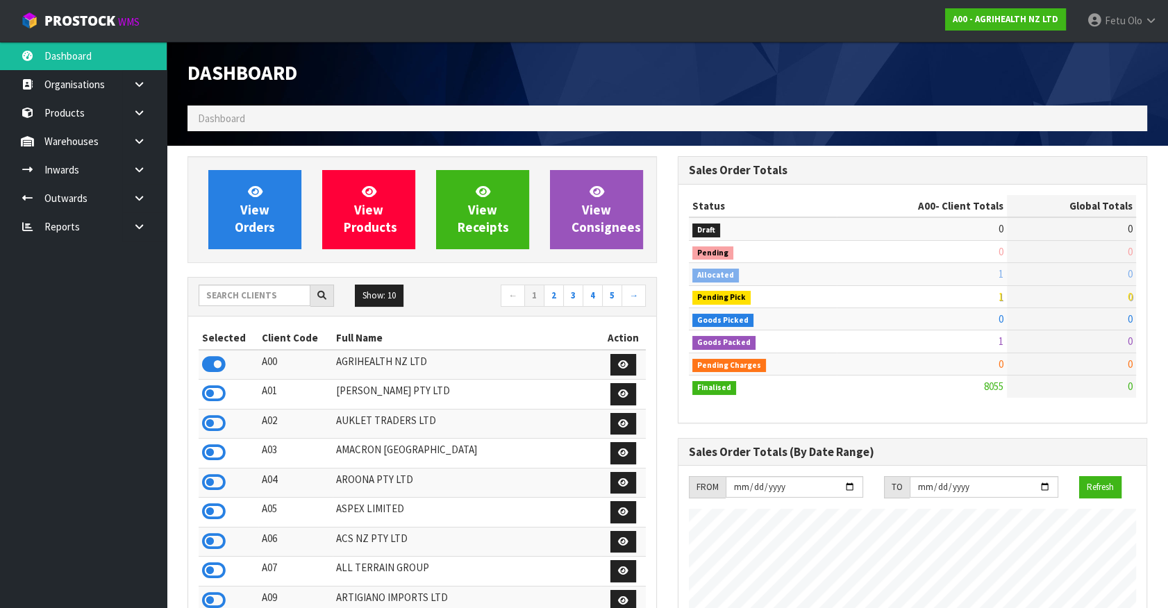
scroll to position [1050, 489]
click at [258, 292] on input "text" at bounding box center [255, 296] width 112 height 22
type input "K01"
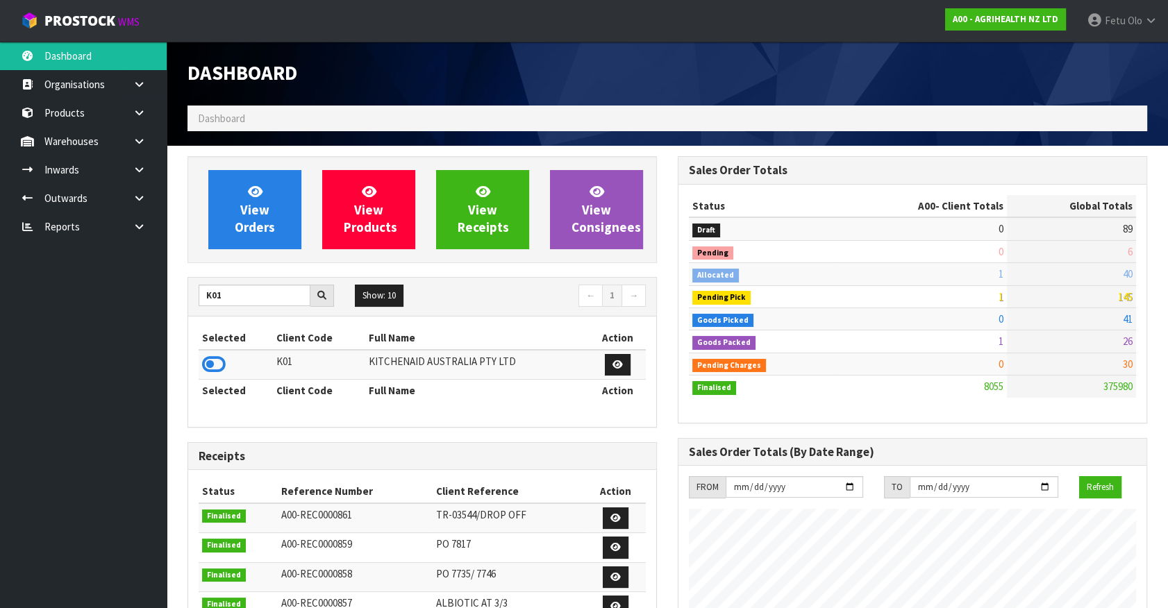
click at [199, 355] on td at bounding box center [236, 365] width 74 height 30
click at [210, 363] on icon at bounding box center [214, 364] width 24 height 21
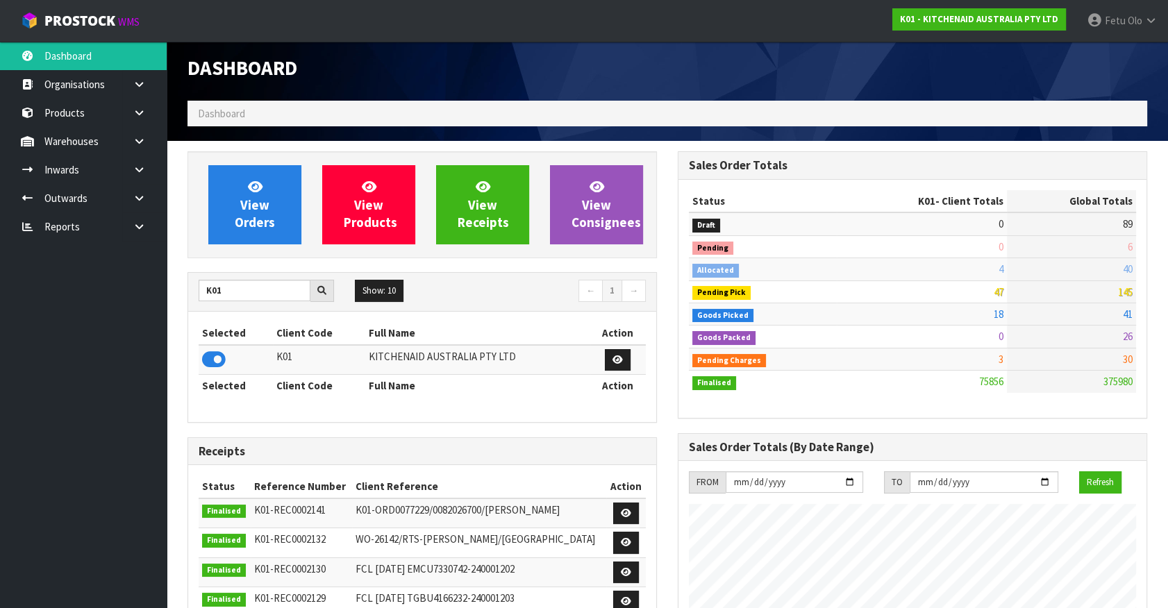
scroll to position [0, 0]
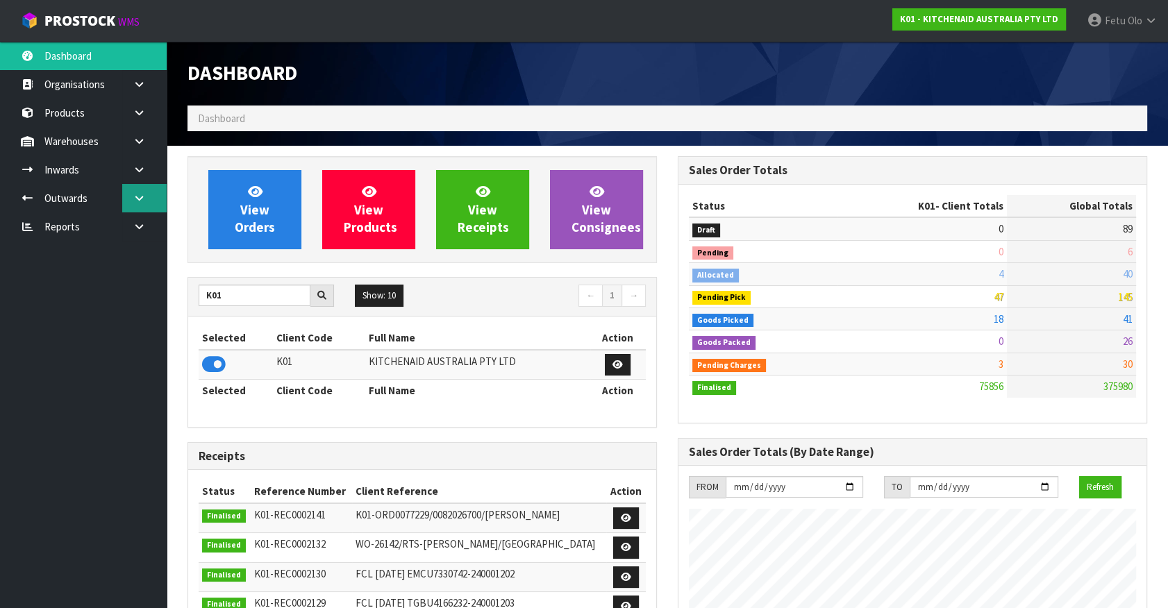
click at [149, 196] on link at bounding box center [144, 198] width 44 height 28
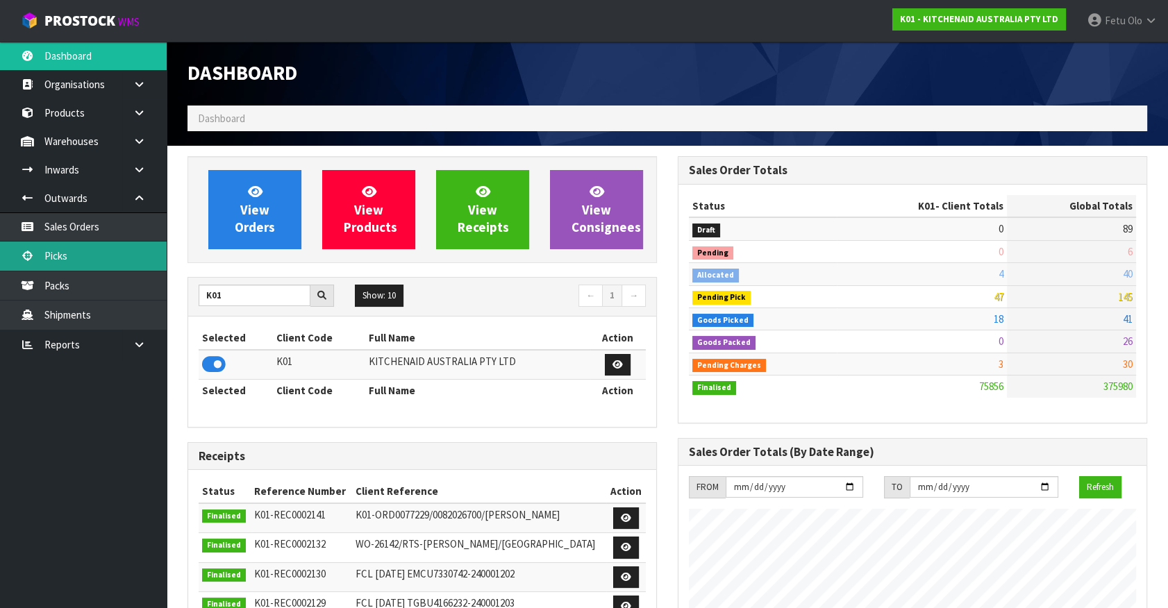
click at [97, 260] on link "Picks" at bounding box center [83, 256] width 167 height 28
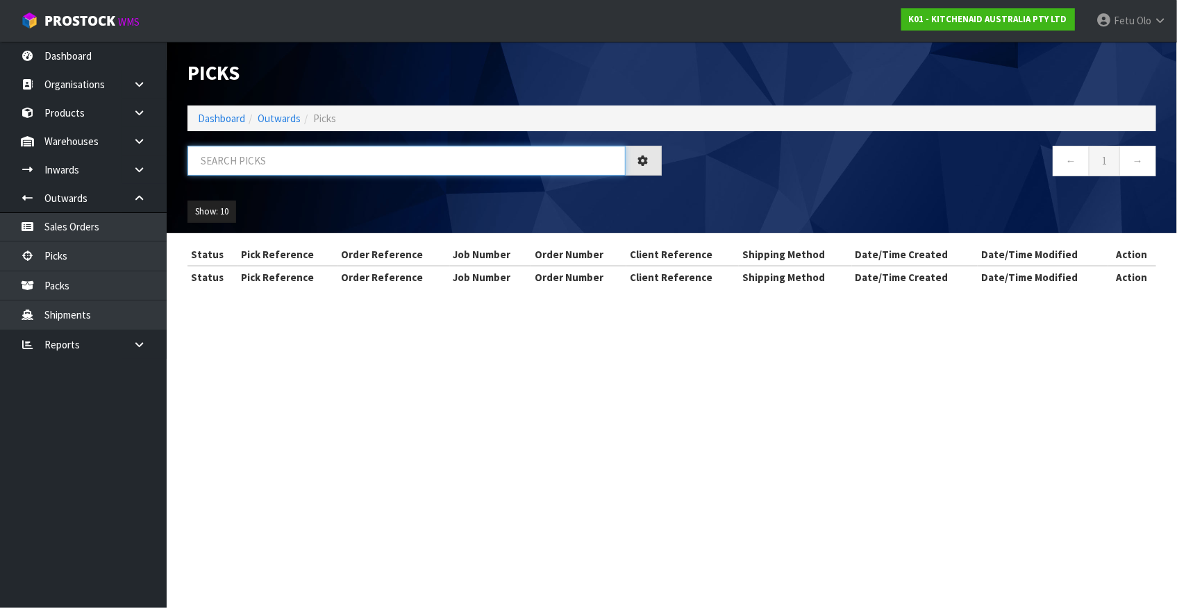
click at [355, 168] on input "text" at bounding box center [406, 161] width 438 height 30
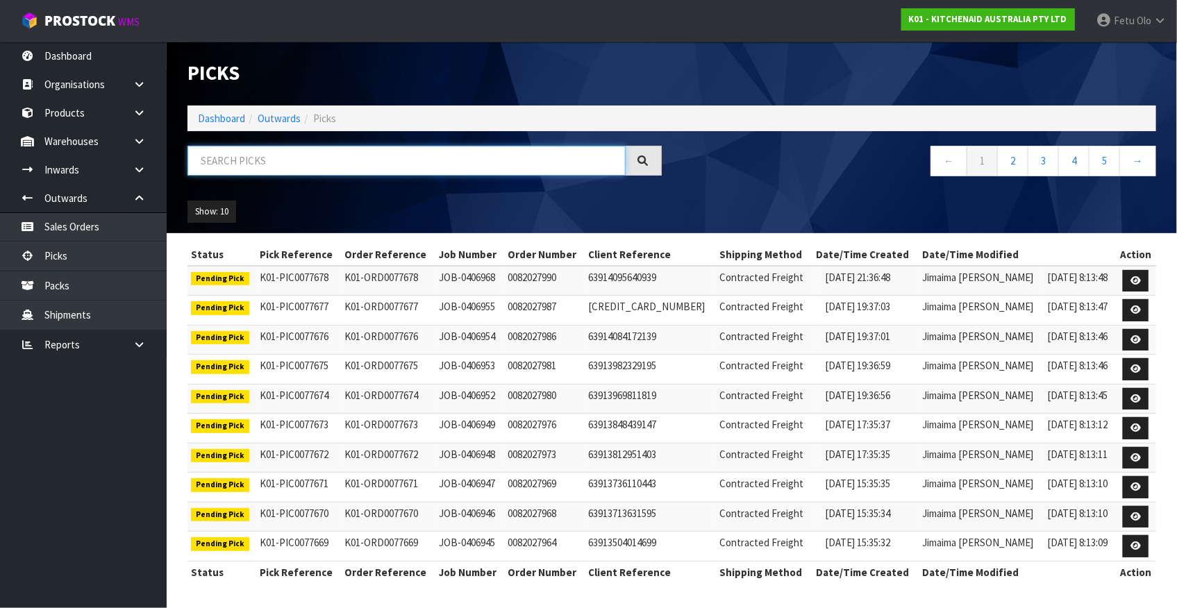
click at [355, 168] on input "text" at bounding box center [406, 161] width 438 height 30
click at [224, 121] on link "Dashboard" at bounding box center [221, 118] width 47 height 13
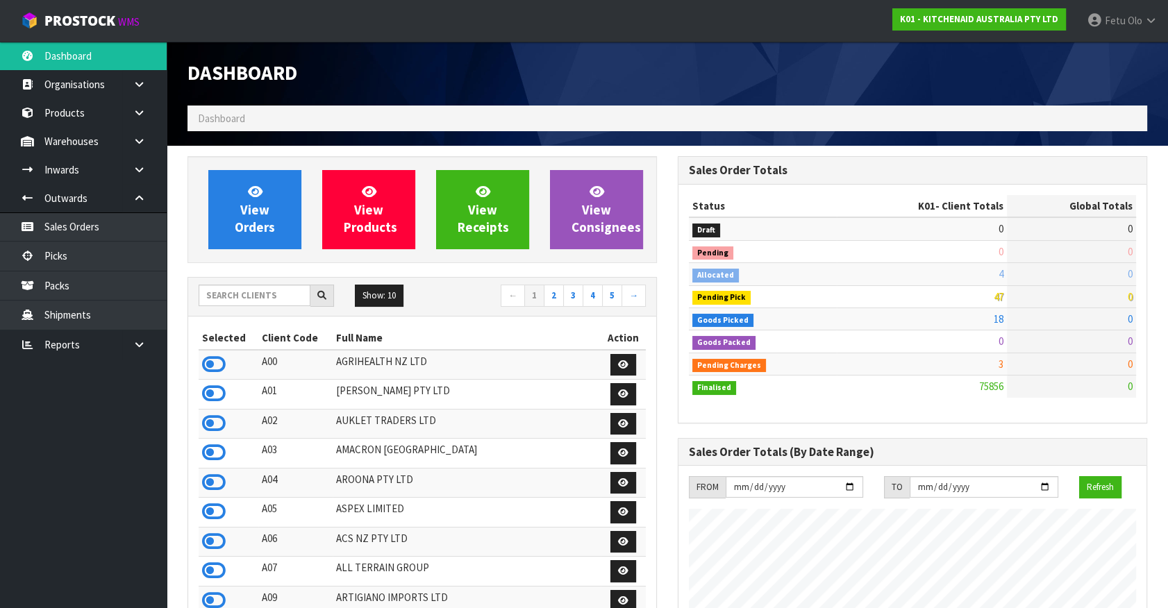
scroll to position [1050, 489]
click at [83, 261] on link "Picks" at bounding box center [83, 256] width 167 height 28
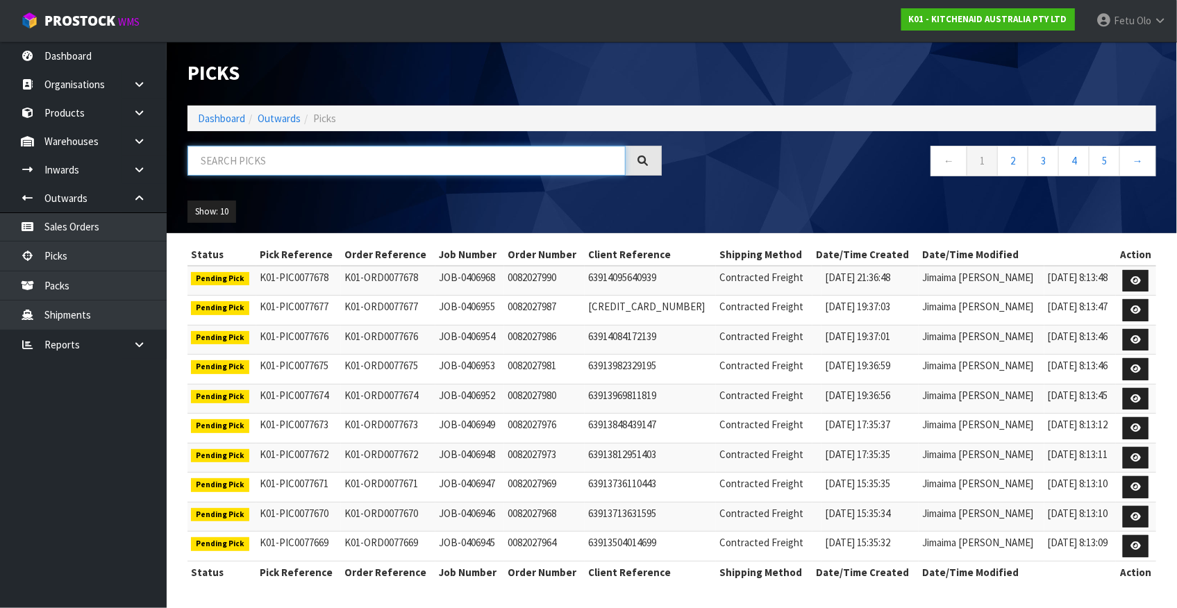
click at [408, 159] on input "text" at bounding box center [406, 161] width 438 height 30
click at [848, 174] on nav "← 1 2 3 4 5 →" at bounding box center [919, 163] width 474 height 34
click at [401, 160] on input "text" at bounding box center [406, 161] width 438 height 30
click at [292, 200] on div "Show: 10 5 10 25 50" at bounding box center [671, 211] width 989 height 43
click at [319, 160] on input "text" at bounding box center [406, 161] width 438 height 30
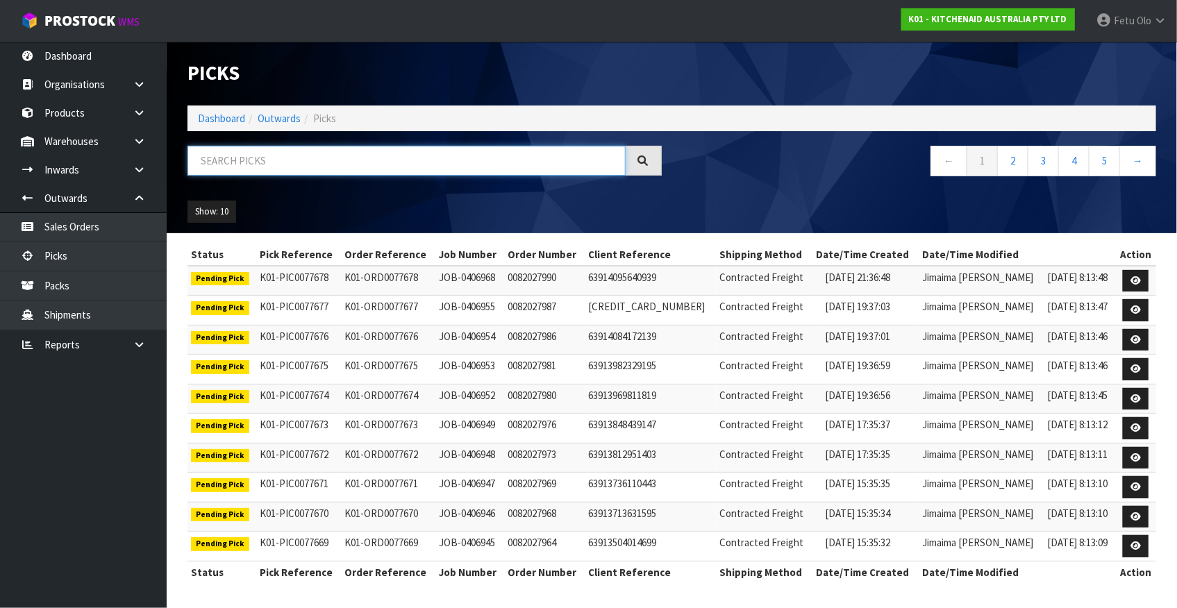
click at [319, 160] on input "text" at bounding box center [406, 161] width 438 height 30
click at [334, 158] on input "text" at bounding box center [406, 161] width 438 height 30
click at [329, 159] on input "text" at bounding box center [406, 161] width 438 height 30
type input "77597"
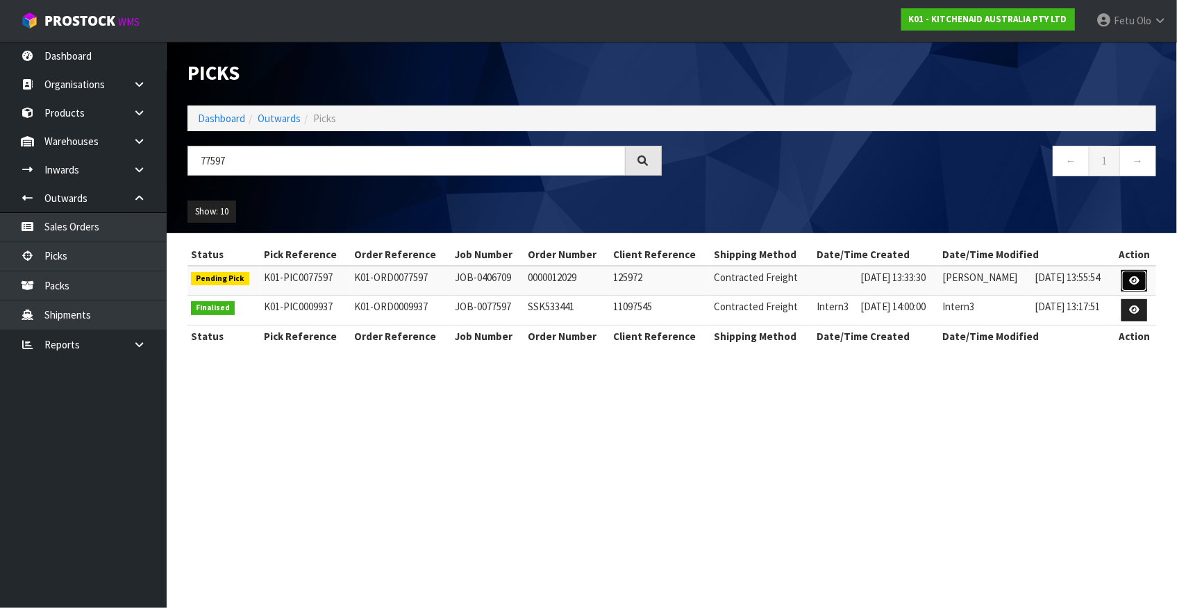
click at [1138, 282] on icon at bounding box center [1134, 280] width 10 height 9
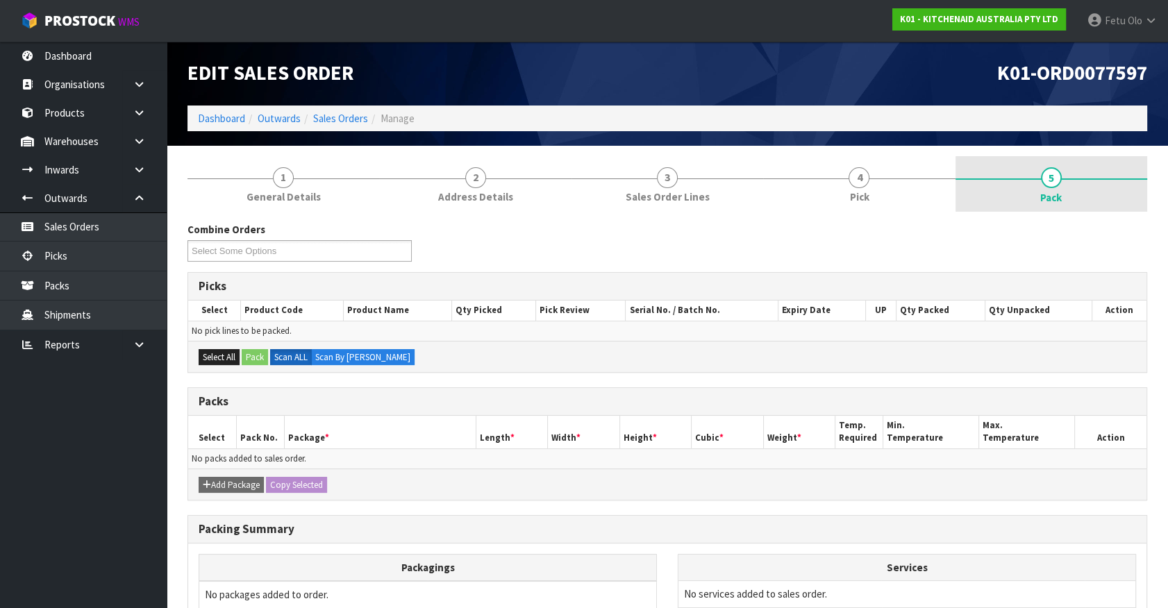
drag, startPoint x: 1032, startPoint y: 189, endPoint x: 1025, endPoint y: 190, distance: 7.0
click at [1027, 189] on link "5 Pack" at bounding box center [1051, 184] width 192 height 56
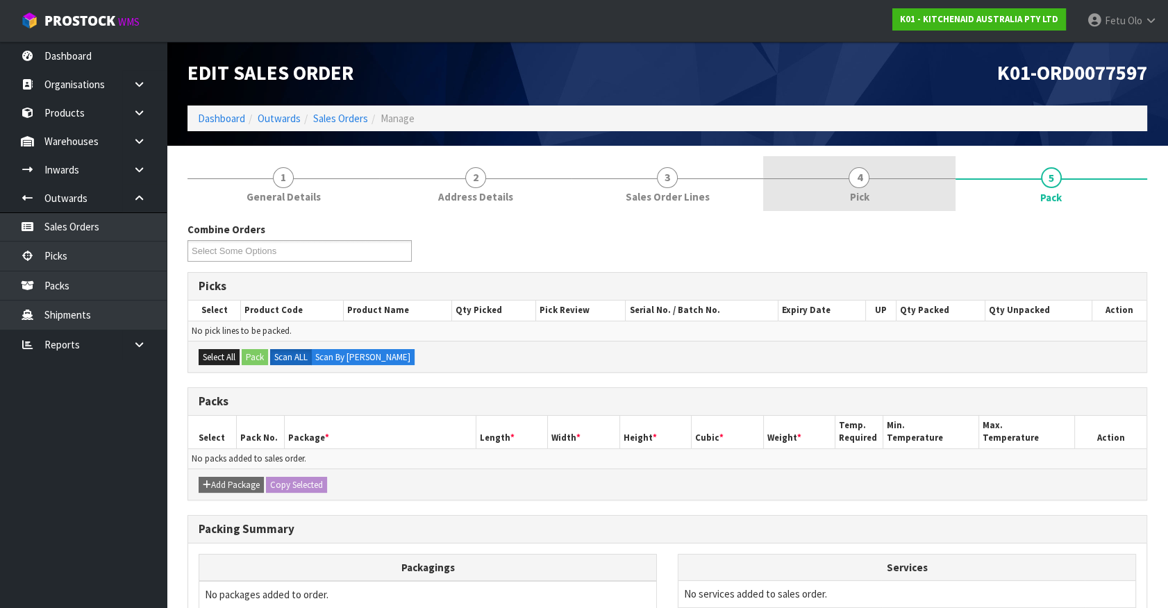
click at [844, 196] on link "4 Pick" at bounding box center [859, 183] width 192 height 55
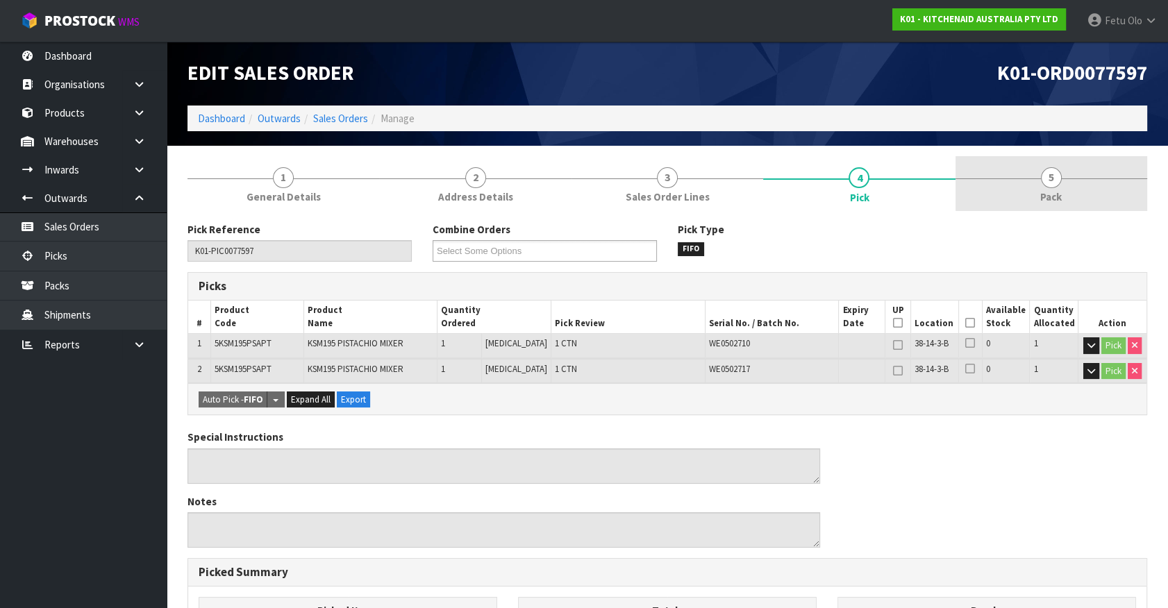
click at [1055, 205] on link "5 Pack" at bounding box center [1051, 183] width 192 height 55
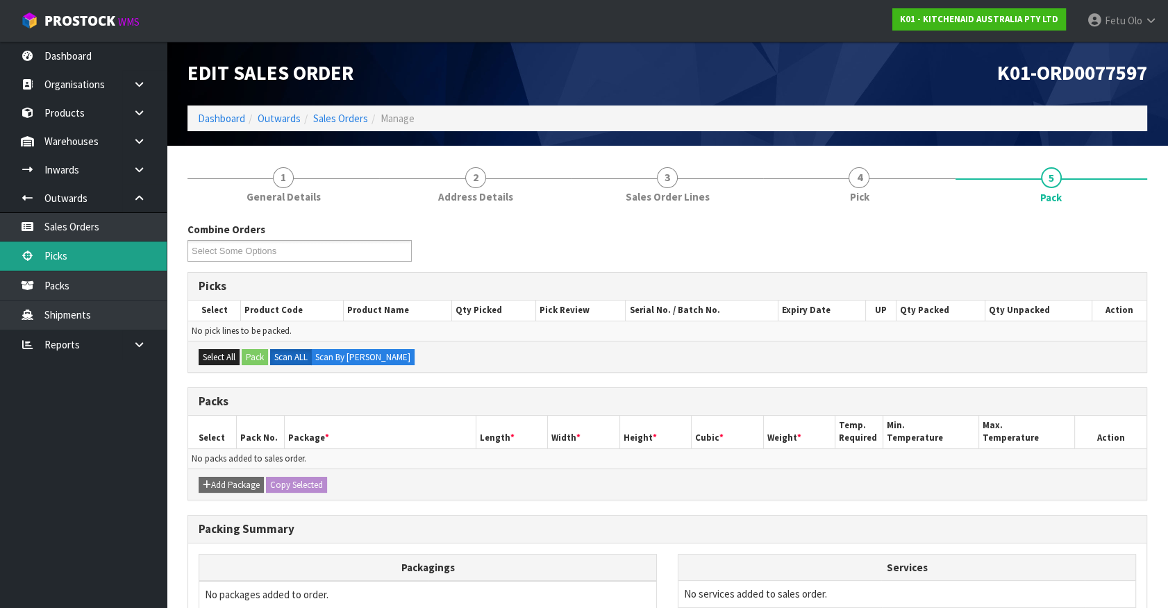
click at [81, 255] on link "Picks" at bounding box center [83, 256] width 167 height 28
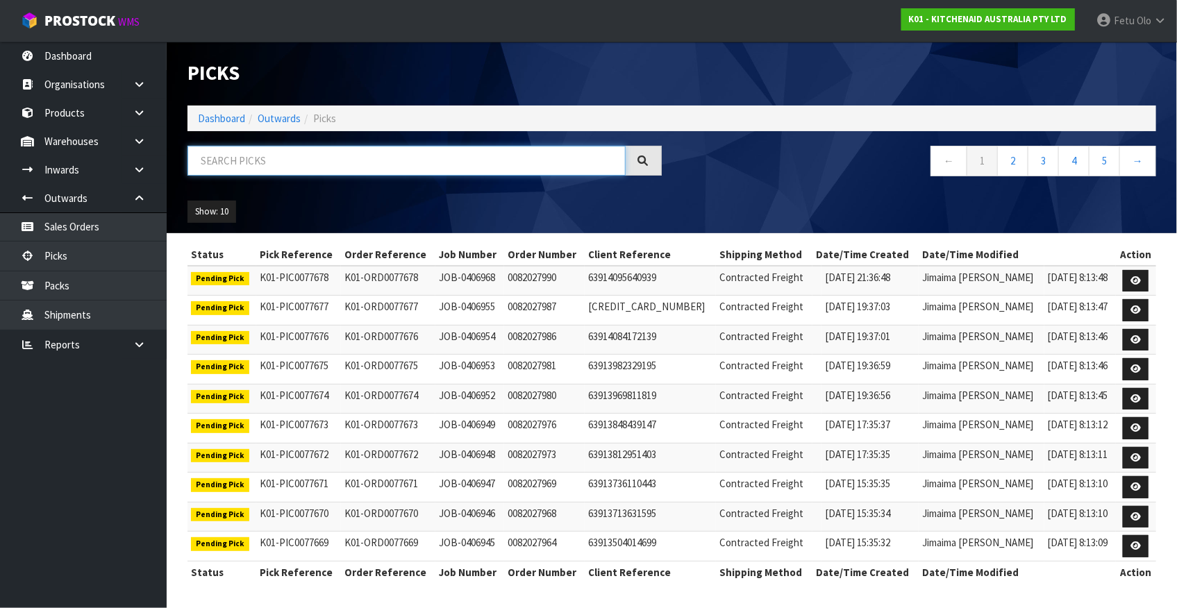
click at [312, 162] on input "text" at bounding box center [406, 161] width 438 height 30
click at [342, 160] on input "text" at bounding box center [406, 161] width 438 height 30
click at [357, 169] on input "text" at bounding box center [406, 161] width 438 height 30
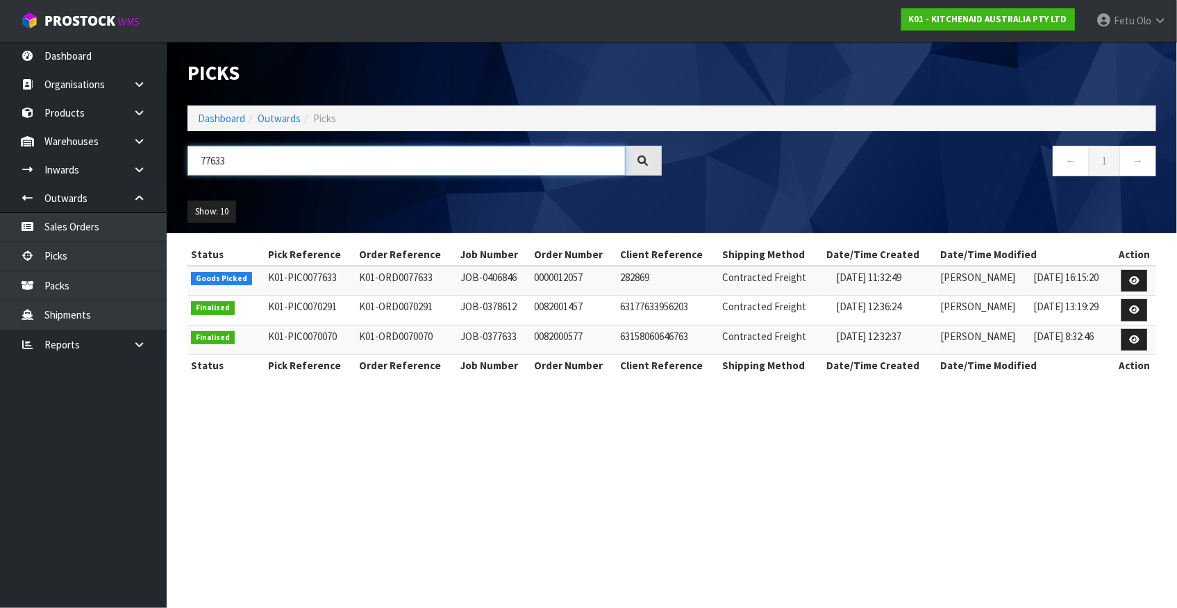
type input "77633"
click at [1130, 284] on icon at bounding box center [1134, 280] width 10 height 9
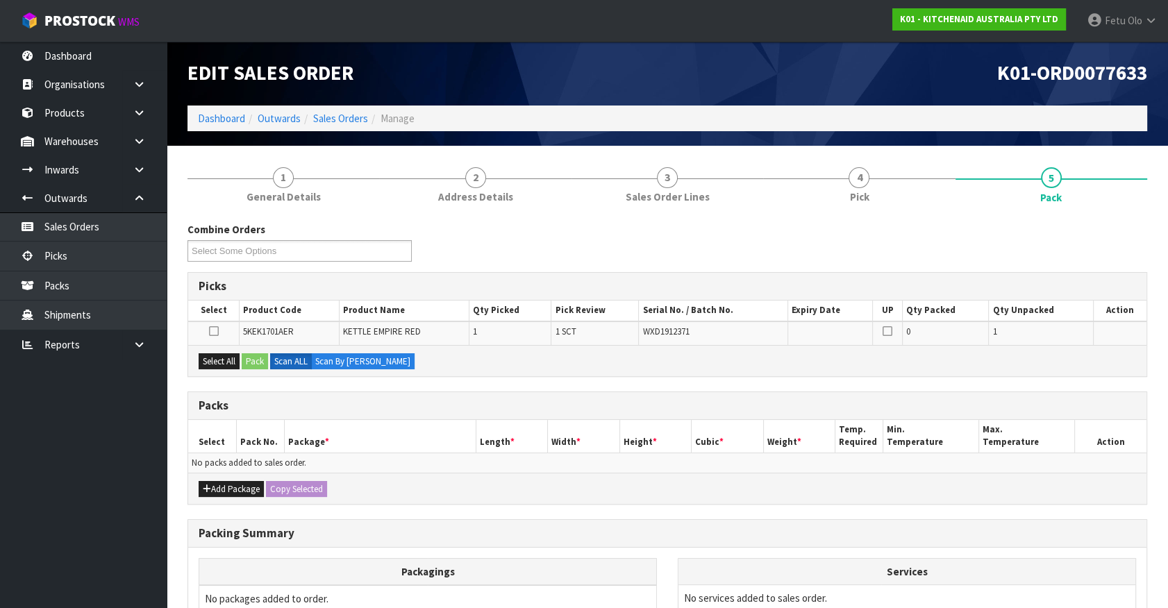
click at [20, 549] on ul "Dashboard Organisations Clients Consignees Carriers Products Categories Serial …" at bounding box center [83, 325] width 167 height 567
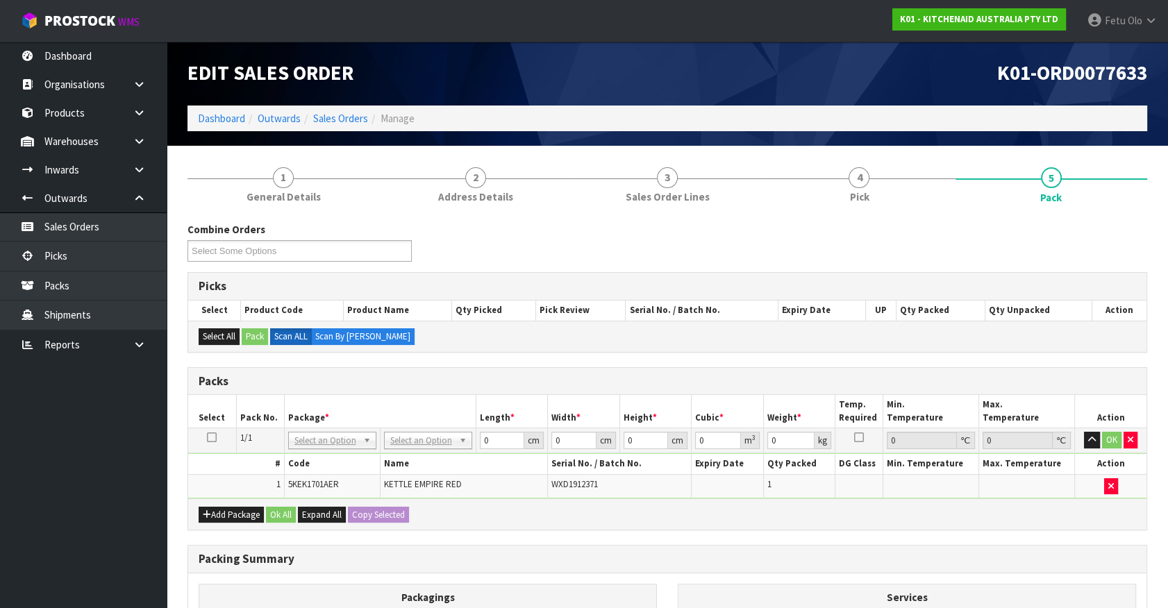
click at [448, 382] on h3 "Packs" at bounding box center [667, 381] width 937 height 13
drag, startPoint x: 324, startPoint y: 430, endPoint x: 322, endPoint y: 456, distance: 26.4
click at [324, 435] on td "NONE 007-001 007-002 007-004 007-009 007-013 007-014 007-015 007-017 007-018 00…" at bounding box center [332, 440] width 96 height 25
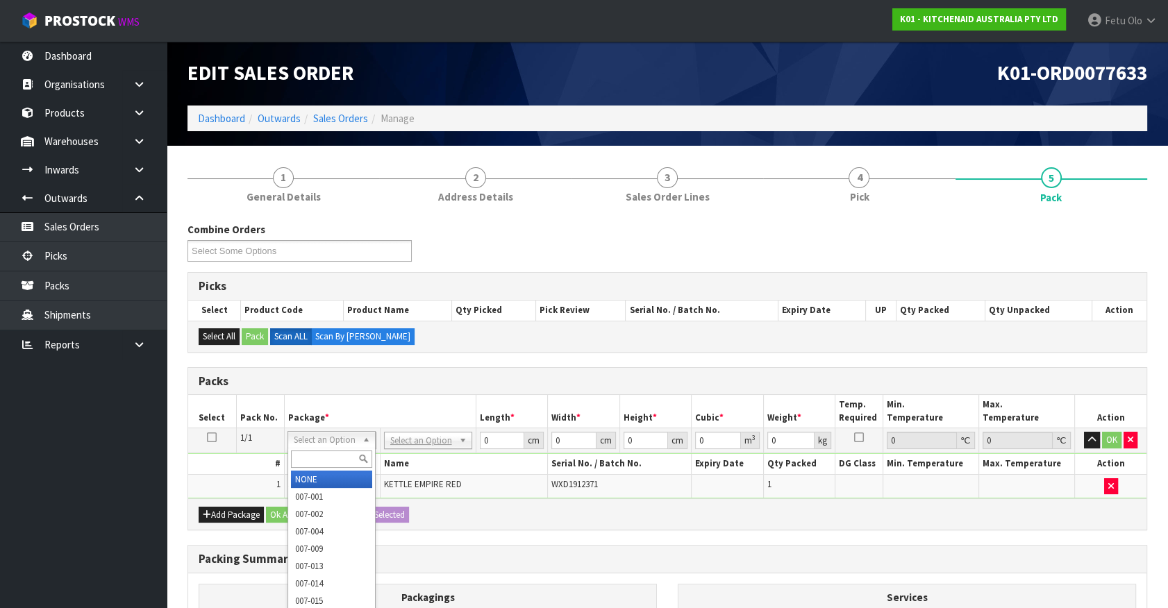
drag, startPoint x: 344, startPoint y: 441, endPoint x: 333, endPoint y: 467, distance: 28.6
click at [332, 467] on div at bounding box center [331, 459] width 87 height 23
click at [333, 464] on input "text" at bounding box center [331, 459] width 81 height 17
type input "011"
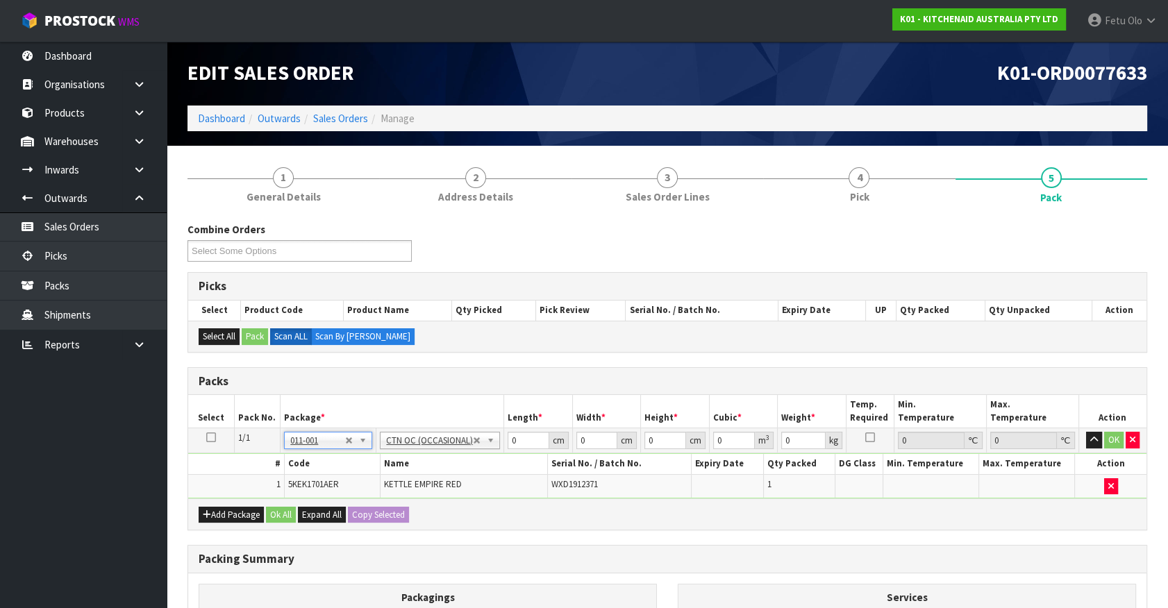
type input "2"
drag, startPoint x: 525, startPoint y: 435, endPoint x: 321, endPoint y: 540, distance: 228.8
click at [330, 542] on div "Combine Orders K01-ORD0077516 K01-ORD0077572 K01-ORD0077584 K01-ORD0077597 K01-…" at bounding box center [666, 503] width 959 height 562
type input "32"
type input "24"
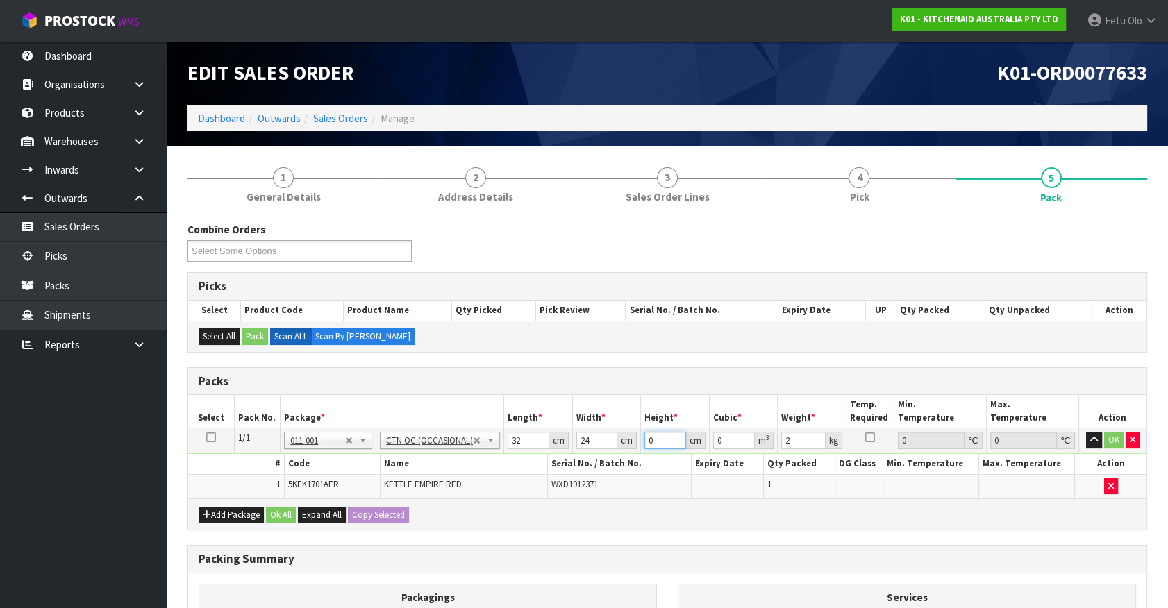
type input "3"
type input "0.002304"
type input "35"
type input "0.02688"
type input "35"
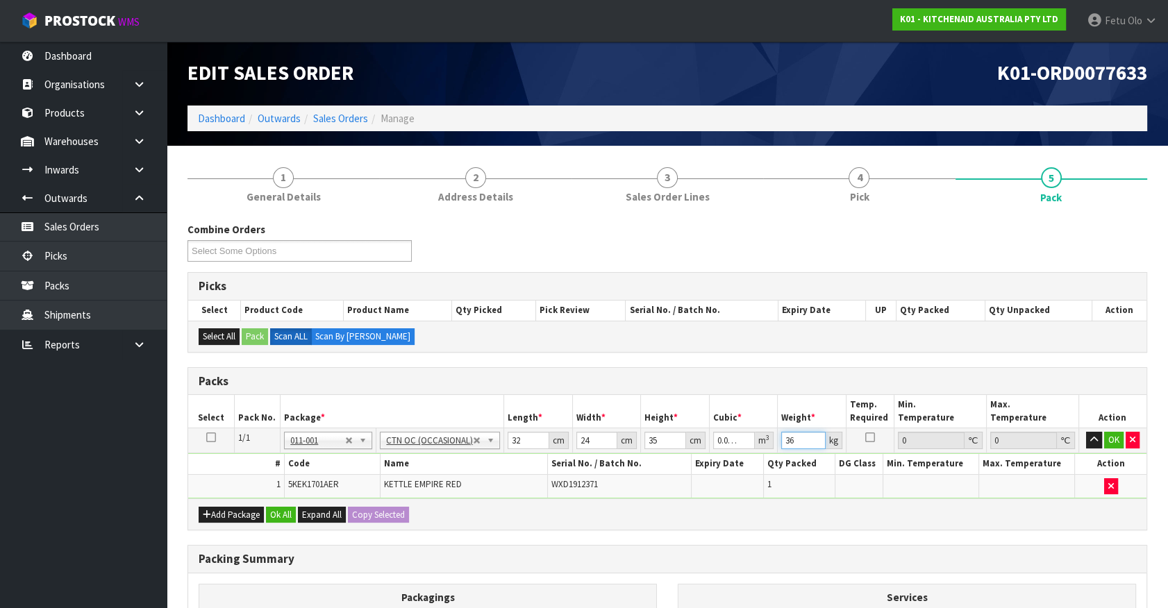
type input "36"
click button "OK" at bounding box center [1113, 440] width 19 height 17
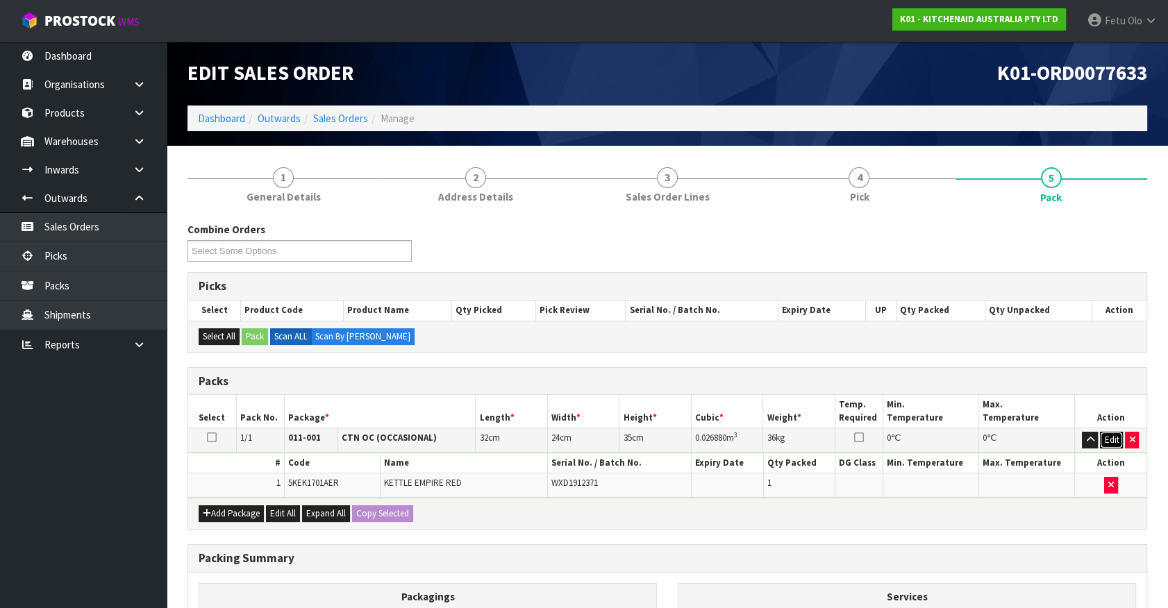
click at [1107, 435] on button "Edit" at bounding box center [1111, 440] width 23 height 17
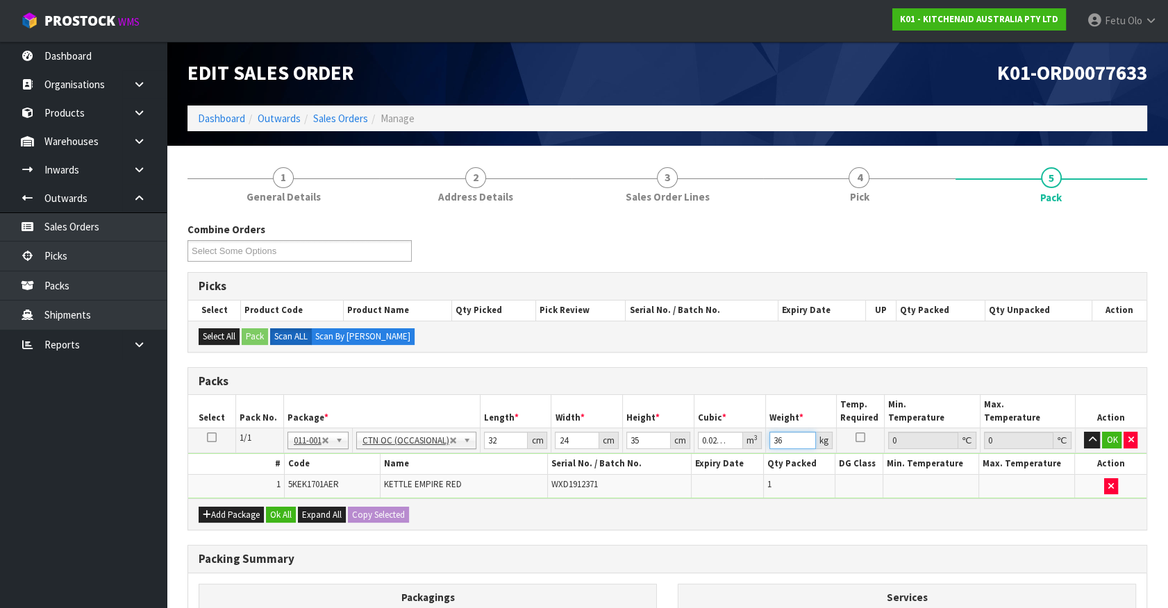
drag, startPoint x: 788, startPoint y: 444, endPoint x: 764, endPoint y: 459, distance: 28.3
click at [762, 458] on tbody "1/1 NONE 007-001 007-002 007-004 007-009 007-013 007-014 007-015 007-017 007-01…" at bounding box center [667, 463] width 958 height 70
type input "3"
click button "OK" at bounding box center [1111, 440] width 19 height 17
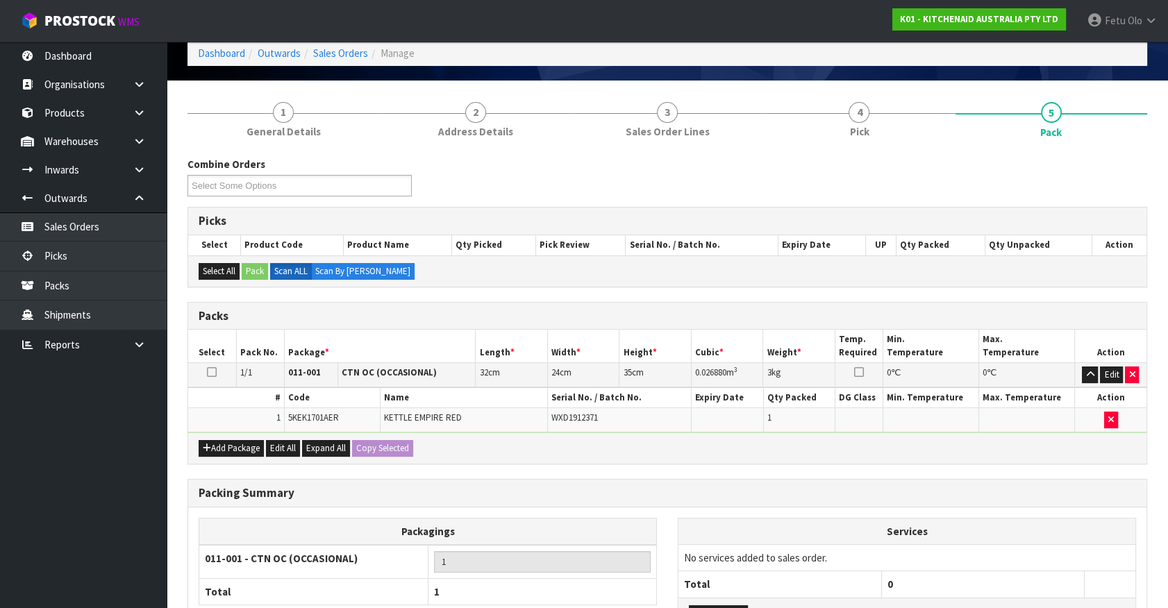
scroll to position [181, 0]
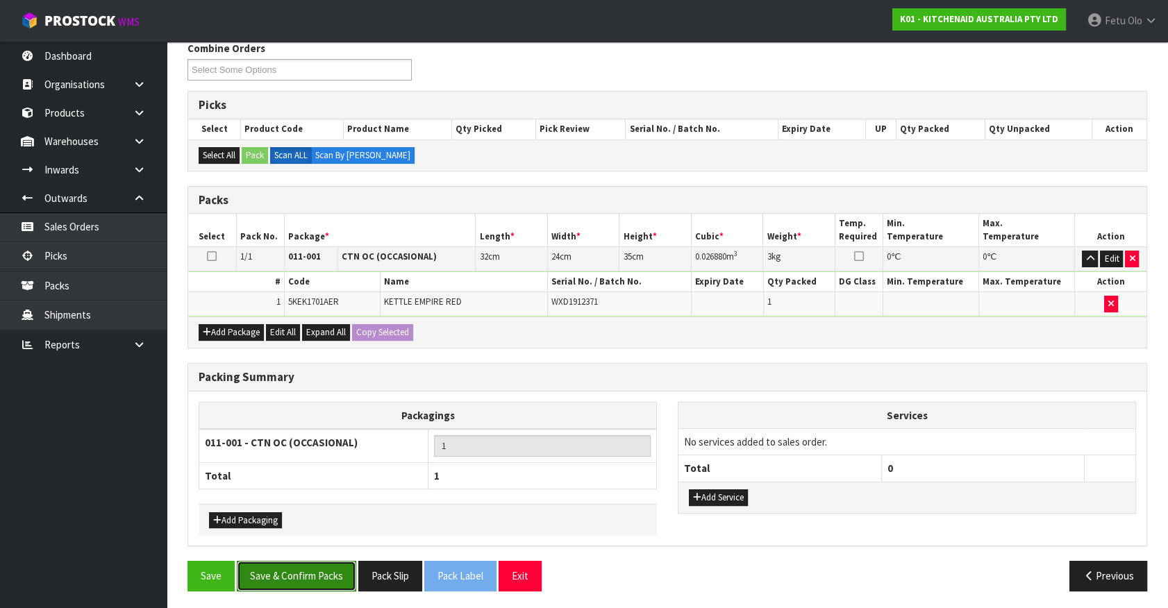
click at [295, 570] on button "Save & Confirm Packs" at bounding box center [296, 576] width 119 height 30
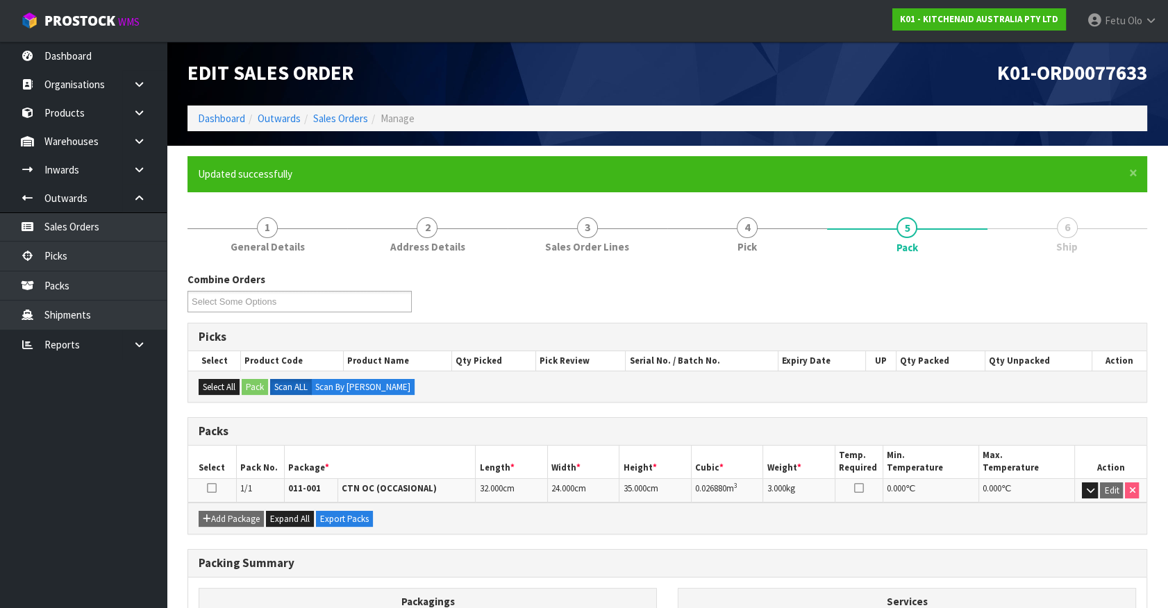
scroll to position [156, 0]
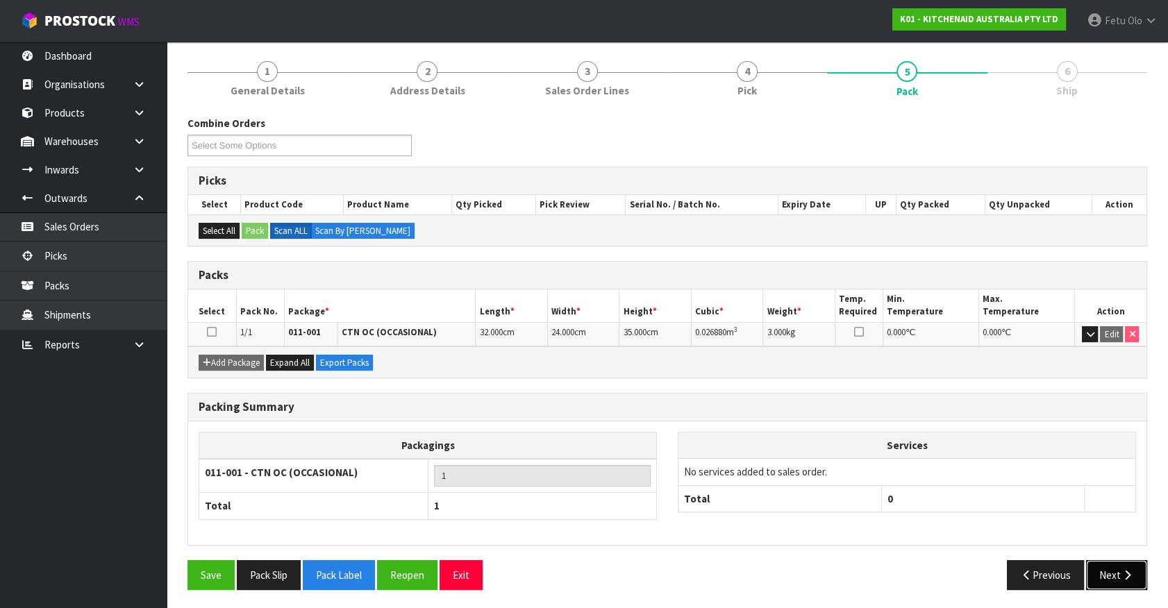
click at [1102, 571] on button "Next" at bounding box center [1116, 575] width 61 height 30
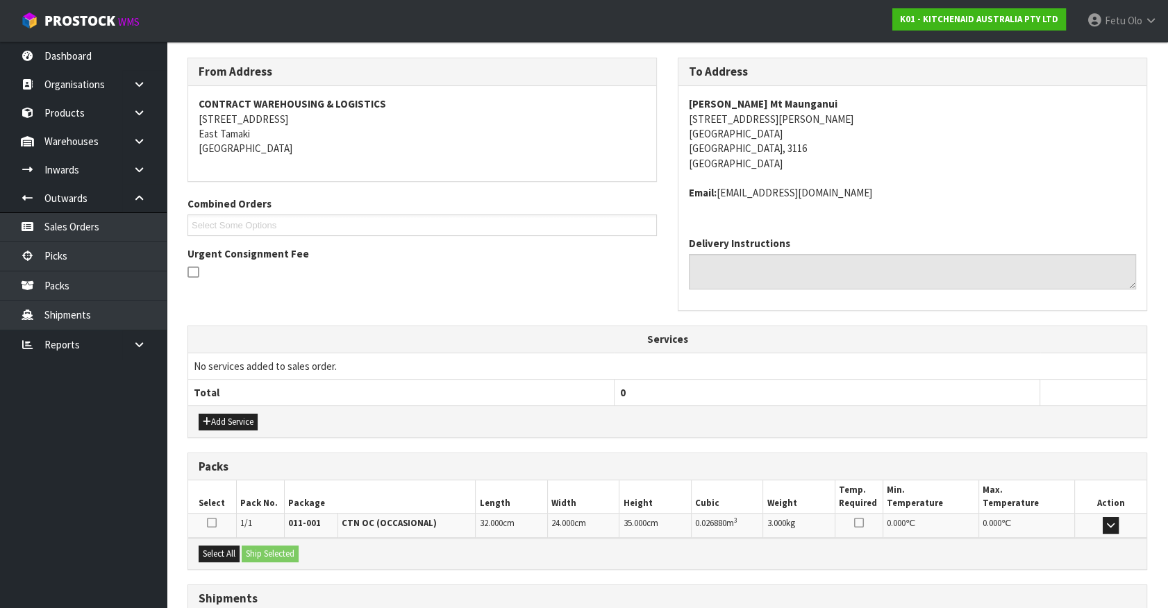
scroll to position [322, 0]
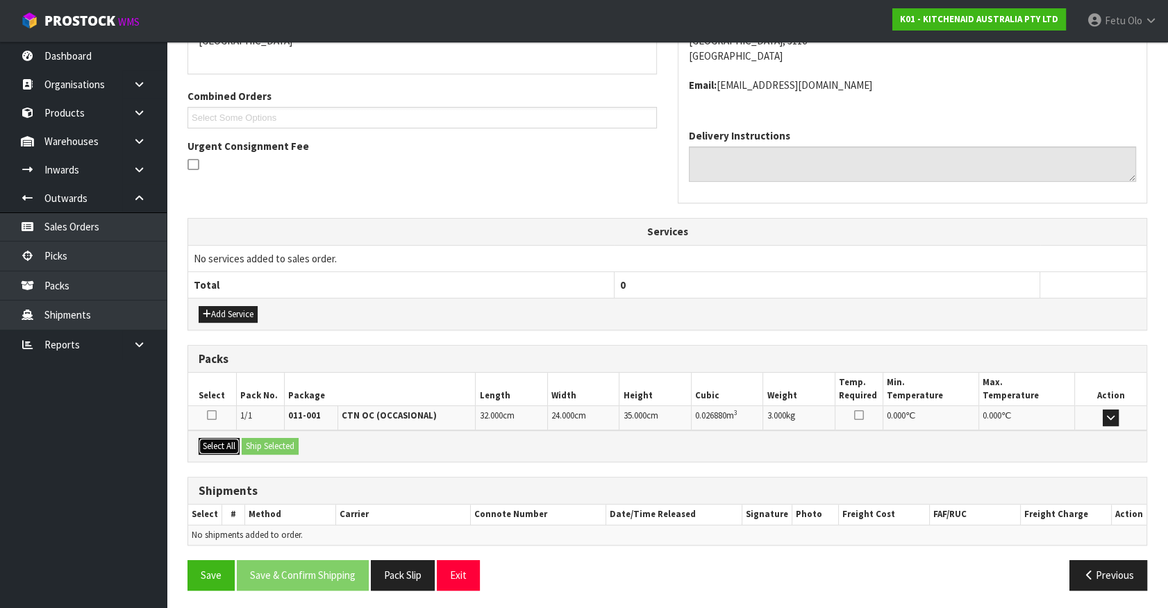
click at [219, 443] on button "Select All" at bounding box center [219, 446] width 41 height 17
click at [251, 438] on button "Ship Selected" at bounding box center [270, 446] width 57 height 17
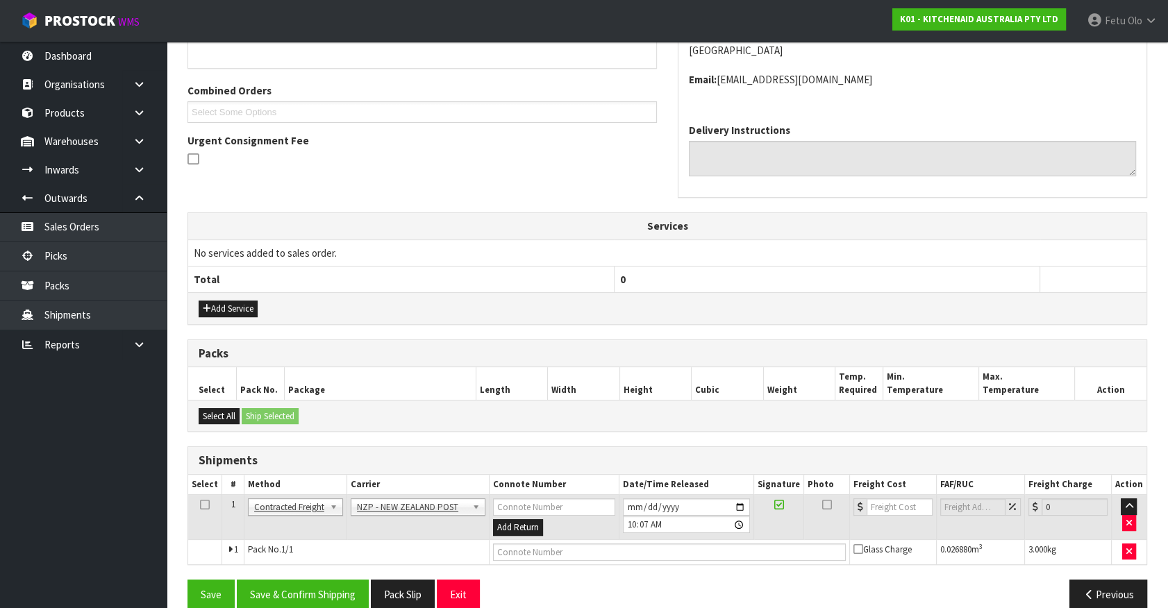
scroll to position [347, 0]
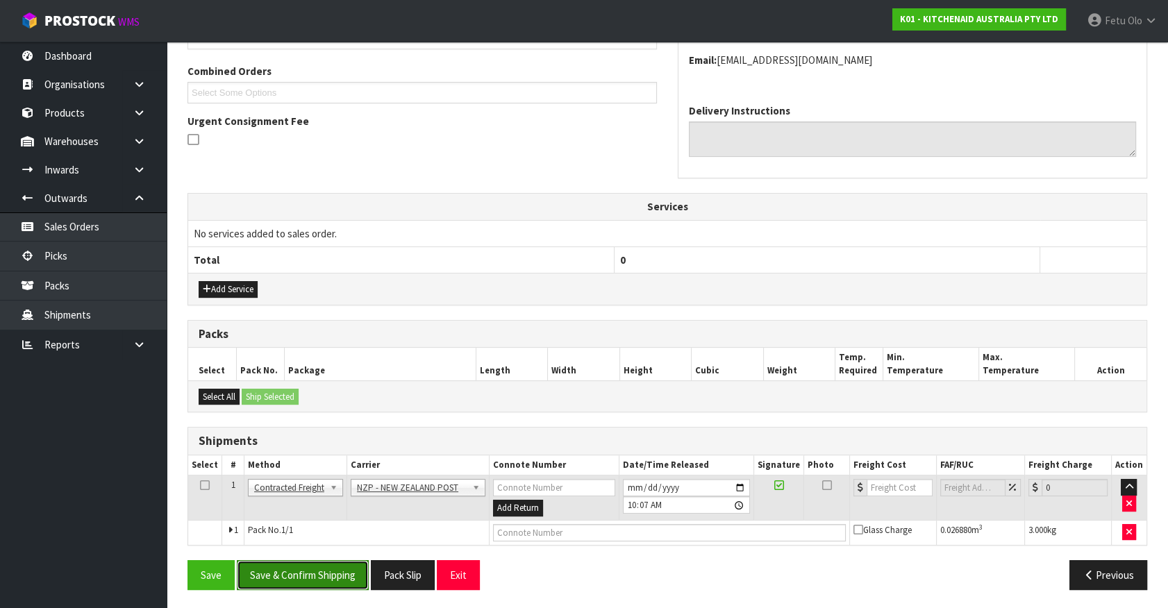
click at [329, 578] on button "Save & Confirm Shipping" at bounding box center [303, 575] width 132 height 30
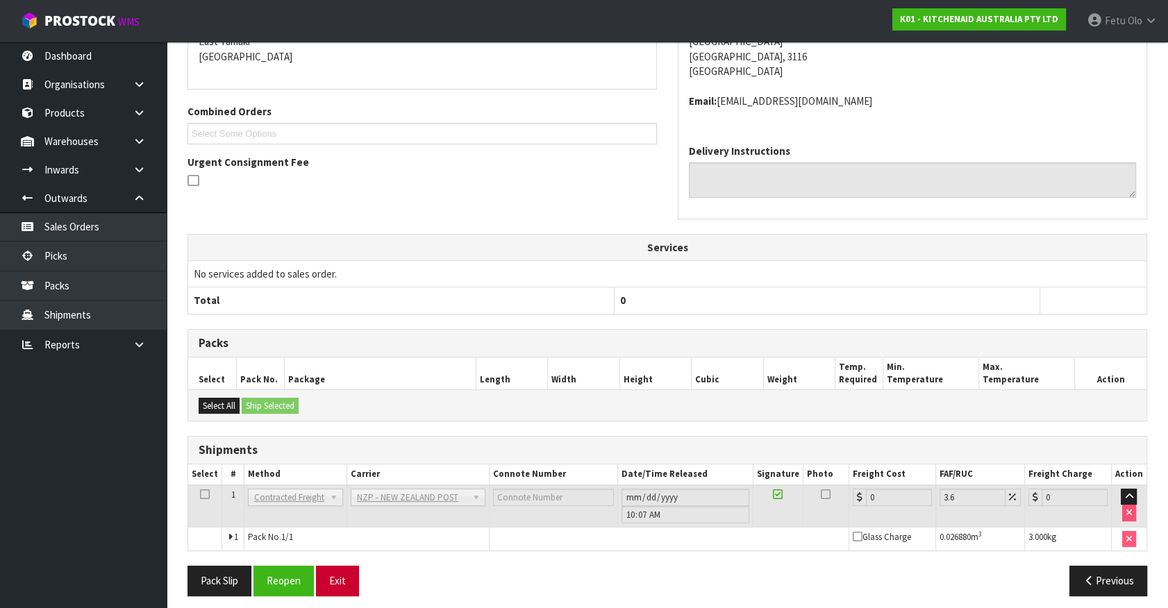
scroll to position [327, 0]
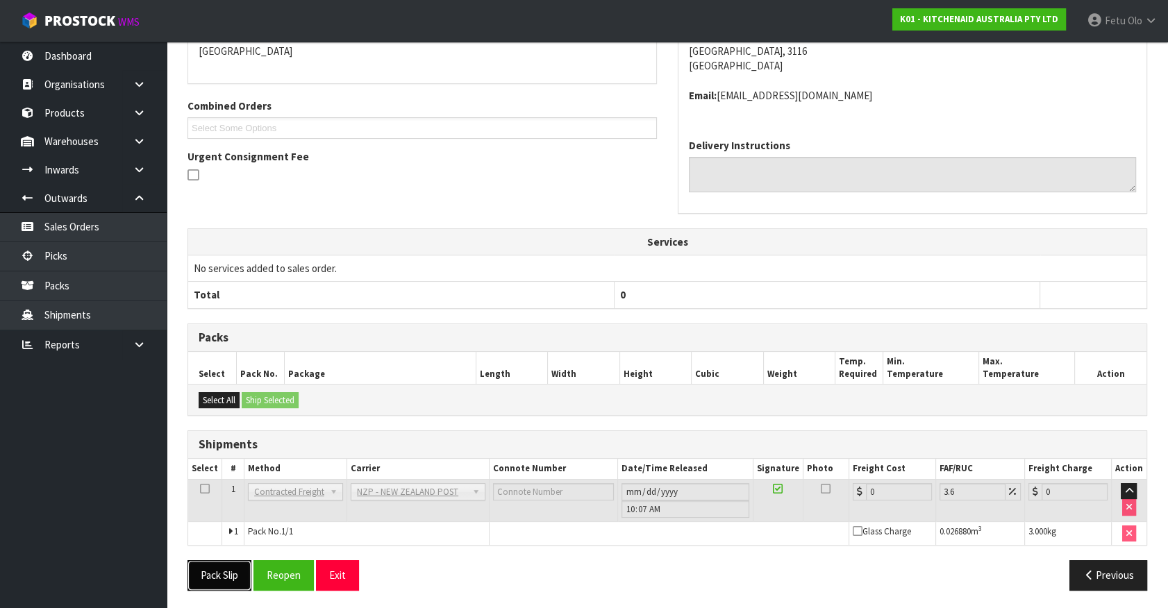
click at [207, 569] on button "Pack Slip" at bounding box center [219, 575] width 64 height 30
click at [283, 575] on button "Reopen" at bounding box center [283, 575] width 60 height 30
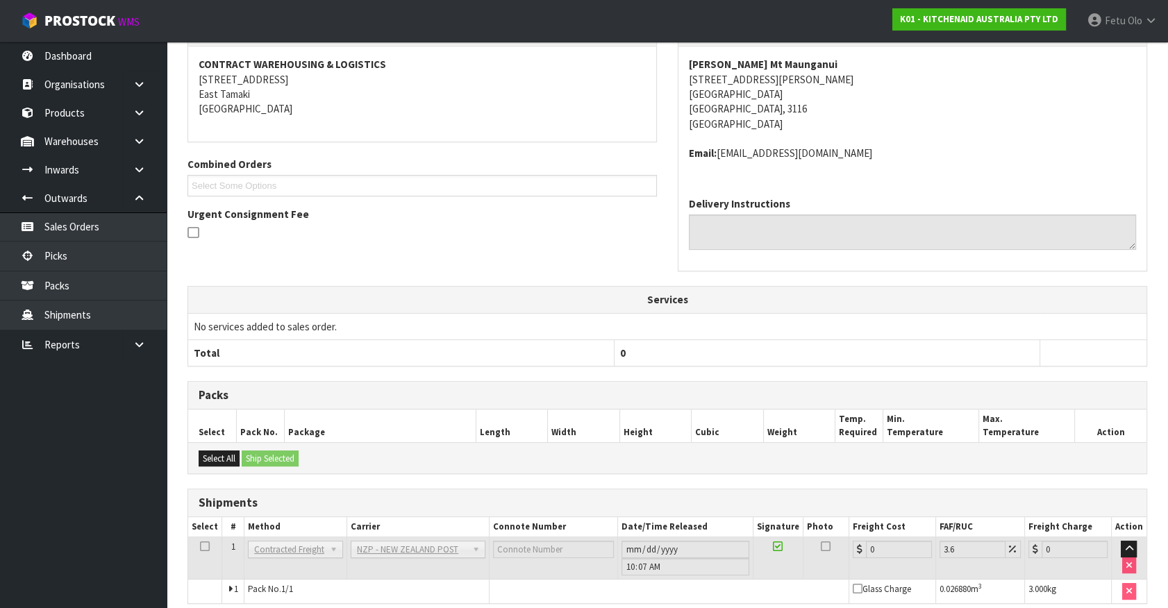
scroll to position [312, 0]
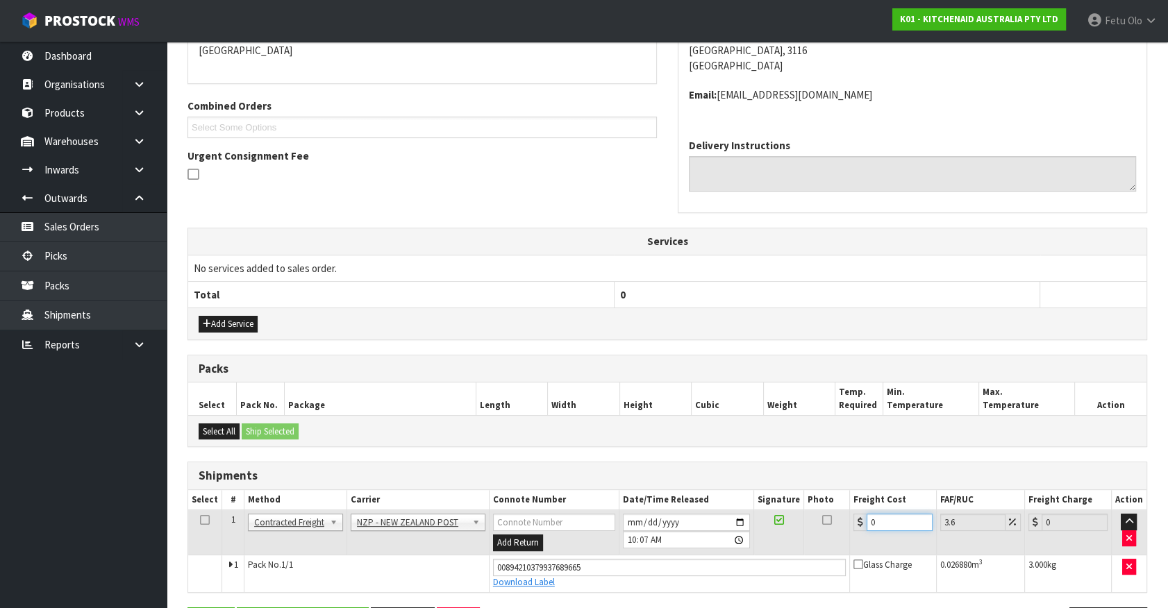
drag, startPoint x: 825, startPoint y: 530, endPoint x: 709, endPoint y: 562, distance: 120.7
click at [717, 562] on tbody "1 Client Local Pickup Customer Local Pickup Company Freight Contracted Freight …" at bounding box center [667, 551] width 958 height 82
type input "8"
type input "8.29"
type input "8.4"
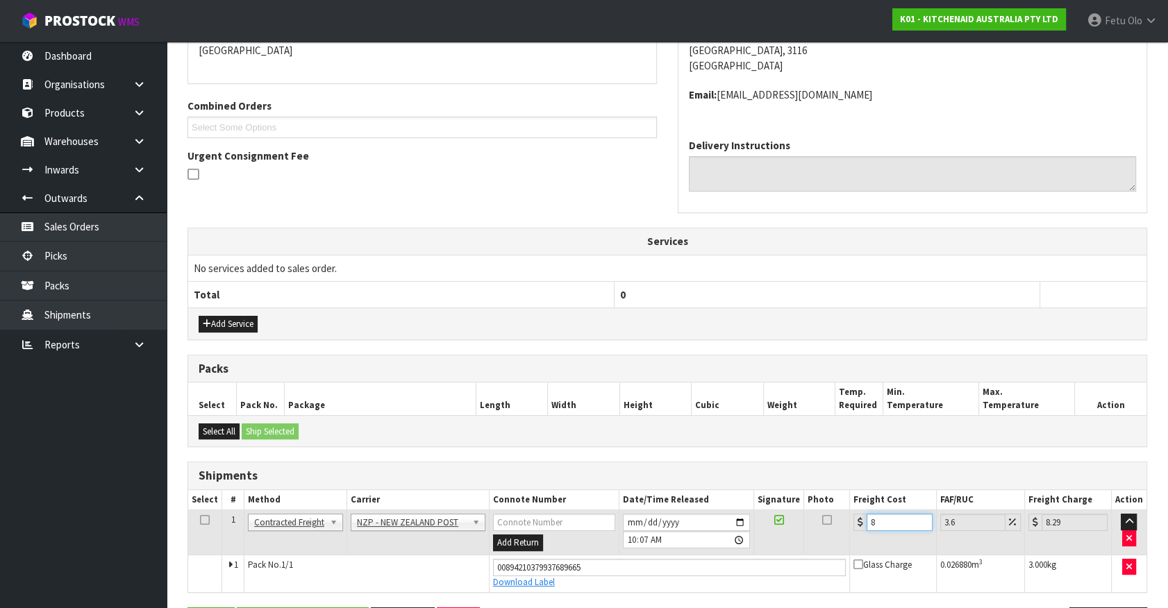
type input "8.7"
type input "8.45"
type input "8.75"
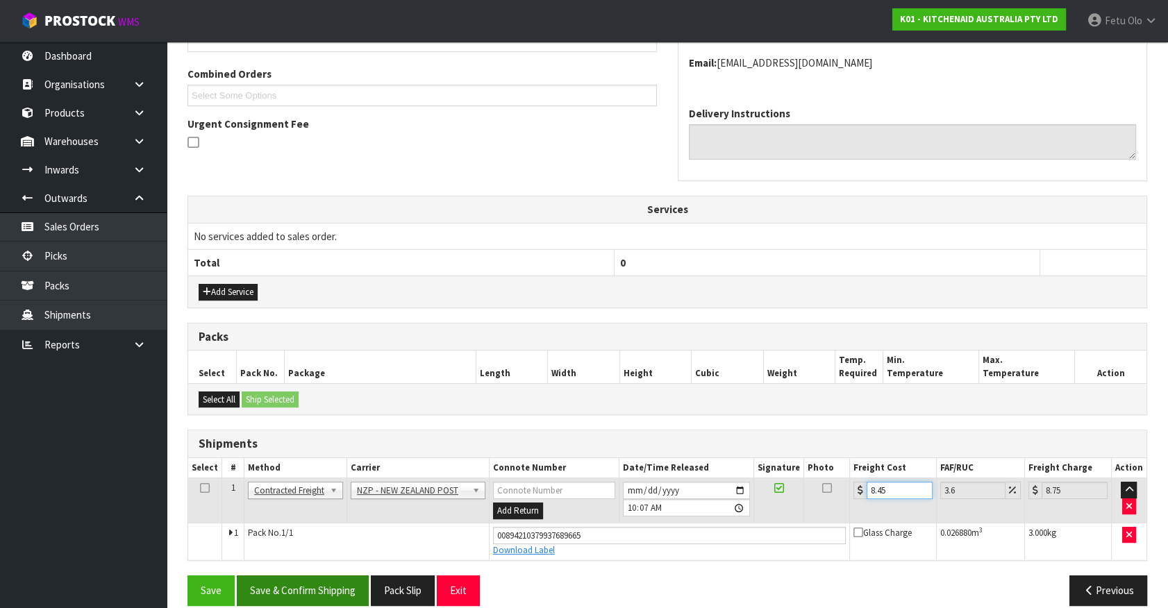
scroll to position [360, 0]
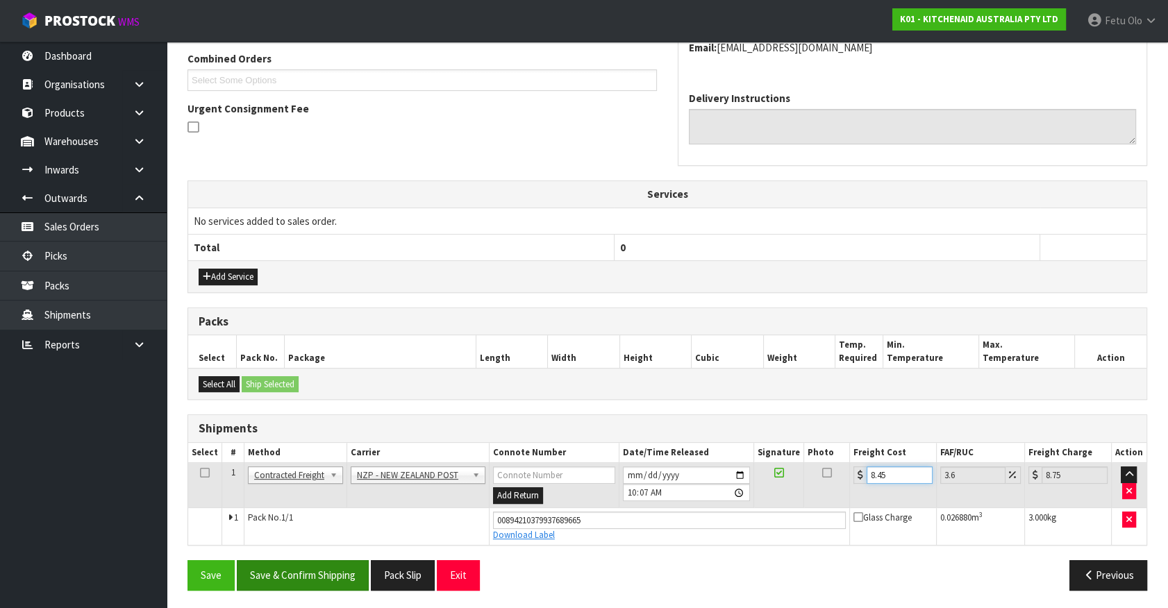
type input "8.45"
click at [289, 566] on button "Save & Confirm Shipping" at bounding box center [303, 575] width 132 height 30
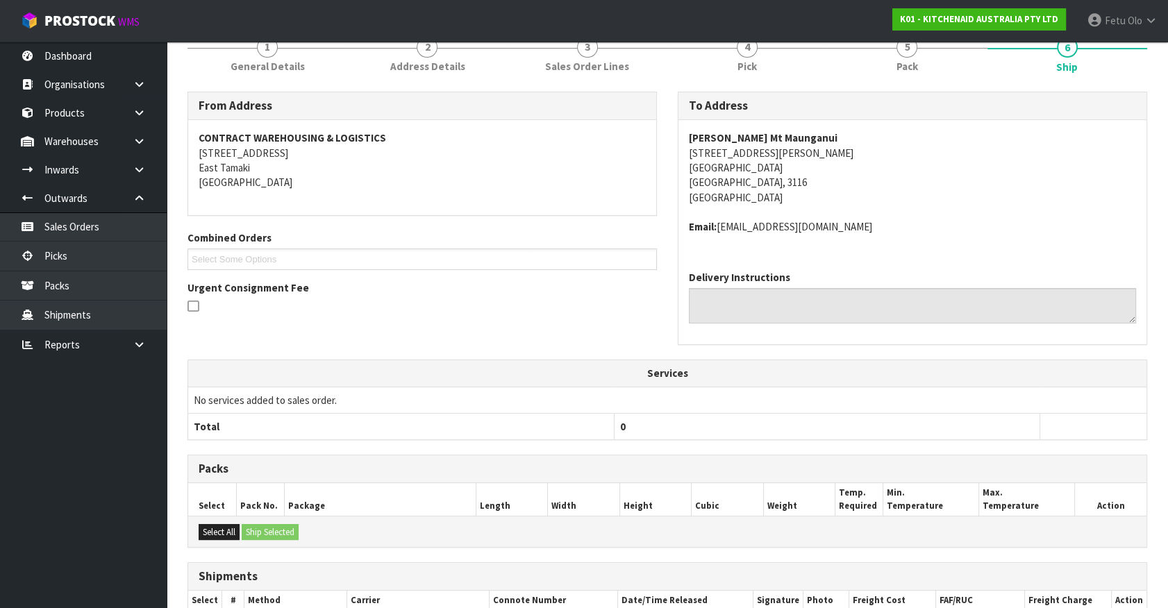
scroll to position [322, 0]
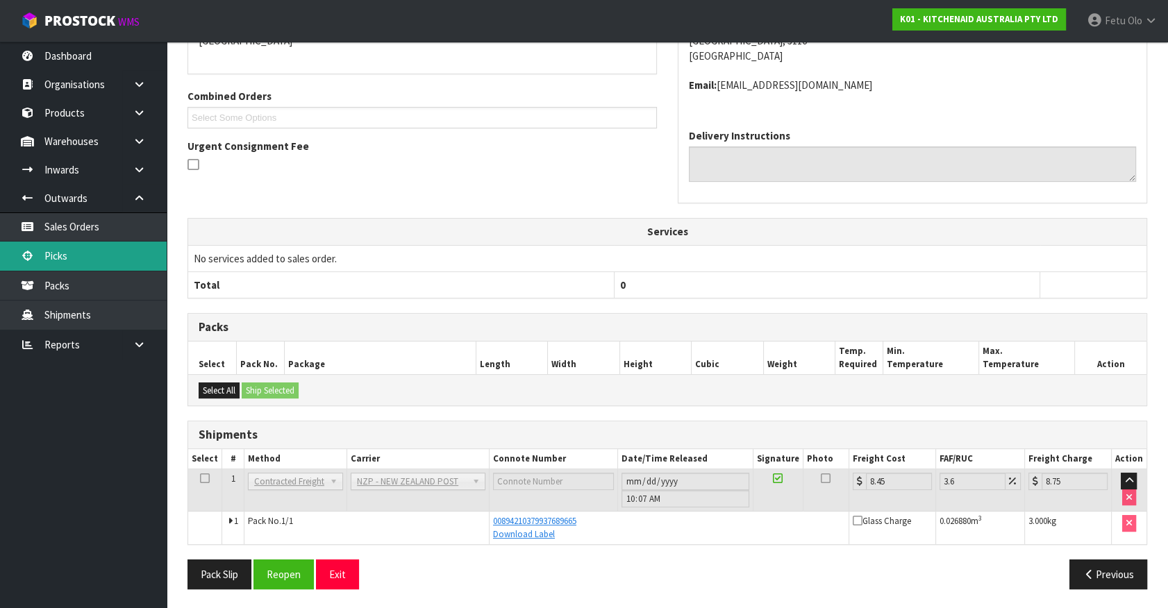
click at [70, 257] on link "Picks" at bounding box center [83, 256] width 167 height 28
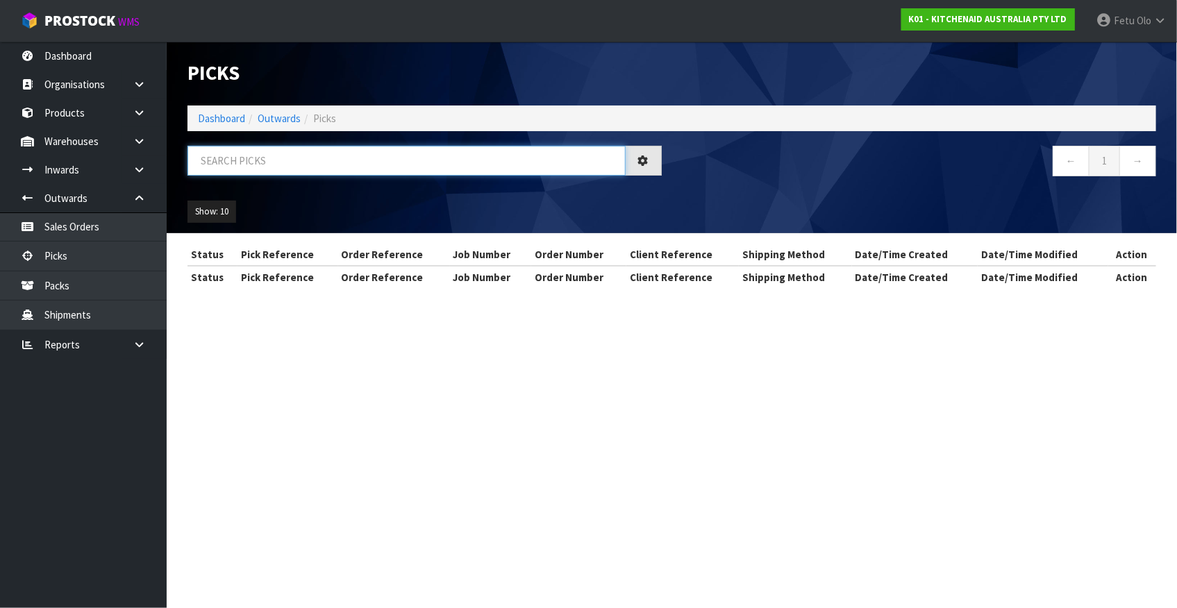
click at [342, 165] on input "text" at bounding box center [406, 161] width 438 height 30
drag, startPoint x: 342, startPoint y: 165, endPoint x: 340, endPoint y: 178, distance: 14.0
click at [341, 178] on div at bounding box center [424, 166] width 495 height 40
type input "77625"
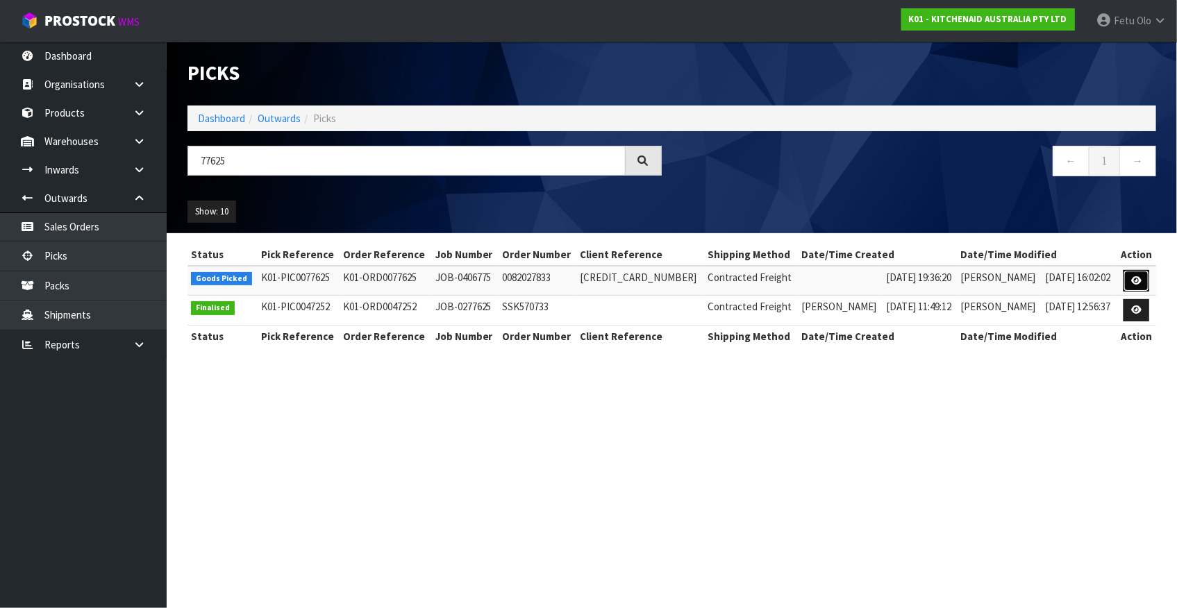
click at [1130, 281] on link at bounding box center [1136, 281] width 26 height 22
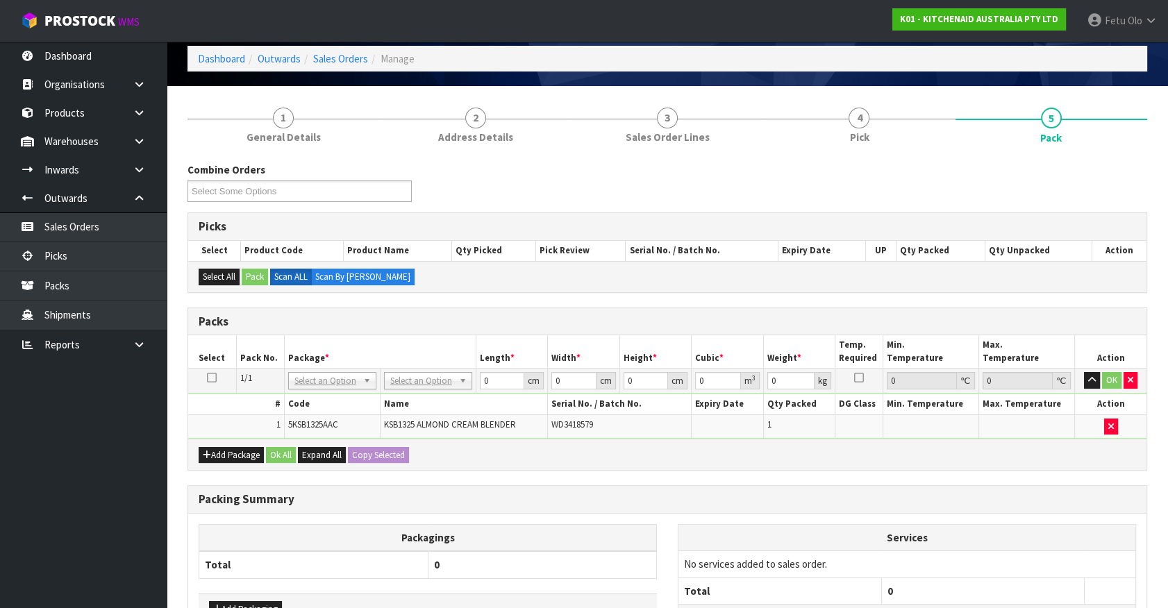
scroll to position [62, 0]
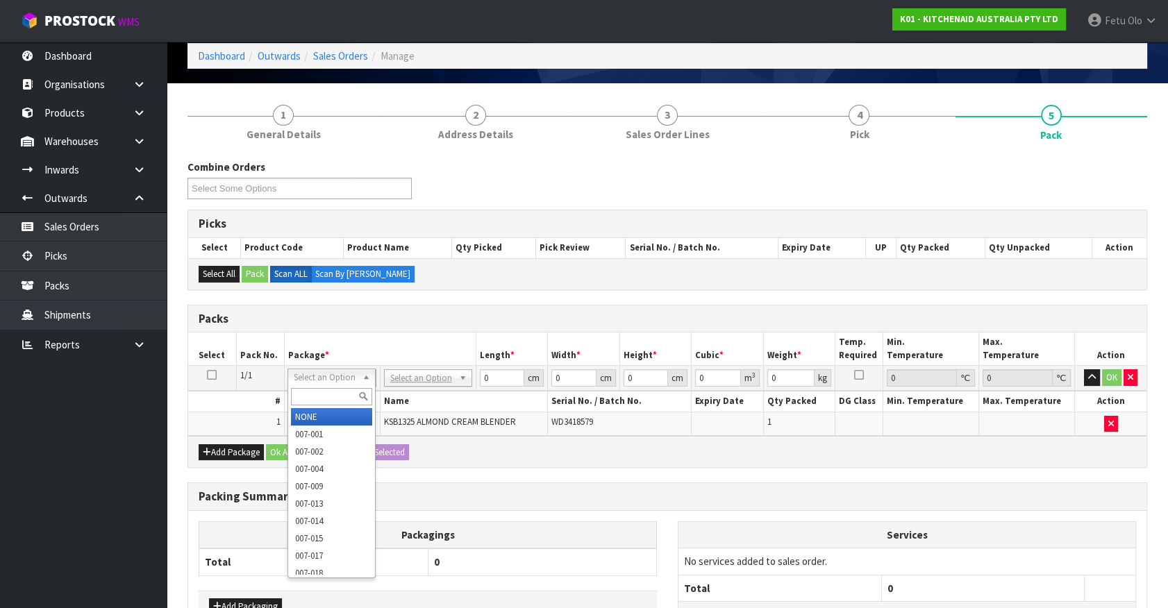
drag, startPoint x: 331, startPoint y: 401, endPoint x: 329, endPoint y: 414, distance: 13.4
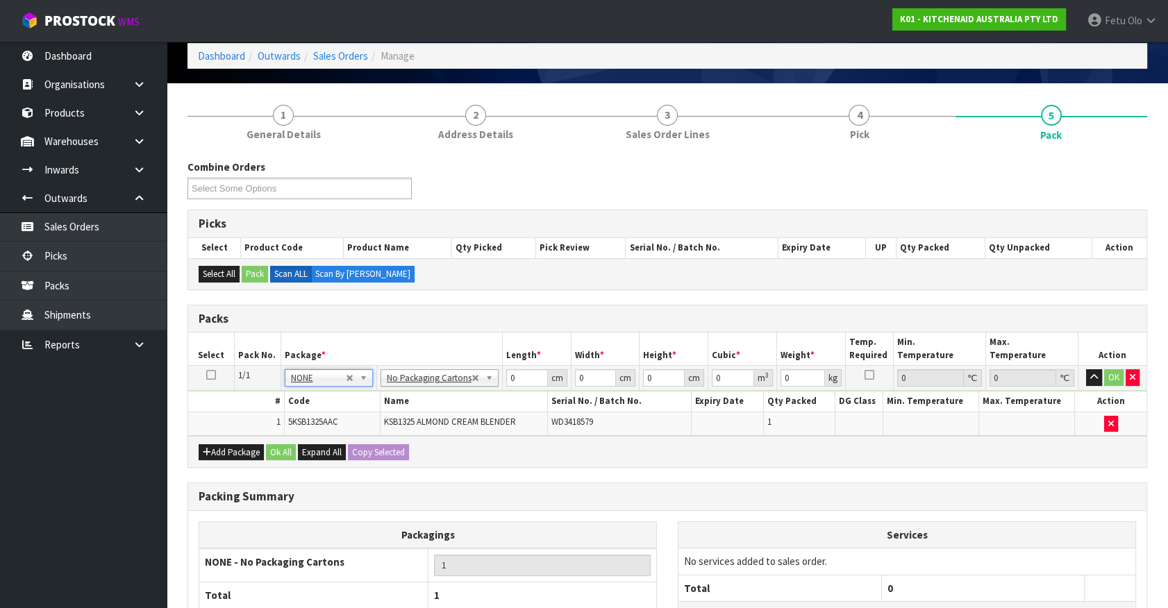
click at [312, 358] on th "Package *" at bounding box center [390, 349] width 221 height 33
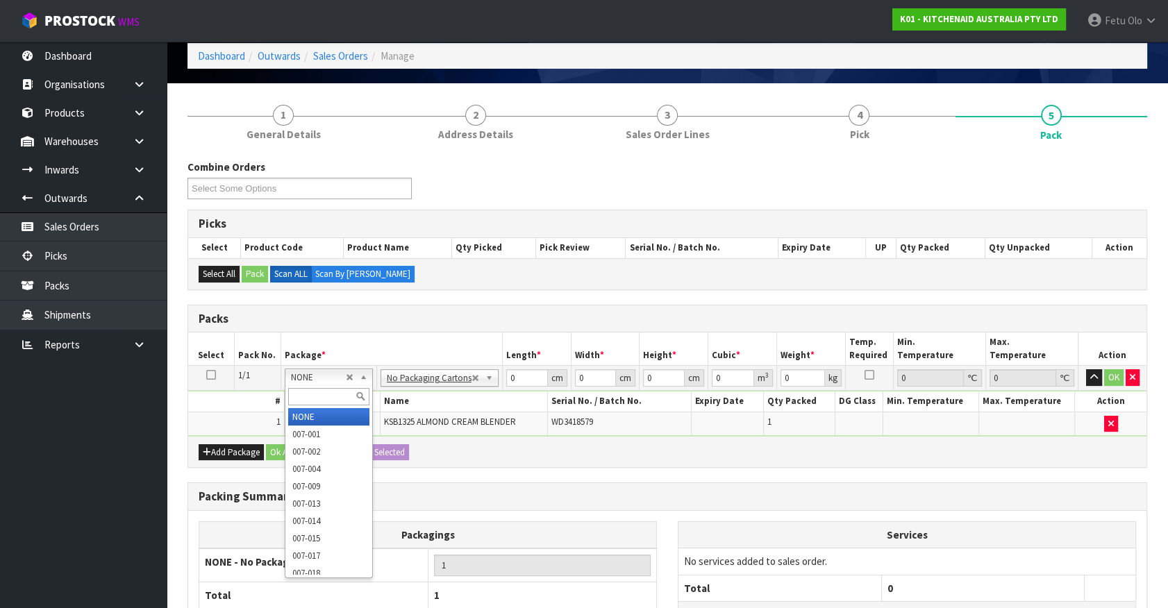
drag, startPoint x: 303, startPoint y: 381, endPoint x: 303, endPoint y: 403, distance: 22.2
click at [303, 403] on input "text" at bounding box center [328, 396] width 81 height 17
type input "011-084"
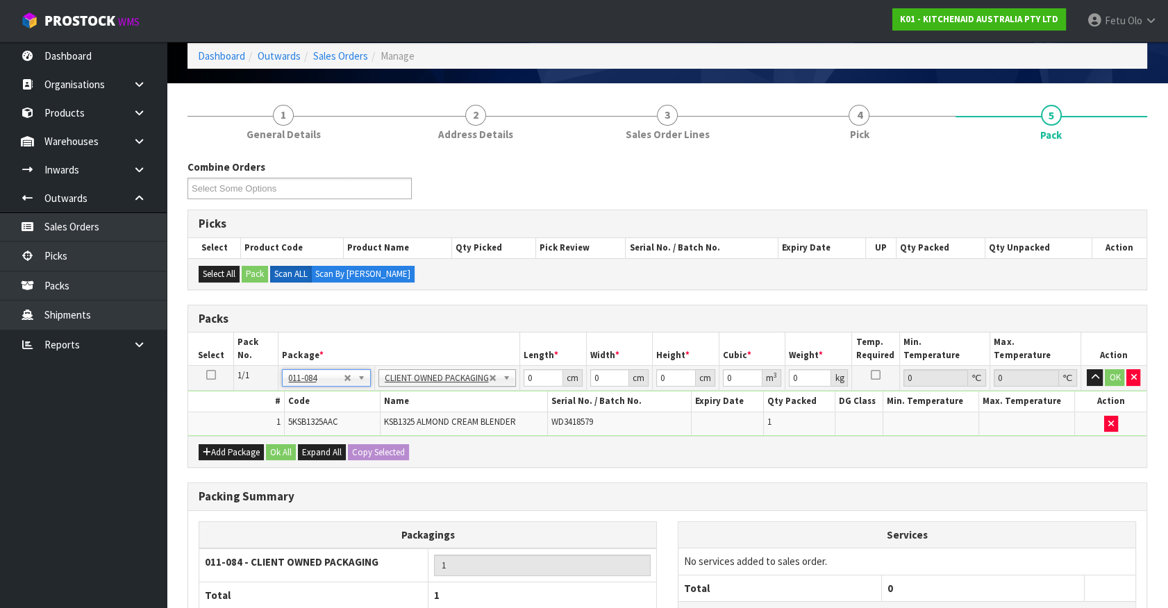
type input "3.95"
drag, startPoint x: 448, startPoint y: 406, endPoint x: 435, endPoint y: 420, distance: 18.7
click at [435, 420] on tbody "1/1 NONE 007-001 007-002 007-004 007-009 007-013 007-014 007-015 007-017 007-01…" at bounding box center [667, 401] width 958 height 70
type input "52"
type input "28"
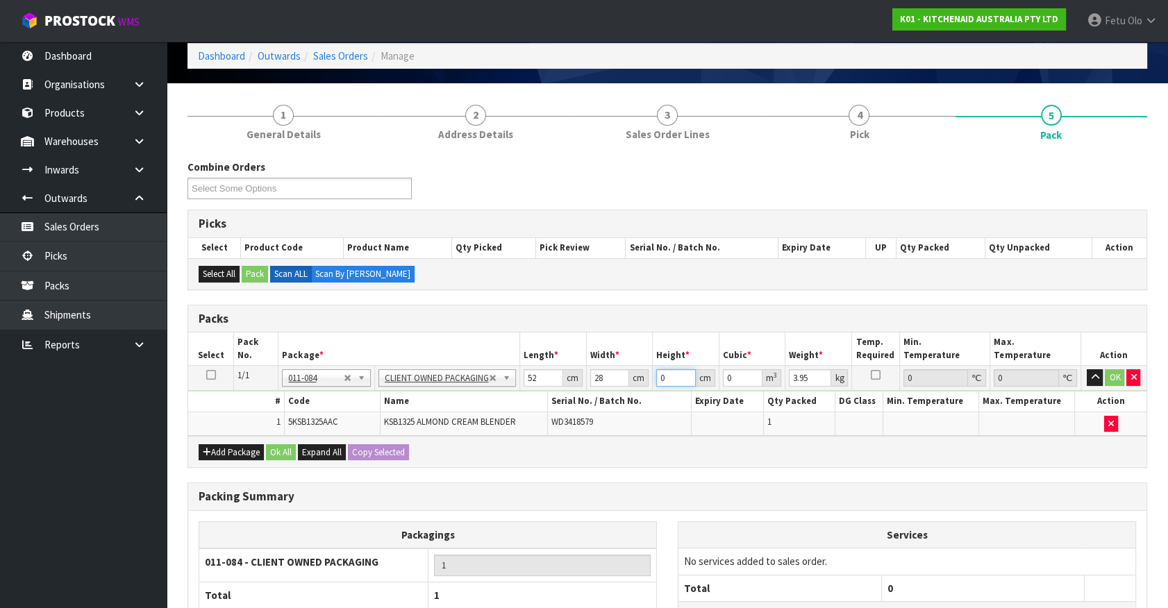
type input "3"
type input "0.004368"
type input "31"
type input "0.045136"
type input "31"
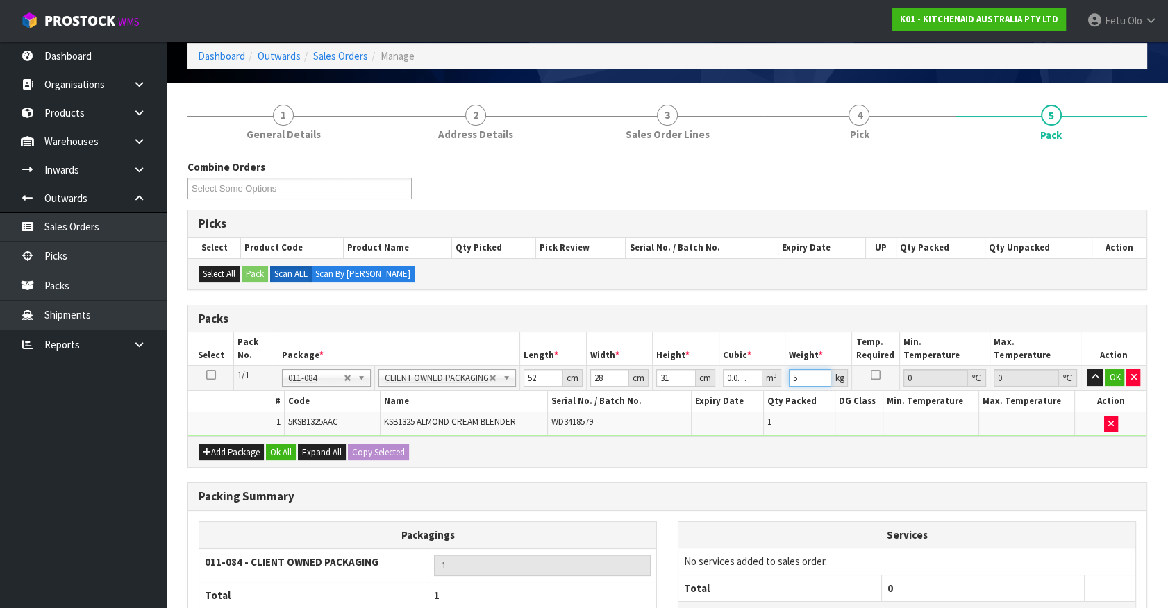
type input "5"
click button "OK" at bounding box center [1114, 377] width 19 height 17
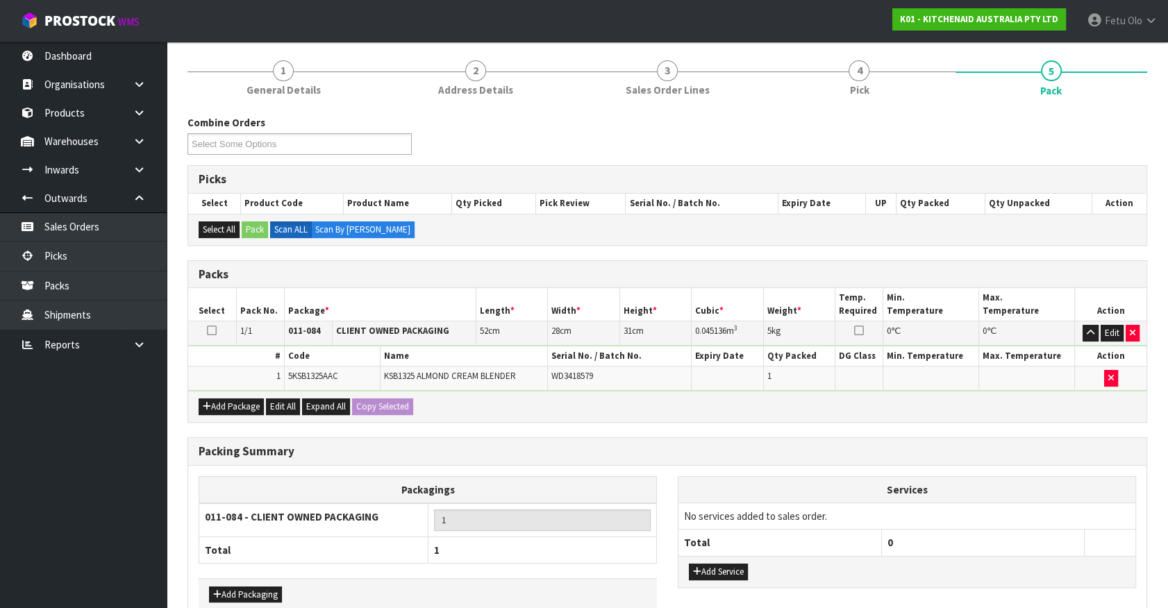
scroll to position [181, 0]
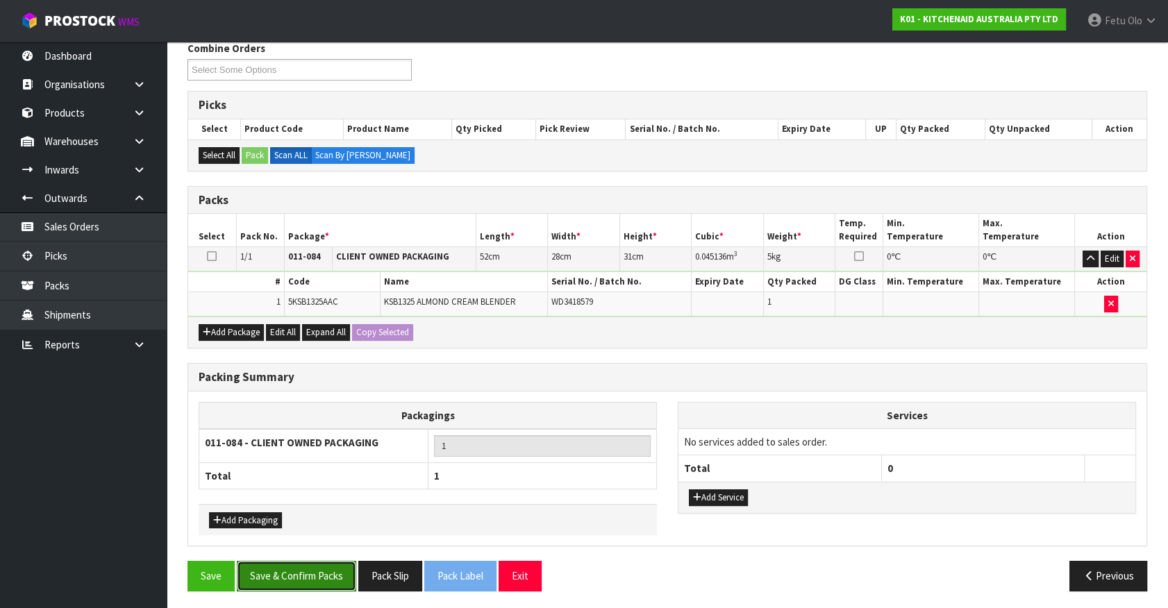
click at [283, 567] on button "Save & Confirm Packs" at bounding box center [296, 576] width 119 height 30
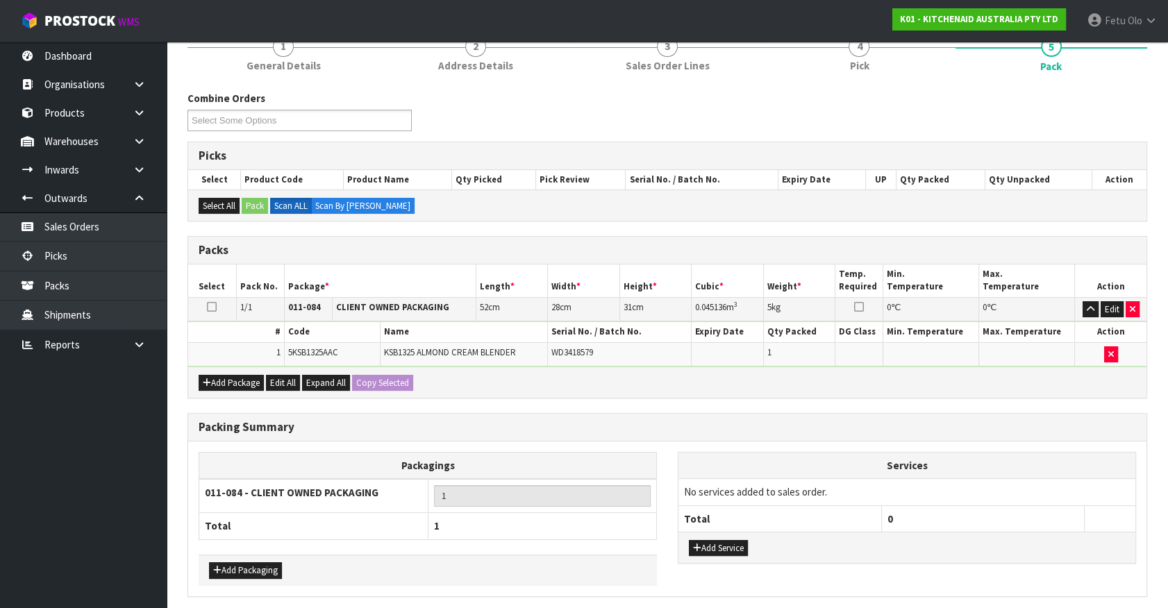
scroll to position [0, 0]
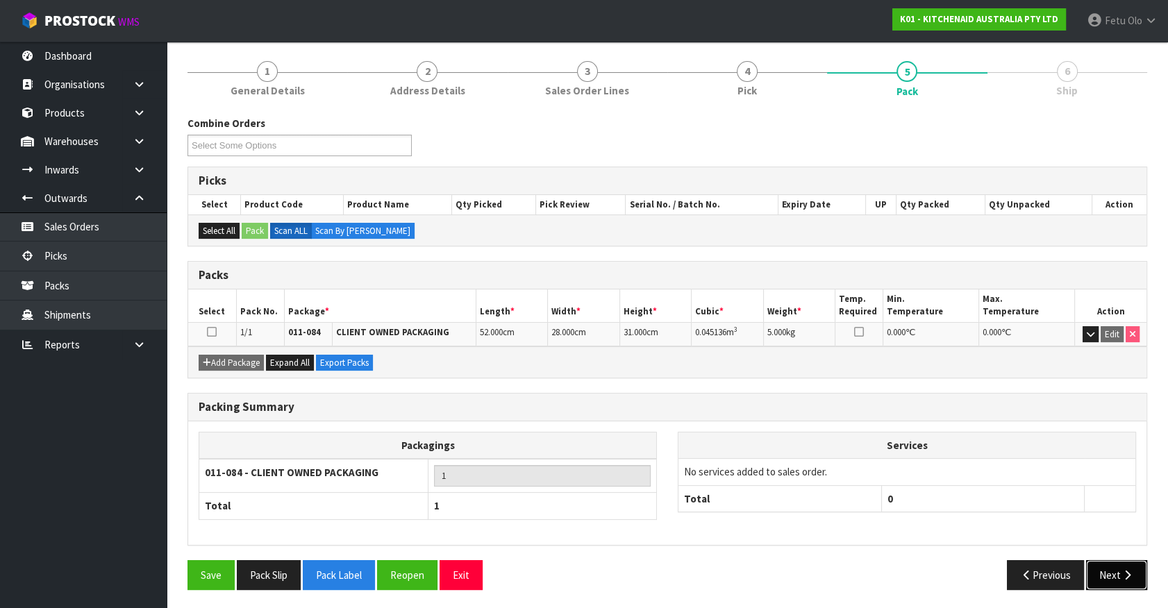
click at [1124, 570] on icon "button" at bounding box center [1127, 575] width 13 height 10
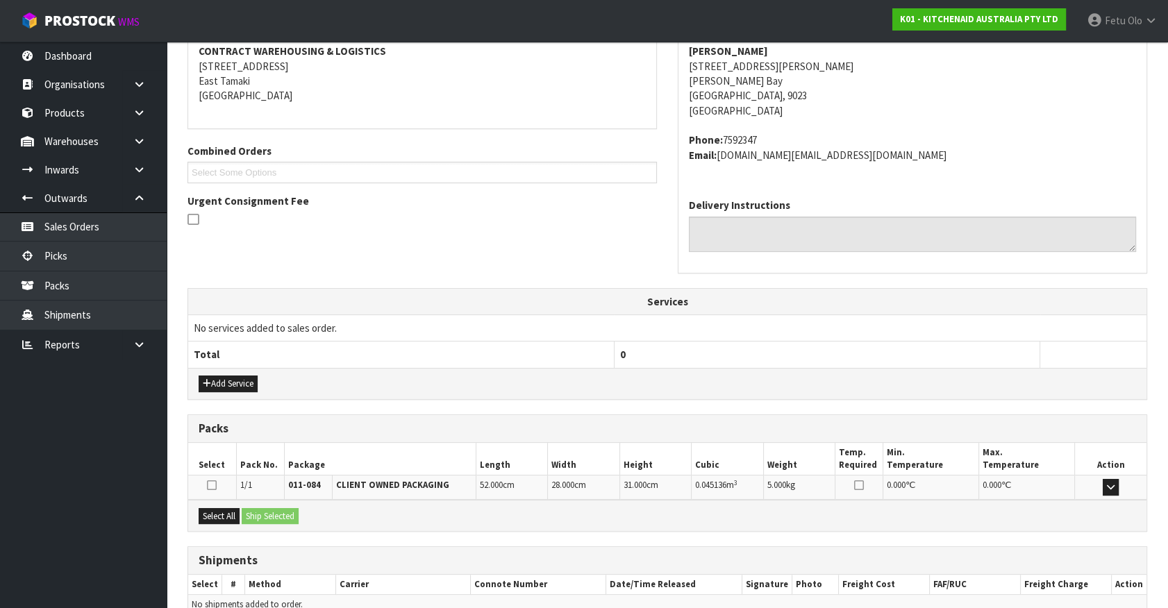
scroll to position [337, 0]
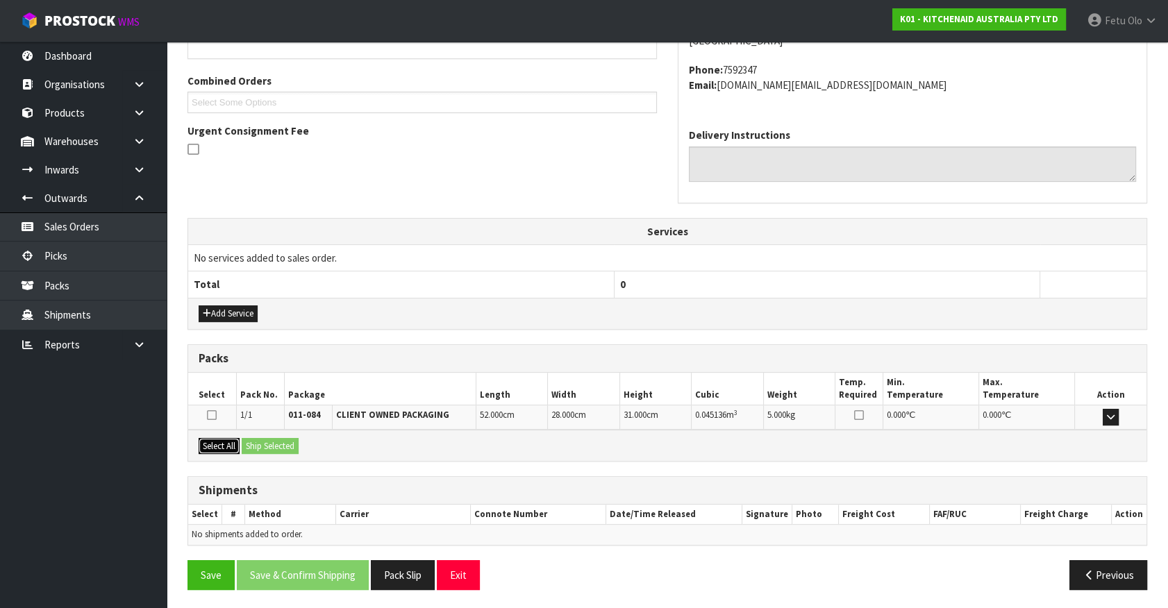
drag, startPoint x: 220, startPoint y: 450, endPoint x: 268, endPoint y: 444, distance: 48.2
click at [221, 450] on button "Select All" at bounding box center [219, 446] width 41 height 17
click at [268, 444] on button "Ship Selected" at bounding box center [270, 446] width 57 height 17
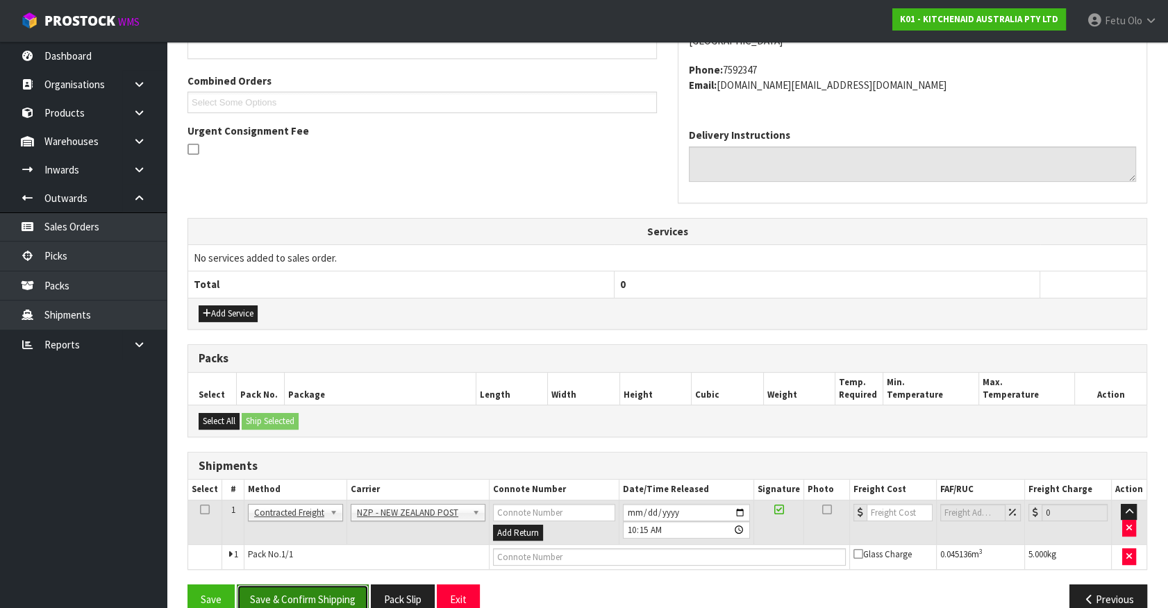
click at [317, 593] on button "Save & Confirm Shipping" at bounding box center [303, 600] width 132 height 30
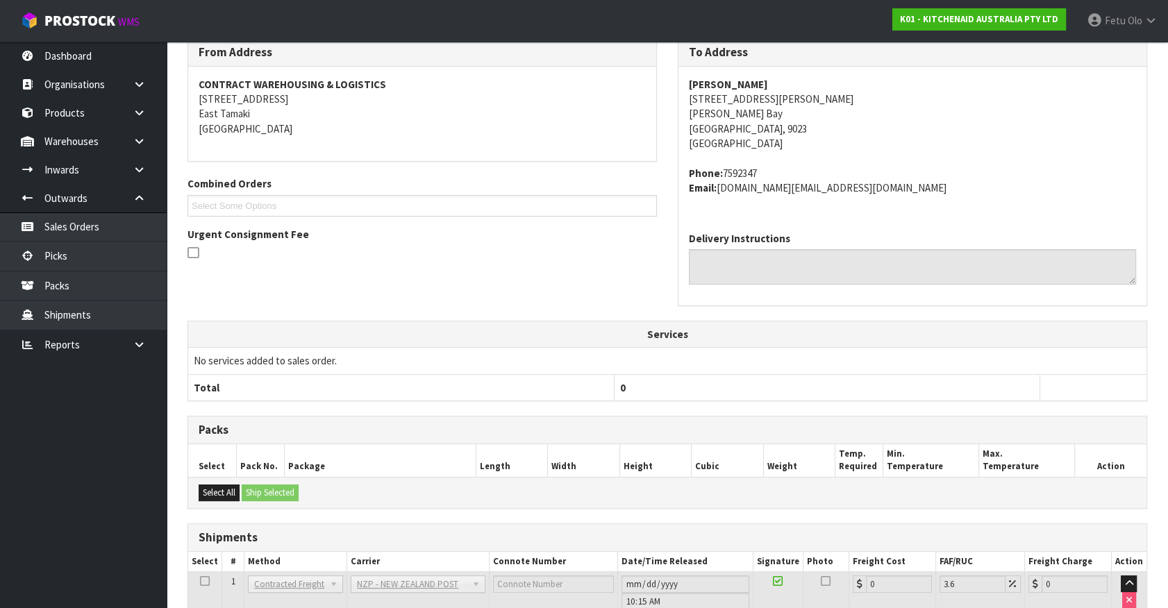
scroll to position [342, 0]
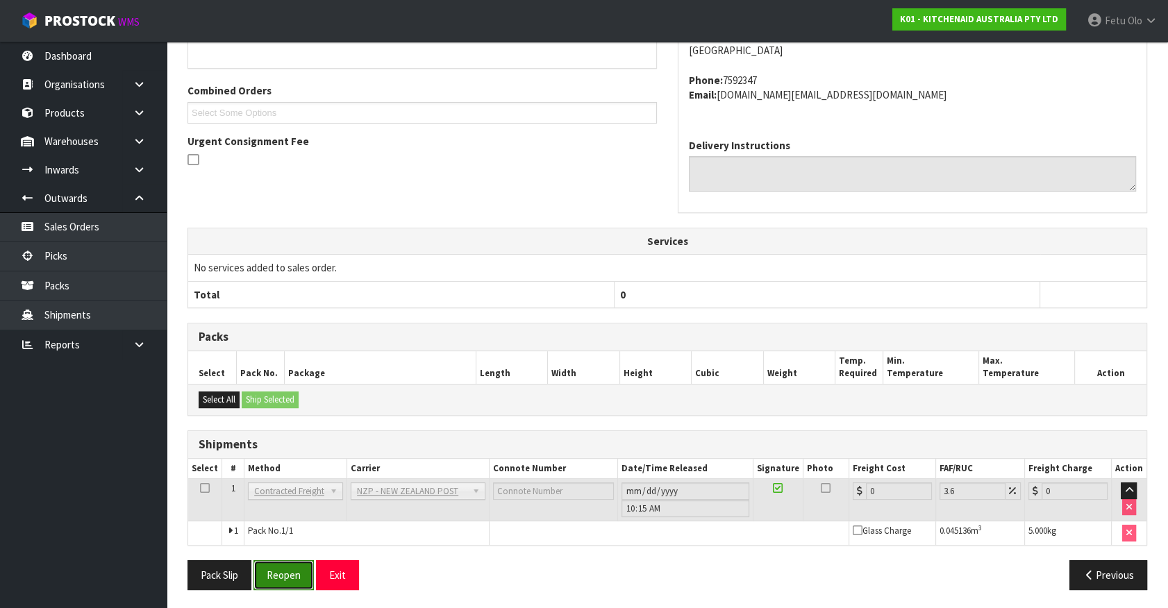
click at [268, 572] on button "Reopen" at bounding box center [283, 575] width 60 height 30
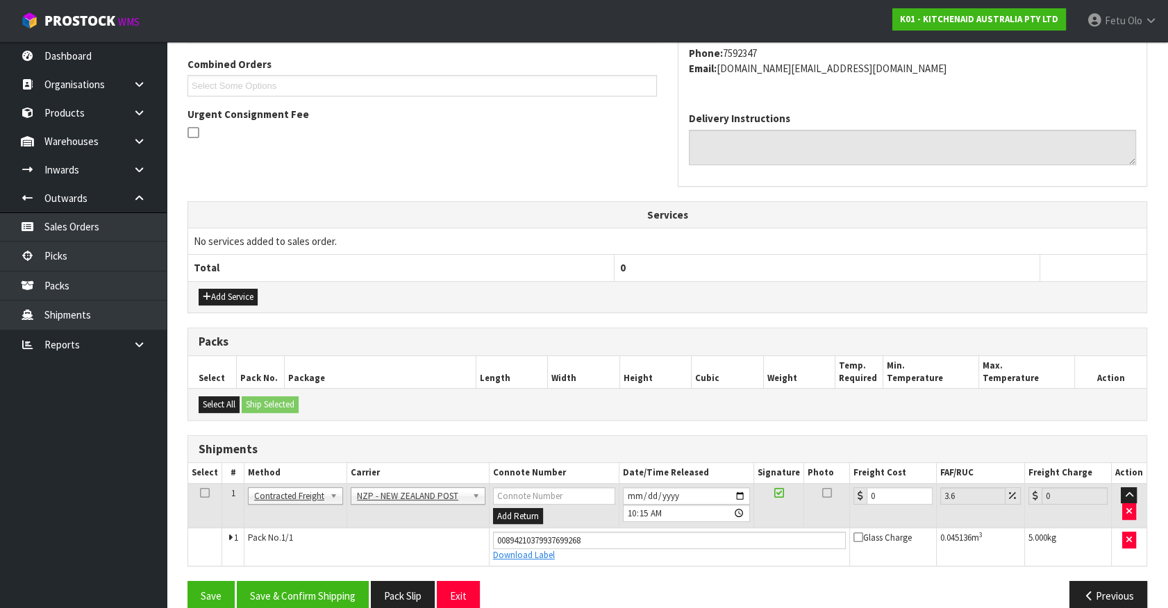
scroll to position [375, 0]
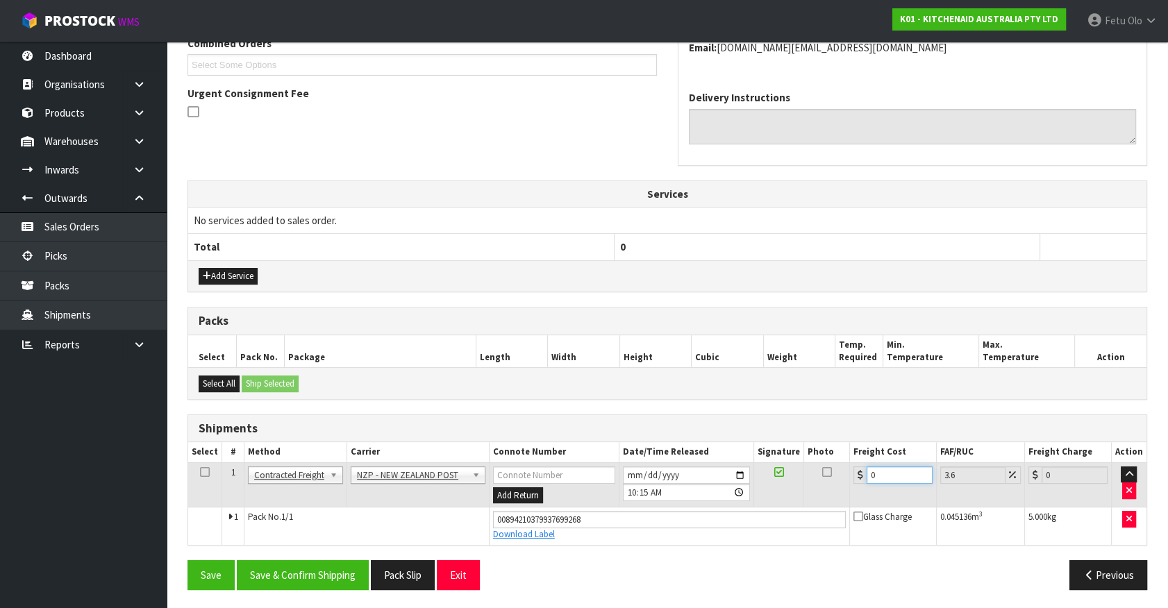
drag, startPoint x: 875, startPoint y: 471, endPoint x: 757, endPoint y: 474, distance: 118.1
click at [764, 476] on tr "1 Client Local Pickup Customer Local Pickup Company Freight Contracted Freight …" at bounding box center [667, 484] width 958 height 45
type input "1"
type input "1.04"
type input "11"
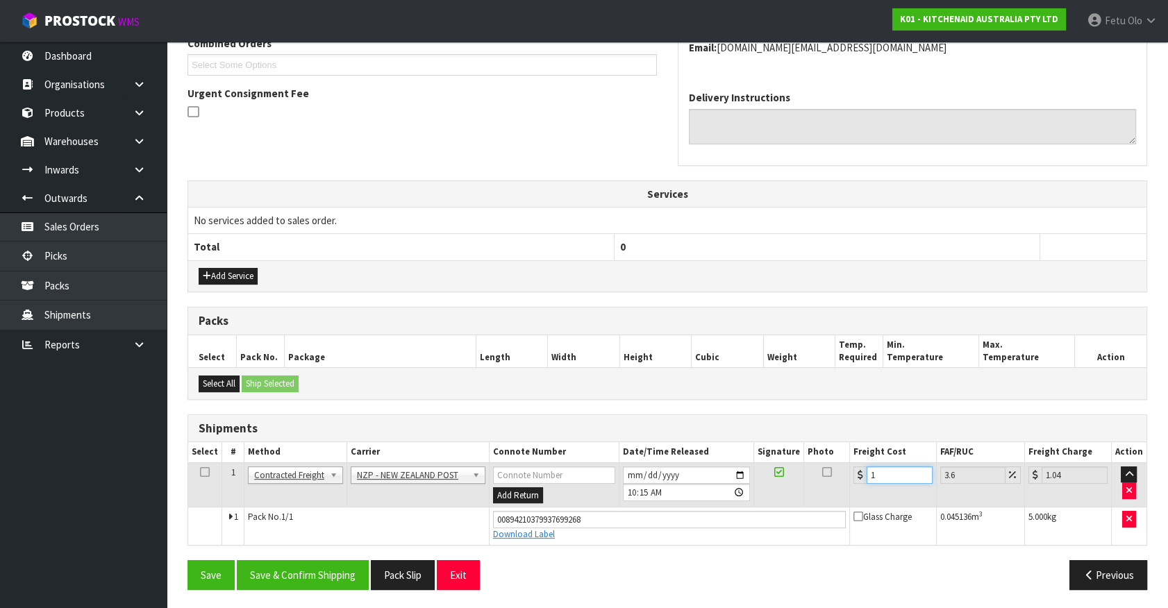
type input "11.4"
type input "11.9"
type input "12.33"
type input "11.96"
type input "12.39"
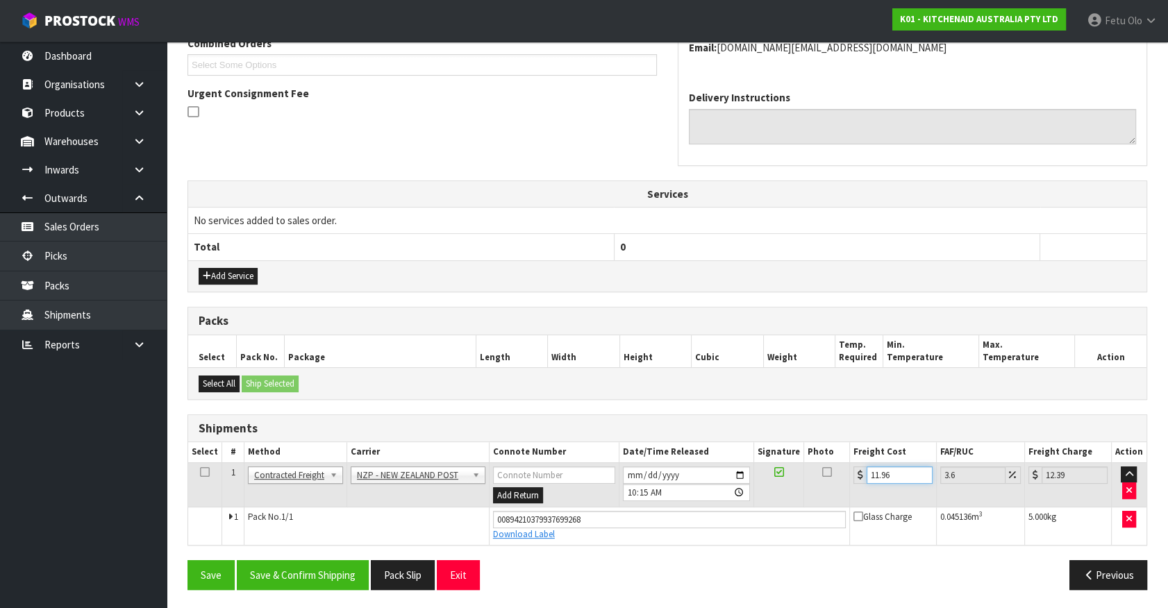
type input "11.9"
type input "12.33"
type input "11"
type input "11.4"
type input "111"
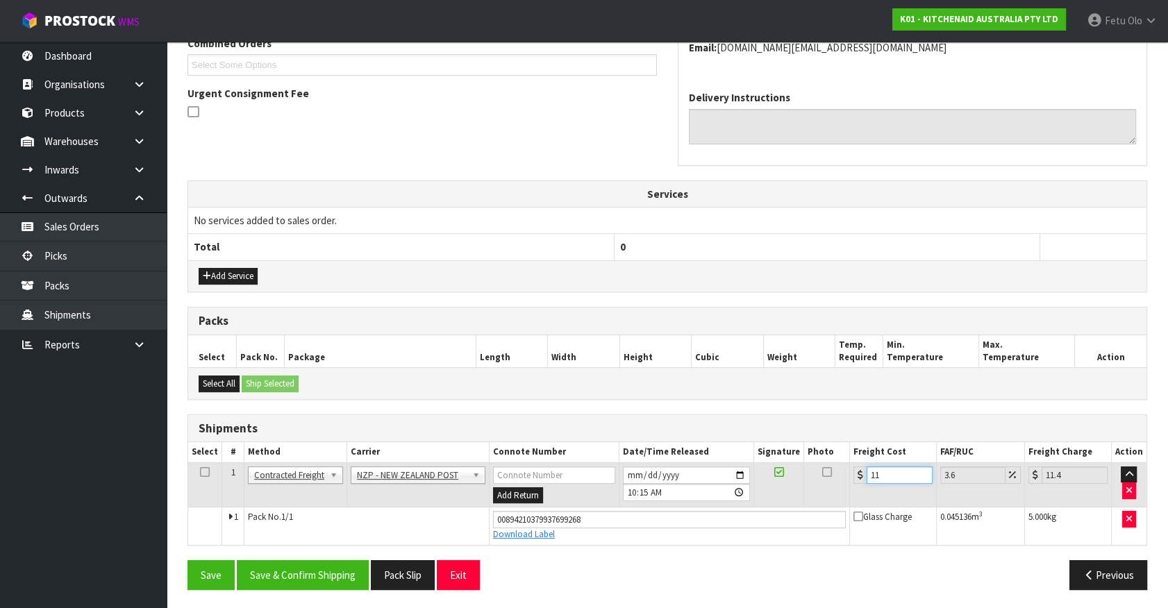
type input "115"
type input "111.6"
type input "115.62"
type input "111.61"
type input "115.63"
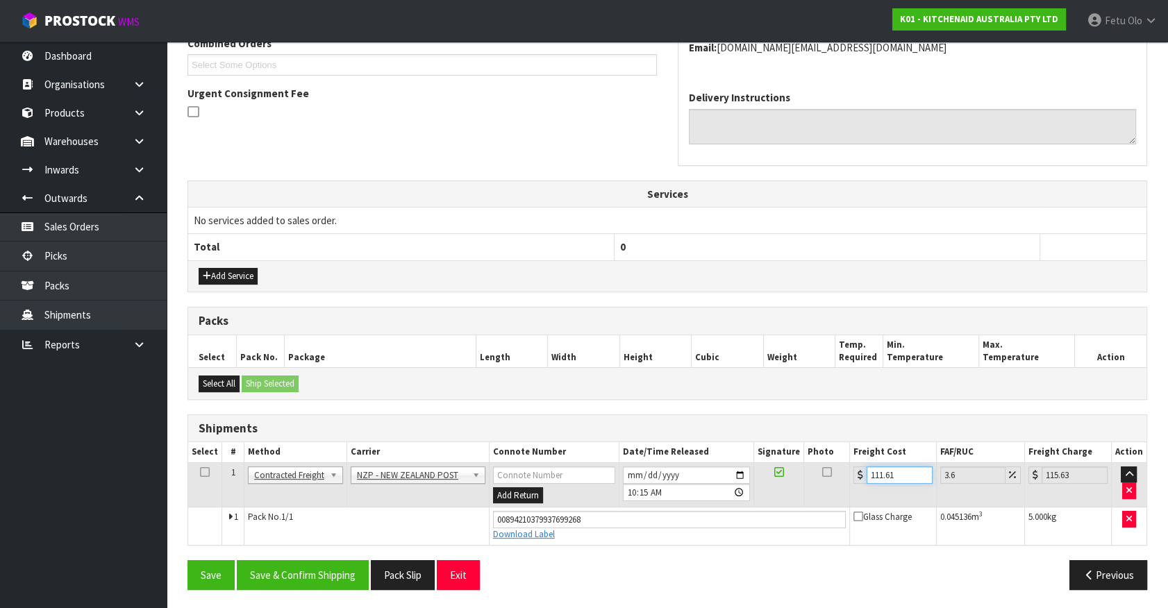
click at [880, 468] on input "111.61" at bounding box center [899, 475] width 66 height 17
type input "1"
type input "1.04"
type input "11"
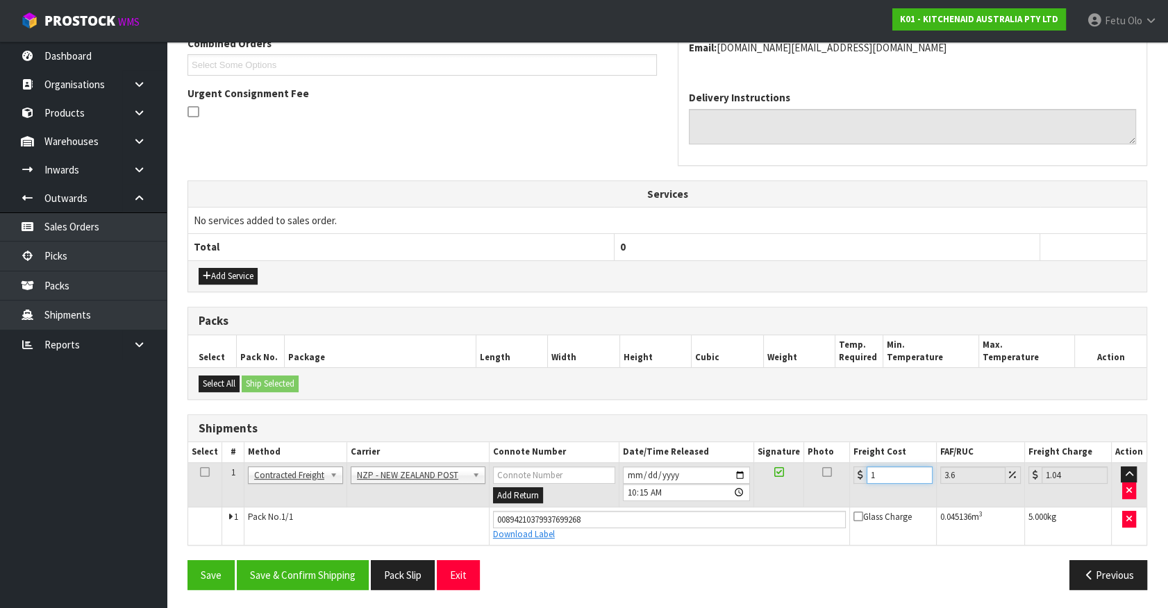
type input "11.4"
type input "11.6"
type input "12.02"
type input "11.61"
type input "12.03"
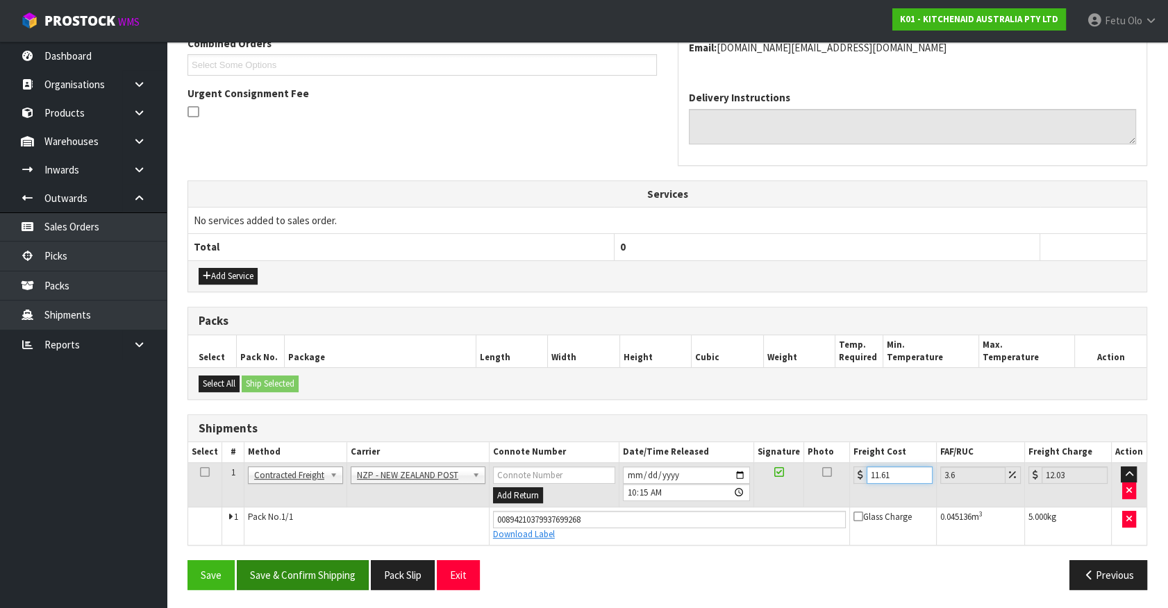
type input "11.61"
click at [289, 578] on button "Save & Confirm Shipping" at bounding box center [303, 575] width 132 height 30
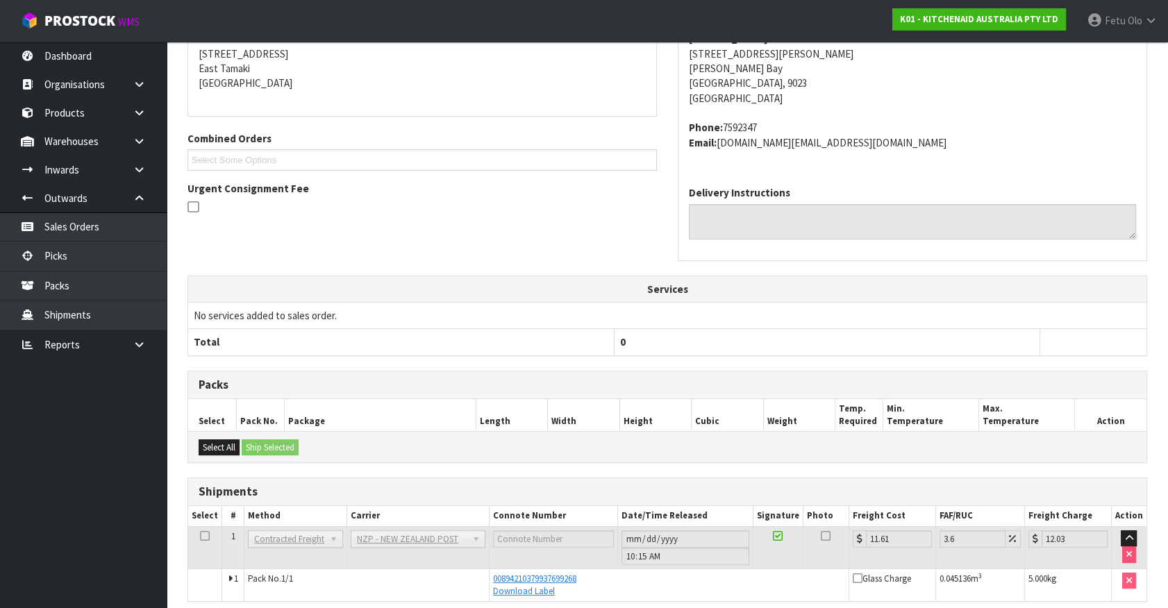
scroll to position [315, 0]
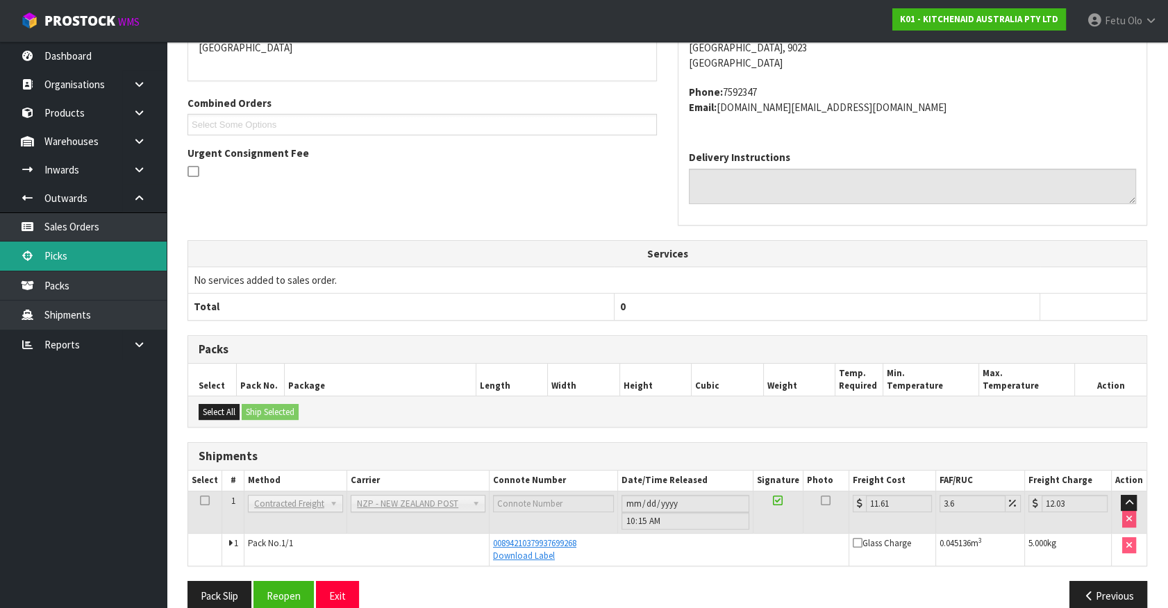
click at [55, 253] on link "Picks" at bounding box center [83, 256] width 167 height 28
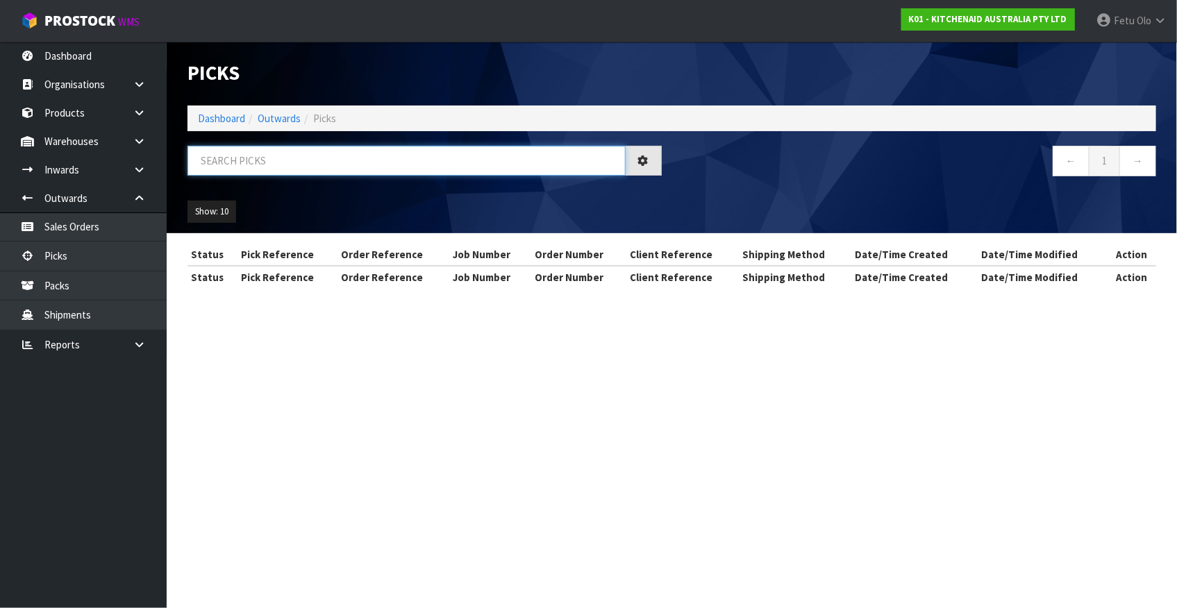
click at [340, 163] on input "text" at bounding box center [406, 161] width 438 height 30
type input "77628"
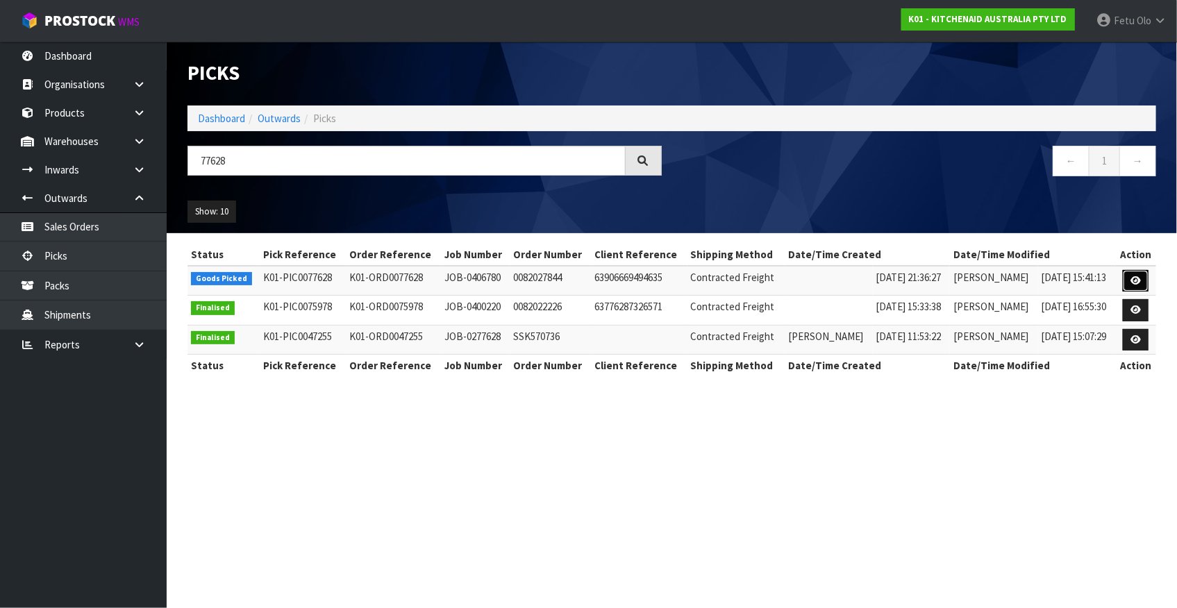
click at [1139, 276] on icon at bounding box center [1135, 280] width 10 height 9
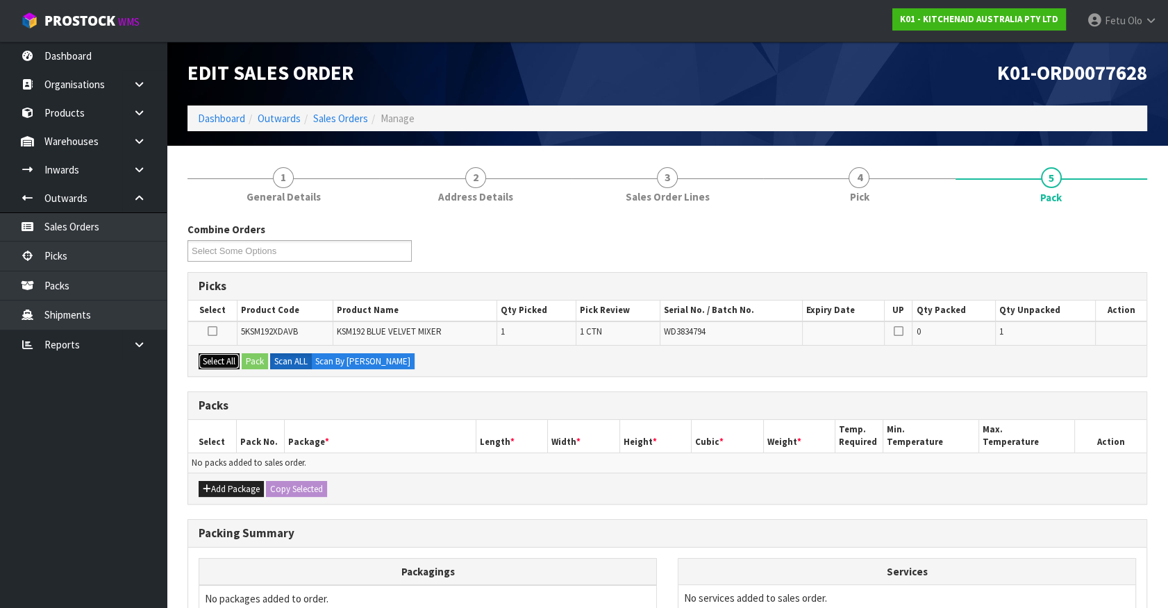
drag, startPoint x: 221, startPoint y: 358, endPoint x: 233, endPoint y: 358, distance: 11.1
click at [223, 358] on button "Select All" at bounding box center [219, 361] width 41 height 17
click at [260, 361] on button "Pack" at bounding box center [255, 361] width 26 height 17
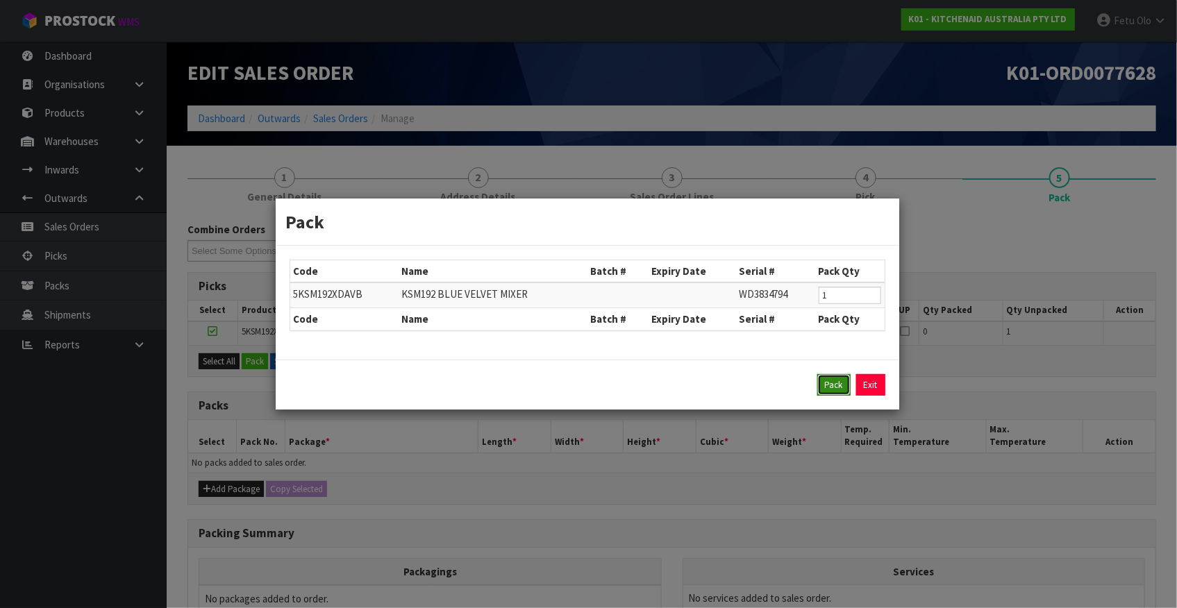
click at [830, 385] on button "Pack" at bounding box center [833, 385] width 33 height 22
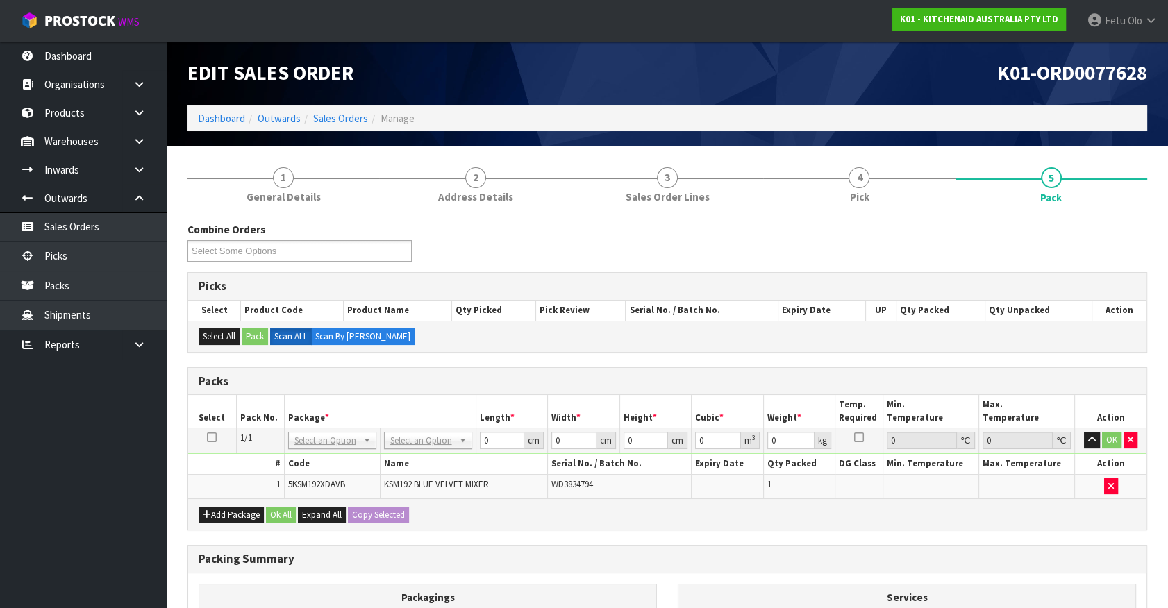
drag, startPoint x: 435, startPoint y: 440, endPoint x: 426, endPoint y: 464, distance: 25.5
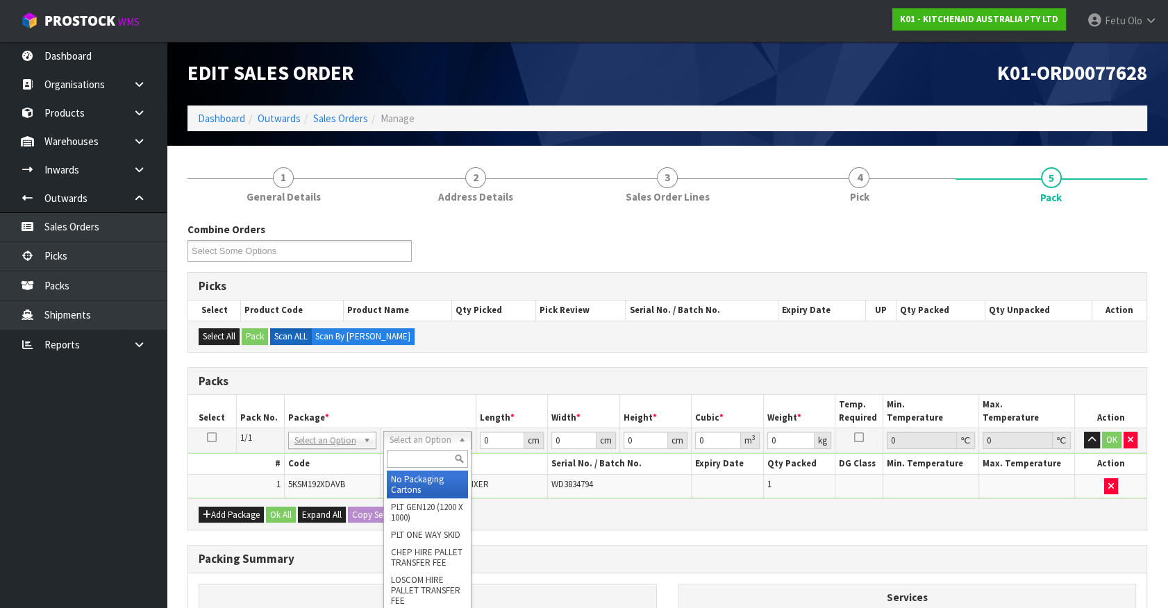
drag, startPoint x: 414, startPoint y: 480, endPoint x: 491, endPoint y: 455, distance: 81.0
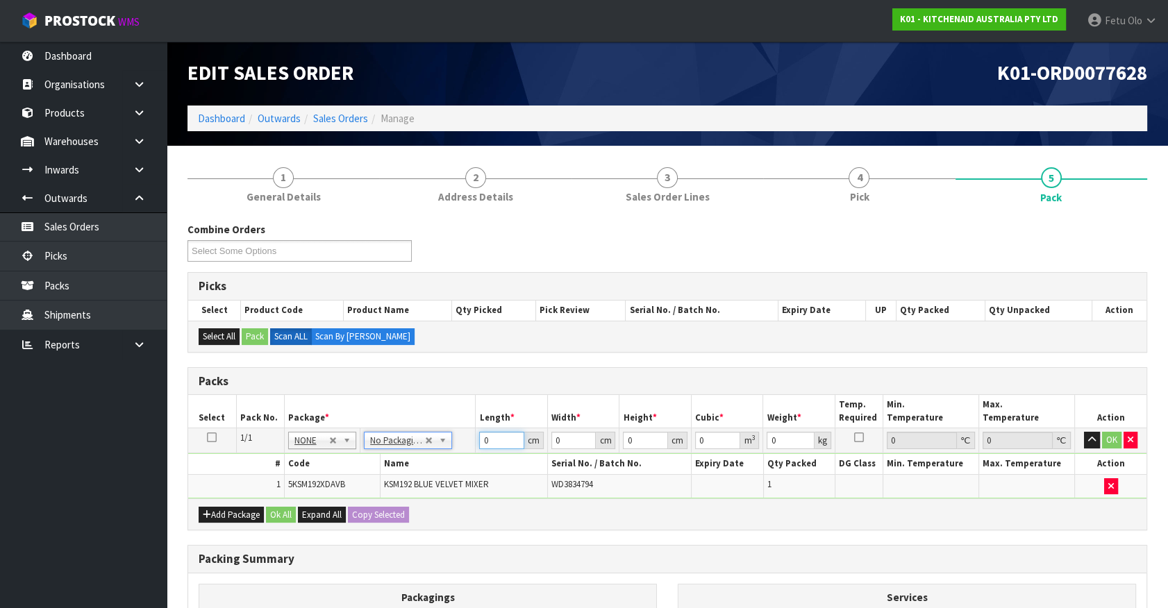
drag, startPoint x: 421, startPoint y: 458, endPoint x: 284, endPoint y: 482, distance: 138.9
click at [287, 480] on tbody "1/1 NONE 007-001 007-002 007-004 007-009 007-013 007-014 007-015 007-017 007-01…" at bounding box center [667, 463] width 958 height 70
type input "42"
type input "29"
type input "4"
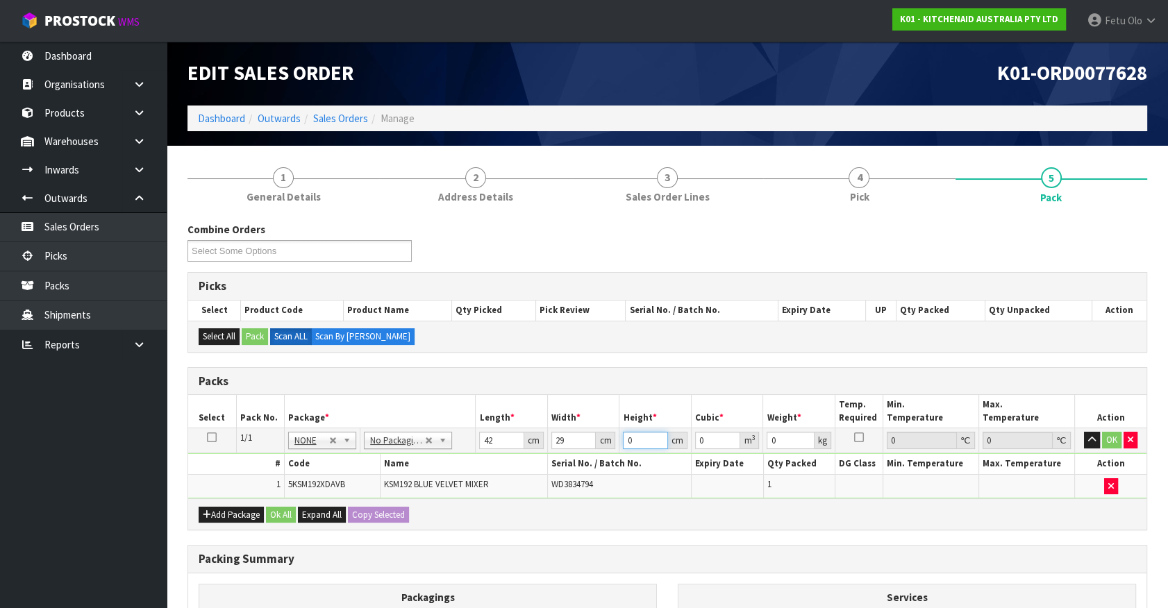
type input "0.004872"
type input "43"
type input "0.052374"
type input "43"
type input "13"
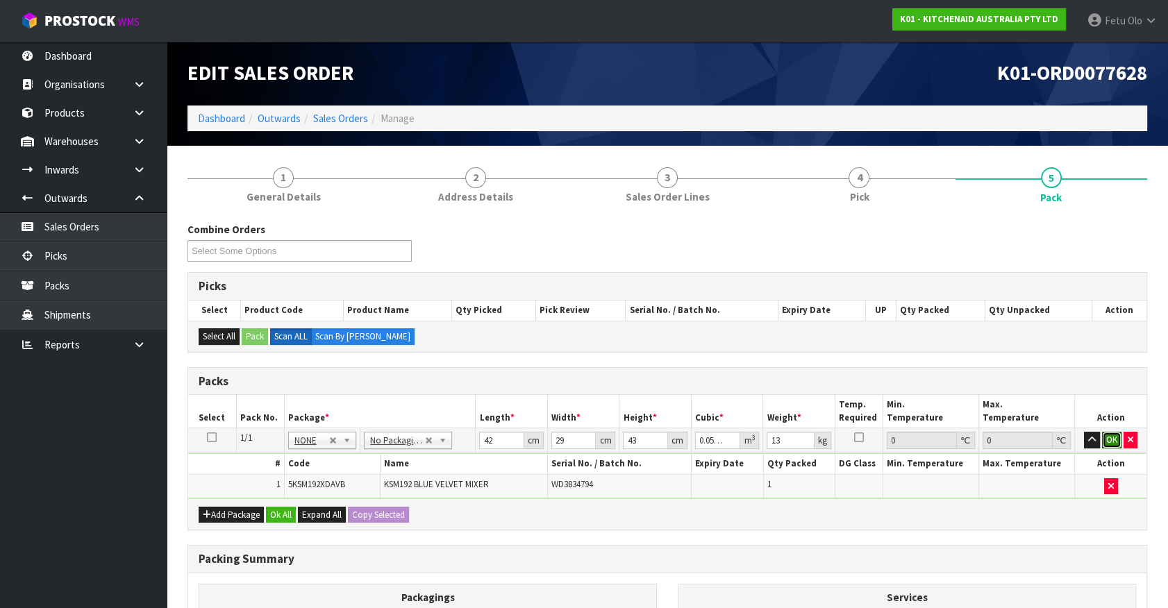
click button "OK" at bounding box center [1111, 440] width 19 height 17
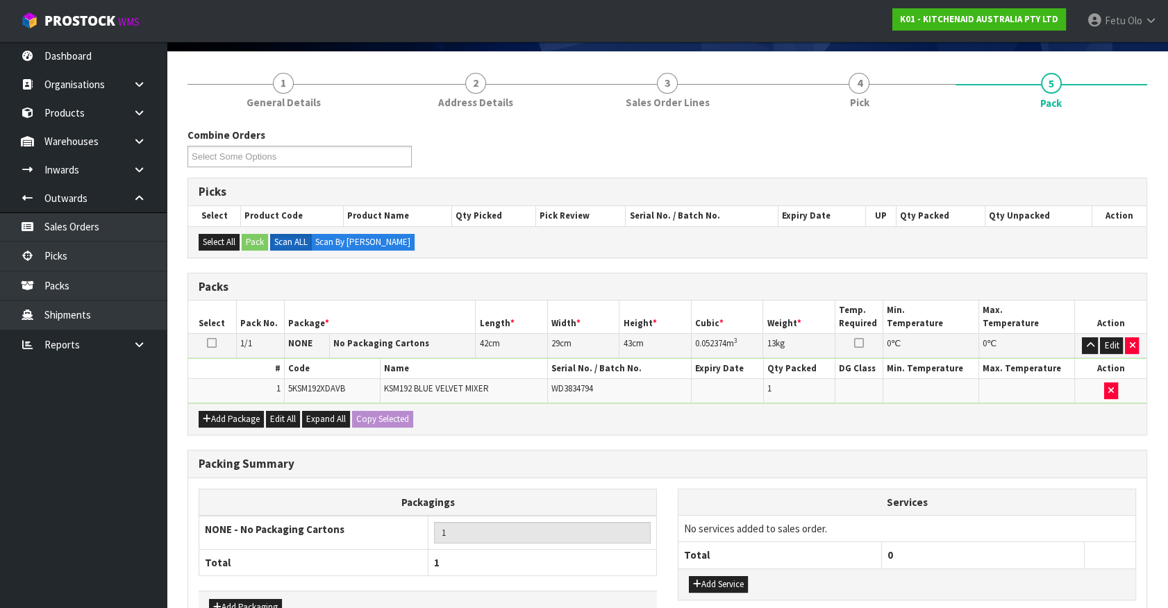
scroll to position [181, 0]
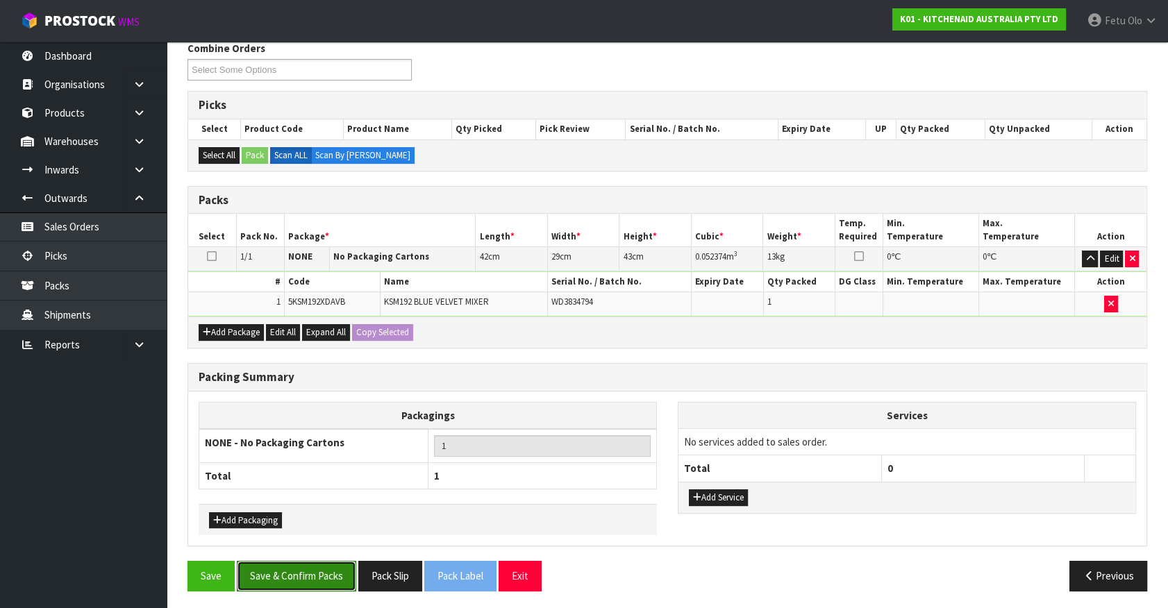
click at [310, 568] on button "Save & Confirm Packs" at bounding box center [296, 576] width 119 height 30
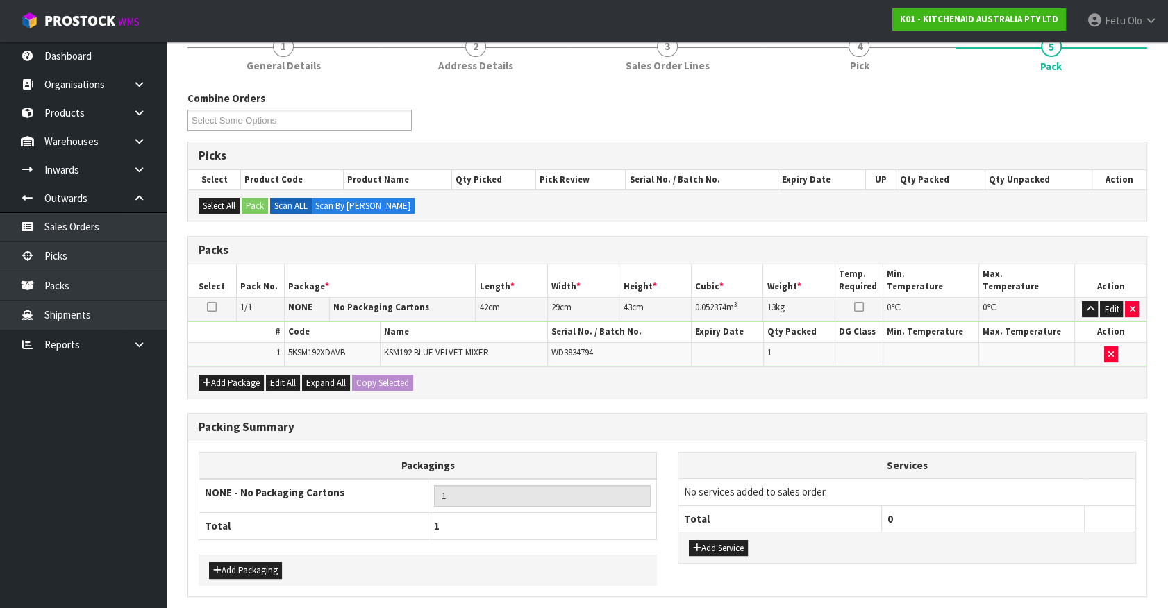
scroll to position [0, 0]
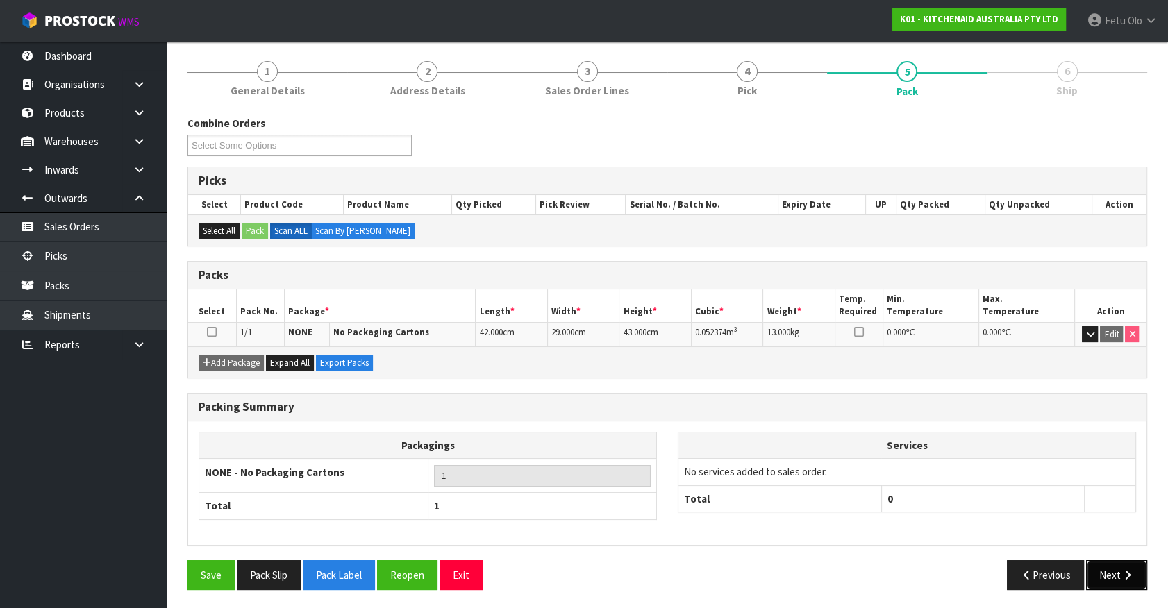
click at [1111, 568] on button "Next" at bounding box center [1116, 575] width 61 height 30
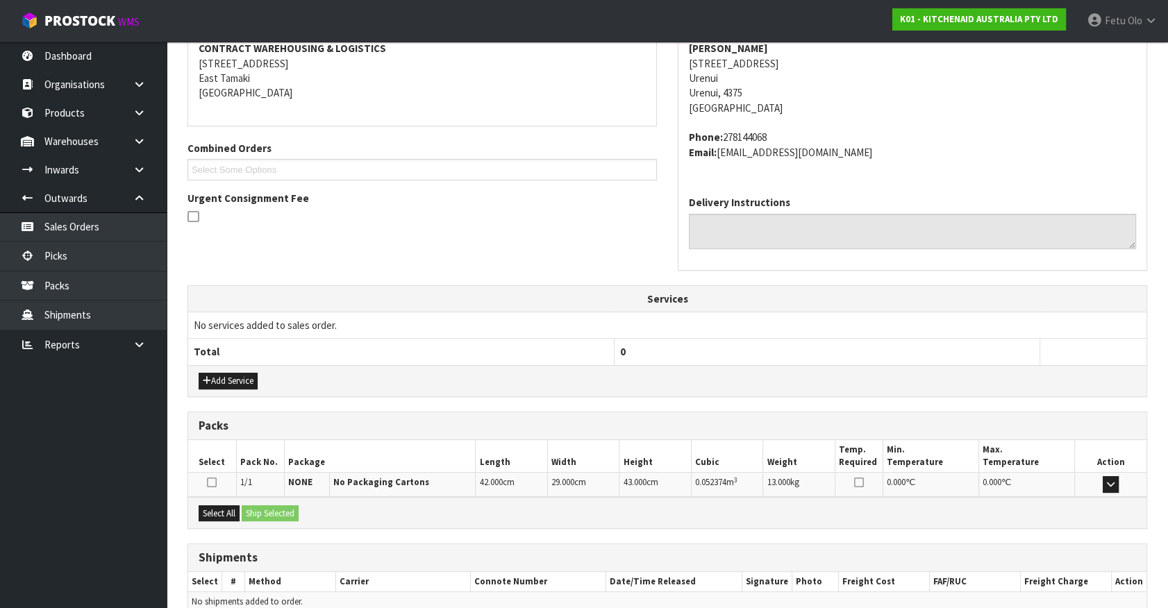
scroll to position [337, 0]
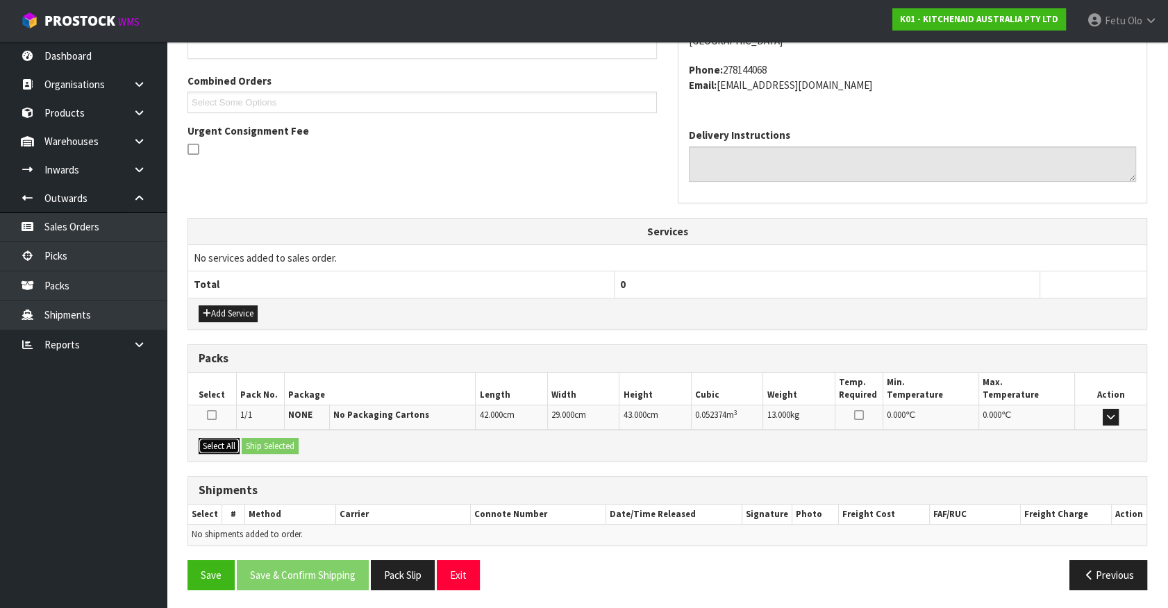
click at [215, 439] on button "Select All" at bounding box center [219, 446] width 41 height 17
click at [250, 438] on button "Ship Selected" at bounding box center [270, 446] width 57 height 17
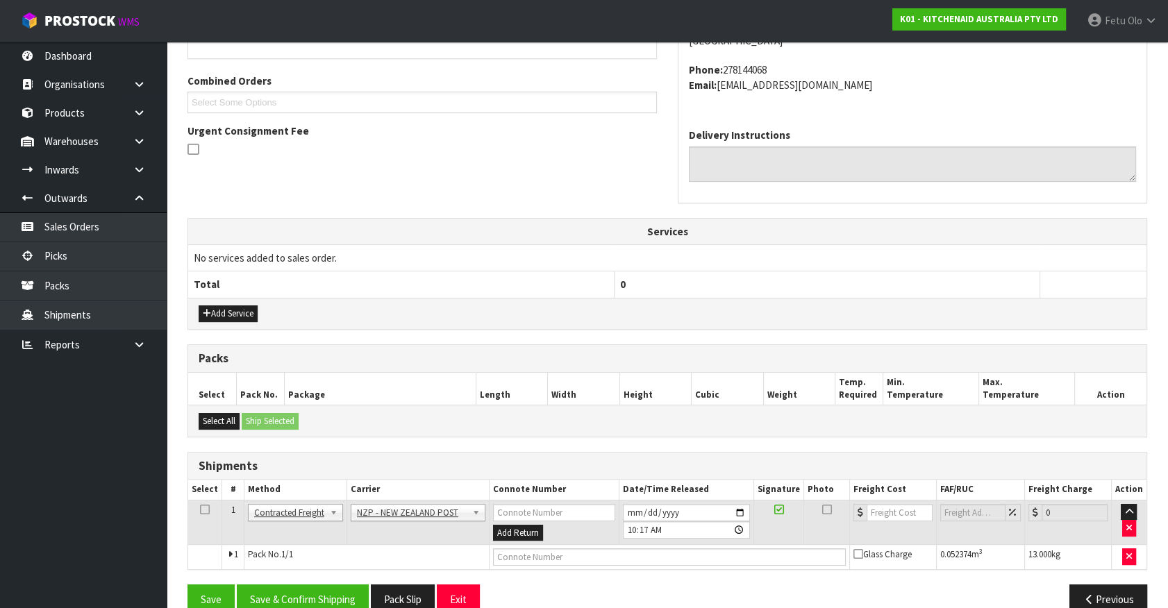
scroll to position [362, 0]
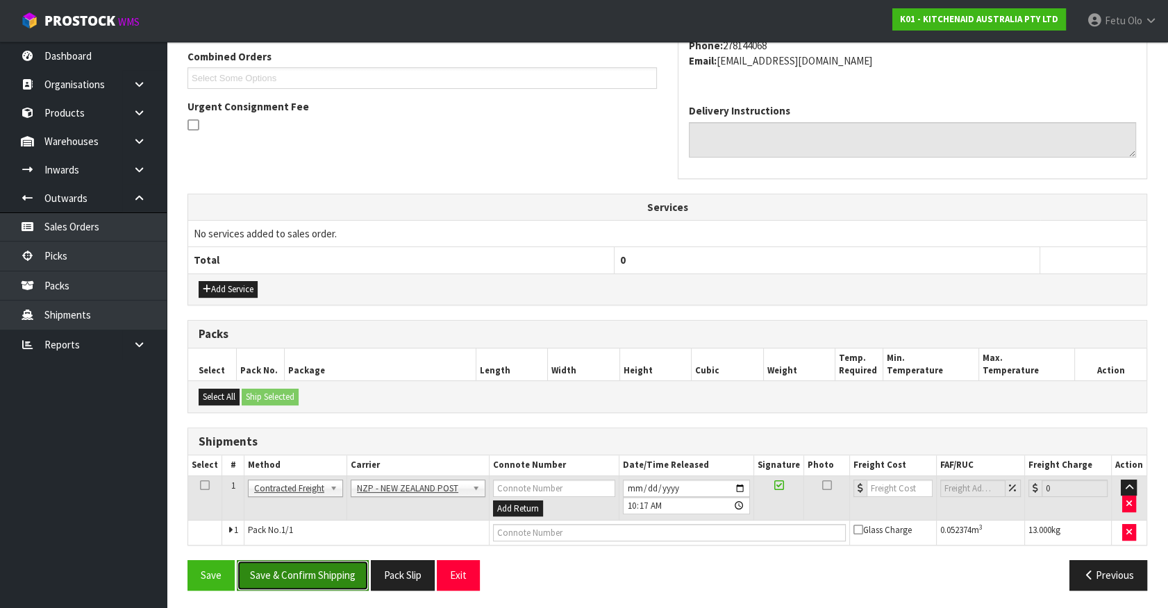
click at [318, 565] on button "Save & Confirm Shipping" at bounding box center [303, 575] width 132 height 30
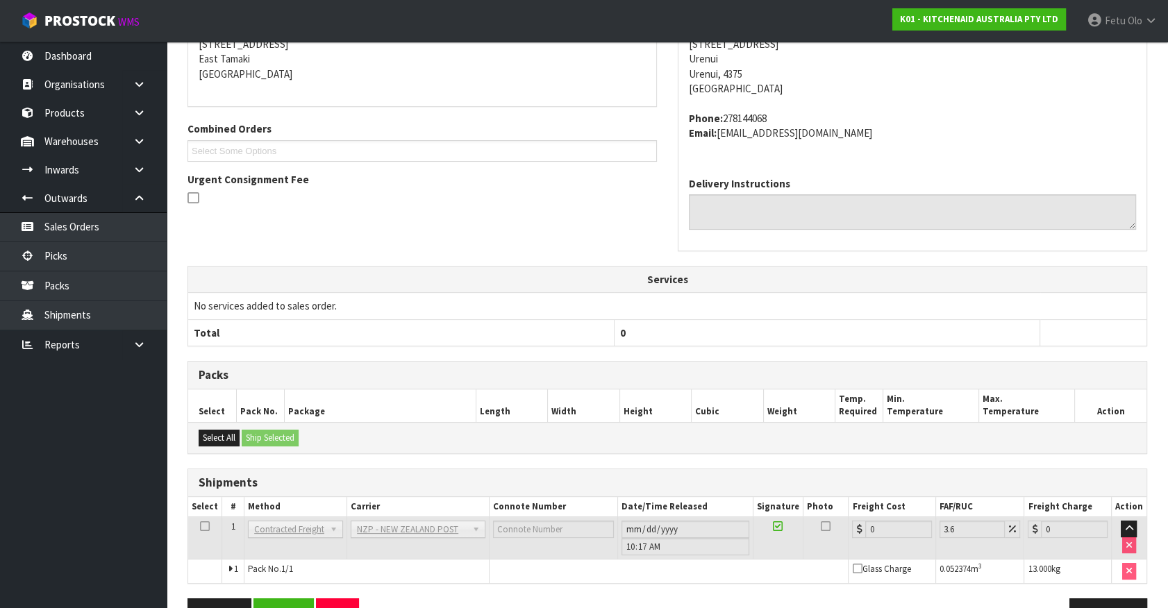
scroll to position [342, 0]
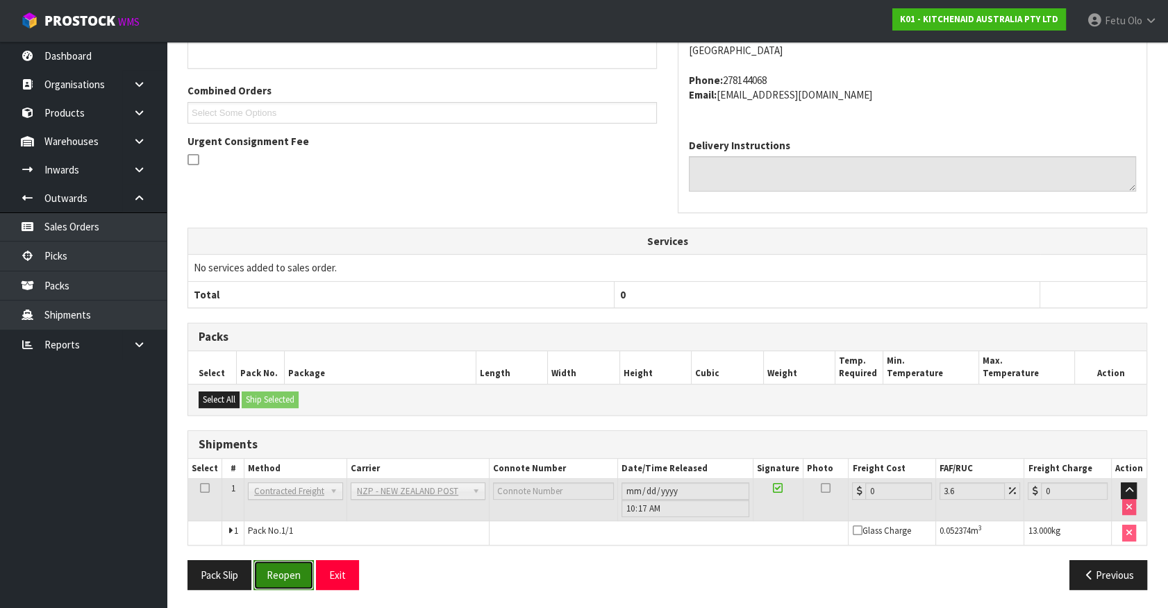
drag, startPoint x: 267, startPoint y: 567, endPoint x: 286, endPoint y: 566, distance: 19.5
click at [267, 567] on button "Reopen" at bounding box center [283, 575] width 60 height 30
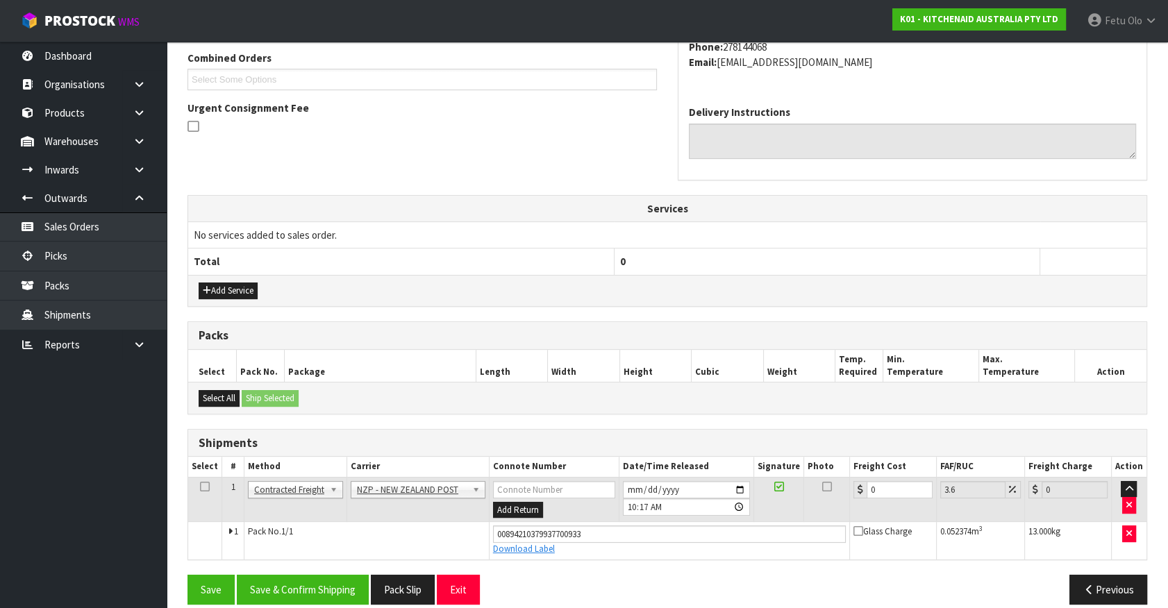
scroll to position [375, 0]
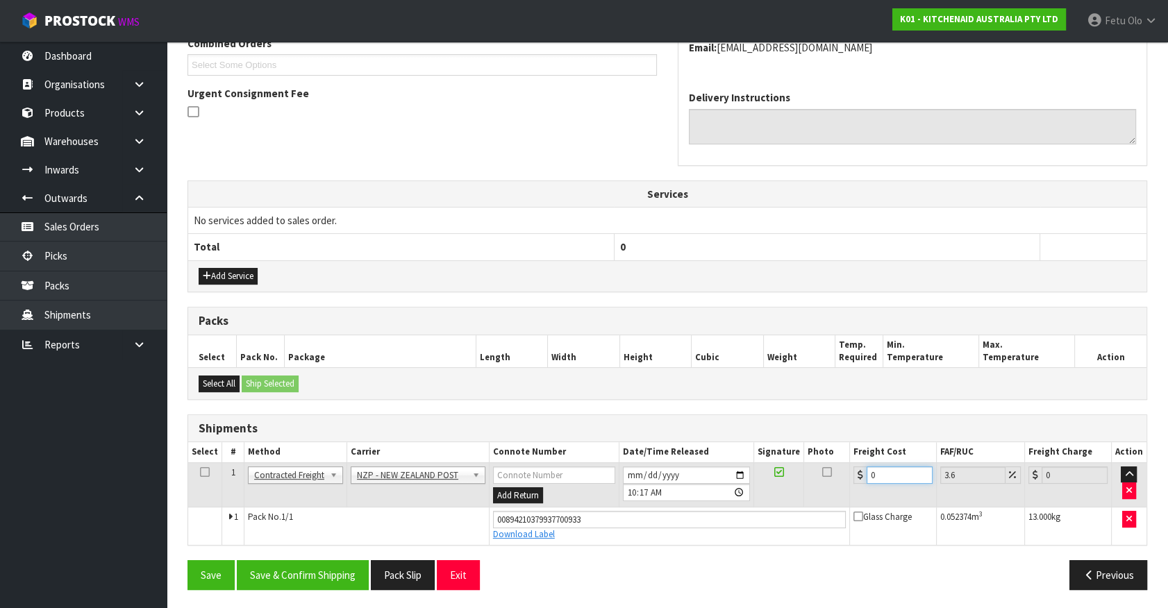
drag, startPoint x: 911, startPoint y: 472, endPoint x: 787, endPoint y: 504, distance: 127.6
click at [787, 503] on tr "1 Client Local Pickup Customer Local Pickup Company Freight Contracted Freight …" at bounding box center [667, 484] width 958 height 45
type input "1"
type input "1.04"
type input "15"
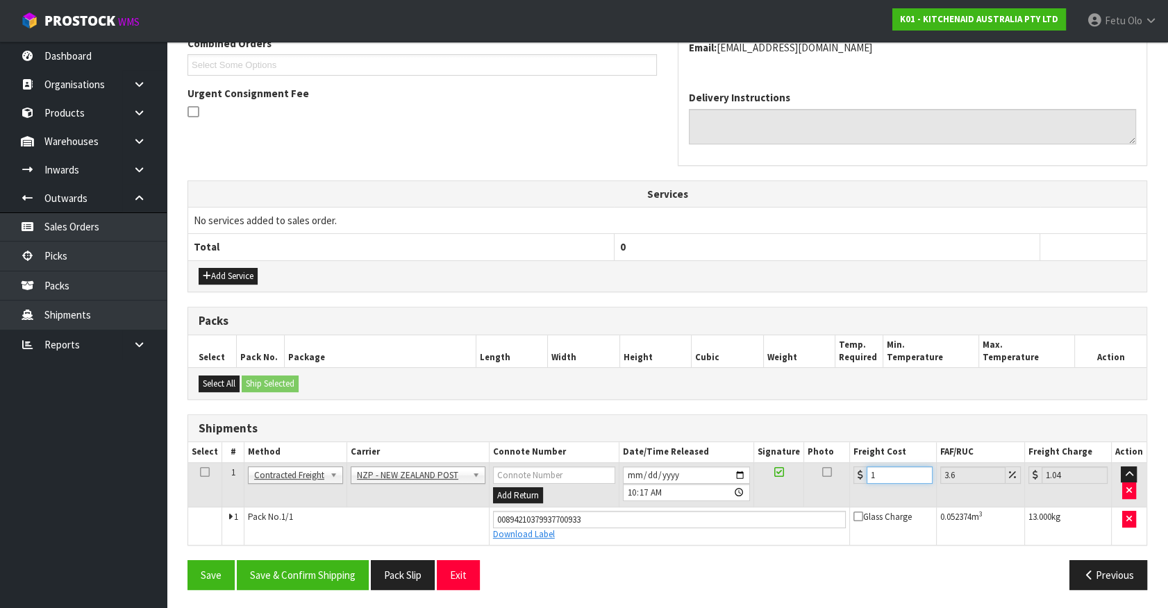
type input "15.54"
type input "15.4"
type input "15.95"
type input "15.48"
type input "16.04"
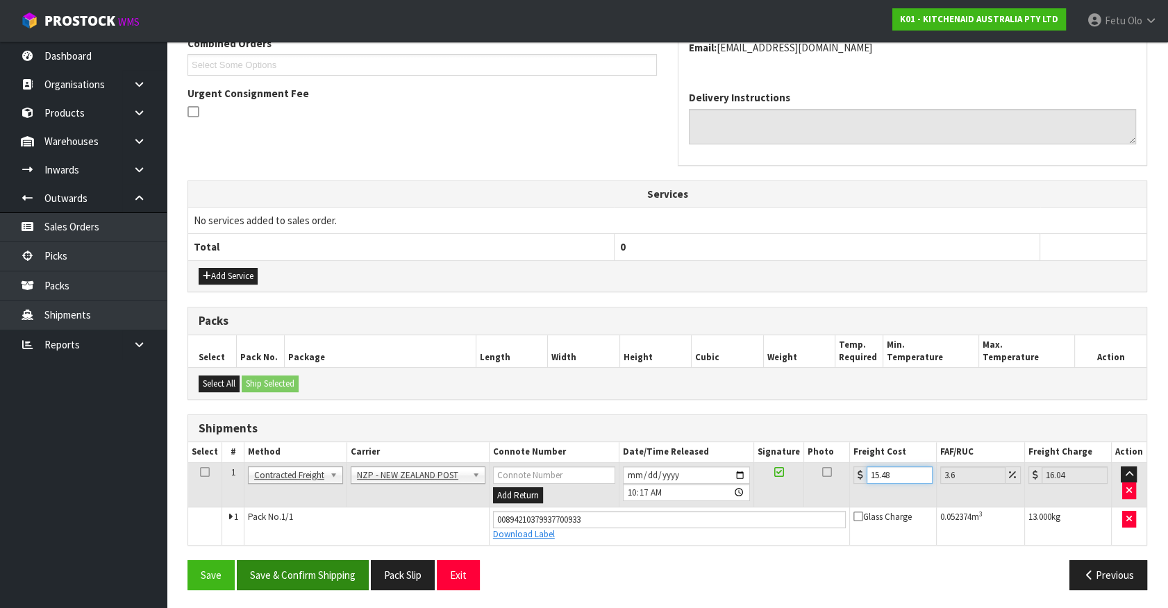
type input "15.48"
click at [327, 571] on button "Save & Confirm Shipping" at bounding box center [303, 575] width 132 height 30
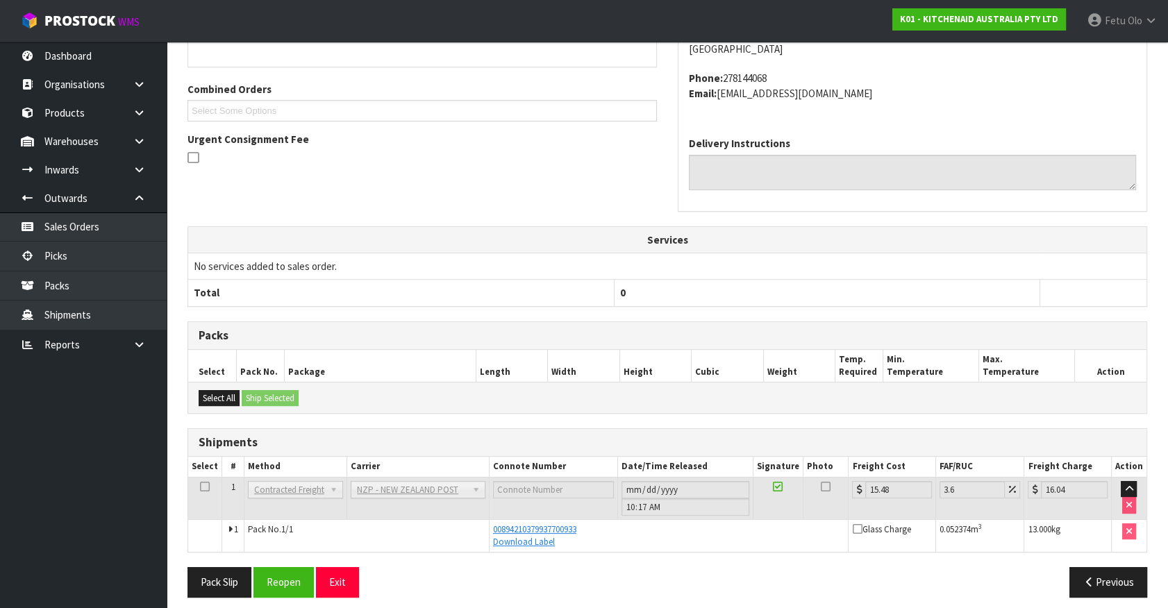
scroll to position [337, 0]
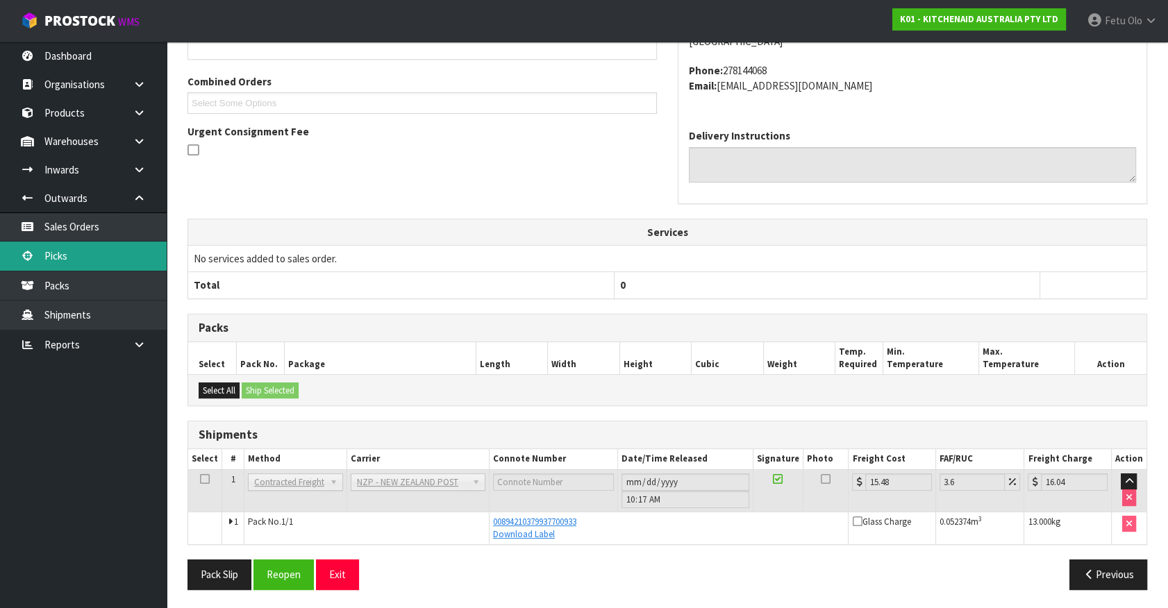
click at [60, 243] on link "Picks" at bounding box center [83, 256] width 167 height 28
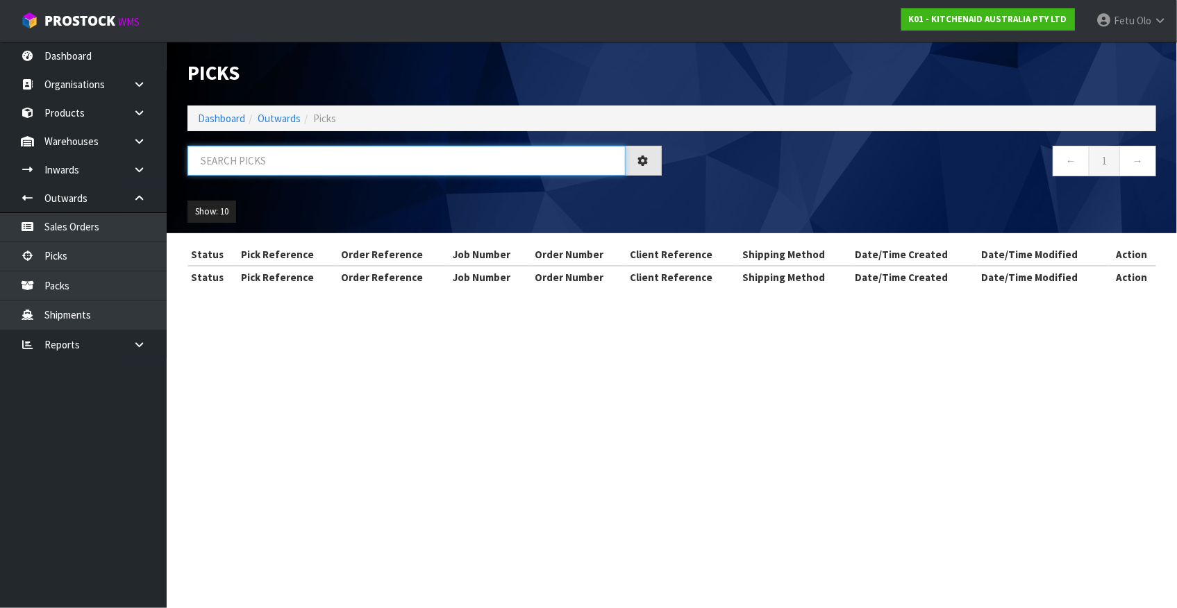
click at [461, 166] on input "text" at bounding box center [406, 161] width 438 height 30
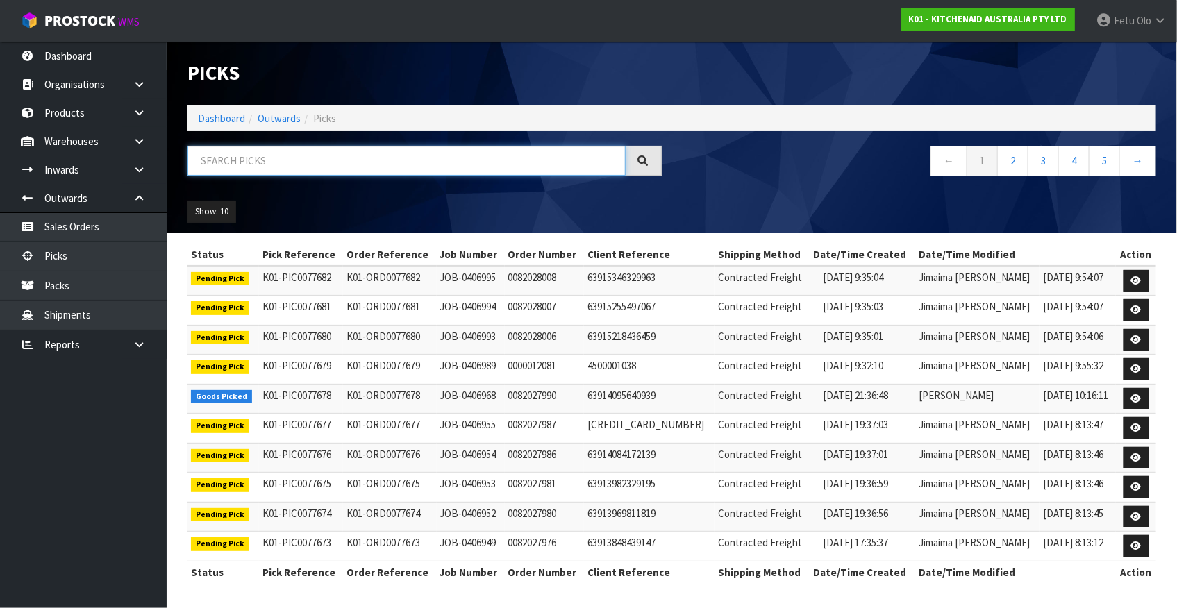
click at [367, 167] on input "text" at bounding box center [406, 161] width 438 height 30
type input "77634"
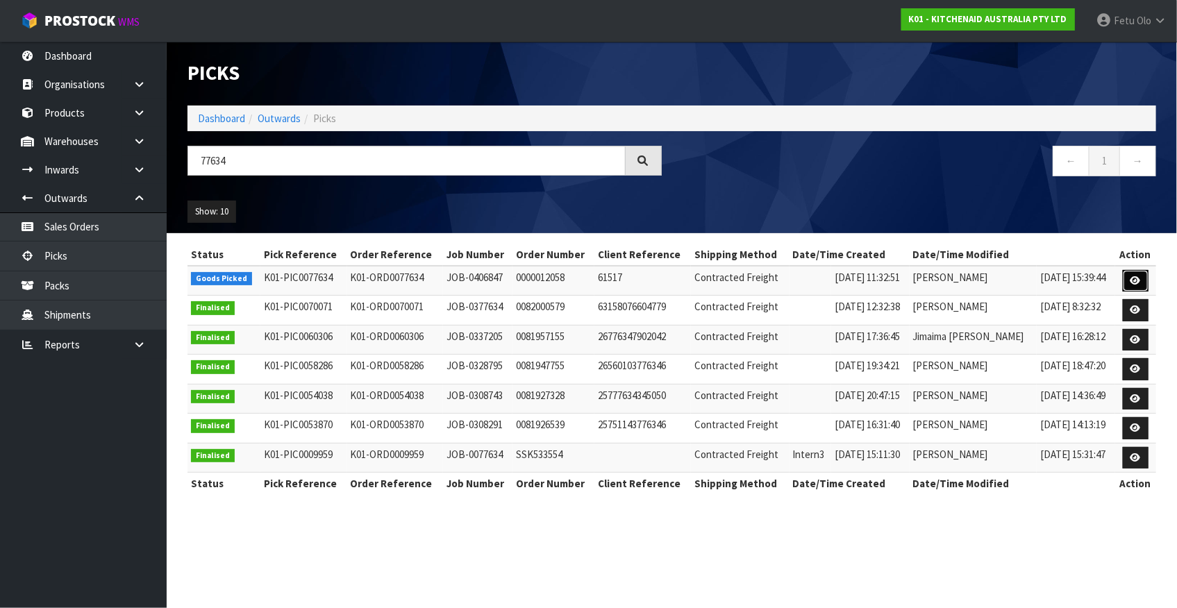
click at [1136, 282] on icon at bounding box center [1135, 280] width 10 height 9
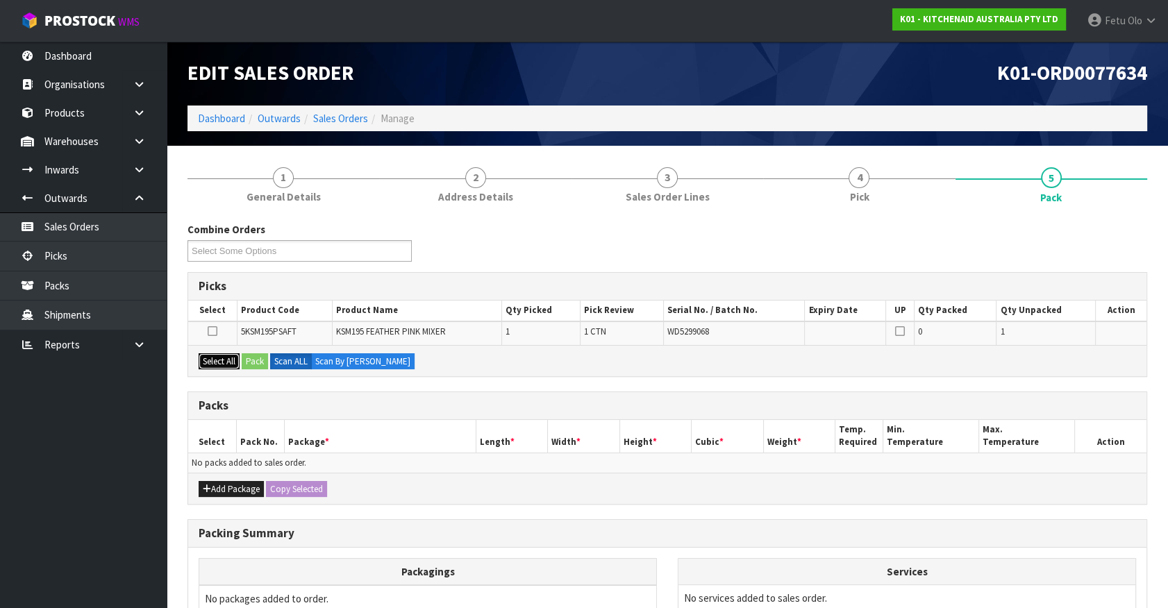
drag, startPoint x: 224, startPoint y: 353, endPoint x: 244, endPoint y: 354, distance: 19.5
click at [229, 353] on button "Select All" at bounding box center [219, 361] width 41 height 17
click at [244, 354] on button "Pack" at bounding box center [255, 361] width 26 height 17
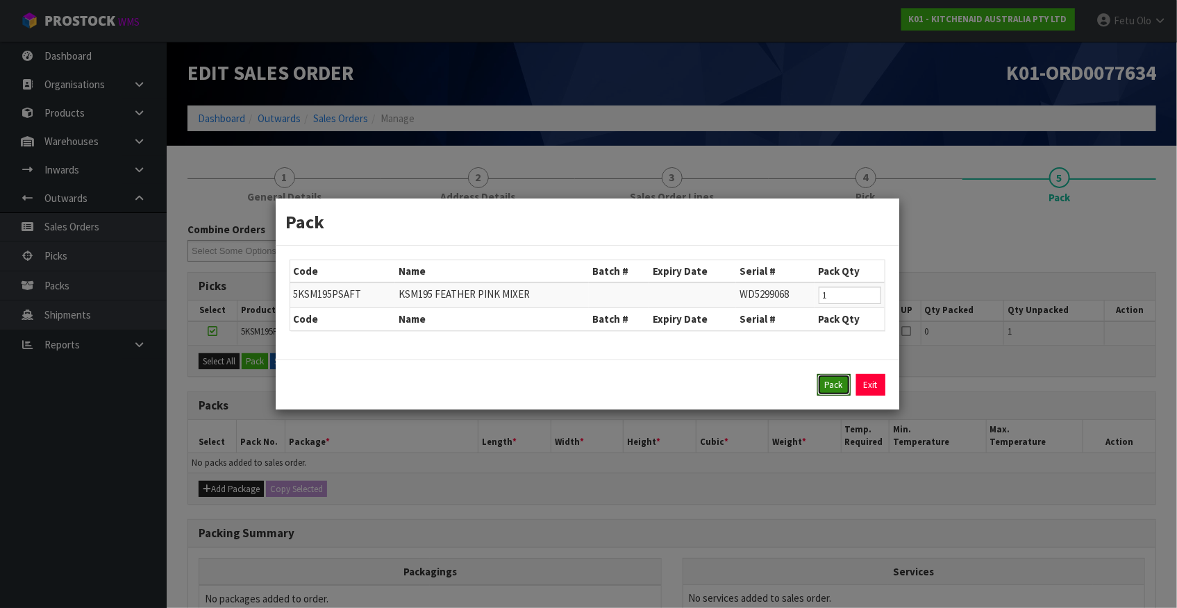
click at [836, 389] on button "Pack" at bounding box center [833, 385] width 33 height 22
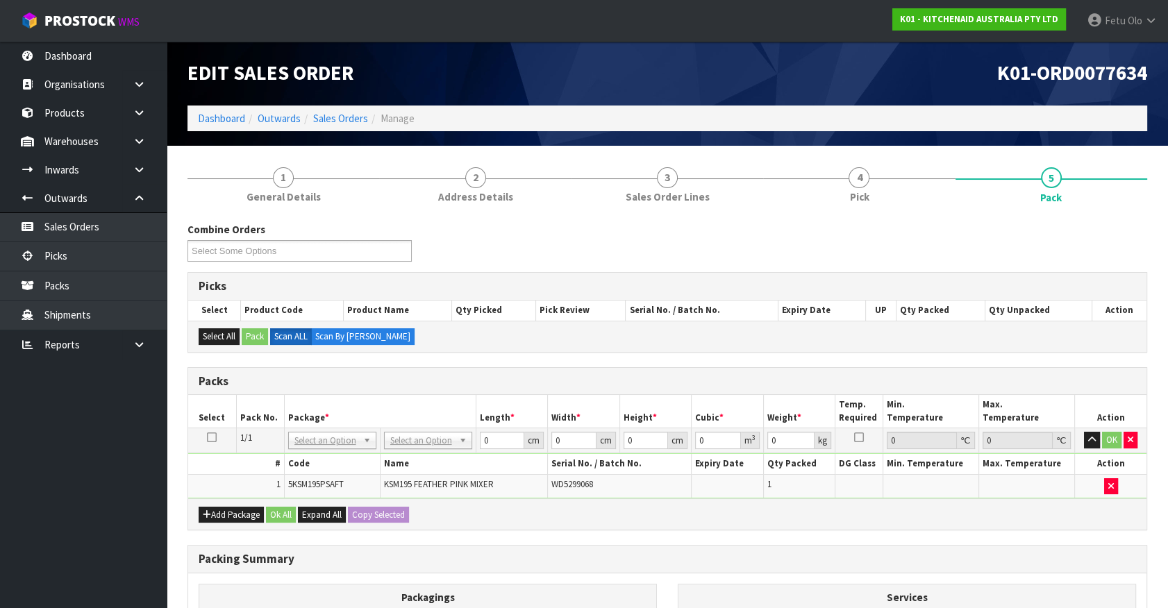
drag, startPoint x: 452, startPoint y: 445, endPoint x: 452, endPoint y: 464, distance: 19.4
drag, startPoint x: 486, startPoint y: 439, endPoint x: 380, endPoint y: 478, distance: 112.7
click at [380, 478] on tbody "1/1 NONE 007-001 007-002 007-004 007-009 007-013 007-014 007-015 007-017 007-01…" at bounding box center [667, 463] width 958 height 70
type input "42"
type input "29"
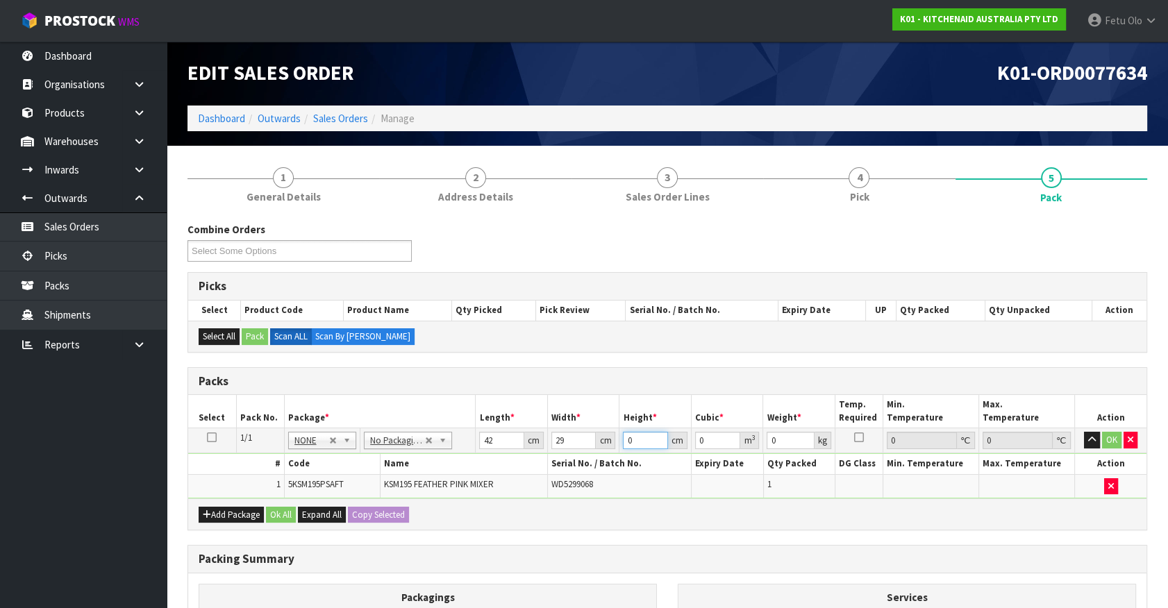
type input "4"
type input "0.004872"
type input "43"
type input "0.052374"
type input "43"
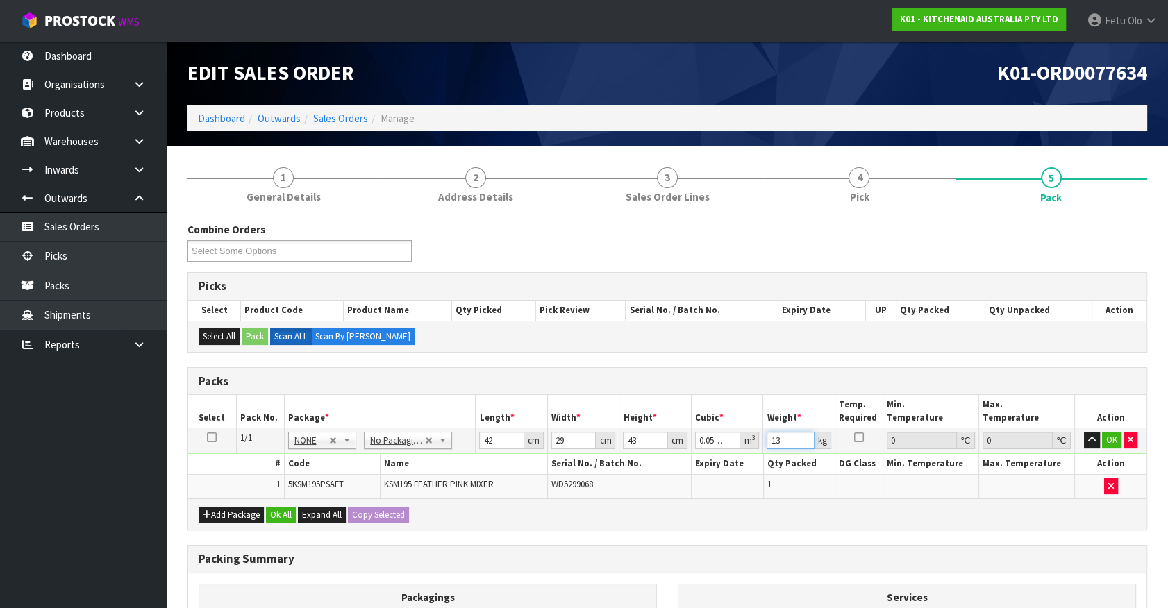
type input "13"
click button "OK" at bounding box center [1111, 440] width 19 height 17
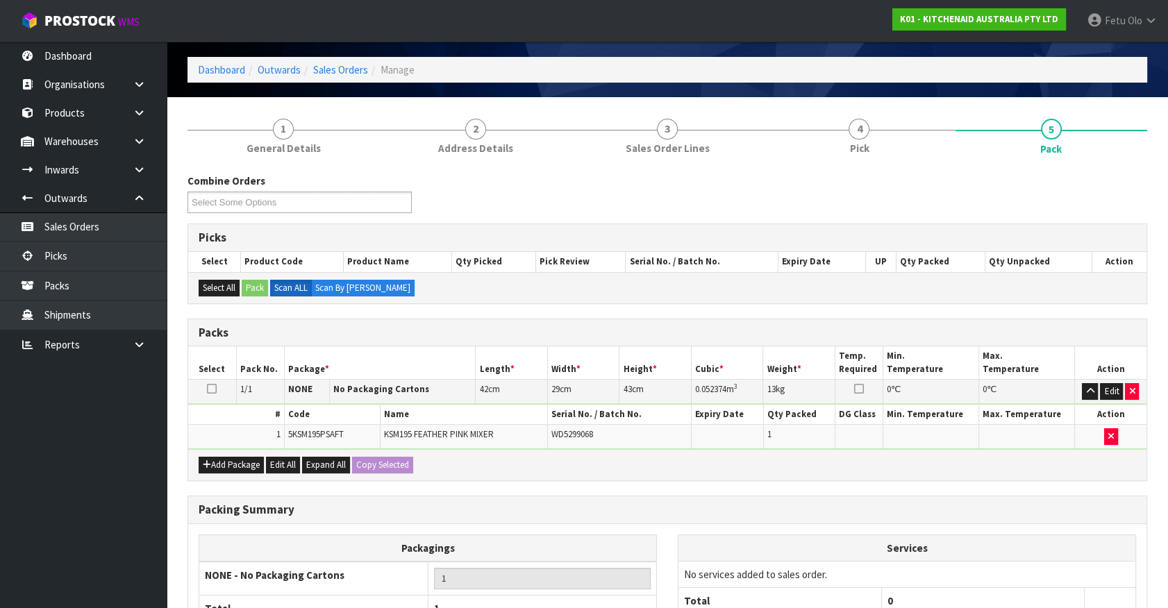
scroll to position [181, 0]
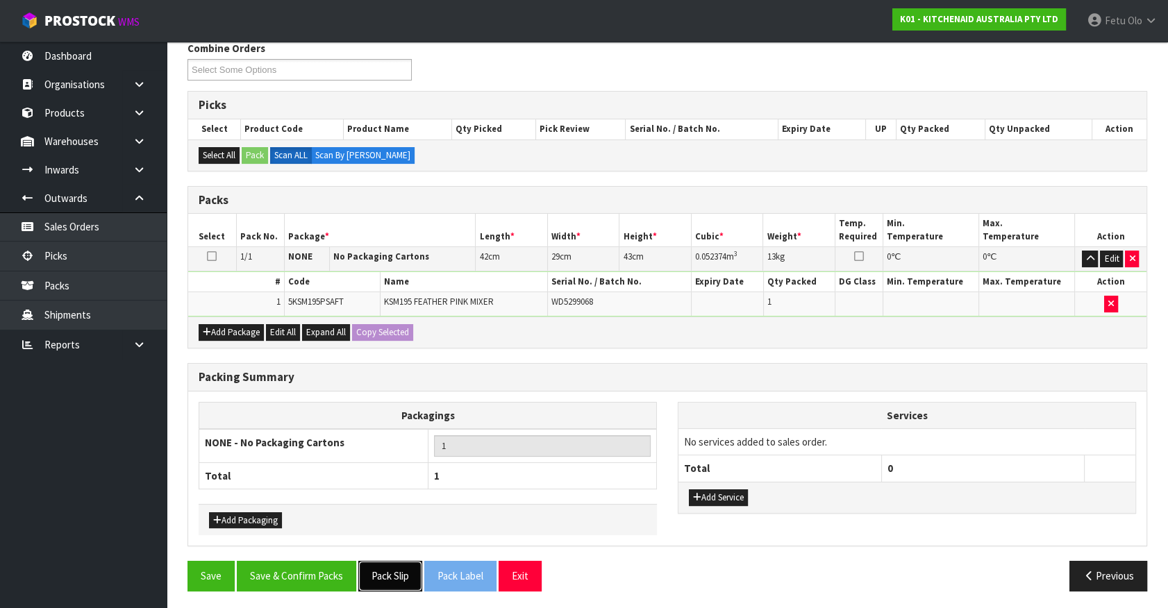
click at [401, 571] on button "Pack Slip" at bounding box center [390, 576] width 64 height 30
click at [288, 573] on button "Save & Confirm Packs" at bounding box center [296, 576] width 119 height 30
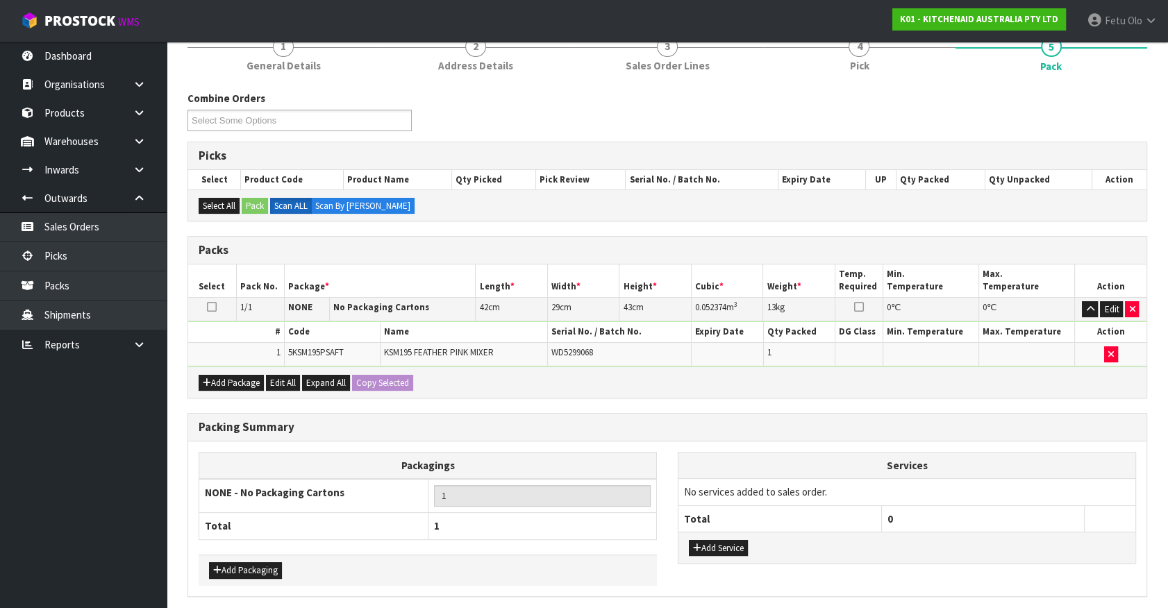
scroll to position [0, 0]
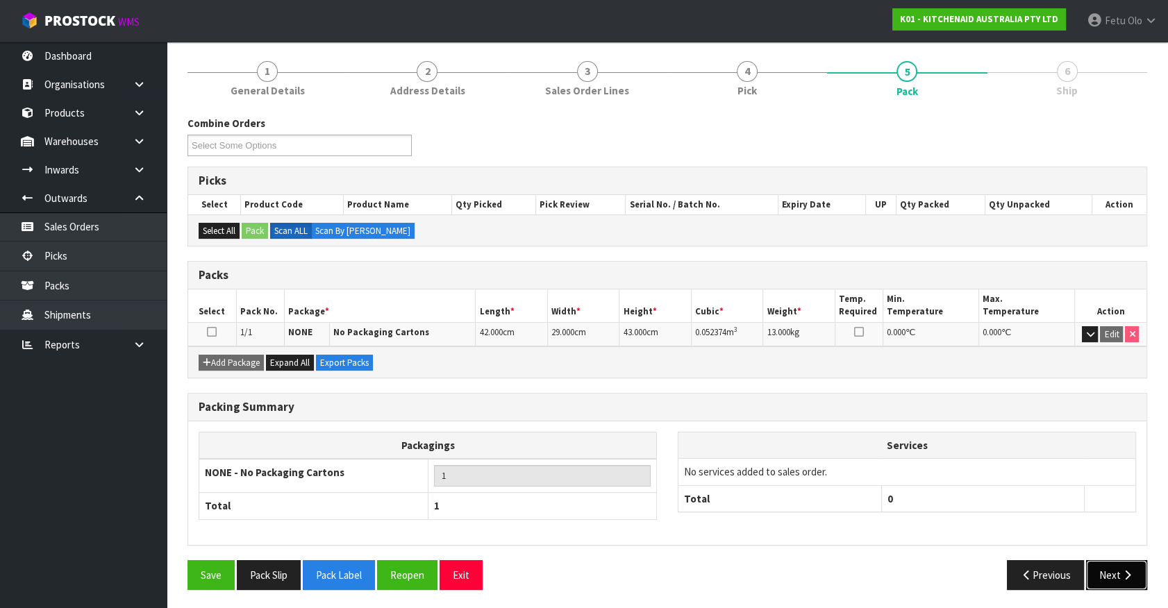
click at [1103, 573] on button "Next" at bounding box center [1116, 575] width 61 height 30
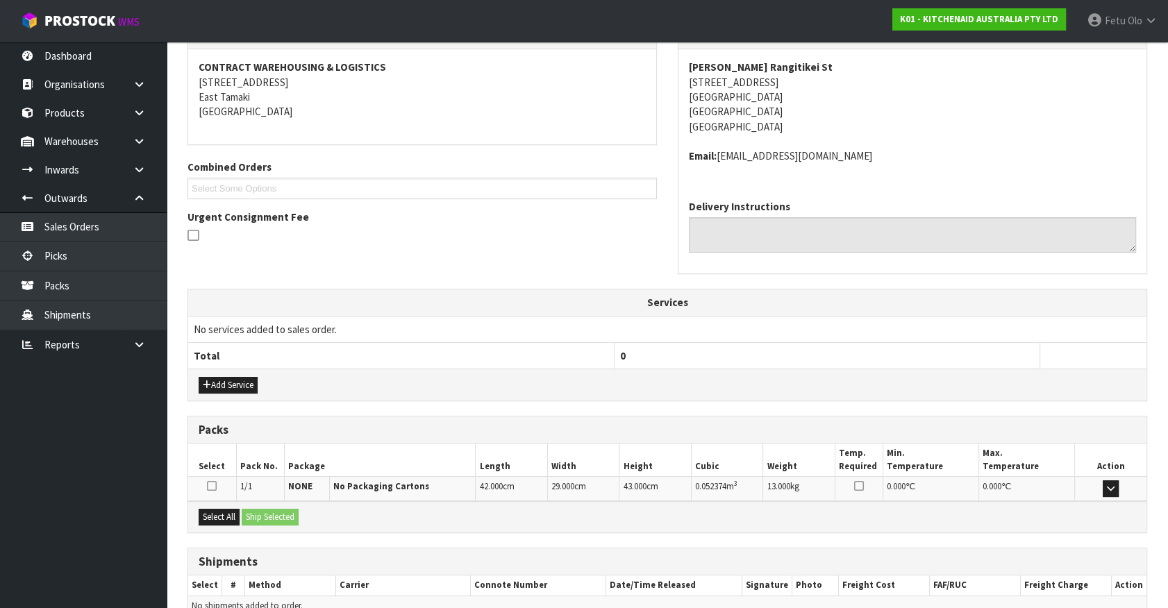
scroll to position [322, 0]
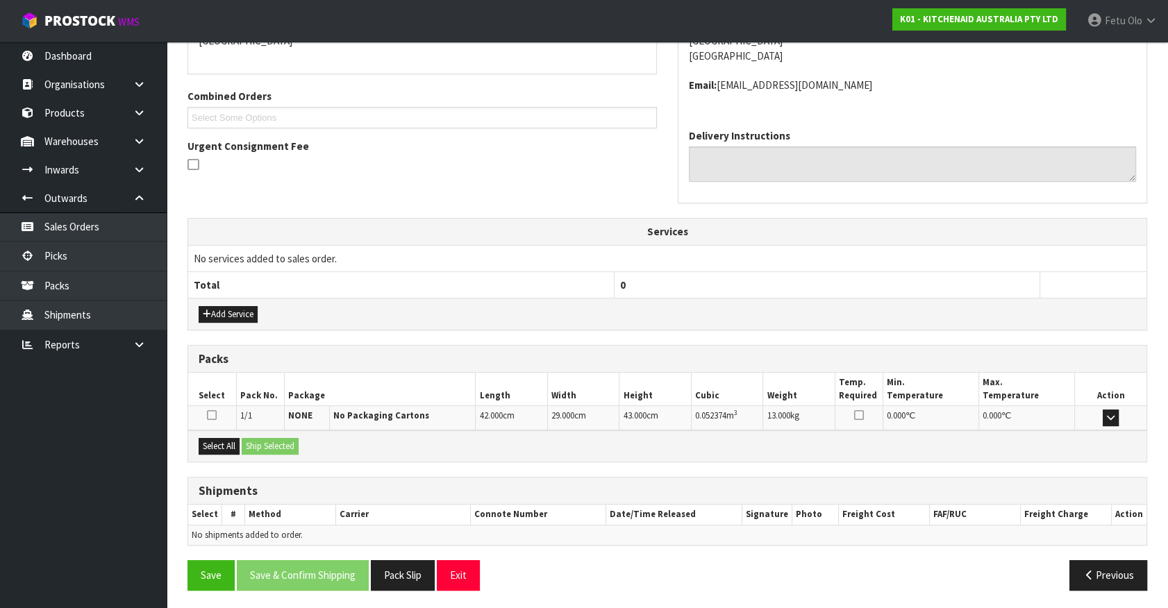
click at [194, 437] on div "Select All Ship Selected" at bounding box center [667, 445] width 958 height 31
click at [212, 438] on button "Select All" at bounding box center [219, 446] width 41 height 17
click at [288, 448] on button "Ship Selected" at bounding box center [270, 446] width 57 height 17
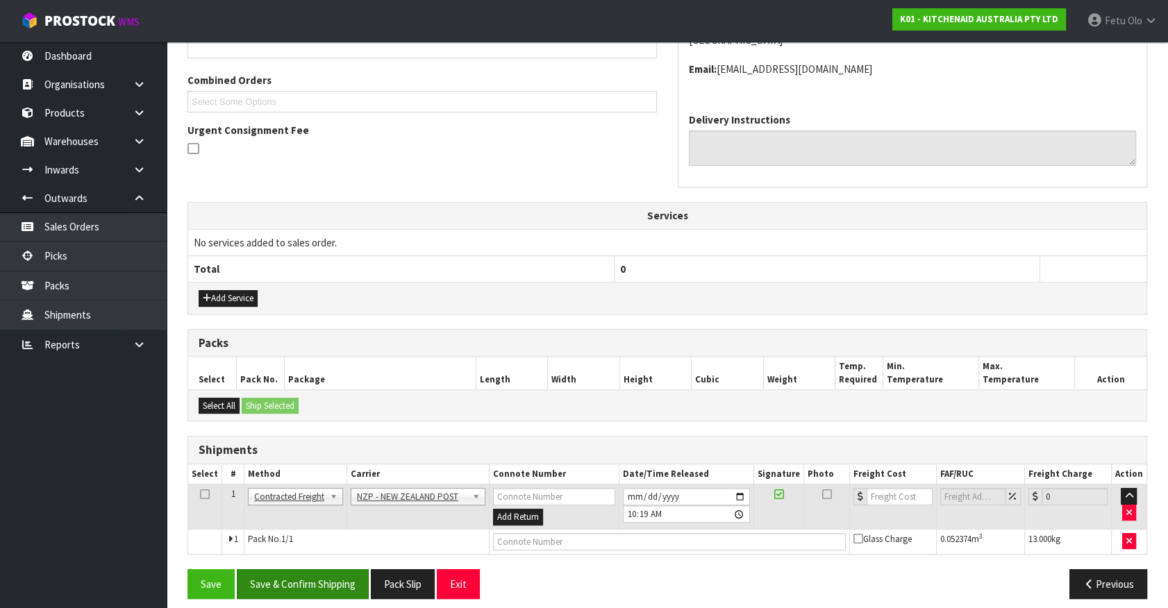
scroll to position [347, 0]
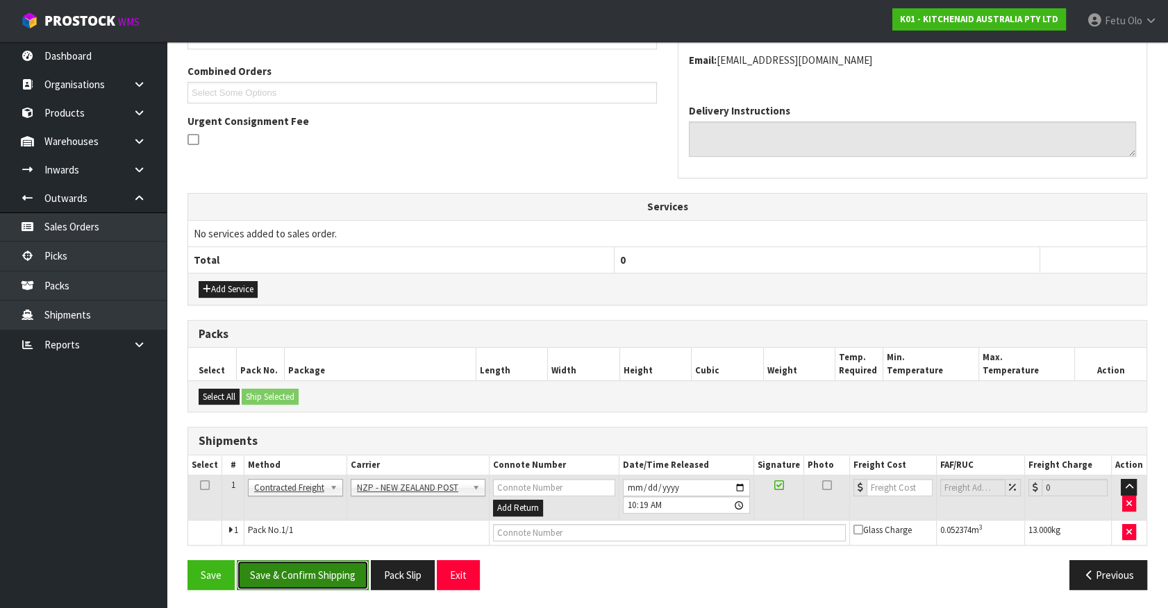
click at [330, 576] on button "Save & Confirm Shipping" at bounding box center [303, 575] width 132 height 30
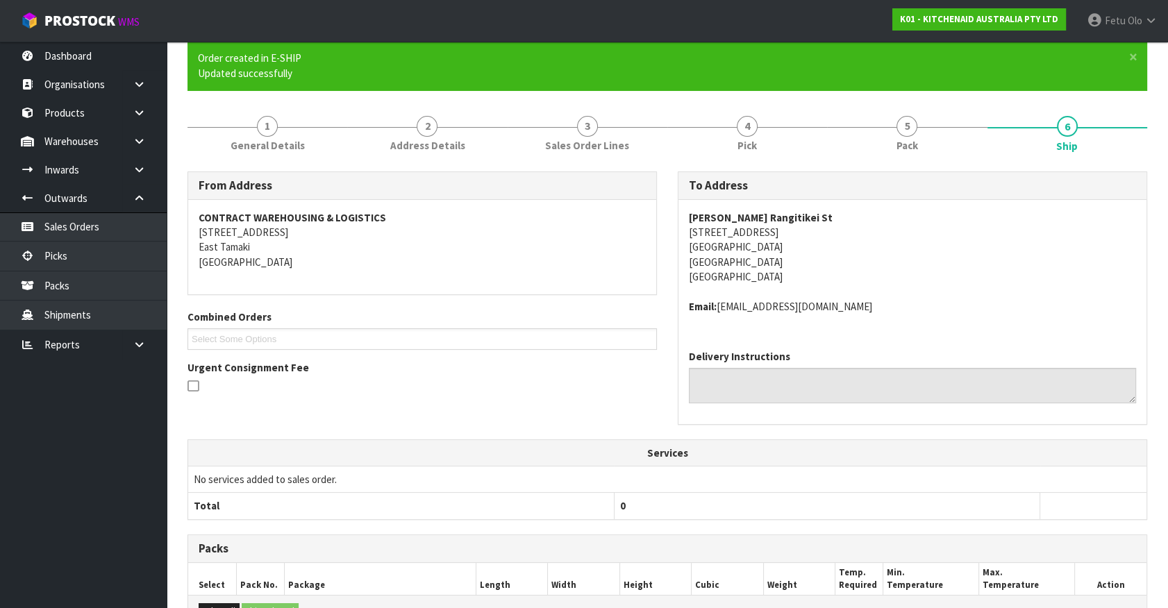
scroll to position [315, 0]
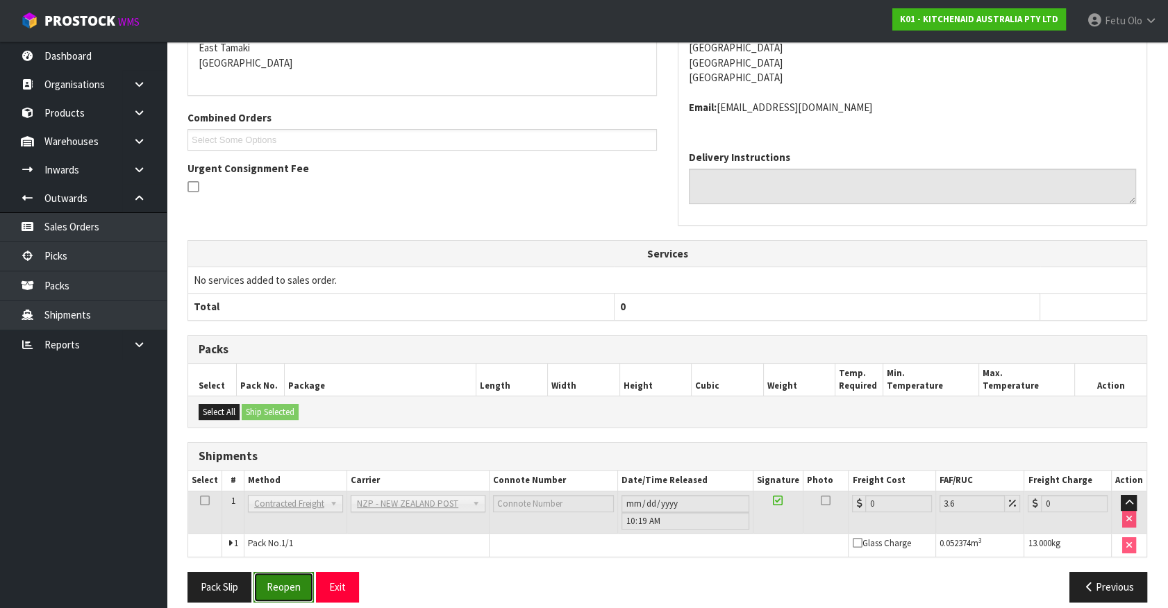
click at [276, 590] on button "Reopen" at bounding box center [283, 587] width 60 height 30
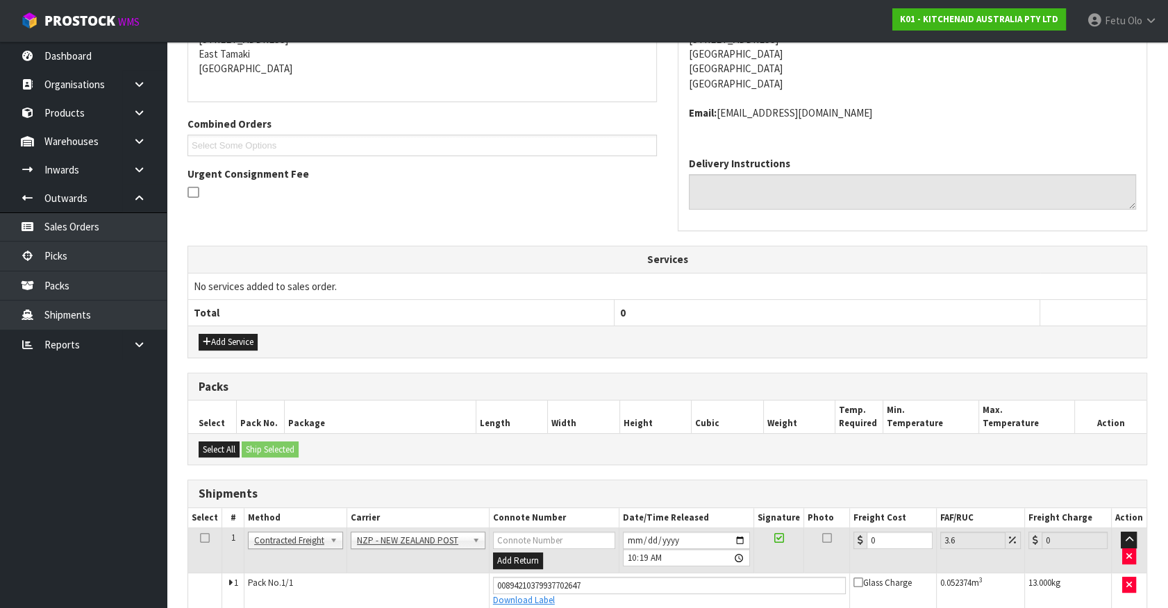
scroll to position [360, 0]
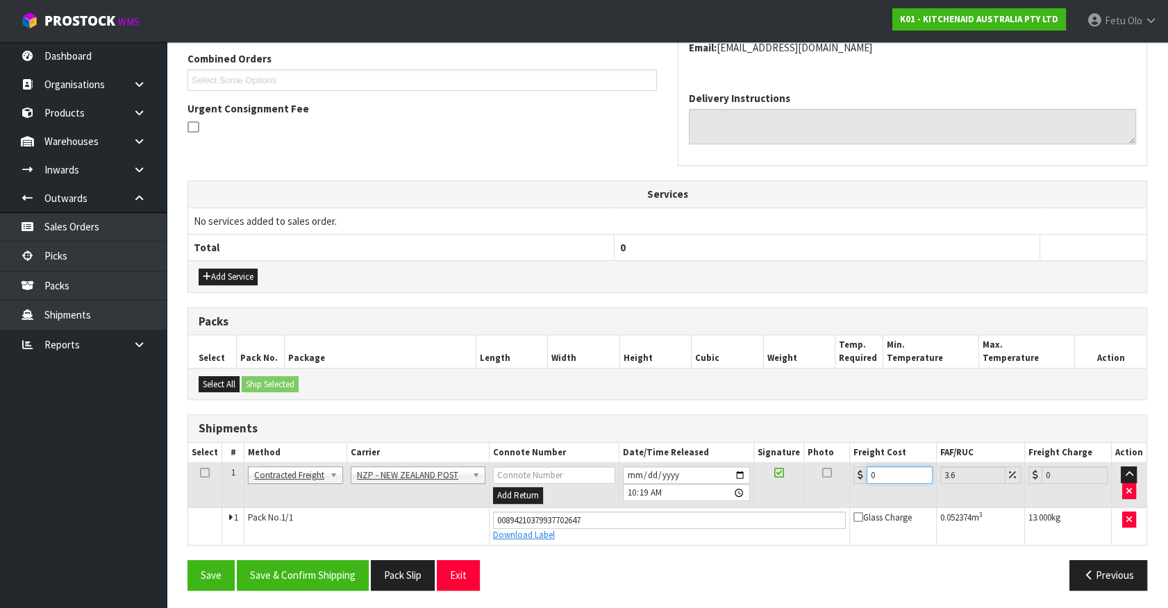
drag, startPoint x: 889, startPoint y: 472, endPoint x: 707, endPoint y: 535, distance: 191.9
click at [707, 535] on tbody "1 Client Local Pickup Customer Local Pickup Company Freight Contracted Freight …" at bounding box center [667, 504] width 958 height 82
type input "1"
type input "1.04"
type input "10"
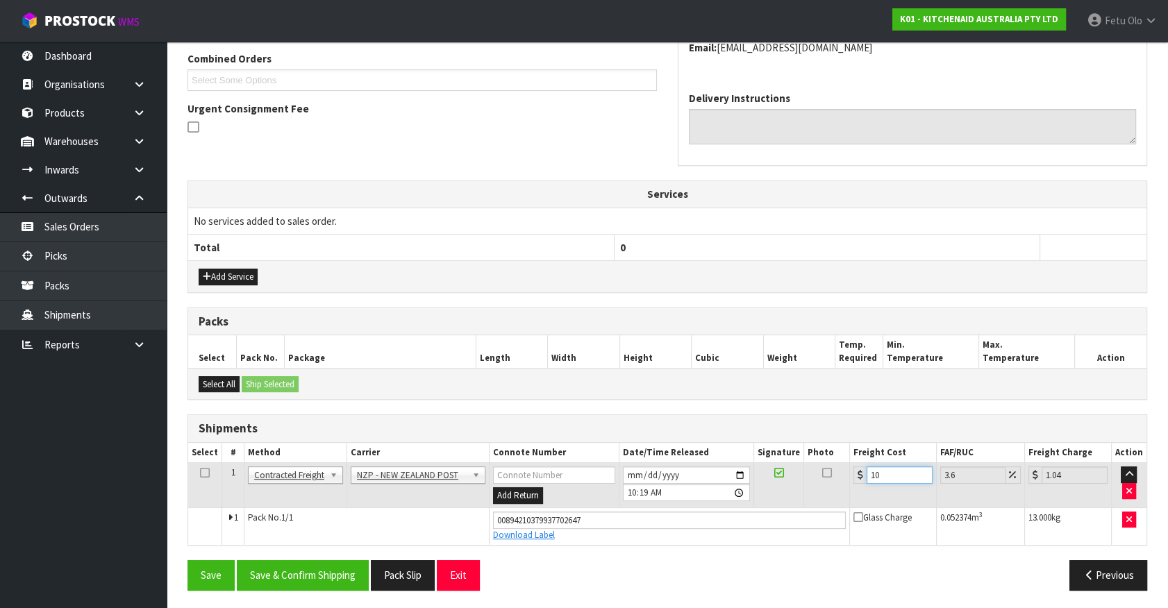
type input "10.36"
type input "10.8"
type input "11.19"
type input "10.89"
type input "11.28"
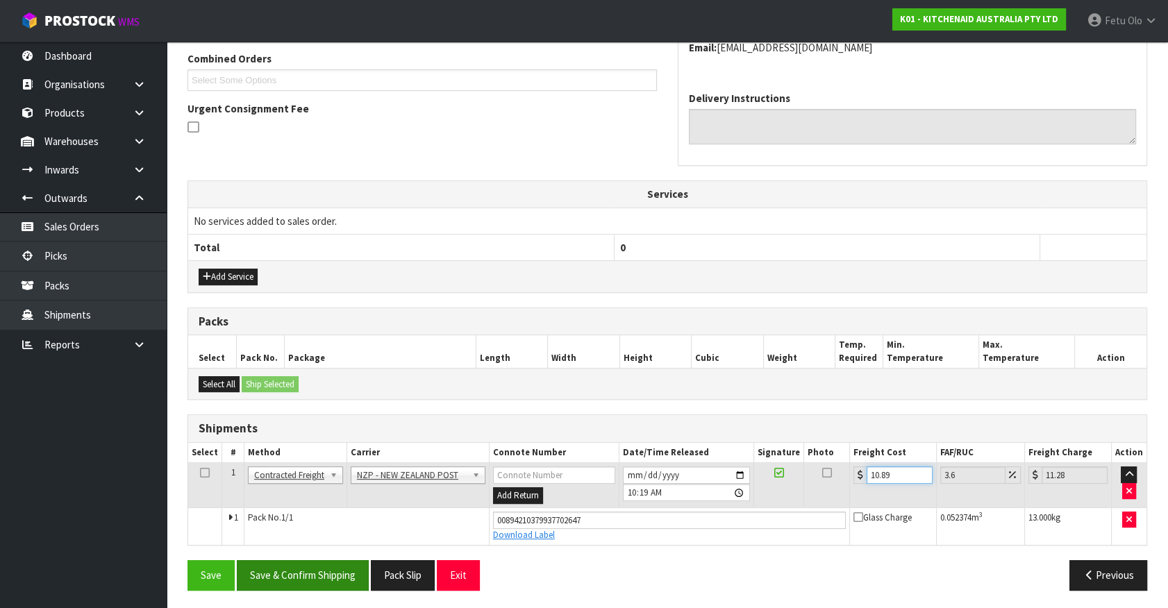
type input "10.89"
click at [346, 569] on button "Save & Confirm Shipping" at bounding box center [303, 575] width 132 height 30
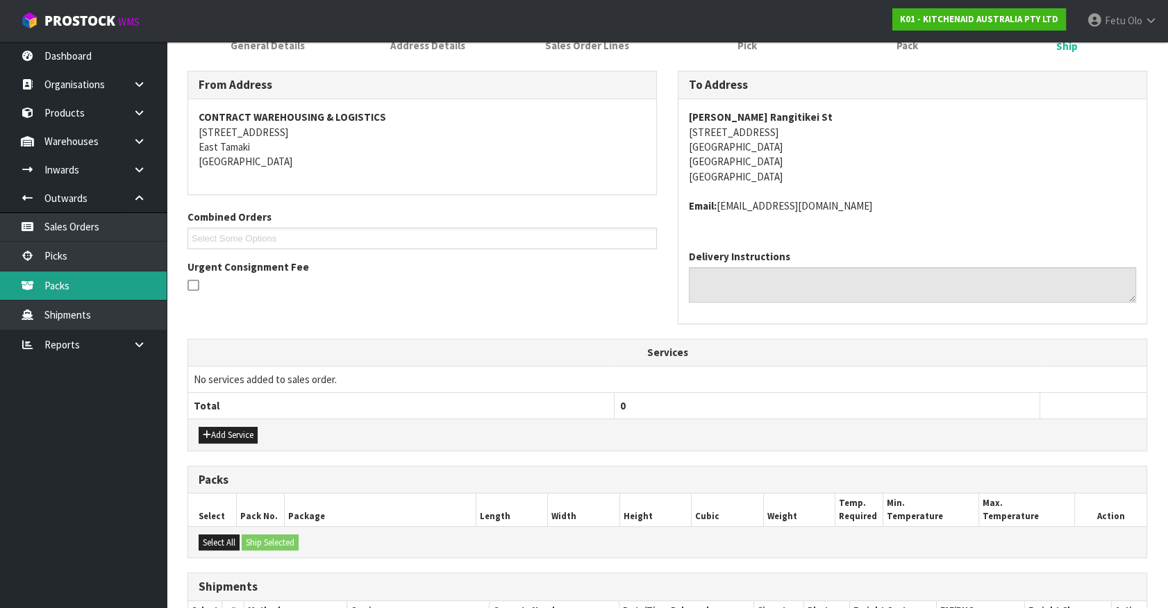
scroll to position [0, 0]
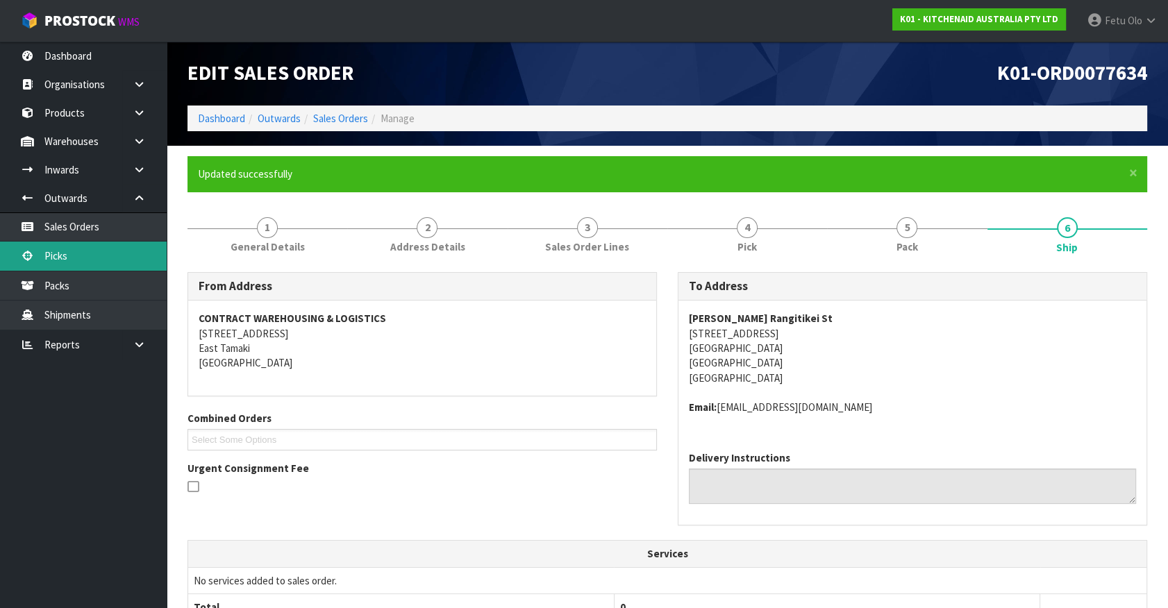
click at [60, 259] on link "Picks" at bounding box center [83, 256] width 167 height 28
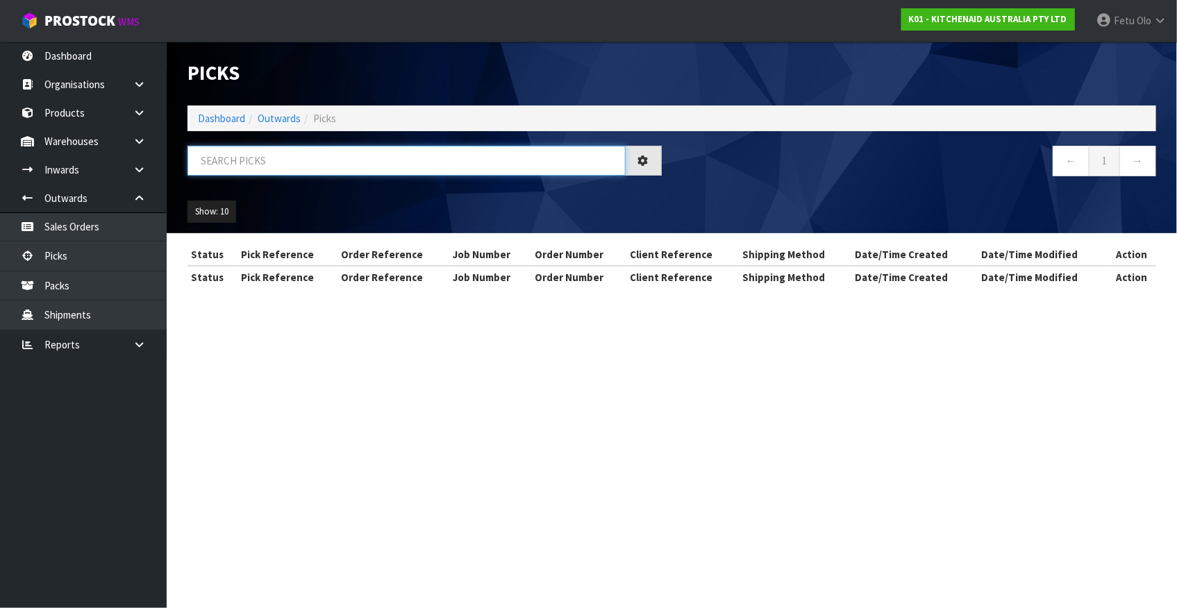
click at [271, 167] on input "text" at bounding box center [406, 161] width 438 height 30
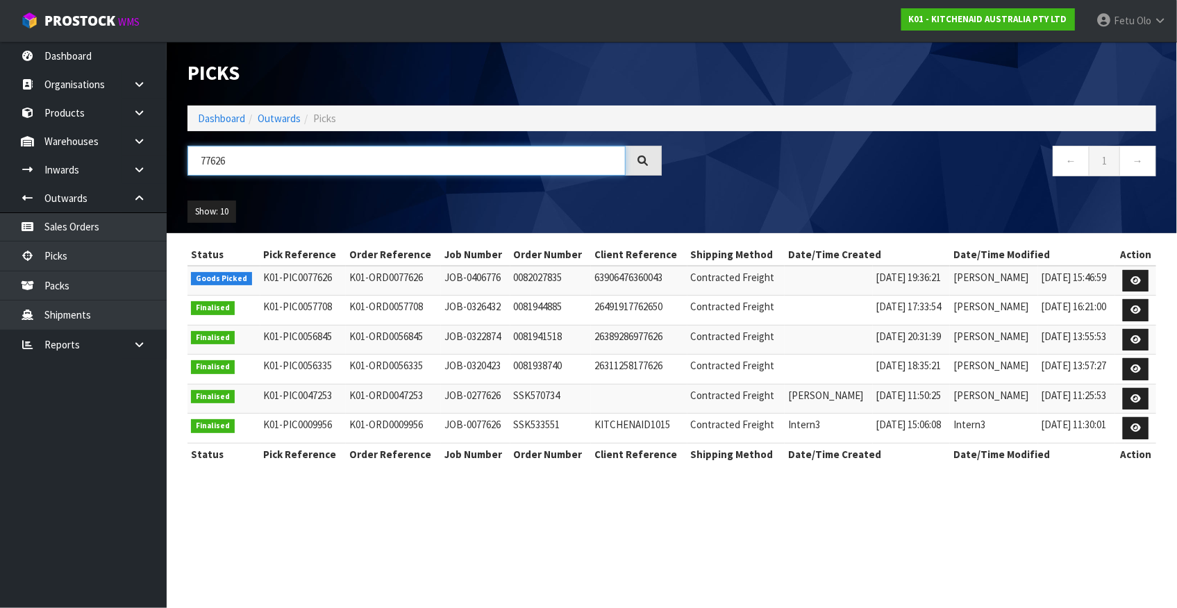
type input "77626"
click at [1132, 283] on icon at bounding box center [1135, 280] width 10 height 9
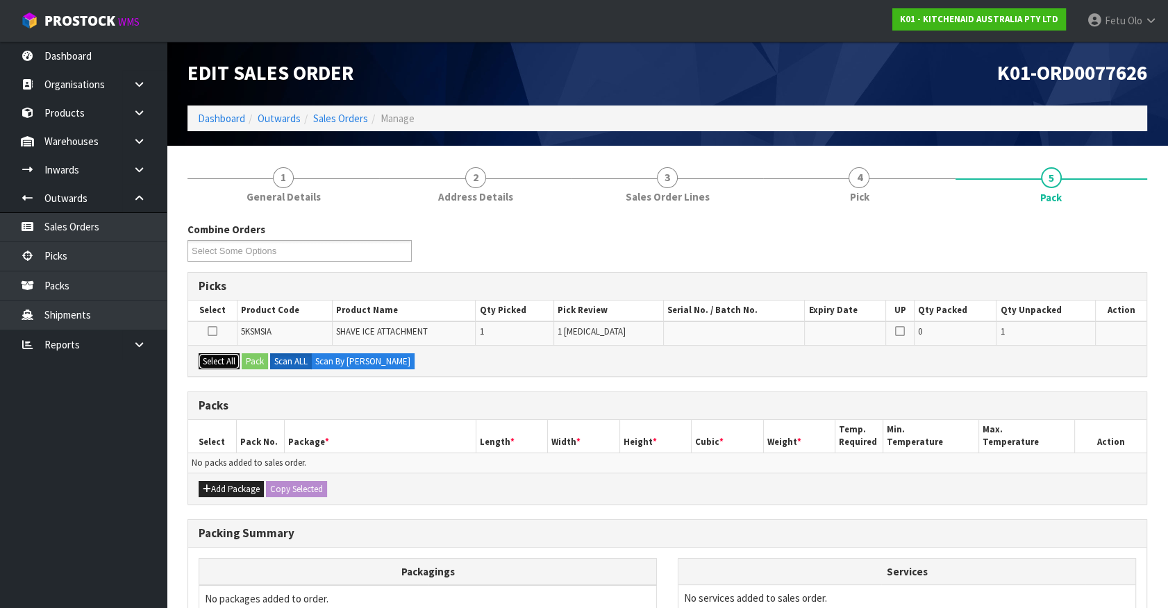
drag, startPoint x: 222, startPoint y: 360, endPoint x: 249, endPoint y: 357, distance: 27.2
click at [239, 358] on button "Select All" at bounding box center [219, 361] width 41 height 17
click at [260, 355] on button "Pack" at bounding box center [255, 361] width 26 height 17
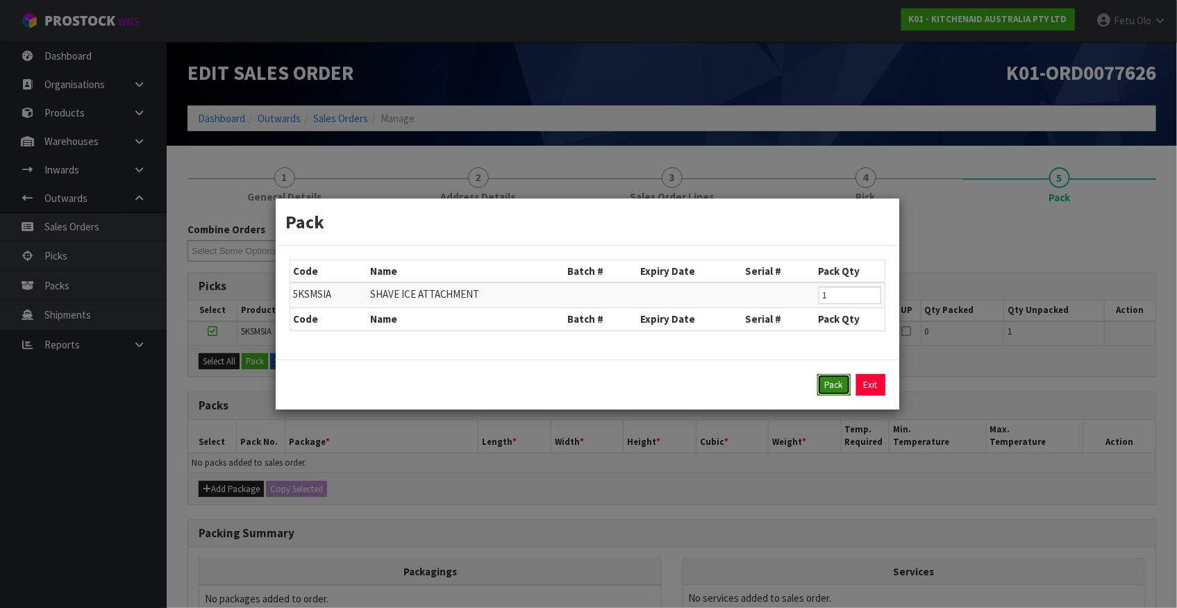
drag, startPoint x: 839, startPoint y: 387, endPoint x: 770, endPoint y: 419, distance: 75.8
click at [836, 389] on button "Pack" at bounding box center [833, 385] width 33 height 22
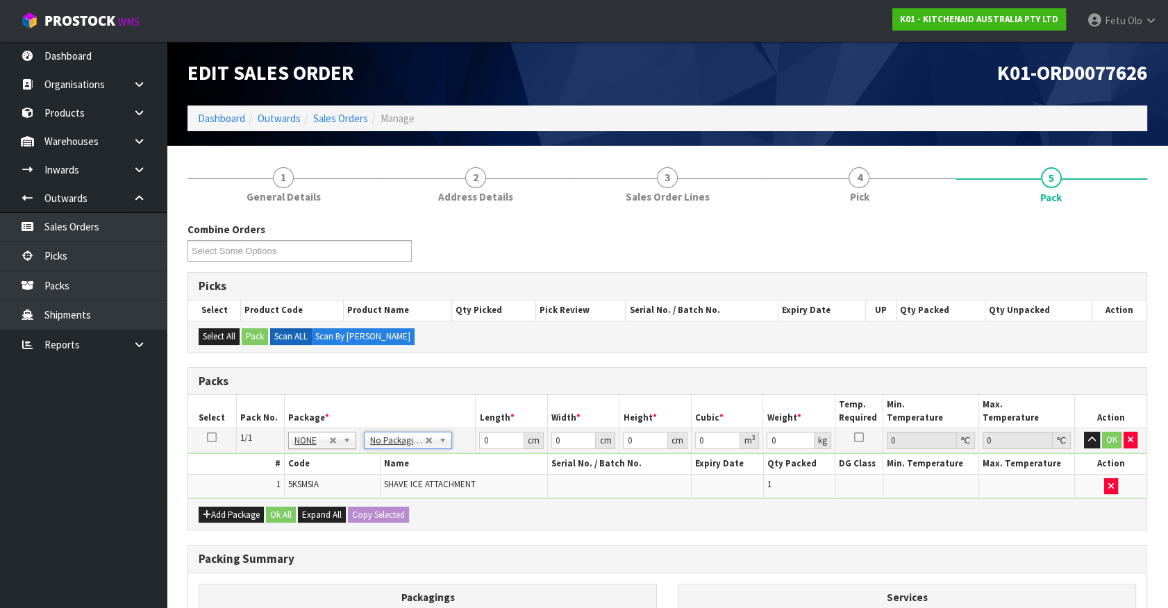
click at [420, 478] on span "SHAVE ICE ATTACHMENT" at bounding box center [430, 484] width 92 height 12
drag, startPoint x: 312, startPoint y: 442, endPoint x: 307, endPoint y: 462, distance: 21.4
click at [306, 462] on input "text" at bounding box center [322, 459] width 62 height 17
type input "011"
type input "2"
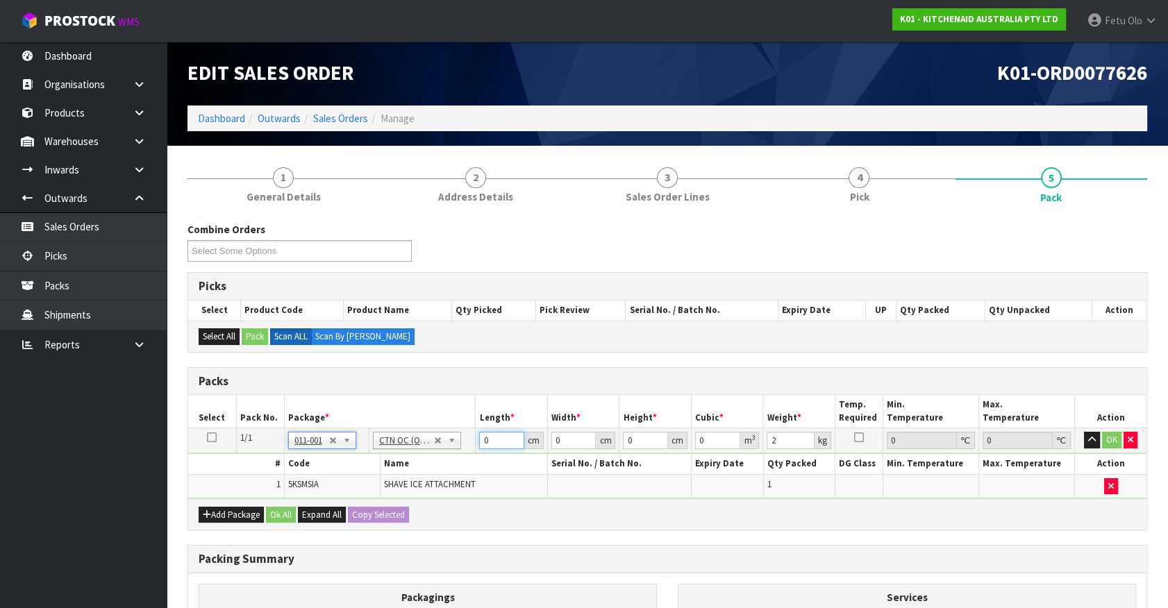
drag, startPoint x: 494, startPoint y: 438, endPoint x: 452, endPoint y: 462, distance: 48.8
click at [452, 462] on tbody "1/1 NONE 007-001 007-002 007-004 007-009 007-013 007-014 007-015 007-017 007-01…" at bounding box center [667, 463] width 958 height 70
type input "37"
type input "32"
type input "1"
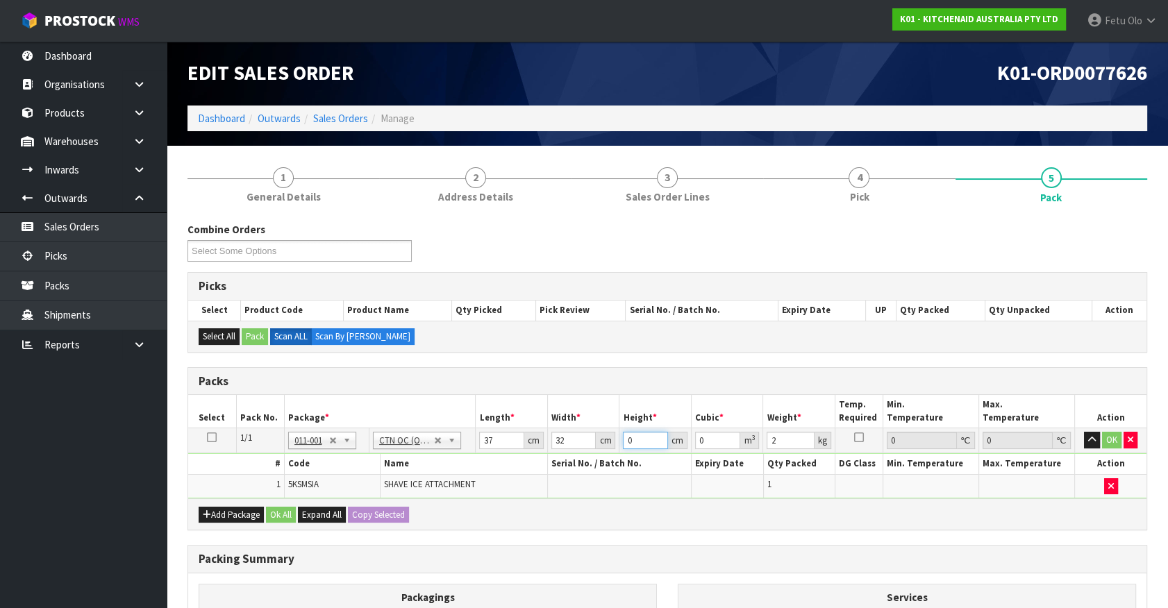
type input "0.001184"
type input "19"
type input "0.022496"
type input "19"
type input "3"
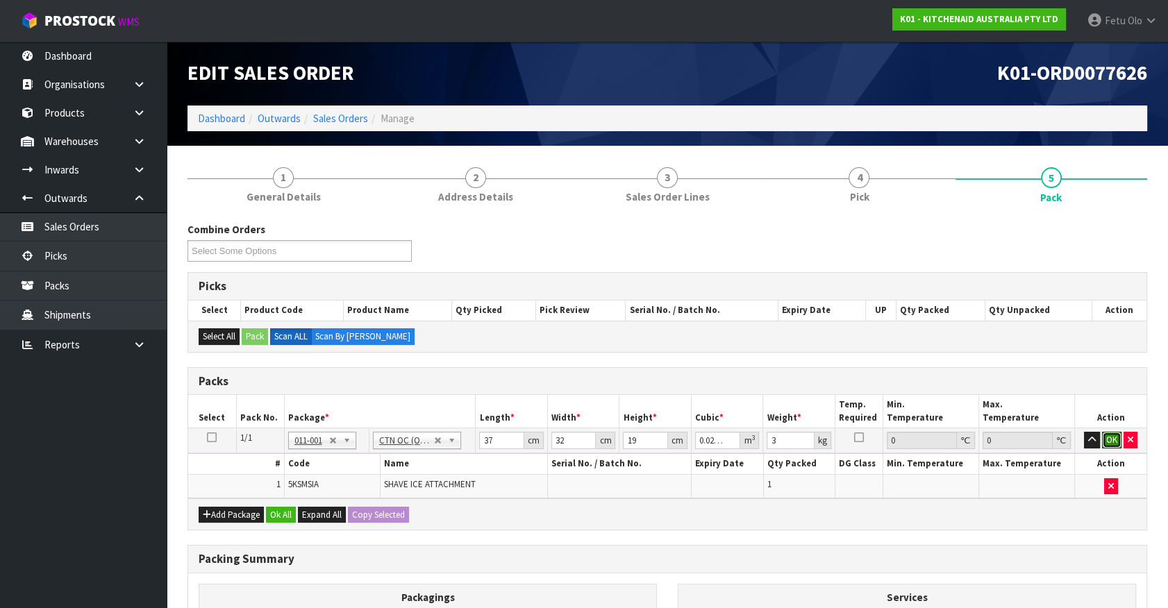
click button "OK" at bounding box center [1111, 440] width 19 height 17
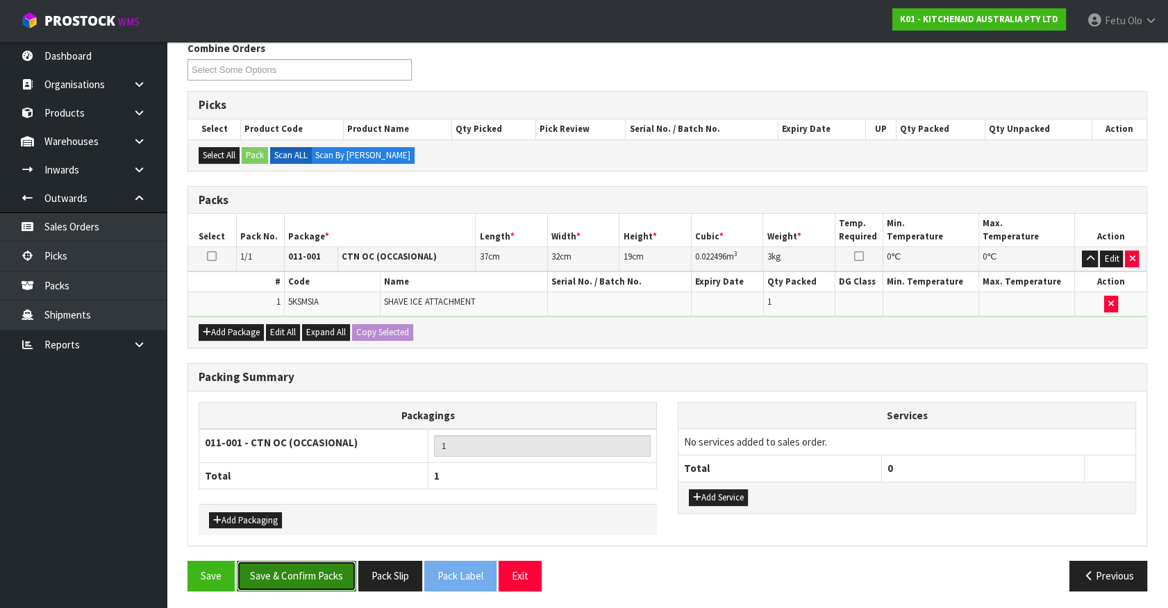
click at [328, 569] on button "Save & Confirm Packs" at bounding box center [296, 576] width 119 height 30
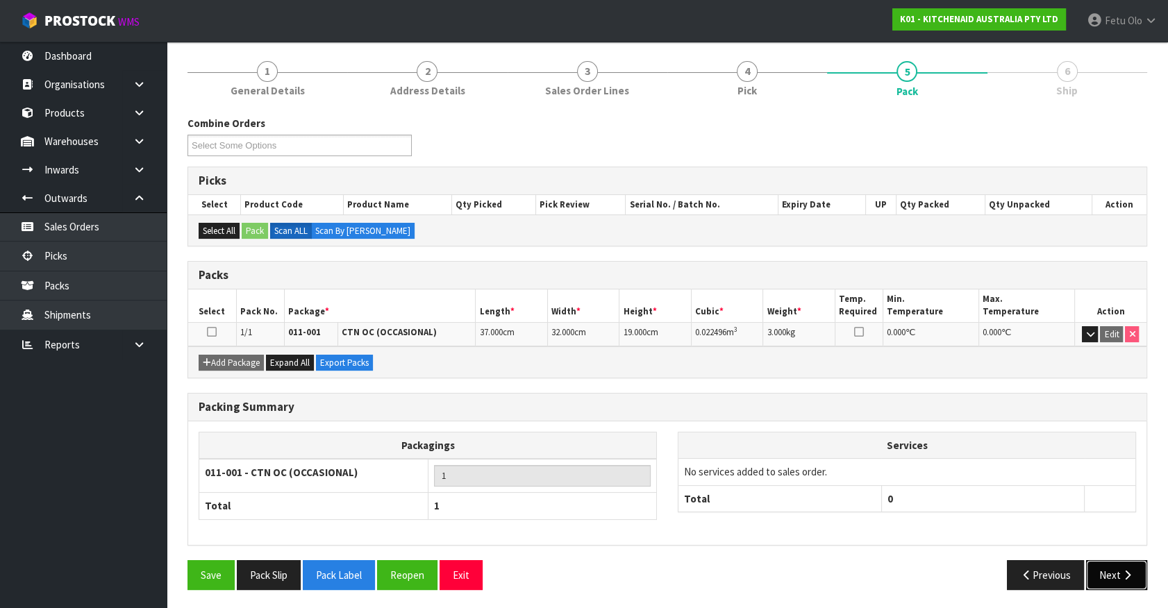
click at [1137, 566] on button "Next" at bounding box center [1116, 575] width 61 height 30
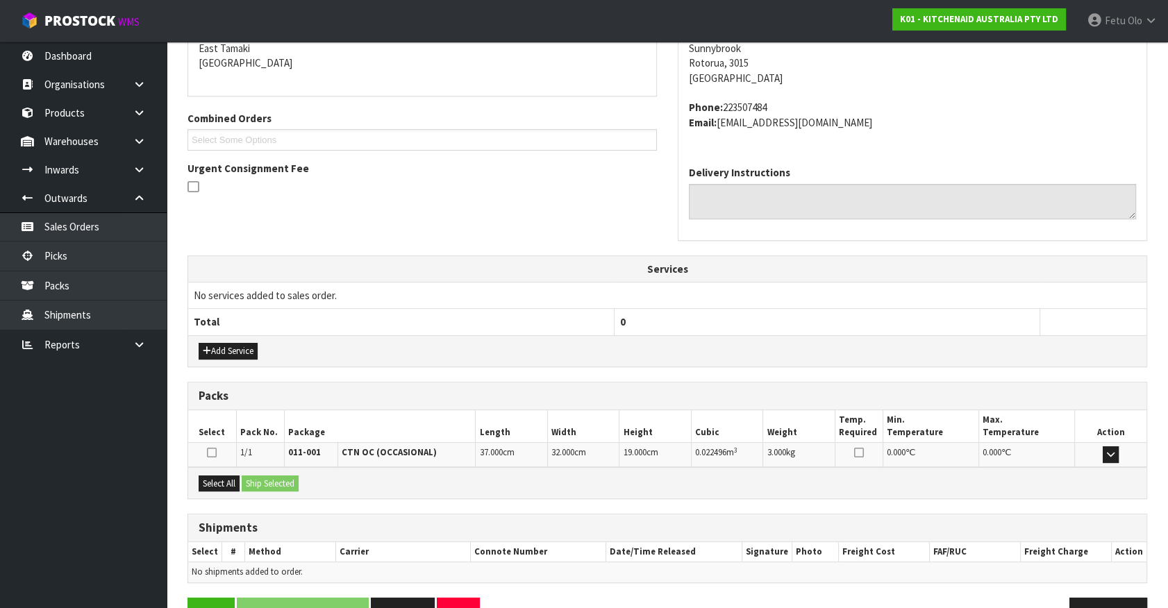
scroll to position [337, 0]
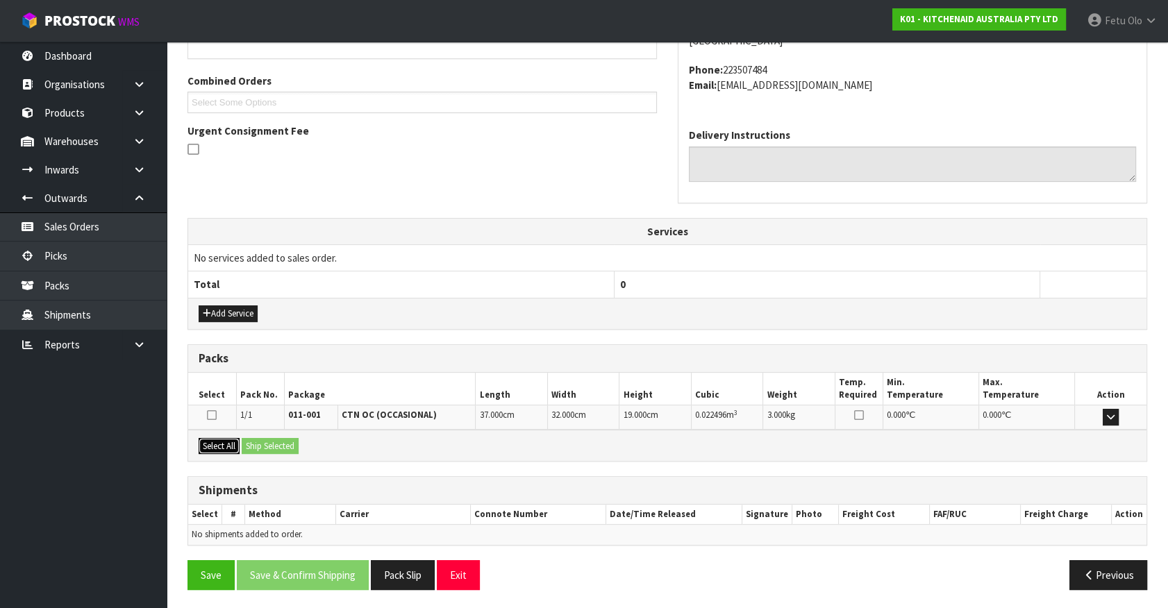
click at [215, 438] on button "Select All" at bounding box center [219, 446] width 41 height 17
click at [265, 438] on button "Ship Selected" at bounding box center [270, 446] width 57 height 17
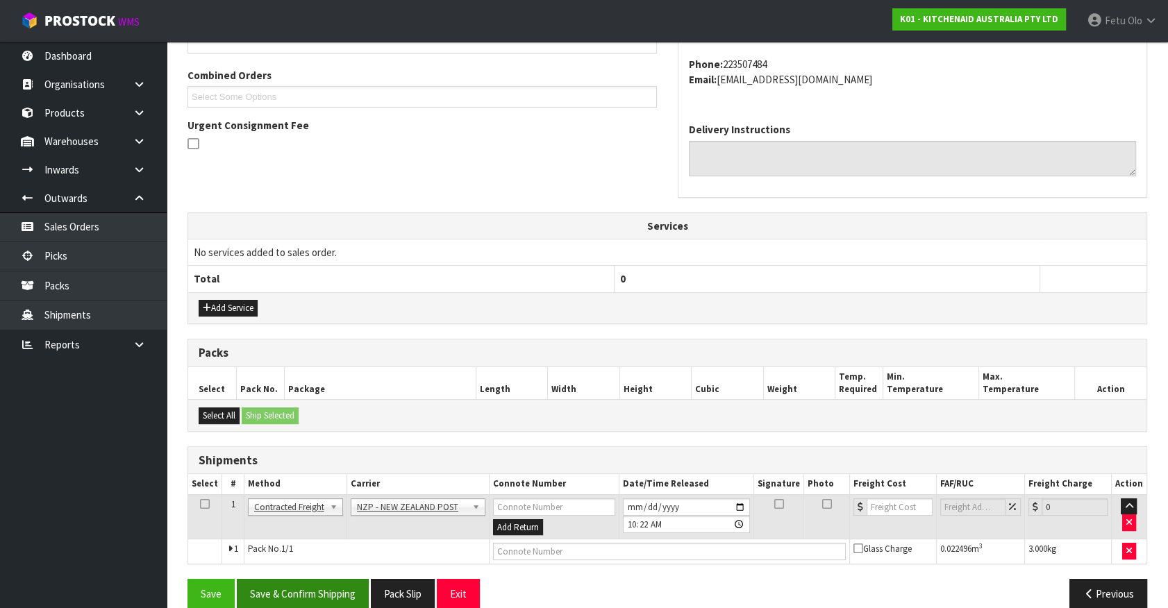
scroll to position [362, 0]
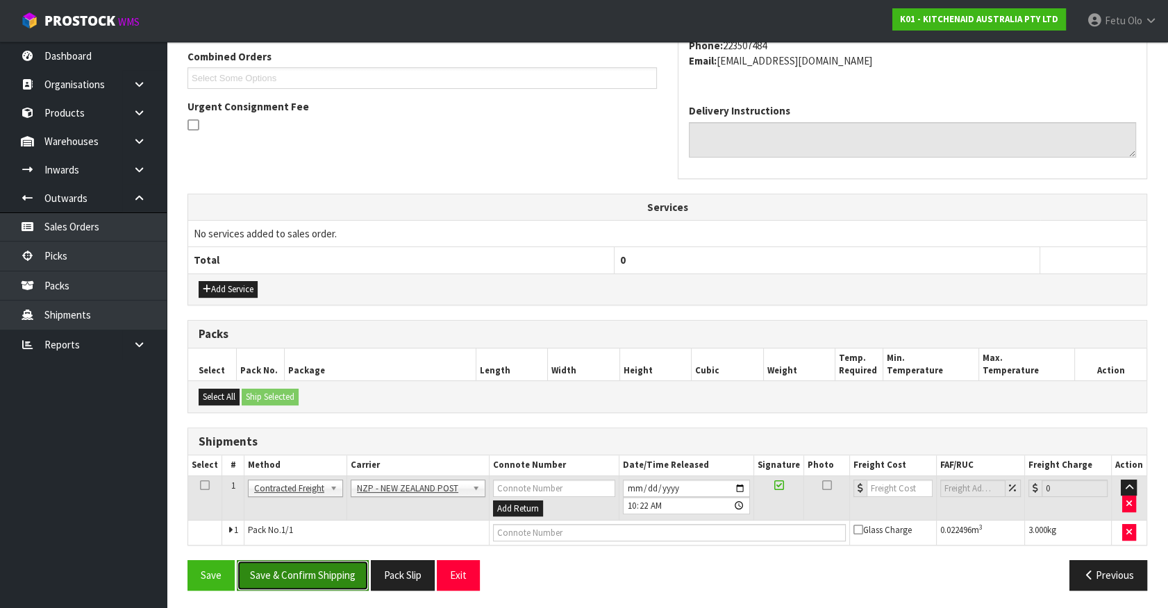
click at [346, 569] on button "Save & Confirm Shipping" at bounding box center [303, 575] width 132 height 30
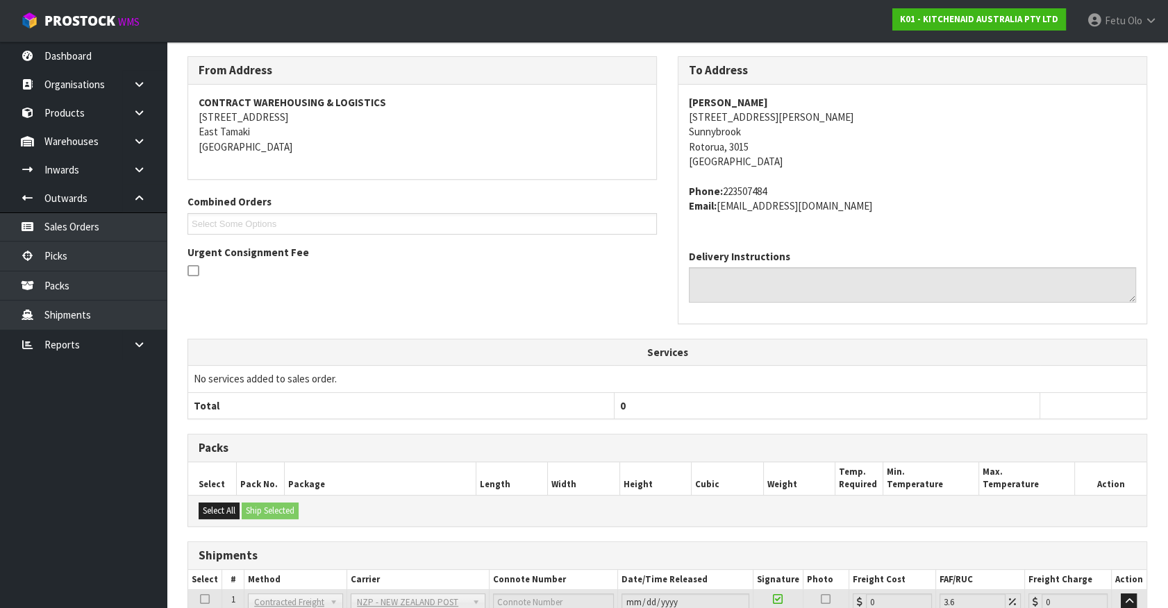
scroll to position [342, 0]
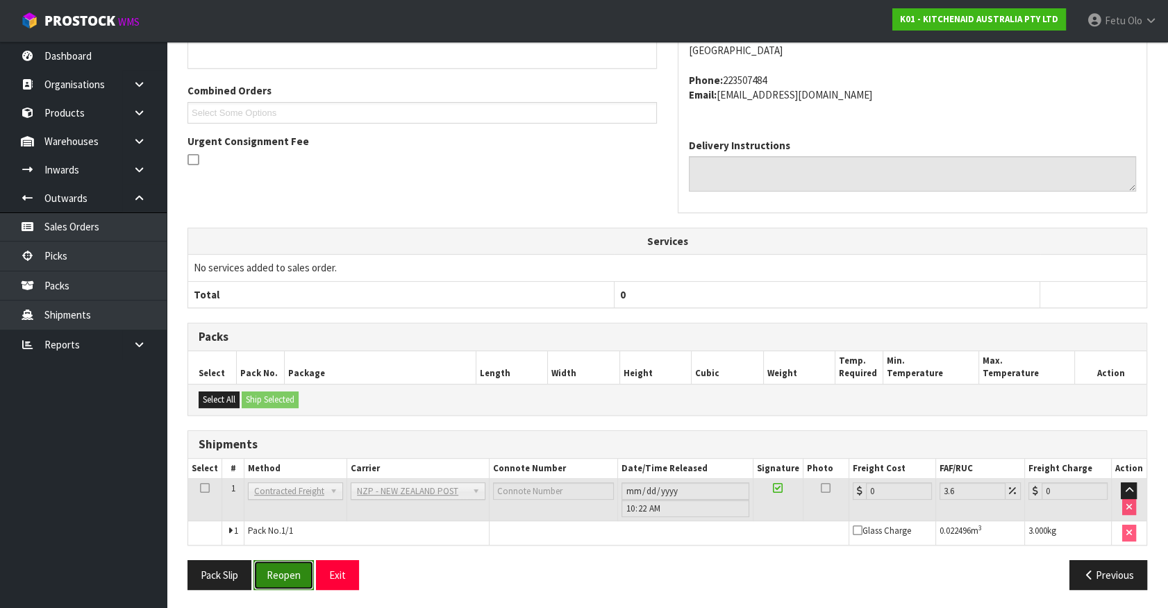
click at [286, 569] on button "Reopen" at bounding box center [283, 575] width 60 height 30
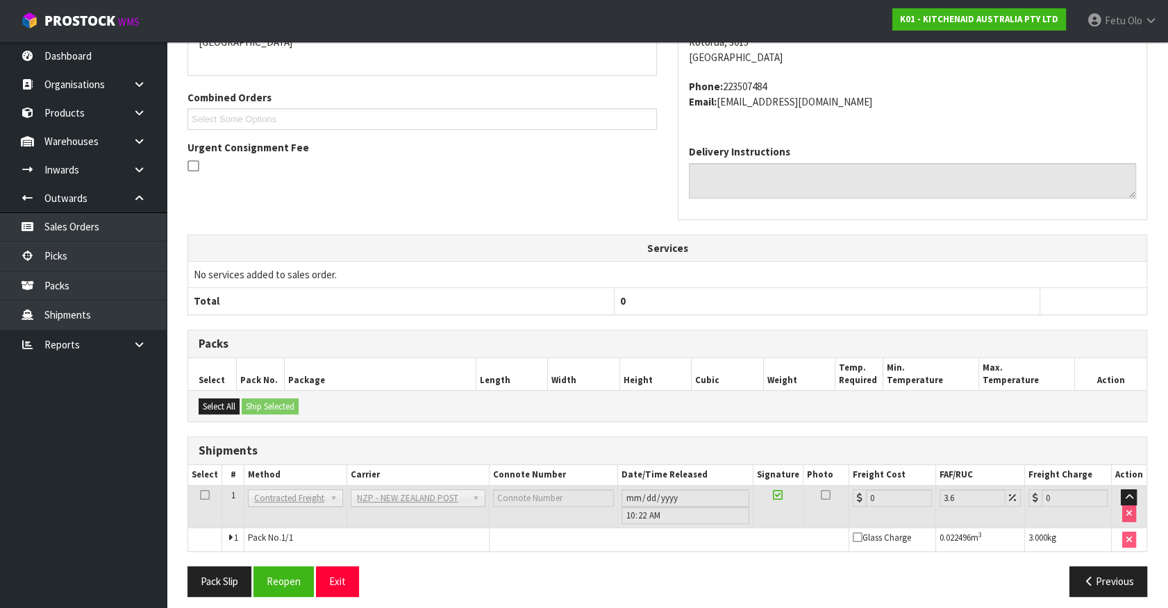
scroll to position [327, 0]
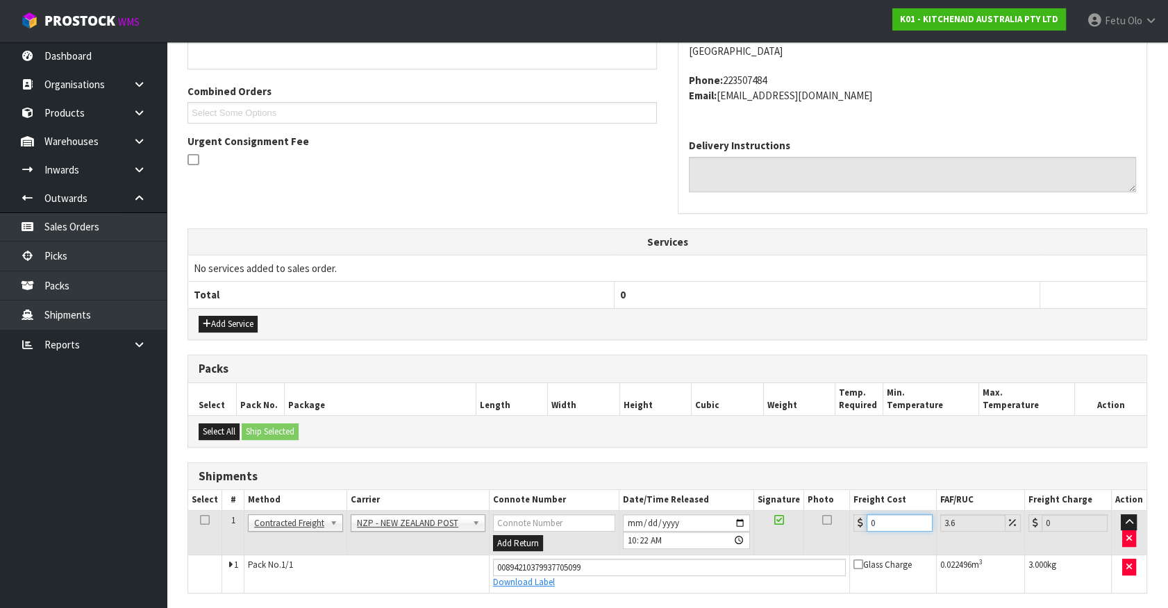
click at [644, 564] on tbody "1 Client Local Pickup Customer Local Pickup Company Freight Contracted Freight …" at bounding box center [667, 551] width 958 height 82
type input "8"
type input "8.29"
type input "8.4"
type input "8.7"
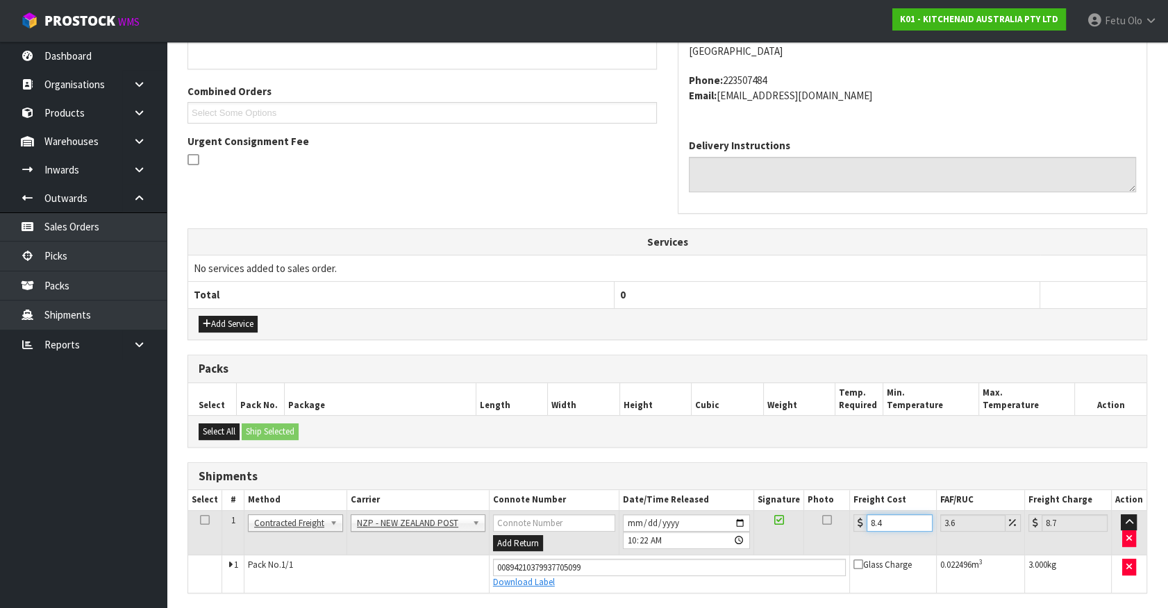
type input "8.45"
type input "8.75"
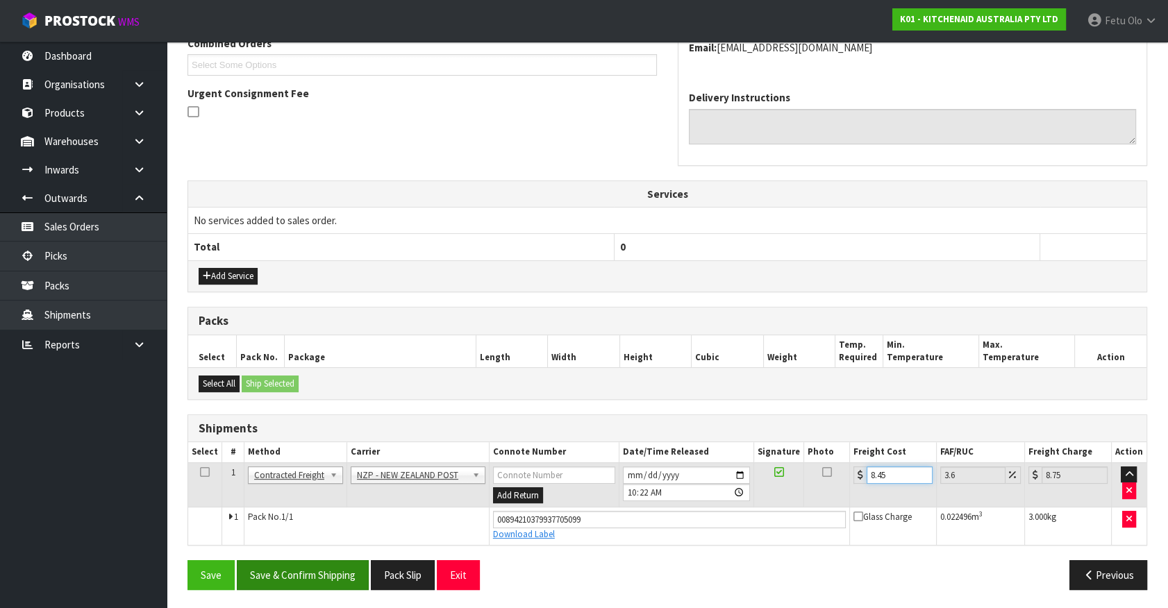
type input "8.45"
click at [336, 565] on button "Save & Confirm Shipping" at bounding box center [303, 575] width 132 height 30
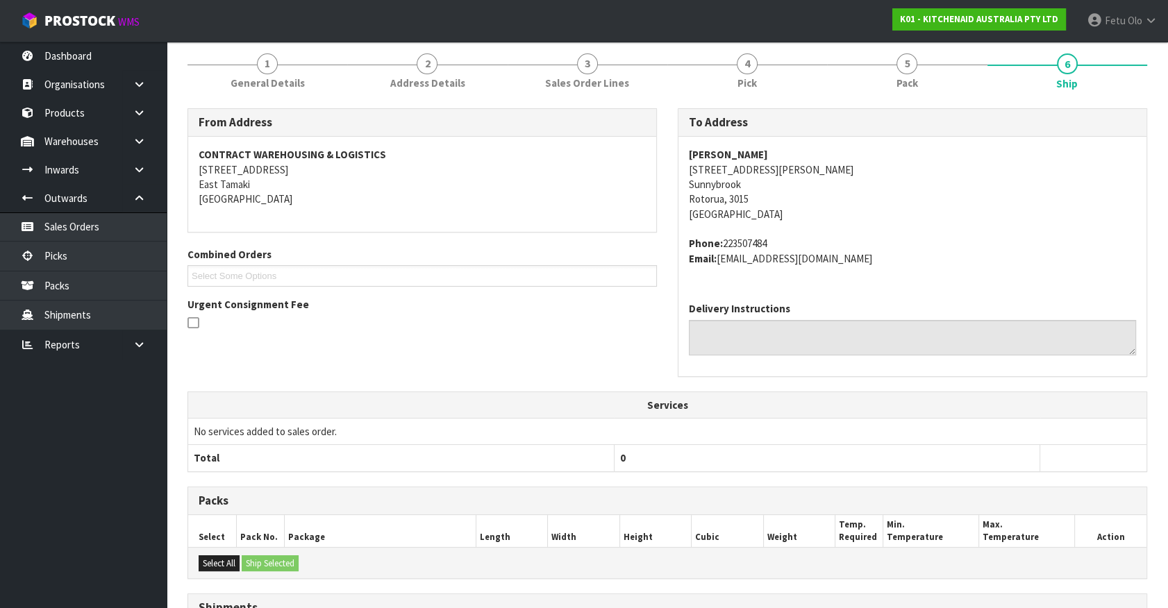
scroll to position [337, 0]
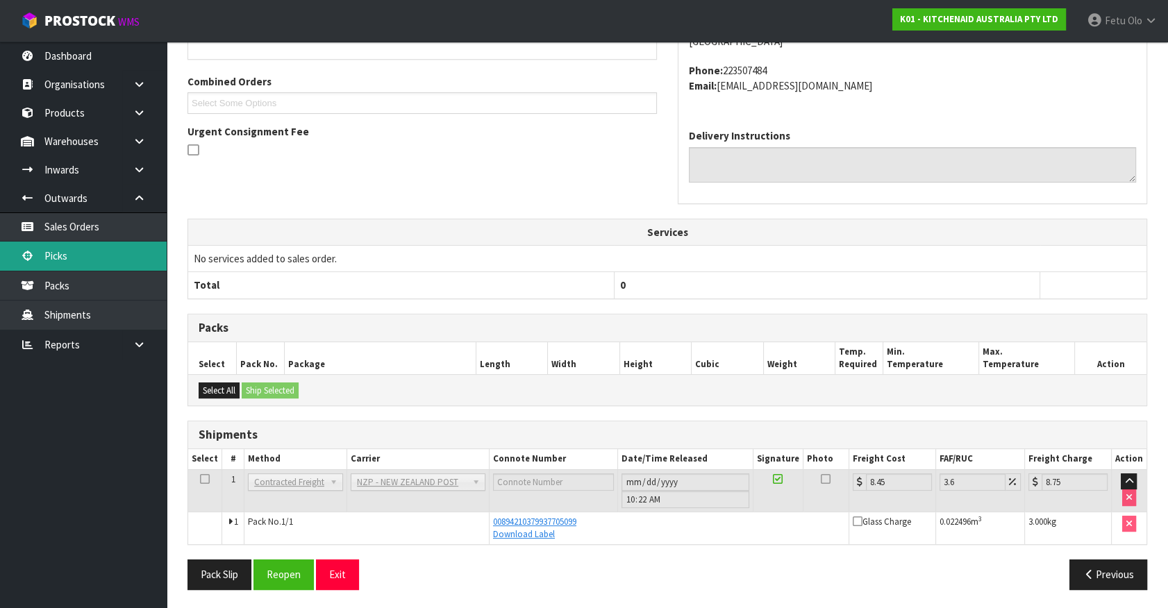
click at [65, 258] on link "Picks" at bounding box center [83, 256] width 167 height 28
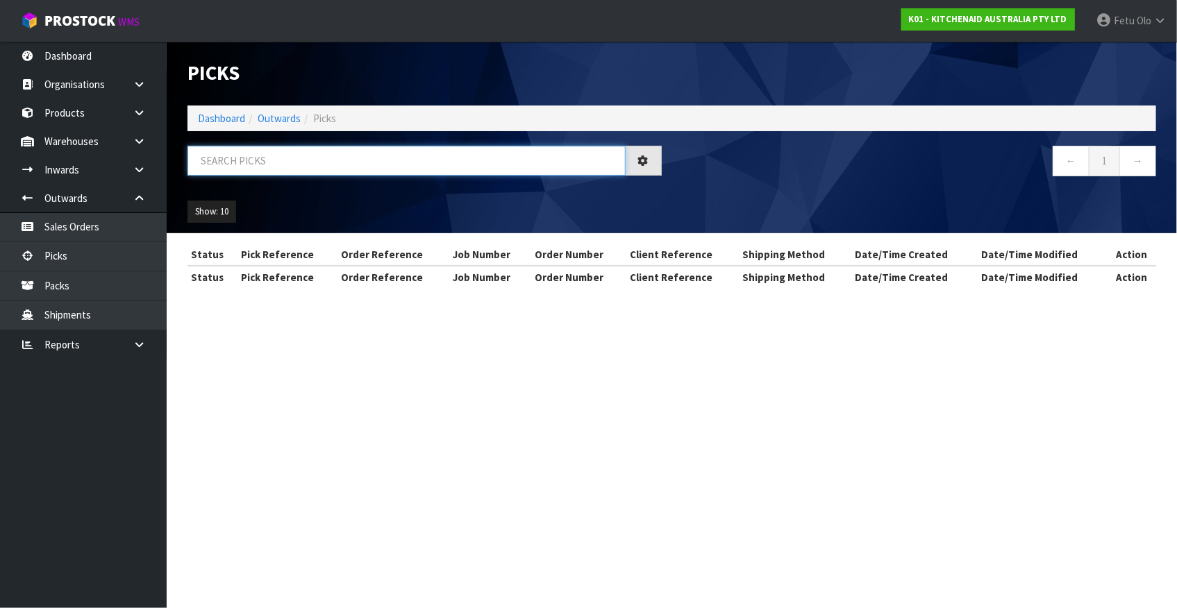
click at [298, 165] on input "text" at bounding box center [406, 161] width 438 height 30
type input "77629"
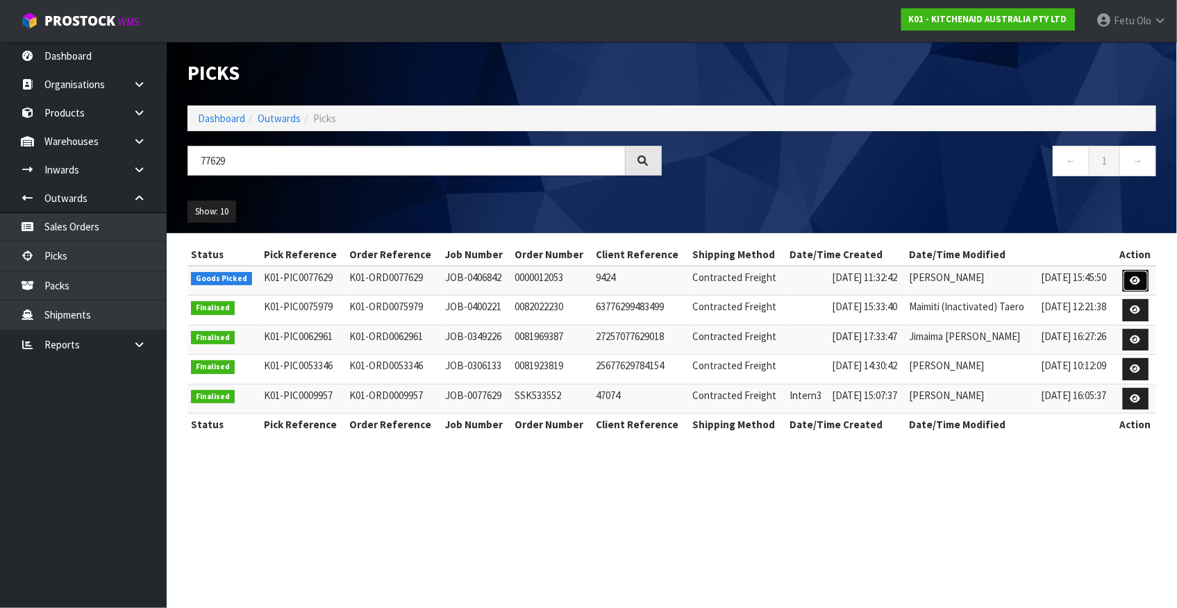
click at [1139, 285] on icon at bounding box center [1135, 280] width 10 height 9
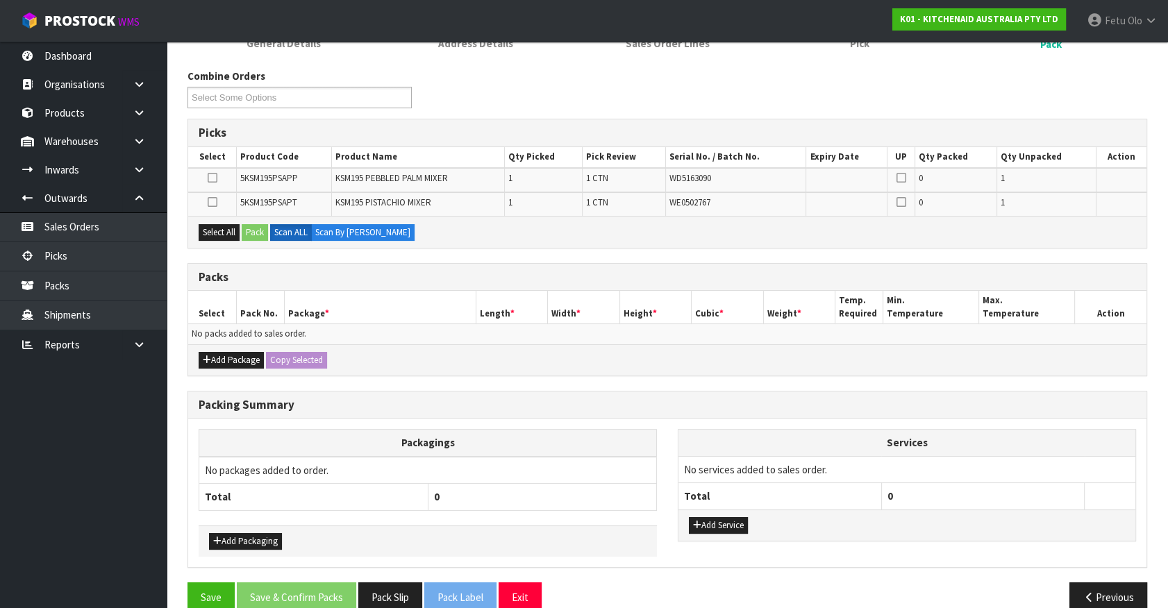
scroll to position [174, 0]
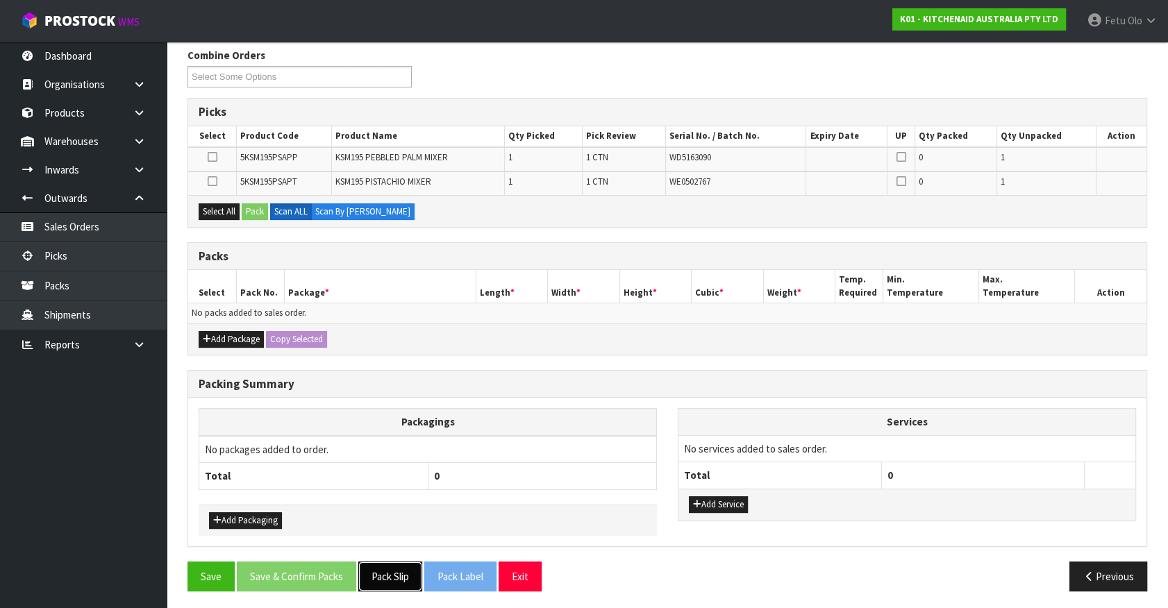
click at [387, 573] on button "Pack Slip" at bounding box center [390, 577] width 64 height 30
click at [112, 502] on ul "Dashboard Organisations Clients Consignees Carriers Products Categories Serial …" at bounding box center [83, 325] width 167 height 567
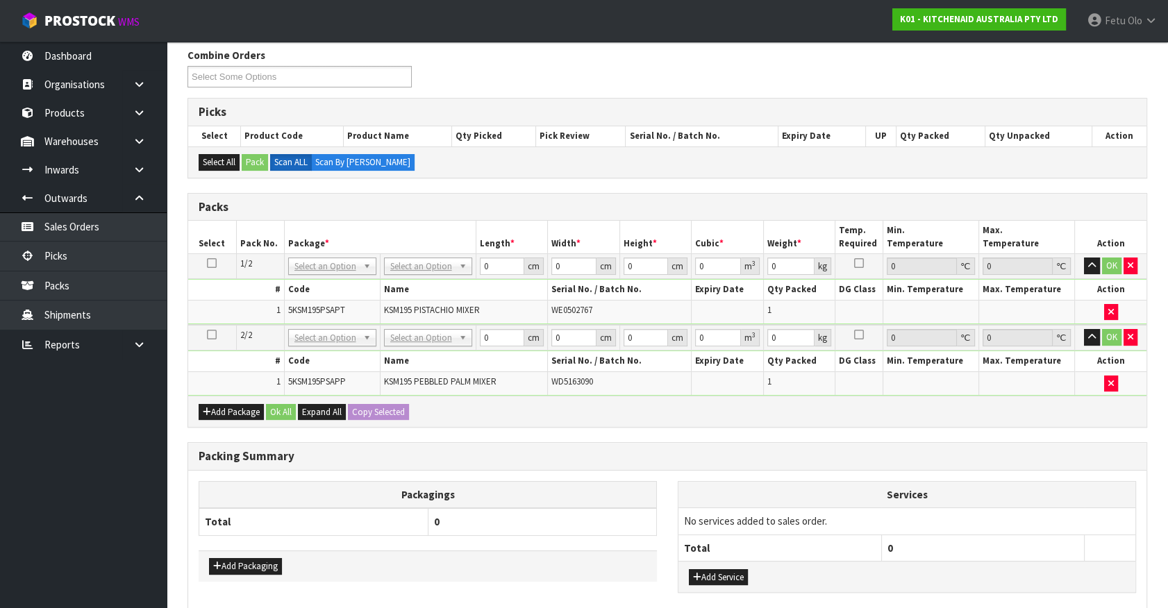
click at [215, 263] on icon at bounding box center [212, 263] width 10 height 1
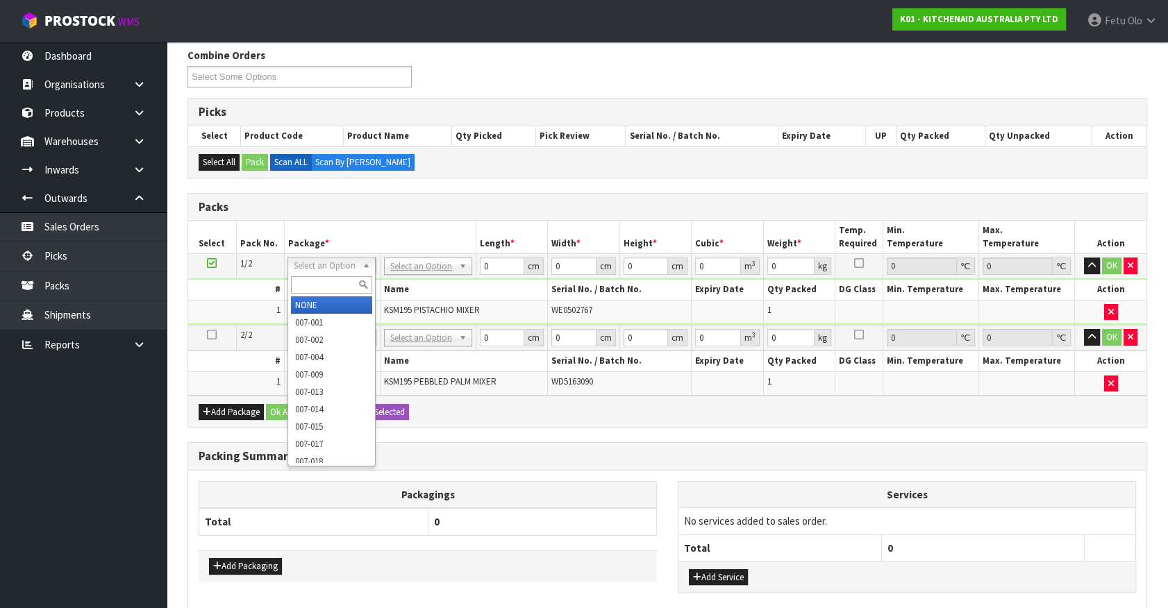
drag, startPoint x: 334, startPoint y: 305, endPoint x: 346, endPoint y: 307, distance: 12.6
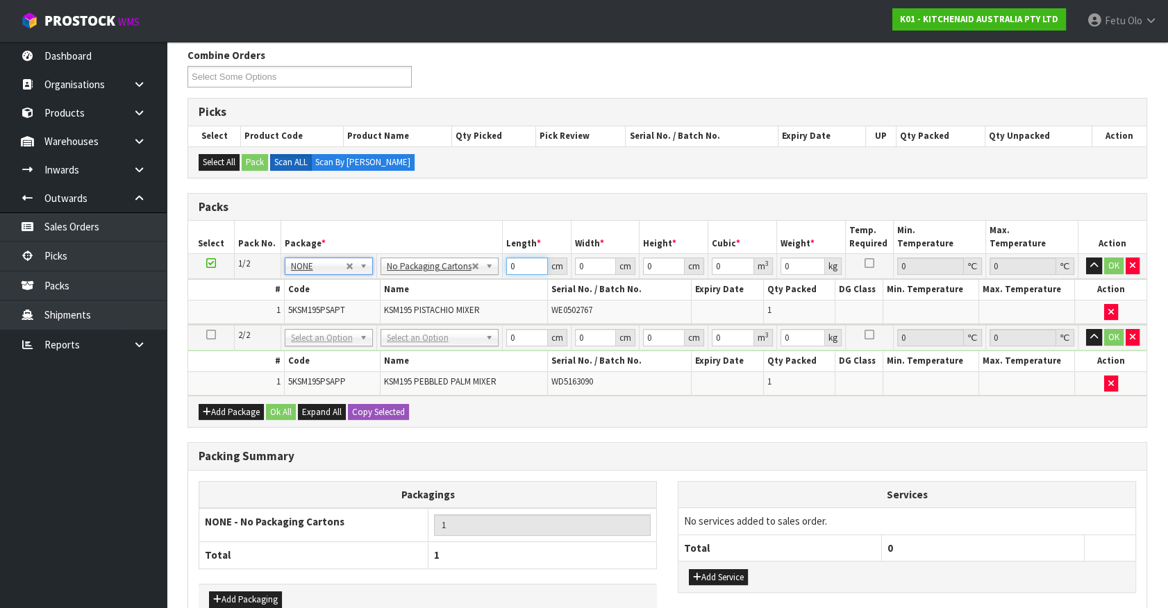
drag, startPoint x: 467, startPoint y: 283, endPoint x: 446, endPoint y: 302, distance: 28.0
click at [449, 301] on tbody "1/2 NONE 007-001 007-002 007-004 007-009 007-013 007-014 007-015 007-017 007-01…" at bounding box center [667, 289] width 958 height 71
type input "42"
type input "29"
type input "4"
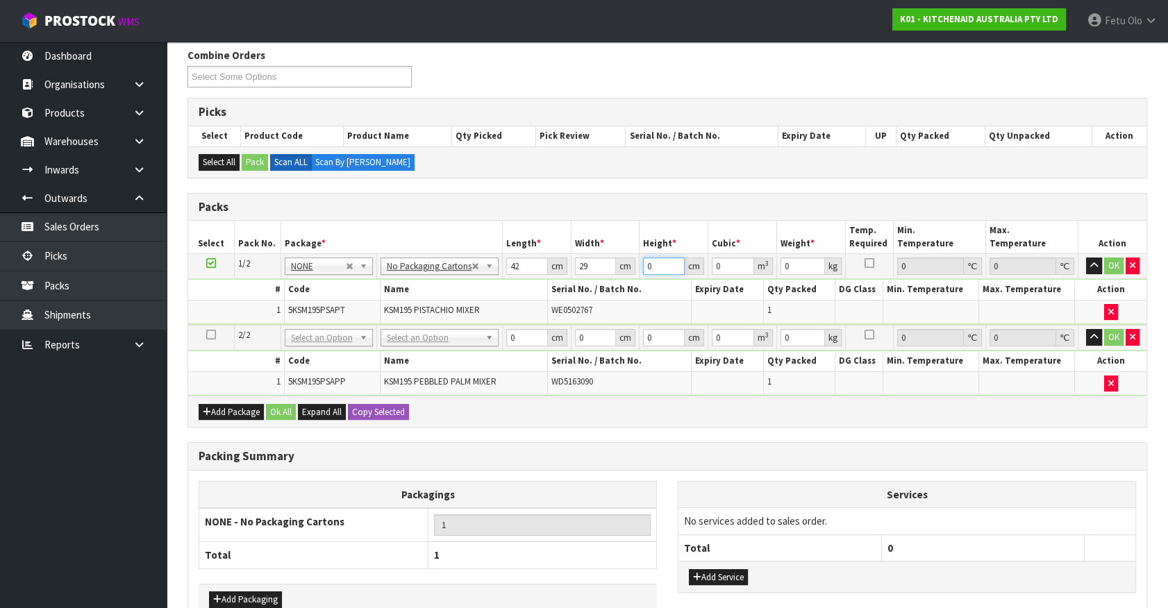
type input "0.004872"
type input "43"
type input "0.052374"
type input "43"
type input "213"
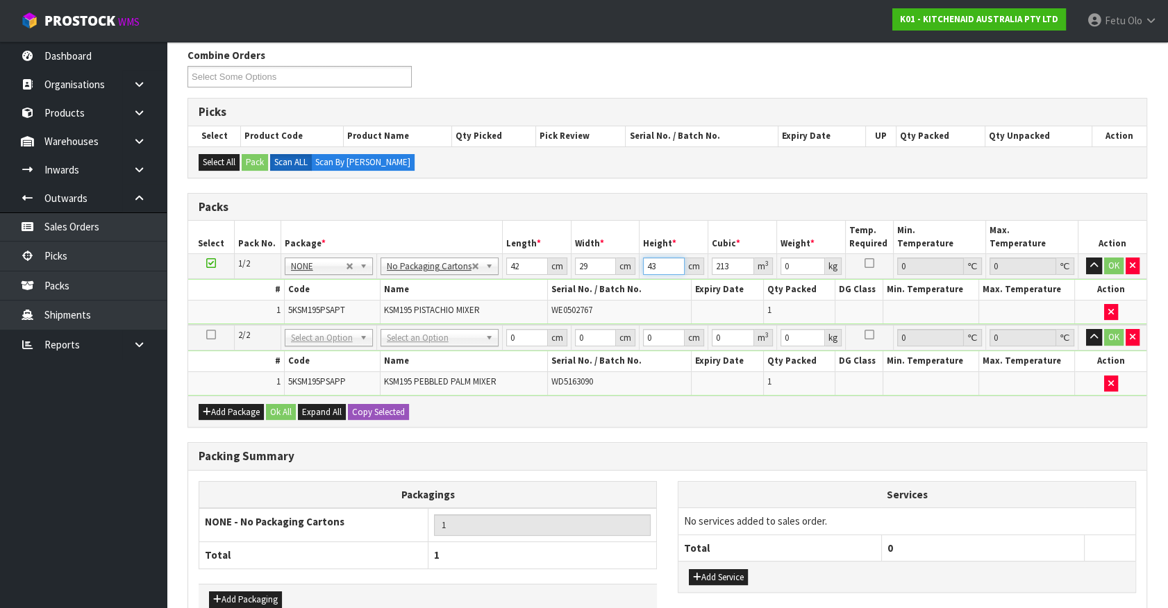
drag, startPoint x: 630, startPoint y: 270, endPoint x: 635, endPoint y: 283, distance: 13.4
click at [632, 280] on tbody "1/2 NONE 007-001 007-002 007-004 007-009 007-013 007-014 007-015 007-017 007-01…" at bounding box center [667, 289] width 958 height 71
type input "4"
type input "0.004872"
type input "43"
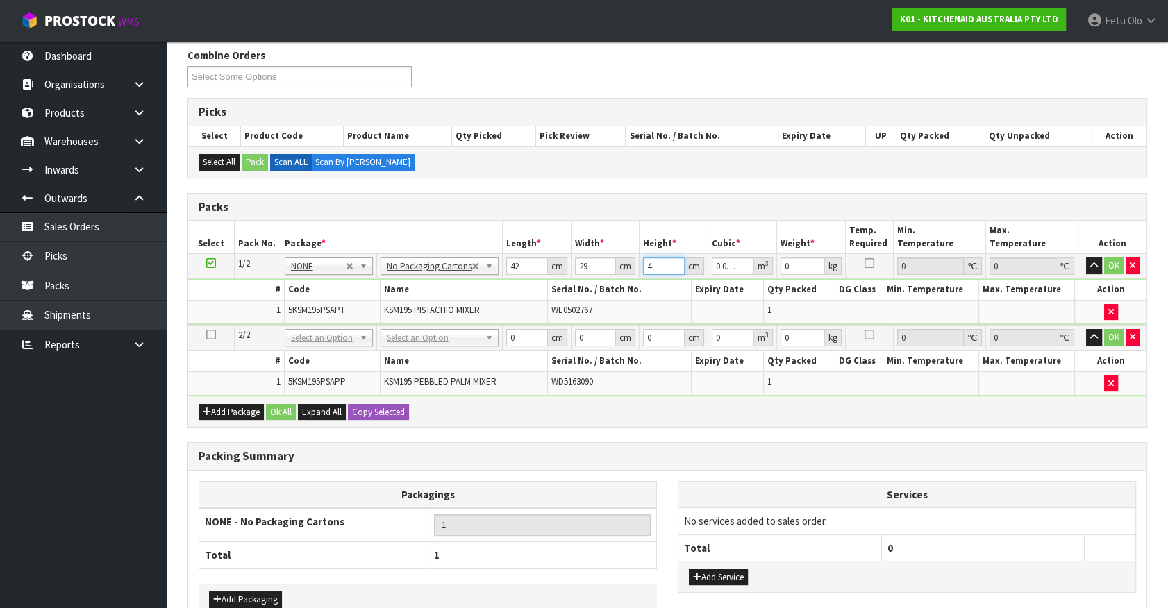
type input "0.052374"
type input "13"
click button "OK" at bounding box center [1113, 266] width 19 height 17
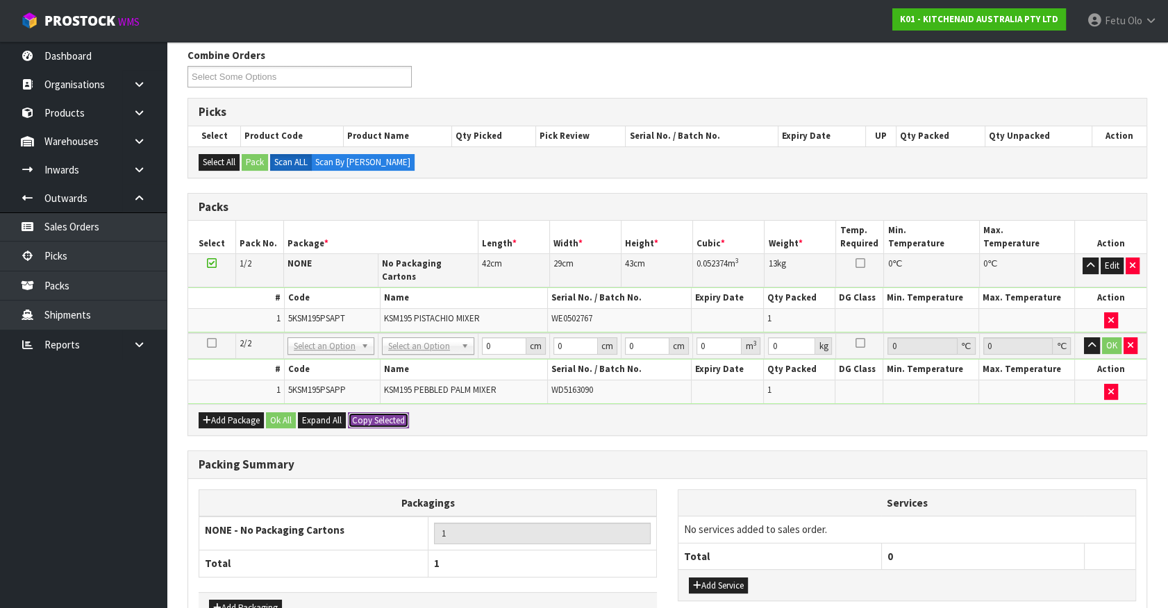
click at [403, 412] on button "Copy Selected" at bounding box center [378, 420] width 61 height 17
type input "42"
type input "29"
type input "43"
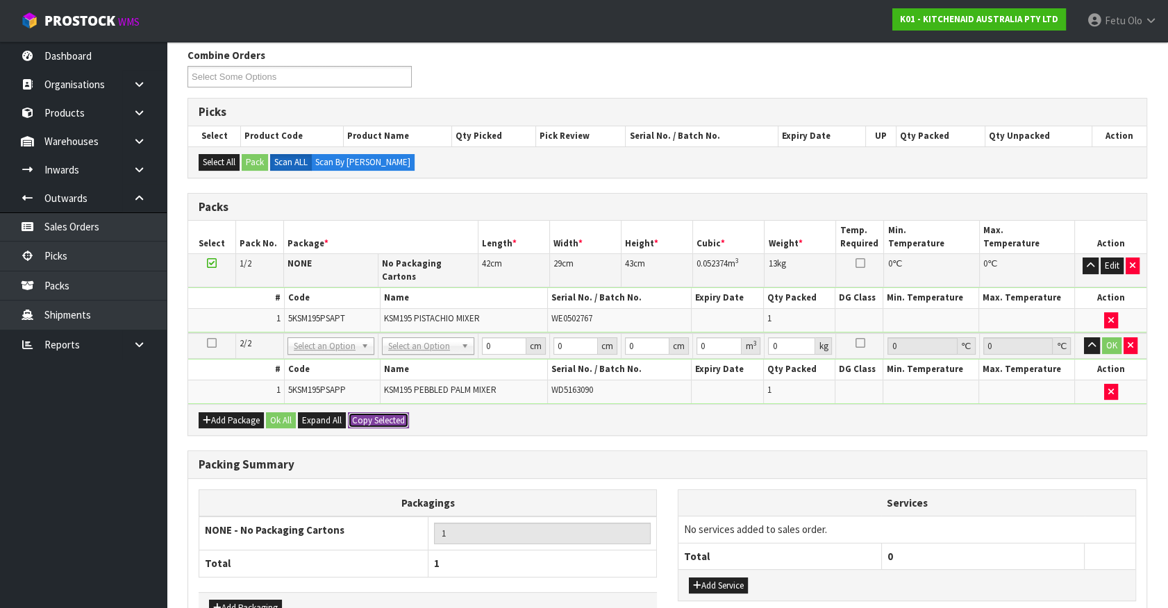
type input "0.052374"
type input "13"
type input "2"
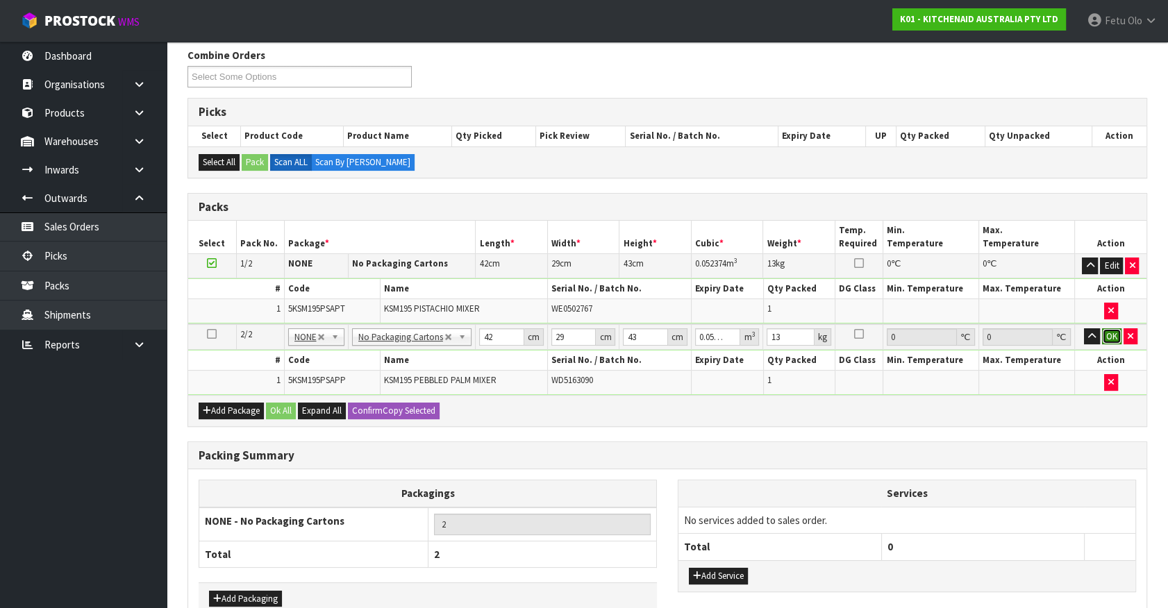
click at [1117, 330] on button "OK" at bounding box center [1111, 336] width 19 height 17
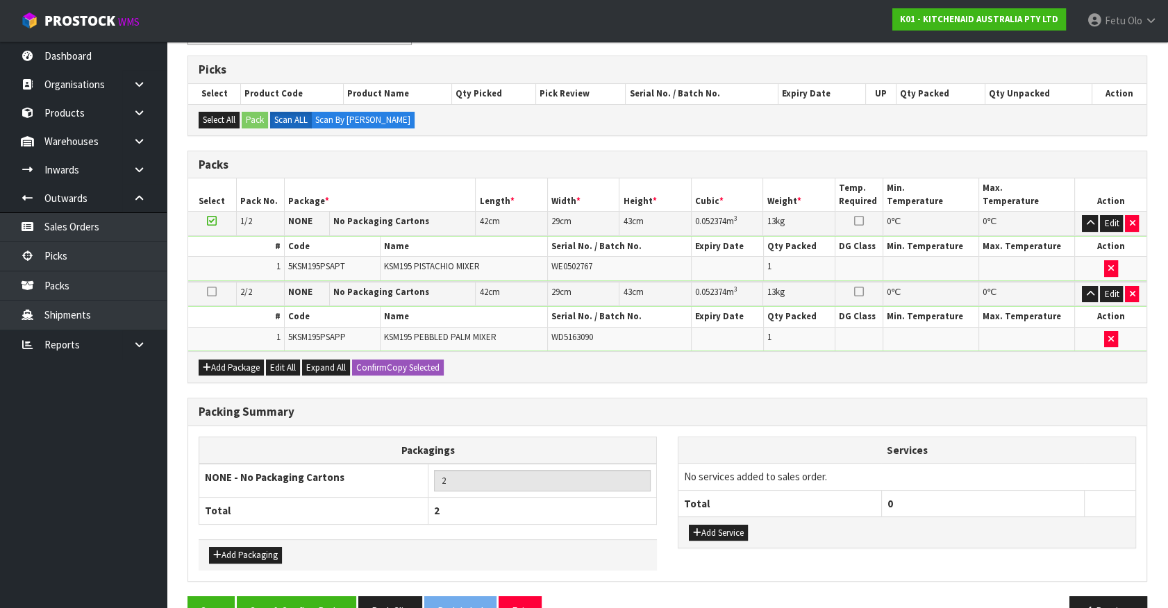
scroll to position [251, 0]
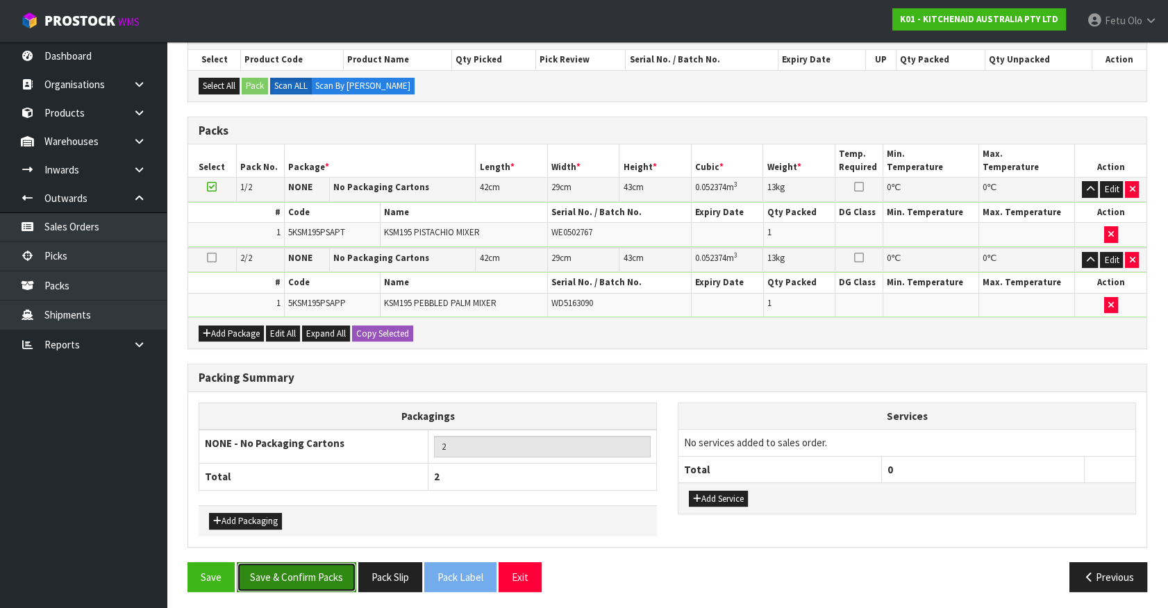
click at [324, 580] on button "Save & Confirm Packs" at bounding box center [296, 577] width 119 height 30
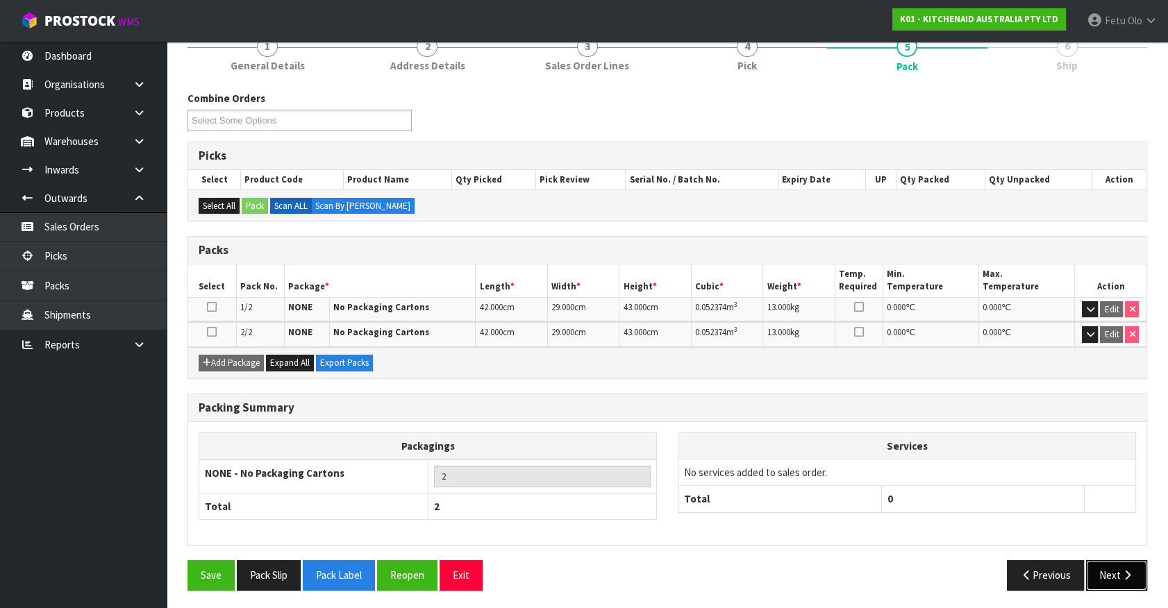
click at [1121, 580] on button "Next" at bounding box center [1116, 575] width 61 height 30
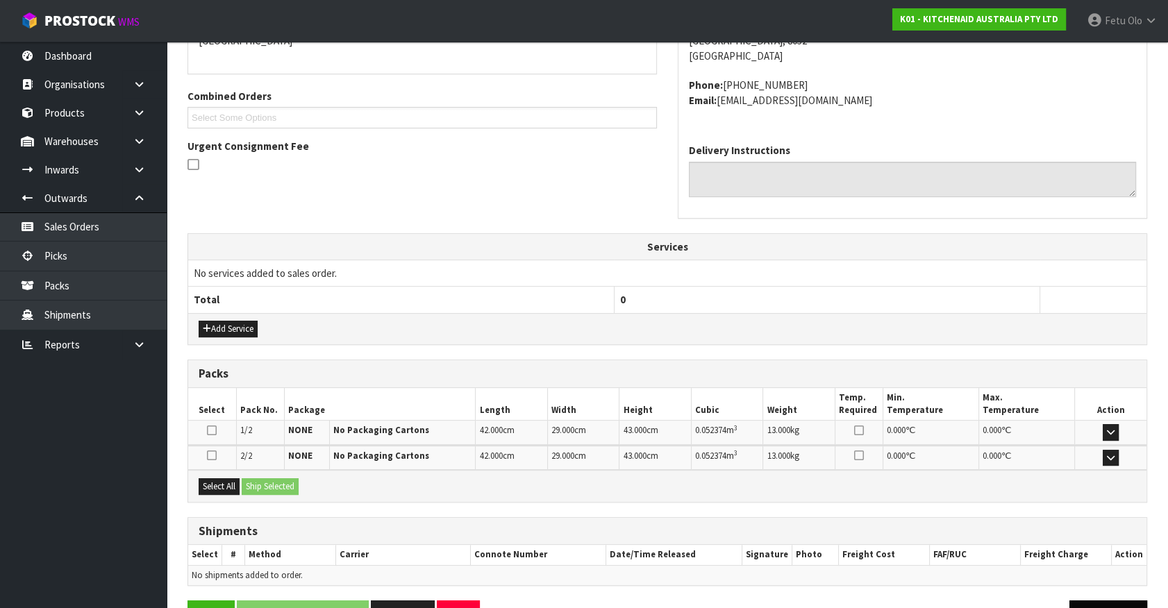
scroll to position [362, 0]
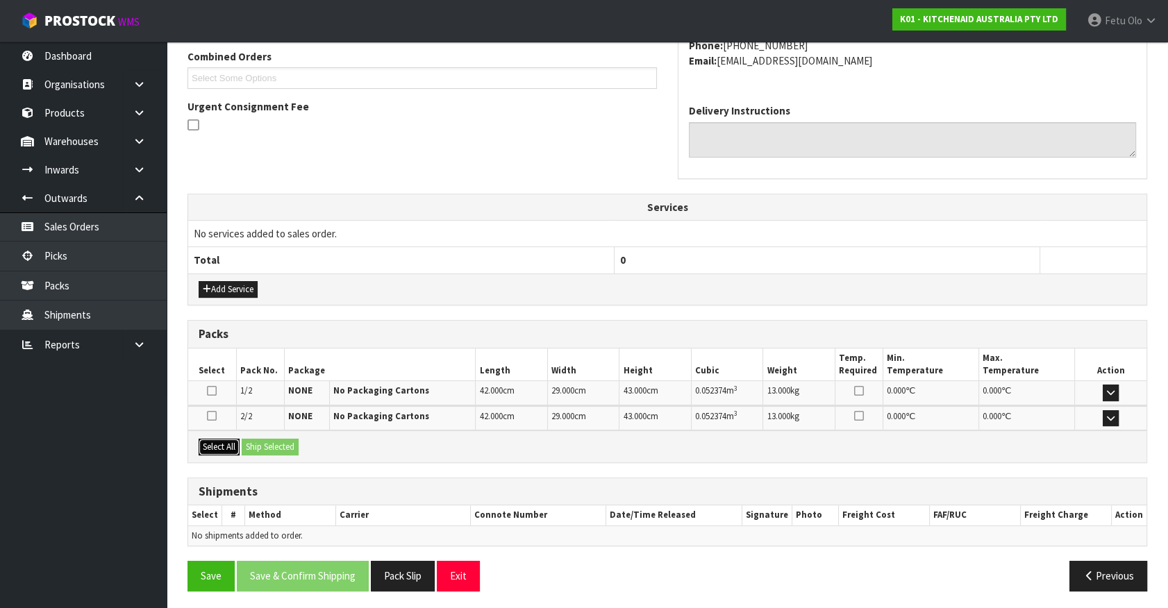
click at [226, 444] on button "Select All" at bounding box center [219, 447] width 41 height 17
click at [262, 444] on button "Ship Selected" at bounding box center [270, 447] width 57 height 17
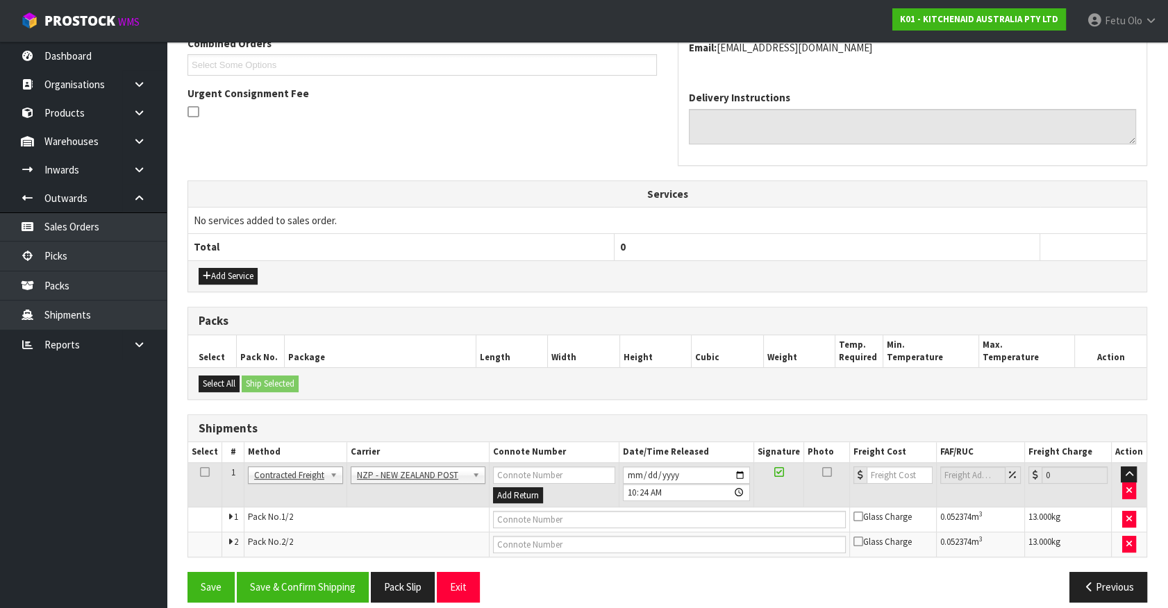
scroll to position [387, 0]
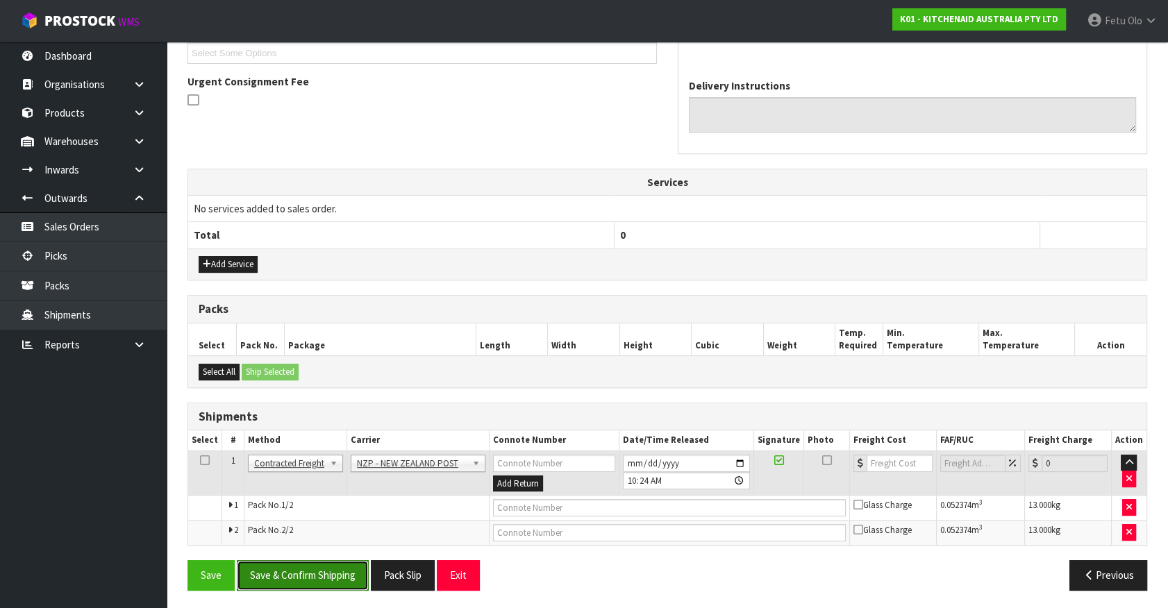
click at [308, 570] on button "Save & Confirm Shipping" at bounding box center [303, 575] width 132 height 30
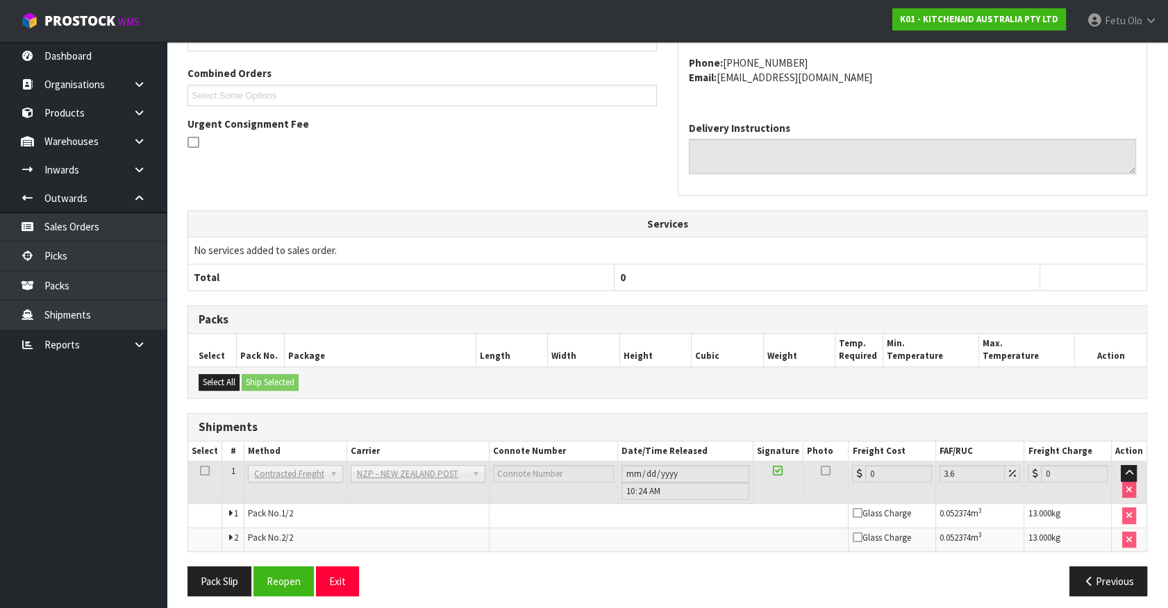
scroll to position [367, 0]
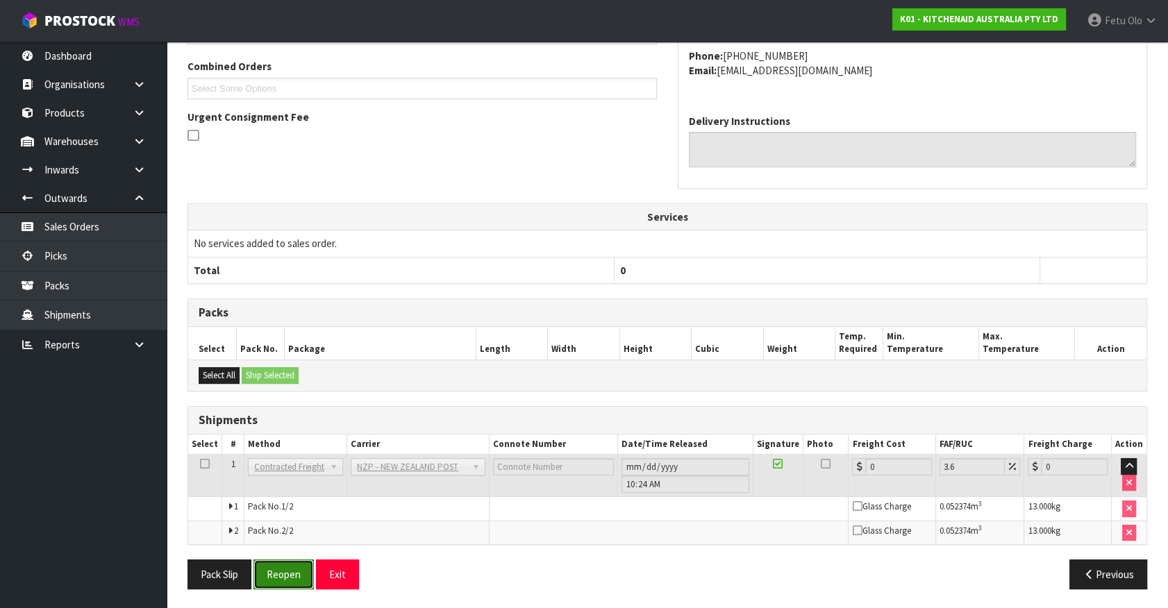
click at [292, 568] on button "Reopen" at bounding box center [283, 575] width 60 height 30
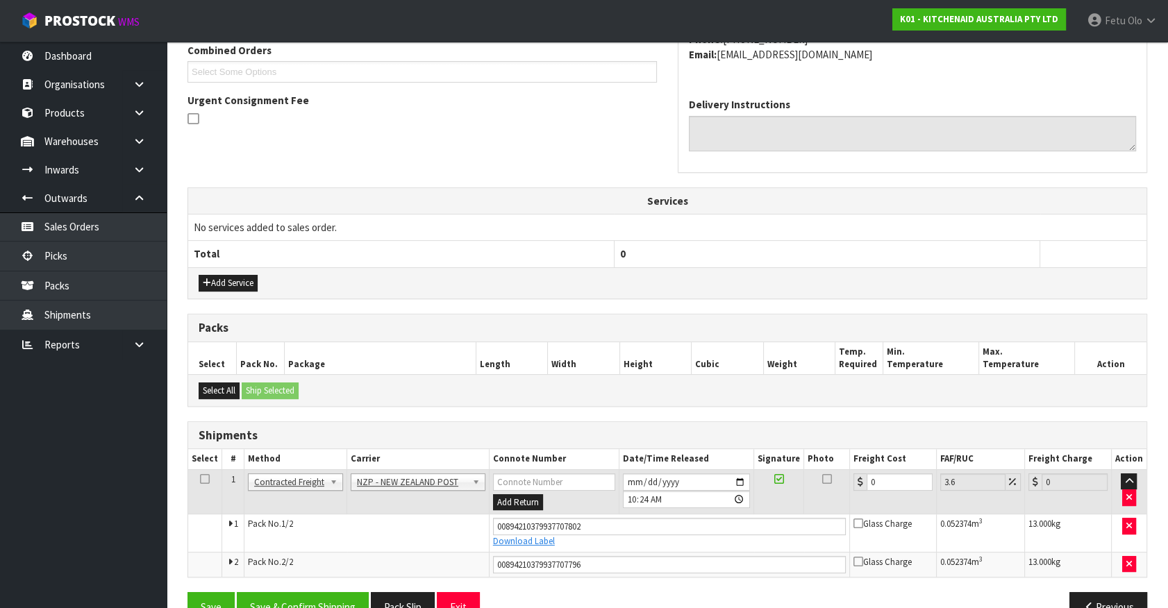
scroll to position [336, 0]
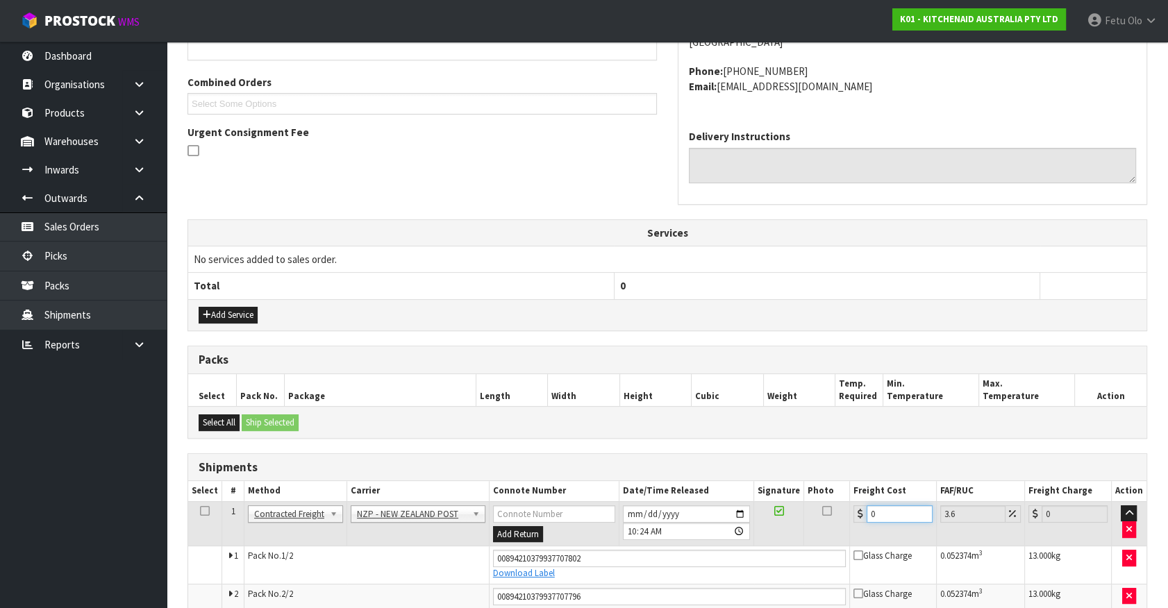
drag, startPoint x: 877, startPoint y: 508, endPoint x: 784, endPoint y: 526, distance: 94.8
click at [787, 528] on tr "1 Client Local Pickup Customer Local Pickup Company Freight Contracted Freight …" at bounding box center [667, 523] width 958 height 45
type input "3"
type input "3.11"
type input "33"
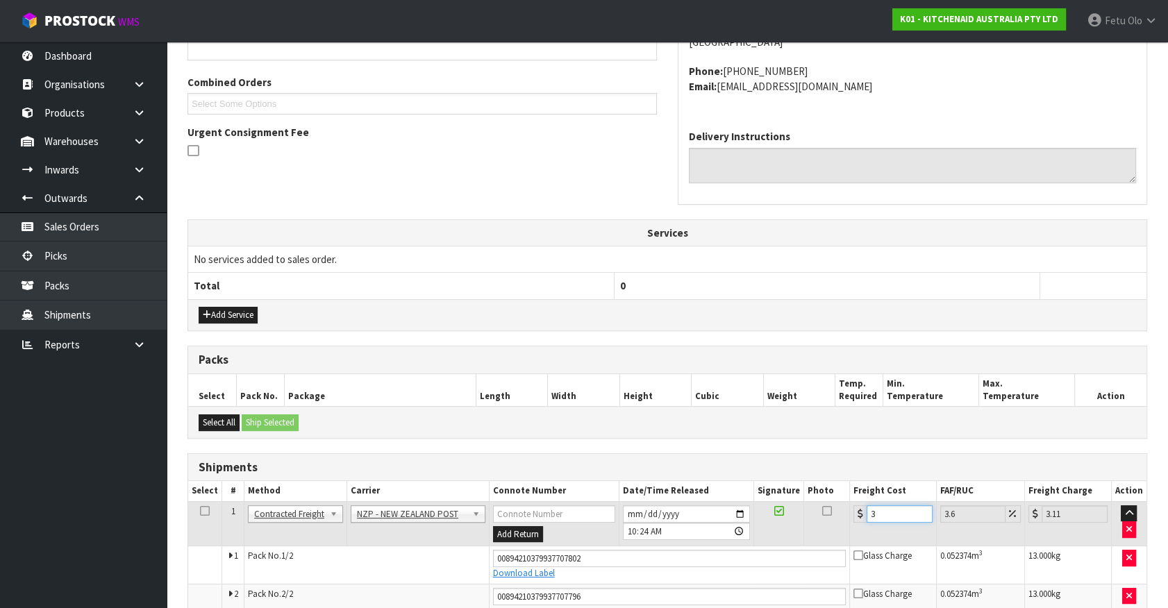
type input "34.19"
type input "33.2"
type input "34.4"
type input "33.22"
type input "34.42"
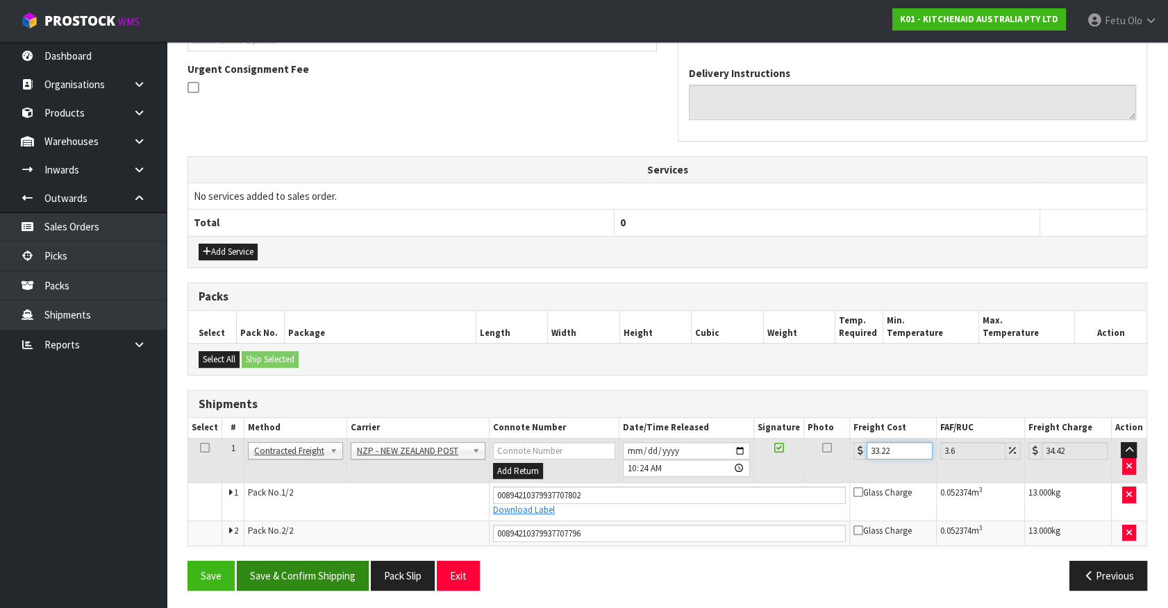
type input "33.22"
click at [355, 580] on button "Save & Confirm Shipping" at bounding box center [303, 576] width 132 height 30
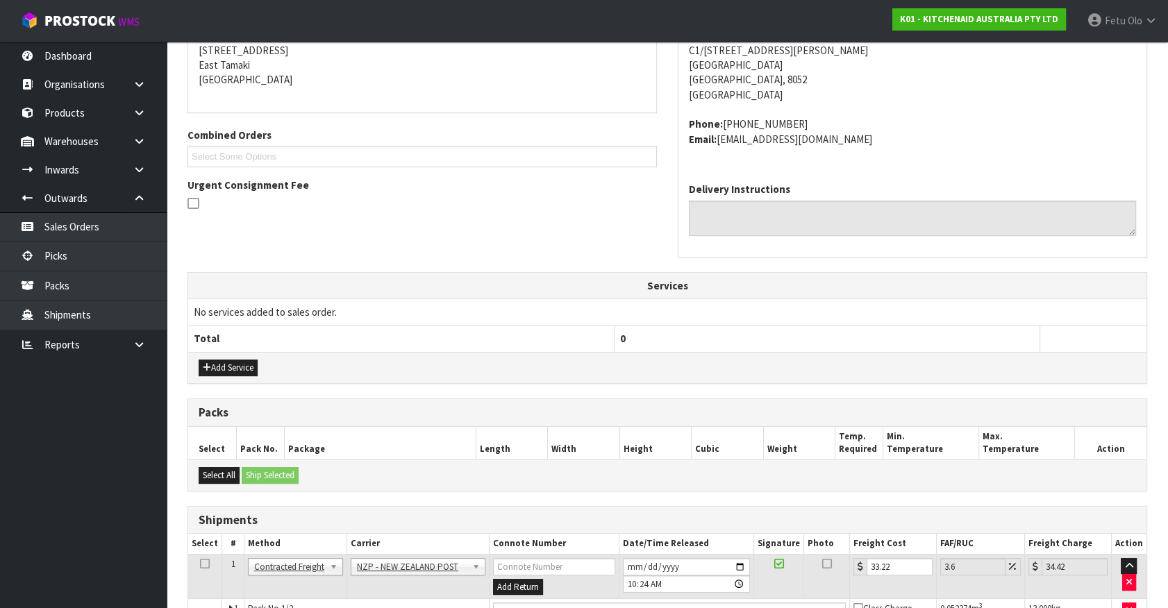
scroll to position [0, 0]
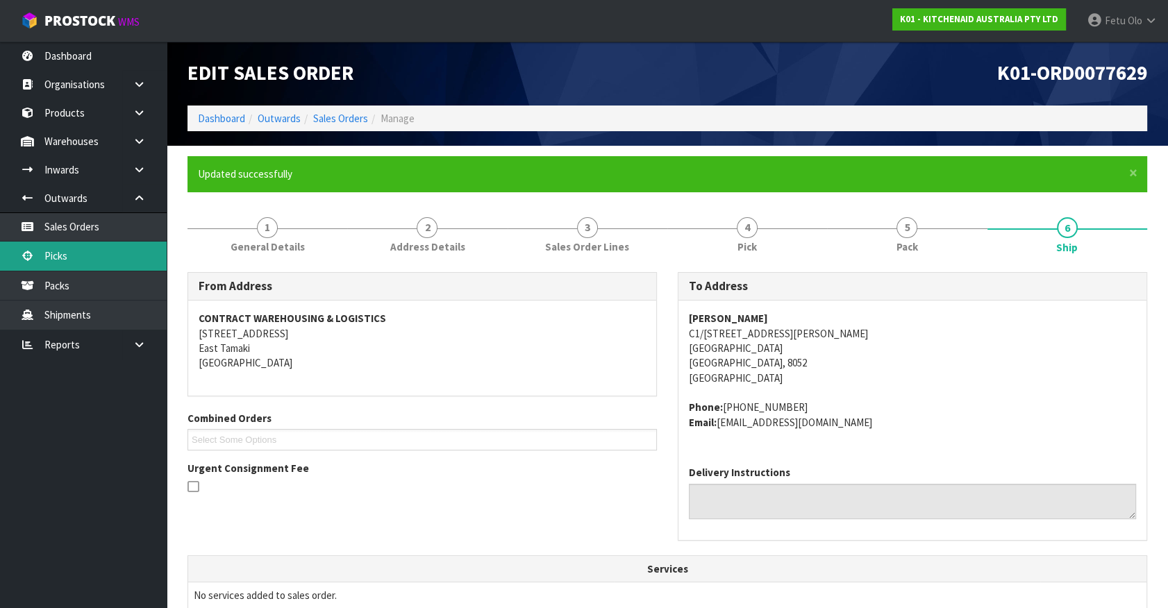
click at [65, 260] on link "Picks" at bounding box center [83, 256] width 167 height 28
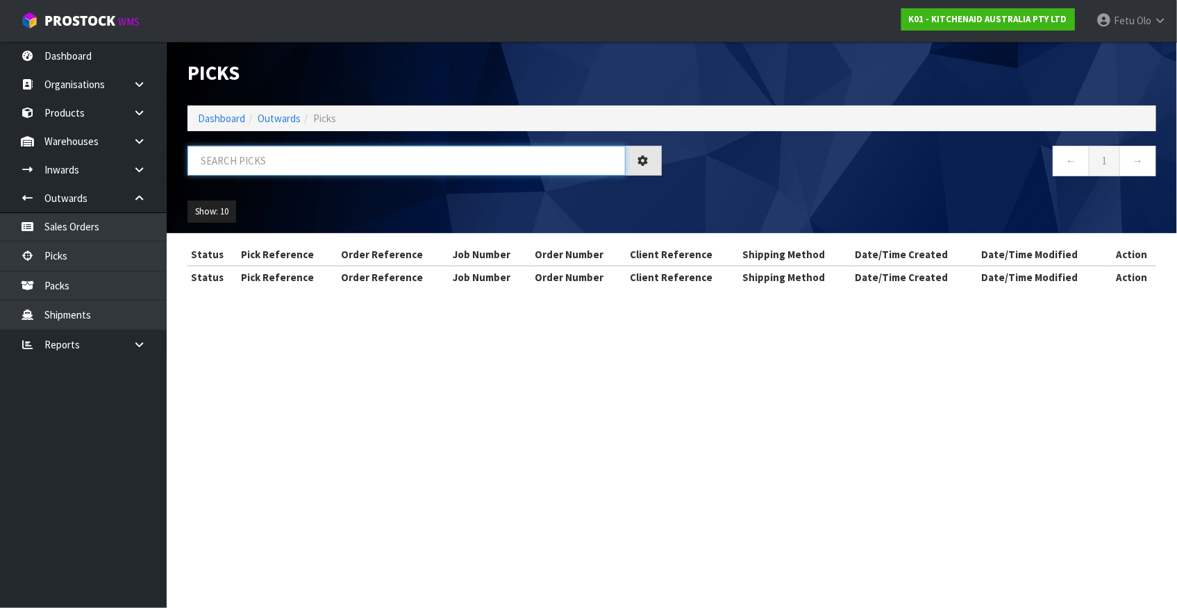
click at [270, 153] on input "text" at bounding box center [406, 161] width 438 height 30
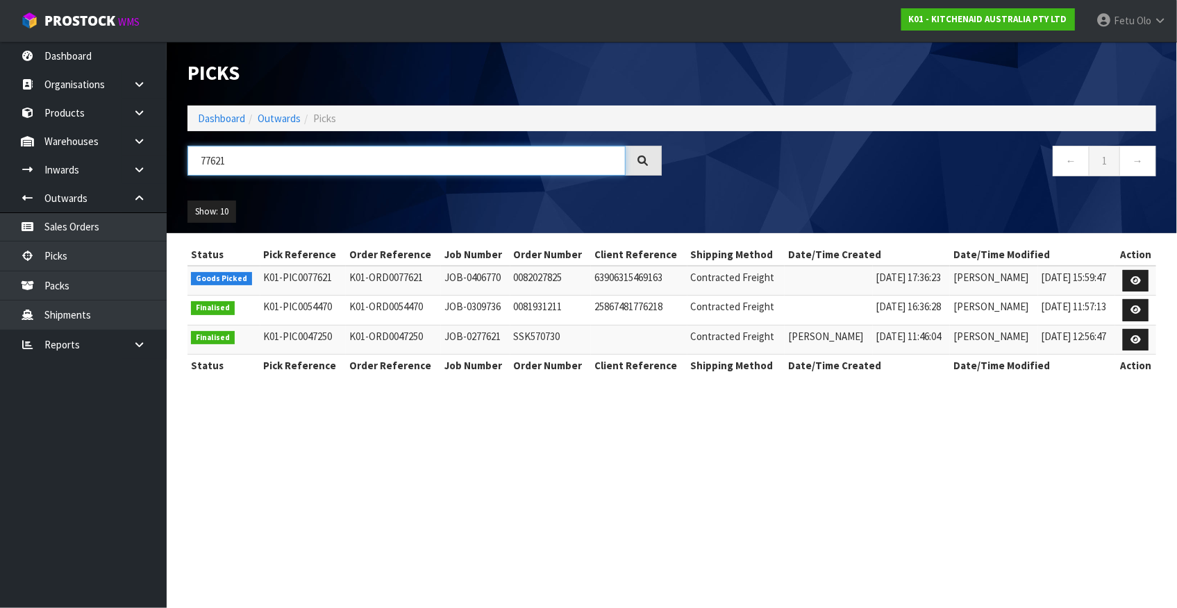
type input "77621"
click at [1148, 270] on link at bounding box center [1136, 281] width 26 height 22
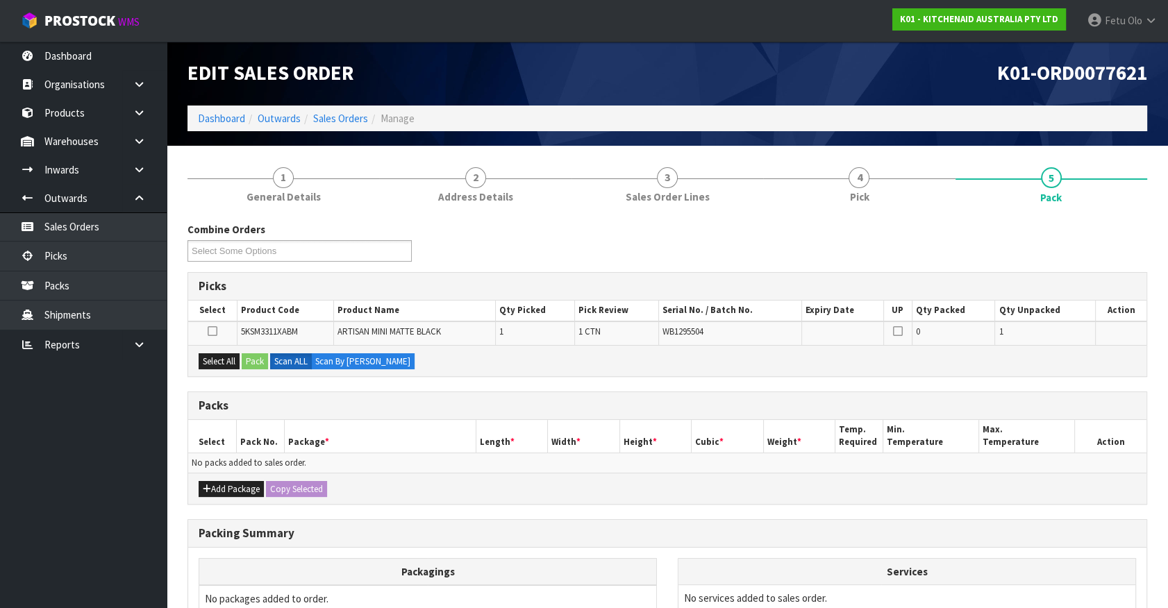
click at [535, 424] on th "Length *" at bounding box center [512, 436] width 72 height 33
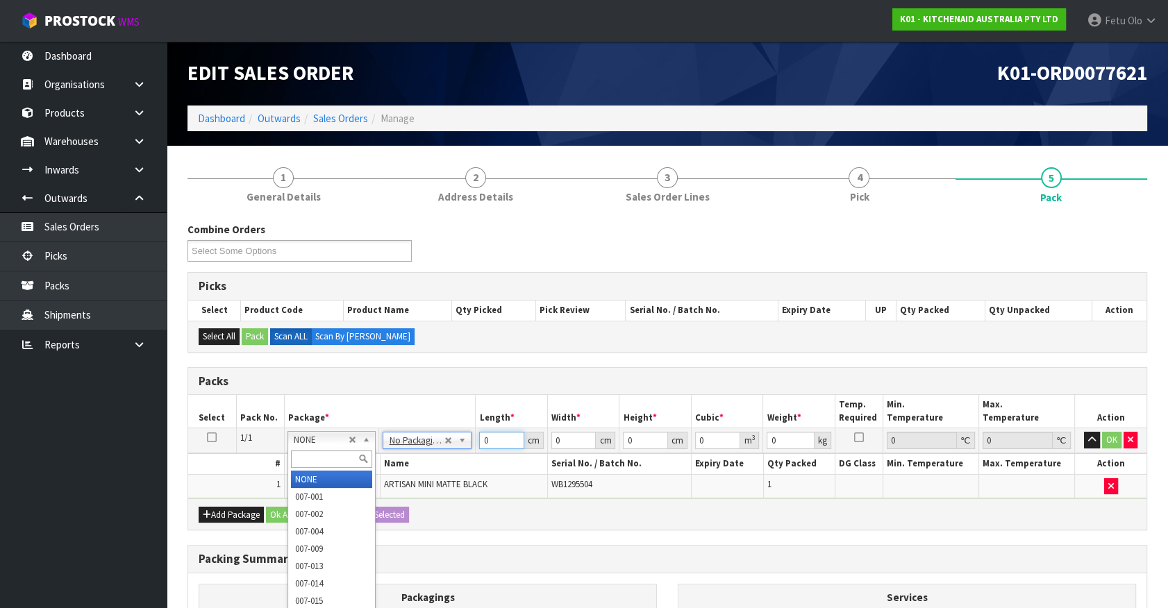
drag, startPoint x: 457, startPoint y: 448, endPoint x: 319, endPoint y: 492, distance: 144.3
click at [320, 453] on tr "1/1 NONE 007-001 007-002 007-004 007-009 007-013 007-014 007-015 007-017 007-01…" at bounding box center [667, 440] width 958 height 25
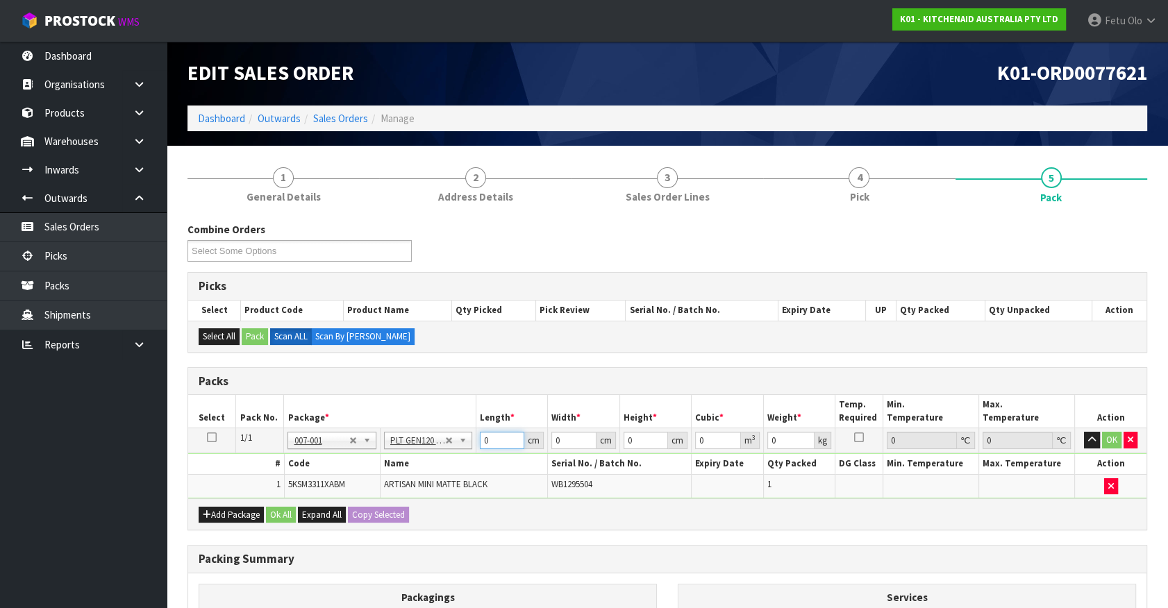
type input "120"
type input "100"
type input "9"
type input "12042"
type input "28"
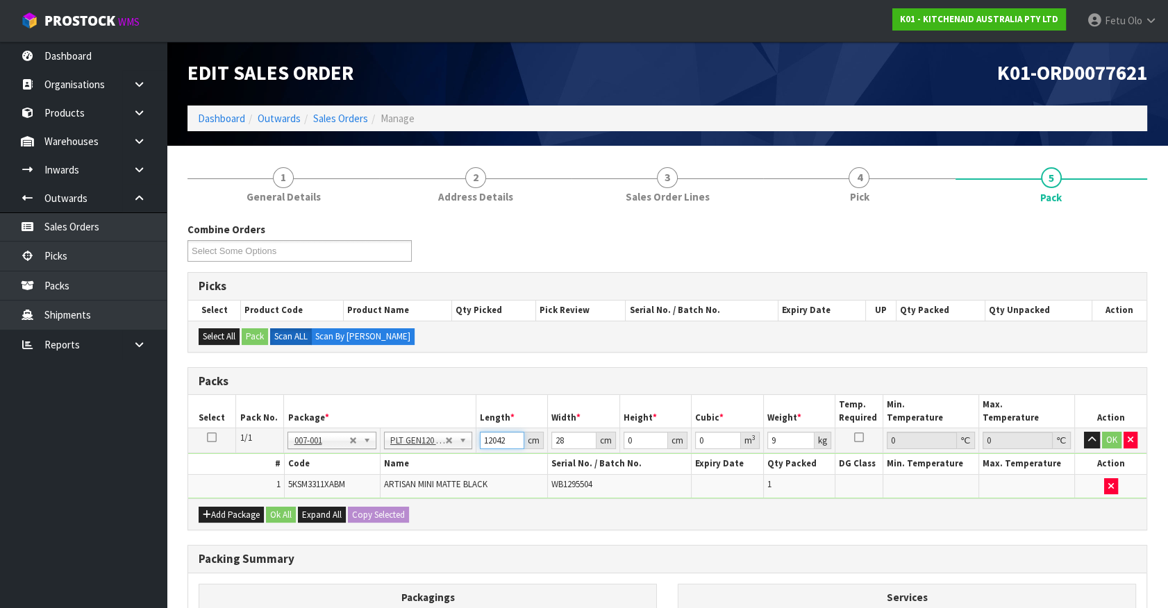
click at [481, 442] on input "12042" at bounding box center [502, 440] width 44 height 17
type input "42"
type input "28"
type input "4"
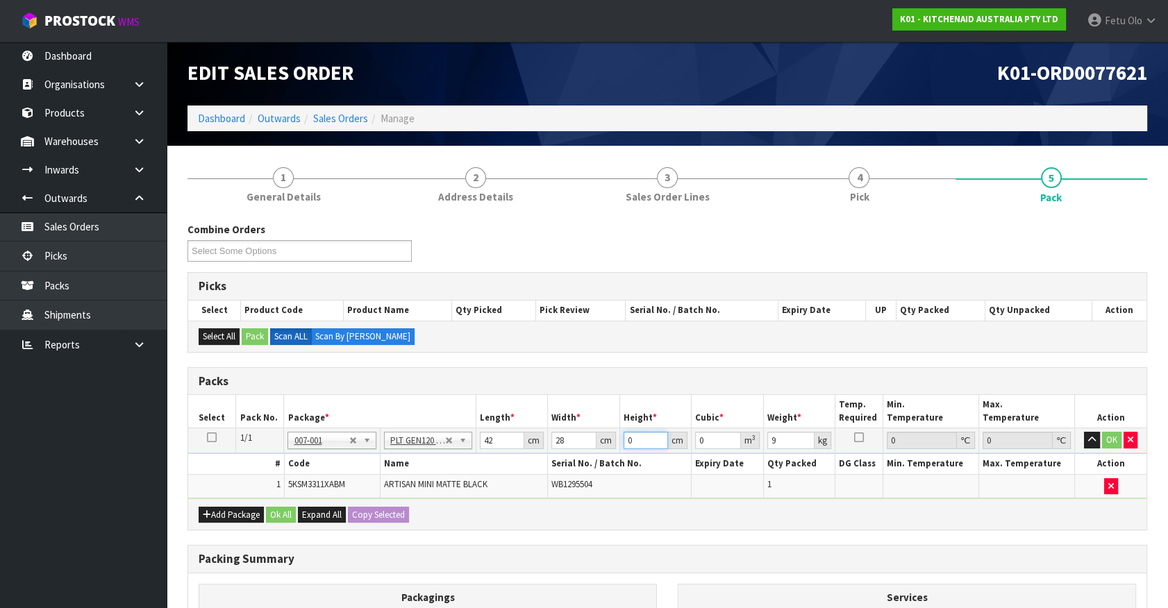
type input "0.004704"
type input "40"
type input "0.04704"
type input "40"
type input "1"
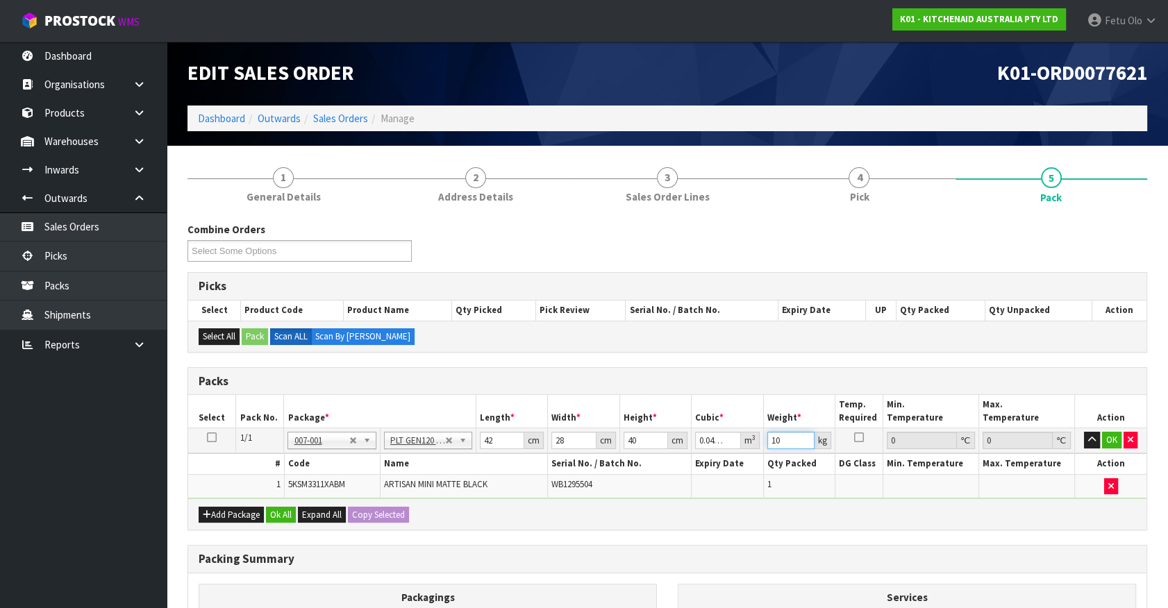
type input "10"
click button "OK" at bounding box center [1111, 440] width 19 height 17
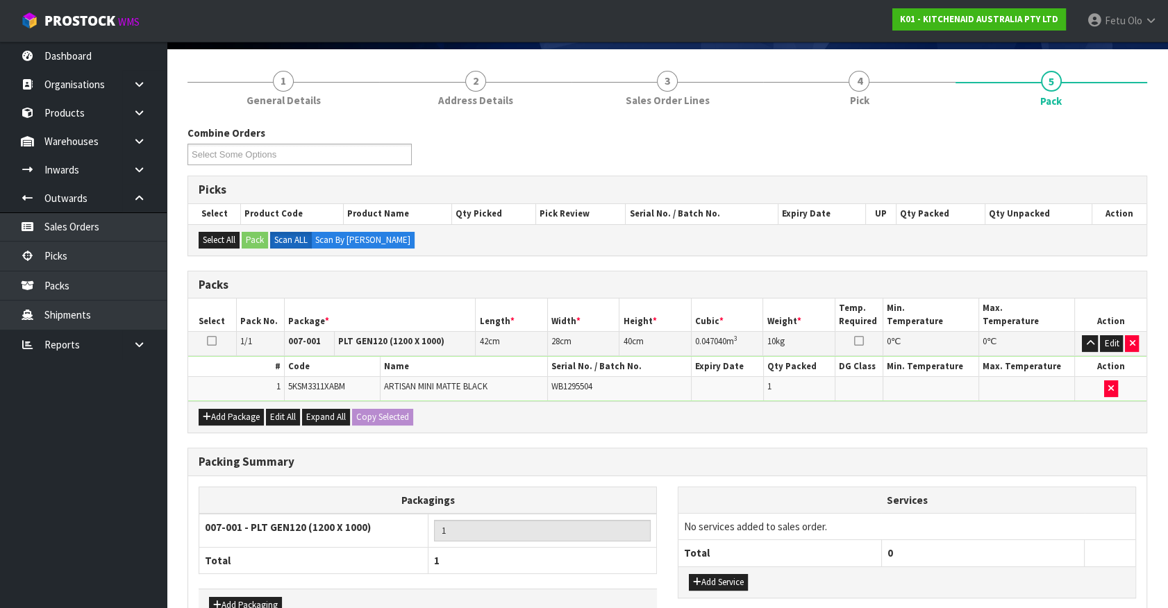
scroll to position [181, 0]
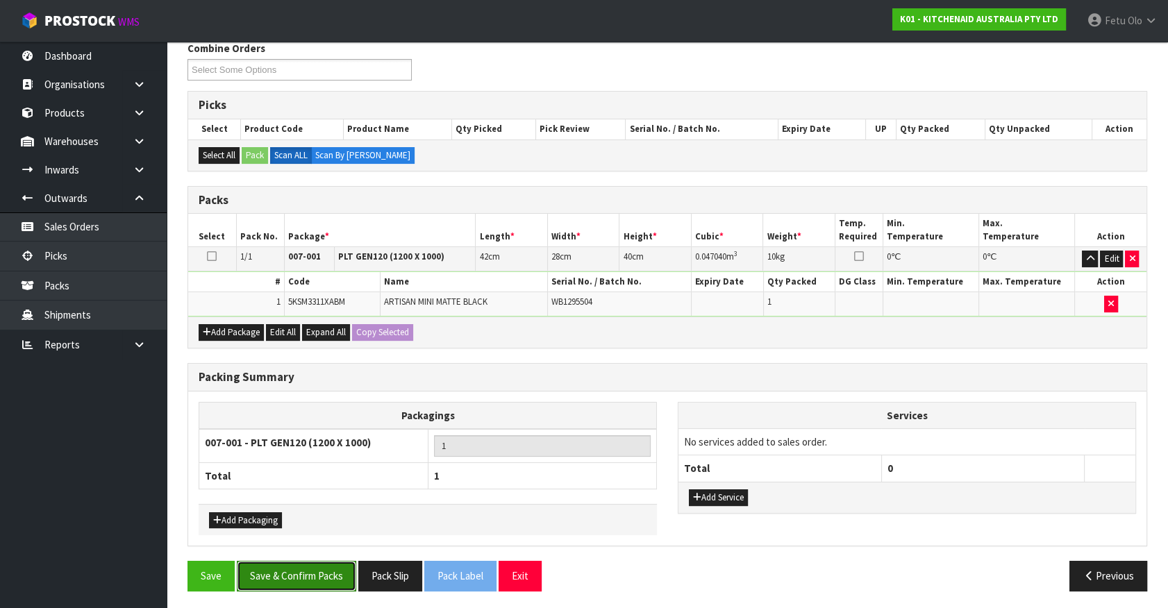
click at [317, 583] on button "Save & Confirm Packs" at bounding box center [296, 576] width 119 height 30
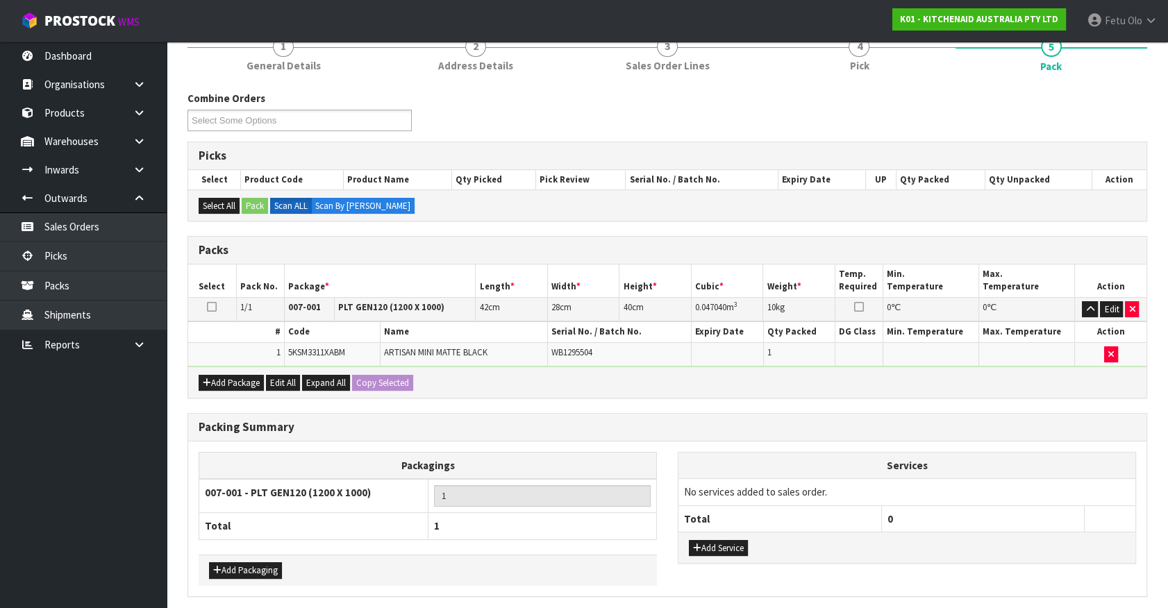
scroll to position [0, 0]
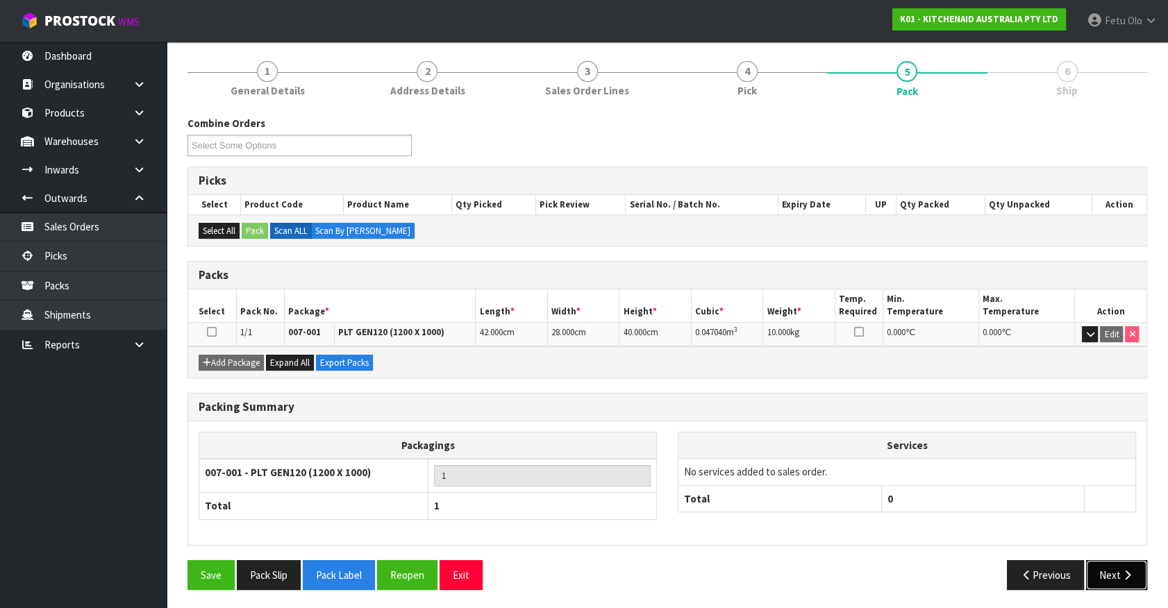
click at [1104, 573] on button "Next" at bounding box center [1116, 575] width 61 height 30
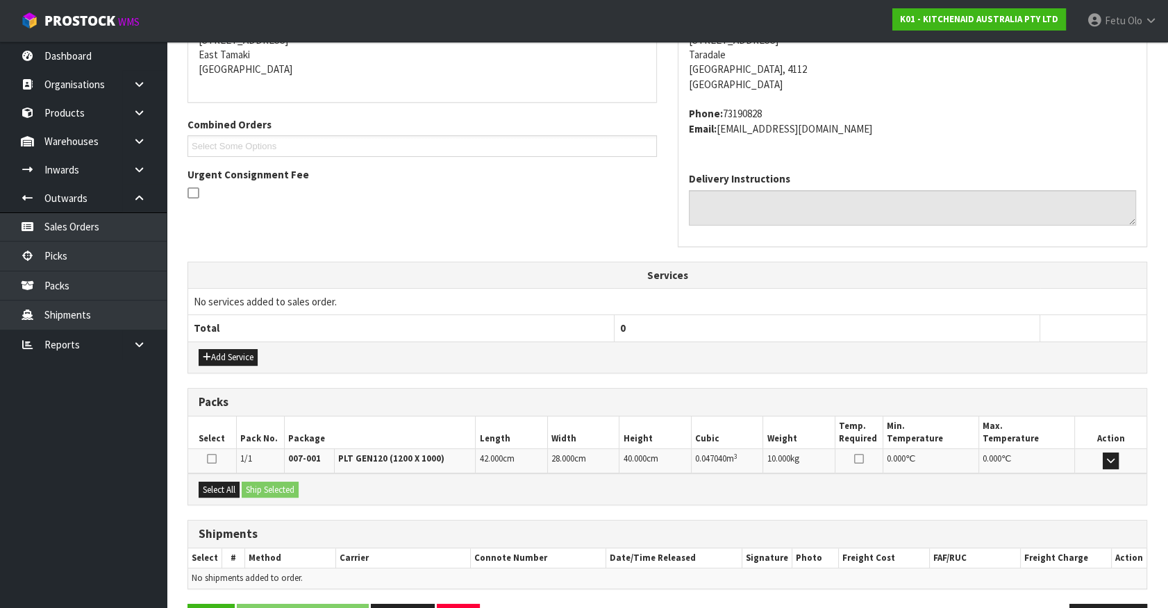
scroll to position [337, 0]
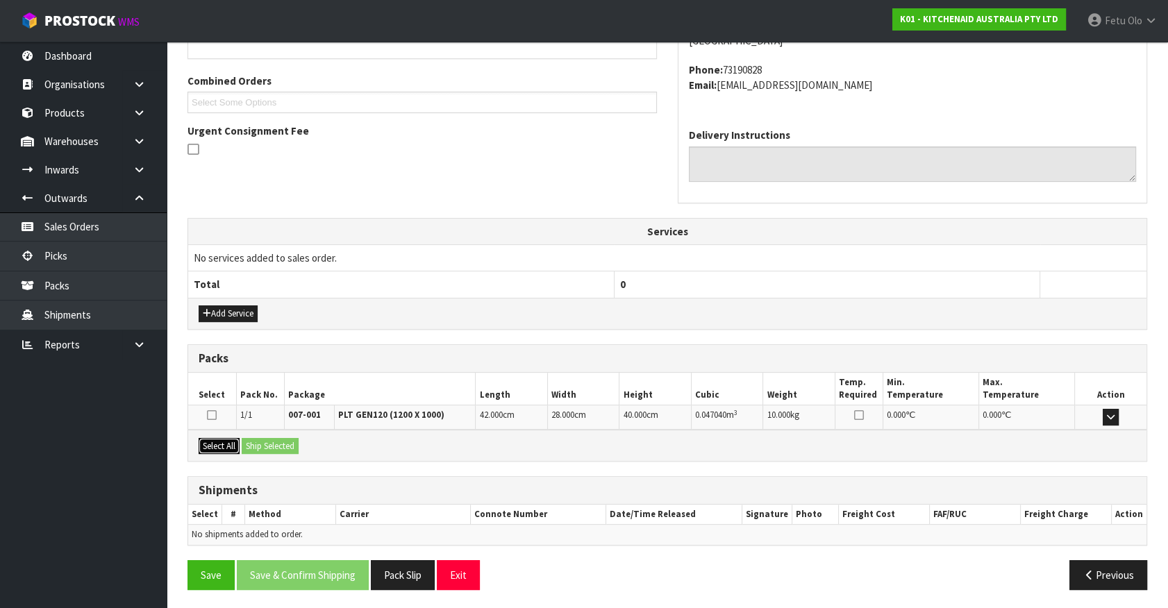
click at [233, 447] on button "Select All" at bounding box center [219, 446] width 41 height 17
click at [262, 446] on button "Ship Selected" at bounding box center [270, 446] width 57 height 17
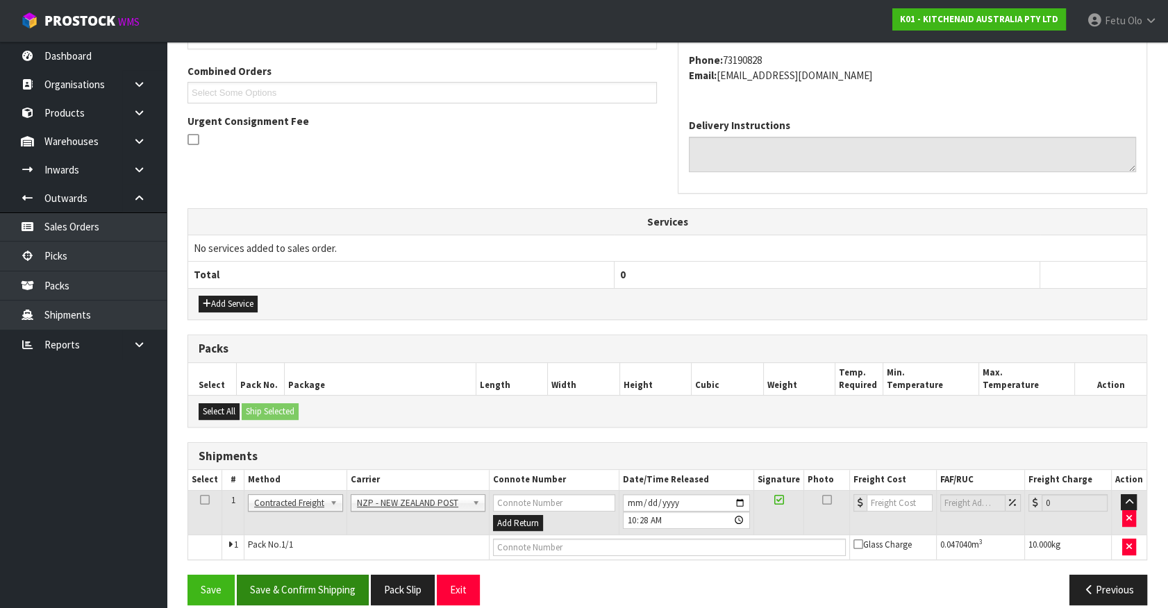
scroll to position [362, 0]
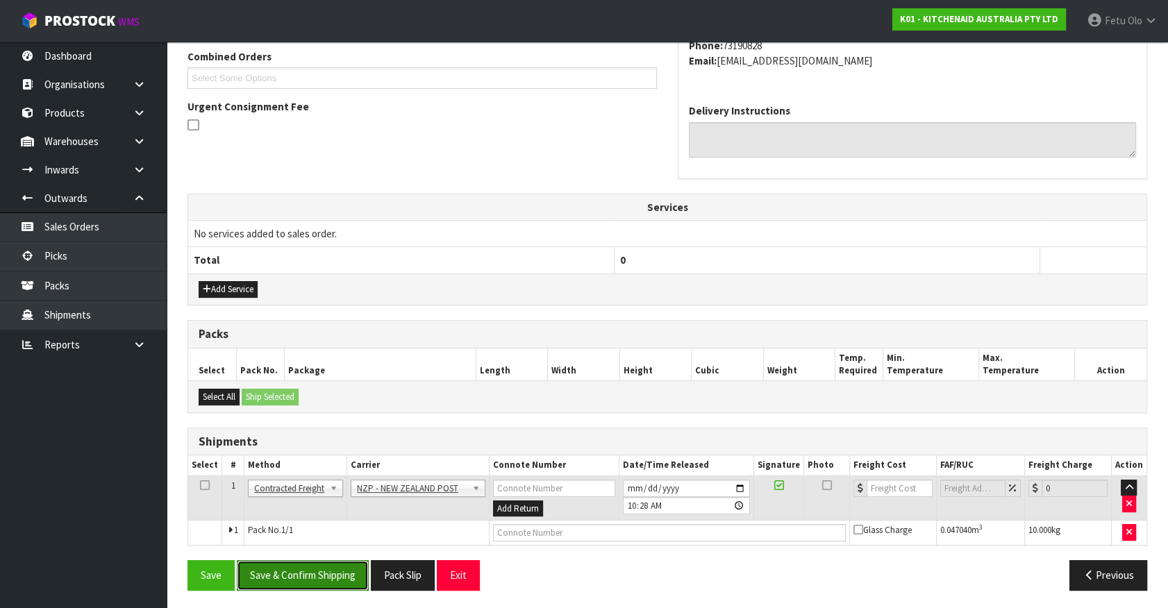
click at [339, 578] on button "Save & Confirm Shipping" at bounding box center [303, 575] width 132 height 30
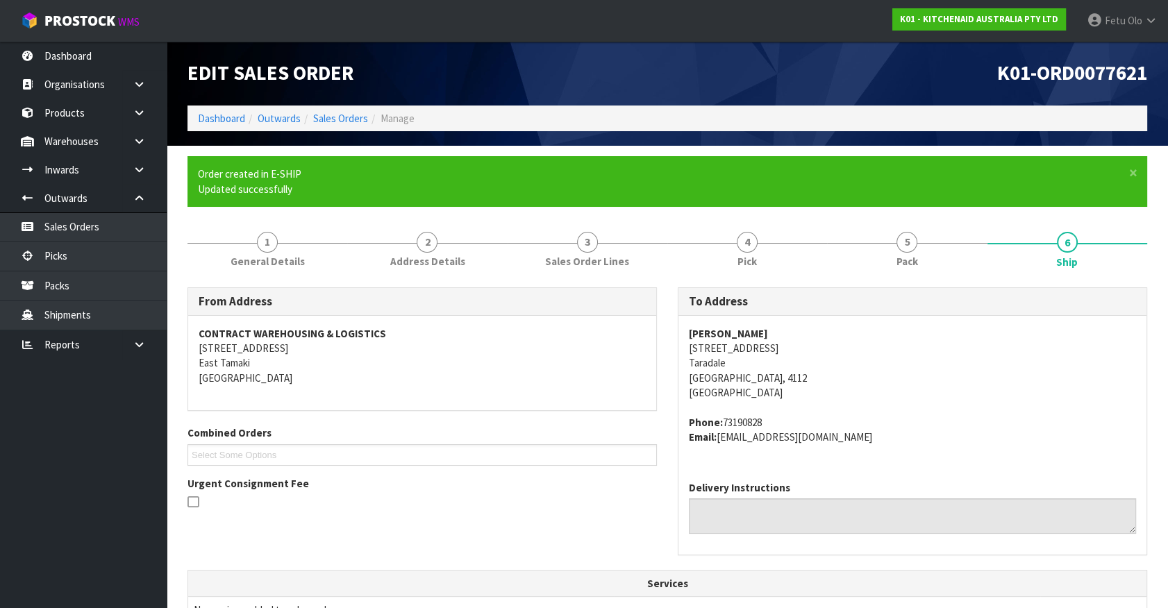
scroll to position [342, 0]
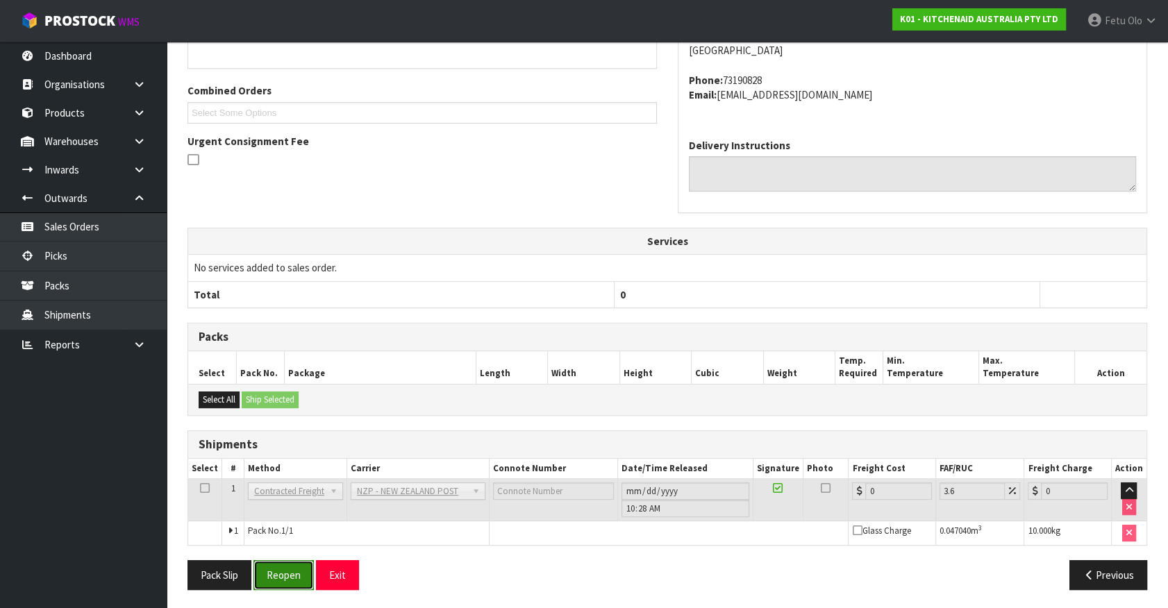
click at [285, 580] on button "Reopen" at bounding box center [283, 575] width 60 height 30
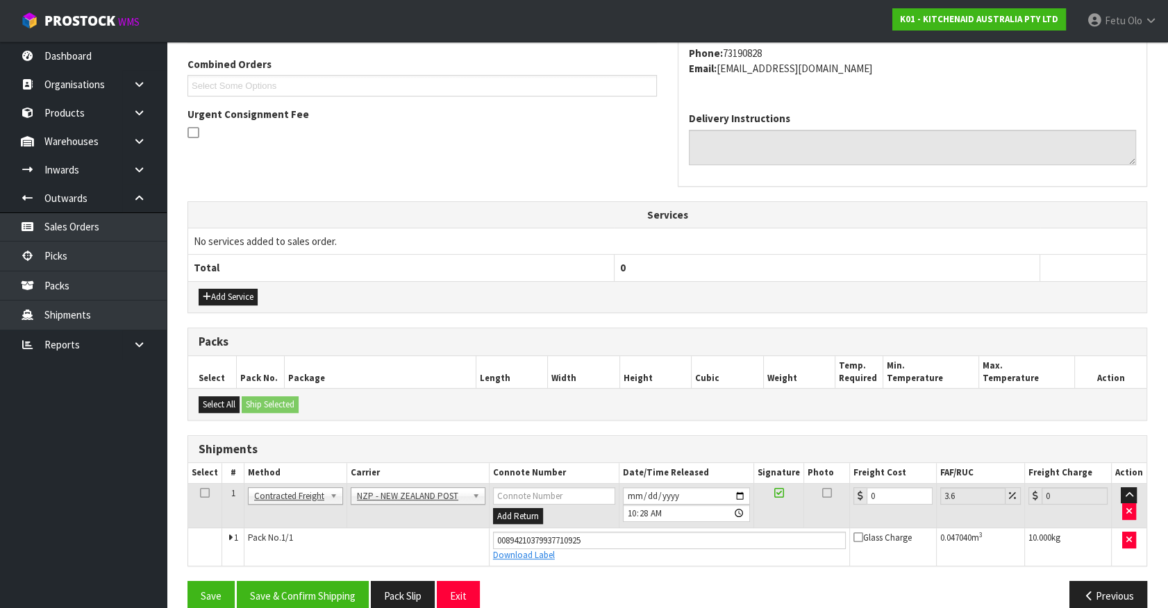
scroll to position [375, 0]
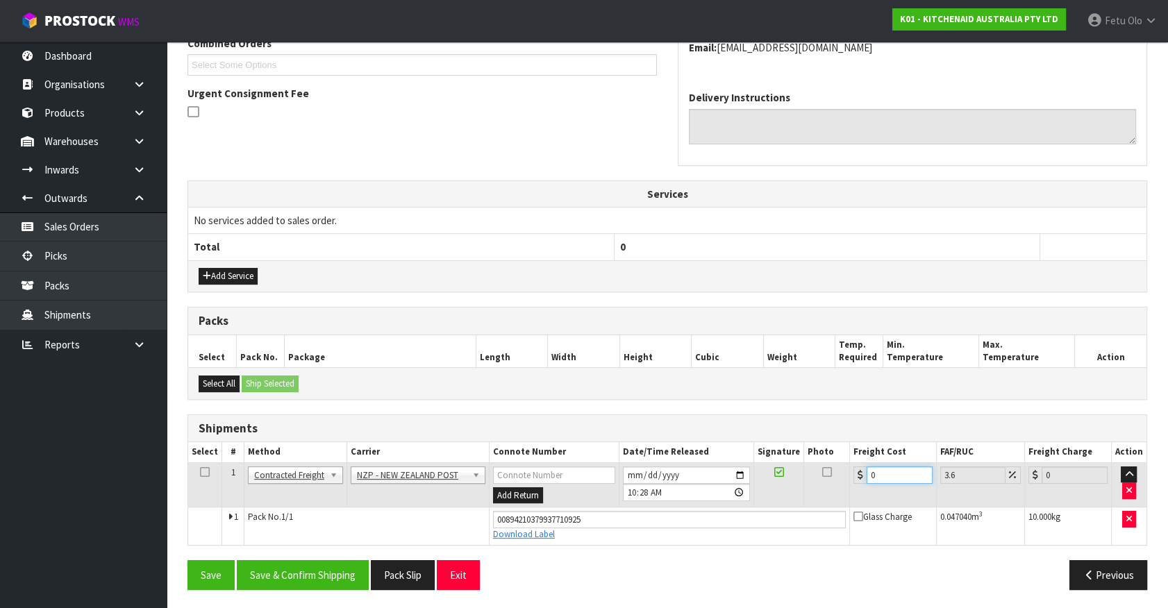
drag, startPoint x: 885, startPoint y: 472, endPoint x: 691, endPoint y: 480, distance: 193.8
click at [692, 480] on tr "1 Client Local Pickup Customer Local Pickup Company Freight Contracted Freight …" at bounding box center [667, 484] width 958 height 45
type input "8"
type input "8.29"
type input "8.4"
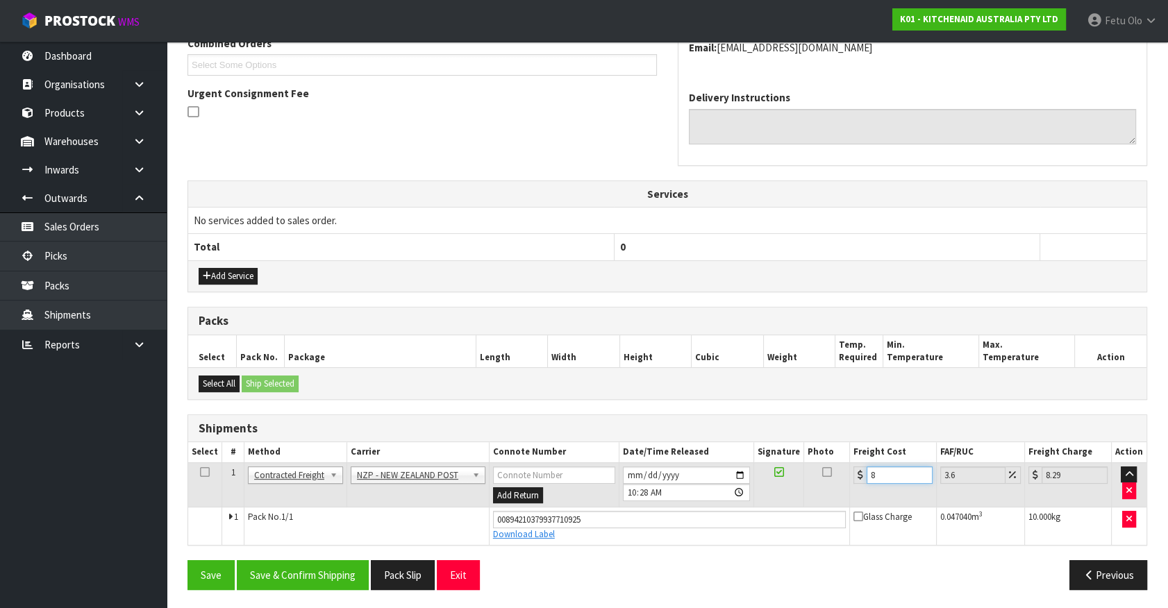
type input "8.7"
type input "8.45"
type input "8.75"
type input "8.45"
click at [299, 569] on button "Save & Confirm Shipping" at bounding box center [303, 575] width 132 height 30
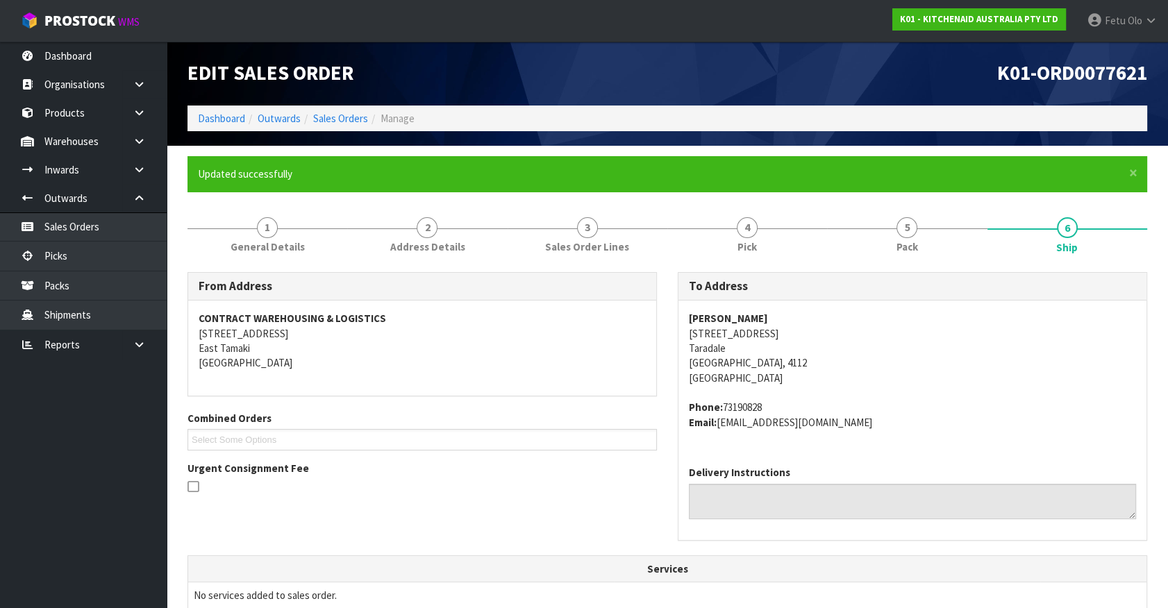
scroll to position [337, 0]
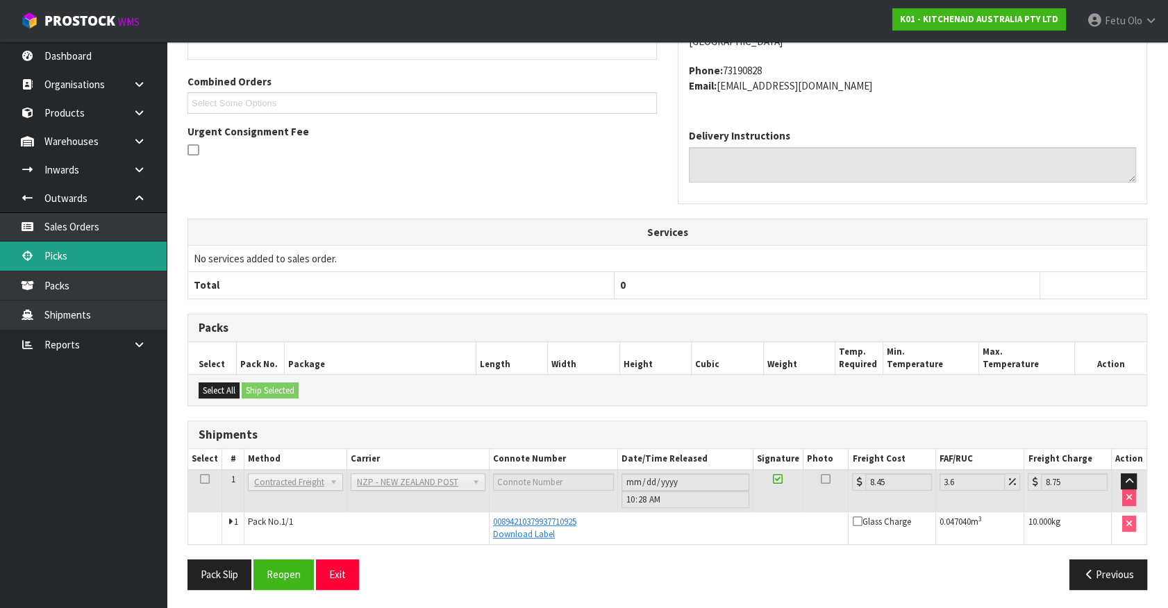
click at [78, 257] on link "Picks" at bounding box center [83, 256] width 167 height 28
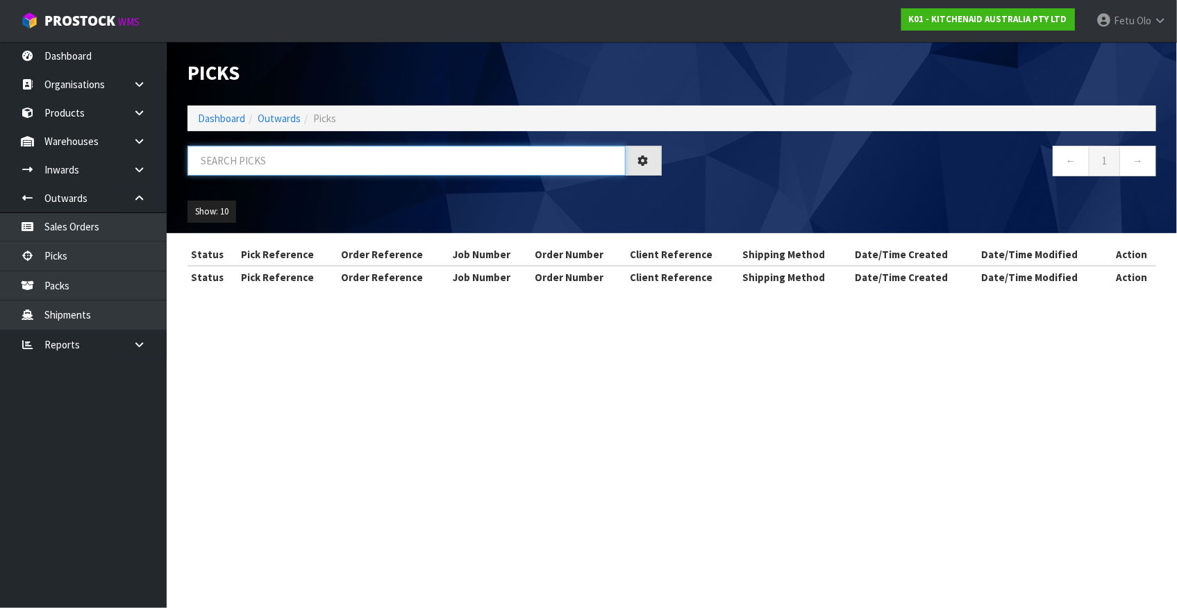
click at [403, 171] on input "text" at bounding box center [406, 161] width 438 height 30
type input "77632"
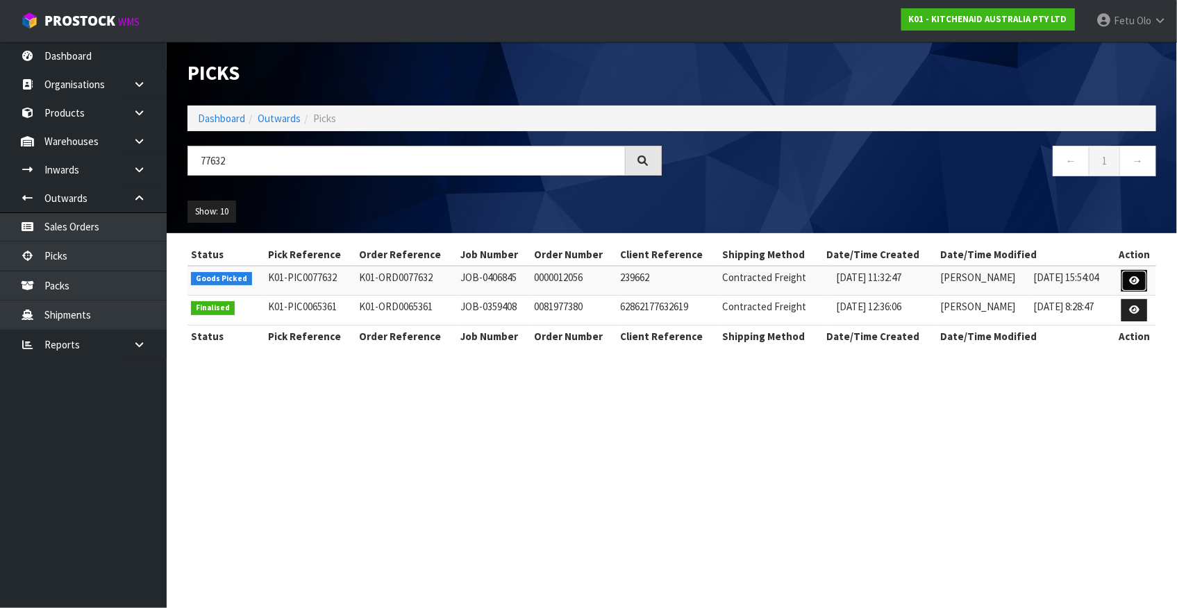
click at [1140, 283] on link at bounding box center [1134, 281] width 26 height 22
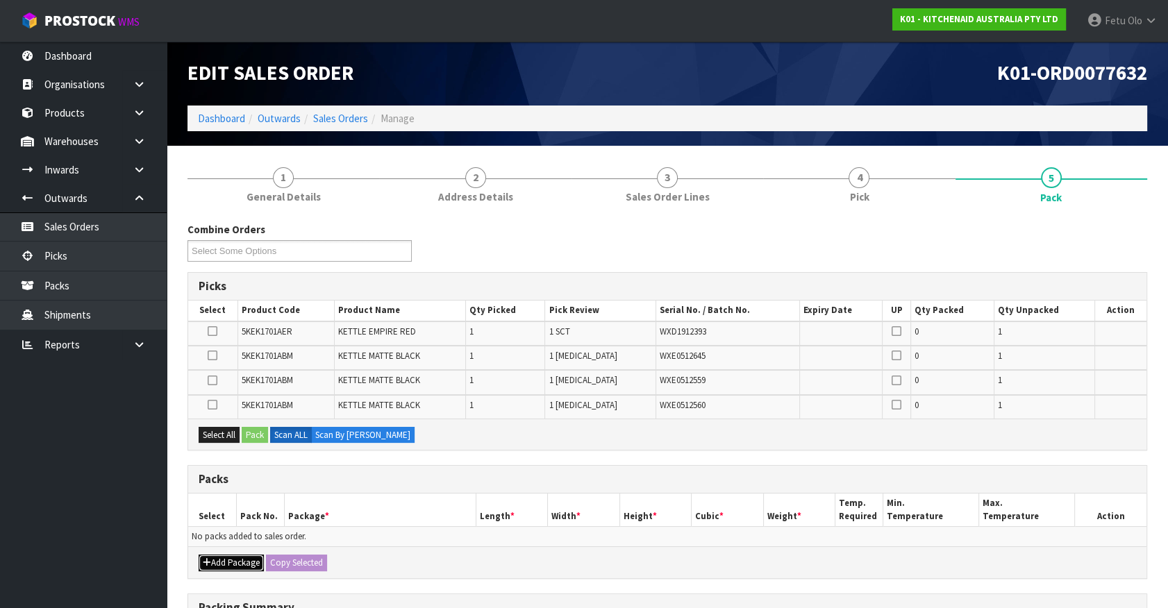
click at [221, 555] on button "Add Package" at bounding box center [231, 563] width 65 height 17
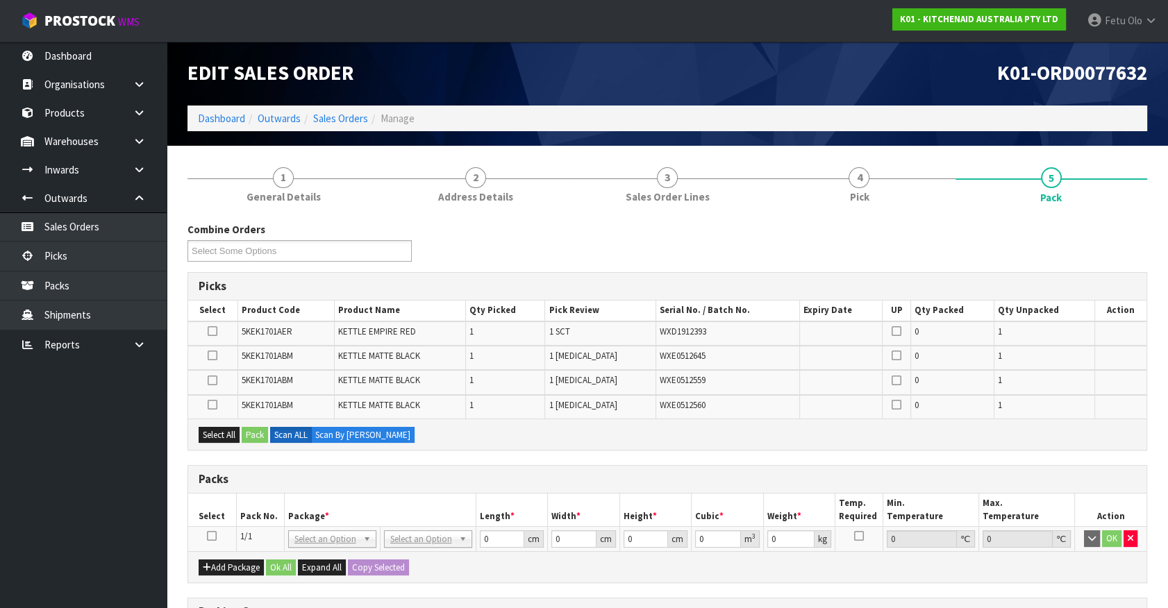
click at [215, 536] on icon at bounding box center [212, 536] width 10 height 1
click at [264, 507] on th "Pack No." at bounding box center [260, 510] width 48 height 33
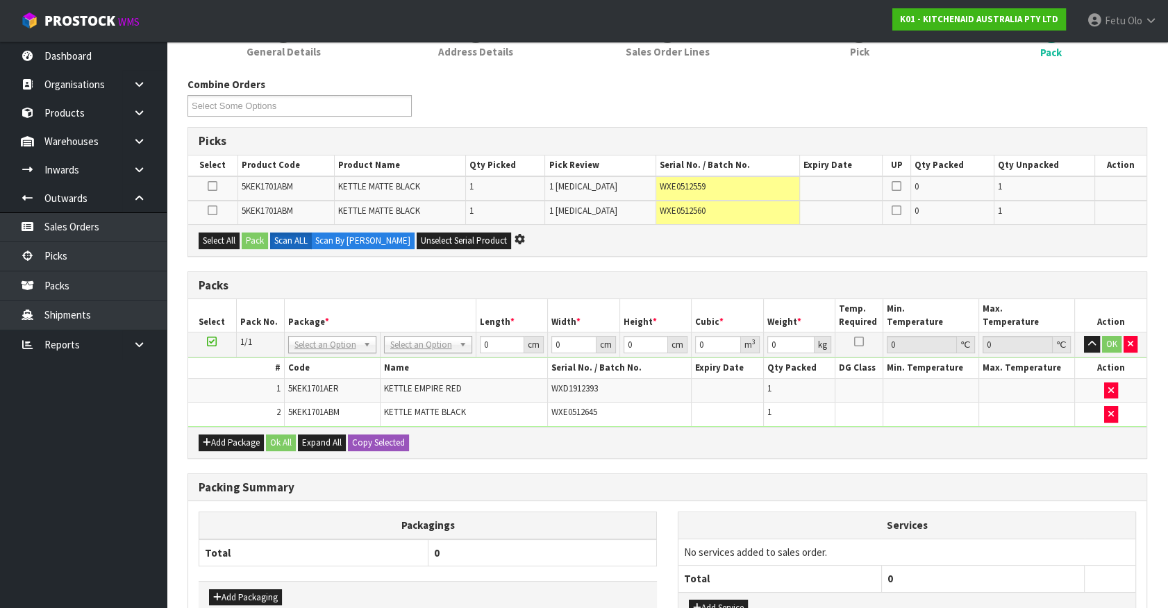
scroll to position [248, 0]
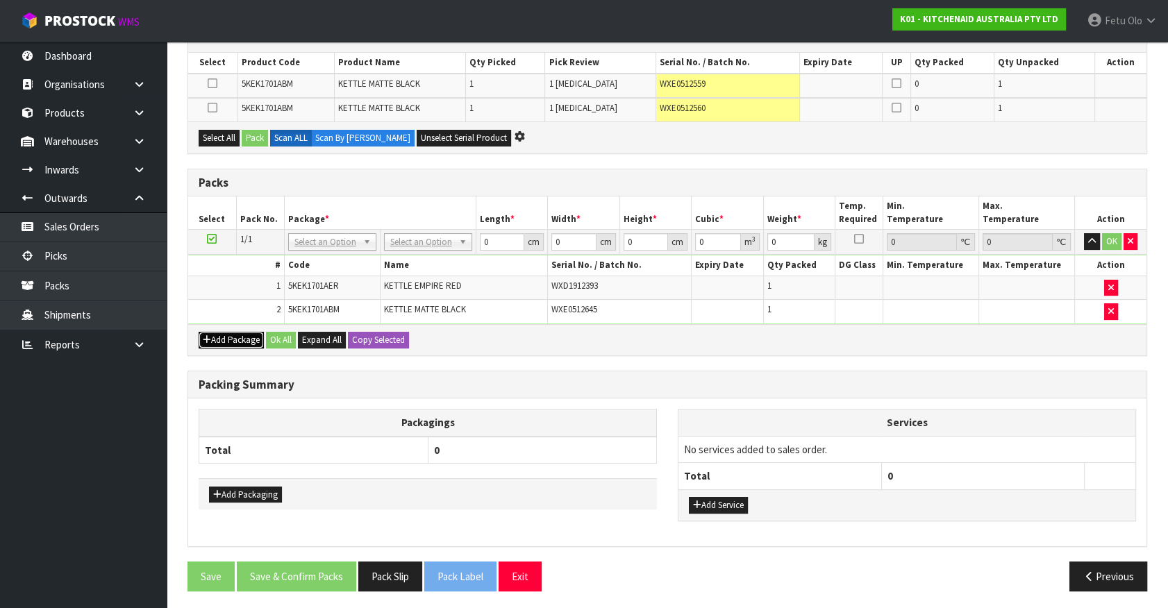
click at [224, 342] on button "Add Package" at bounding box center [231, 340] width 65 height 17
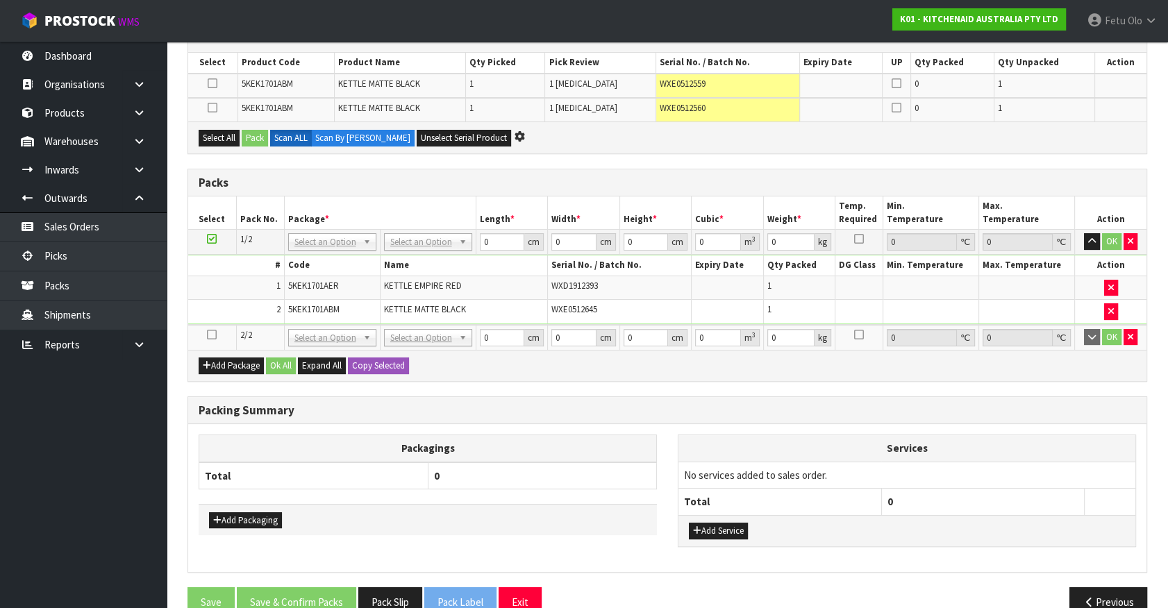
click at [211, 335] on icon at bounding box center [212, 335] width 10 height 1
click at [99, 479] on ul "Dashboard Organisations Clients Consignees Carriers Products Categories Serial …" at bounding box center [83, 325] width 167 height 567
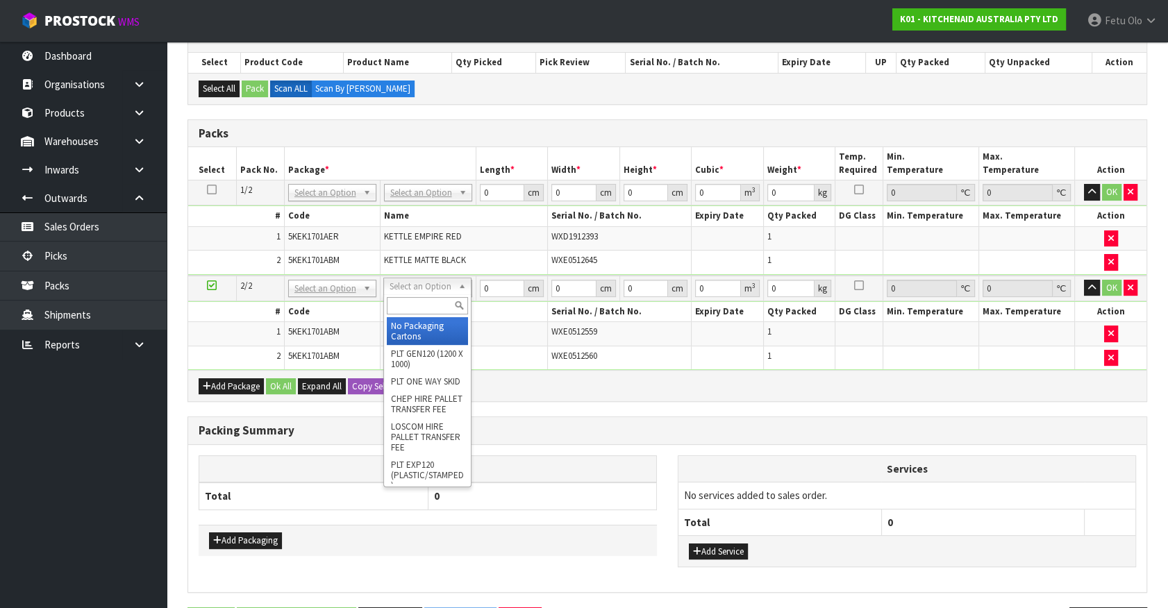
drag, startPoint x: 439, startPoint y: 321, endPoint x: 497, endPoint y: 301, distance: 61.3
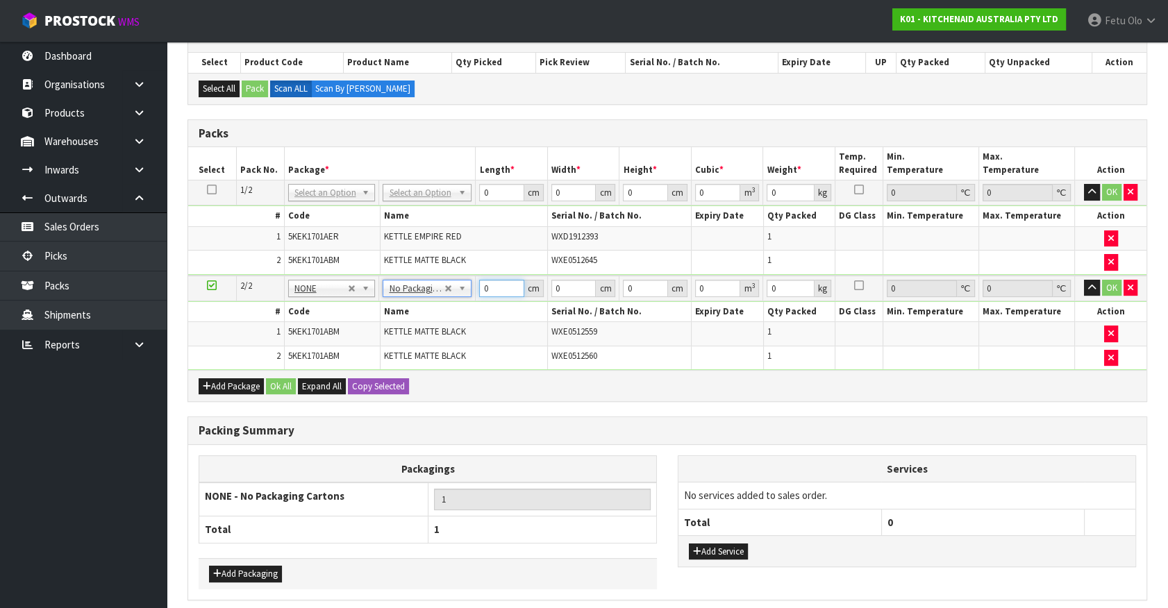
drag, startPoint x: 500, startPoint y: 289, endPoint x: 462, endPoint y: 307, distance: 41.9
click at [462, 307] on tbody "2/2 NONE 007-001 007-002 007-004 007-009 007-013 007-014 007-015 007-017 007-01…" at bounding box center [667, 323] width 958 height 94
type input "42"
type input "28"
type input "3"
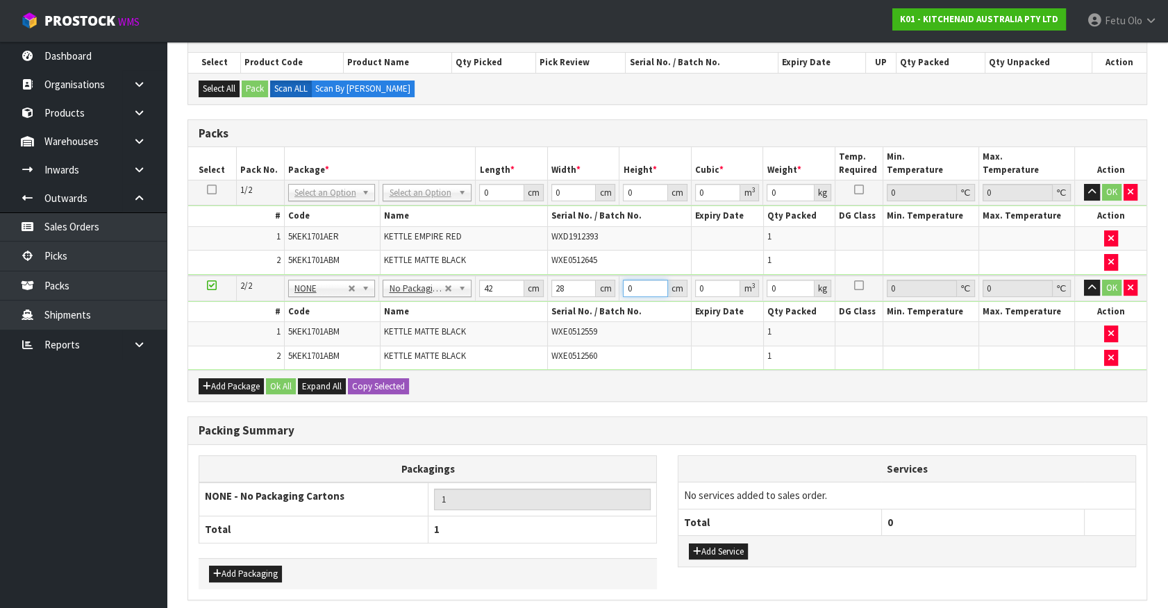
type input "0.003528"
type input "35"
type input "0.04116"
type input "35"
type input "6"
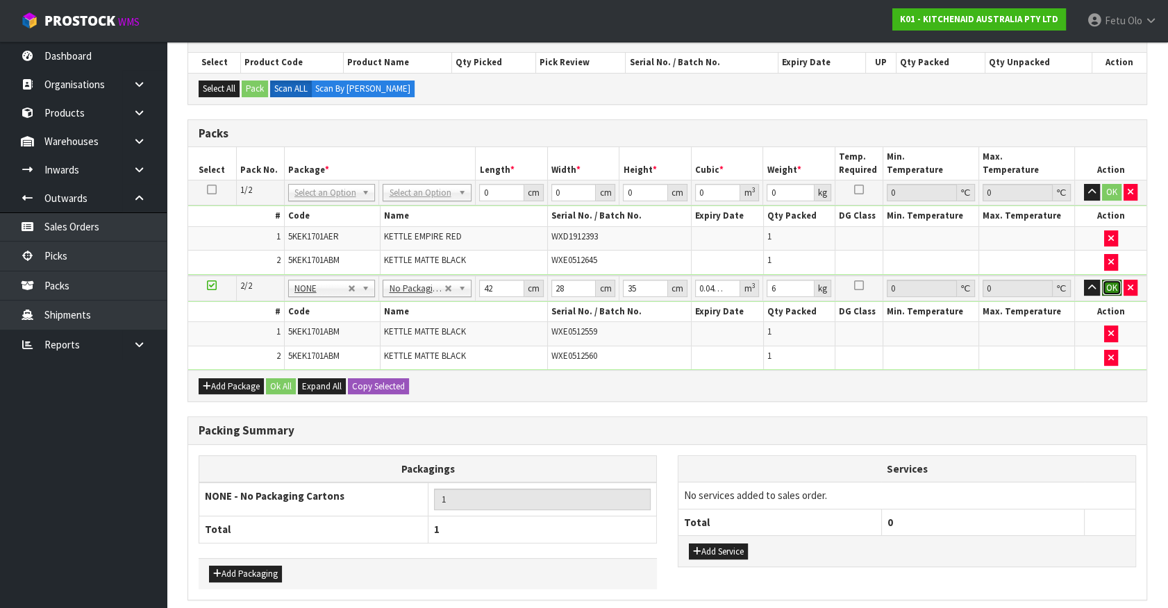
click button "OK" at bounding box center [1111, 288] width 19 height 17
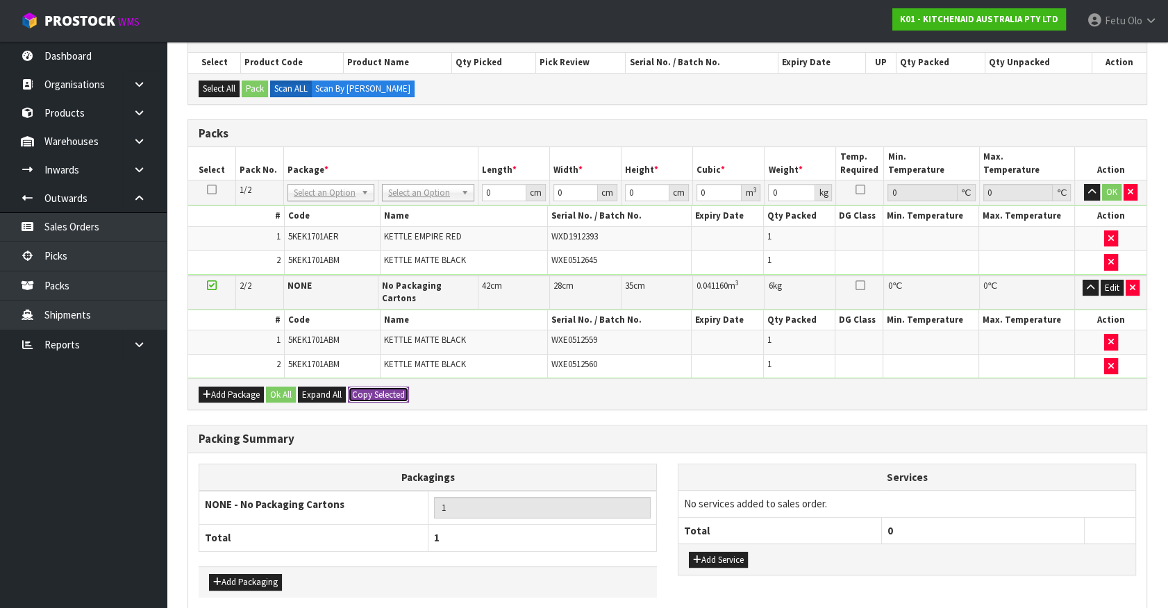
click at [357, 387] on button "Copy Selected" at bounding box center [378, 395] width 61 height 17
click at [357, 389] on span "Confirm" at bounding box center [367, 395] width 31 height 12
type input "42"
type input "28"
type input "35"
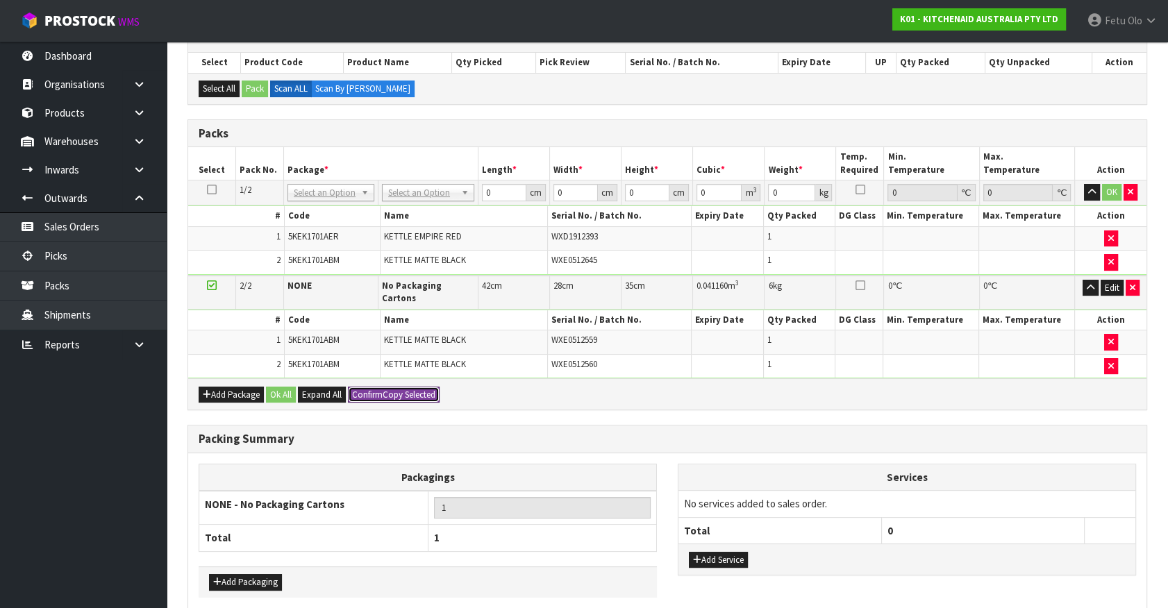
type input "0.04116"
type input "6"
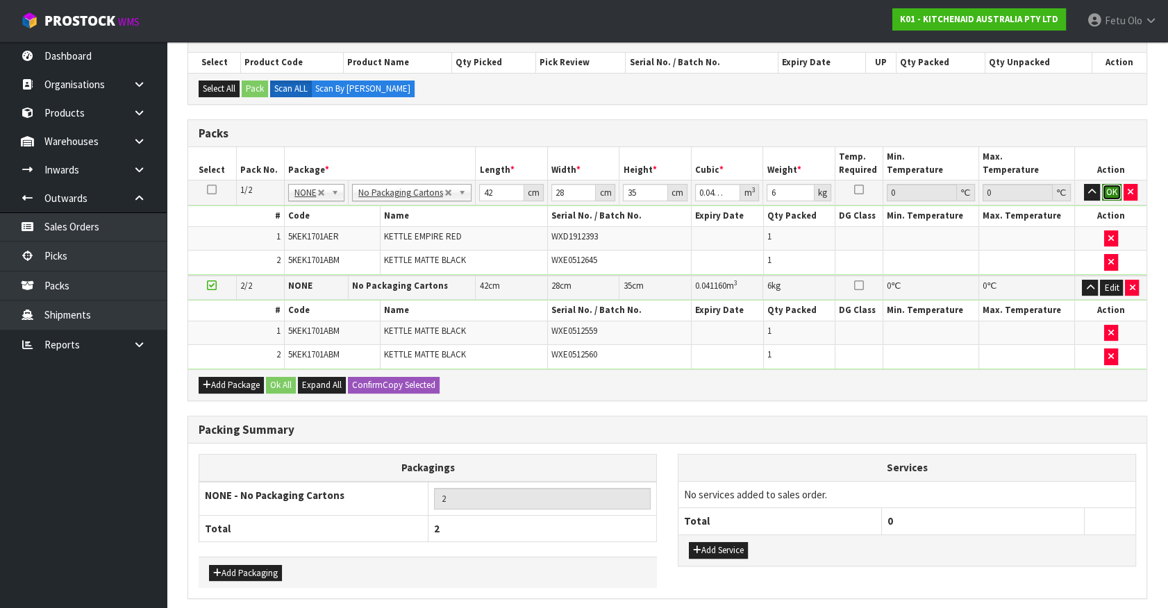
click at [1109, 190] on button "OK" at bounding box center [1111, 192] width 19 height 17
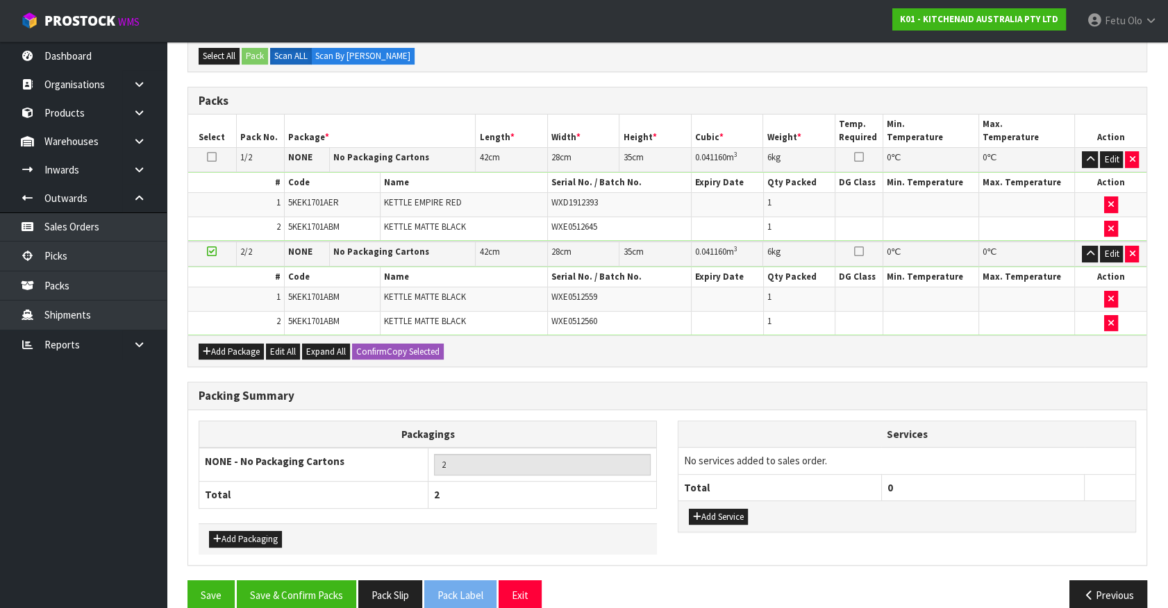
scroll to position [299, 0]
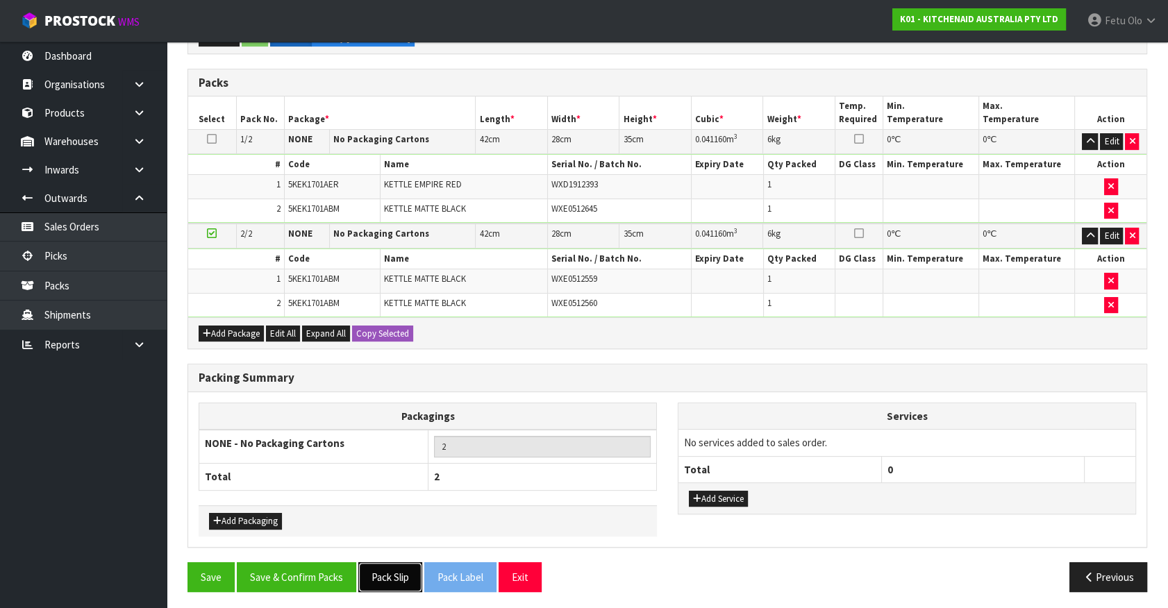
click at [382, 571] on button "Pack Slip" at bounding box center [390, 577] width 64 height 30
click at [298, 564] on button "Save & Confirm Packs" at bounding box center [296, 577] width 119 height 30
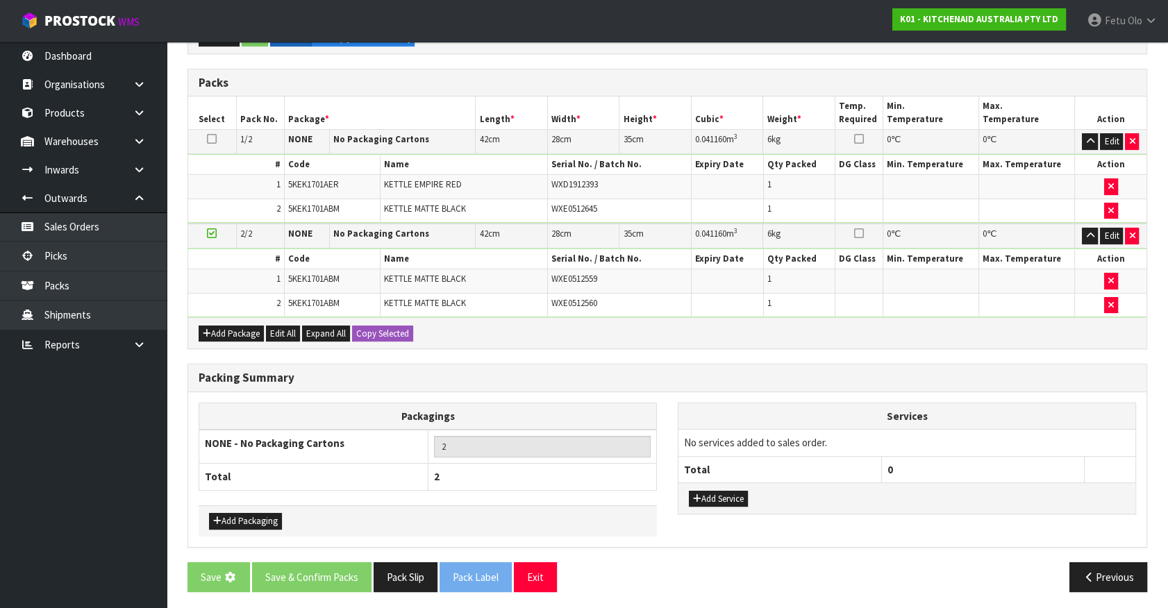
scroll to position [0, 0]
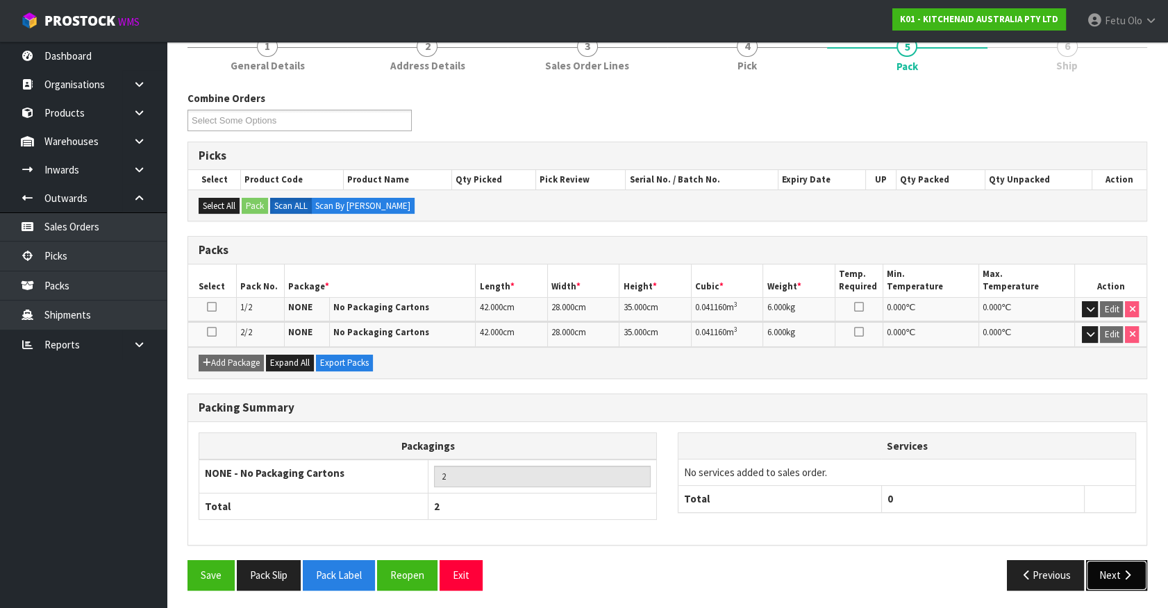
click at [1118, 563] on button "Next" at bounding box center [1116, 575] width 61 height 30
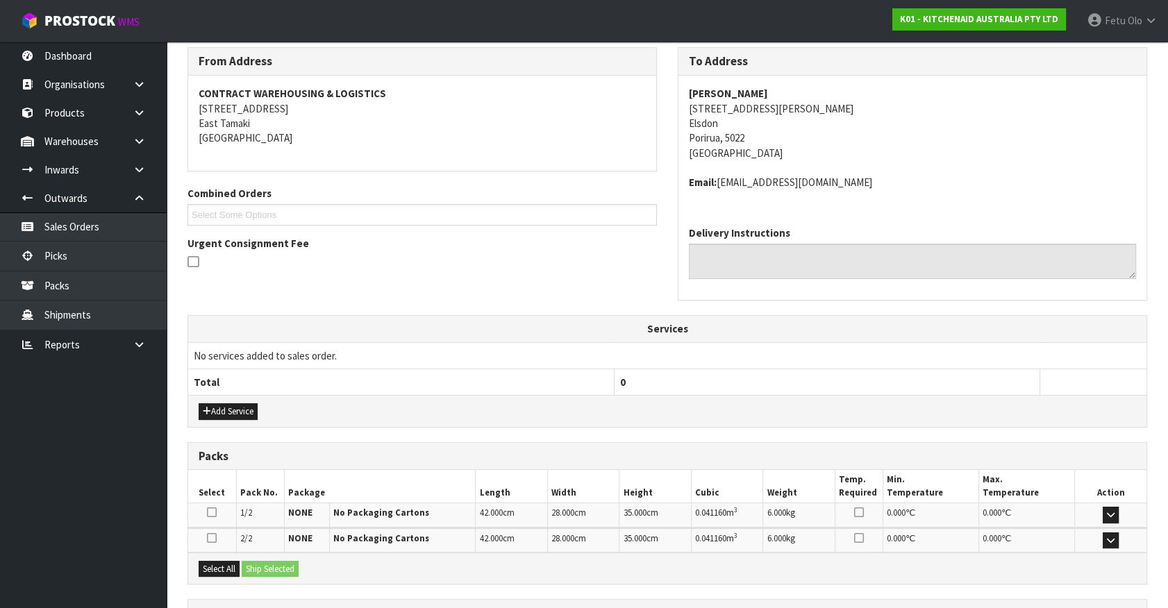
scroll to position [347, 0]
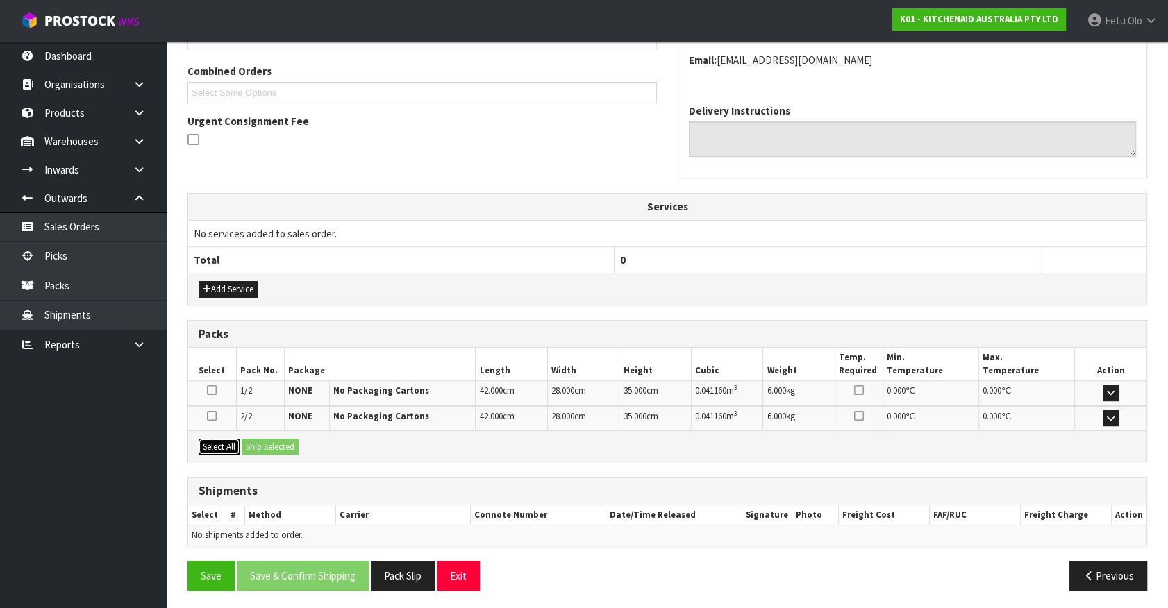
click at [199, 439] on button "Select All" at bounding box center [219, 447] width 41 height 17
click at [281, 441] on button "Ship Selected" at bounding box center [270, 447] width 57 height 17
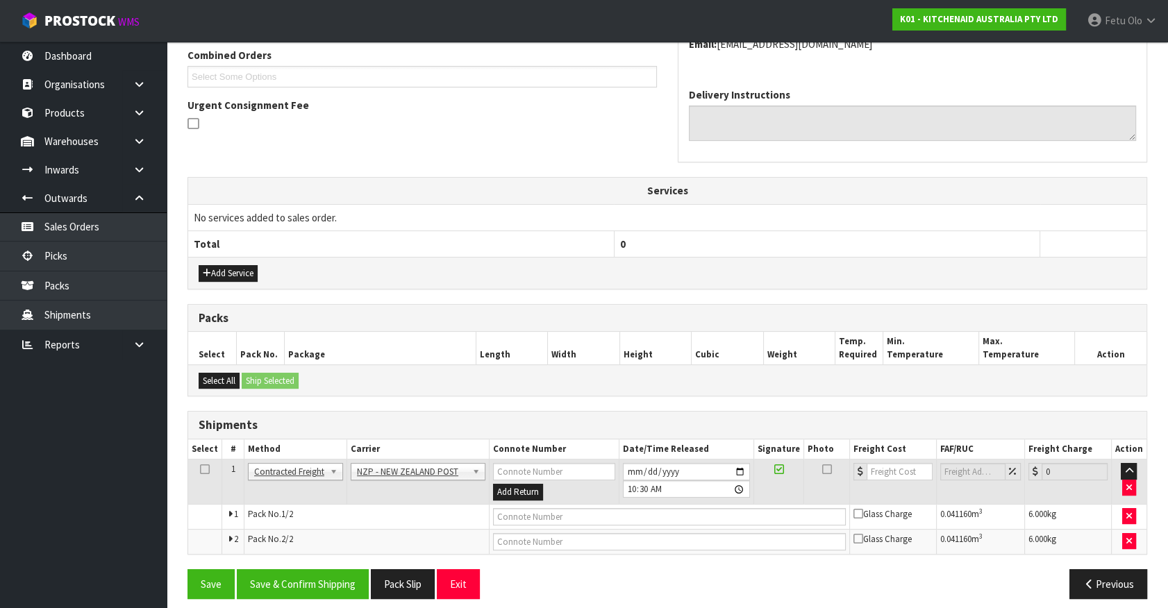
scroll to position [372, 0]
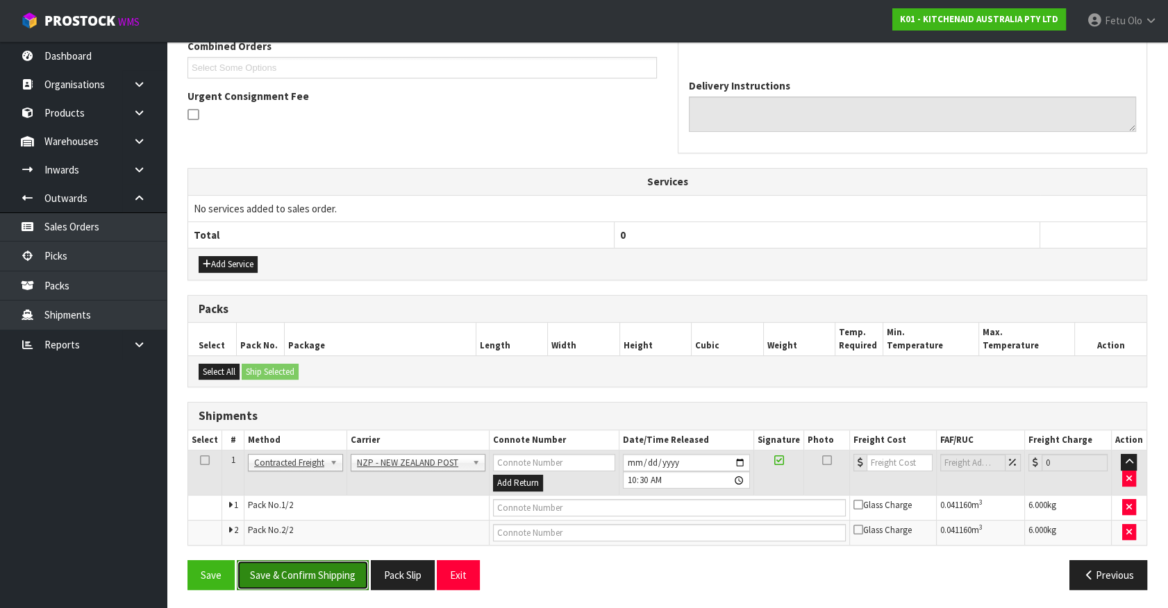
click at [317, 582] on button "Save & Confirm Shipping" at bounding box center [303, 575] width 132 height 30
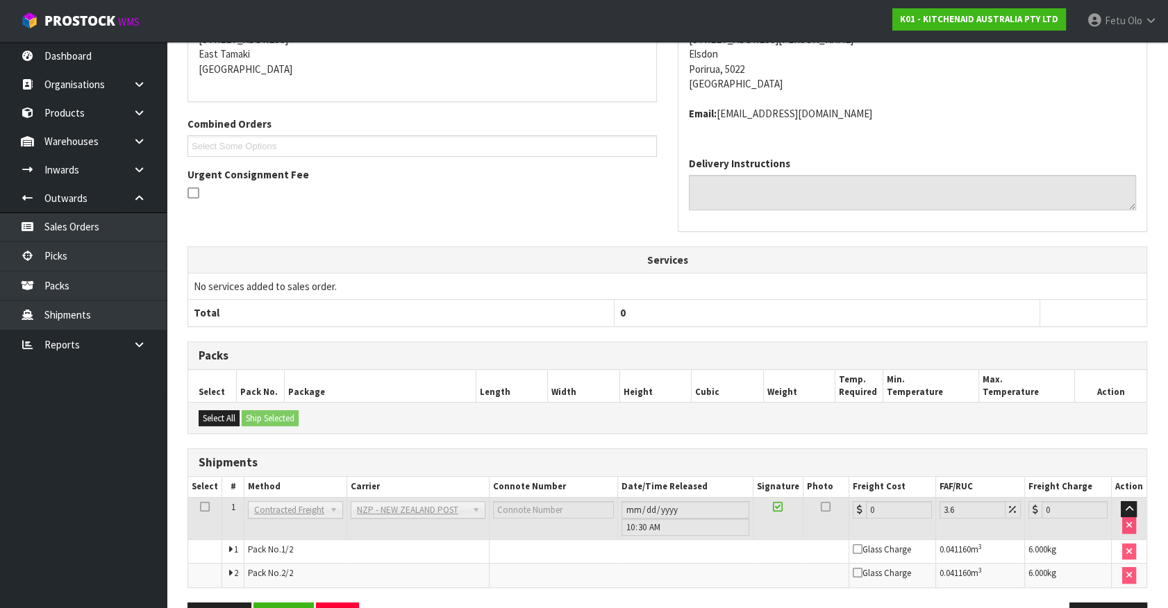
scroll to position [351, 0]
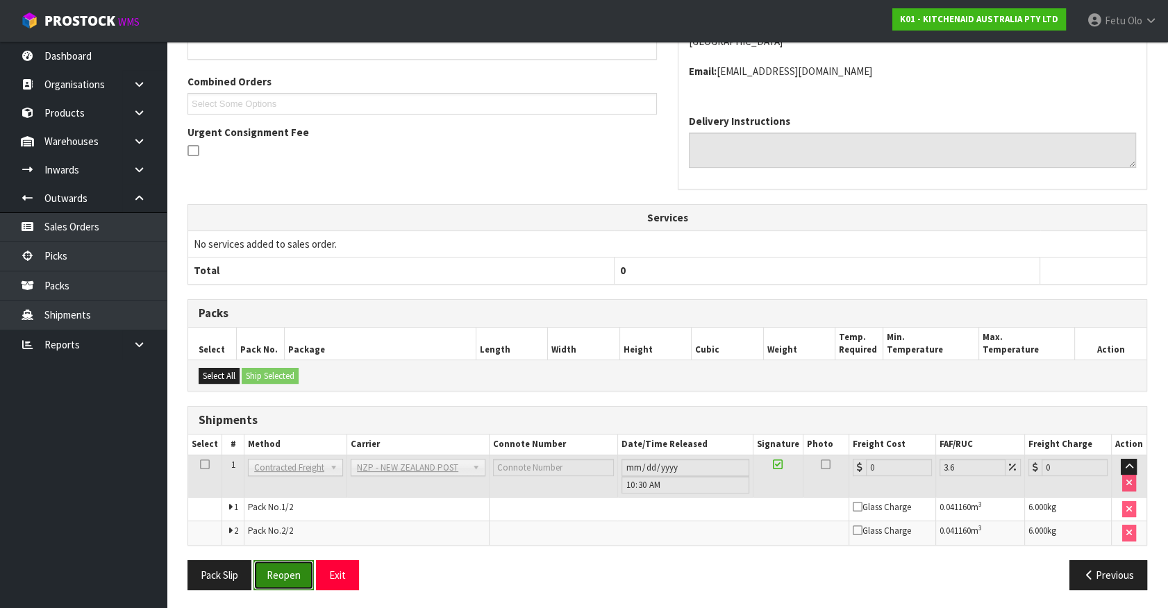
click at [277, 561] on button "Reopen" at bounding box center [283, 575] width 60 height 30
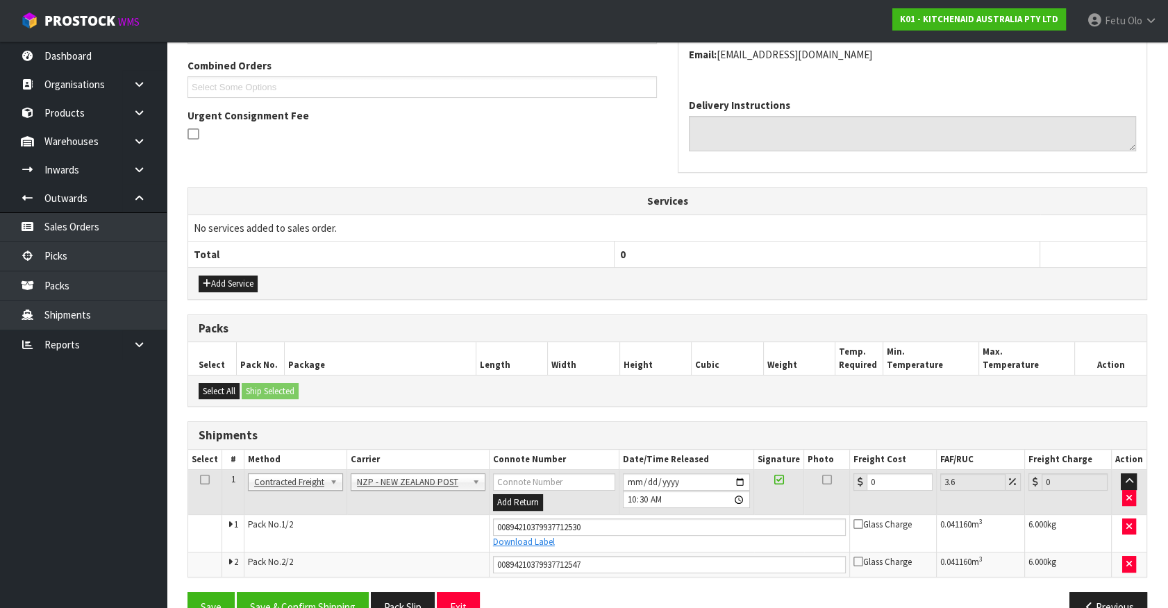
scroll to position [385, 0]
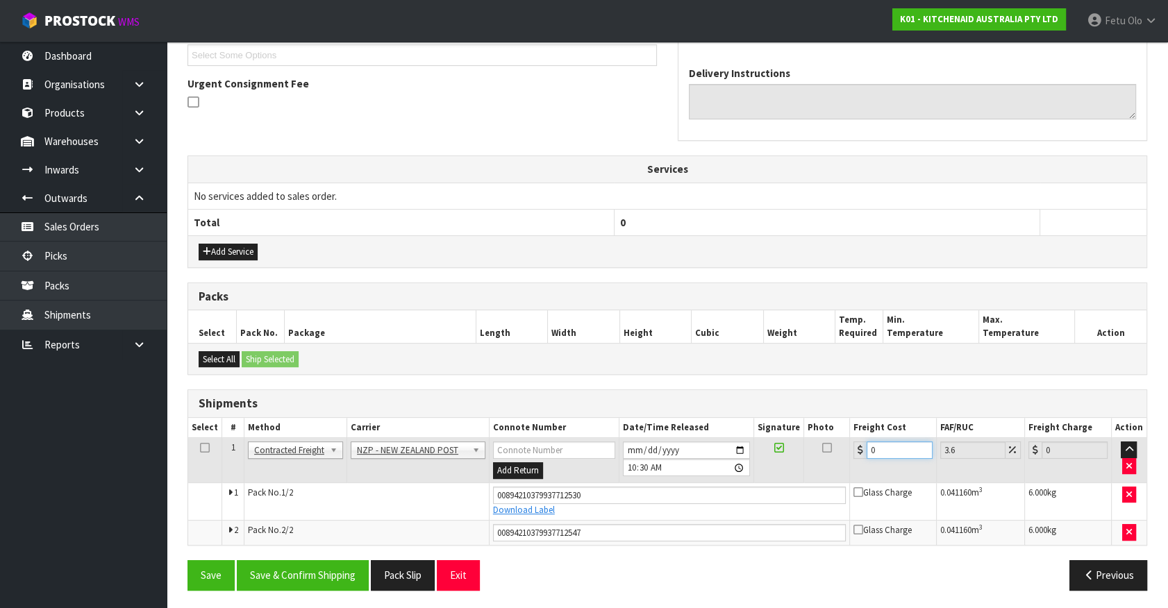
drag, startPoint x: 898, startPoint y: 448, endPoint x: 735, endPoint y: 494, distance: 169.5
click at [735, 494] on tbody "1 Client Local Pickup Customer Local Pickup Company Freight Contracted Freight …" at bounding box center [667, 491] width 958 height 107
type input "1"
type input "1.04"
type input "16"
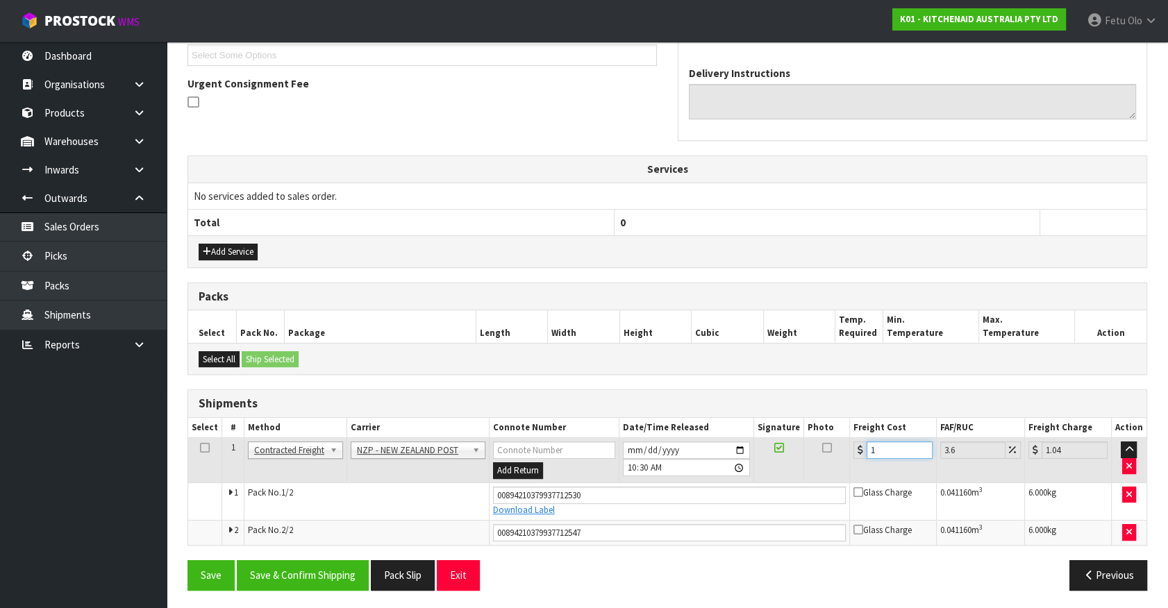
type input "16.58"
type input "16.9"
type input "17.51"
type input "16.90"
click at [358, 560] on button "Save & Confirm Shipping" at bounding box center [303, 575] width 132 height 30
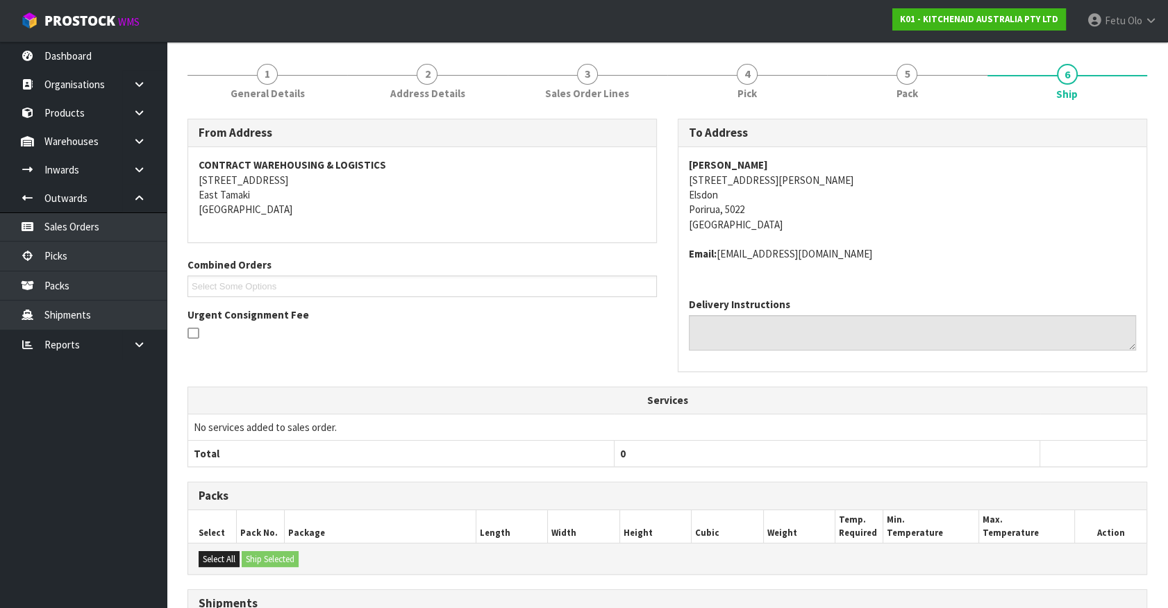
scroll to position [346, 0]
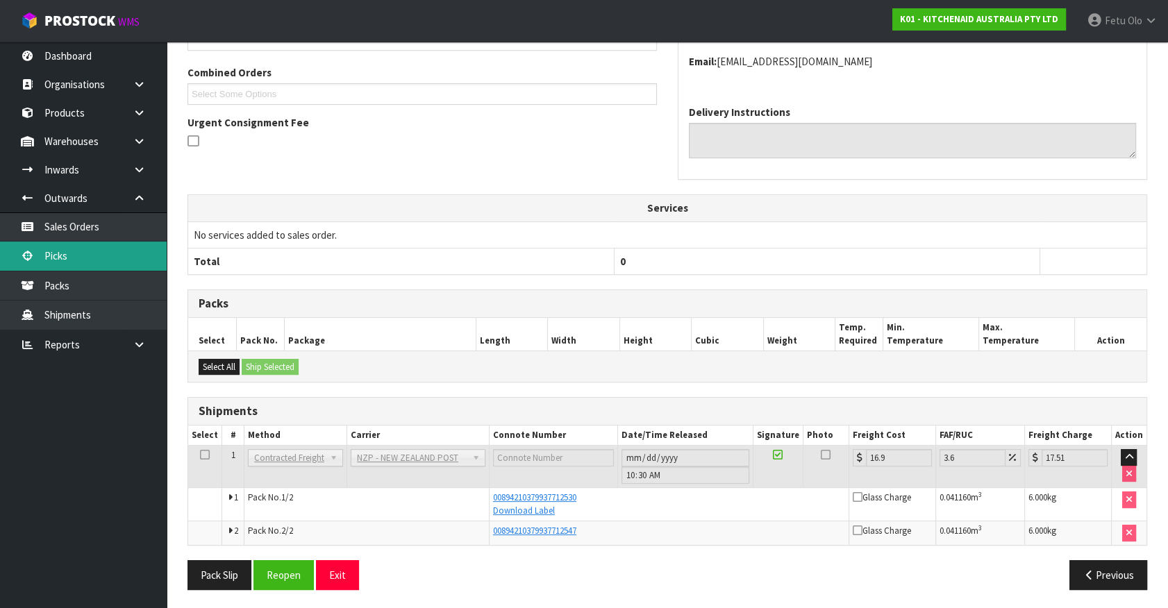
click at [51, 256] on link "Picks" at bounding box center [83, 256] width 167 height 28
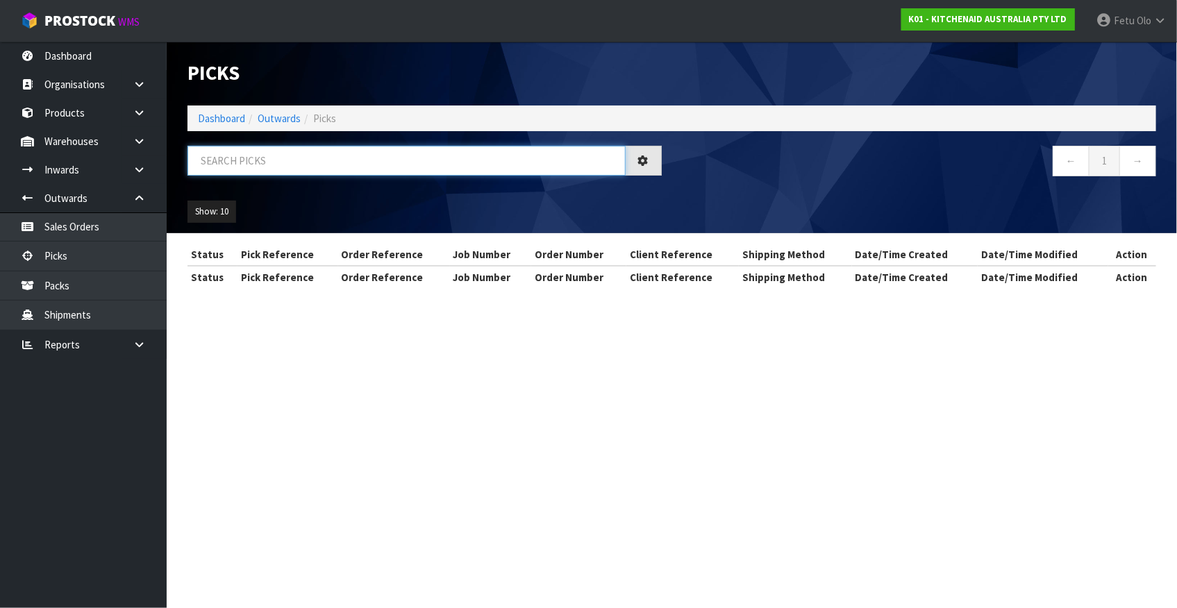
click at [410, 165] on input "text" at bounding box center [406, 161] width 438 height 30
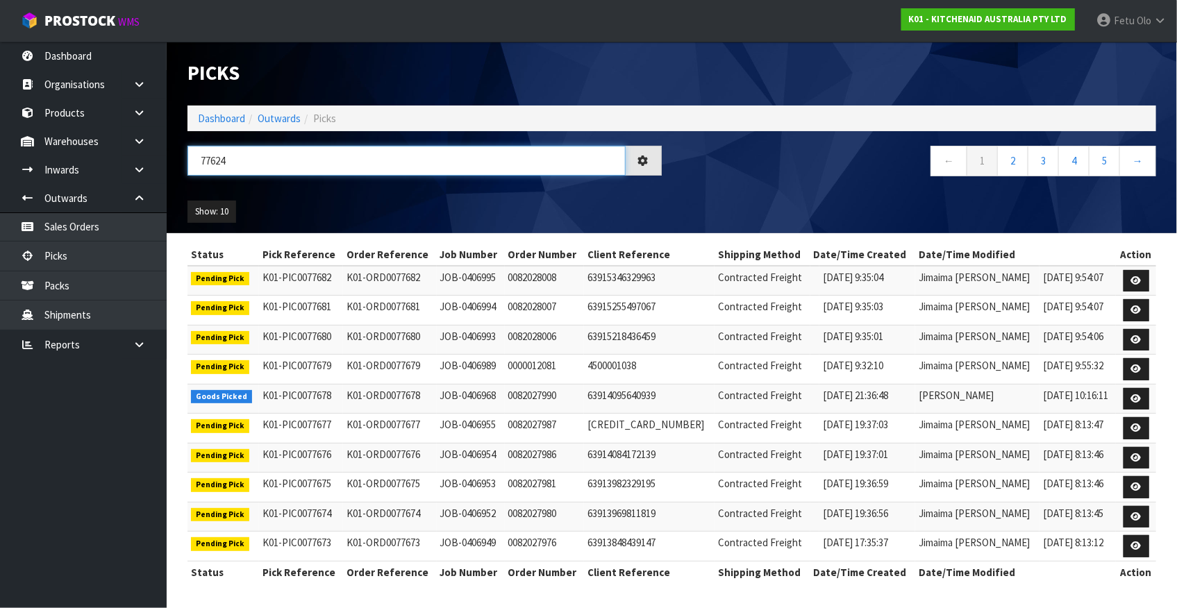
type input "77624"
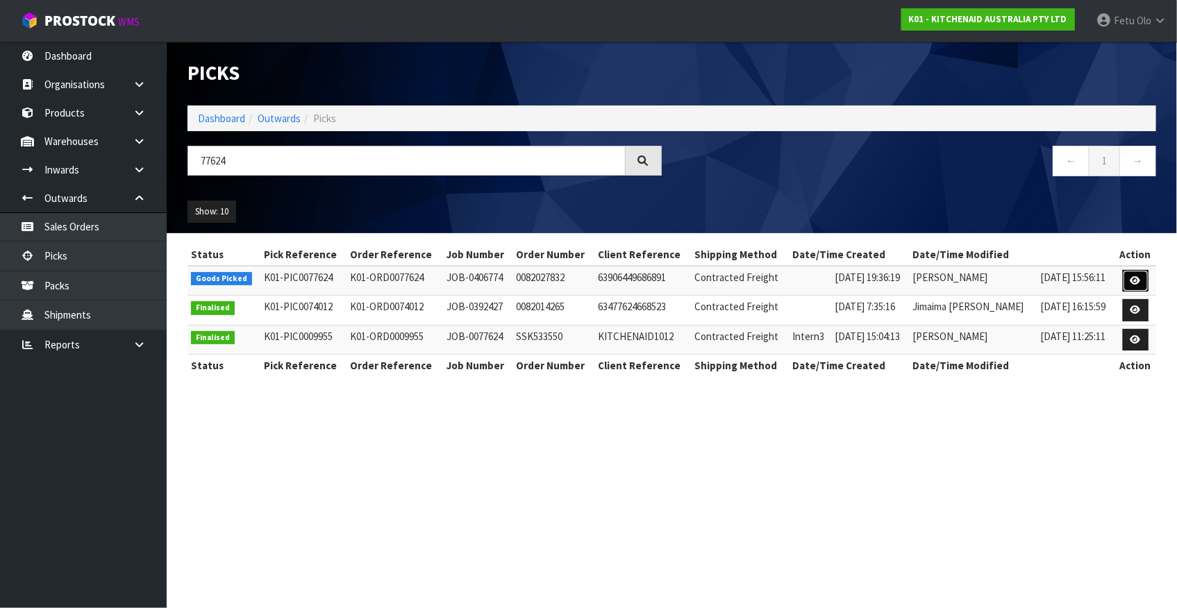
click at [1139, 283] on icon at bounding box center [1135, 280] width 10 height 9
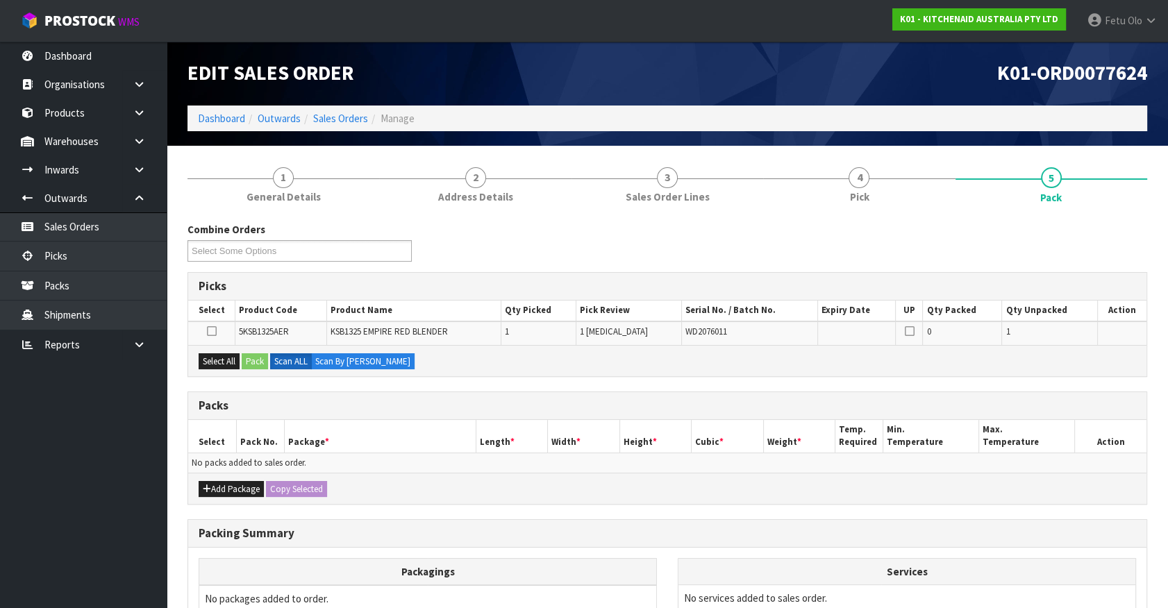
click at [106, 535] on ul "Dashboard Organisations Clients Consignees Carriers Products Categories Serial …" at bounding box center [83, 325] width 167 height 567
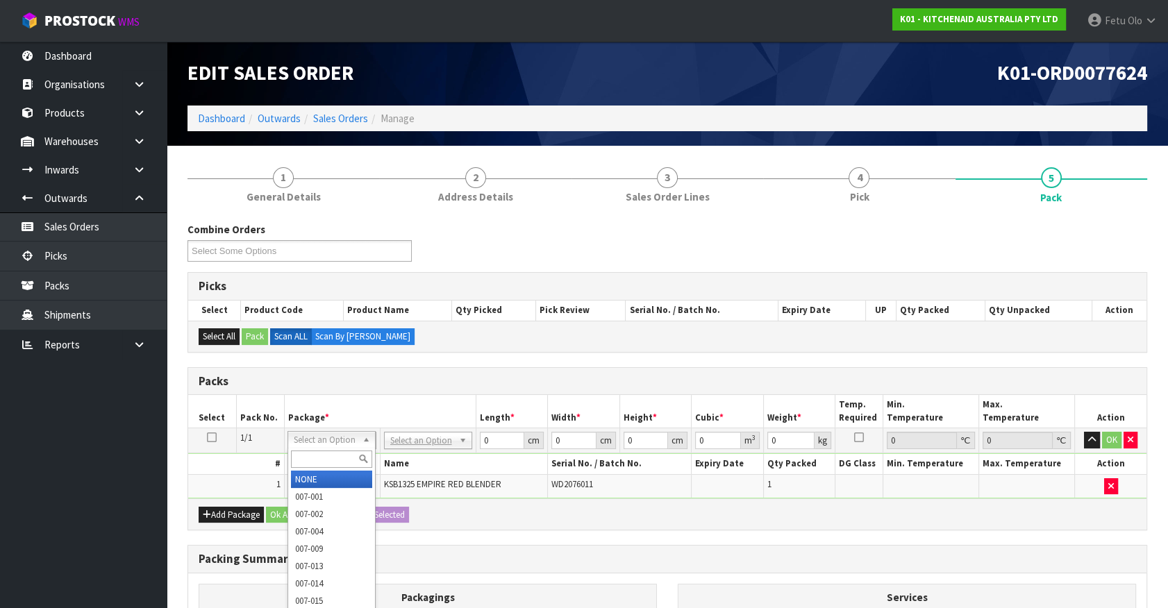
drag, startPoint x: 347, startPoint y: 437, endPoint x: 330, endPoint y: 465, distance: 32.4
click at [328, 466] on input "text" at bounding box center [331, 459] width 81 height 17
type input "011-084"
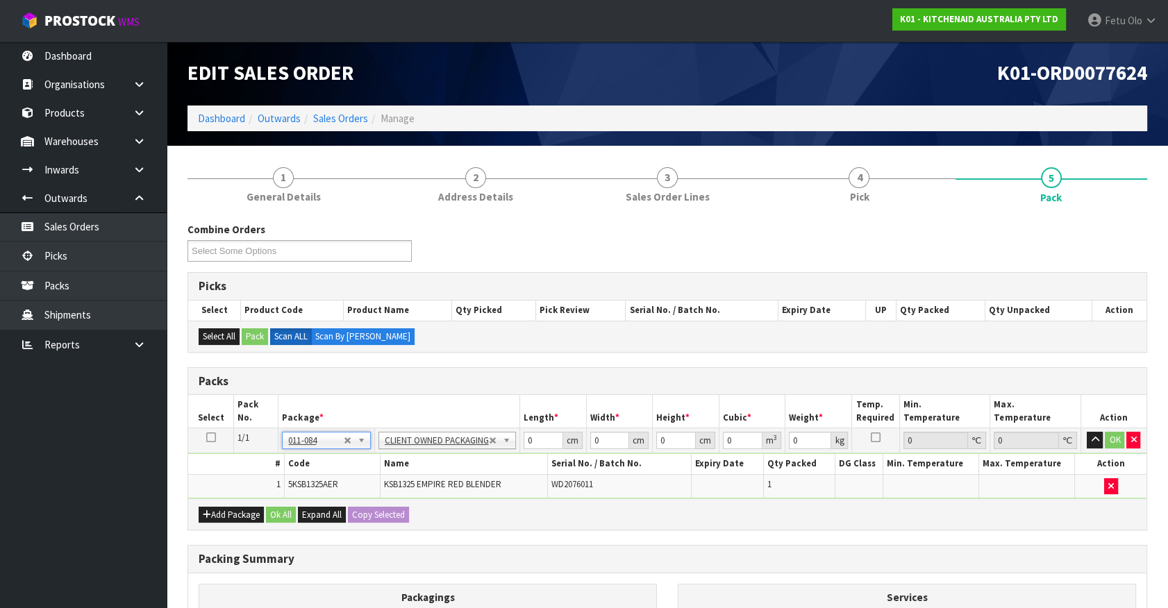
type input "3.95"
drag, startPoint x: 503, startPoint y: 448, endPoint x: 472, endPoint y: 473, distance: 40.4
click at [472, 473] on tbody "1/1 NONE 007-001 007-002 007-004 007-009 007-013 007-014 007-015 007-017 007-01…" at bounding box center [667, 463] width 958 height 70
type input "5"
type input "28"
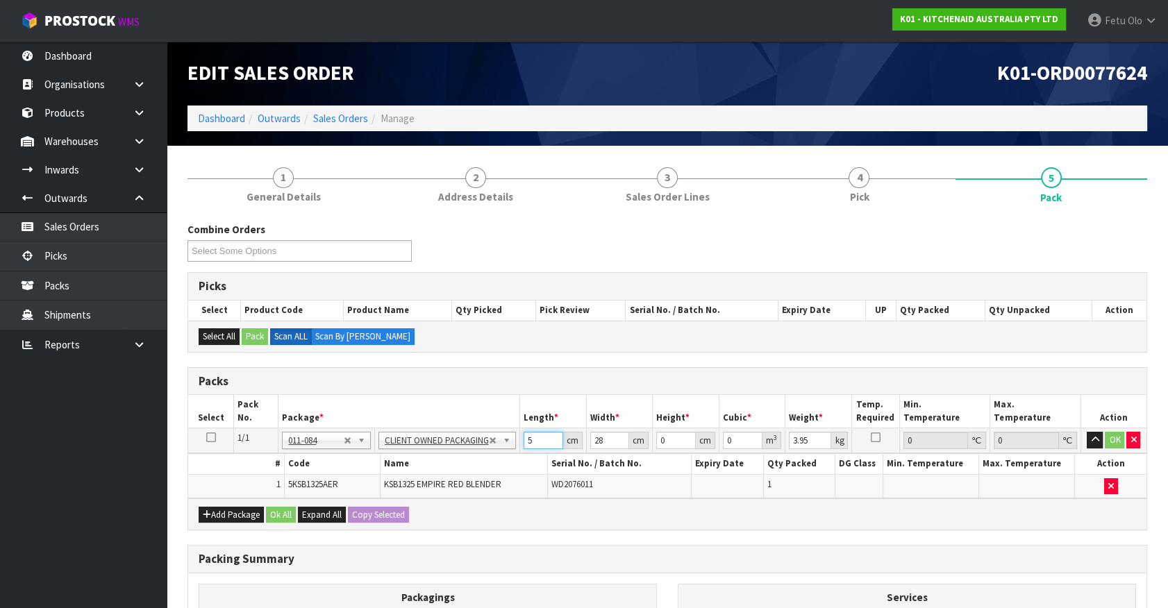
drag, startPoint x: 538, startPoint y: 435, endPoint x: 489, endPoint y: 465, distance: 57.0
click at [489, 465] on tbody "1/1 NONE 007-001 007-002 007-004 007-009 007-013 007-014 007-015 007-017 007-01…" at bounding box center [667, 463] width 958 height 70
drag, startPoint x: 777, startPoint y: 453, endPoint x: 745, endPoint y: 465, distance: 34.3
click at [745, 465] on tbody "1/1 NONE 007-001 007-002 007-004 007-009 007-013 007-014 007-015 007-017 007-01…" at bounding box center [667, 463] width 958 height 70
click button "OK" at bounding box center [1114, 440] width 19 height 17
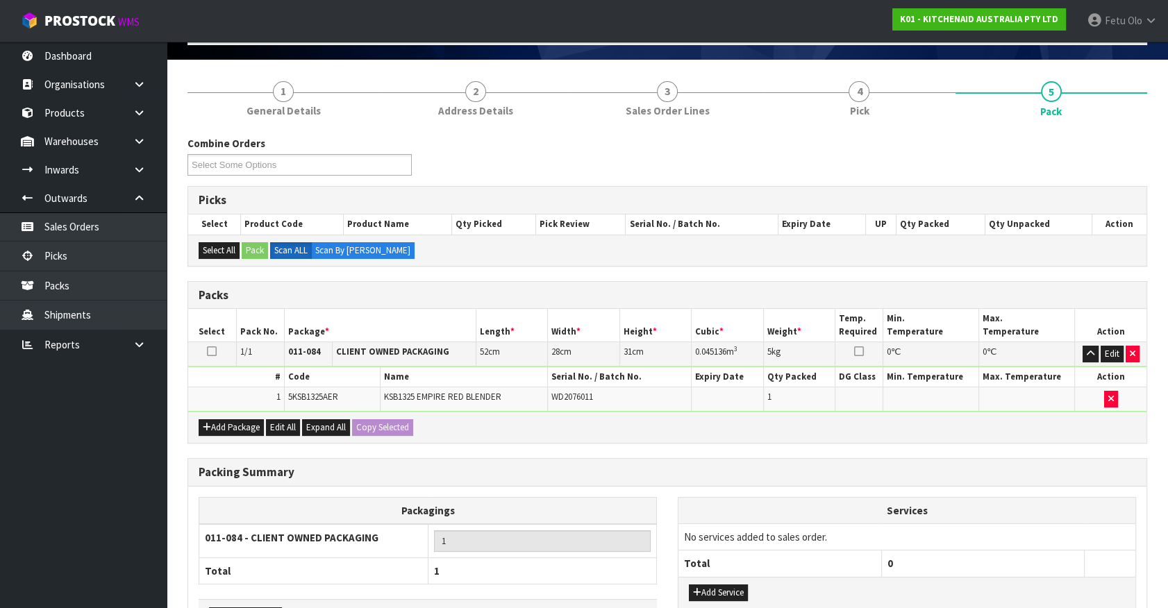
scroll to position [181, 0]
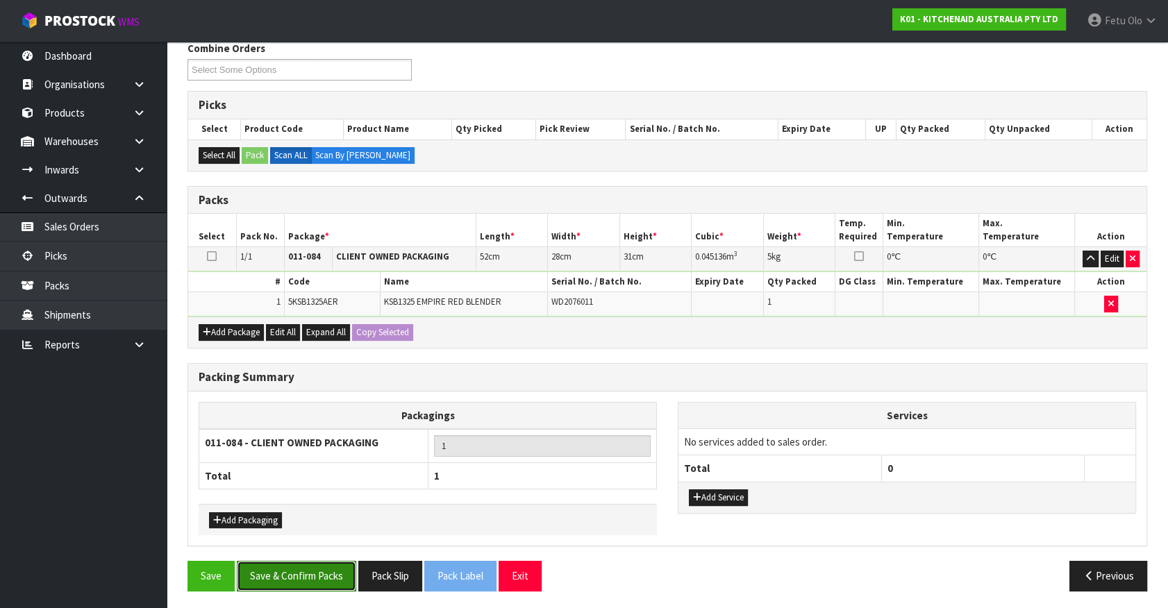
click at [324, 569] on button "Save & Confirm Packs" at bounding box center [296, 576] width 119 height 30
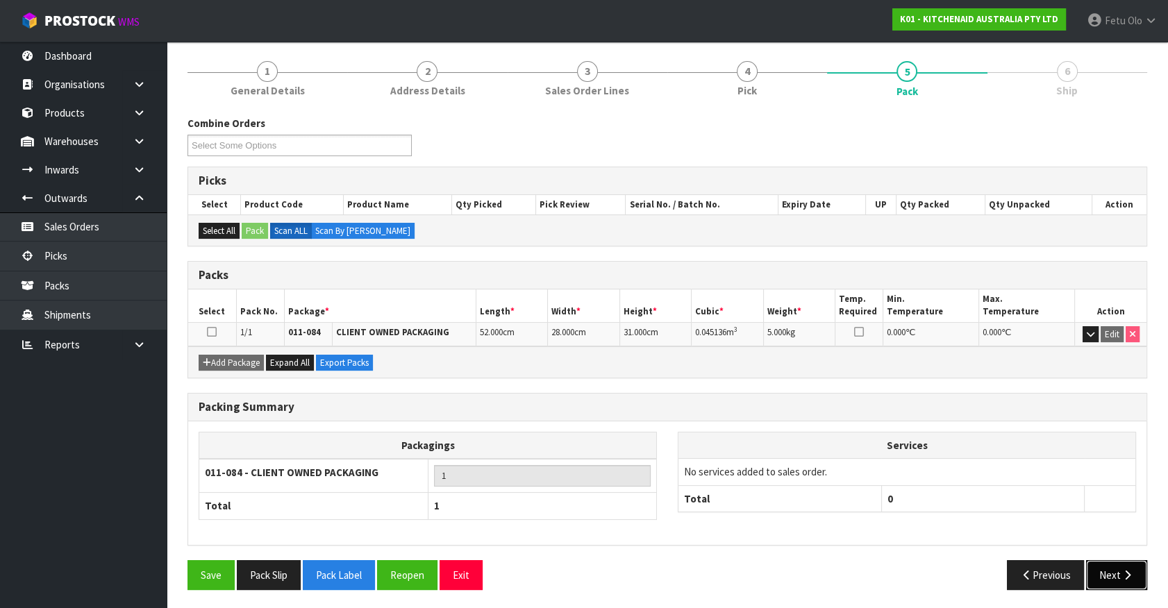
drag, startPoint x: 1102, startPoint y: 556, endPoint x: 1111, endPoint y: 560, distance: 9.9
click at [1111, 560] on button "Next" at bounding box center [1116, 575] width 61 height 30
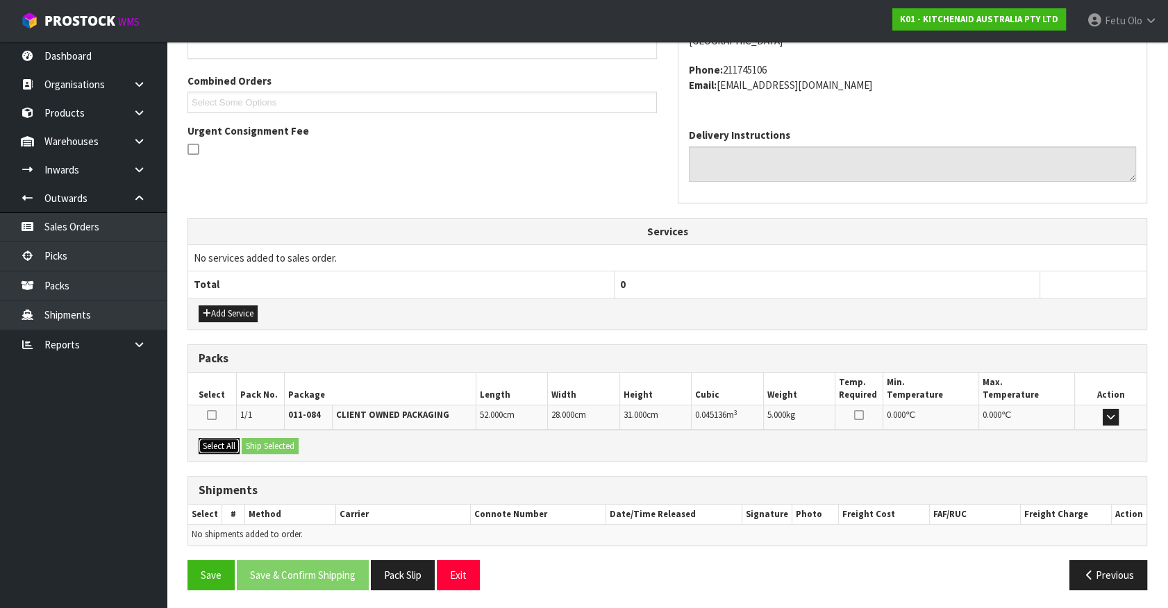
drag, startPoint x: 208, startPoint y: 442, endPoint x: 257, endPoint y: 448, distance: 49.7
click at [208, 442] on button "Select All" at bounding box center [219, 446] width 41 height 17
click at [257, 448] on button "Ship Selected" at bounding box center [270, 446] width 57 height 17
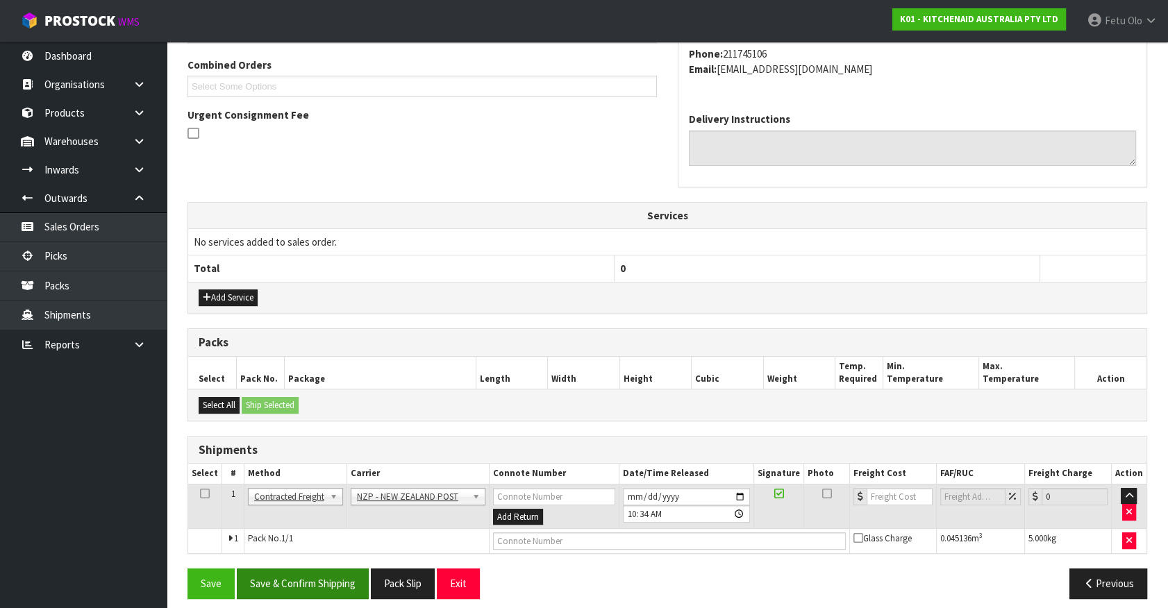
scroll to position [362, 0]
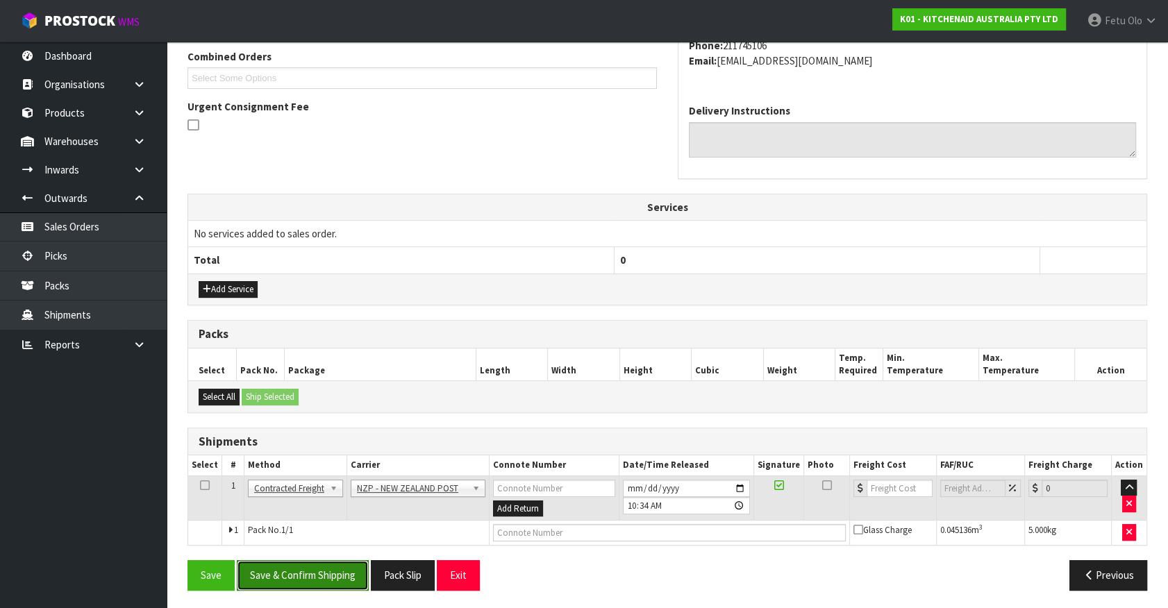
click at [319, 578] on button "Save & Confirm Shipping" at bounding box center [303, 575] width 132 height 30
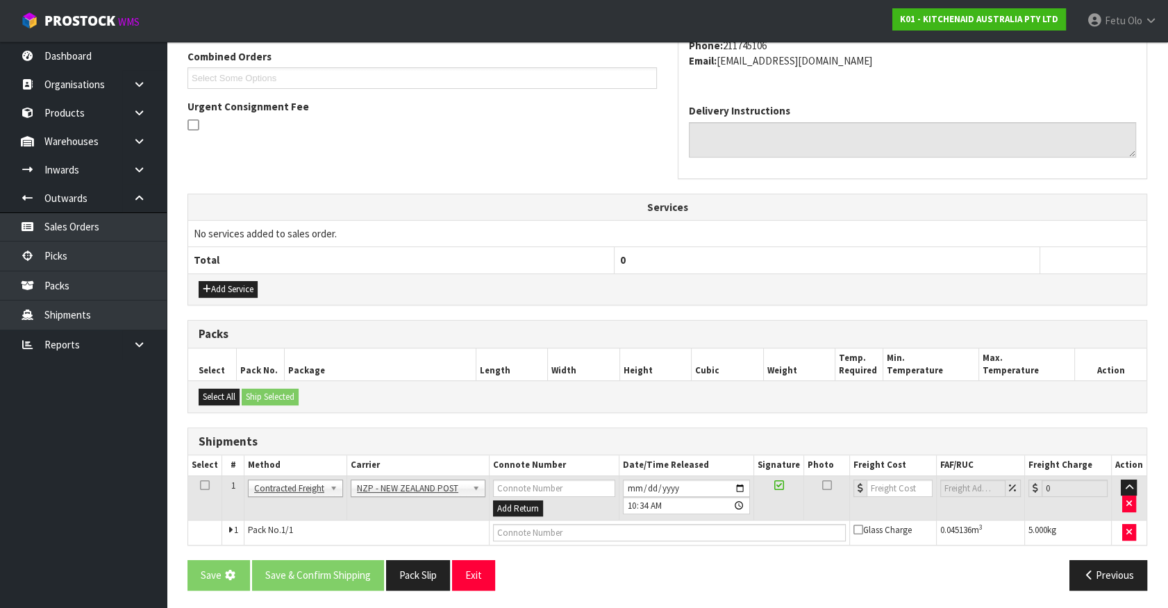
scroll to position [0, 0]
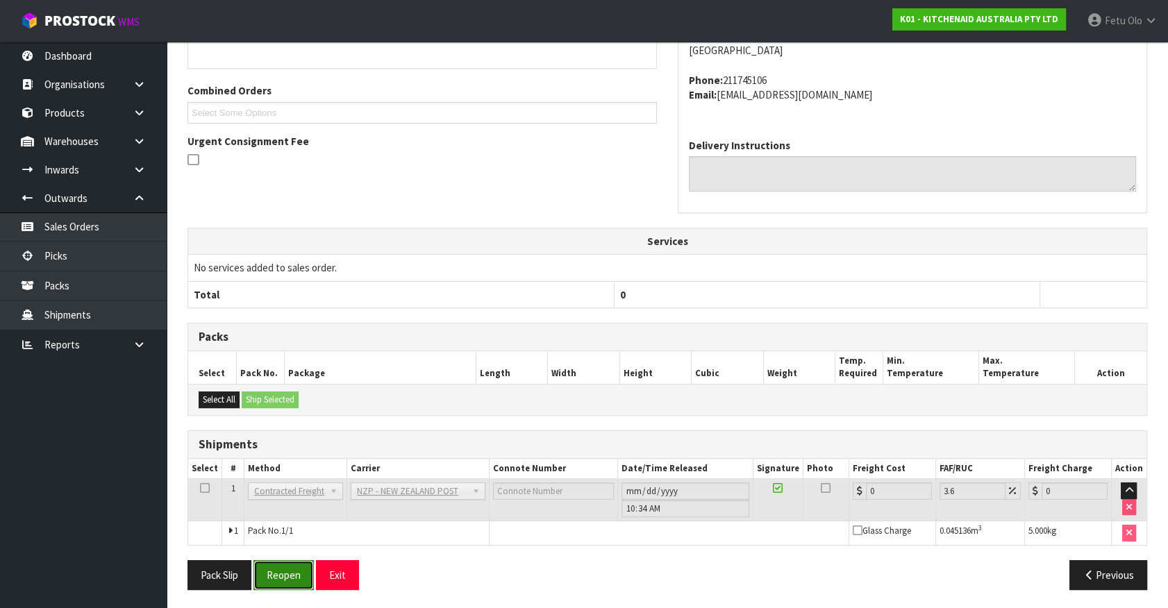
click at [270, 583] on button "Reopen" at bounding box center [283, 575] width 60 height 30
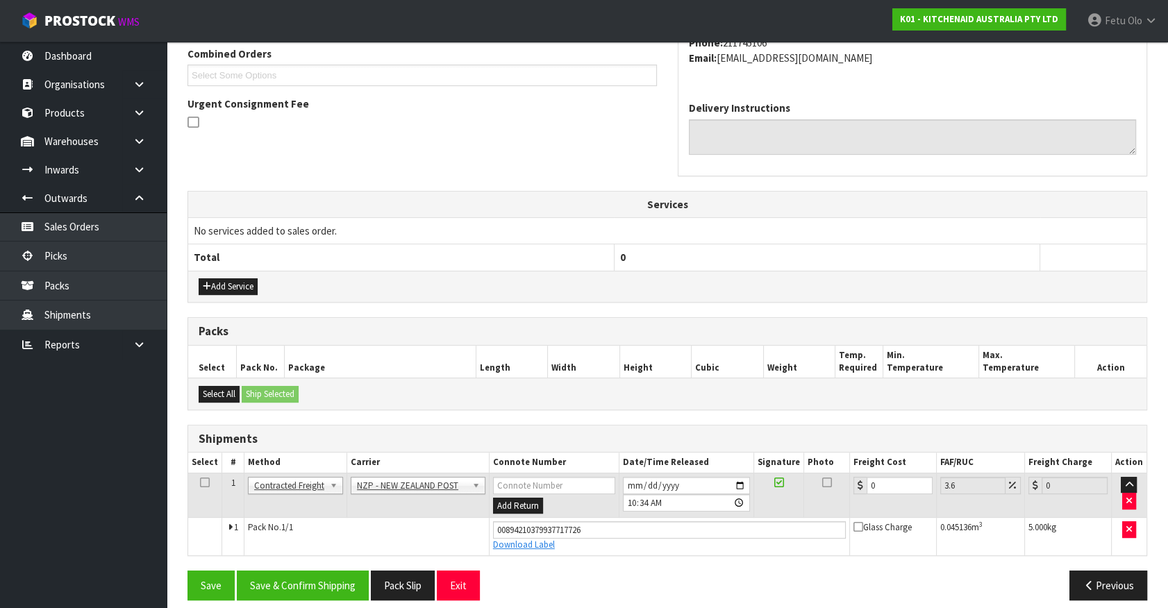
scroll to position [312, 0]
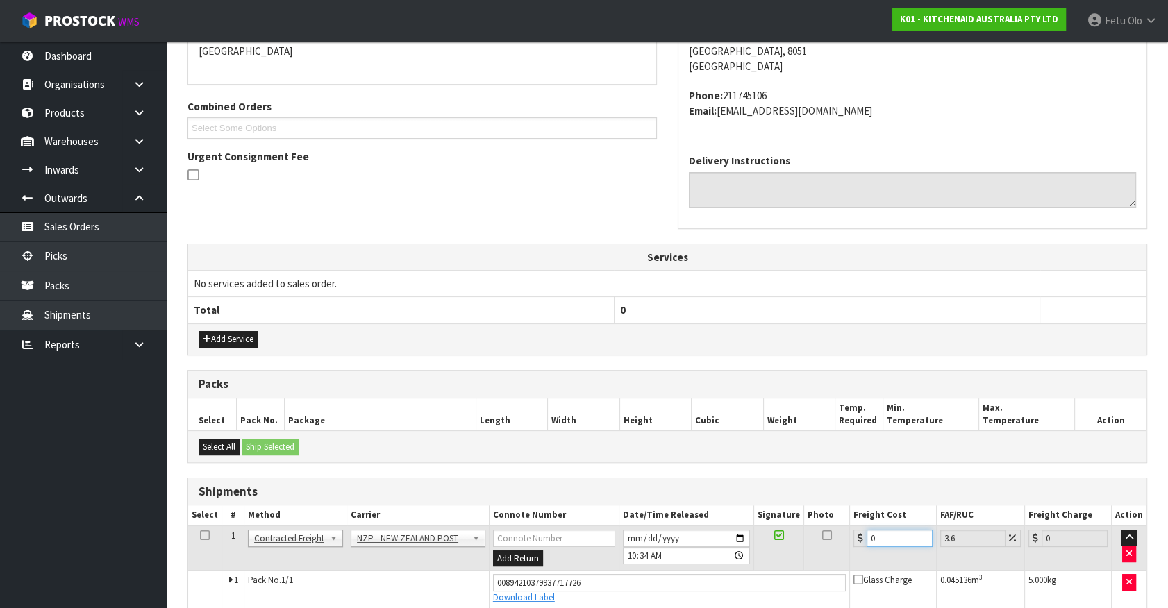
drag, startPoint x: 890, startPoint y: 539, endPoint x: 669, endPoint y: 570, distance: 223.7
click at [671, 570] on tbody "1 Client Local Pickup Customer Local Pickup Company Freight Contracted Freight …" at bounding box center [667, 567] width 958 height 82
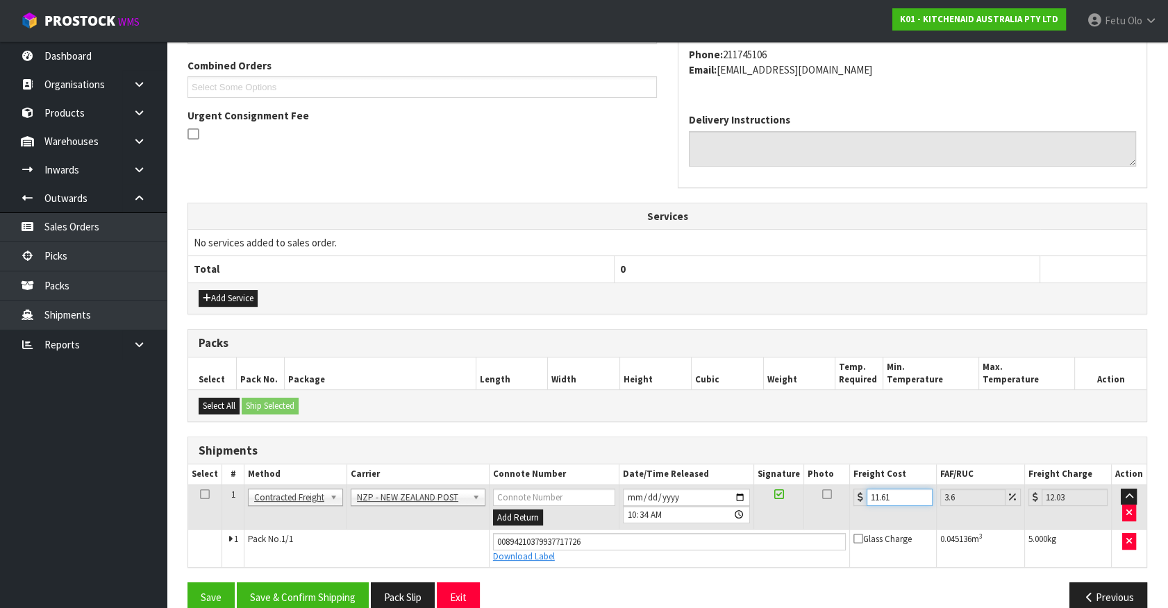
scroll to position [375, 0]
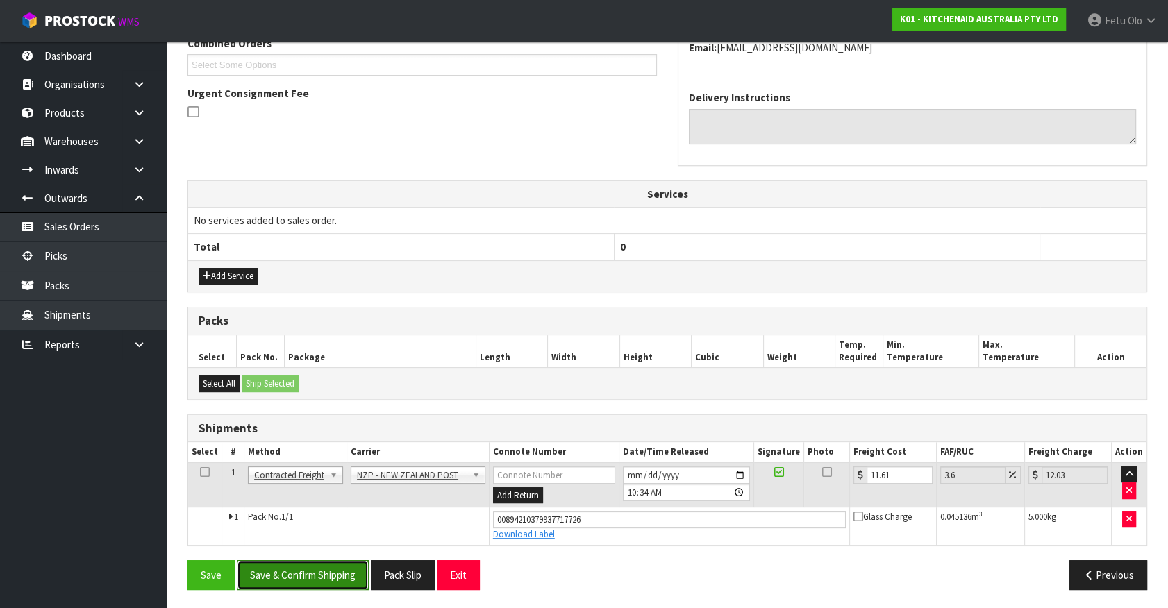
click at [316, 574] on button "Save & Confirm Shipping" at bounding box center [303, 575] width 132 height 30
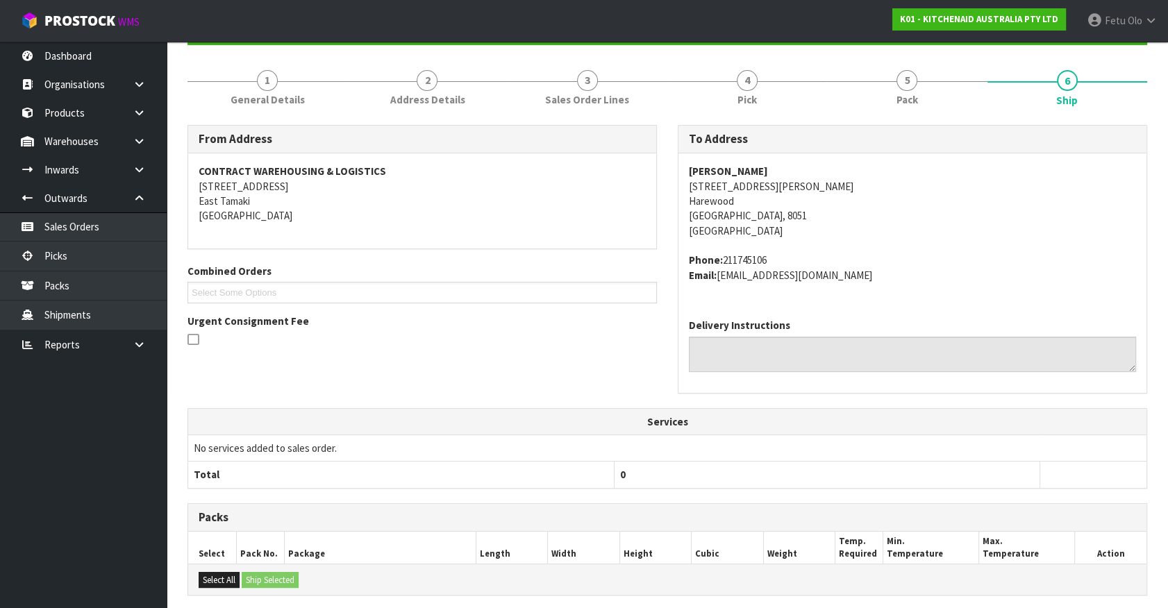
scroll to position [337, 0]
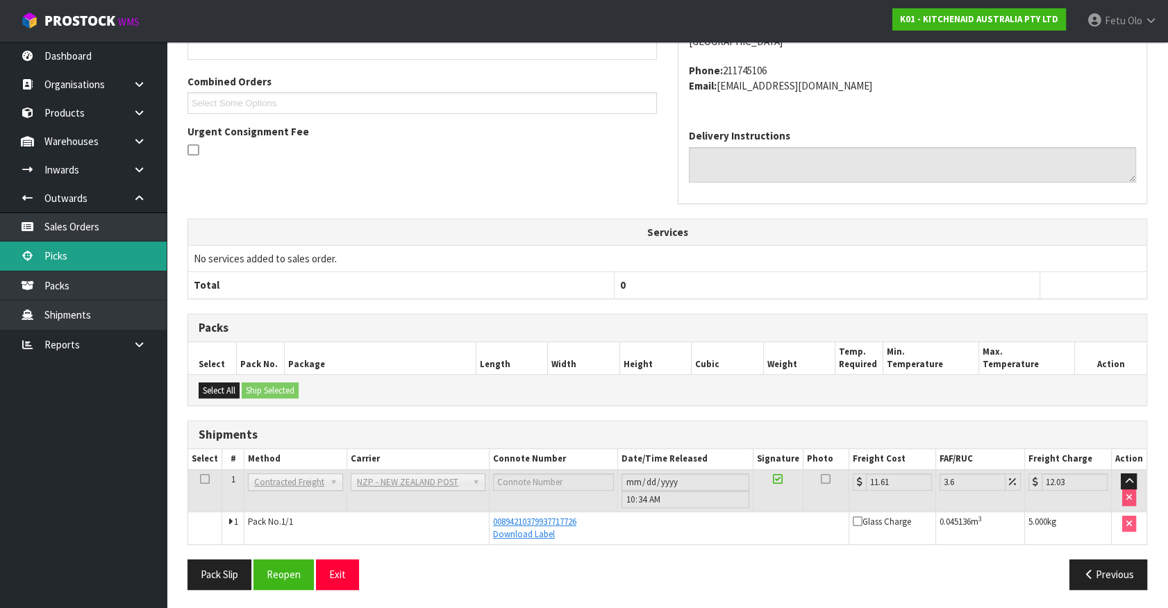
click at [77, 255] on link "Picks" at bounding box center [83, 256] width 167 height 28
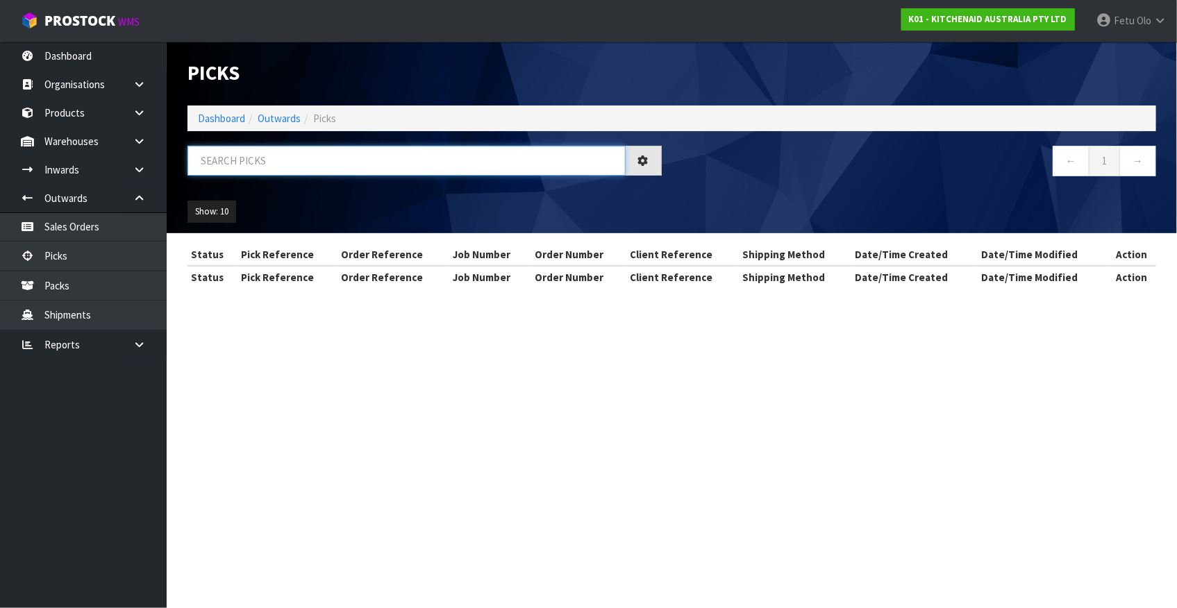
click at [378, 165] on input "text" at bounding box center [406, 161] width 438 height 30
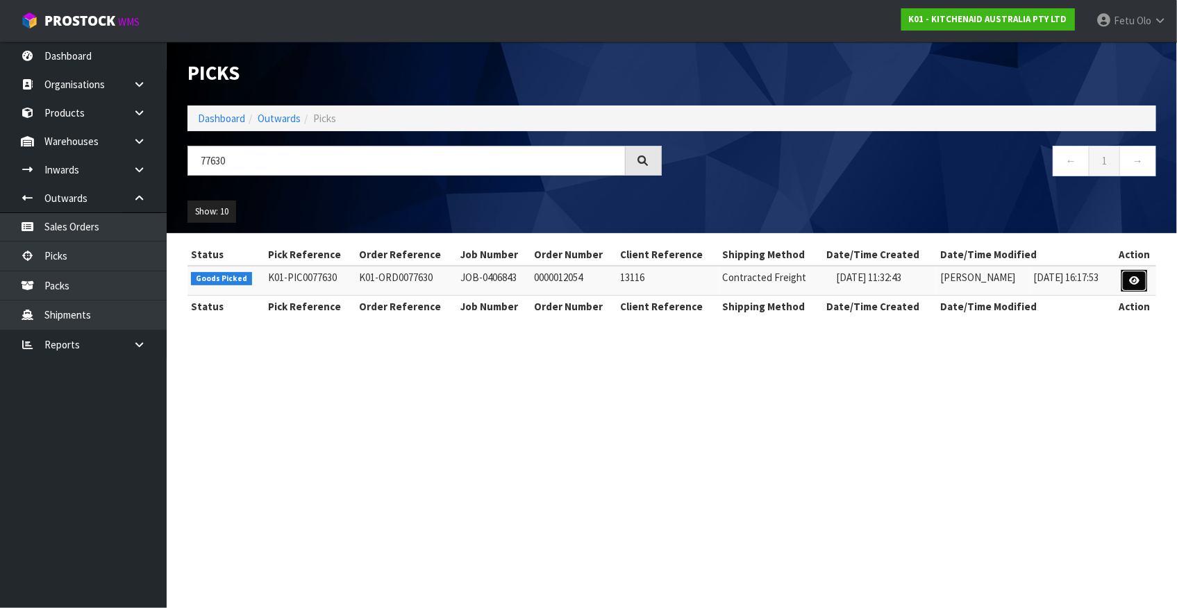
click at [1129, 284] on link at bounding box center [1134, 281] width 26 height 22
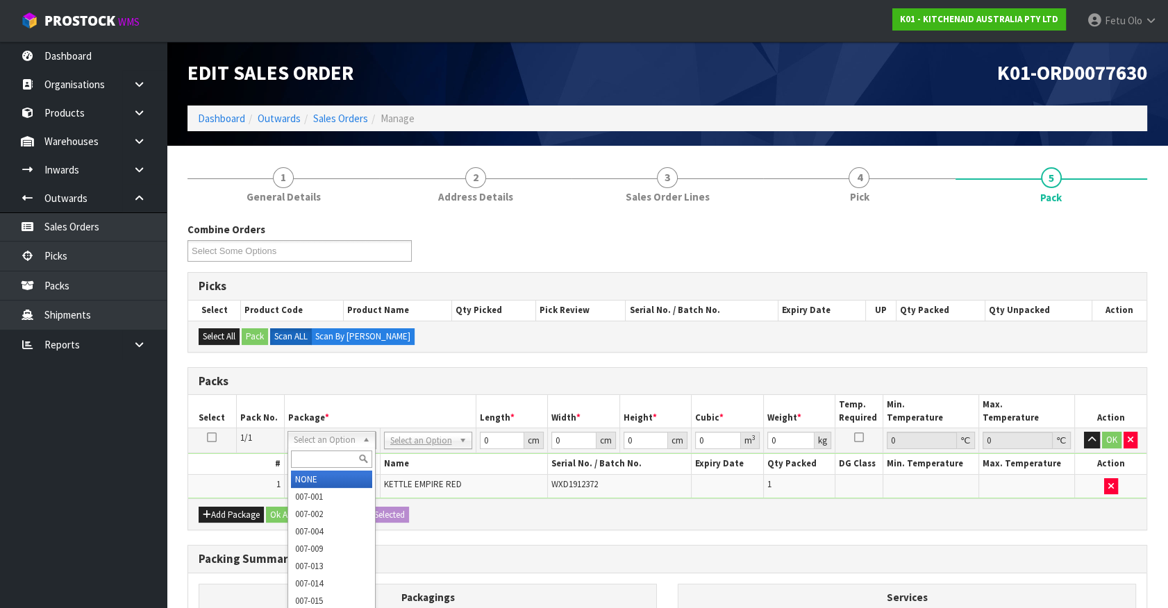
click at [323, 458] on input "text" at bounding box center [331, 459] width 81 height 17
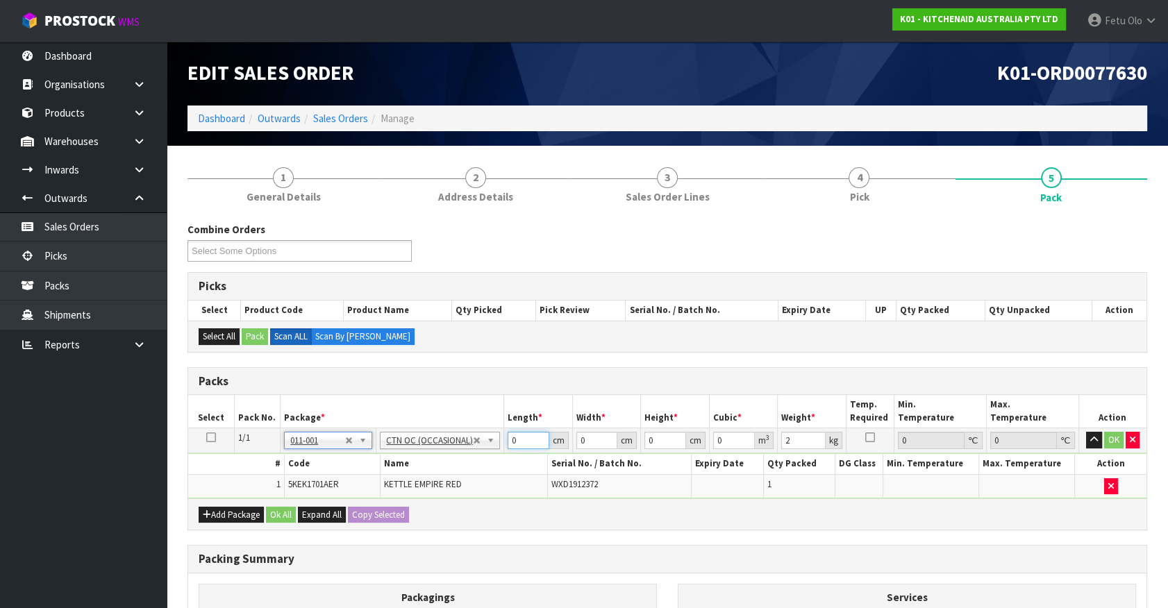
drag, startPoint x: 519, startPoint y: 444, endPoint x: 451, endPoint y: 476, distance: 74.2
click at [451, 476] on tbody "1/1 NONE 007-001 007-002 007-004 007-009 007-013 007-014 007-015 007-017 007-01…" at bounding box center [667, 463] width 958 height 70
click button "OK" at bounding box center [1113, 440] width 19 height 17
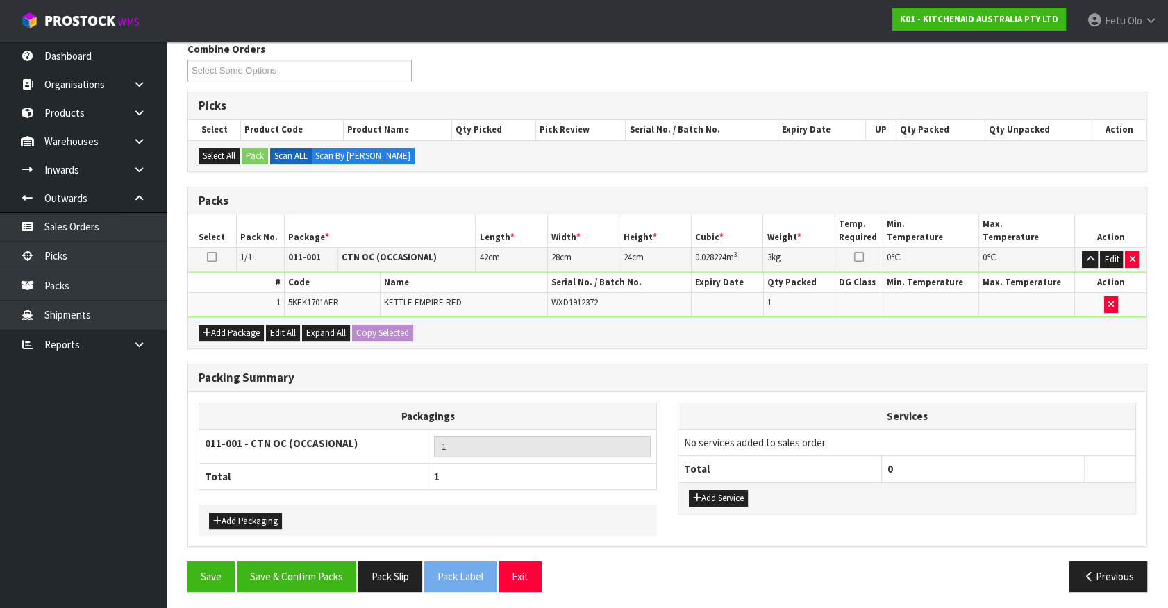
scroll to position [181, 0]
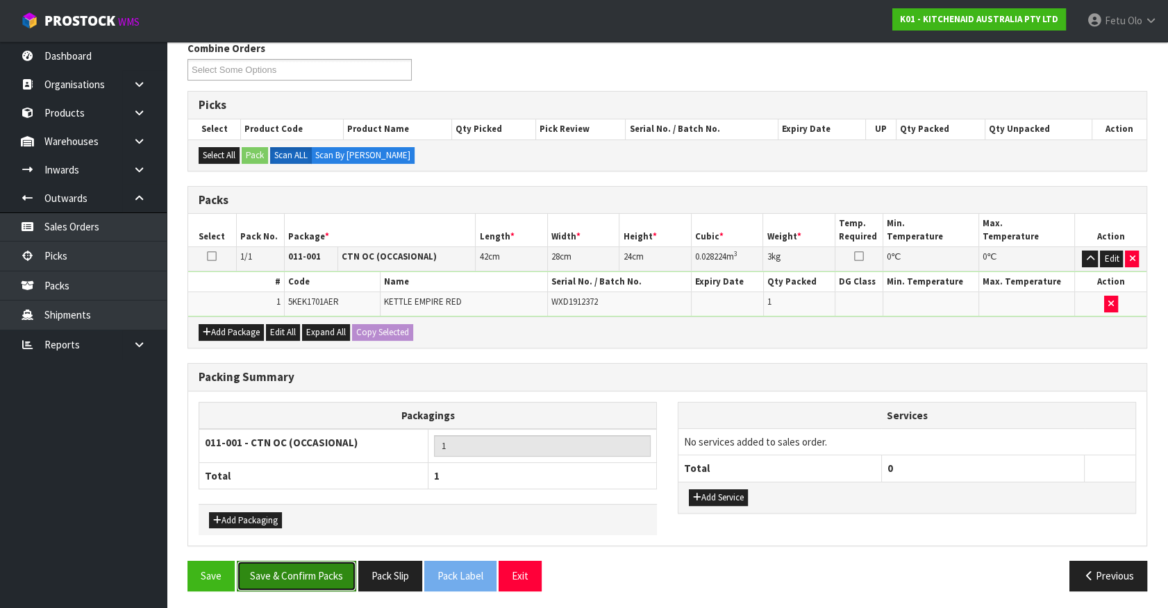
click at [337, 576] on button "Save & Confirm Packs" at bounding box center [296, 576] width 119 height 30
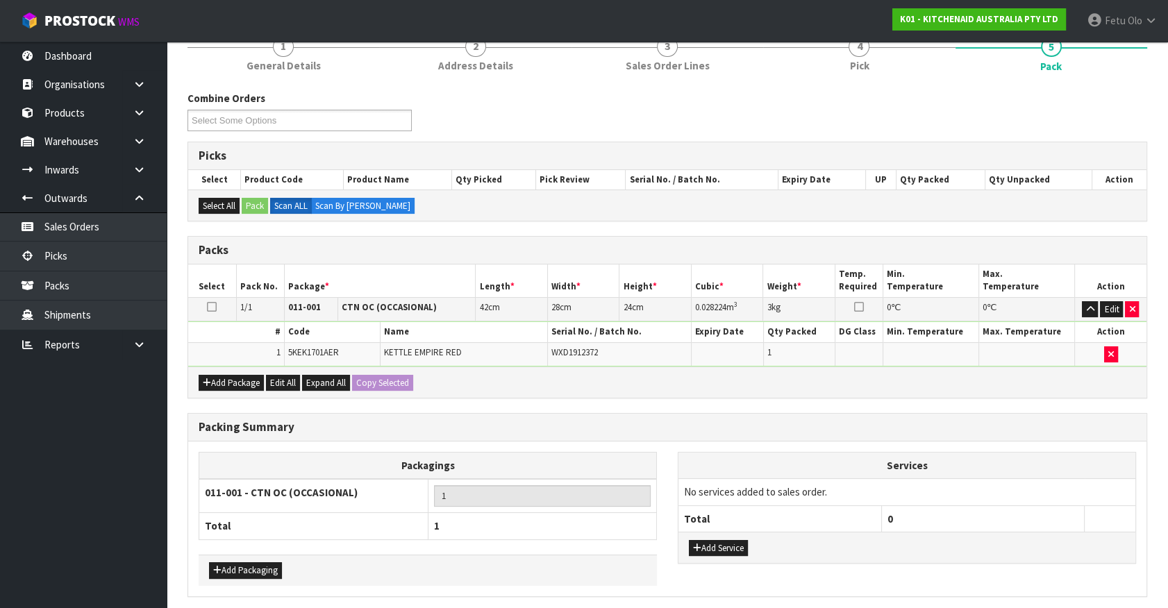
scroll to position [0, 0]
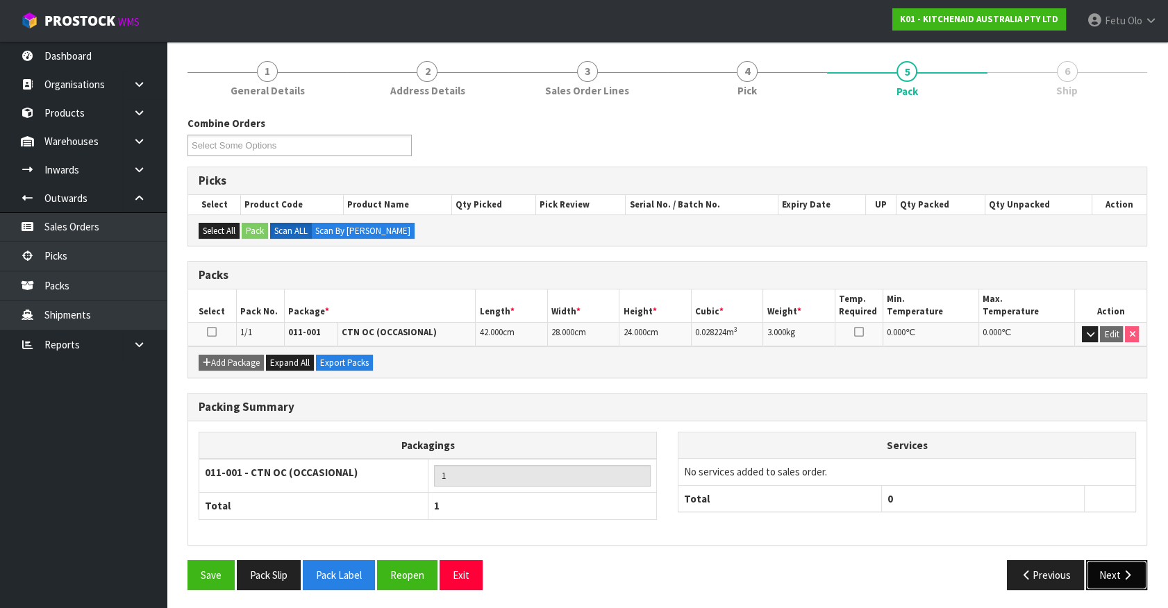
click at [1098, 569] on button "Next" at bounding box center [1116, 575] width 61 height 30
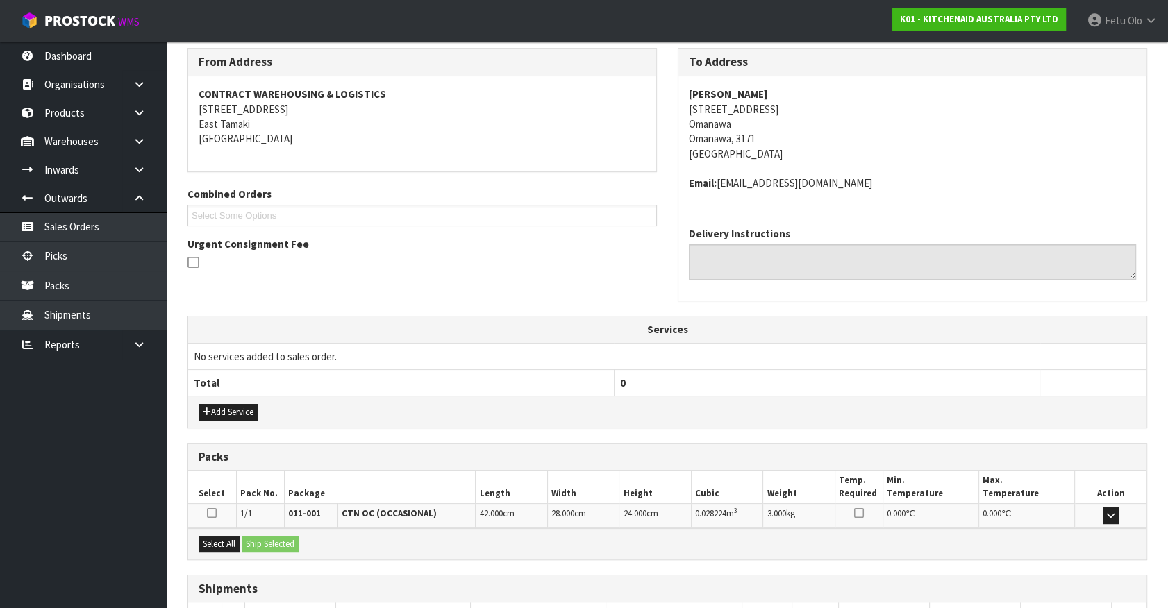
scroll to position [322, 0]
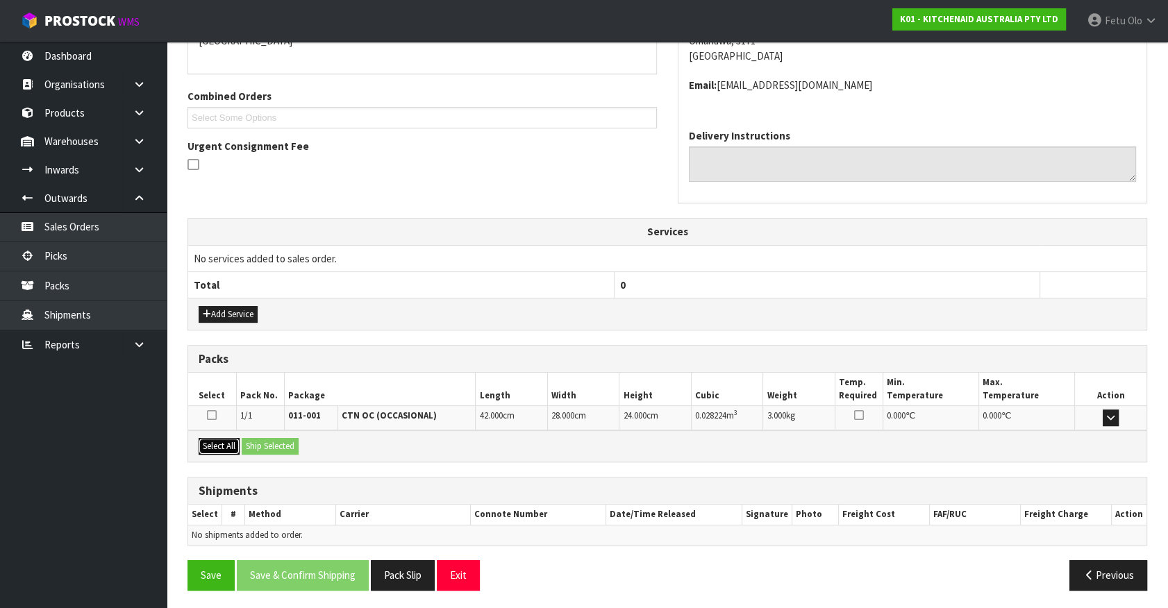
drag, startPoint x: 205, startPoint y: 442, endPoint x: 265, endPoint y: 444, distance: 59.7
click at [214, 442] on button "Select All" at bounding box center [219, 446] width 41 height 17
click at [265, 444] on button "Ship Selected" at bounding box center [270, 446] width 57 height 17
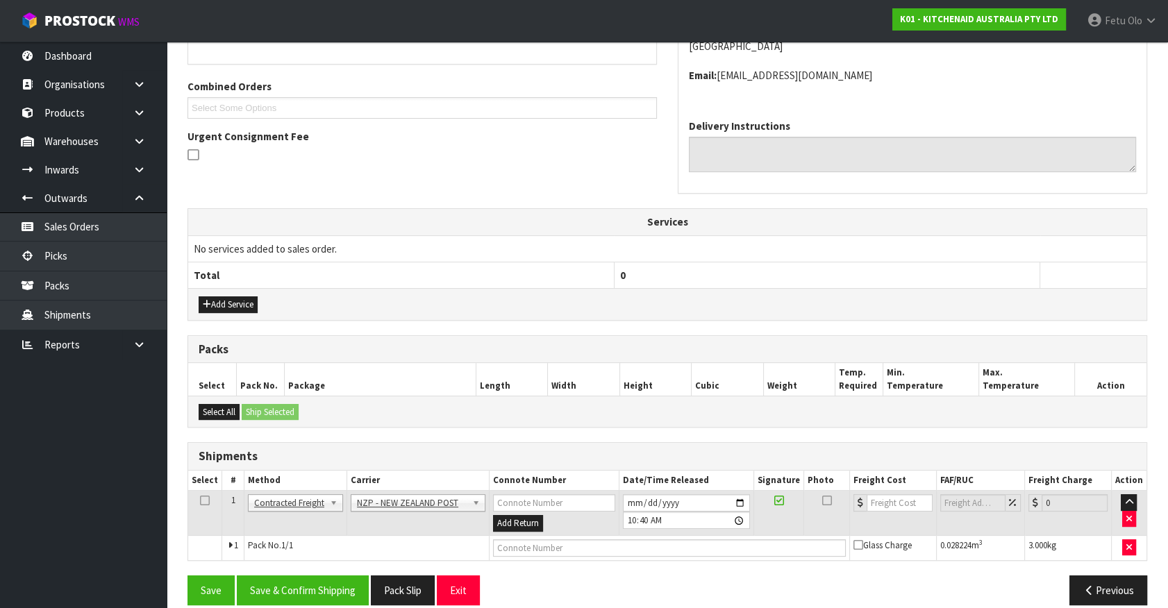
scroll to position [347, 0]
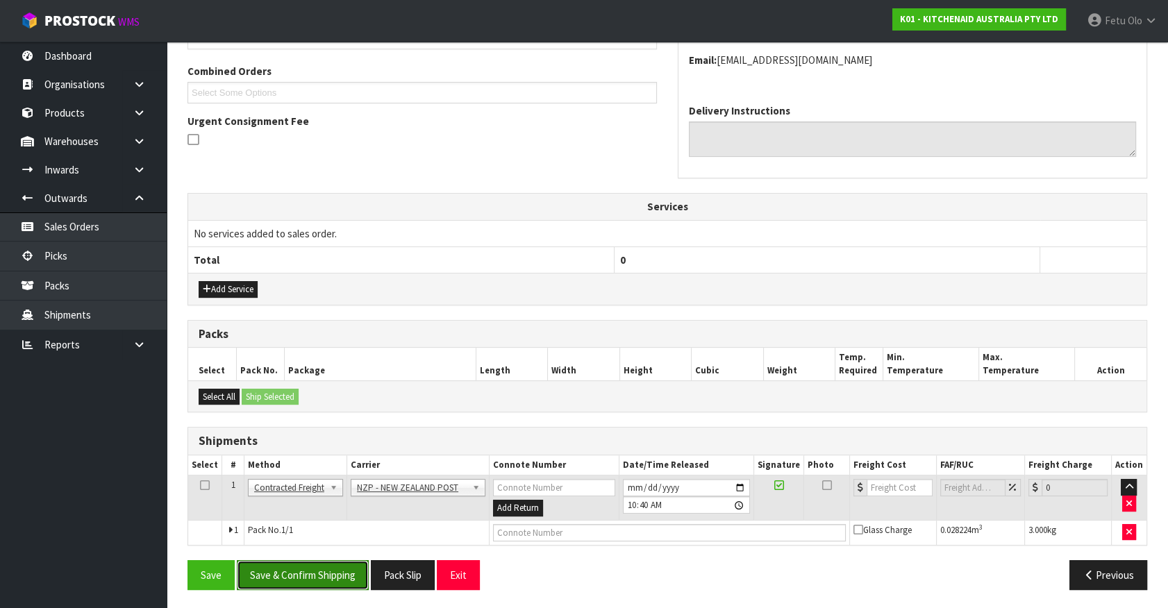
click at [343, 572] on button "Save & Confirm Shipping" at bounding box center [303, 575] width 132 height 30
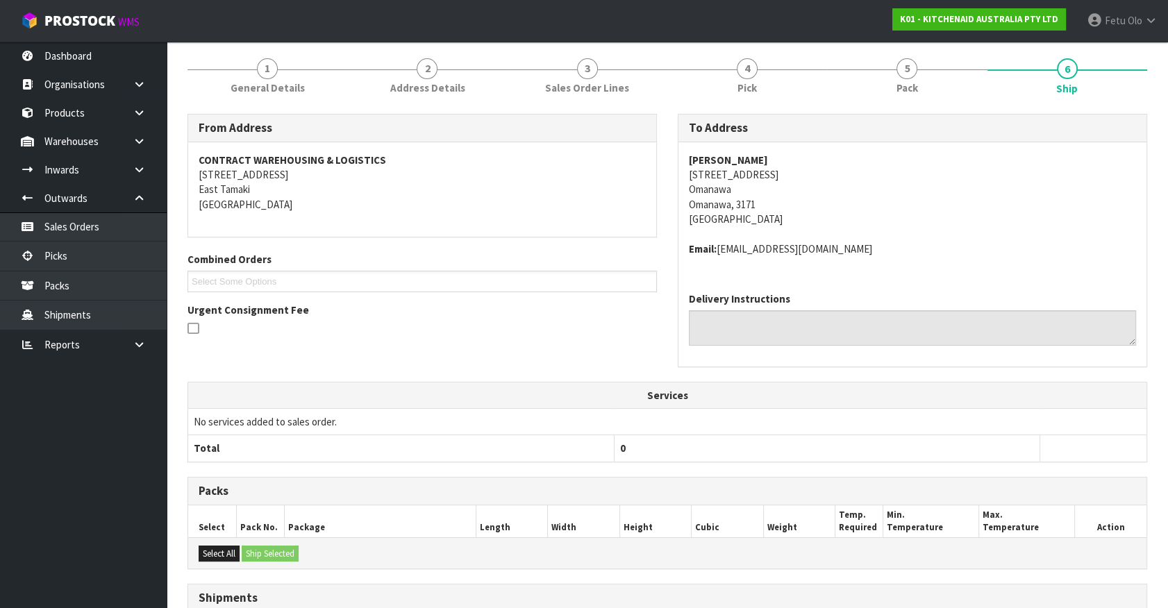
scroll to position [327, 0]
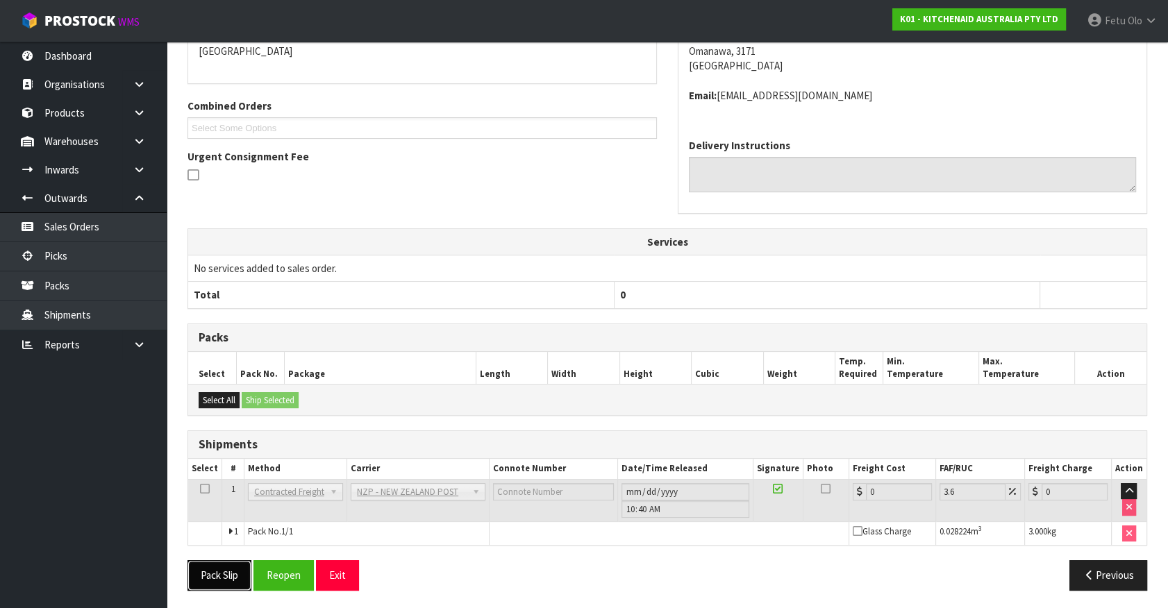
click at [215, 567] on button "Pack Slip" at bounding box center [219, 575] width 64 height 30
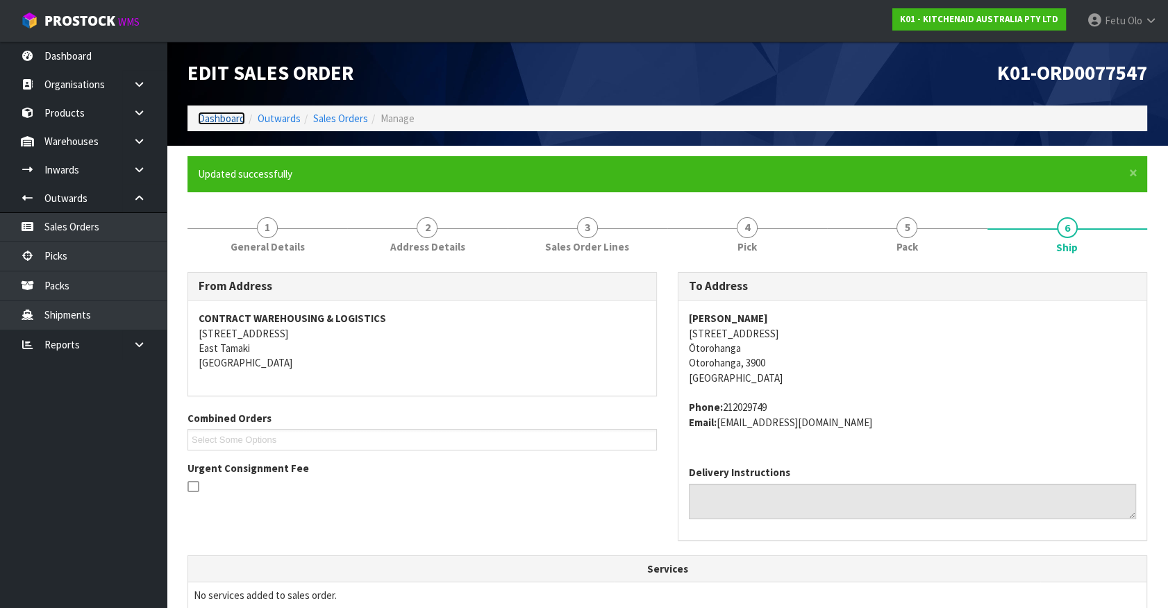
click at [229, 112] on link "Dashboard" at bounding box center [221, 118] width 47 height 13
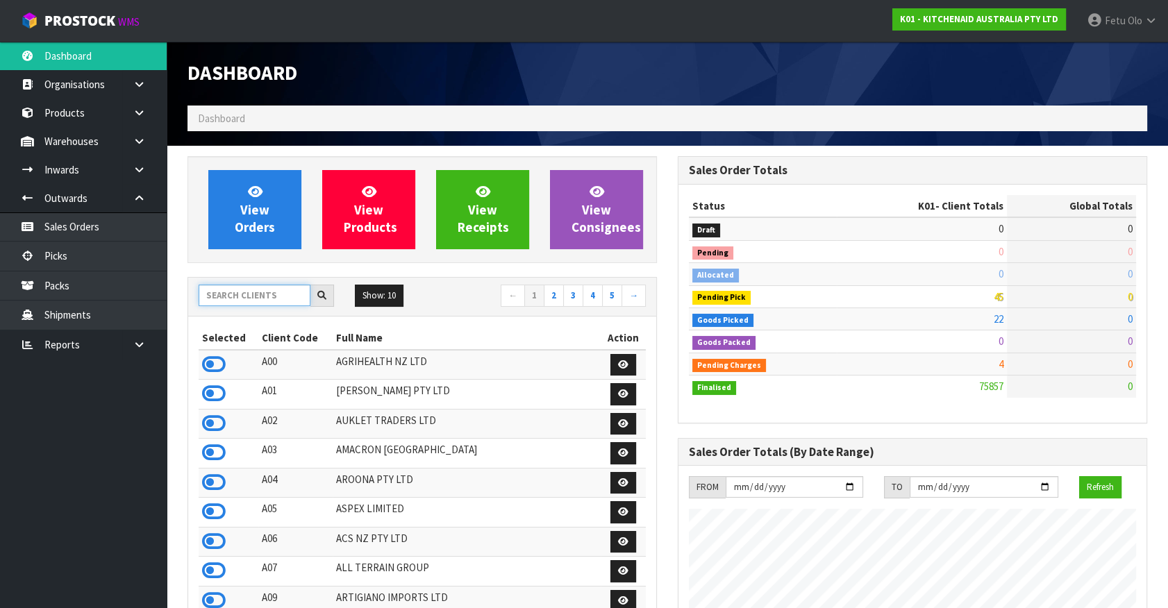
scroll to position [1050, 489]
click at [258, 285] on input "text" at bounding box center [255, 296] width 112 height 22
type input "K01"
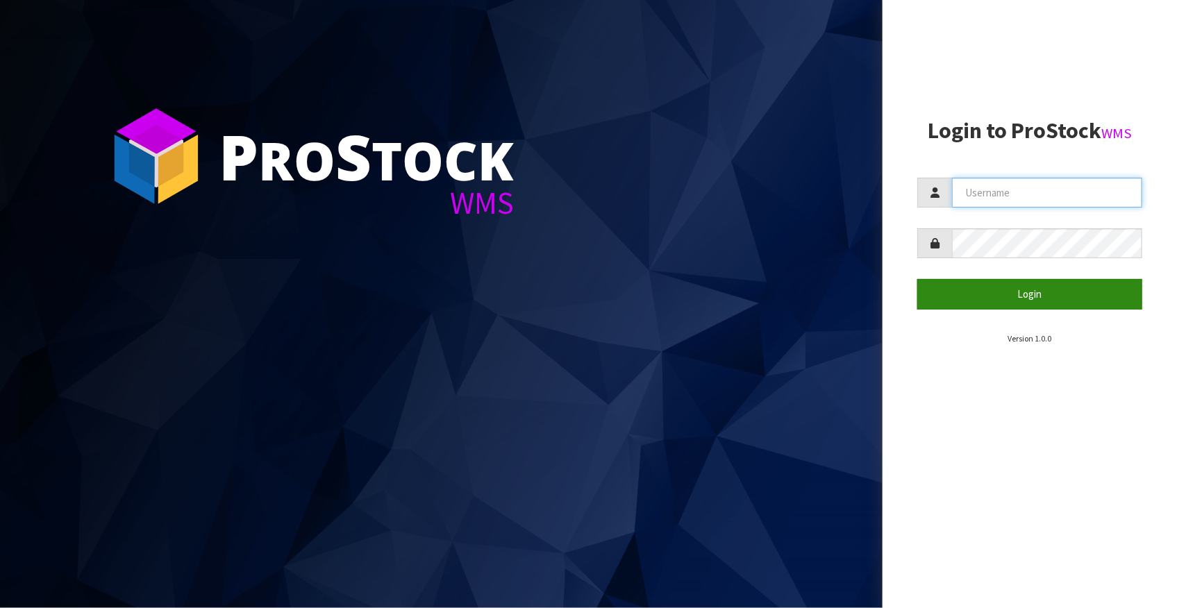
type input "Fetu@cwl.co.nz"
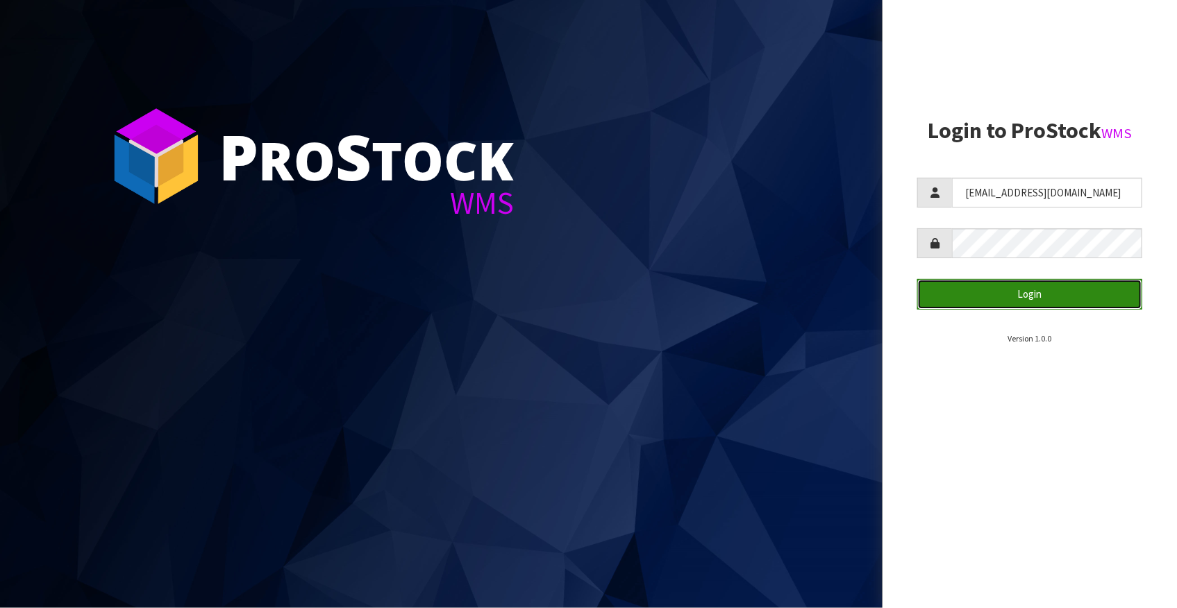
click at [1002, 299] on button "Login" at bounding box center [1029, 294] width 225 height 30
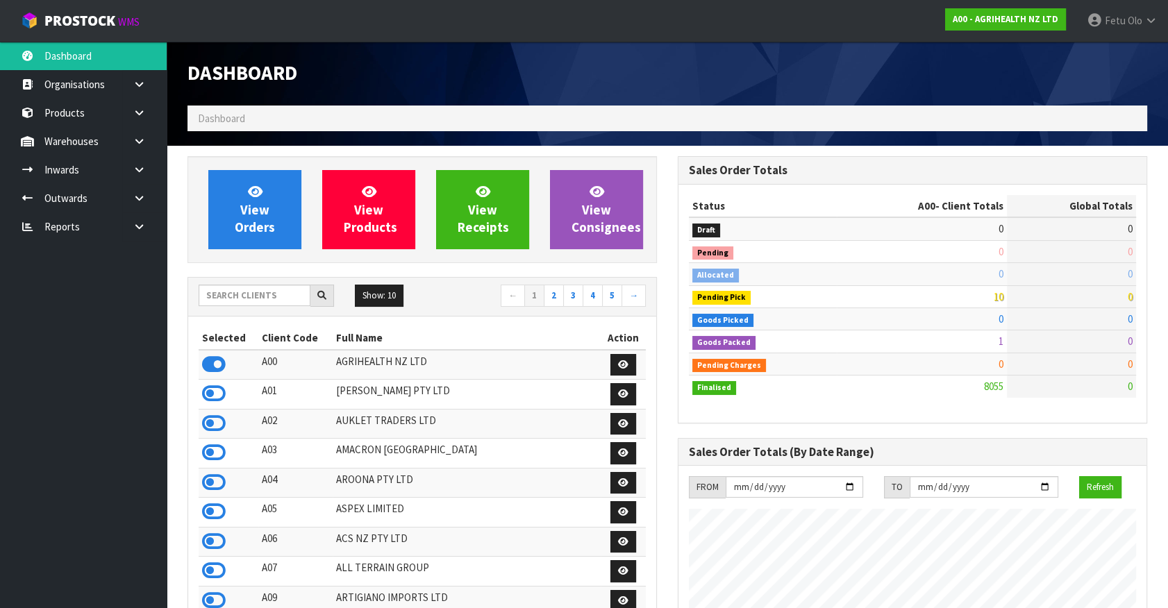
scroll to position [1050, 489]
click at [260, 295] on input "text" at bounding box center [255, 296] width 112 height 22
type input "K01"
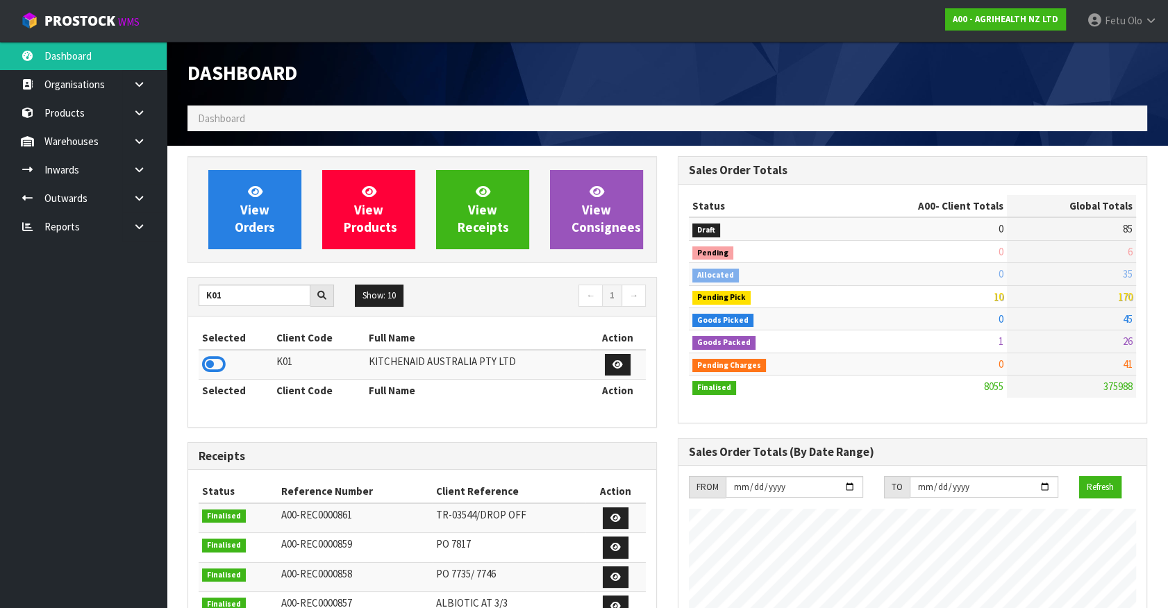
click at [211, 358] on icon at bounding box center [214, 364] width 24 height 21
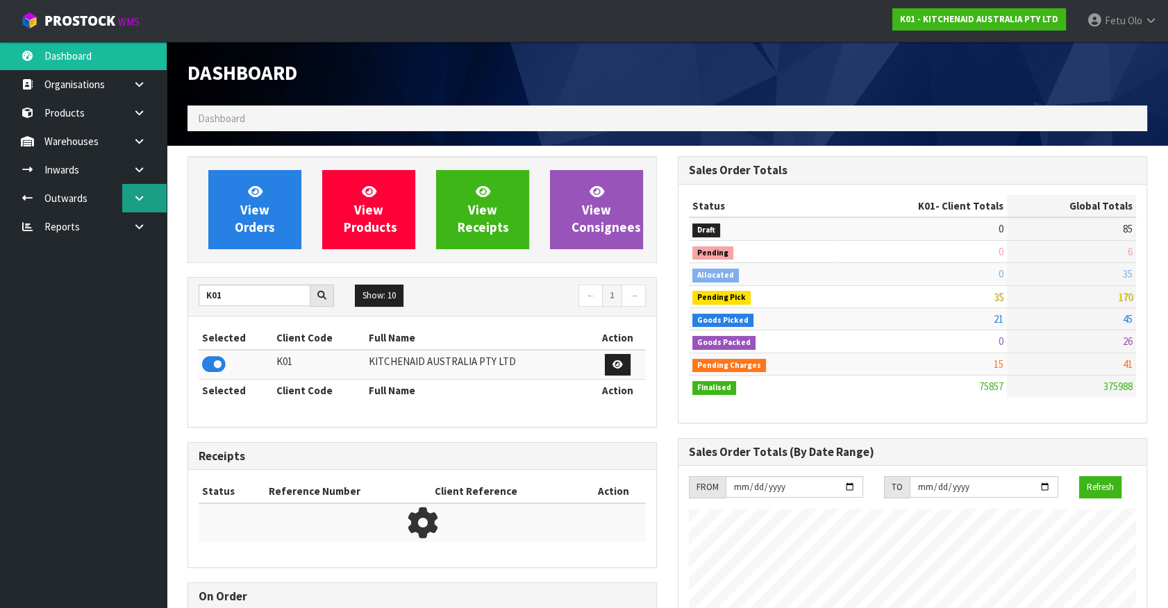
click at [148, 200] on link at bounding box center [144, 198] width 44 height 28
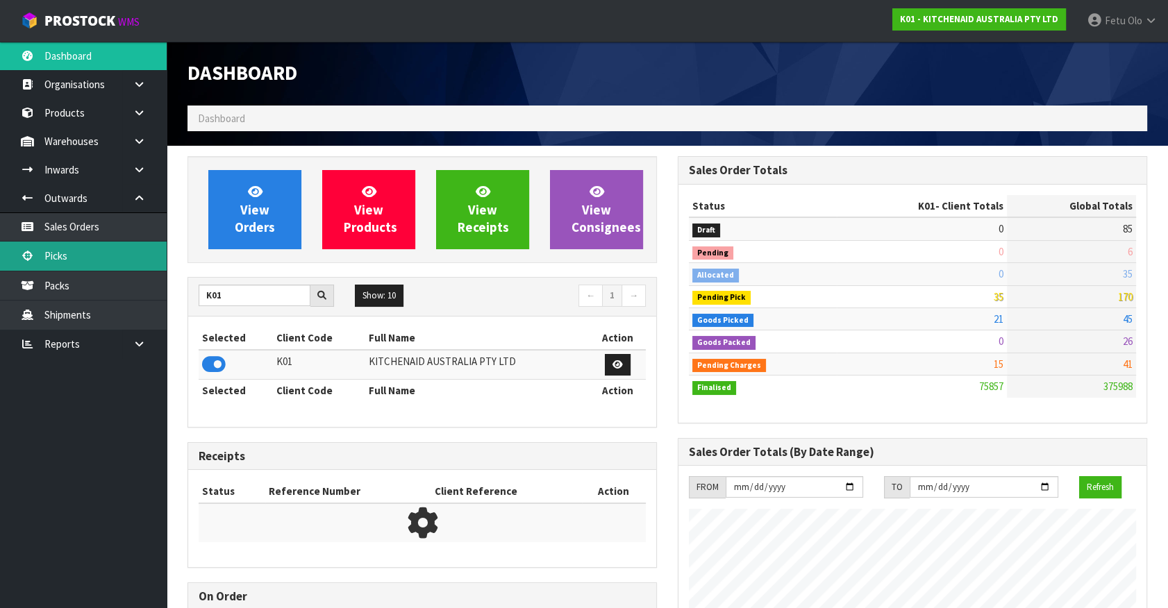
scroll to position [1050, 489]
click at [89, 256] on link "Picks" at bounding box center [83, 256] width 167 height 28
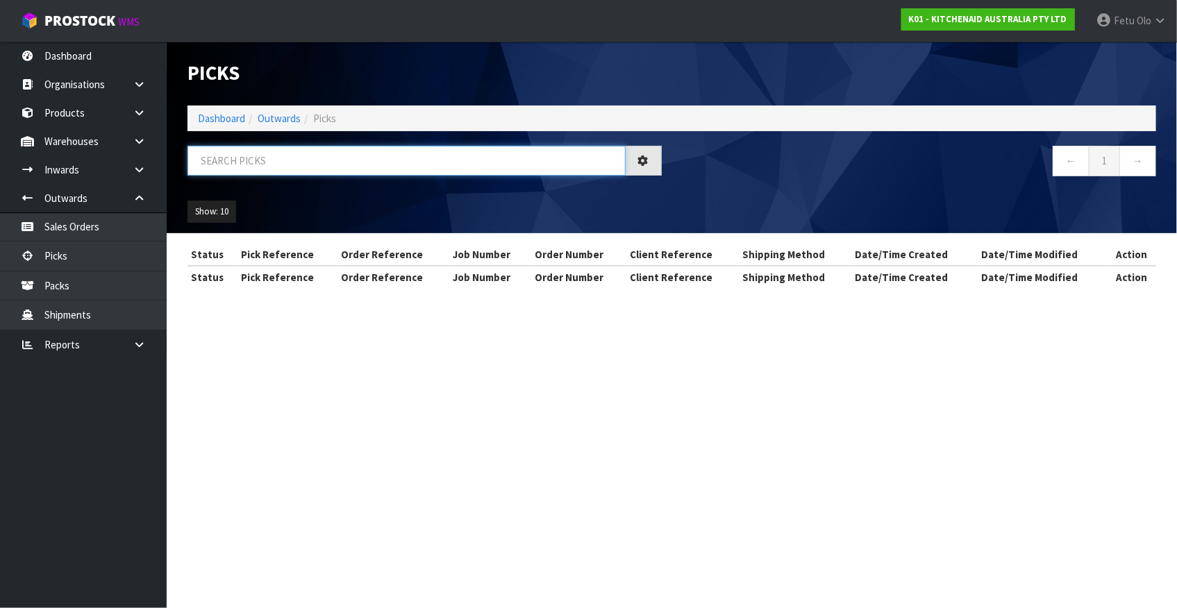
click at [249, 162] on input "text" at bounding box center [406, 161] width 438 height 30
type input "77630"
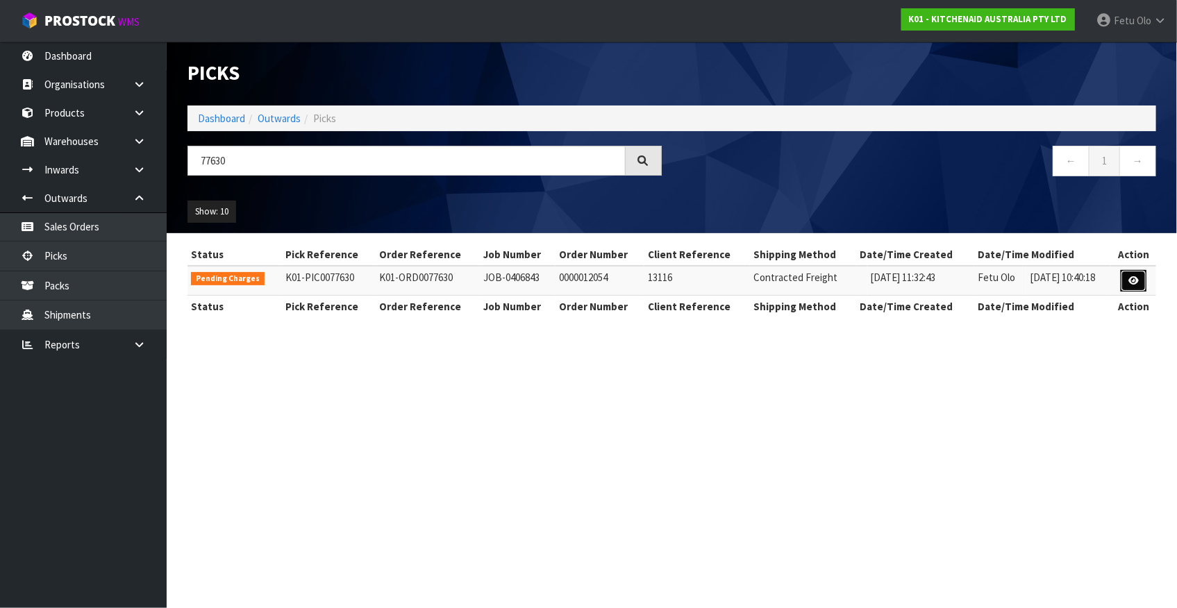
click at [1142, 283] on link at bounding box center [1134, 281] width 26 height 22
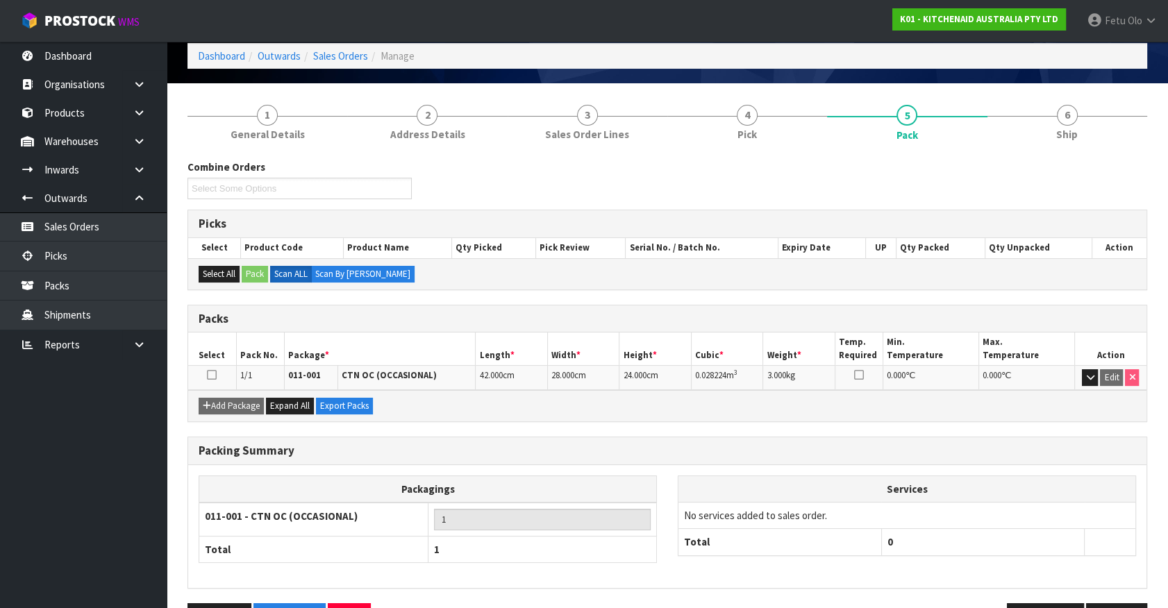
scroll to position [106, 0]
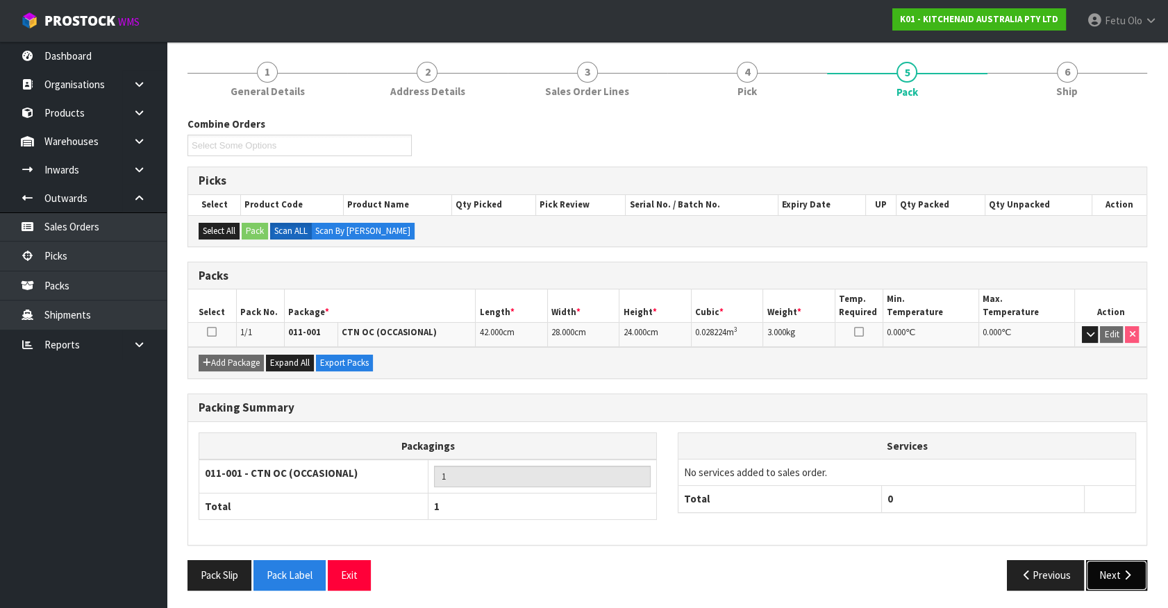
click at [1123, 577] on icon "button" at bounding box center [1127, 575] width 13 height 10
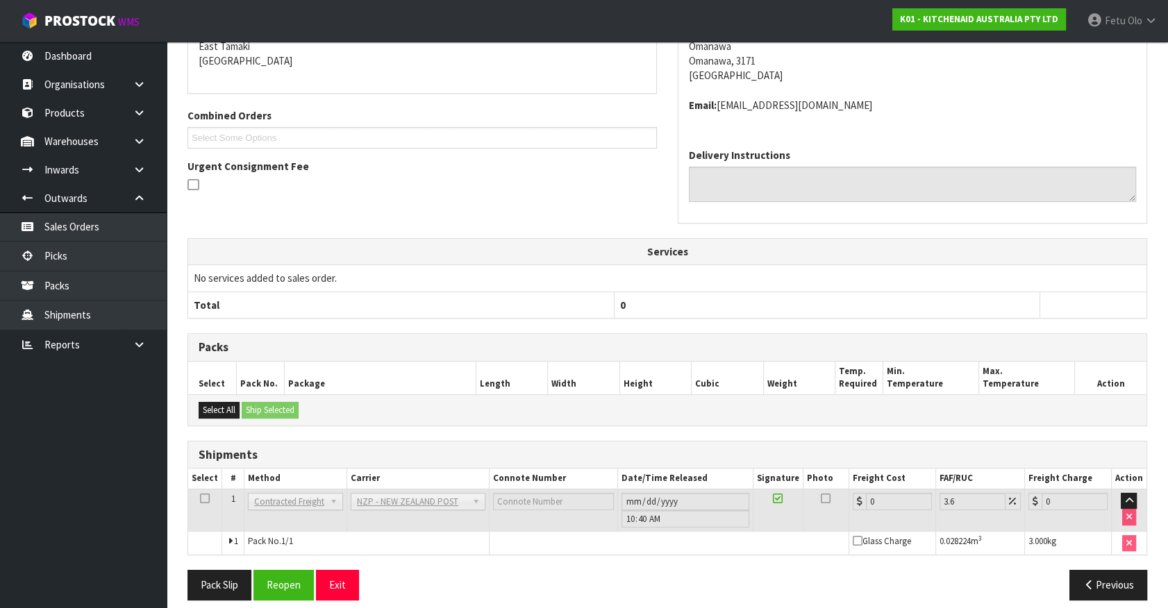
scroll to position [262, 0]
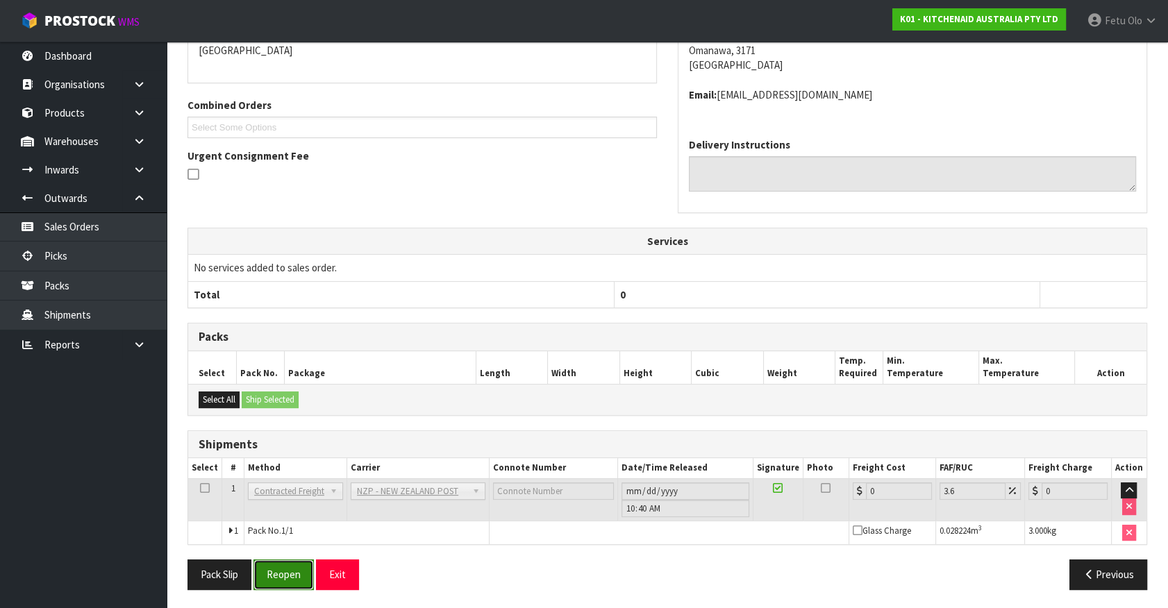
click at [285, 584] on button "Reopen" at bounding box center [283, 575] width 60 height 30
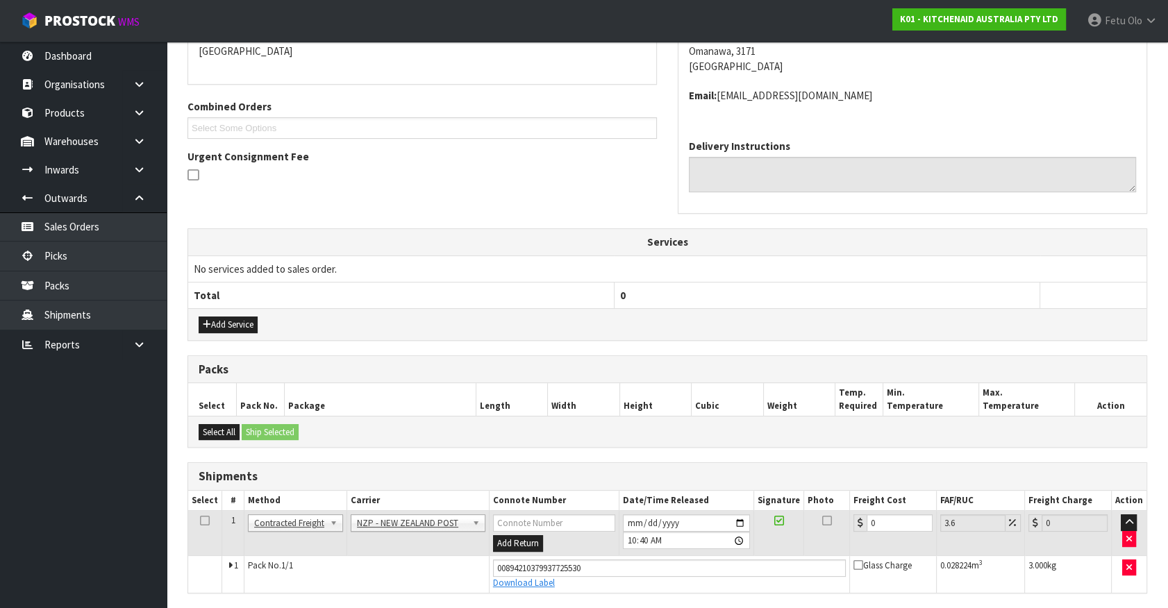
scroll to position [312, 0]
drag, startPoint x: 834, startPoint y: 539, endPoint x: 718, endPoint y: 569, distance: 119.9
click at [719, 569] on tbody "1 Client Local Pickup Customer Local Pickup Company Freight Contracted Freight …" at bounding box center [667, 551] width 958 height 82
type input "1"
type input "1.04"
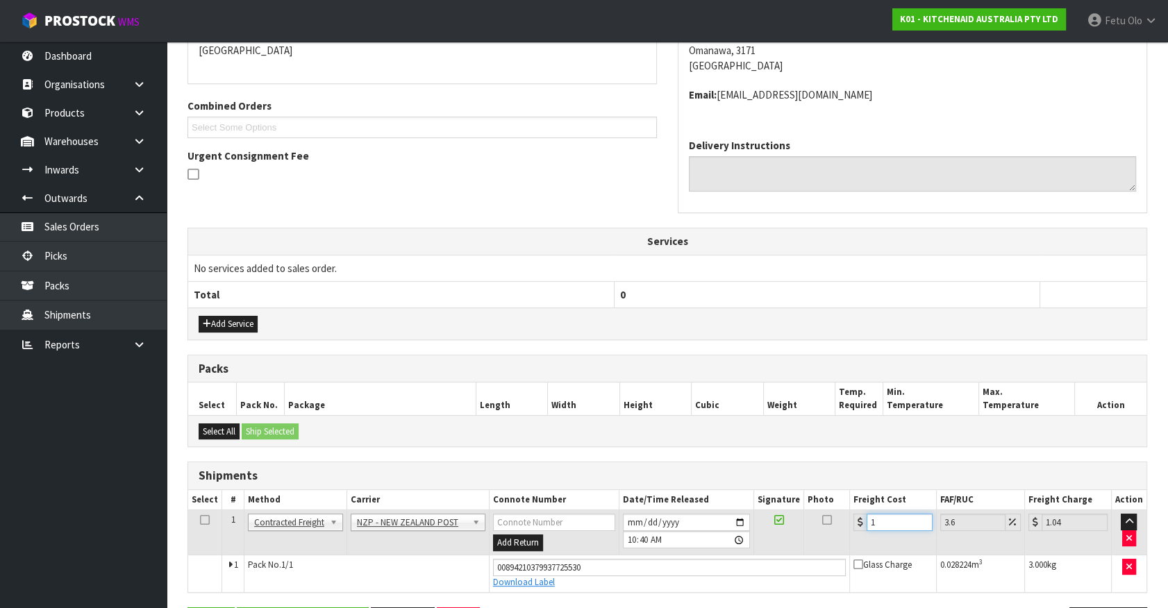
type input "13"
type input "13.47"
type input "13.04"
type input "13.51"
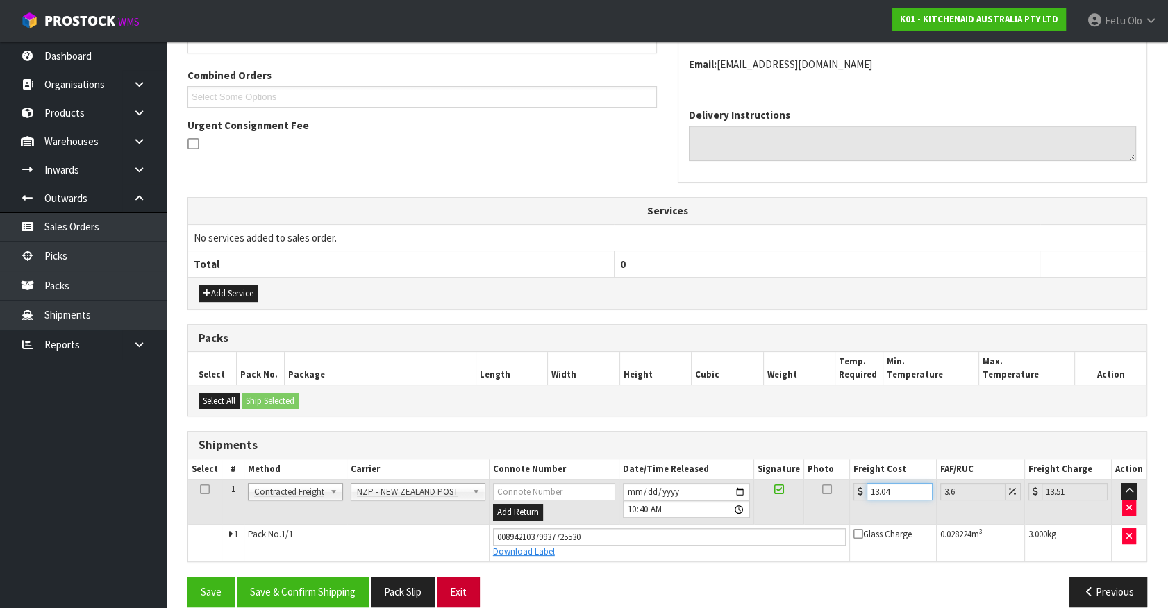
scroll to position [360, 0]
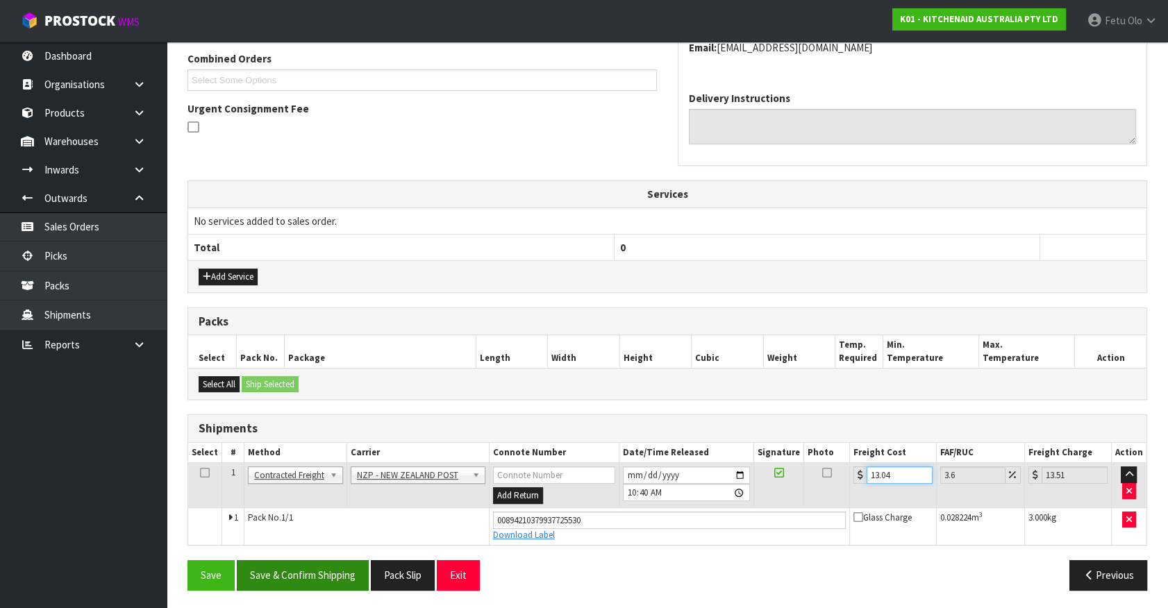
type input "13.04"
click at [309, 560] on button "Save & Confirm Shipping" at bounding box center [303, 575] width 132 height 30
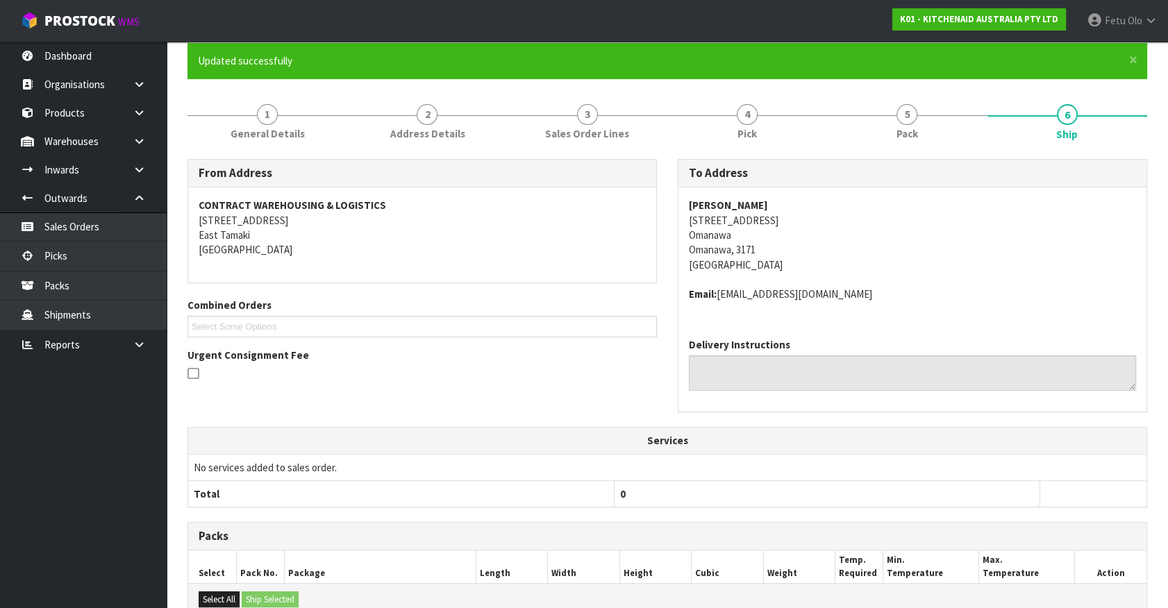
scroll to position [322, 0]
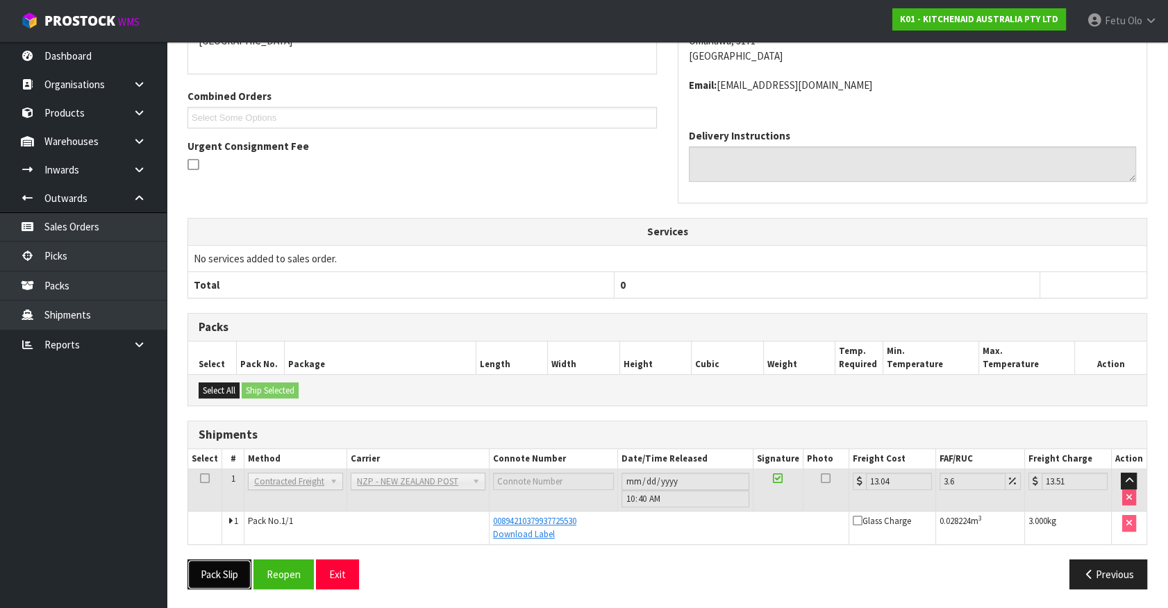
click at [233, 571] on button "Pack Slip" at bounding box center [219, 575] width 64 height 30
click at [78, 244] on link "Picks" at bounding box center [83, 256] width 167 height 28
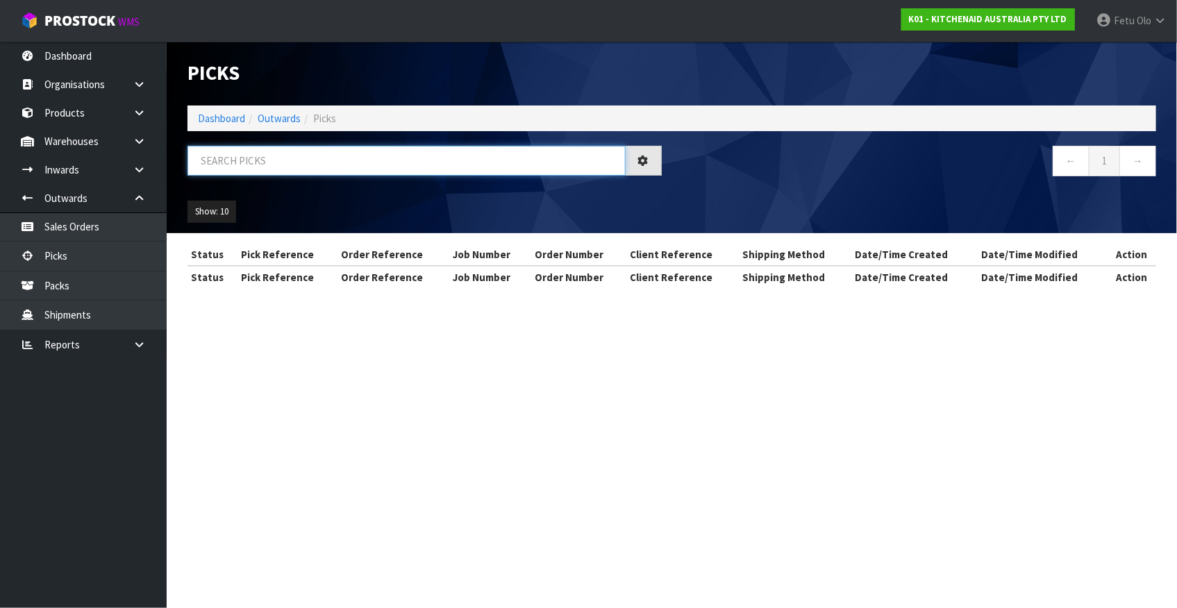
click at [387, 169] on input "text" at bounding box center [406, 161] width 438 height 30
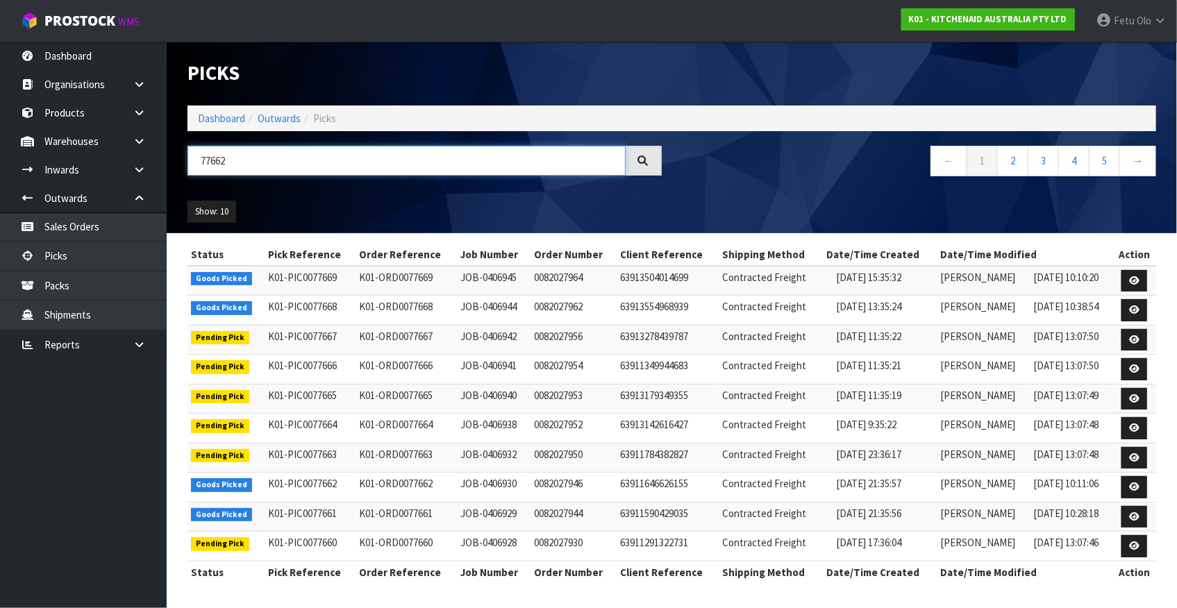
click at [215, 166] on input "77662" at bounding box center [406, 161] width 438 height 30
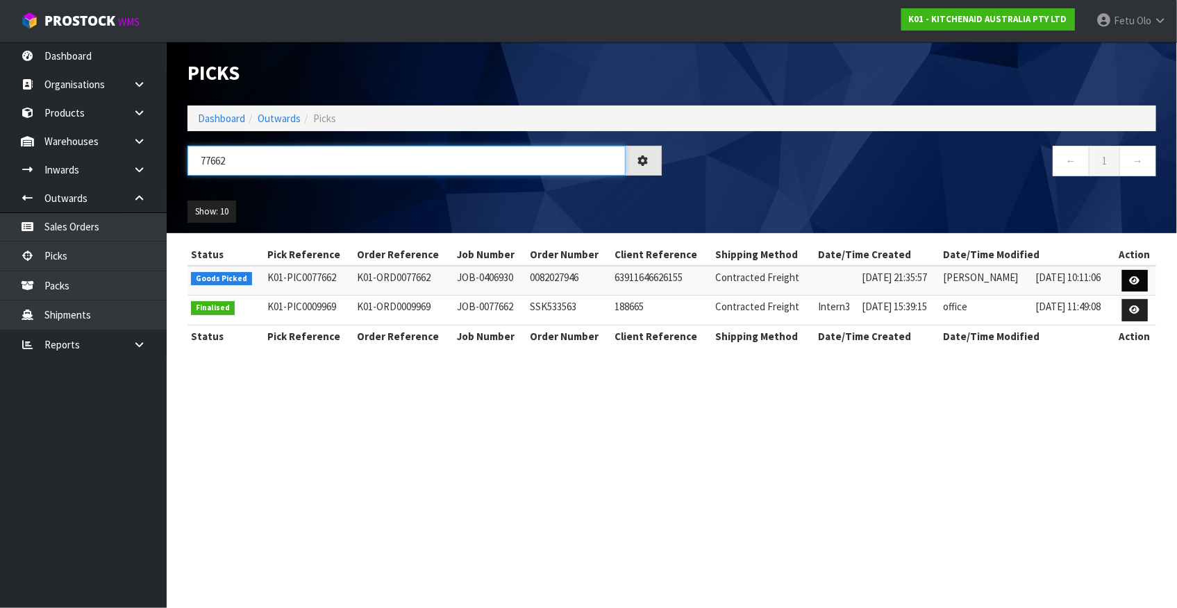
type input "77662"
click at [1127, 281] on link at bounding box center [1135, 281] width 26 height 22
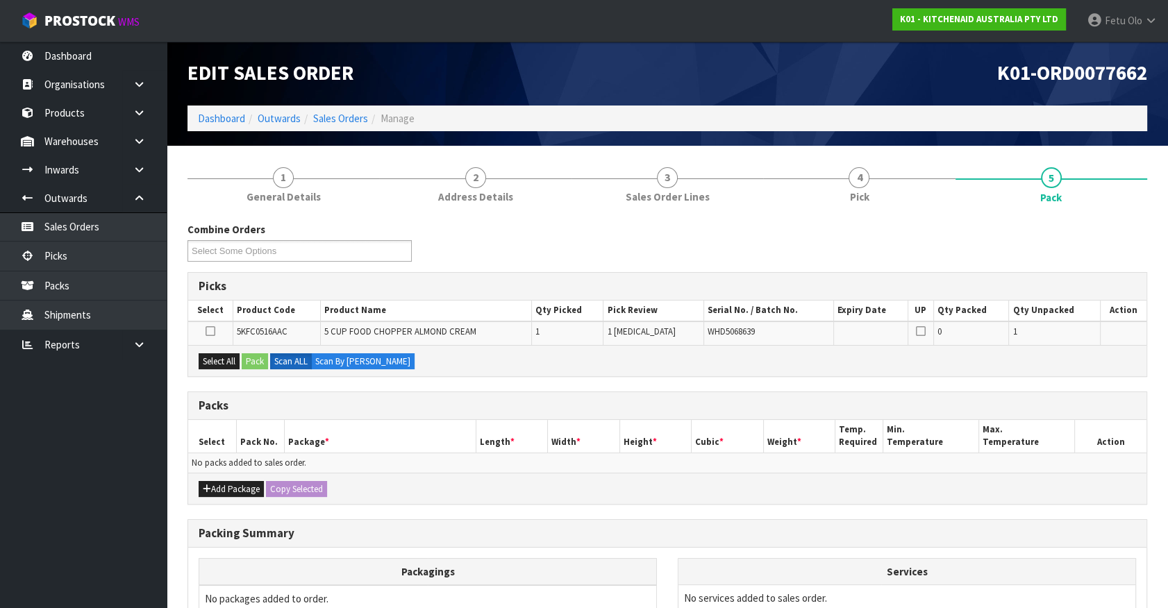
click at [119, 539] on ul "Dashboard Organisations Clients Consignees Carriers Products Categories Serial …" at bounding box center [83, 325] width 167 height 567
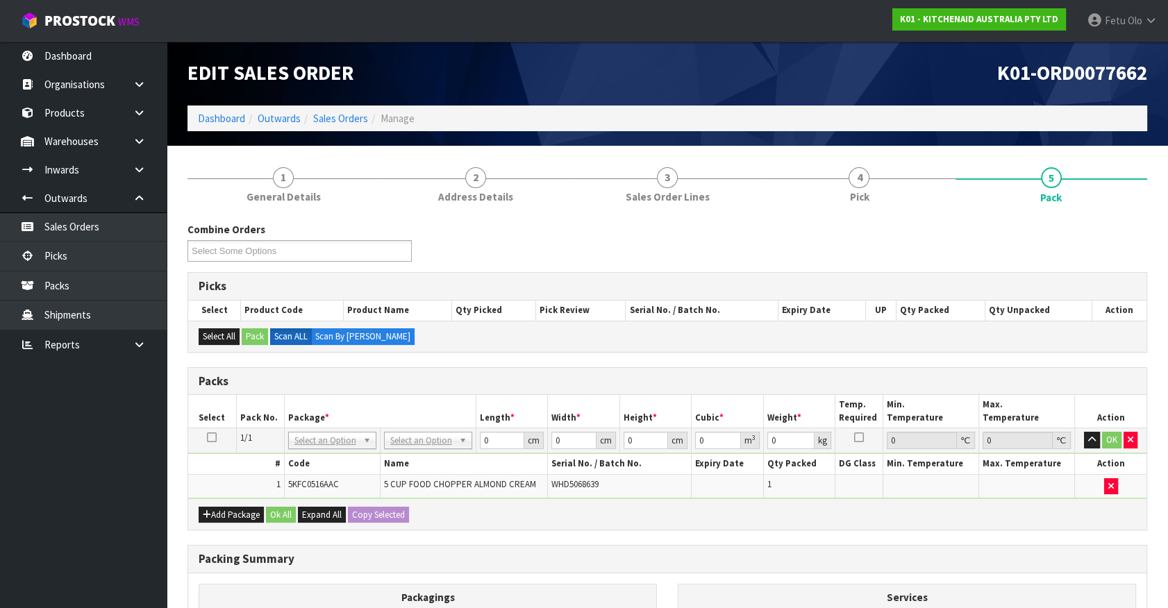
click at [453, 399] on th "Package *" at bounding box center [380, 411] width 192 height 33
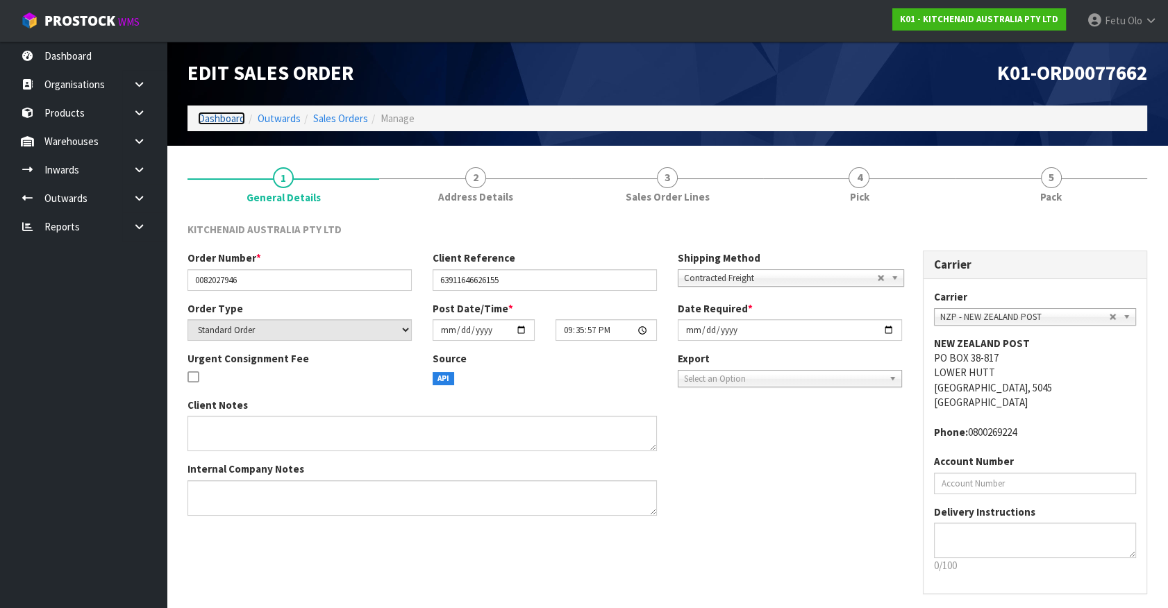
click at [230, 119] on link "Dashboard" at bounding box center [221, 118] width 47 height 13
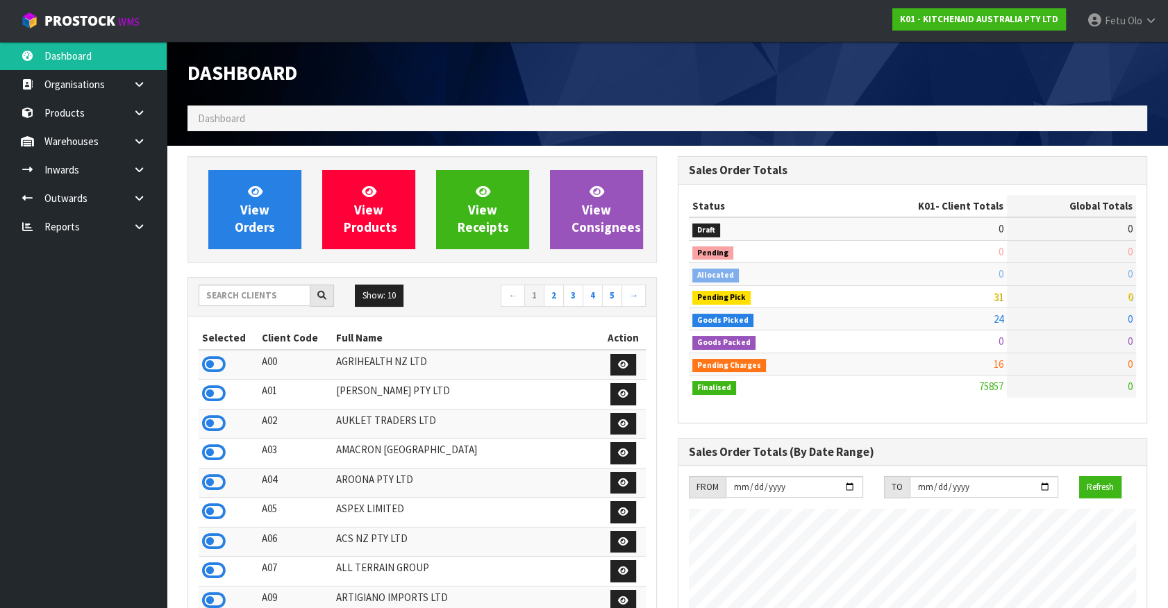
scroll to position [1050, 489]
click at [140, 200] on icon at bounding box center [139, 198] width 13 height 10
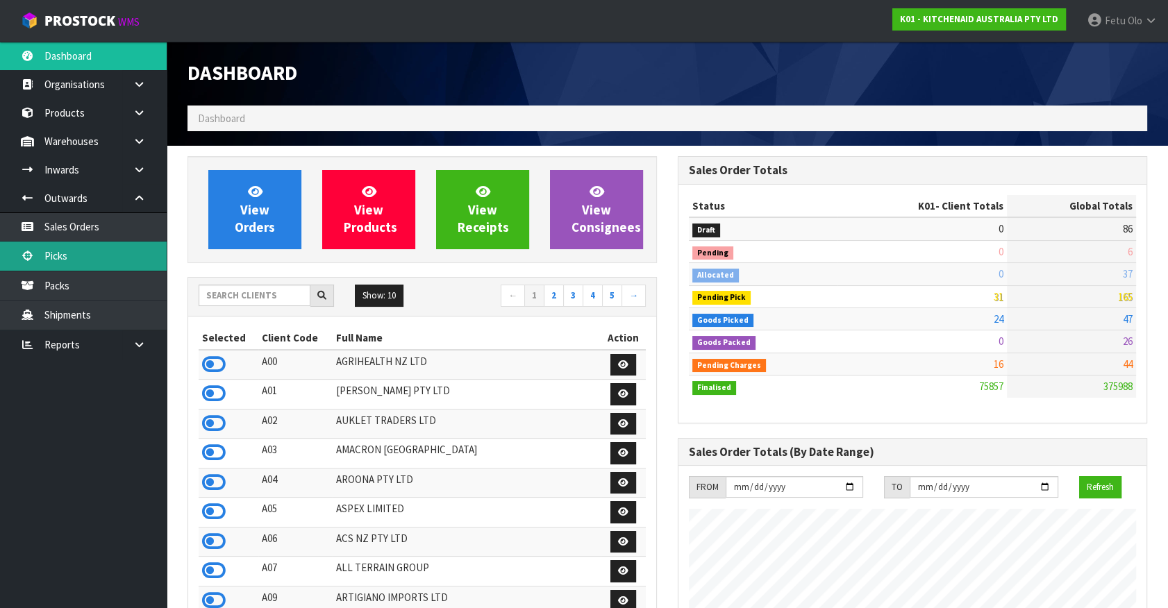
click at [83, 257] on link "Picks" at bounding box center [83, 256] width 167 height 28
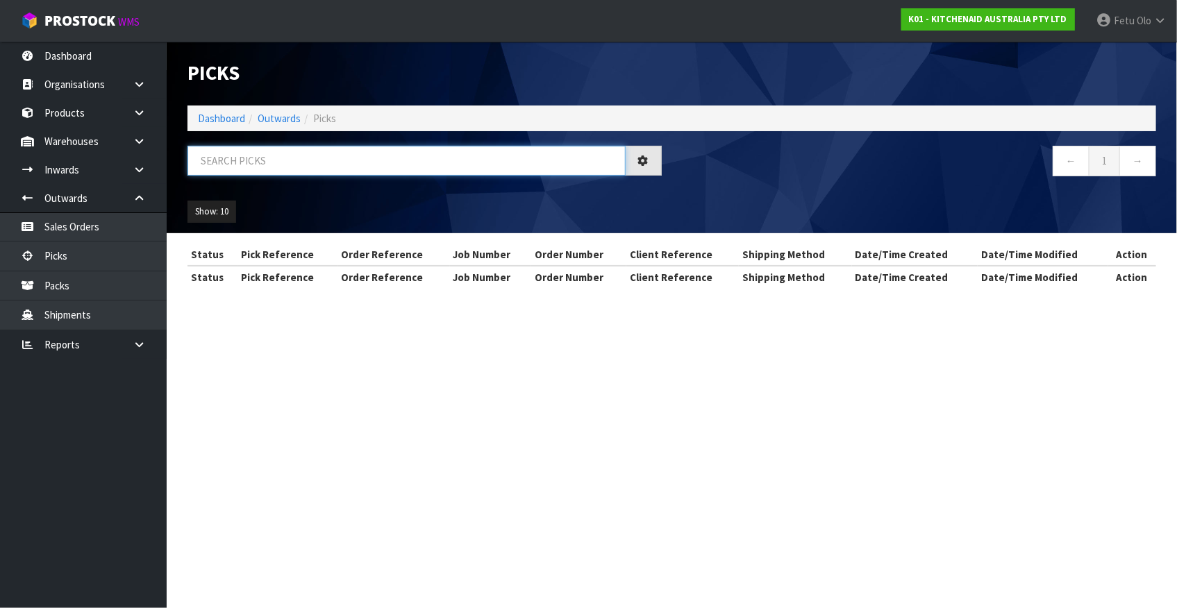
click at [320, 162] on input "text" at bounding box center [406, 161] width 438 height 30
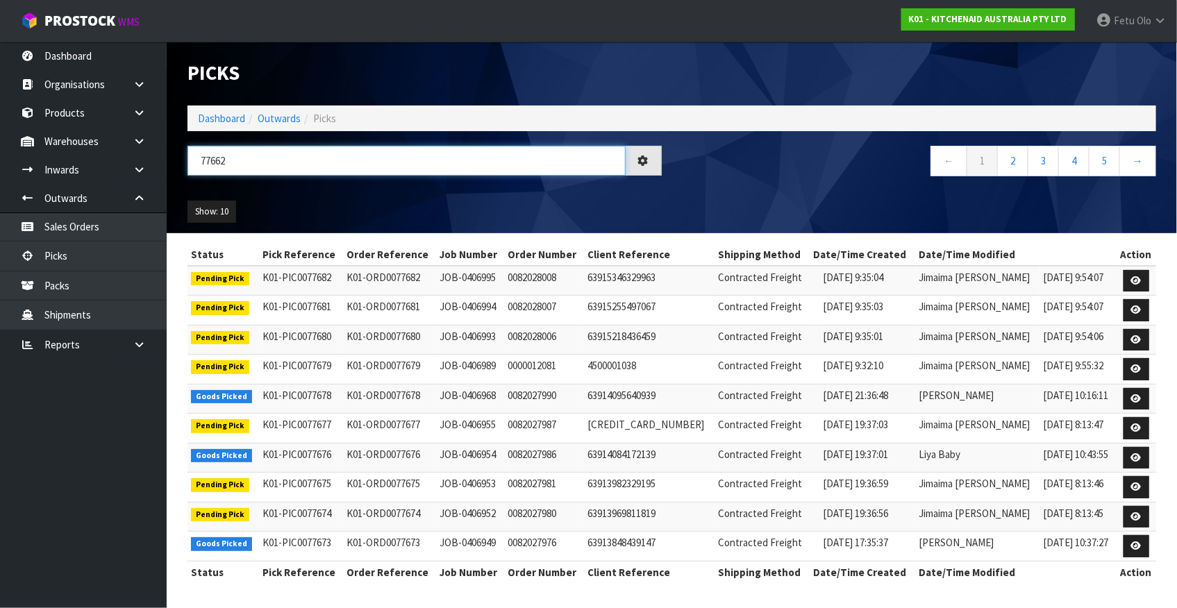
type input "77662"
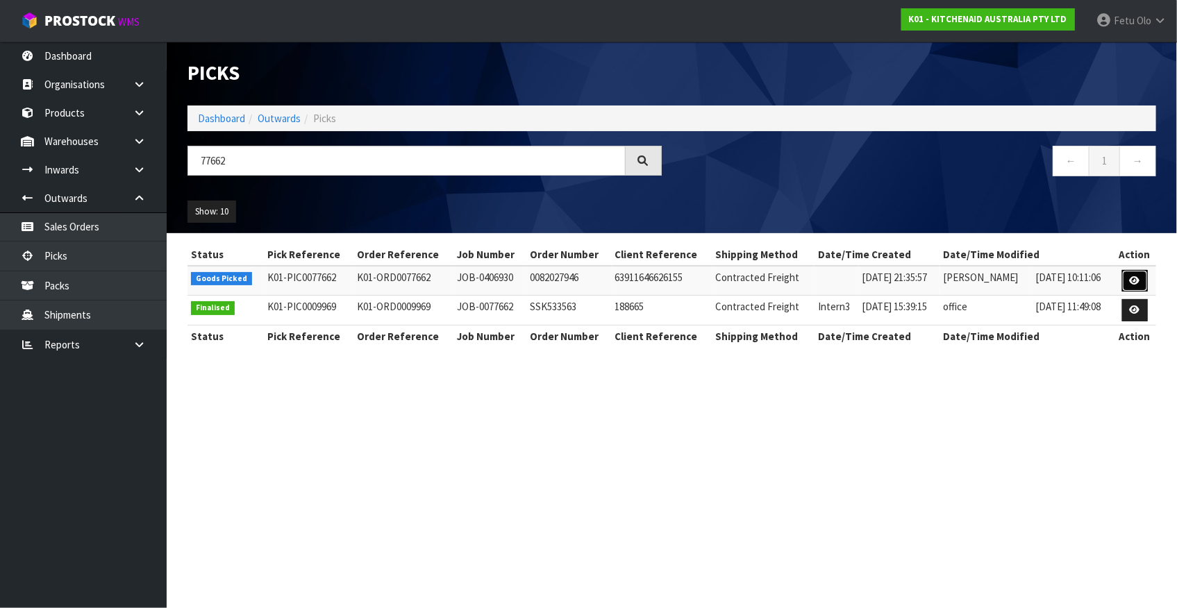
click at [1132, 283] on icon at bounding box center [1135, 280] width 10 height 9
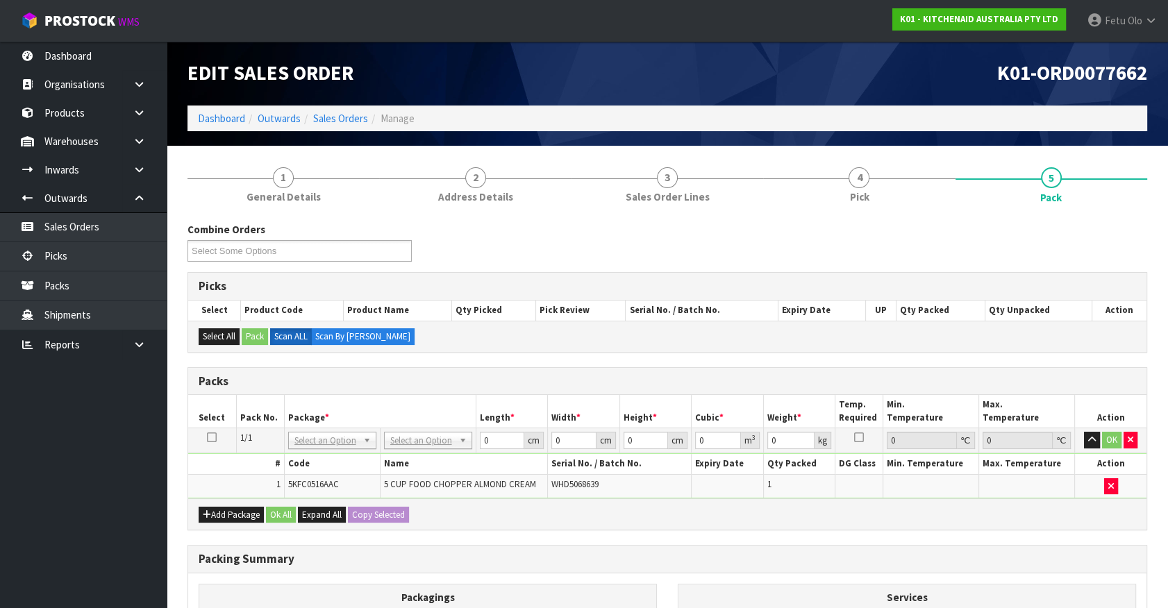
drag, startPoint x: 326, startPoint y: 436, endPoint x: 326, endPoint y: 453, distance: 16.7
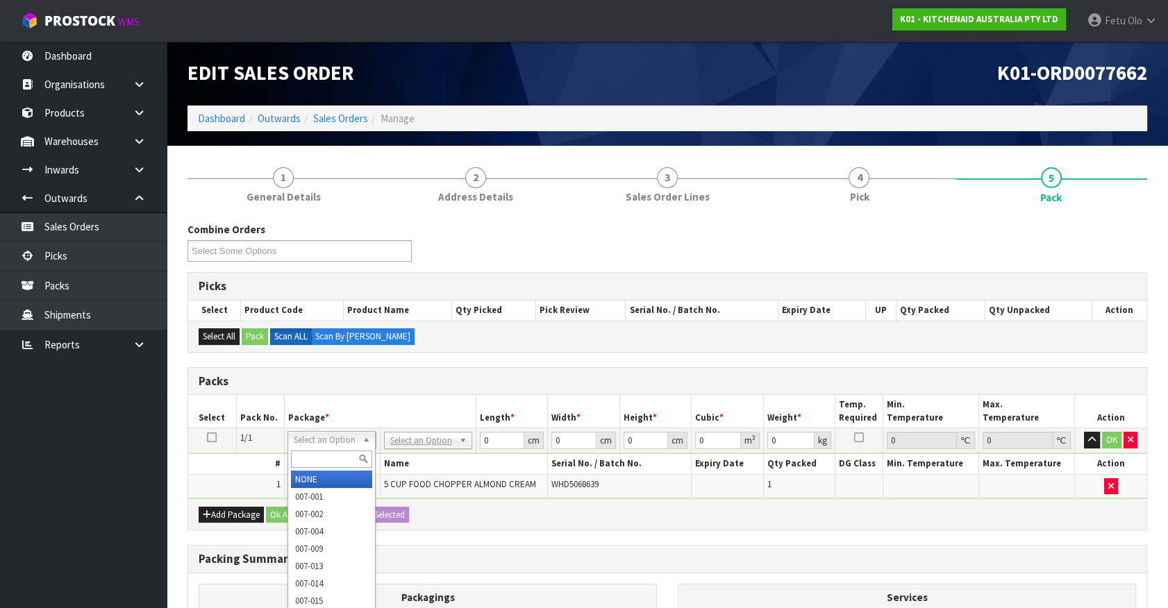
click at [326, 453] on input "text" at bounding box center [331, 459] width 81 height 17
type input "011-"
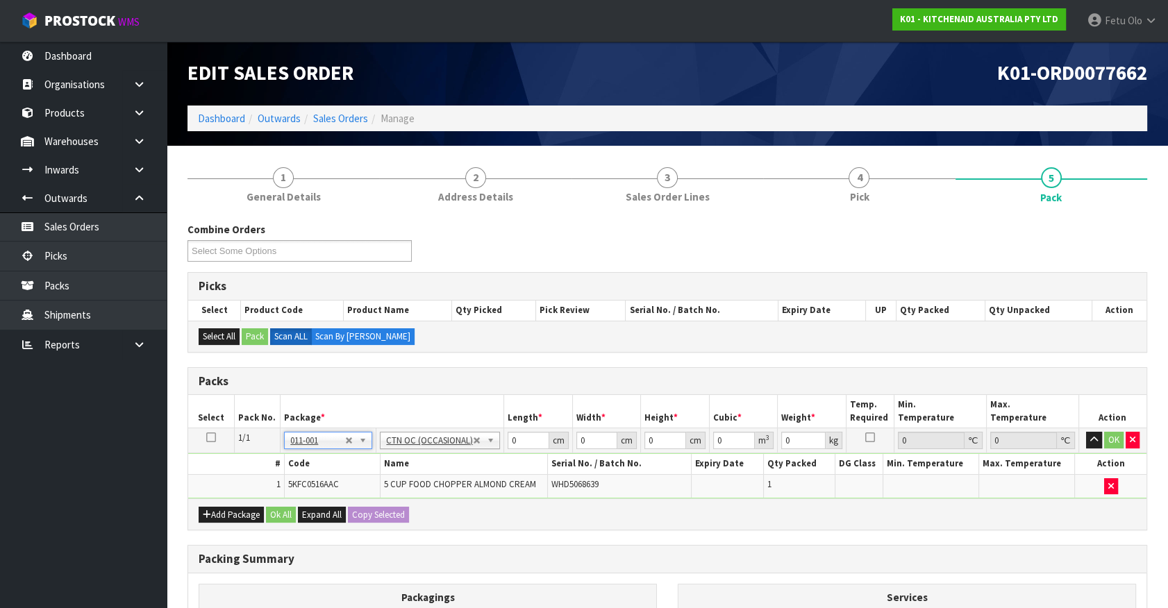
type input "1.94"
drag, startPoint x: 527, startPoint y: 442, endPoint x: 462, endPoint y: 452, distance: 66.1
click at [463, 452] on tbody "1/1 NONE 007-001 007-002 007-004 007-009 007-013 007-014 007-015 007-017 007-01…" at bounding box center [667, 463] width 958 height 70
type input "32"
type input "24"
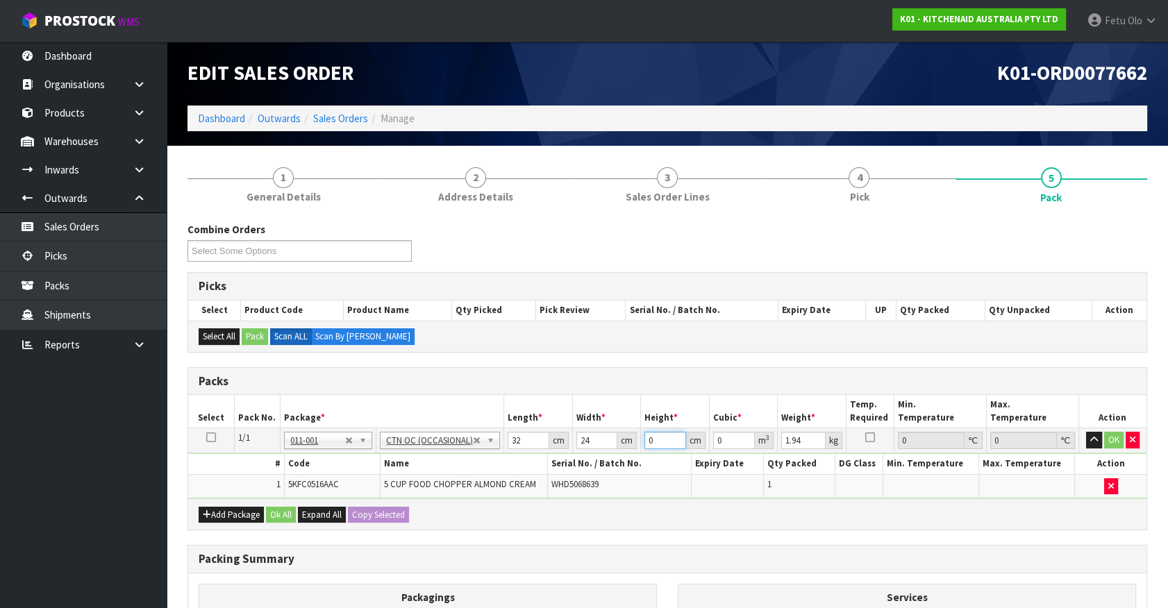
type input "2"
type input "0.001536"
type input "22"
type input "0.016896"
type input "22"
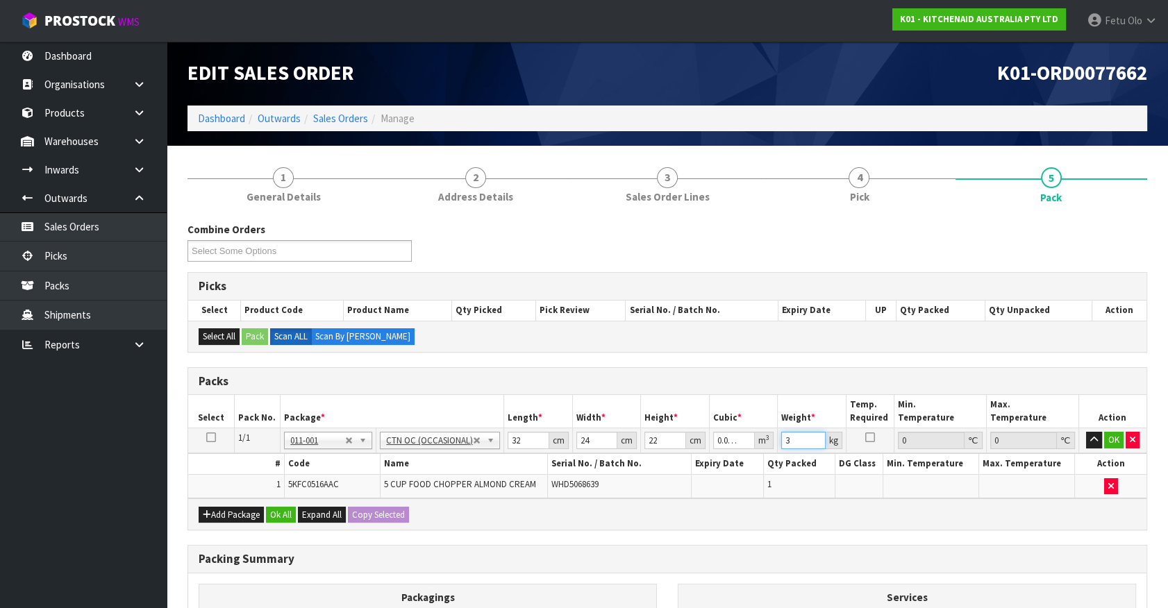
type input "3"
click button "OK" at bounding box center [1113, 440] width 19 height 17
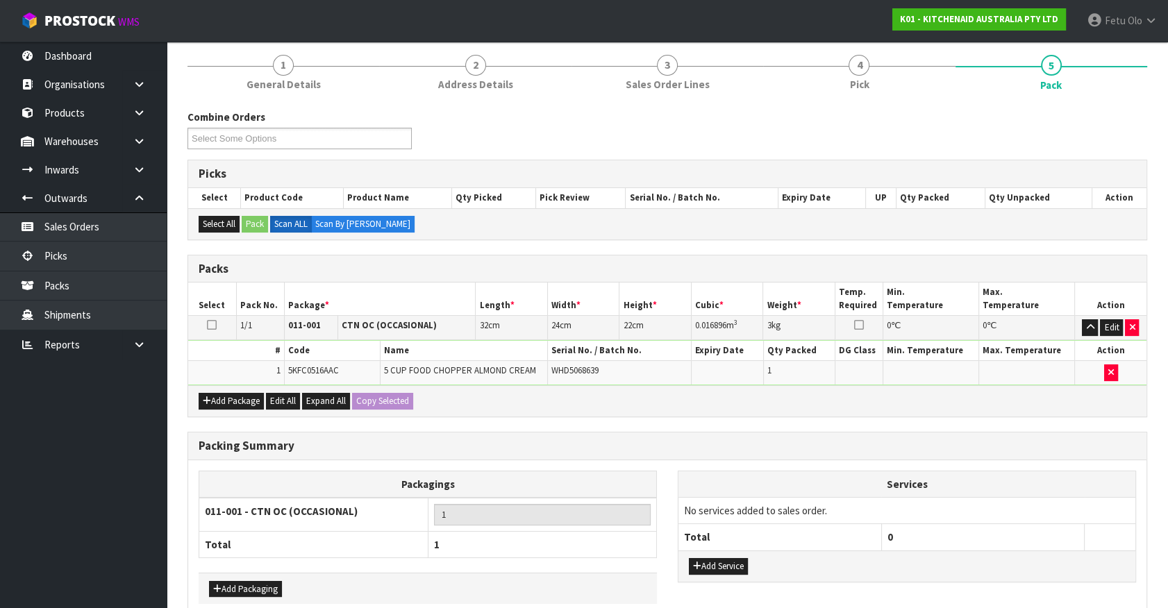
scroll to position [181, 0]
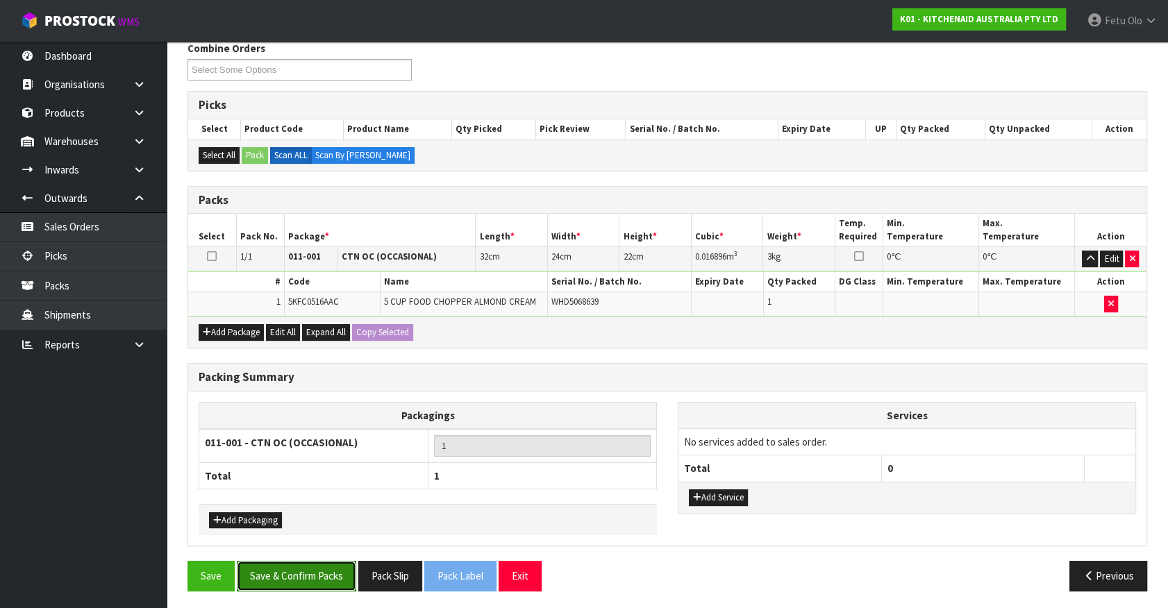
click at [308, 562] on button "Save & Confirm Packs" at bounding box center [296, 576] width 119 height 30
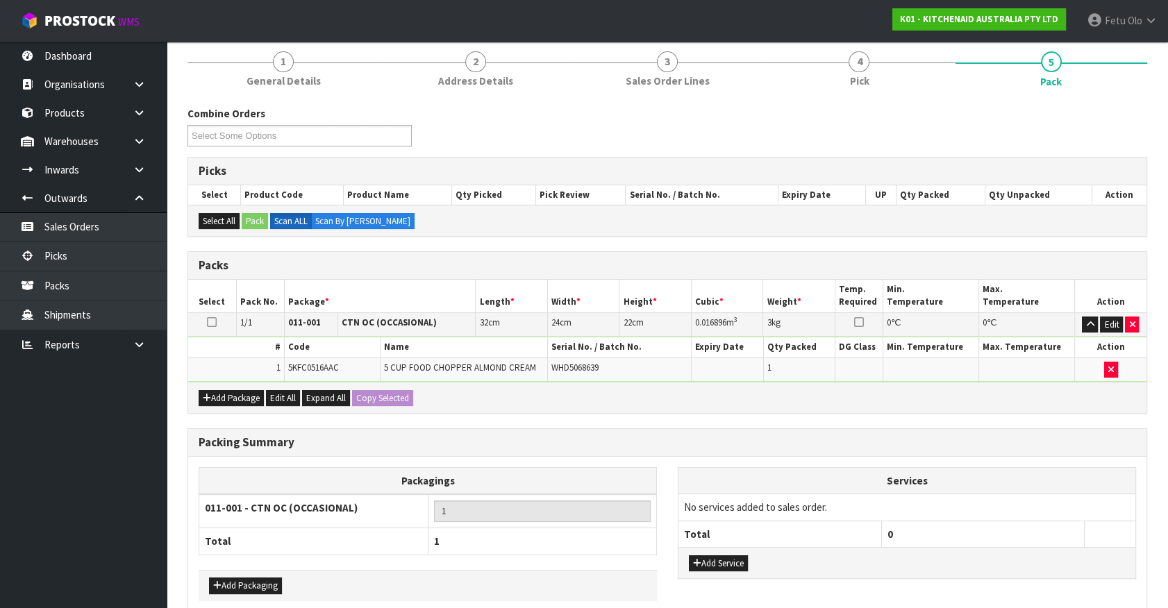
scroll to position [156, 0]
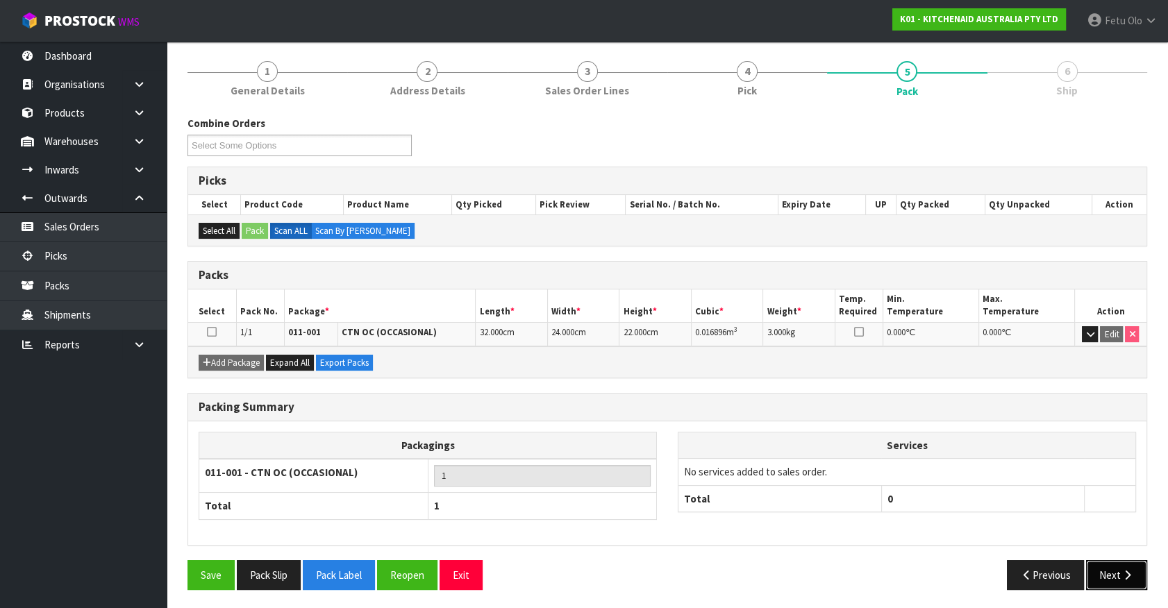
click at [1094, 562] on button "Next" at bounding box center [1116, 575] width 61 height 30
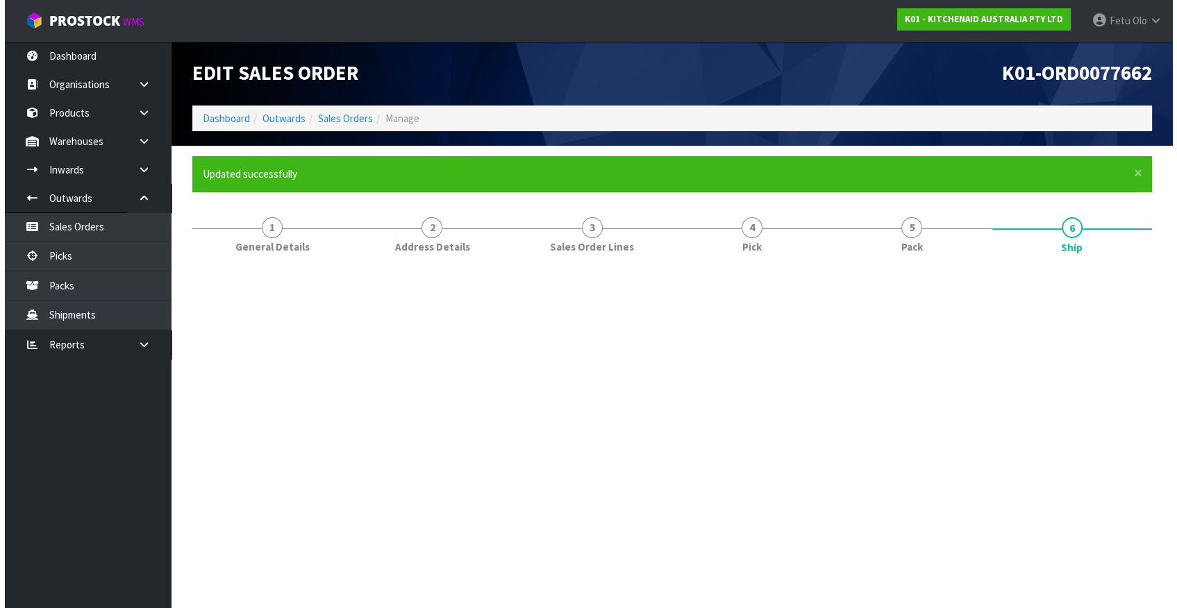
scroll to position [0, 0]
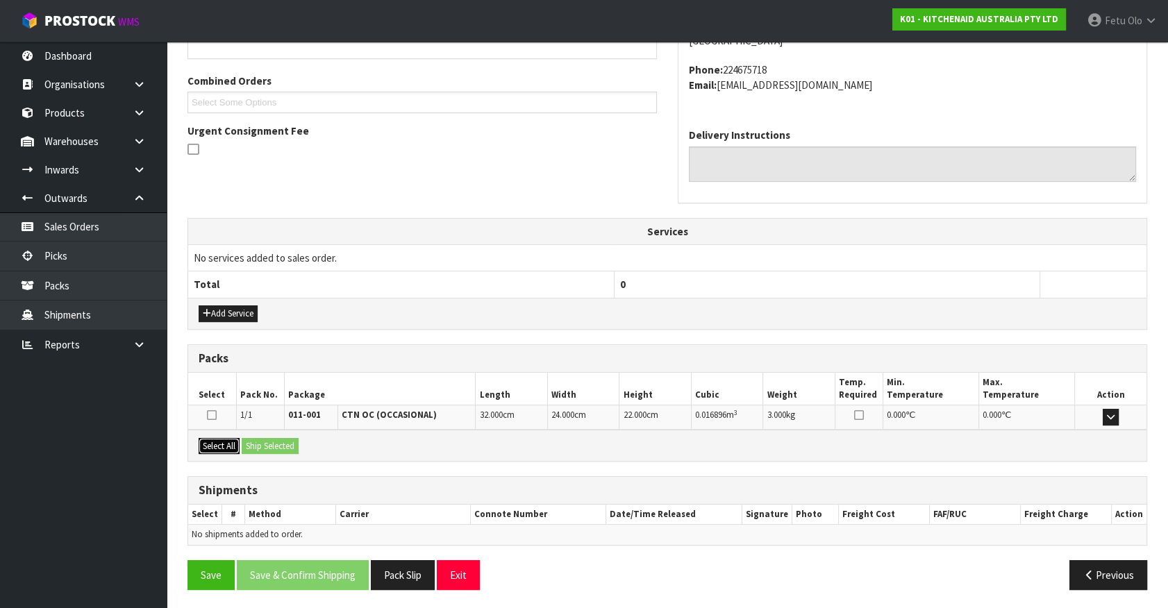
drag, startPoint x: 223, startPoint y: 437, endPoint x: 236, endPoint y: 437, distance: 13.2
click at [226, 438] on button "Select All" at bounding box center [219, 446] width 41 height 17
drag, startPoint x: 249, startPoint y: 437, endPoint x: 273, endPoint y: 458, distance: 32.0
click at [250, 438] on button "Ship Selected" at bounding box center [270, 446] width 57 height 17
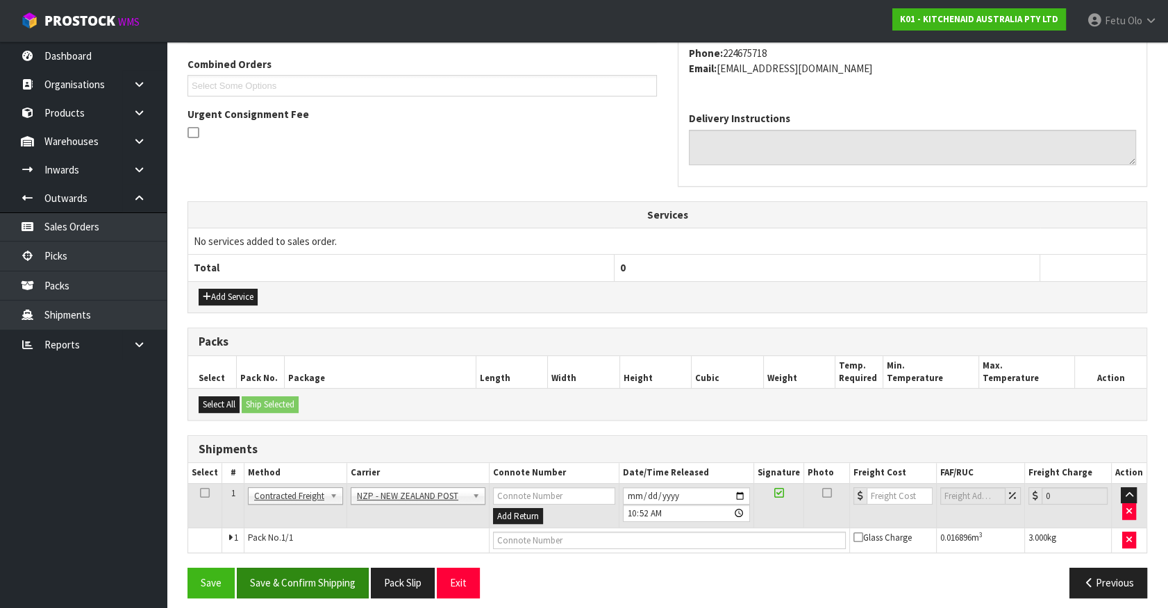
scroll to position [362, 0]
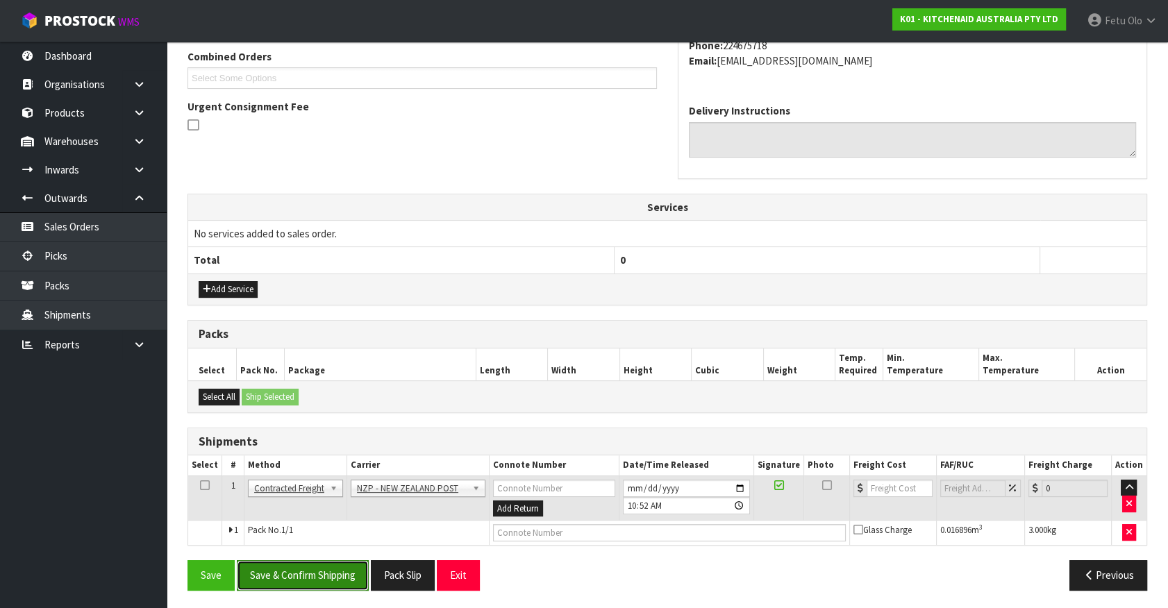
click at [319, 578] on button "Save & Confirm Shipping" at bounding box center [303, 575] width 132 height 30
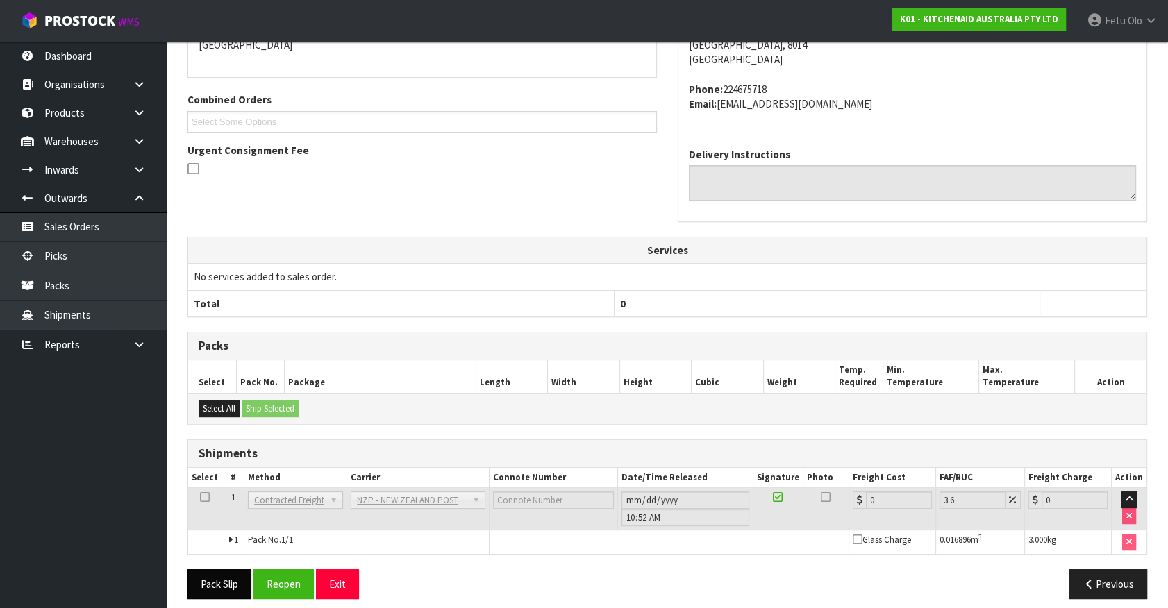
scroll to position [342, 0]
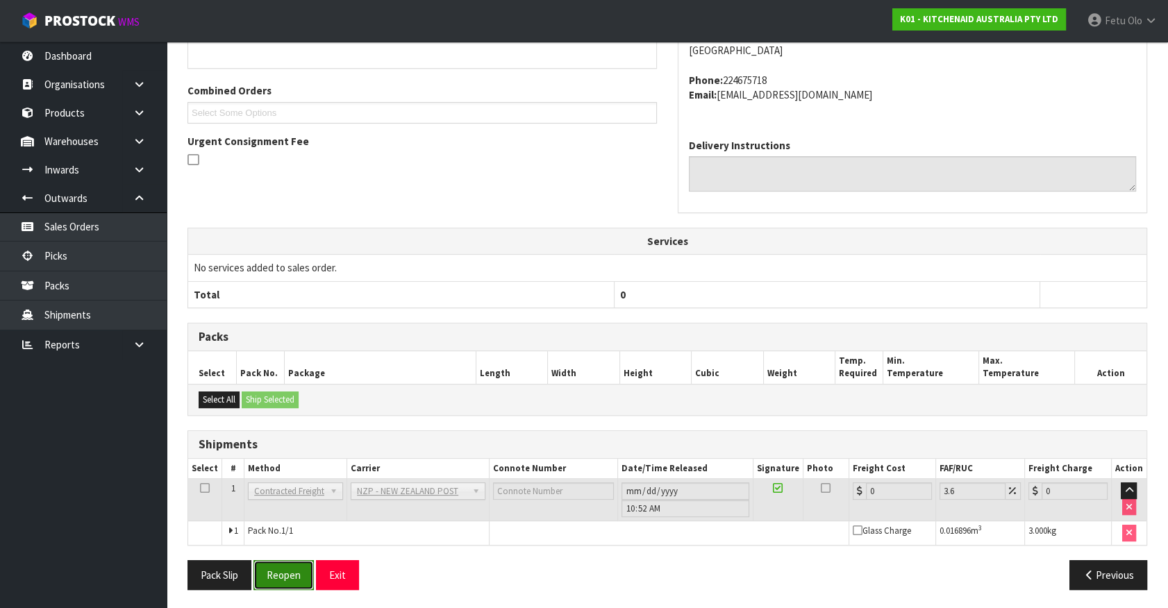
click at [276, 572] on button "Reopen" at bounding box center [283, 575] width 60 height 30
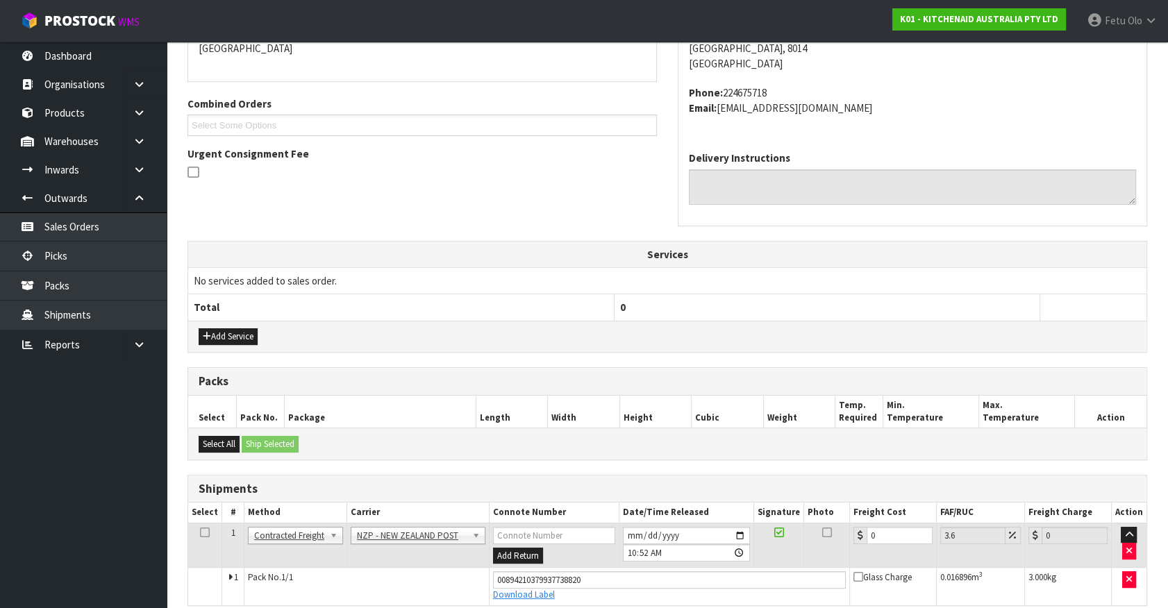
scroll to position [375, 0]
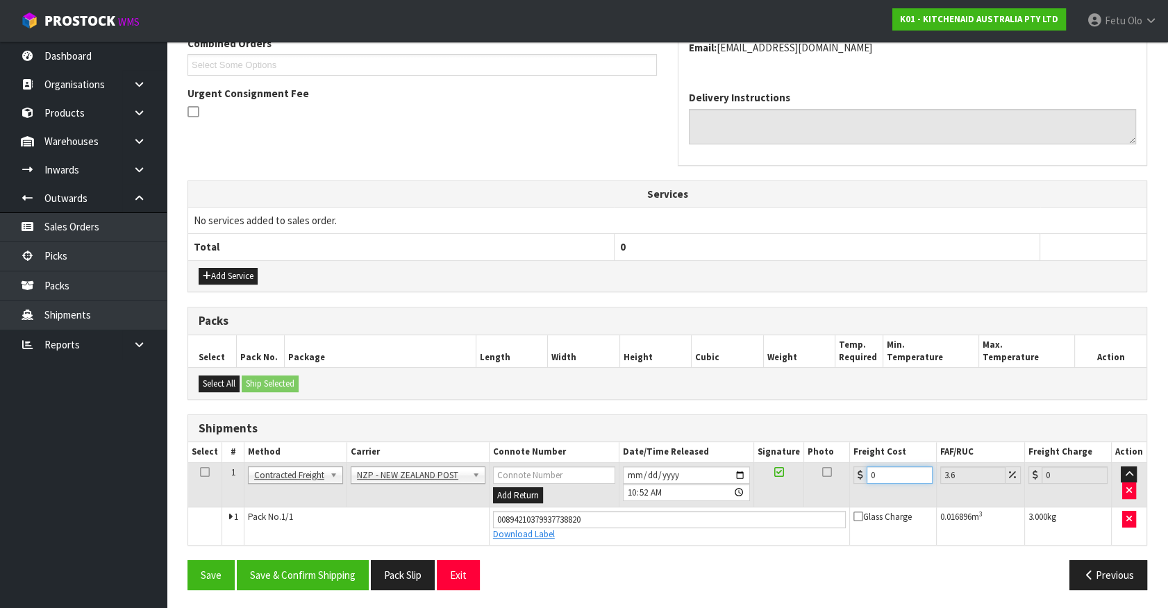
drag, startPoint x: 896, startPoint y: 477, endPoint x: 730, endPoint y: 507, distance: 167.9
click at [730, 507] on tbody "1 Client Local Pickup Customer Local Pickup Company Freight Contracted Freight …" at bounding box center [667, 503] width 958 height 82
type input "1"
type input "1.04"
type input "11"
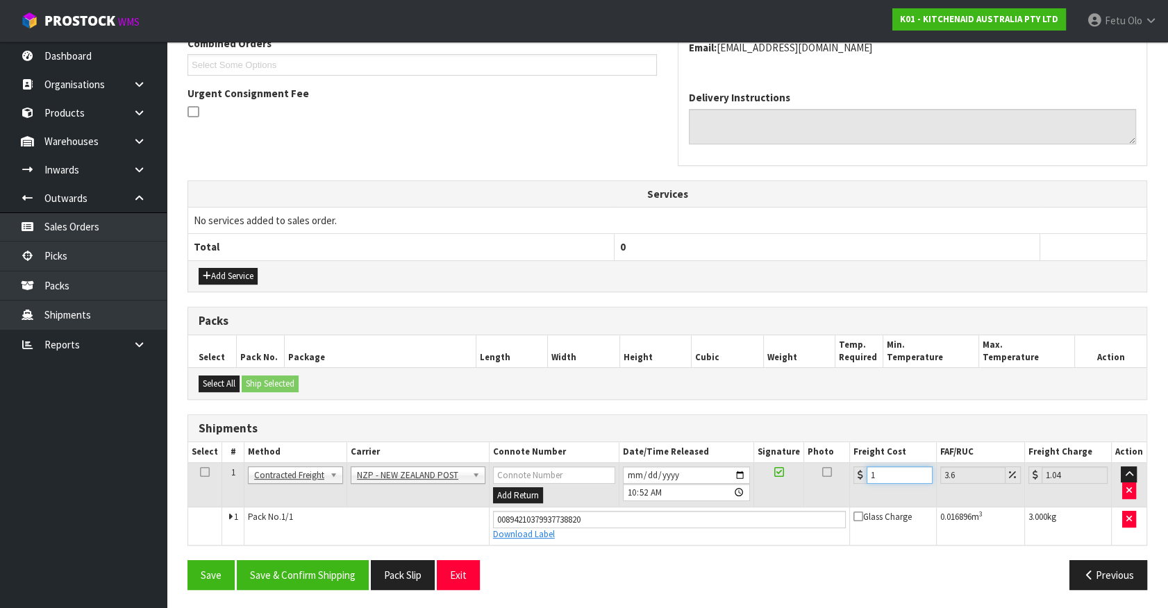
type input "11.4"
type input "11.6"
type input "12.02"
type input "11.61"
type input "12.03"
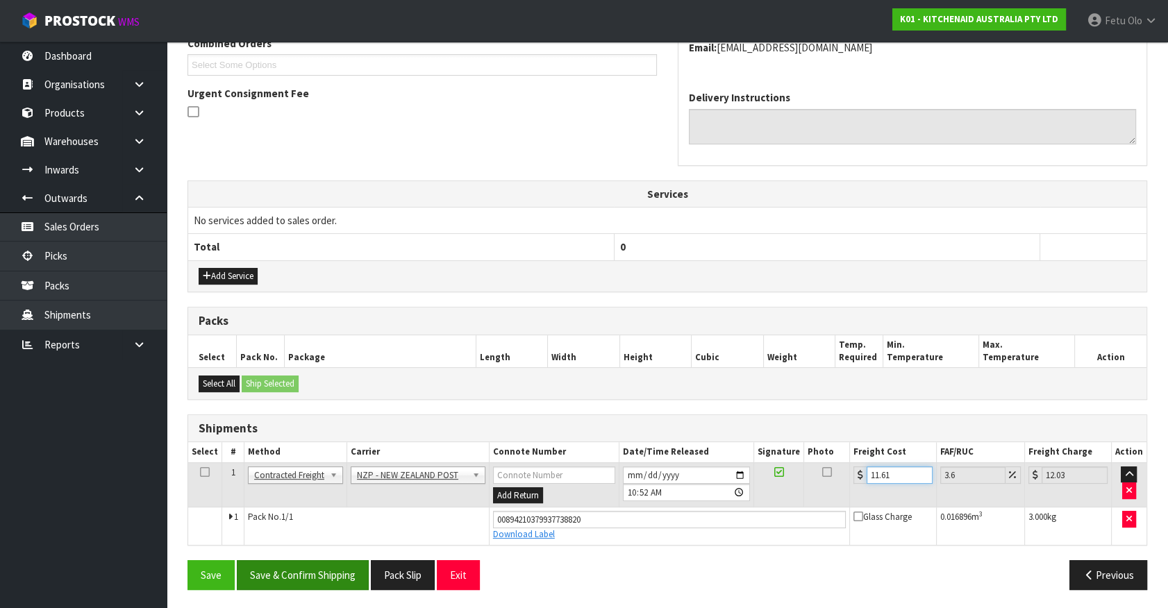
type input "11.61"
click at [330, 568] on button "Save & Confirm Shipping" at bounding box center [303, 575] width 132 height 30
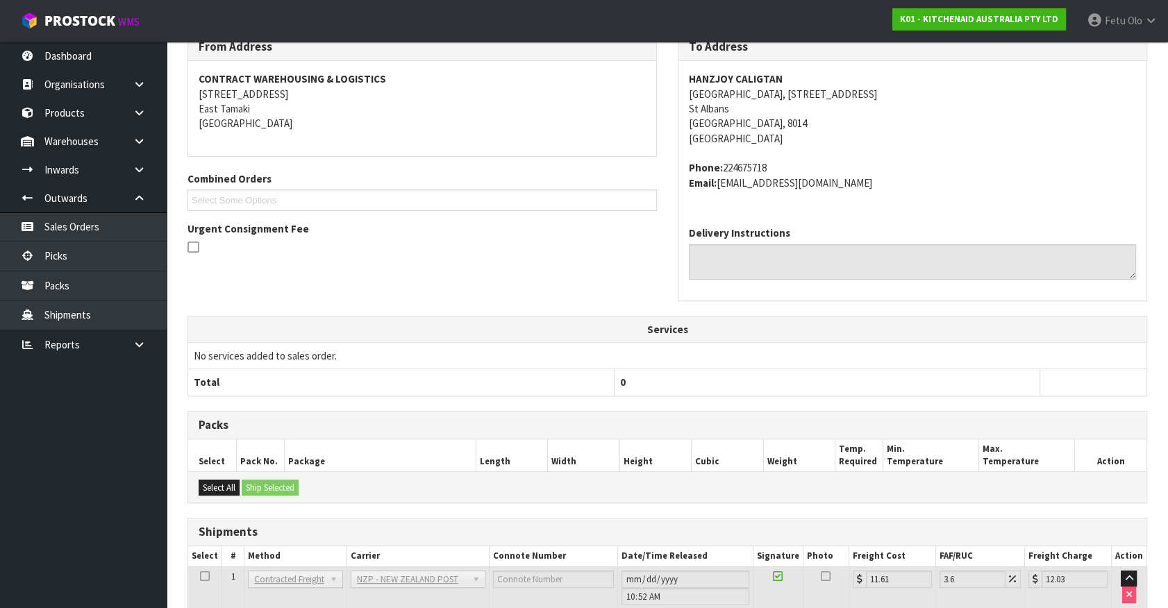
scroll to position [337, 0]
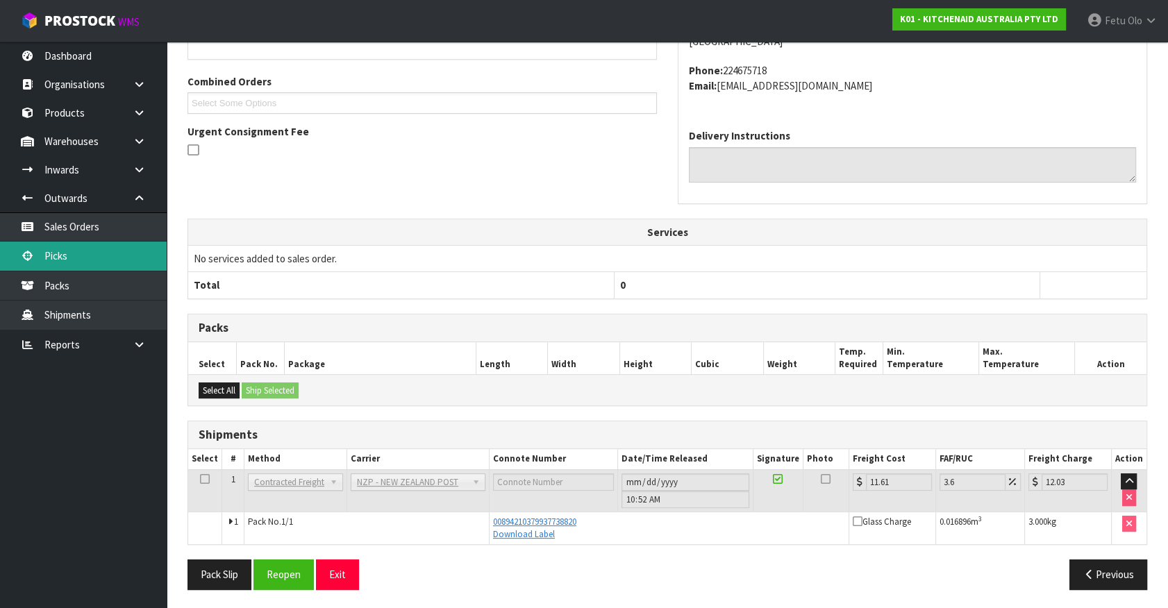
click at [83, 259] on link "Picks" at bounding box center [83, 256] width 167 height 28
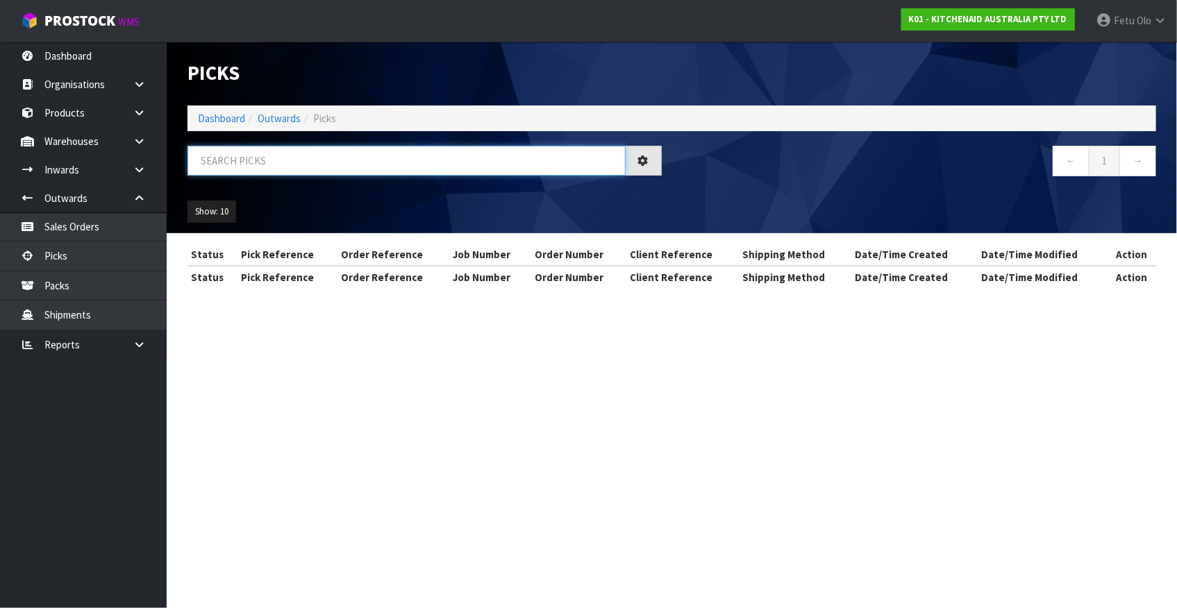
click at [294, 167] on input "text" at bounding box center [406, 161] width 438 height 30
type input "77516"
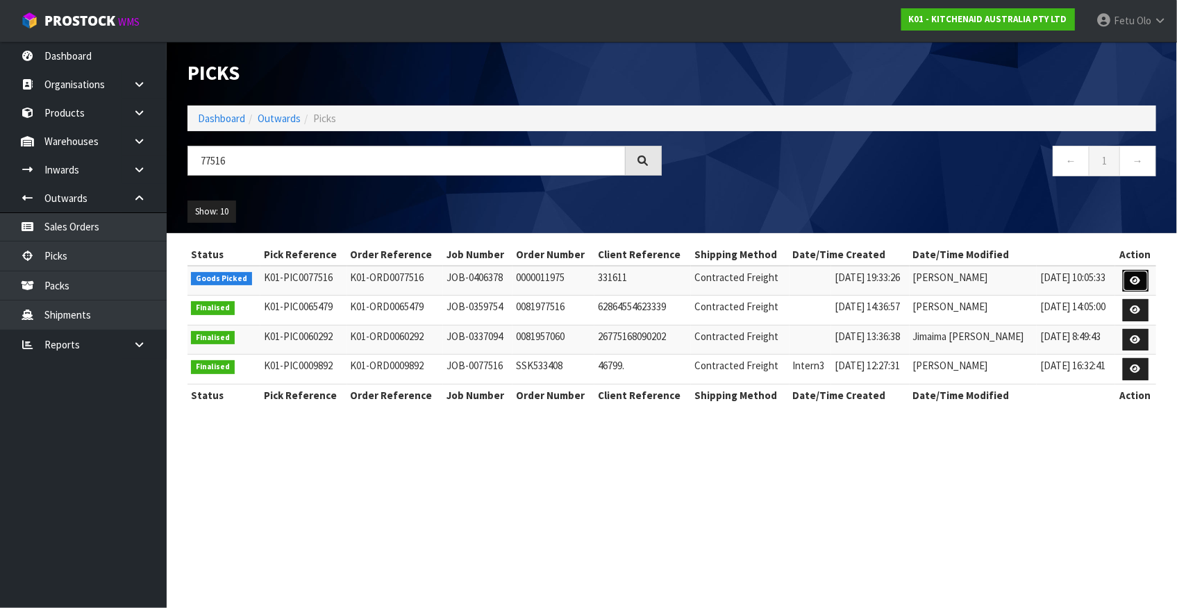
click at [1143, 283] on link at bounding box center [1136, 281] width 26 height 22
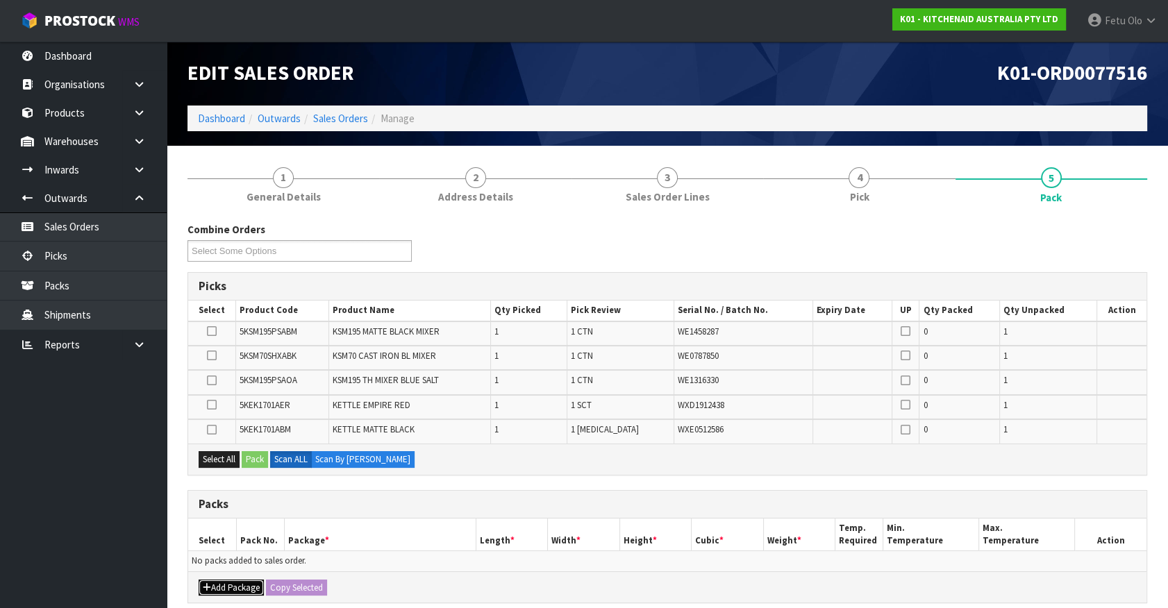
click at [222, 582] on button "Add Package" at bounding box center [231, 588] width 65 height 17
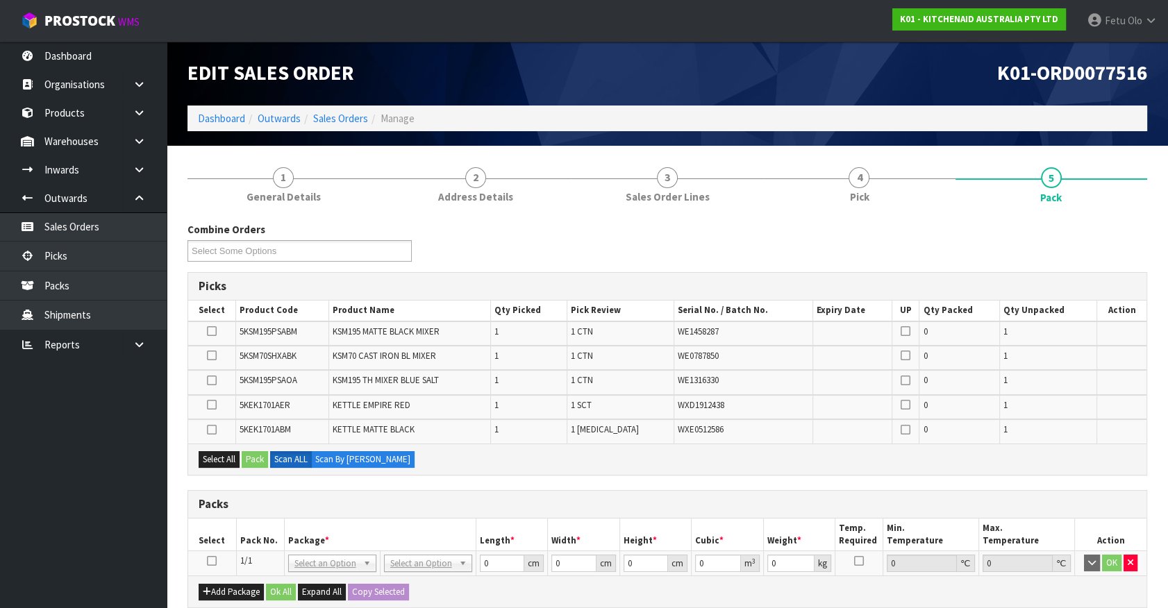
click at [210, 561] on icon at bounding box center [212, 561] width 10 height 1
click at [303, 521] on th "Package *" at bounding box center [380, 535] width 192 height 33
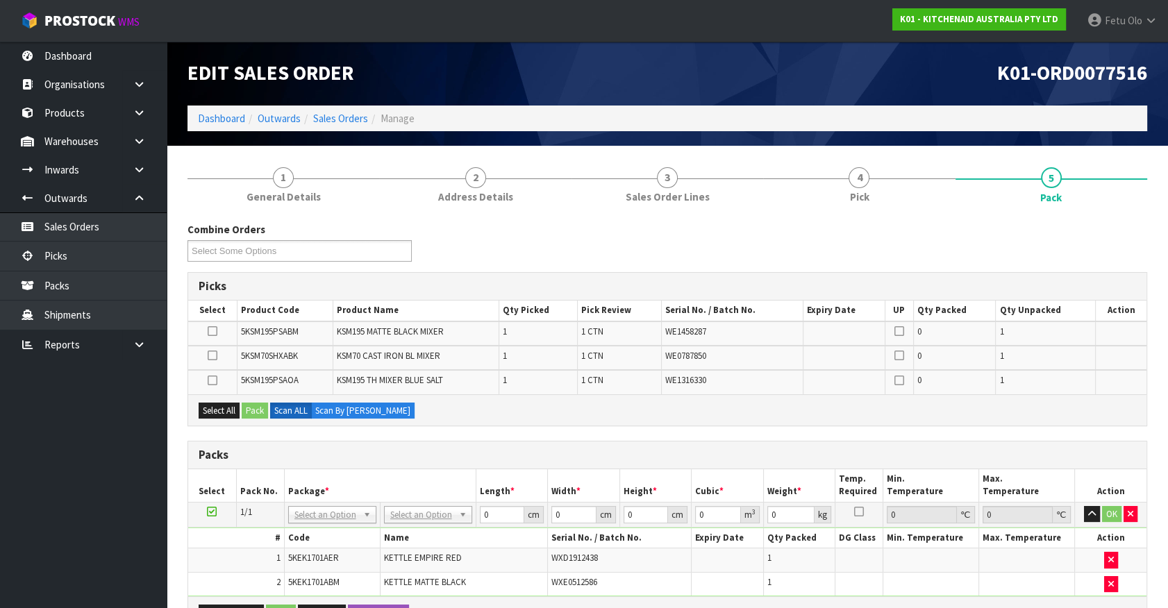
click at [216, 507] on td at bounding box center [212, 514] width 48 height 25
click at [212, 512] on icon at bounding box center [212, 512] width 10 height 1
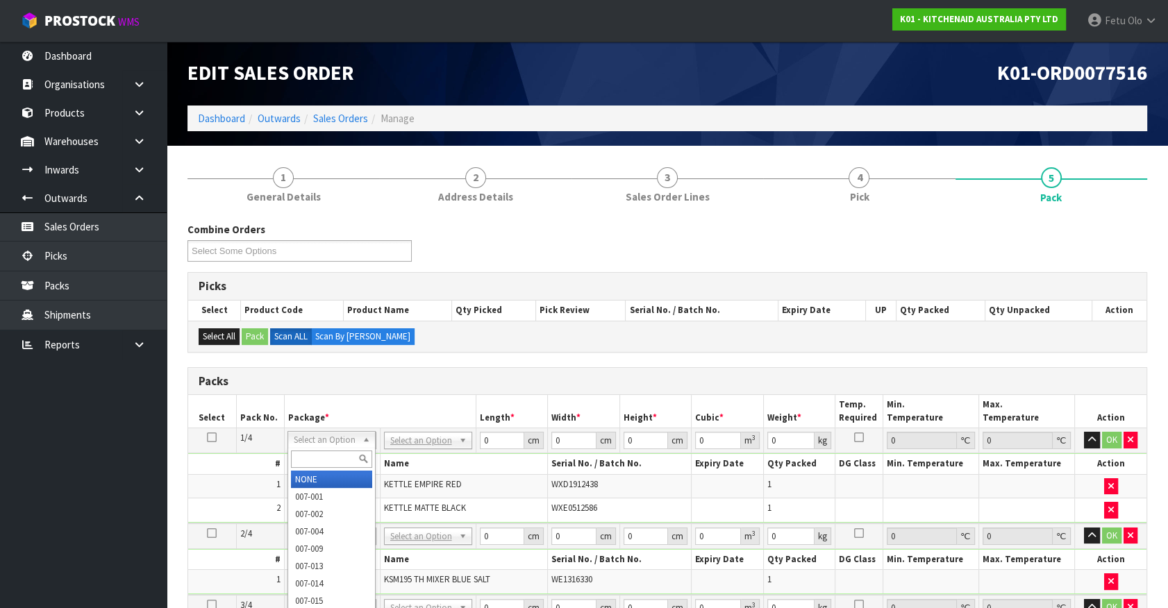
drag, startPoint x: 350, startPoint y: 439, endPoint x: 338, endPoint y: 483, distance: 45.3
drag, startPoint x: 338, startPoint y: 483, endPoint x: 412, endPoint y: 454, distance: 79.8
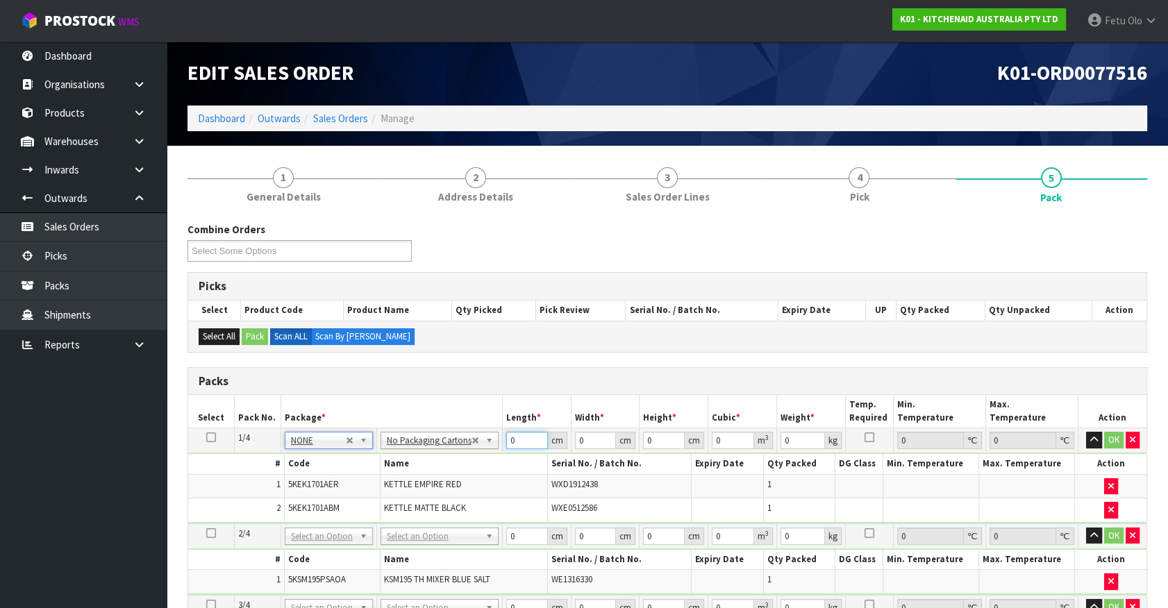
drag, startPoint x: 518, startPoint y: 441, endPoint x: 453, endPoint y: 462, distance: 67.8
click at [453, 462] on tbody "1/4 NONE 007-001 007-002 007-004 007-009 007-013 007-014 007-015 007-017 007-01…" at bounding box center [667, 475] width 958 height 95
type input "42"
type input "28"
type input "3"
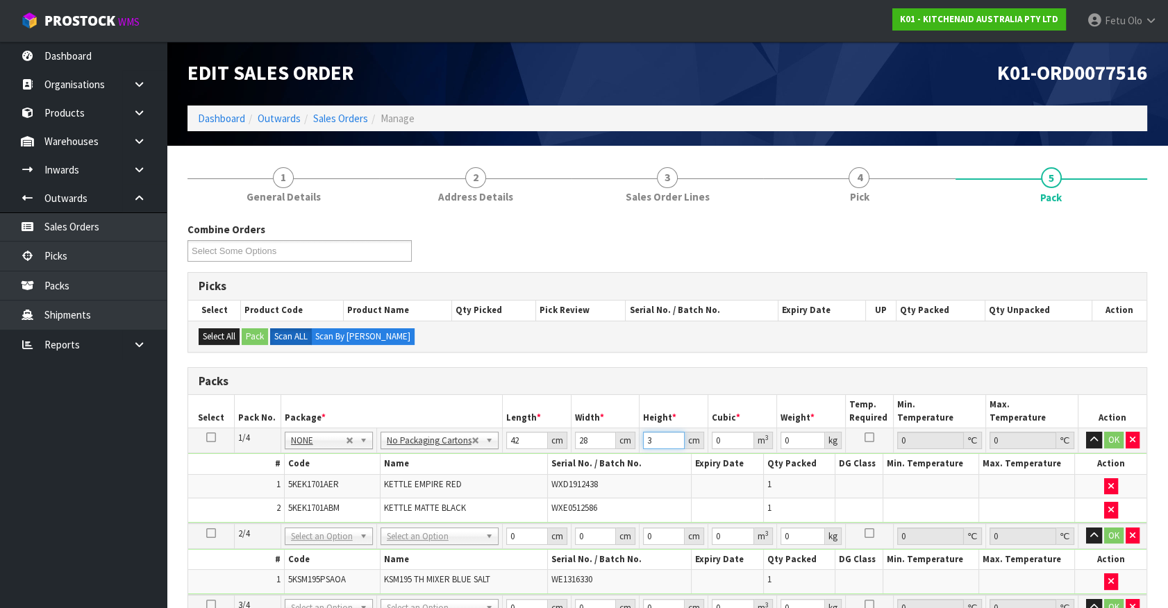
type input "0.003528"
type input "35"
type input "0.04116"
type input "35"
type input "6"
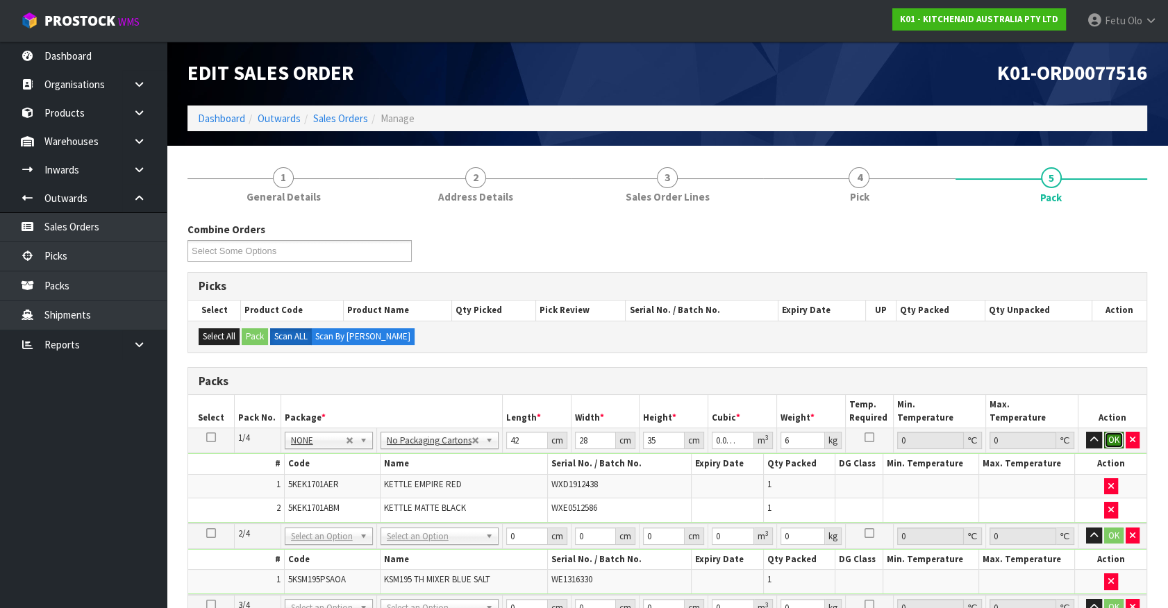
click button "OK" at bounding box center [1113, 440] width 19 height 17
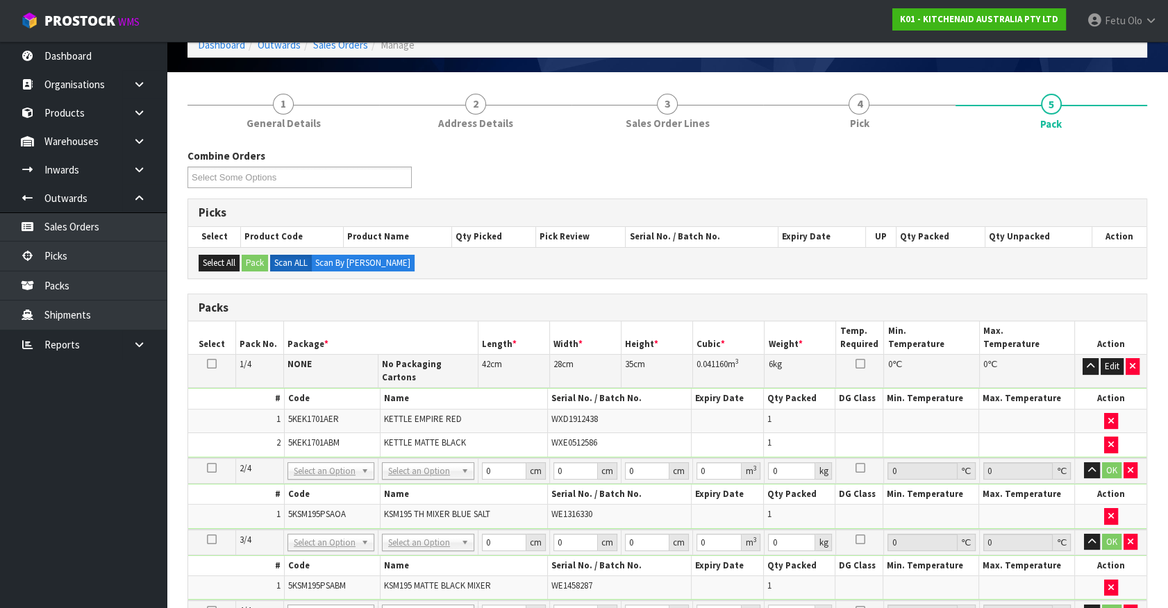
scroll to position [189, 0]
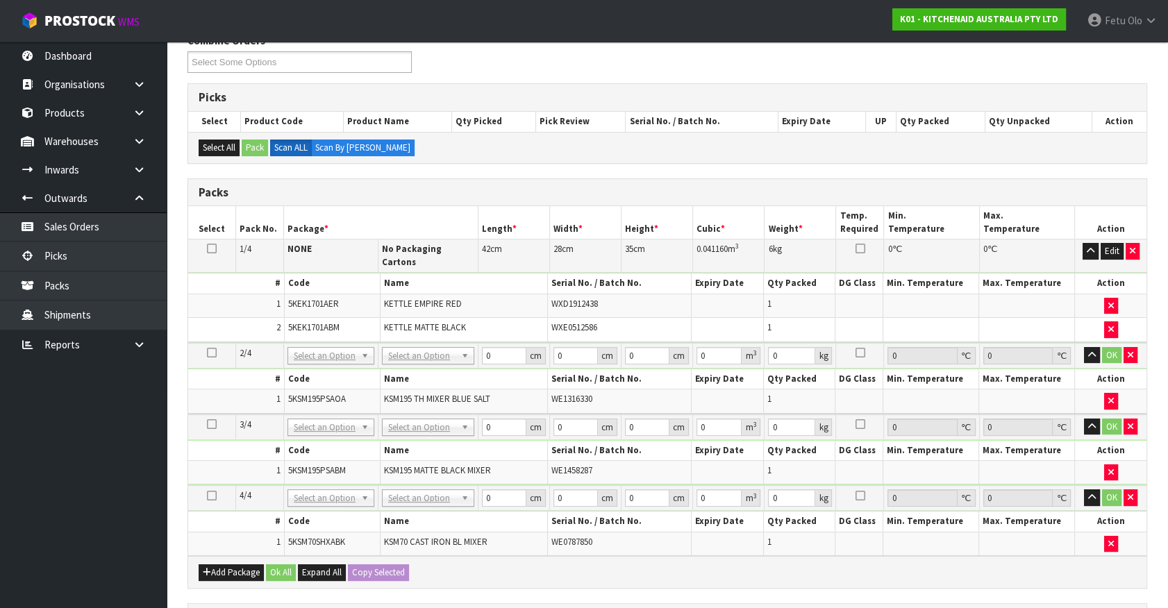
drag, startPoint x: 437, startPoint y: 326, endPoint x: 428, endPoint y: 352, distance: 27.9
click at [437, 328] on td "KETTLE MATTE BLACK" at bounding box center [464, 330] width 168 height 24
drag, startPoint x: 425, startPoint y: 408, endPoint x: 422, endPoint y: 430, distance: 22.4
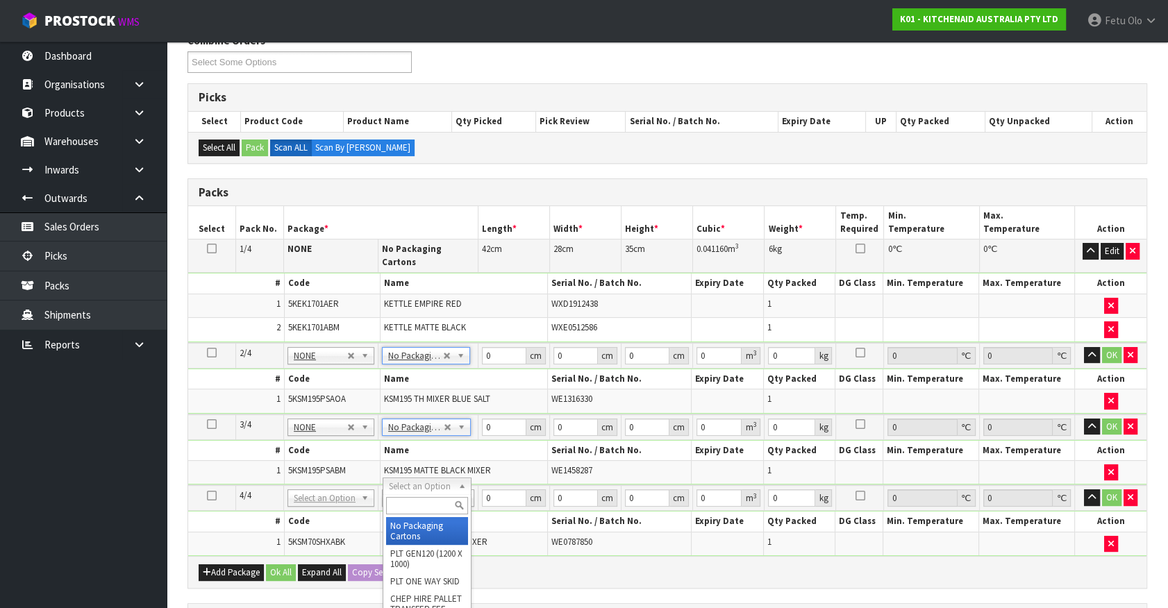
drag, startPoint x: 418, startPoint y: 480, endPoint x: 417, endPoint y: 516, distance: 35.4
drag, startPoint x: 417, startPoint y: 522, endPoint x: 423, endPoint y: 511, distance: 12.7
type input "4"
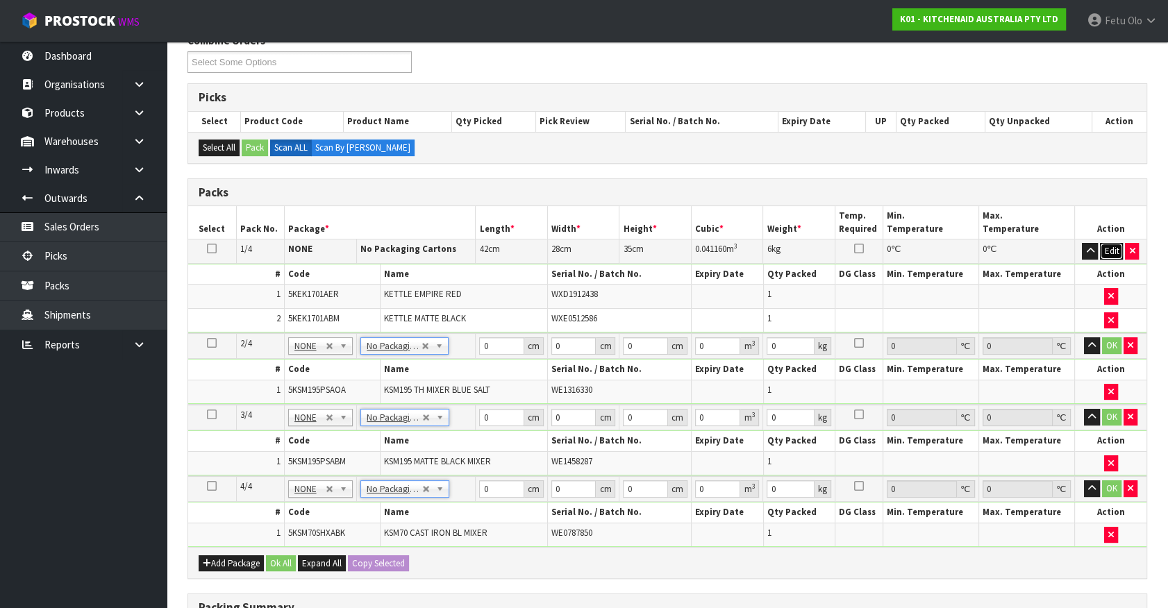
click at [1117, 250] on button "Edit" at bounding box center [1111, 251] width 23 height 17
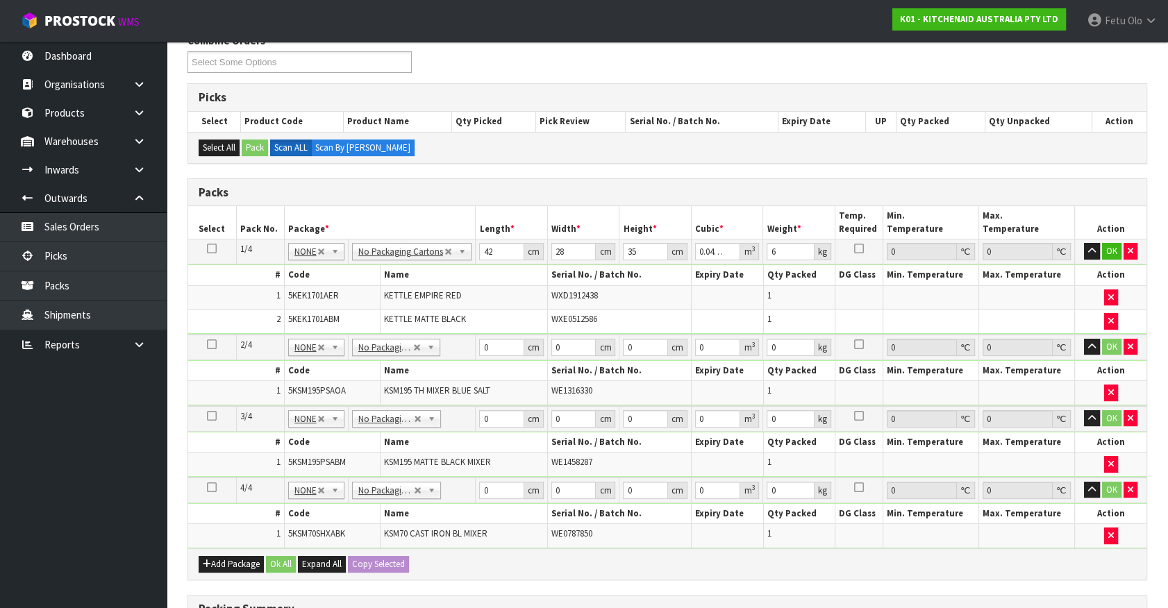
click at [330, 260] on td "NONE 007-001 007-002 007-004 007-009 007-013 007-014 007-015 007-017 007-018 00…" at bounding box center [316, 252] width 64 height 25
drag, startPoint x: 314, startPoint y: 257, endPoint x: 307, endPoint y: 267, distance: 11.9
click at [306, 267] on input "text" at bounding box center [316, 270] width 51 height 17
type input "011-"
type input "1"
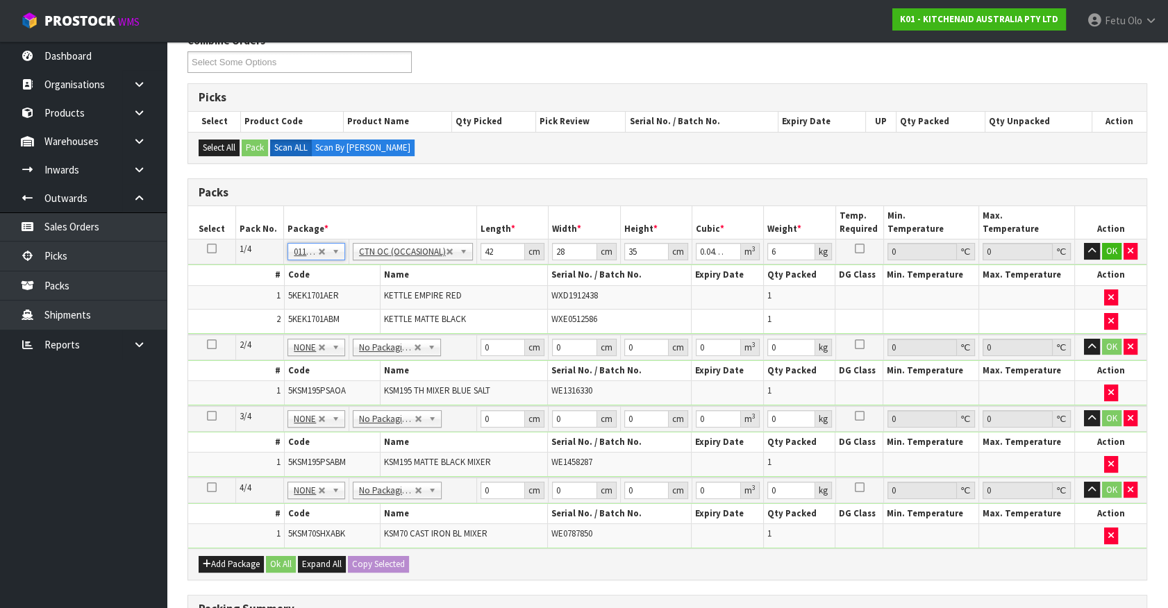
type input "0"
type input "4"
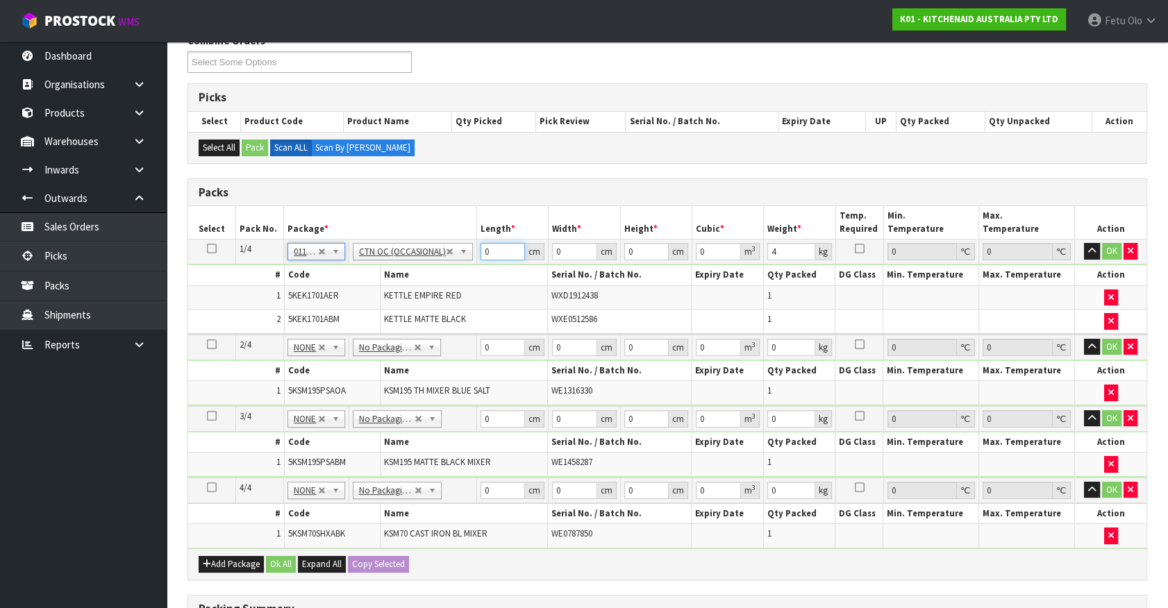
click at [405, 283] on tbody "1/4 NONE 007-001 007-002 007-004 007-009 007-013 007-014 007-015 007-017 007-01…" at bounding box center [667, 287] width 958 height 95
type input "42"
type input "28"
type input "3"
type input "0.003528"
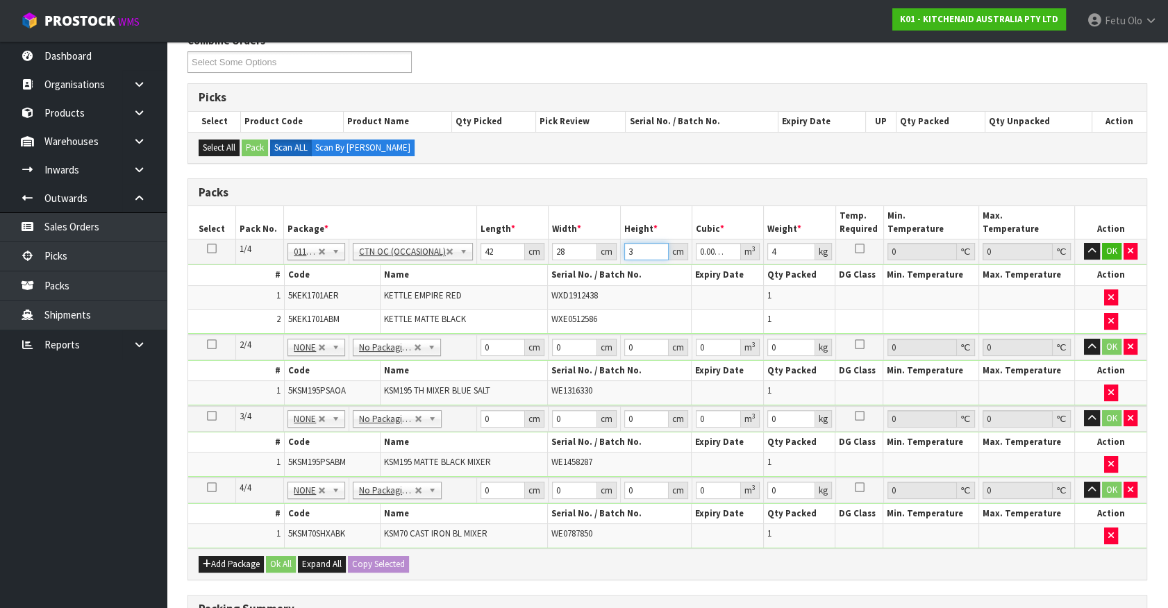
type input "35"
type input "0.04116"
type input "35"
type input "6"
click button "OK" at bounding box center [1111, 251] width 19 height 17
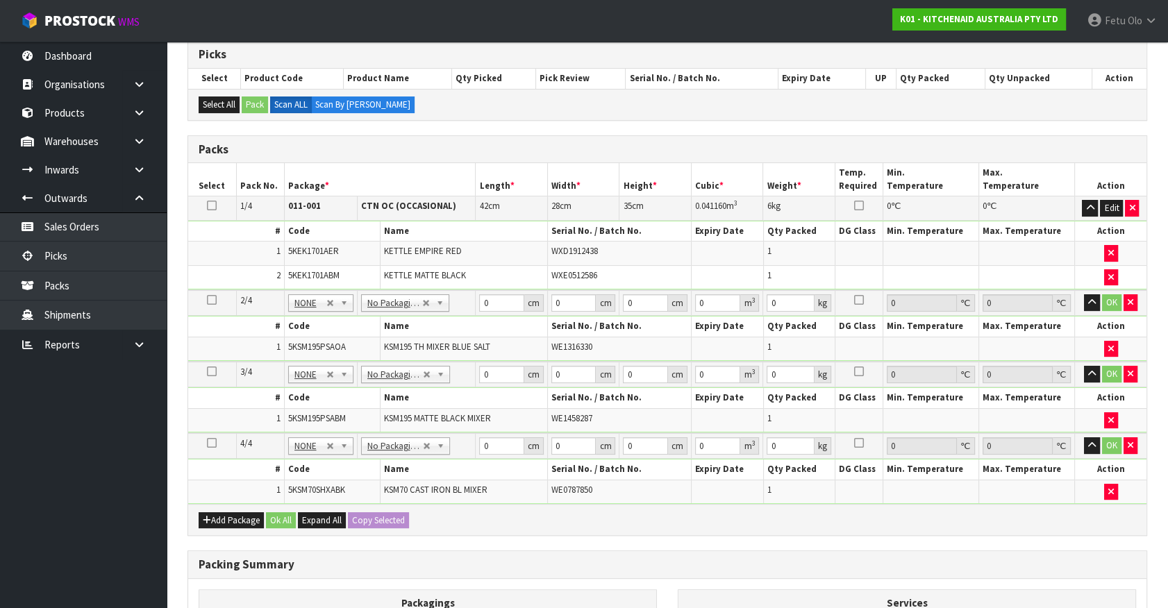
scroll to position [252, 0]
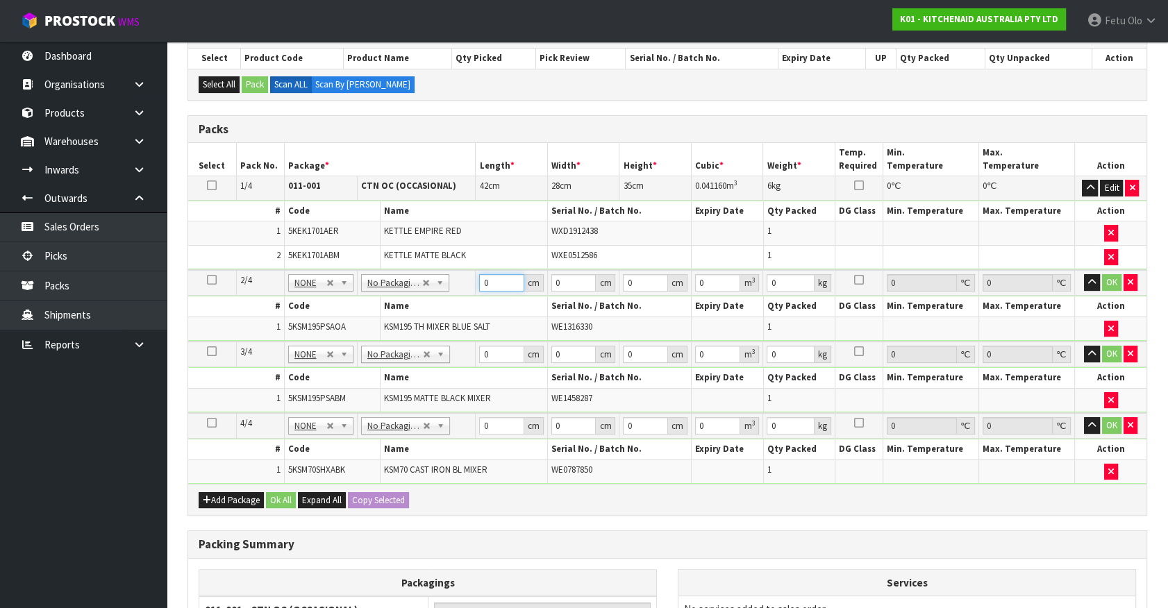
drag, startPoint x: 434, startPoint y: 292, endPoint x: 420, endPoint y: 308, distance: 20.6
click at [421, 306] on tbody "2/4 NONE 007-001 007-002 007-004 007-009 007-013 007-014 007-015 007-017 007-01…" at bounding box center [667, 306] width 958 height 72
type input "42"
type input "29"
type input "4"
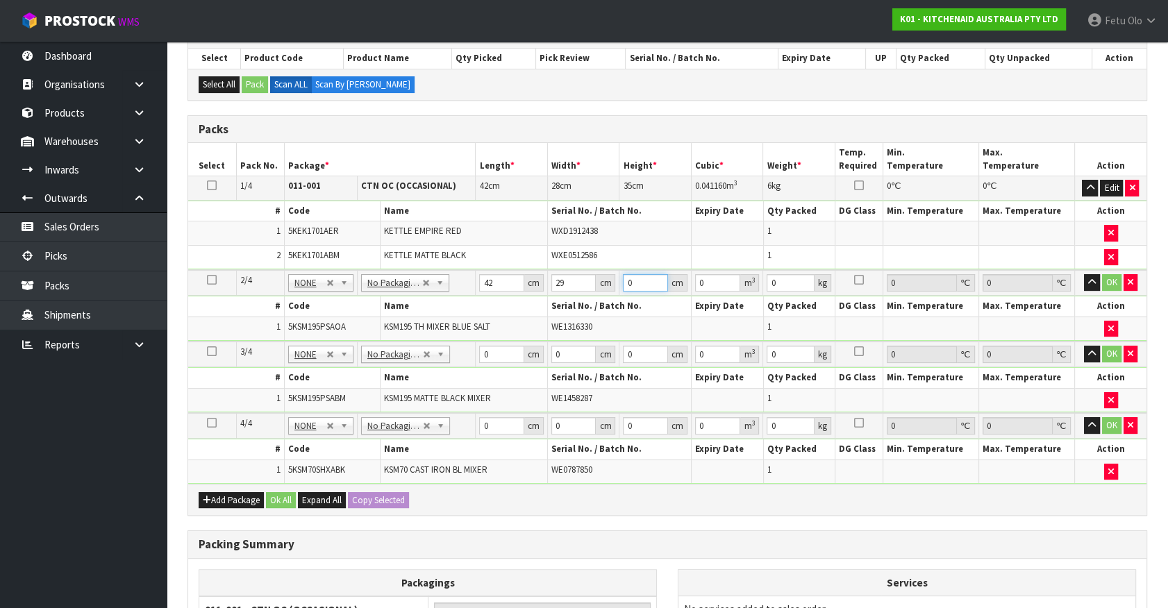
type input "0.004872"
type input "43"
type input "0.052374"
type input "43"
type input "13"
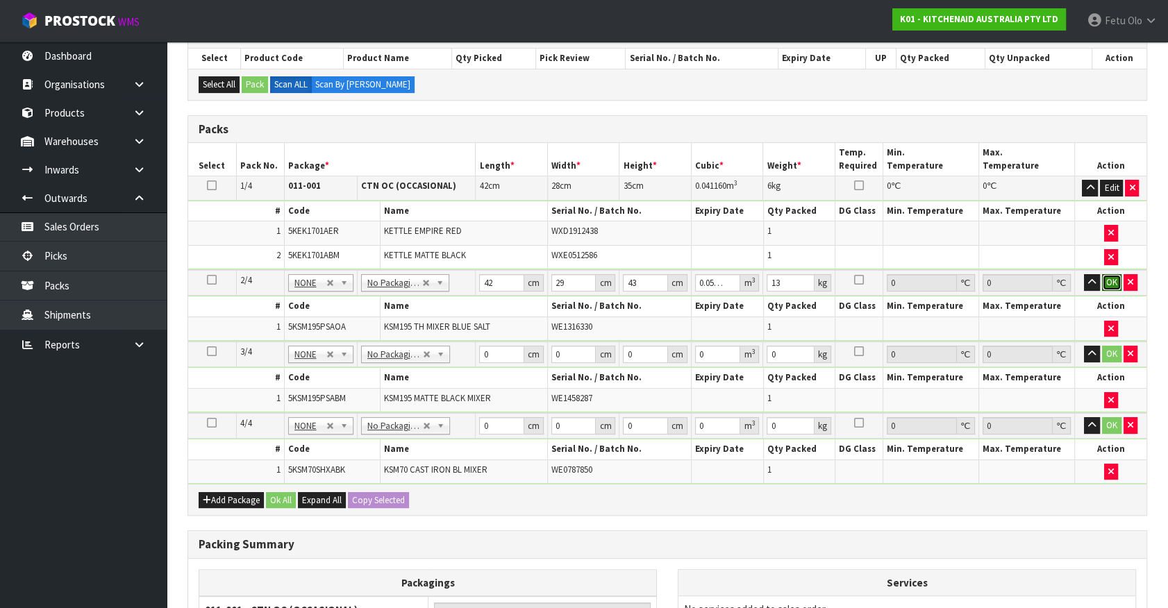
click button "OK" at bounding box center [1111, 282] width 19 height 17
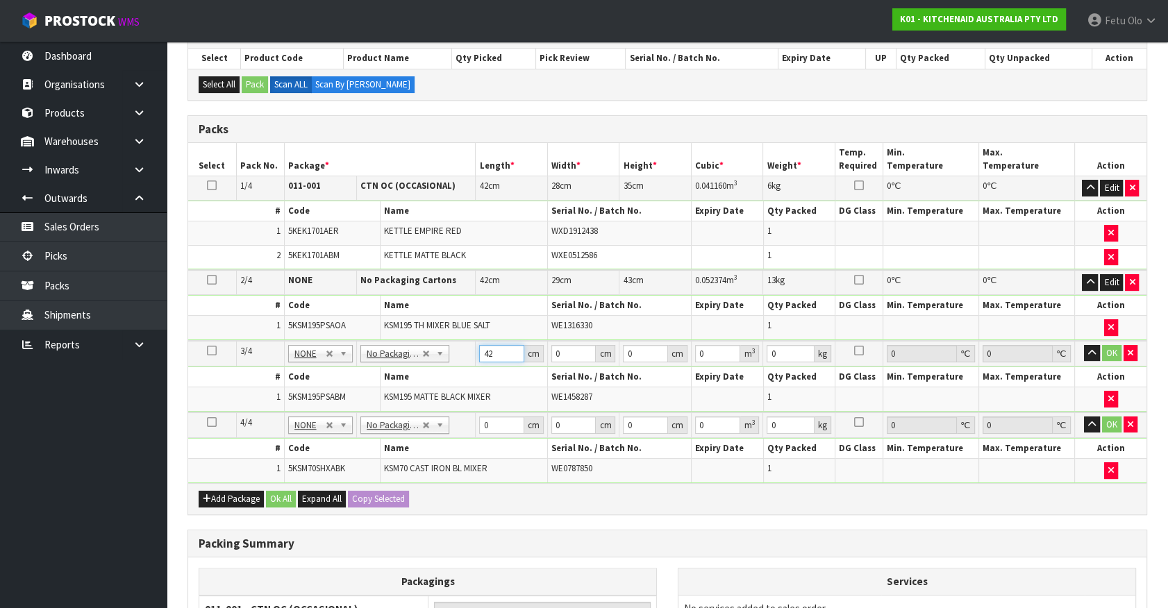
type input "42"
type input "29"
type input "4"
type input "0.004872"
type input "43"
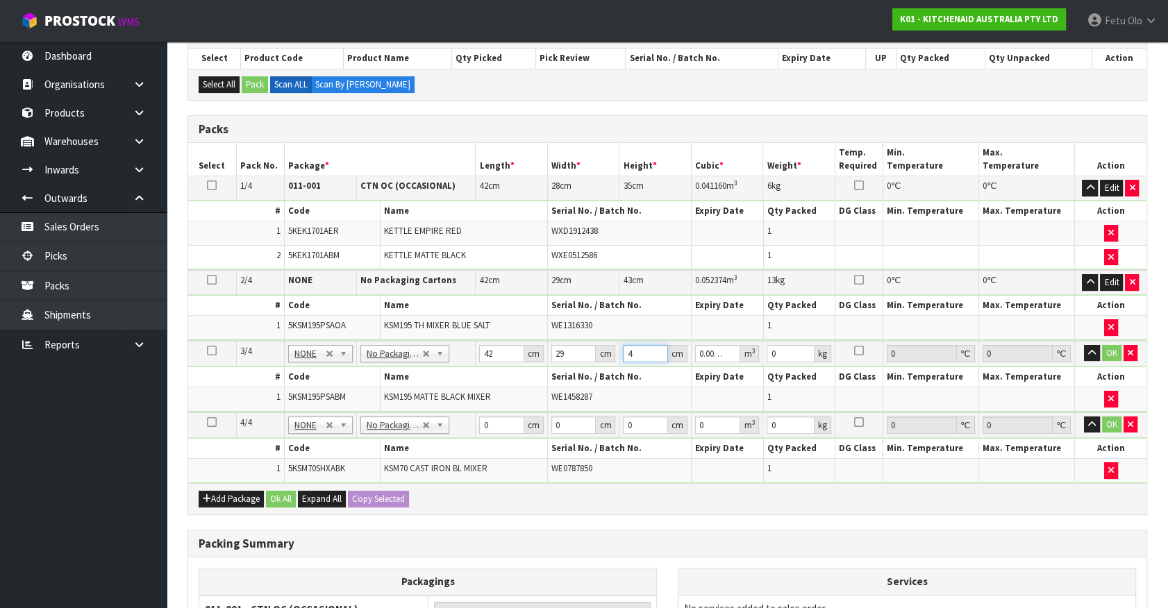
type input "0.052374"
type input "43"
type input "13"
click button "OK" at bounding box center [1111, 353] width 19 height 17
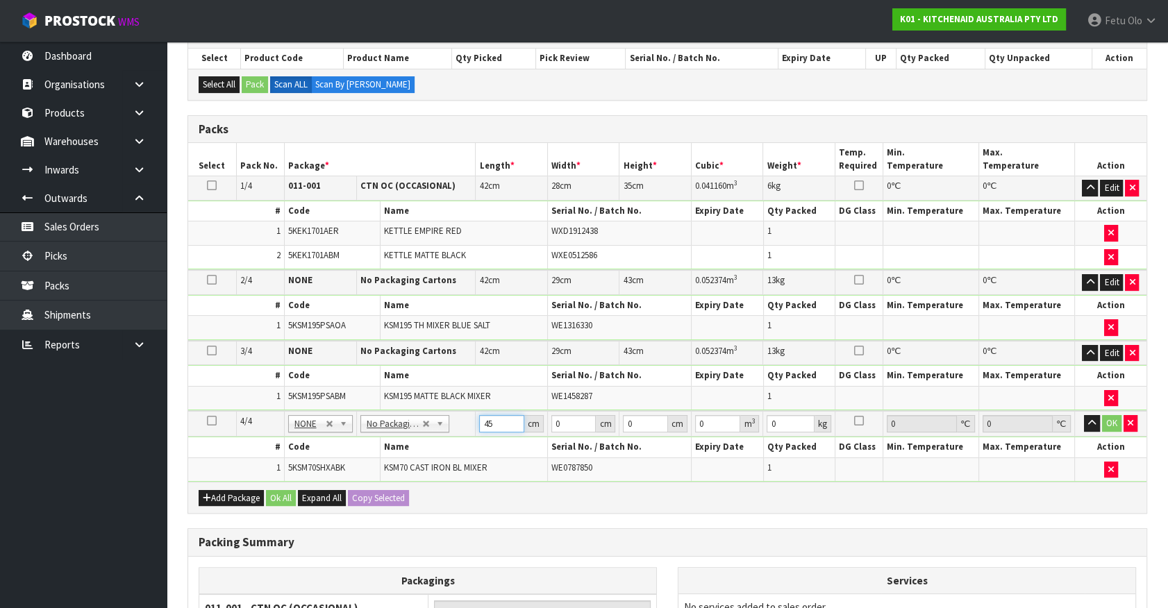
type input "45"
type input "35"
type input "5"
type input "0.007875"
type input "51"
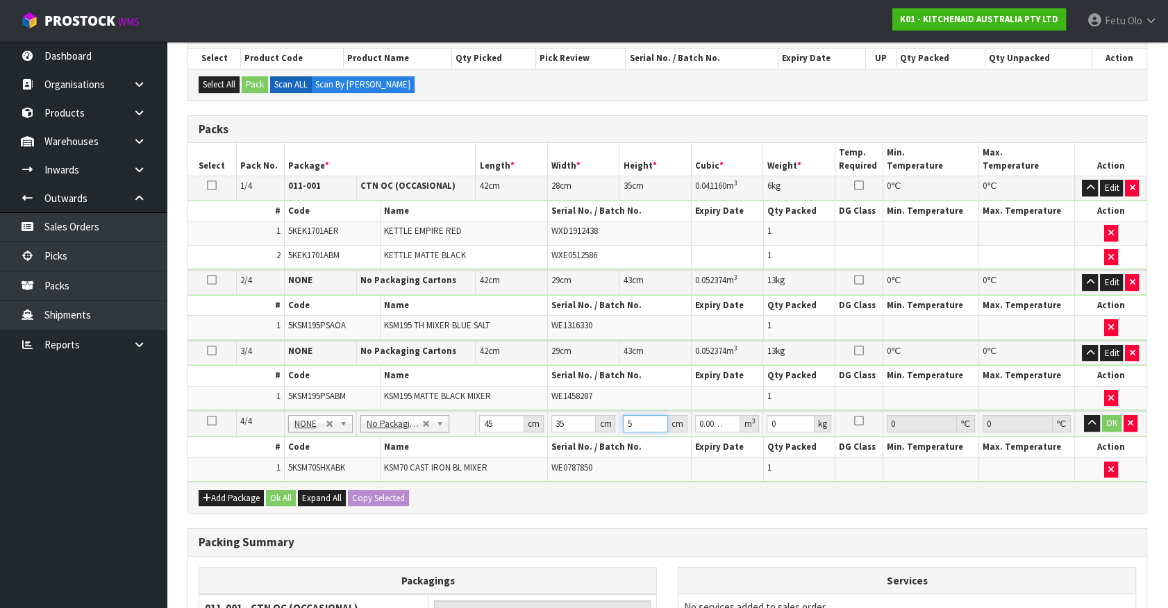
type input "0.080325"
type input "51"
type input "17"
click button "OK" at bounding box center [1111, 423] width 19 height 17
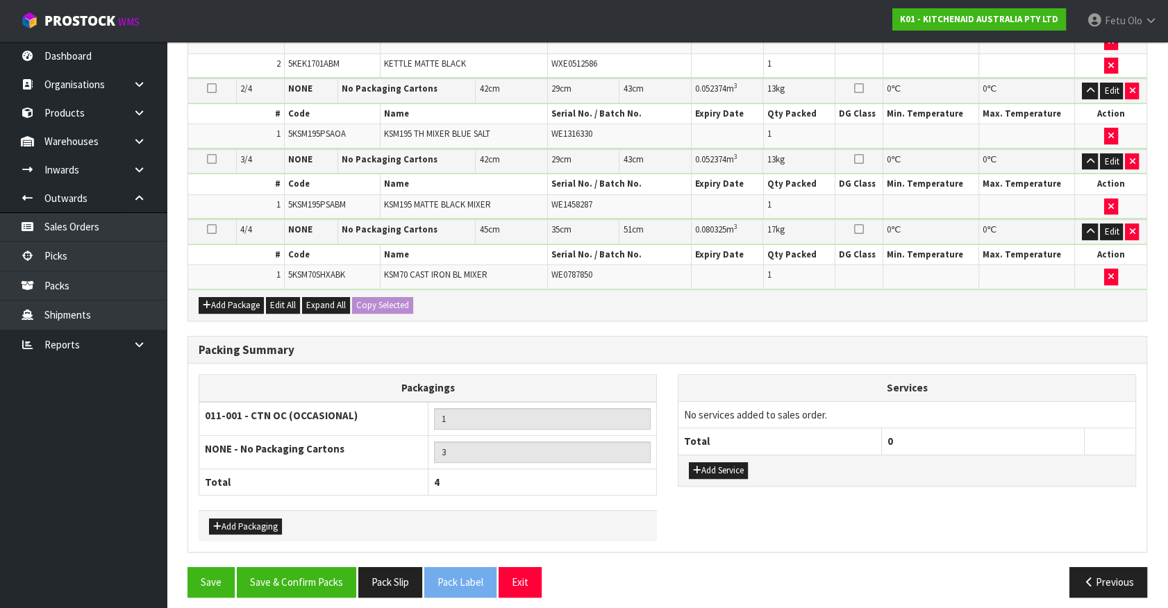
scroll to position [448, 0]
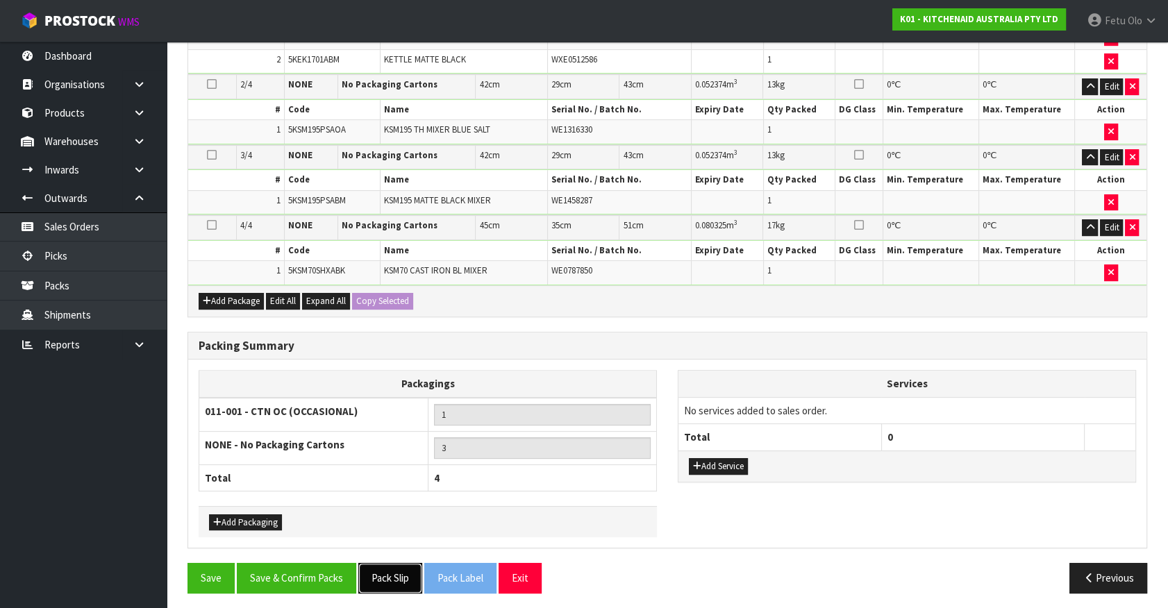
click at [385, 571] on button "Pack Slip" at bounding box center [390, 578] width 64 height 30
click at [292, 563] on button "Save & Confirm Packs" at bounding box center [296, 578] width 119 height 30
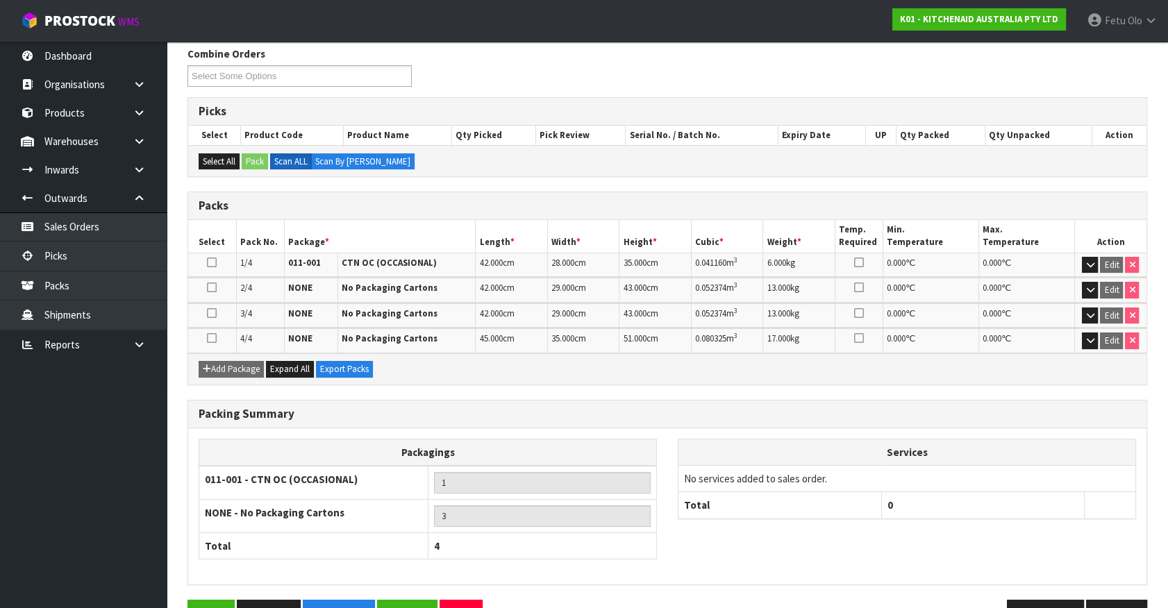
scroll to position [265, 0]
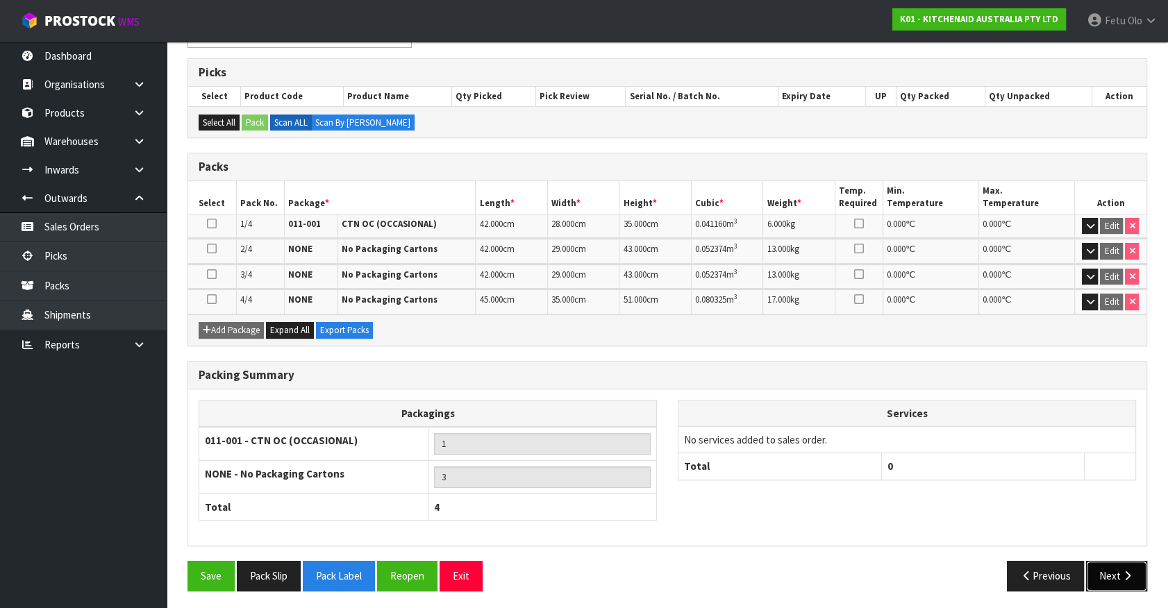
click at [1098, 571] on button "Next" at bounding box center [1116, 576] width 61 height 30
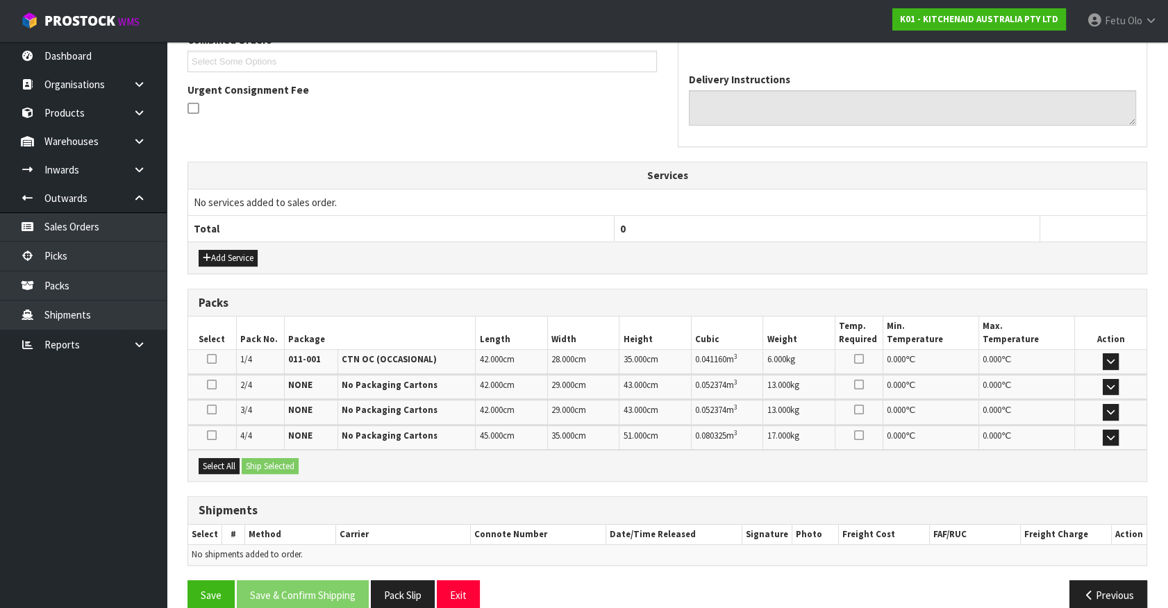
scroll to position [397, 0]
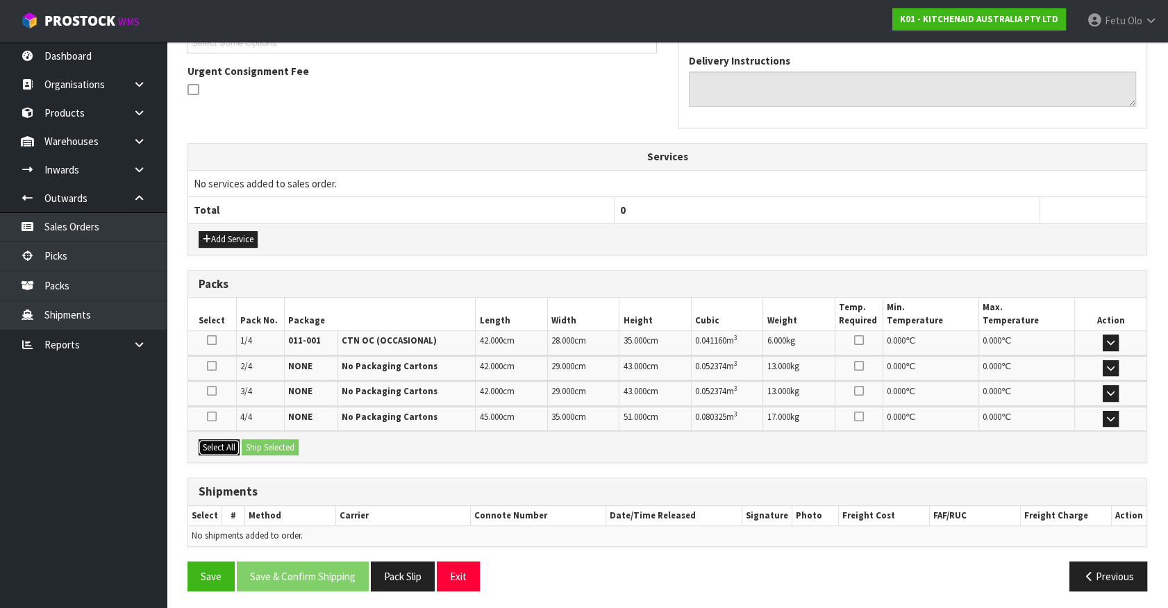
click at [237, 439] on button "Select All" at bounding box center [219, 447] width 41 height 17
click at [273, 439] on button "Ship Selected" at bounding box center [270, 447] width 57 height 17
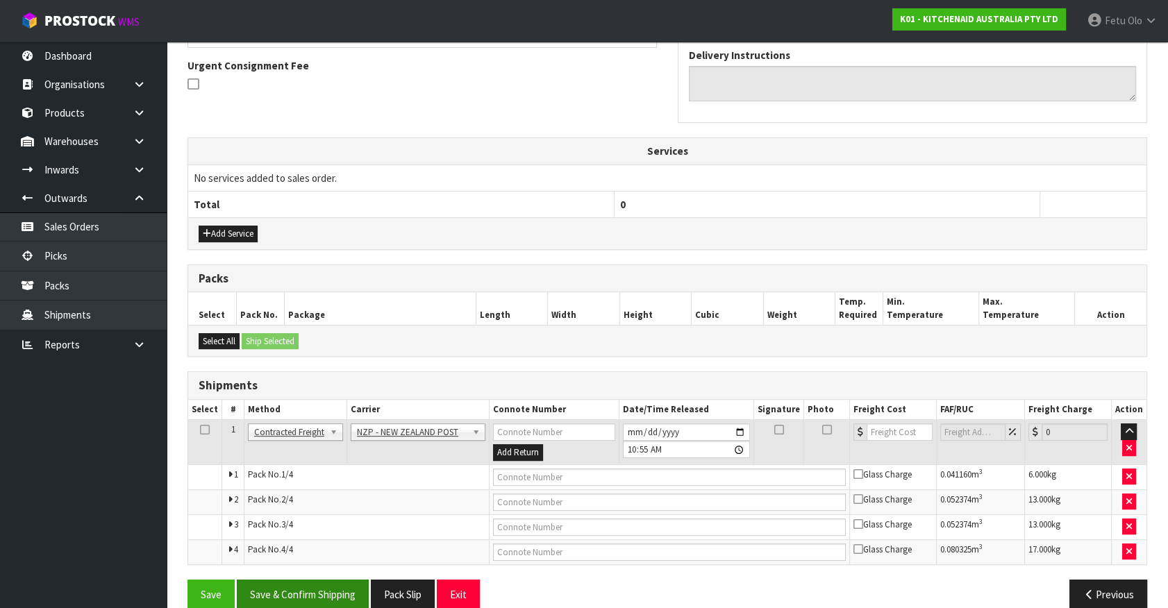
scroll to position [422, 0]
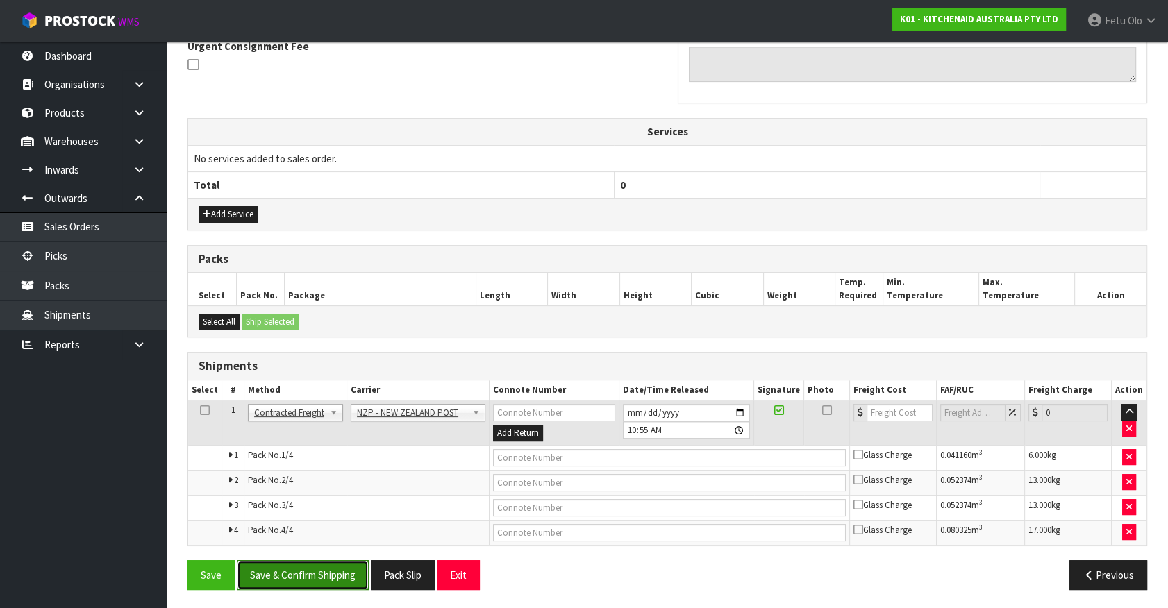
click at [339, 573] on button "Save & Confirm Shipping" at bounding box center [303, 575] width 132 height 30
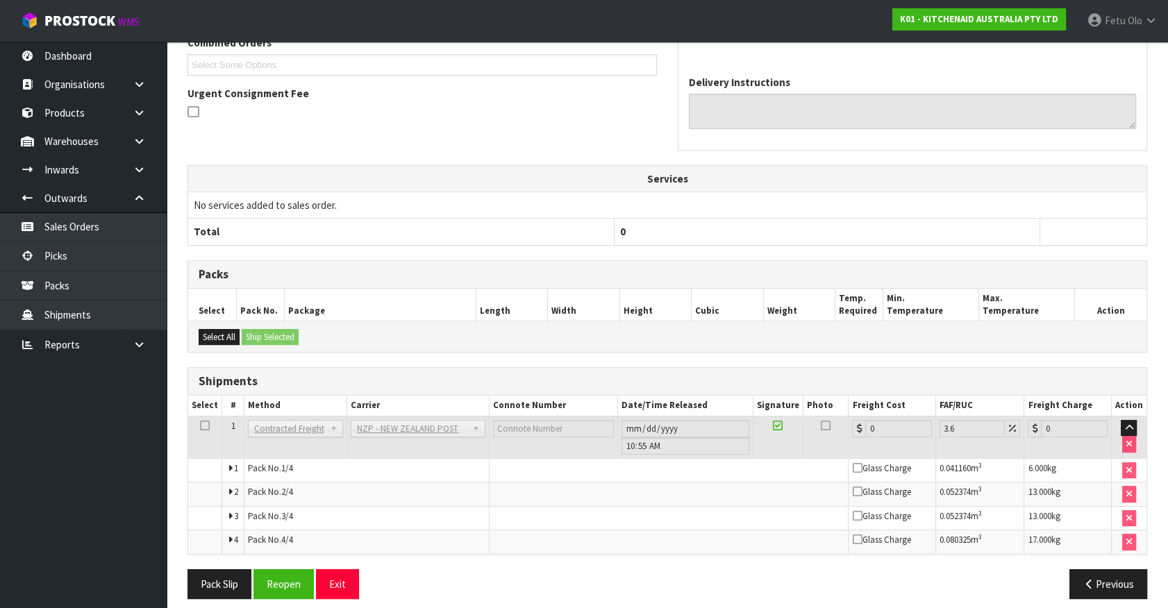
scroll to position [398, 0]
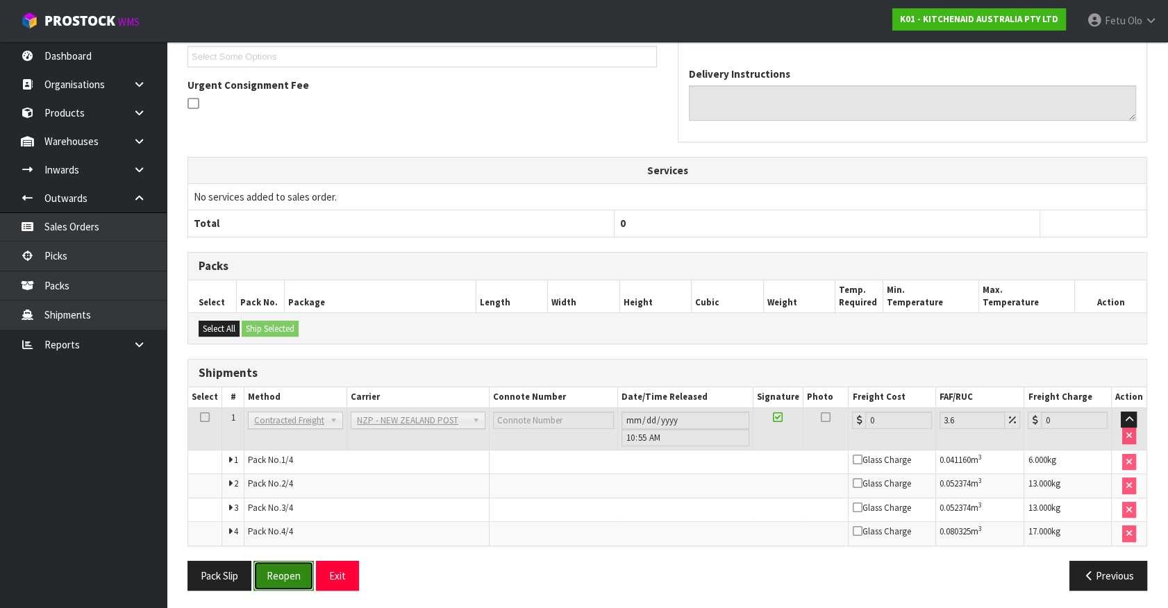
click at [276, 568] on button "Reopen" at bounding box center [283, 576] width 60 height 30
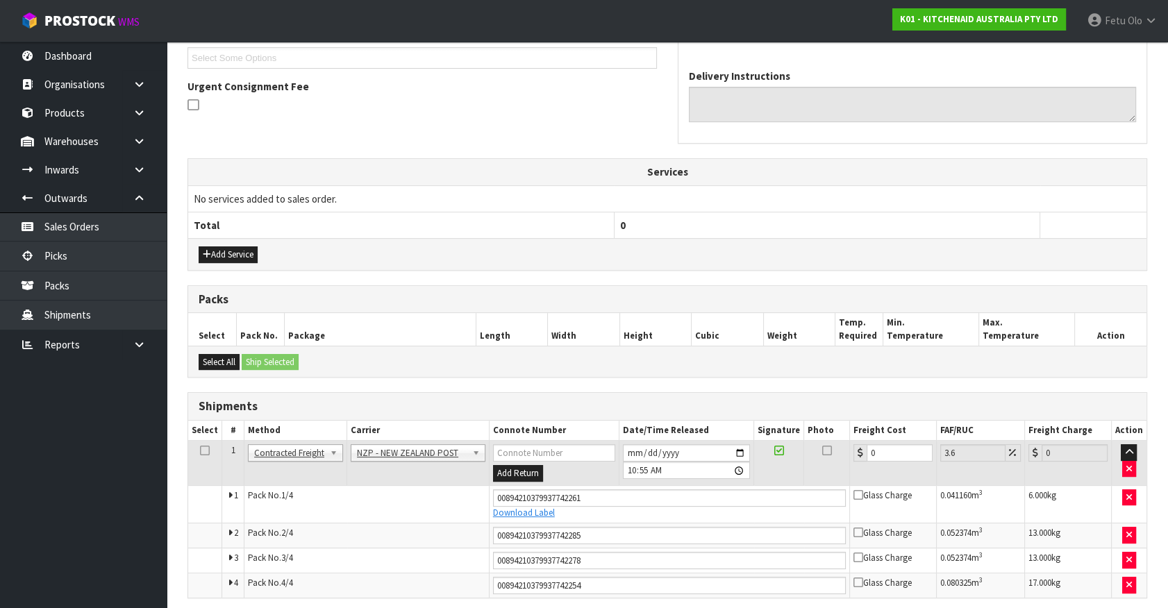
scroll to position [435, 0]
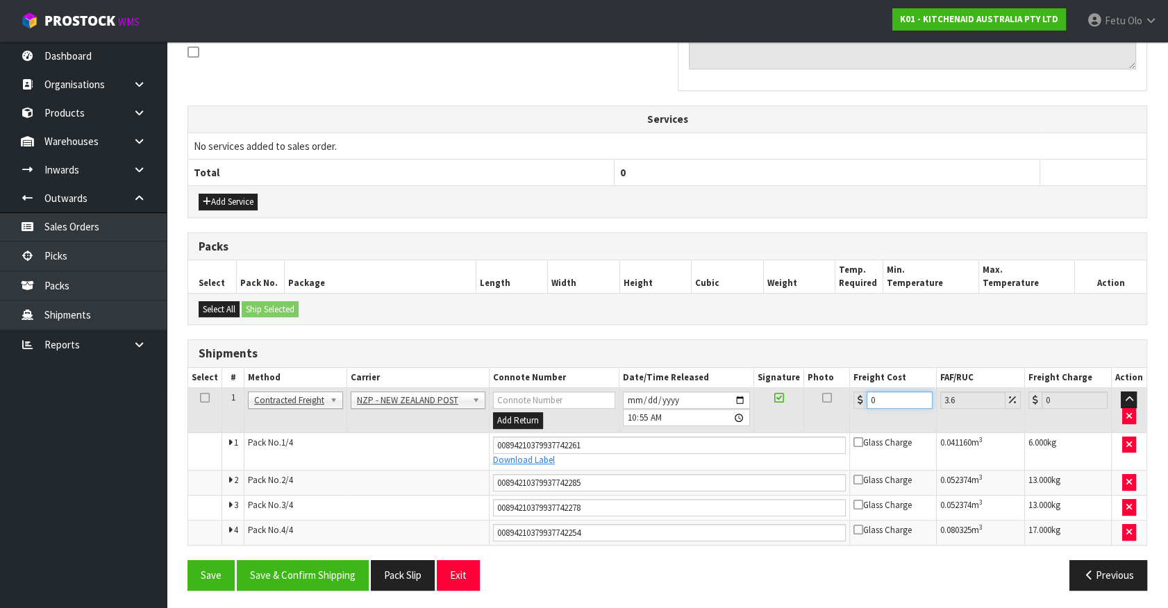
drag, startPoint x: 893, startPoint y: 394, endPoint x: 757, endPoint y: 435, distance: 142.1
click at [757, 435] on tbody "1 Client Local Pickup Customer Local Pickup Company Freight Contracted Freight …" at bounding box center [667, 466] width 958 height 157
type input "1"
type input "1.04"
type input "17"
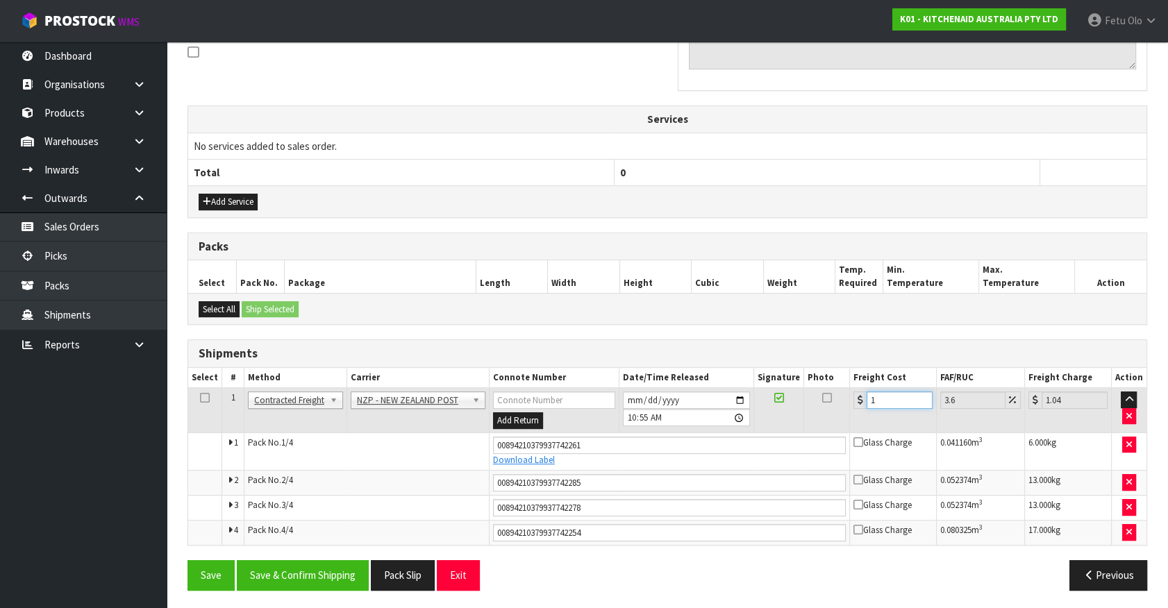
type input "17.61"
type input "173"
type input "179.23"
type input "173.3"
type input "179.54"
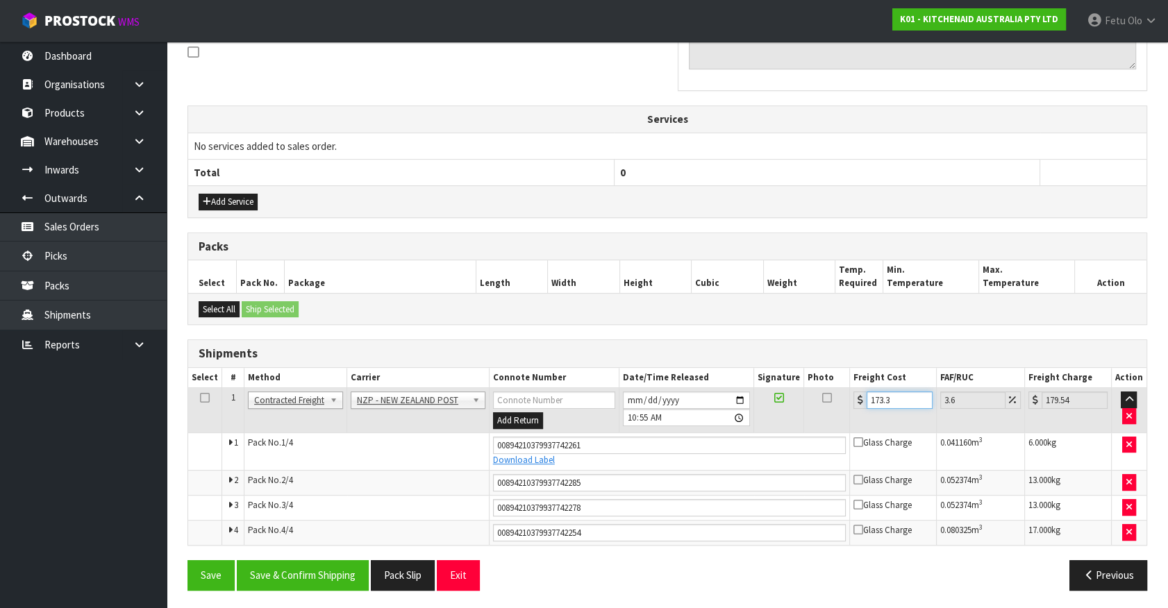
type input "173.32"
type input "179.56"
drag, startPoint x: 871, startPoint y: 402, endPoint x: 850, endPoint y: 407, distance: 21.4
click at [850, 407] on td "173.32" at bounding box center [892, 410] width 87 height 45
type input "1"
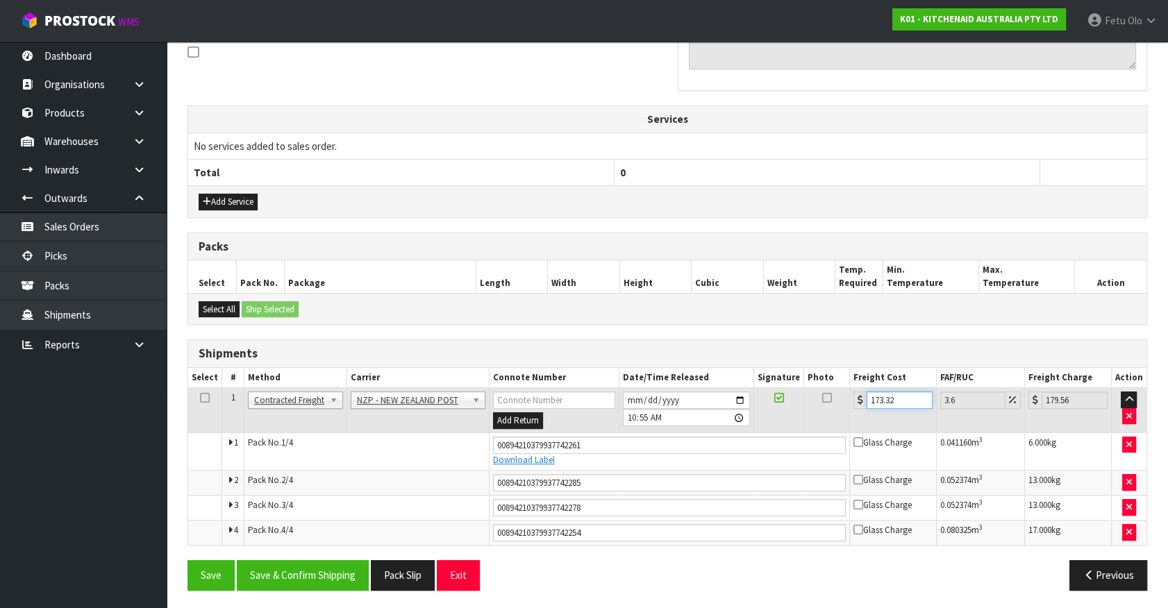
type input "1.04"
type input "17"
type input "17.61"
type input "17.3"
type input "17.92"
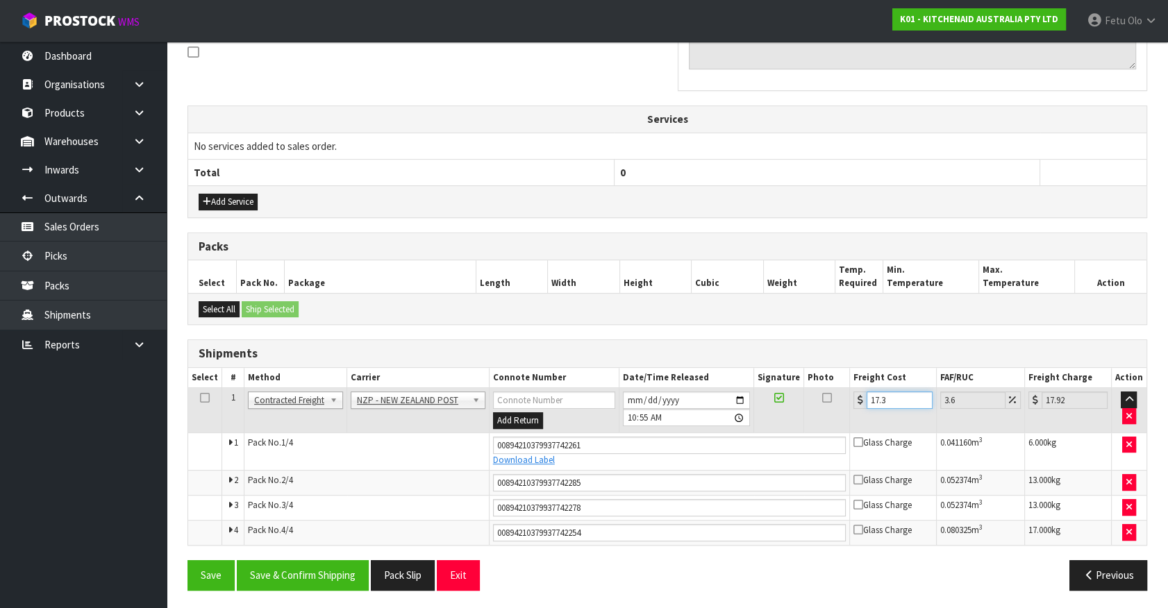
type input "17.32"
type input "17.94"
type input "17.32"
drag, startPoint x: 349, startPoint y: 560, endPoint x: 364, endPoint y: 485, distance: 76.7
click at [349, 560] on button "Save & Confirm Shipping" at bounding box center [303, 575] width 132 height 30
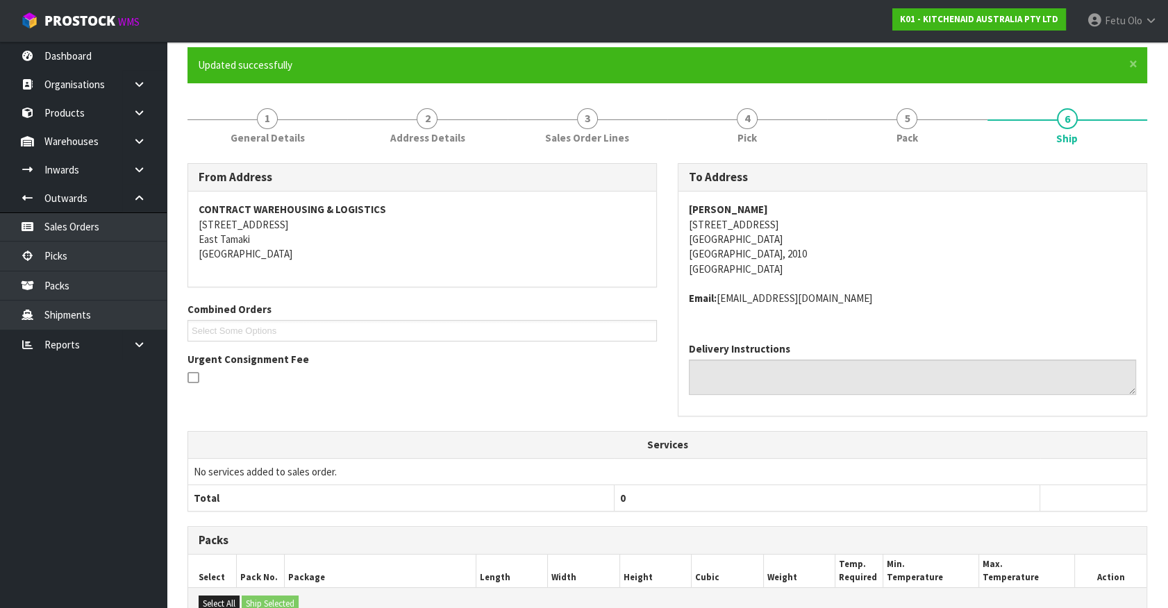
scroll to position [0, 0]
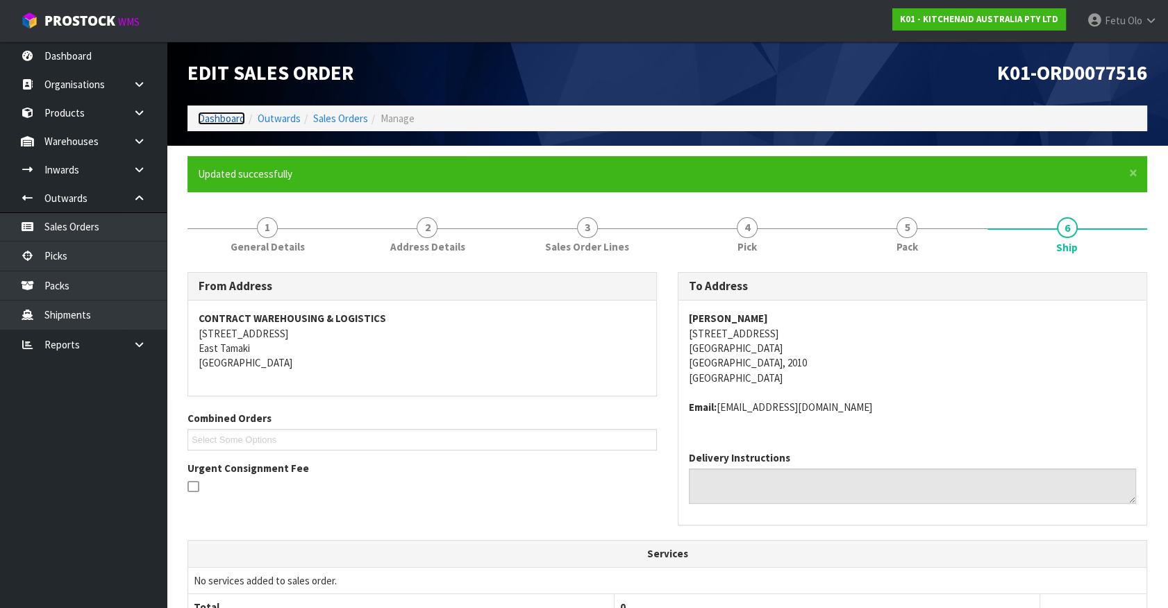
click at [221, 118] on link "Dashboard" at bounding box center [221, 118] width 47 height 13
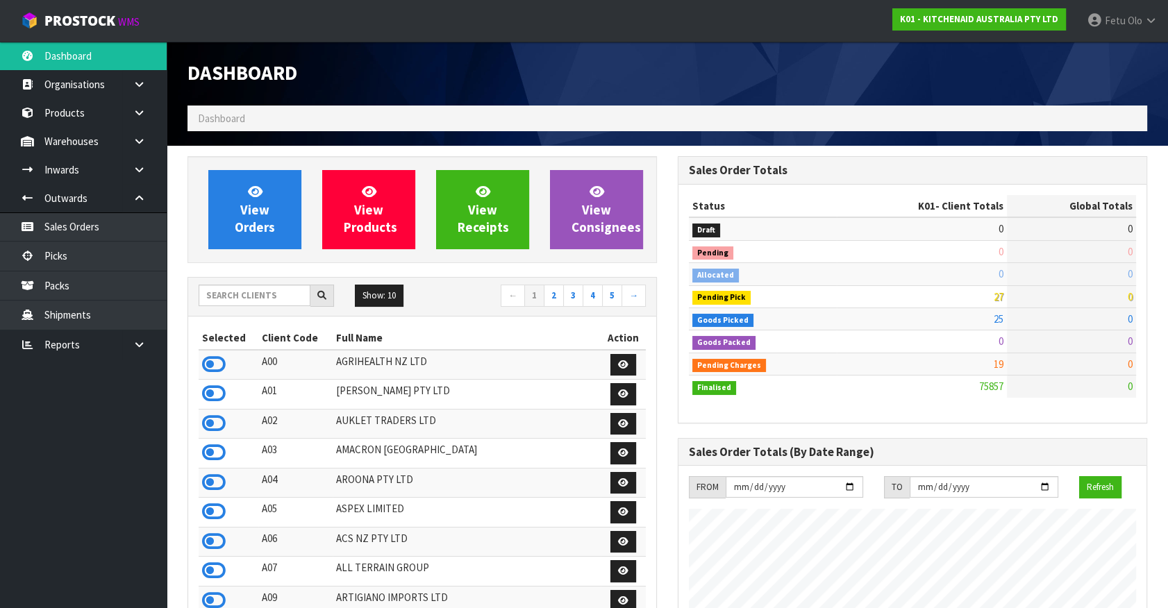
scroll to position [1050, 489]
click at [100, 262] on link "Picks" at bounding box center [83, 256] width 167 height 28
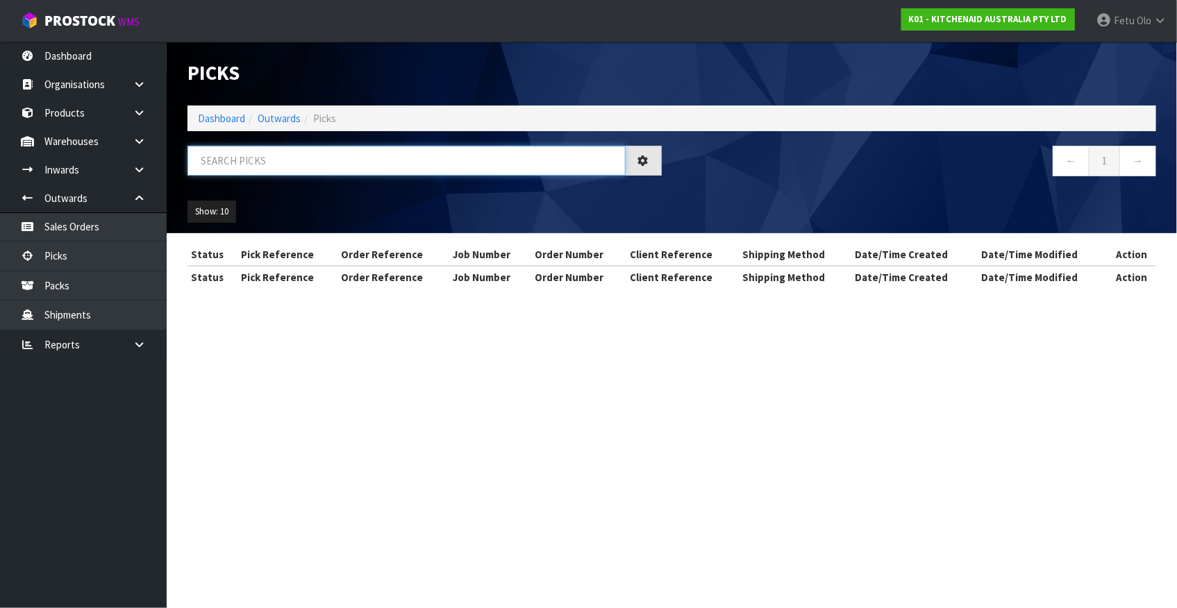
click at [435, 167] on input "text" at bounding box center [406, 161] width 438 height 30
type input "77597"
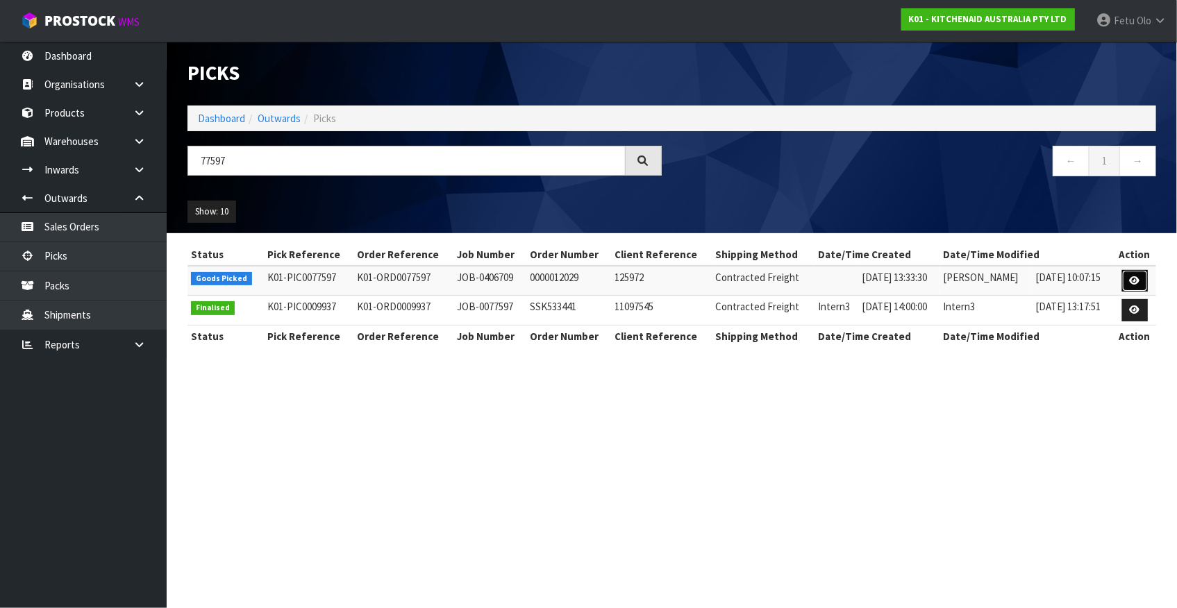
click at [1141, 282] on link at bounding box center [1135, 281] width 26 height 22
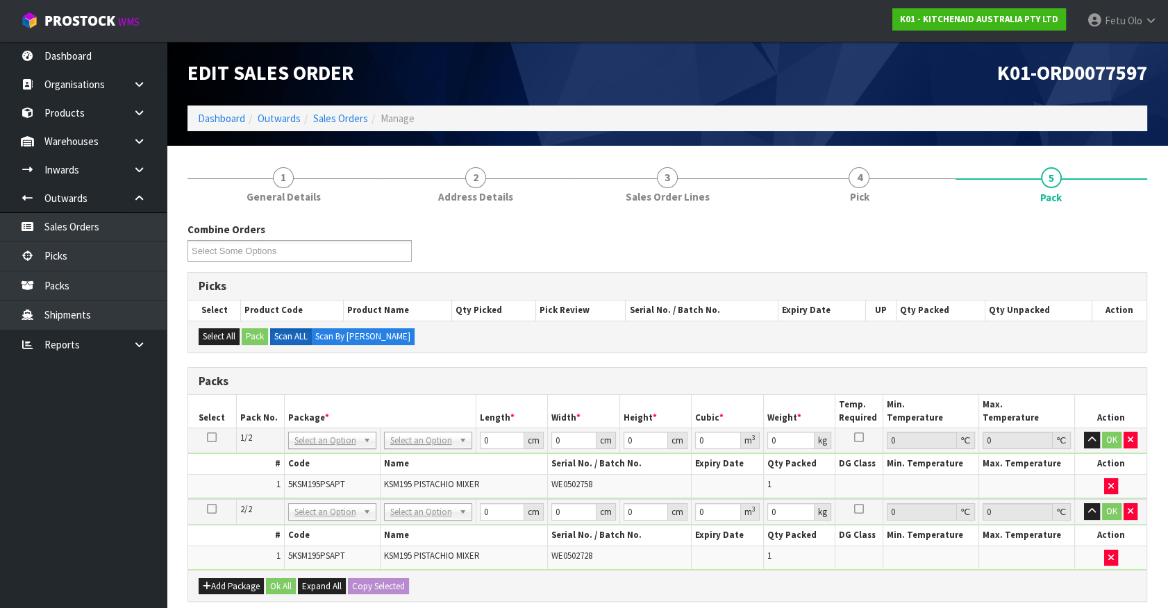
click at [214, 437] on icon at bounding box center [212, 437] width 10 height 1
click at [326, 451] on td "NONE 007-001 007-002 007-004 007-009 007-013 007-014 007-015 007-017 007-018 00…" at bounding box center [332, 440] width 96 height 25
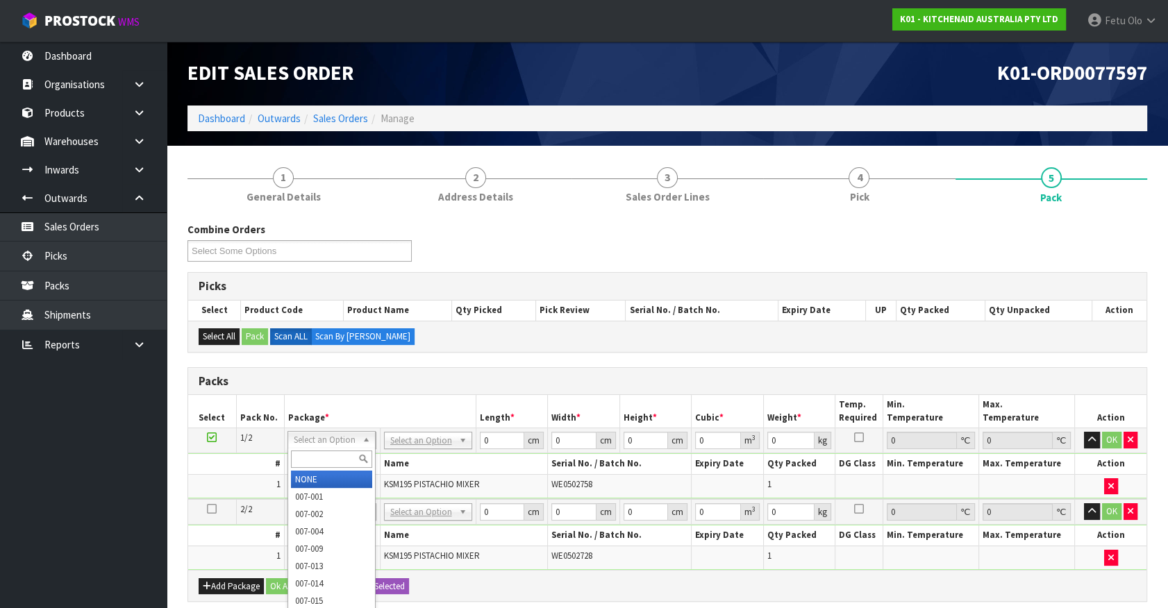
drag, startPoint x: 339, startPoint y: 444, endPoint x: 339, endPoint y: 474, distance: 29.9
drag, startPoint x: 339, startPoint y: 475, endPoint x: 349, endPoint y: 479, distance: 10.6
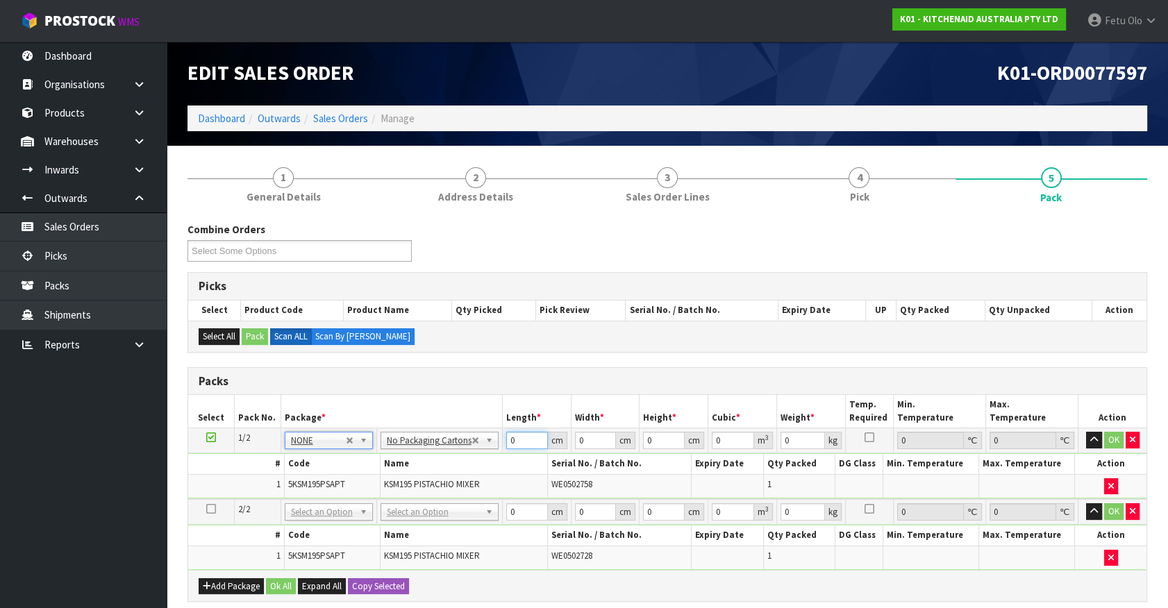
drag, startPoint x: 523, startPoint y: 441, endPoint x: 451, endPoint y: 458, distance: 74.3
click at [451, 458] on tbody "1/2 NONE 007-001 007-002 007-004 007-009 007-013 007-014 007-015 007-017 007-01…" at bounding box center [667, 463] width 958 height 71
type input "42"
type input "29"
type input "4"
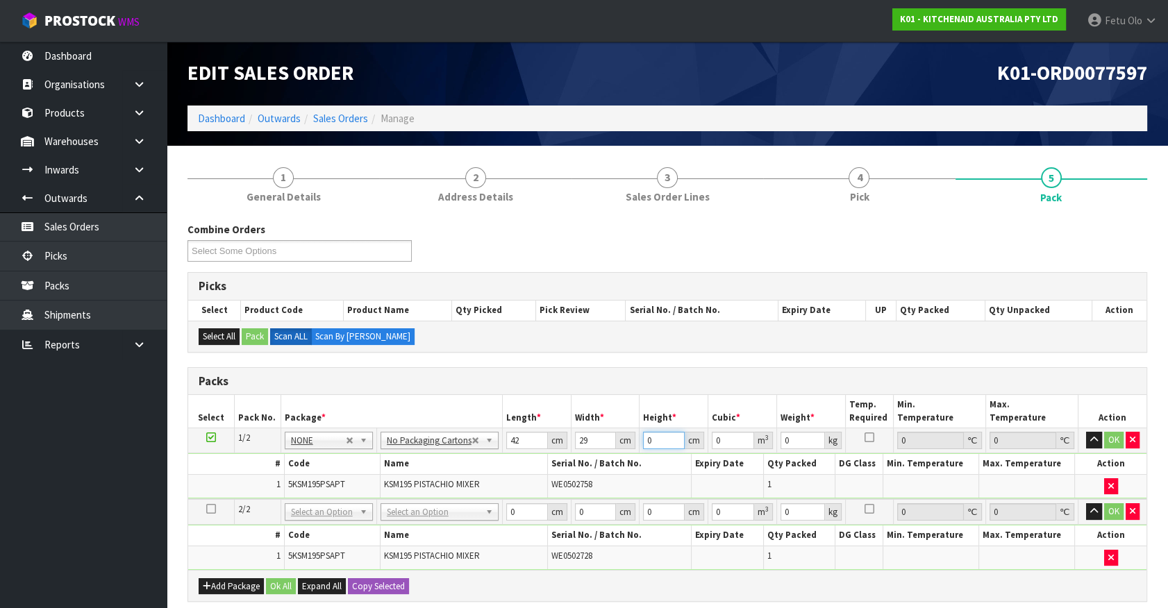
type input "0.004872"
type input "43"
type input "0.052374"
type input "43"
type input "13"
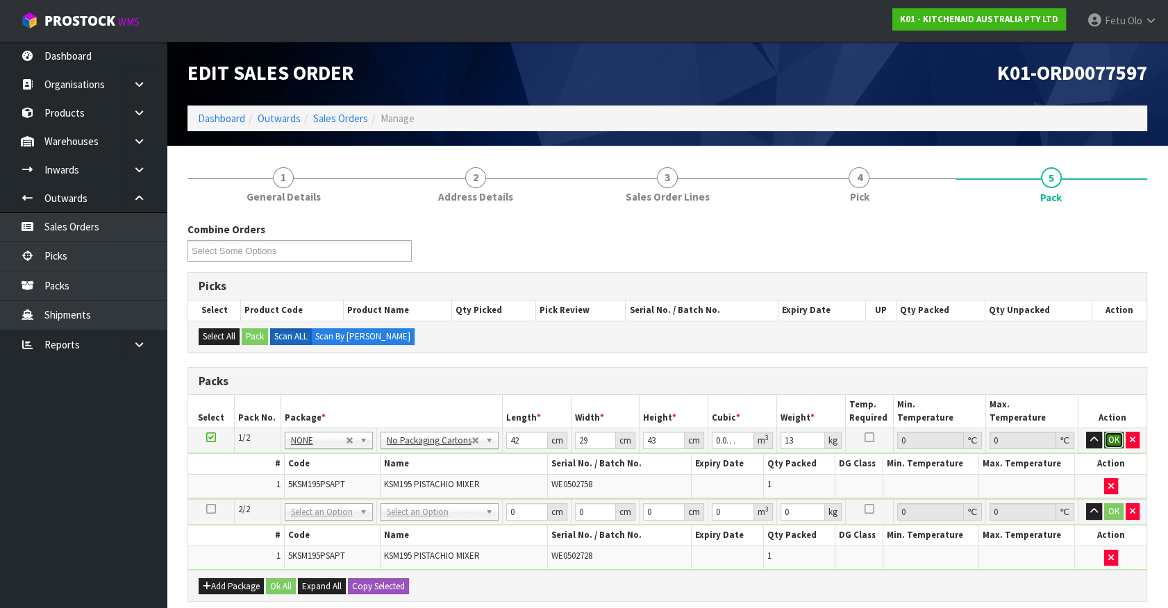
click button "OK" at bounding box center [1113, 440] width 19 height 17
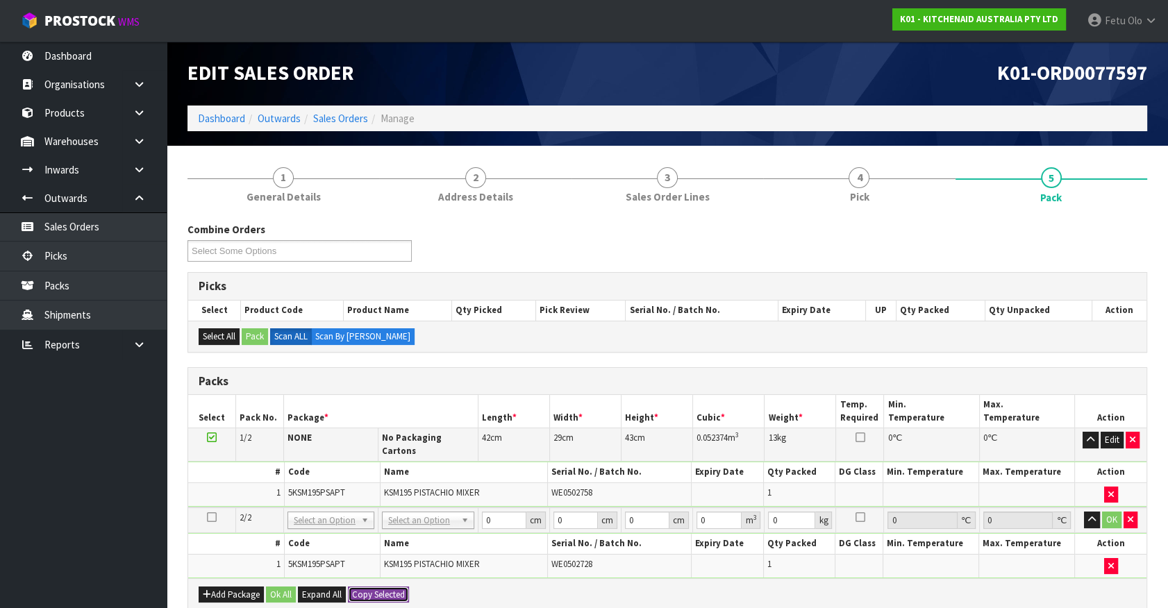
click at [371, 590] on button "Copy Selected" at bounding box center [378, 595] width 61 height 17
drag, startPoint x: 371, startPoint y: 590, endPoint x: 748, endPoint y: 602, distance: 377.2
click at [375, 590] on button "Confirm Copy Selected" at bounding box center [394, 595] width 92 height 17
type input "42"
type input "29"
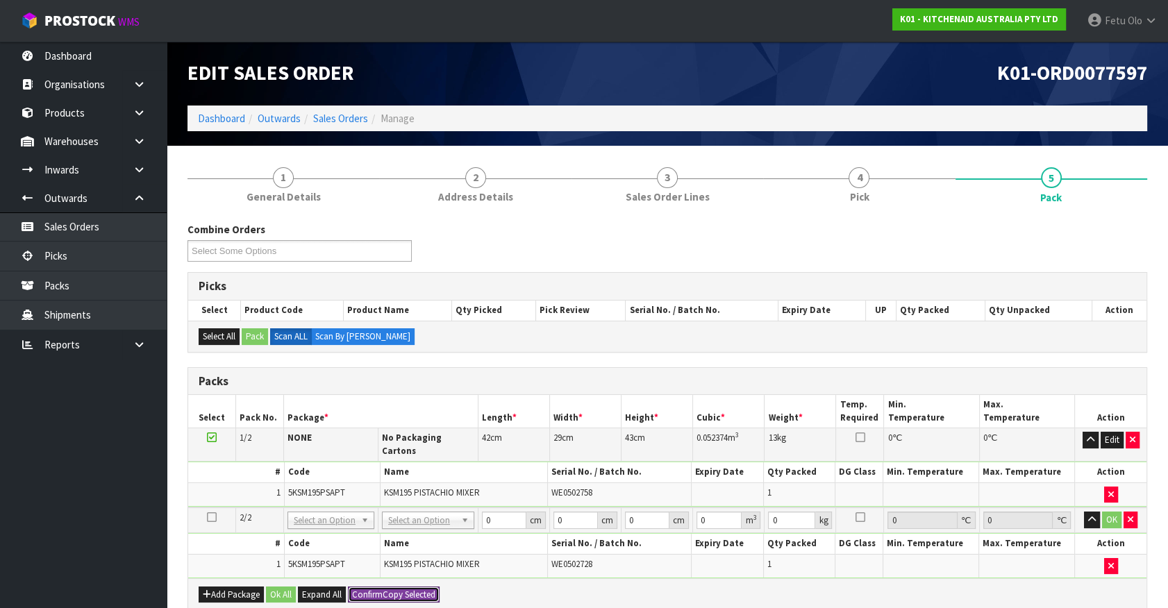
type input "43"
type input "0.052374"
type input "13"
type input "2"
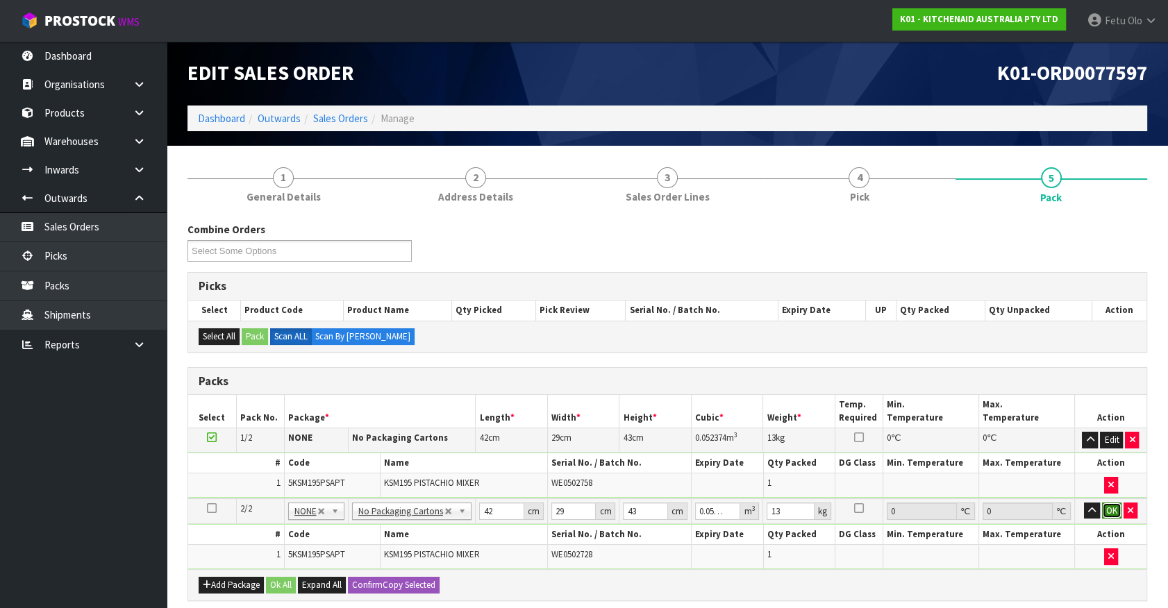
click at [1109, 505] on button "OK" at bounding box center [1111, 511] width 19 height 17
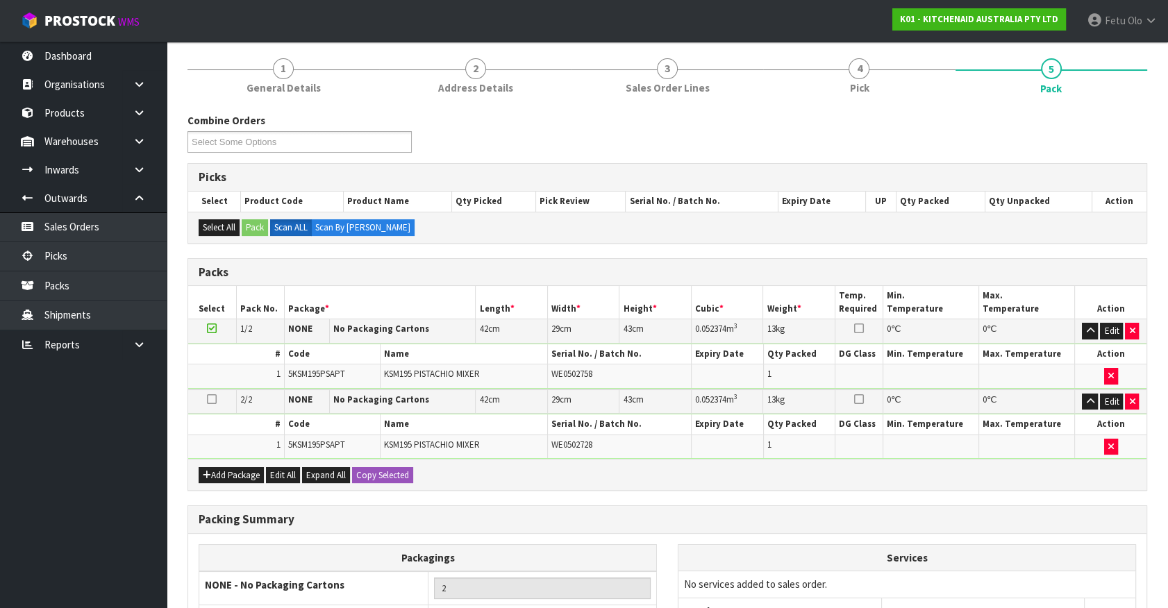
scroll to position [251, 0]
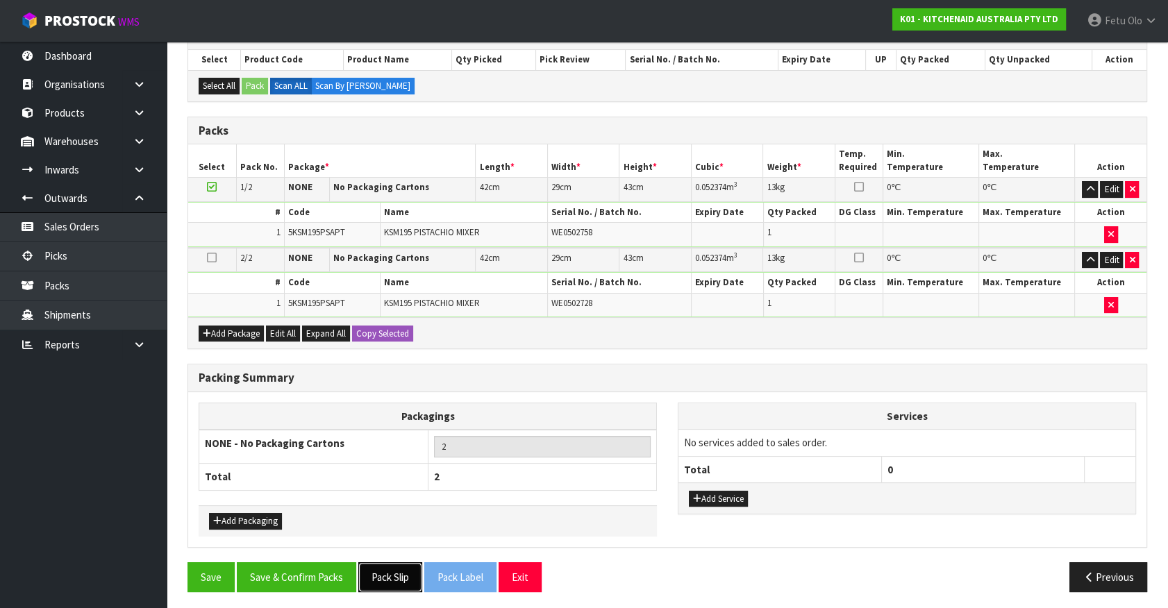
click at [389, 572] on button "Pack Slip" at bounding box center [390, 577] width 64 height 30
click at [311, 581] on button "Save & Confirm Packs" at bounding box center [296, 577] width 119 height 30
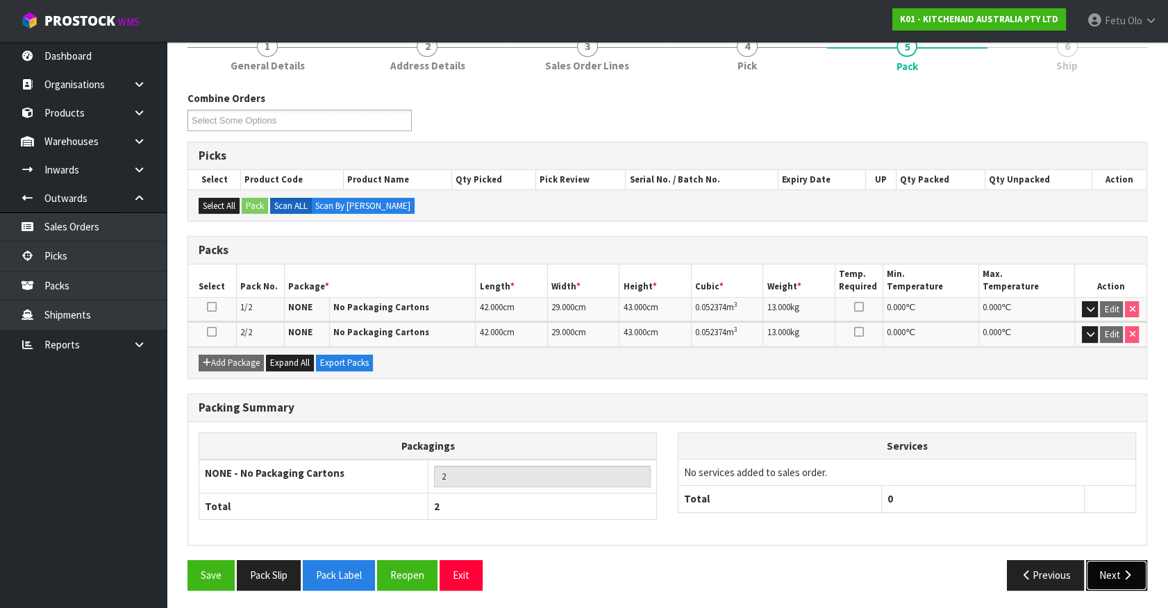
drag, startPoint x: 1090, startPoint y: 539, endPoint x: 1110, endPoint y: 579, distance: 44.4
click at [1110, 579] on button "Next" at bounding box center [1116, 575] width 61 height 30
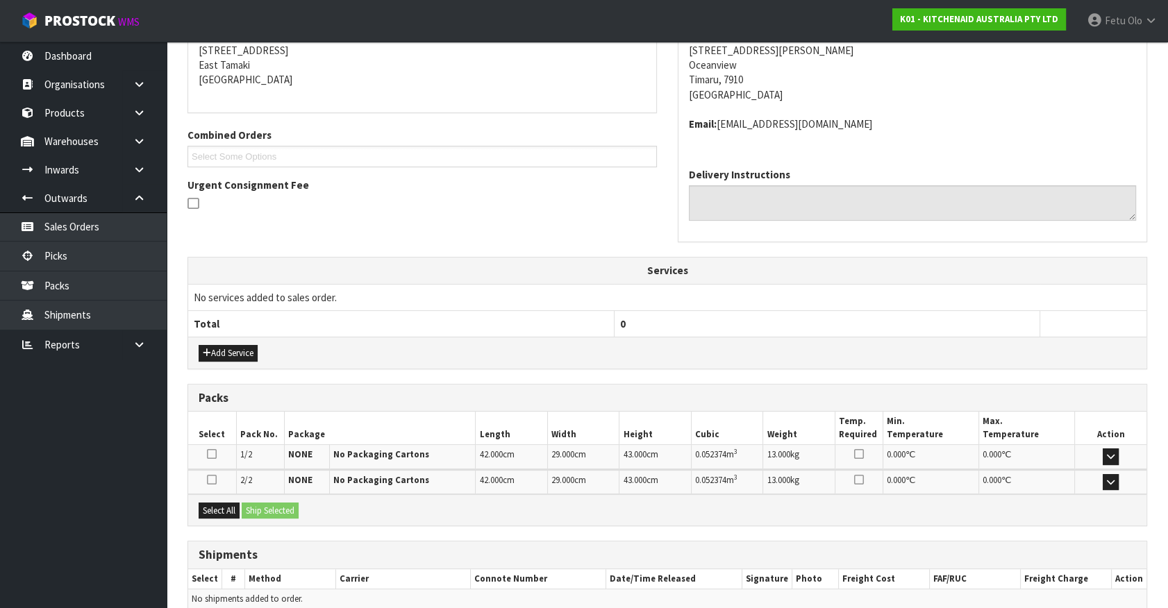
scroll to position [347, 0]
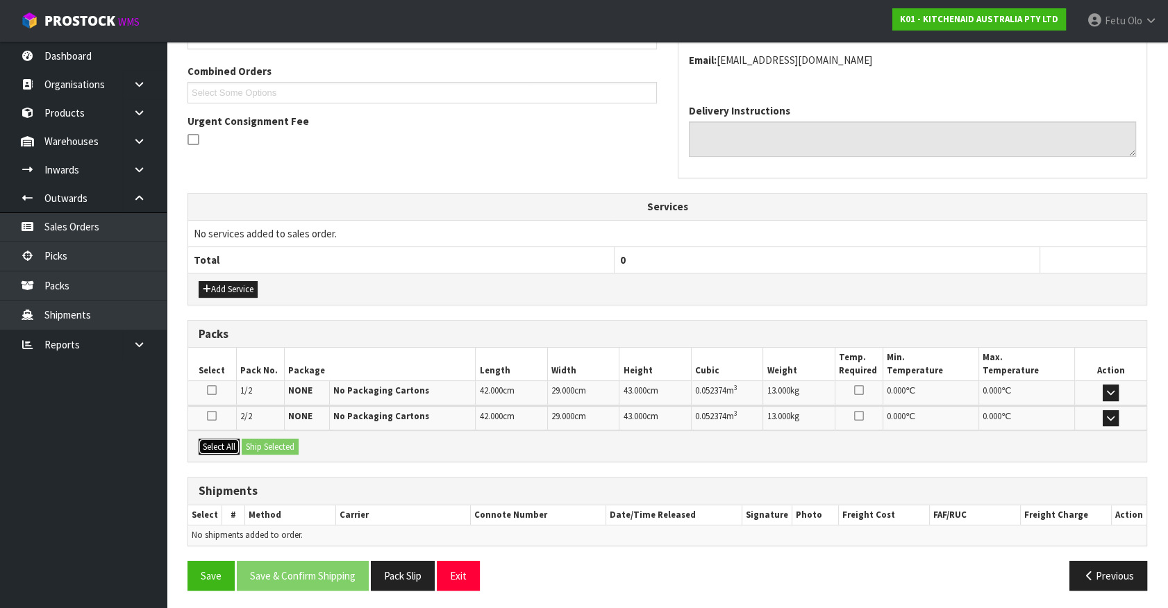
click at [226, 439] on button "Select All" at bounding box center [219, 447] width 41 height 17
click at [253, 440] on button "Ship Selected" at bounding box center [270, 447] width 57 height 17
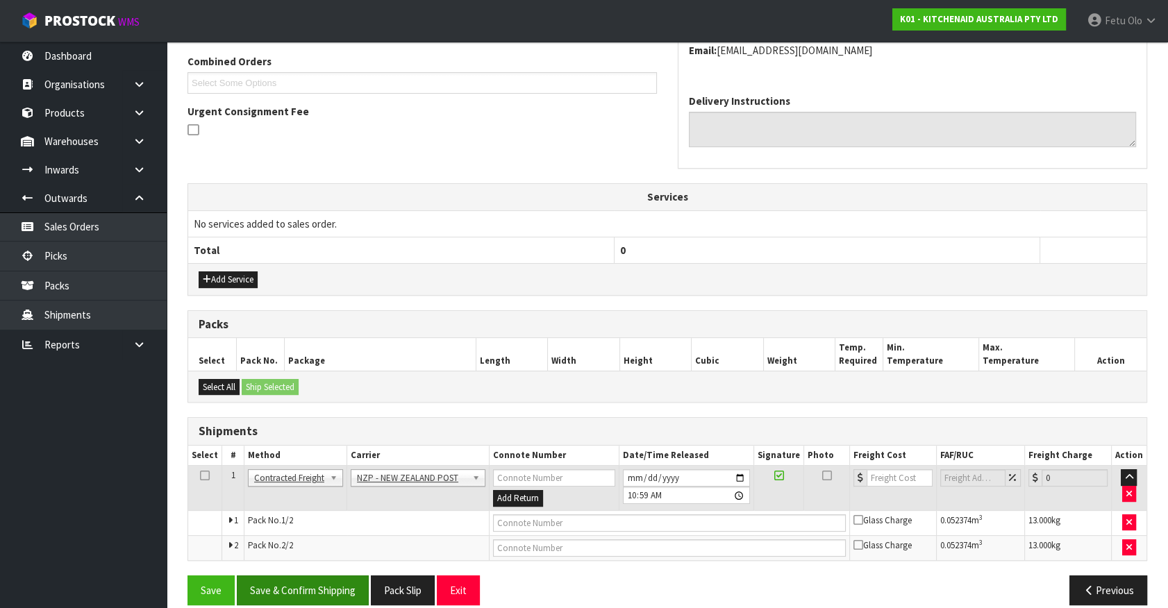
scroll to position [372, 0]
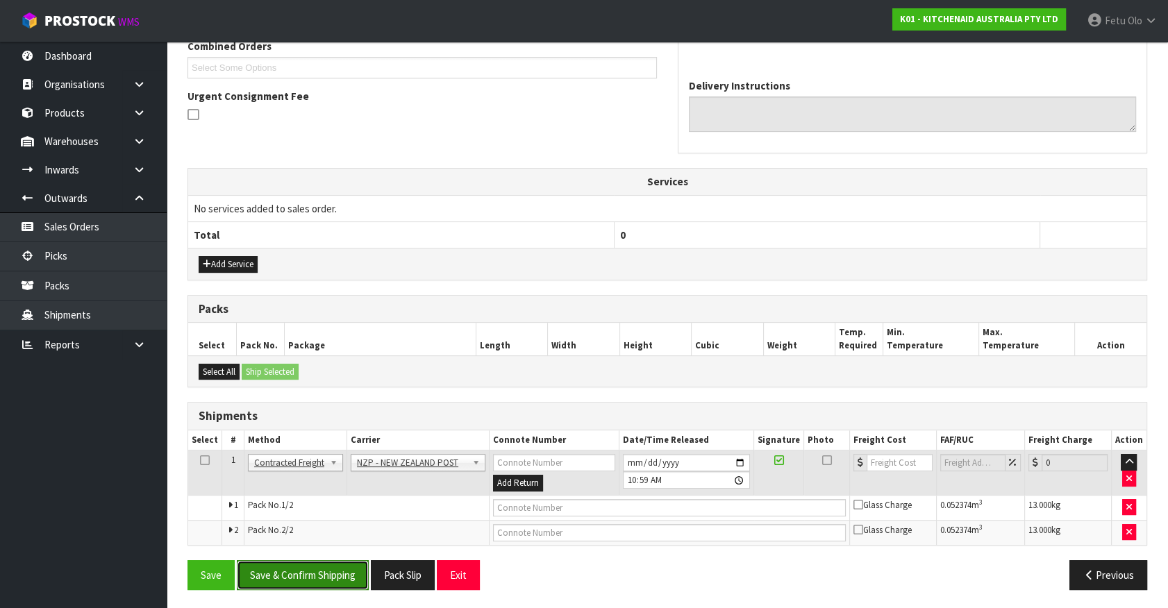
click at [333, 571] on button "Save & Confirm Shipping" at bounding box center [303, 575] width 132 height 30
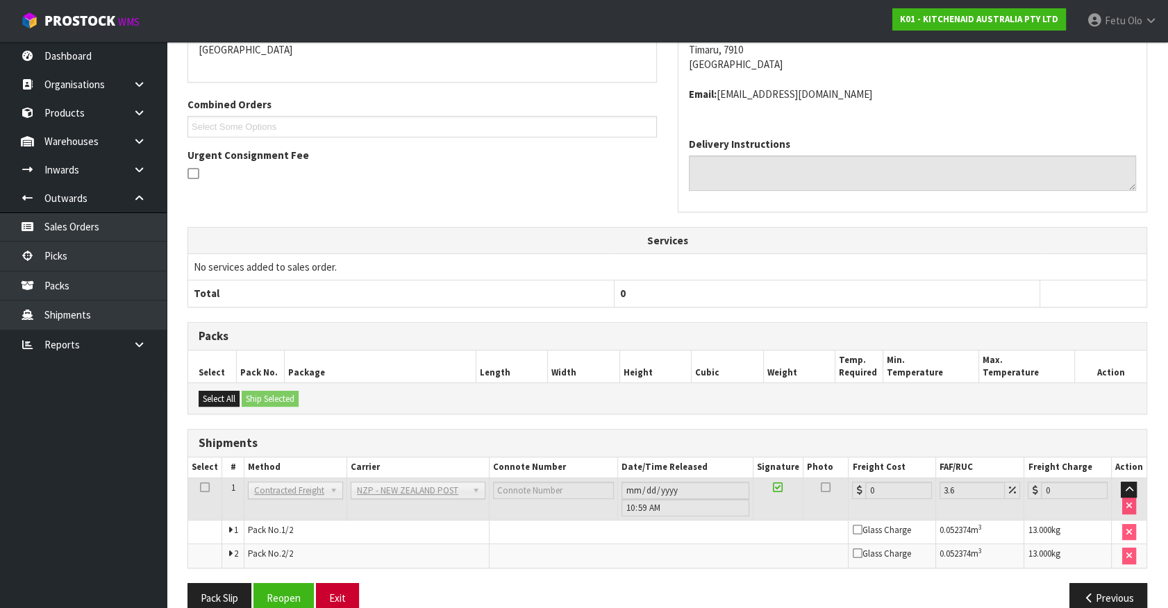
scroll to position [351, 0]
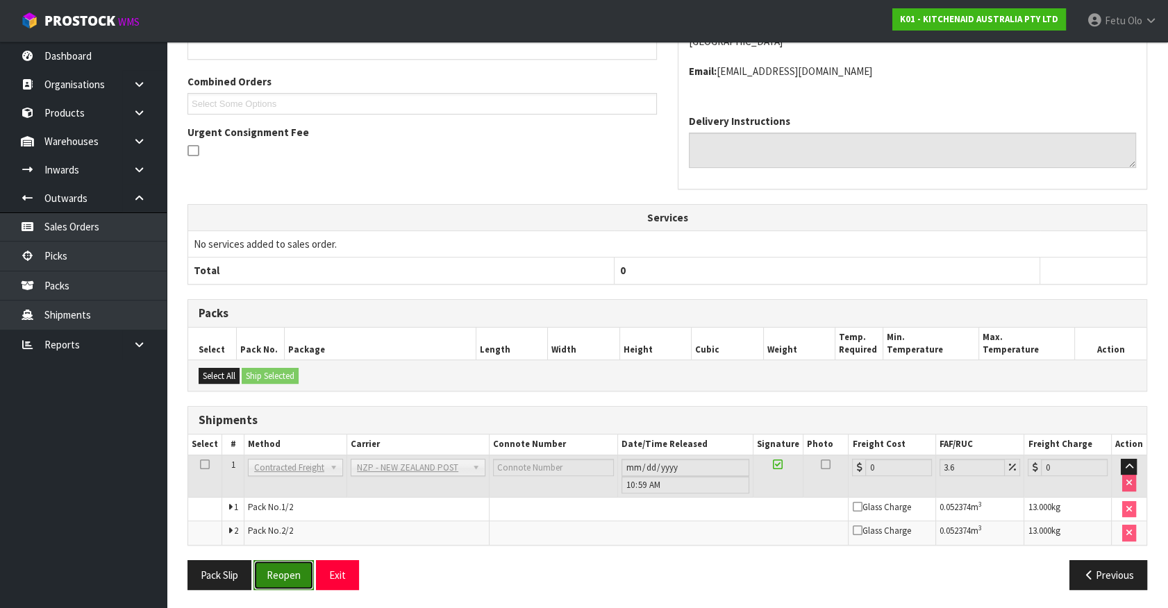
click at [297, 573] on button "Reopen" at bounding box center [283, 575] width 60 height 30
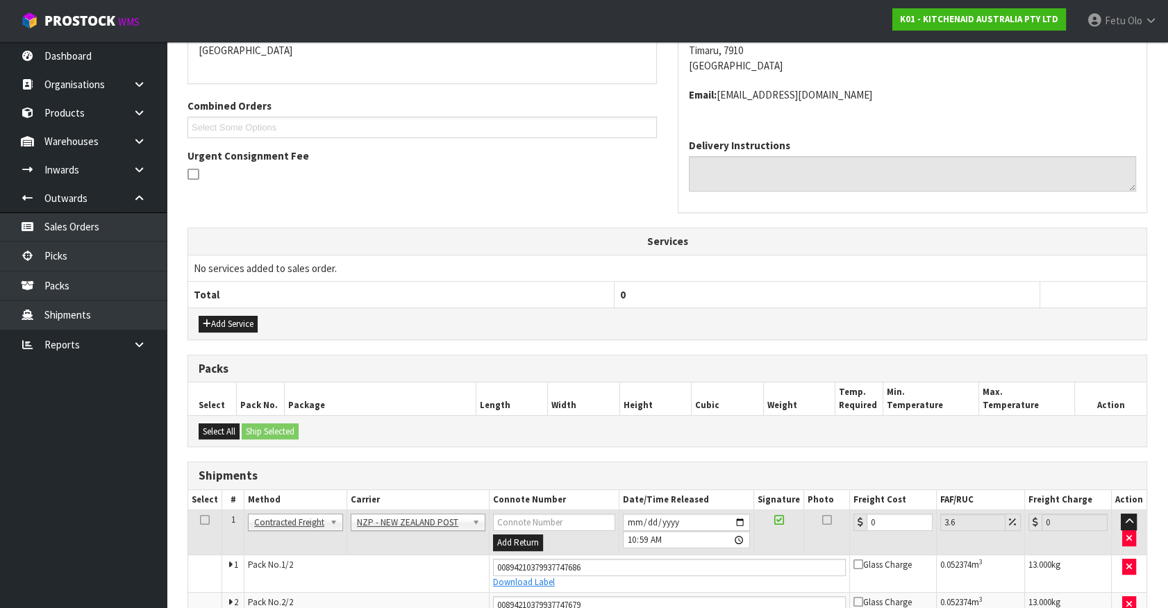
scroll to position [336, 0]
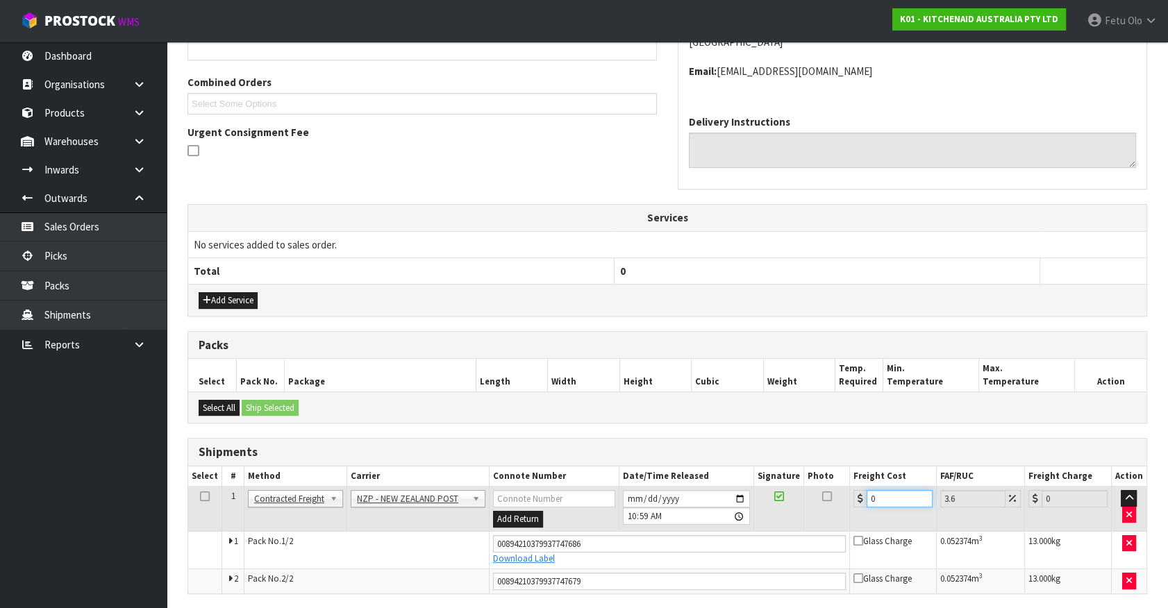
drag, startPoint x: 896, startPoint y: 493, endPoint x: 603, endPoint y: 610, distance: 315.6
type input "3"
type input "3.11"
type input "33"
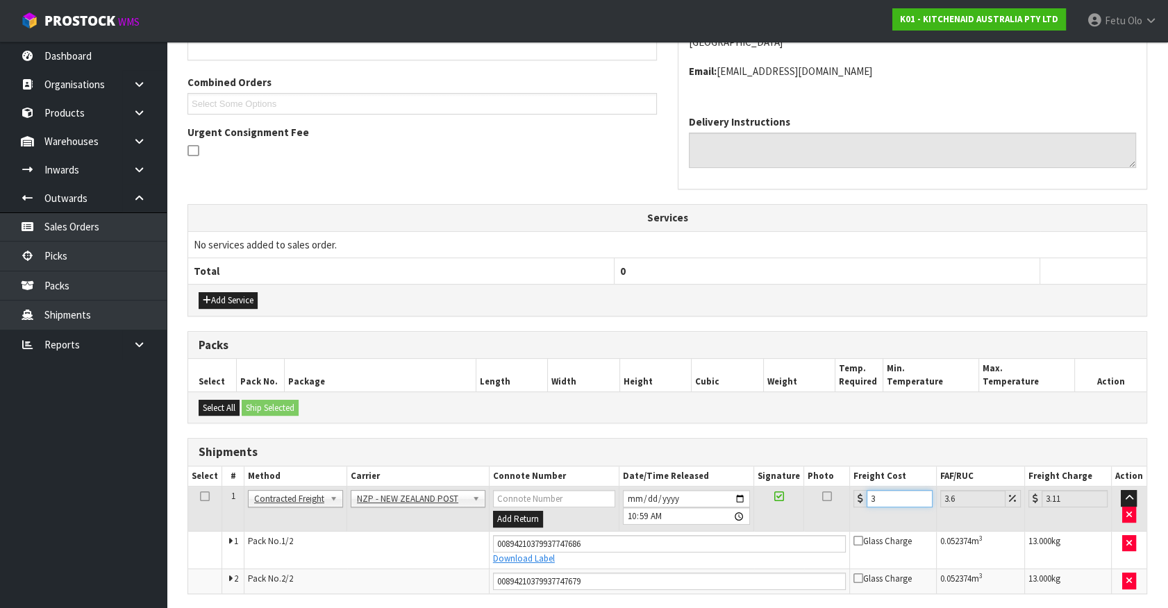
type input "34.19"
type input "33.2"
type input "34.4"
type input "33.22"
type input "34.42"
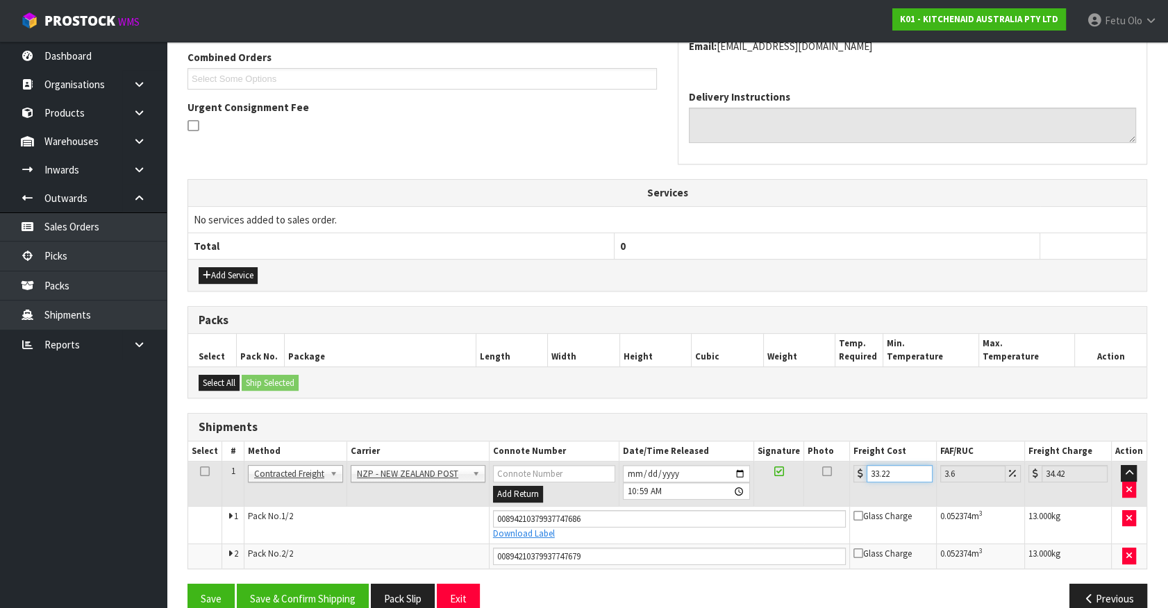
scroll to position [385, 0]
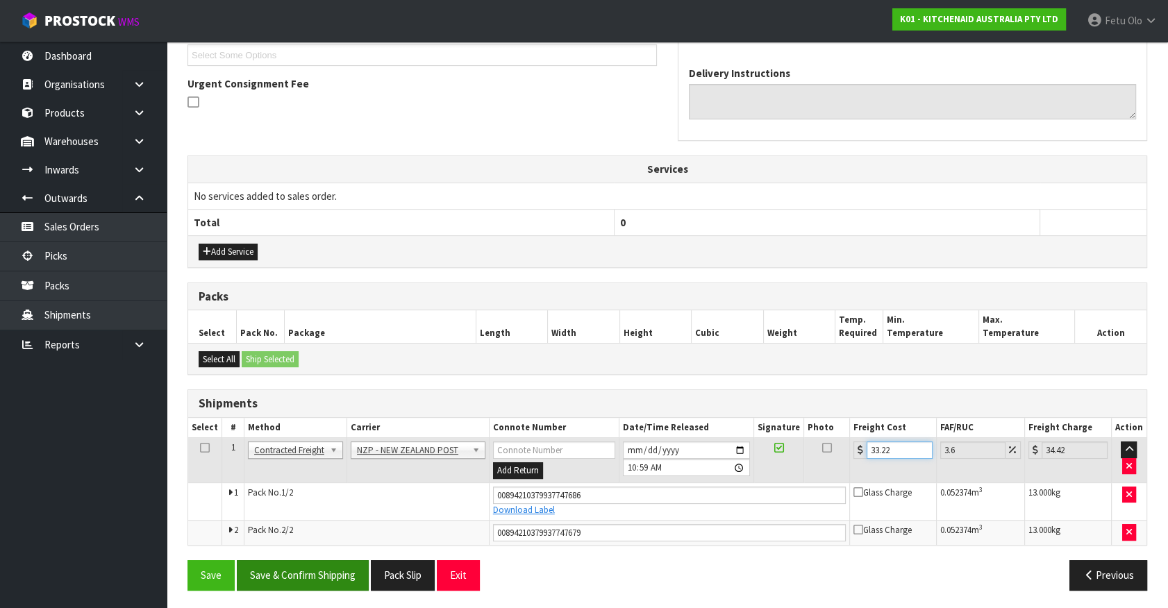
type input "33.22"
click at [305, 562] on button "Save & Confirm Shipping" at bounding box center [303, 575] width 132 height 30
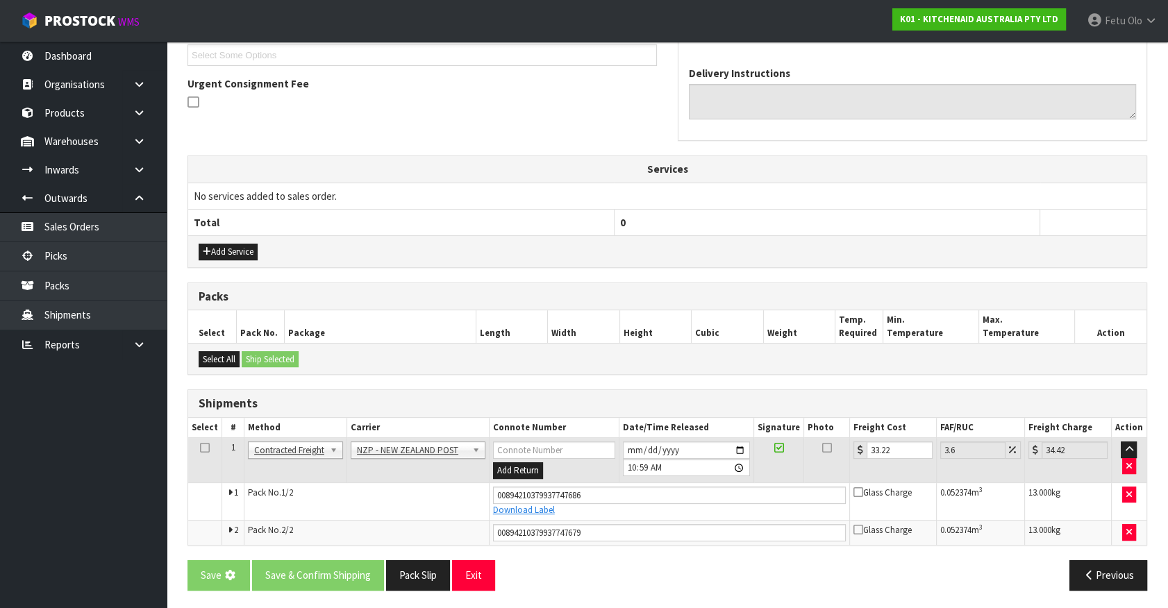
scroll to position [0, 0]
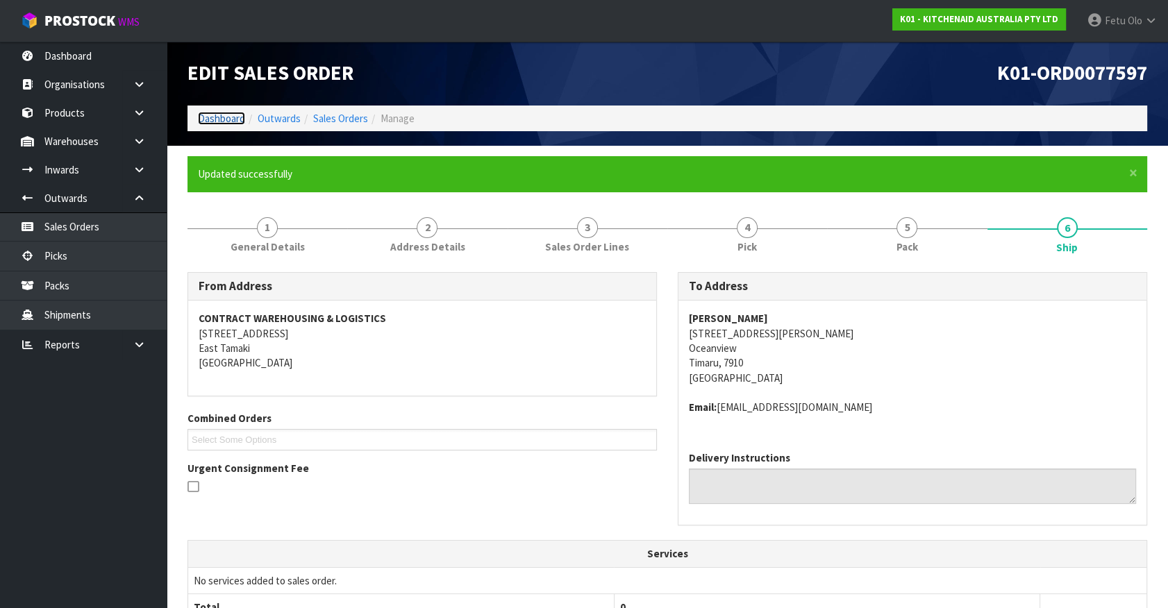
click at [217, 118] on link "Dashboard" at bounding box center [221, 118] width 47 height 13
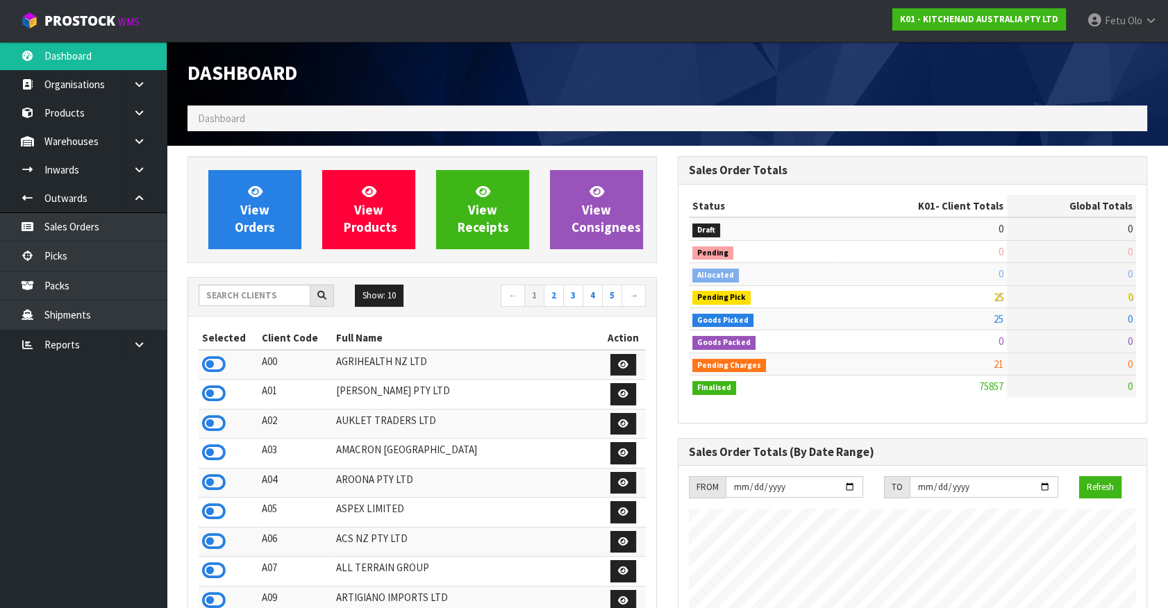
scroll to position [1050, 489]
click at [226, 298] on input "text" at bounding box center [255, 296] width 112 height 22
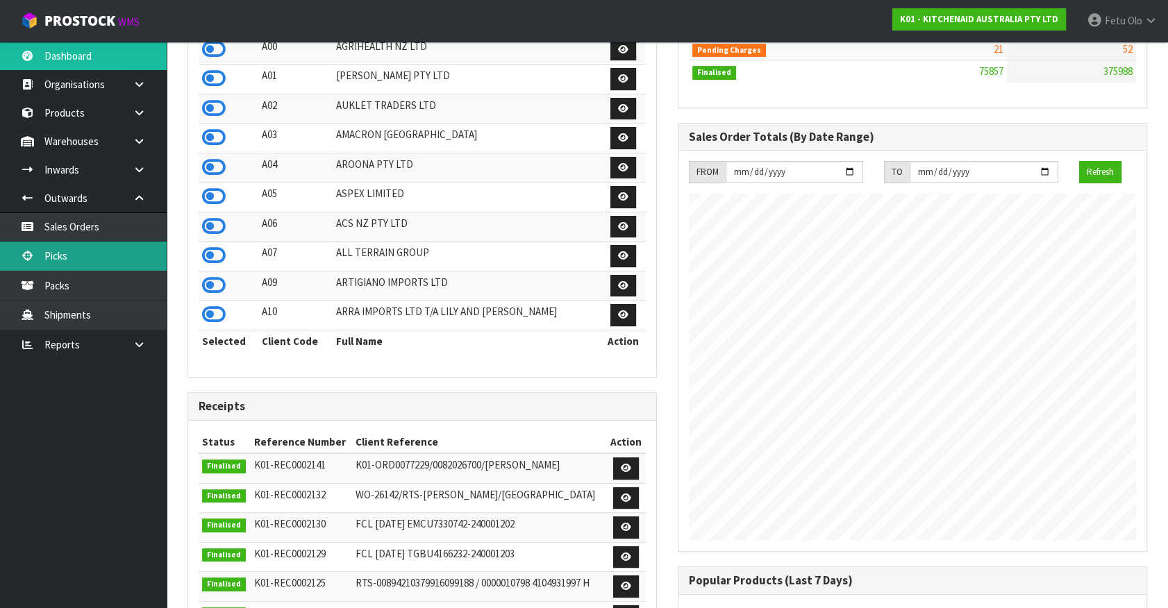
scroll to position [126, 0]
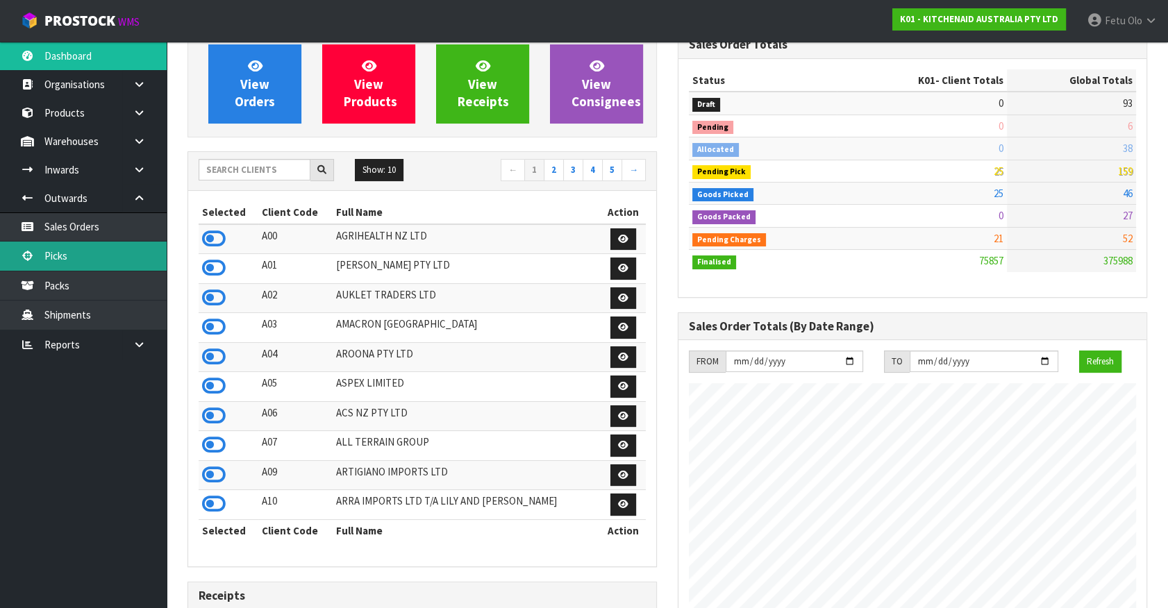
click at [56, 256] on link "Picks" at bounding box center [83, 256] width 167 height 28
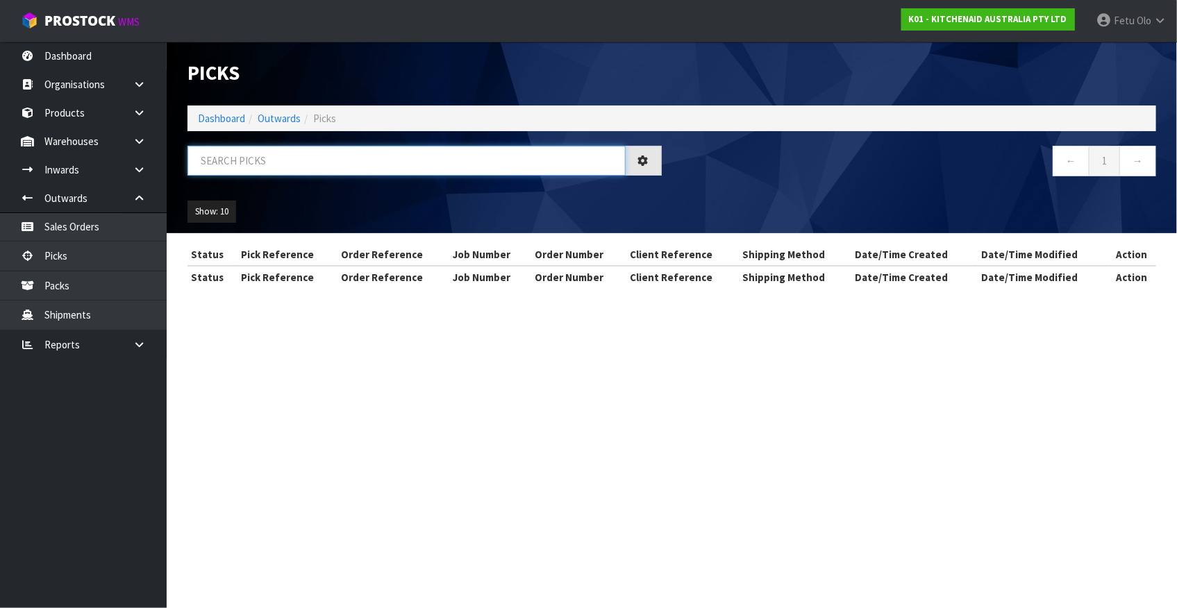
click at [374, 161] on input "text" at bounding box center [406, 161] width 438 height 30
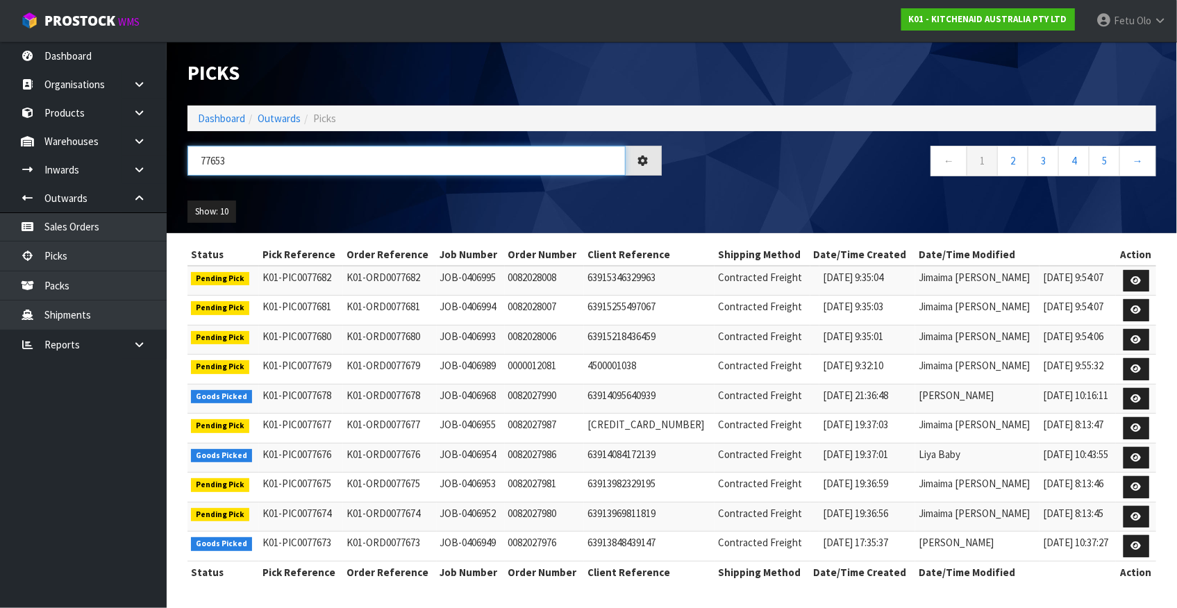
type input "77653"
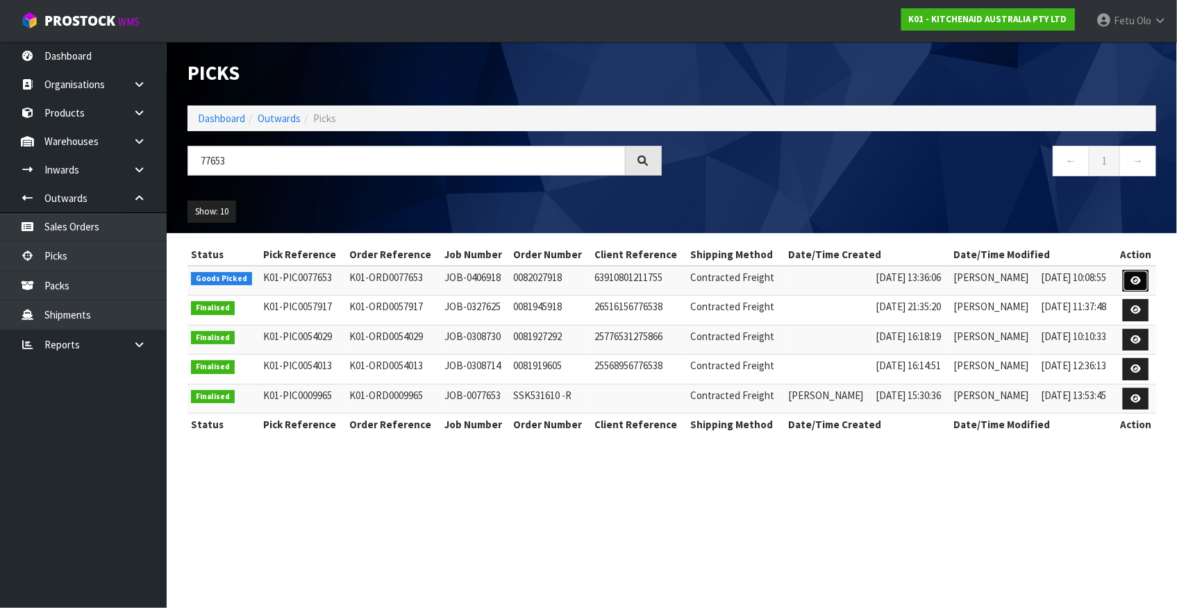
click at [1130, 275] on link at bounding box center [1136, 281] width 26 height 22
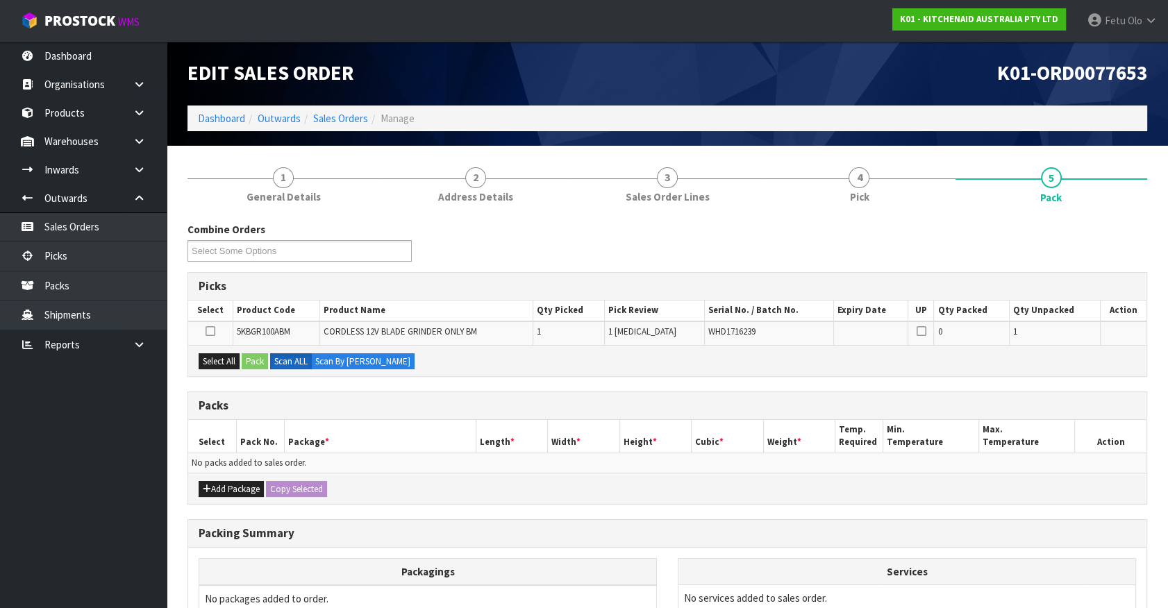
click at [111, 497] on ul "Dashboard Organisations Clients Consignees Carriers Products Categories Serial …" at bounding box center [83, 325] width 167 height 567
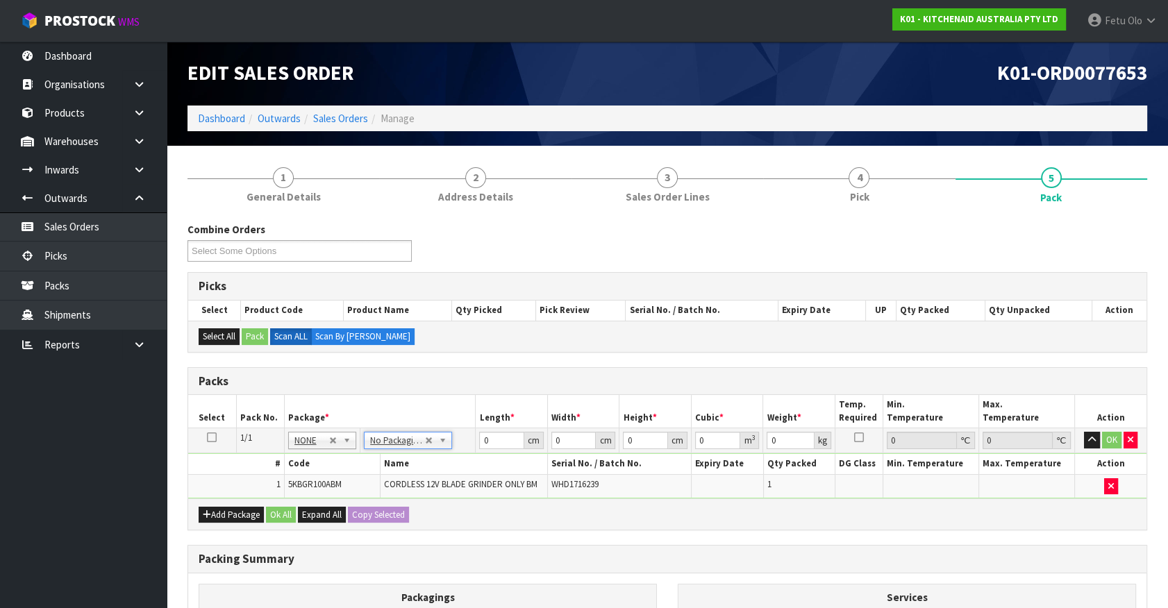
click at [448, 377] on h3 "Packs" at bounding box center [667, 381] width 937 height 13
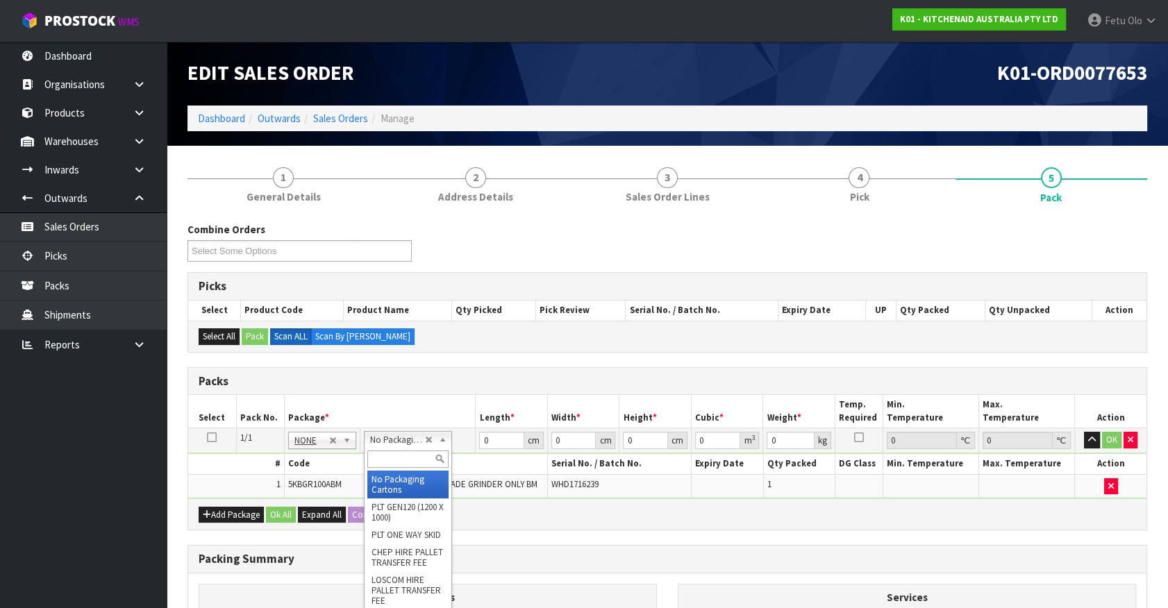
drag, startPoint x: 398, startPoint y: 445, endPoint x: 395, endPoint y: 455, distance: 11.0
click at [395, 455] on input "text" at bounding box center [407, 459] width 81 height 17
click at [310, 455] on input "text" at bounding box center [322, 459] width 62 height 17
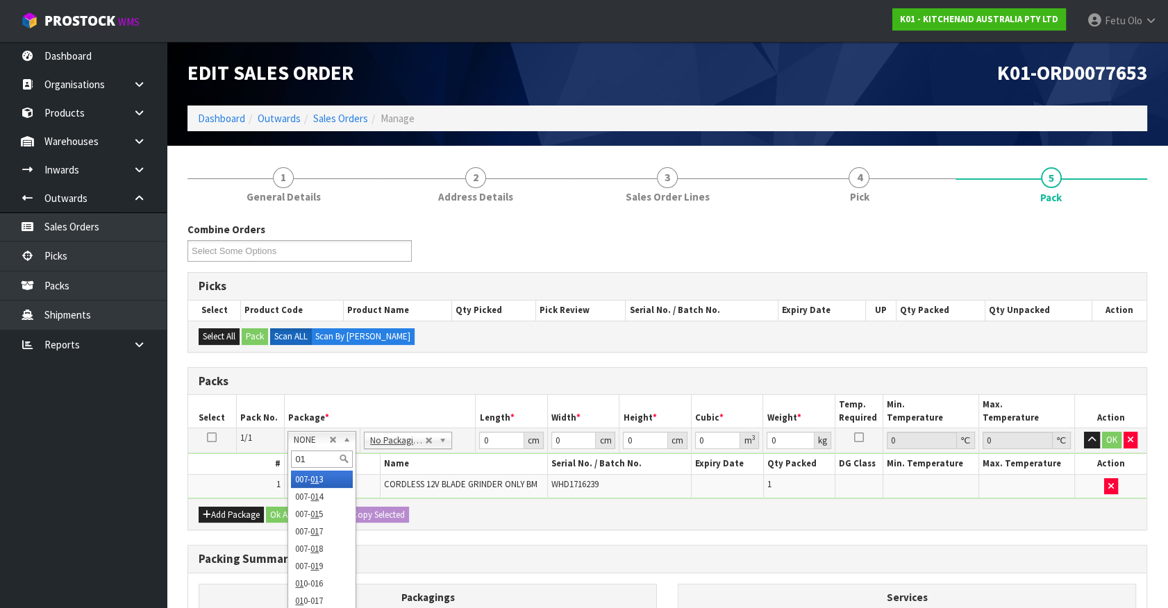
type input "011"
type input "1.42"
drag, startPoint x: 490, startPoint y: 439, endPoint x: 437, endPoint y: 476, distance: 64.5
click at [437, 475] on tbody "1/1 NONE 007-001 007-002 007-004 007-009 007-013 007-014 007-015 007-017 007-01…" at bounding box center [667, 463] width 958 height 70
type input "30"
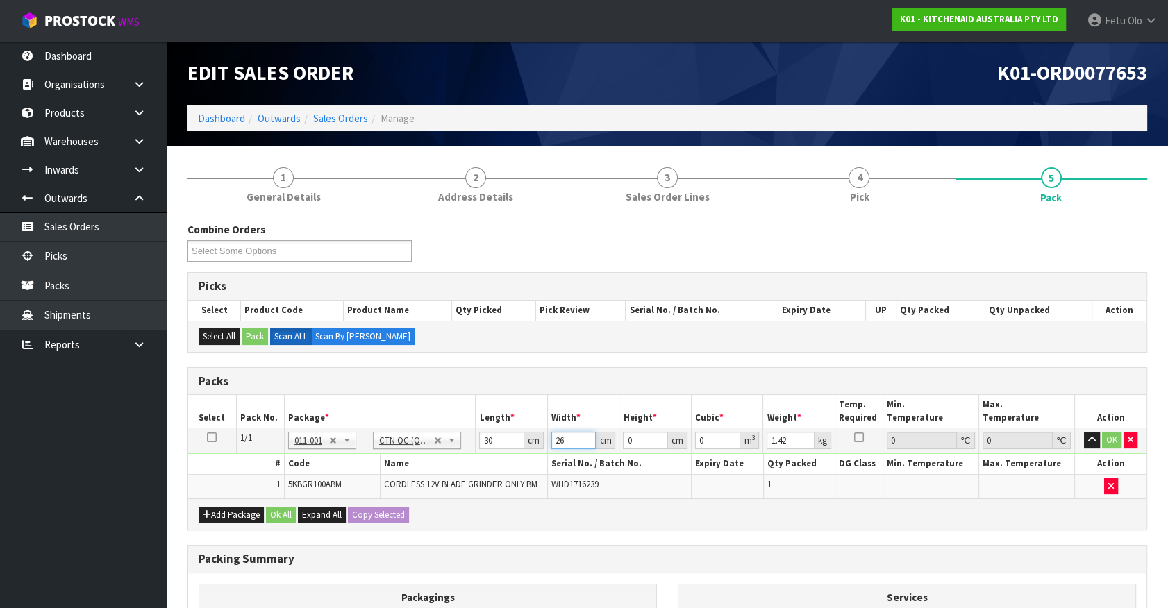
type input "26"
type input "2"
type input "0.00156"
type input "22"
type input "0.01716"
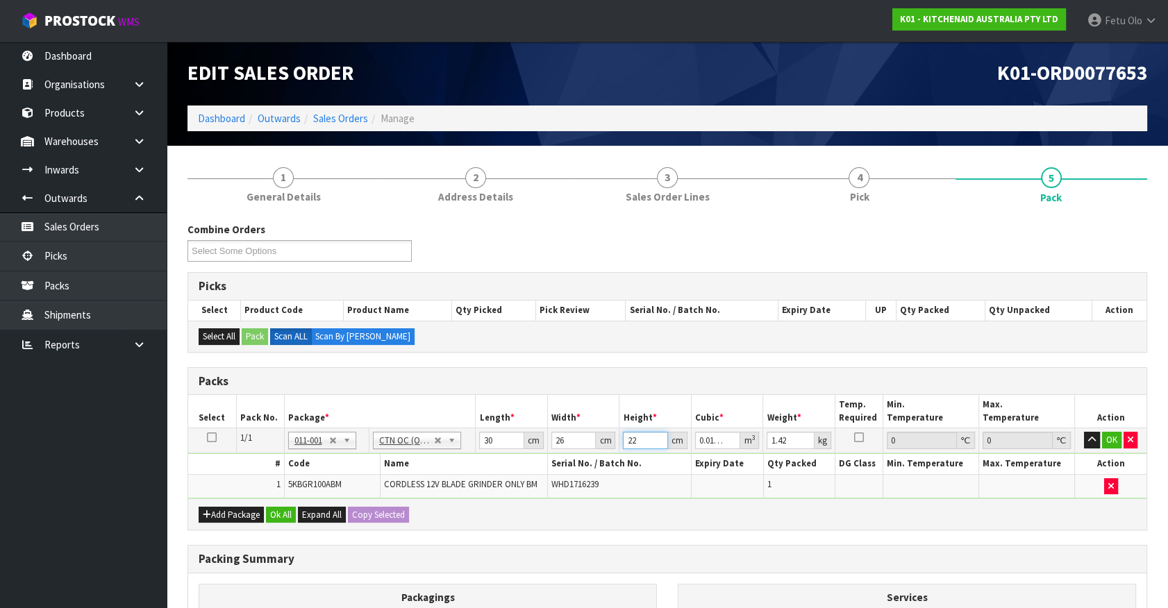
type input "22"
type input "2"
click button "OK" at bounding box center [1111, 440] width 19 height 17
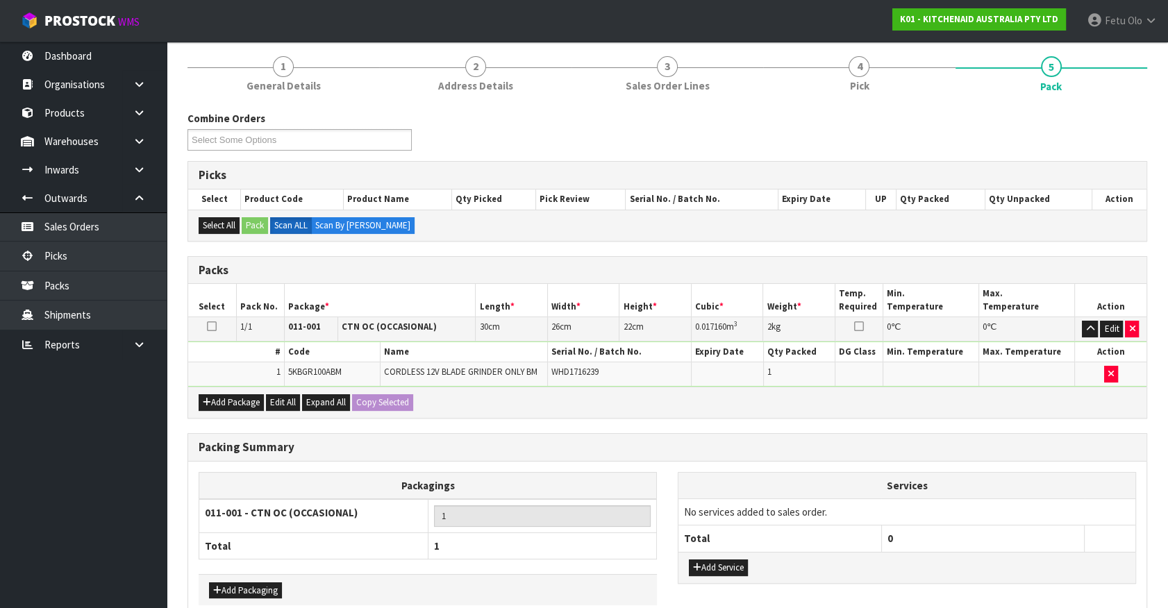
scroll to position [181, 0]
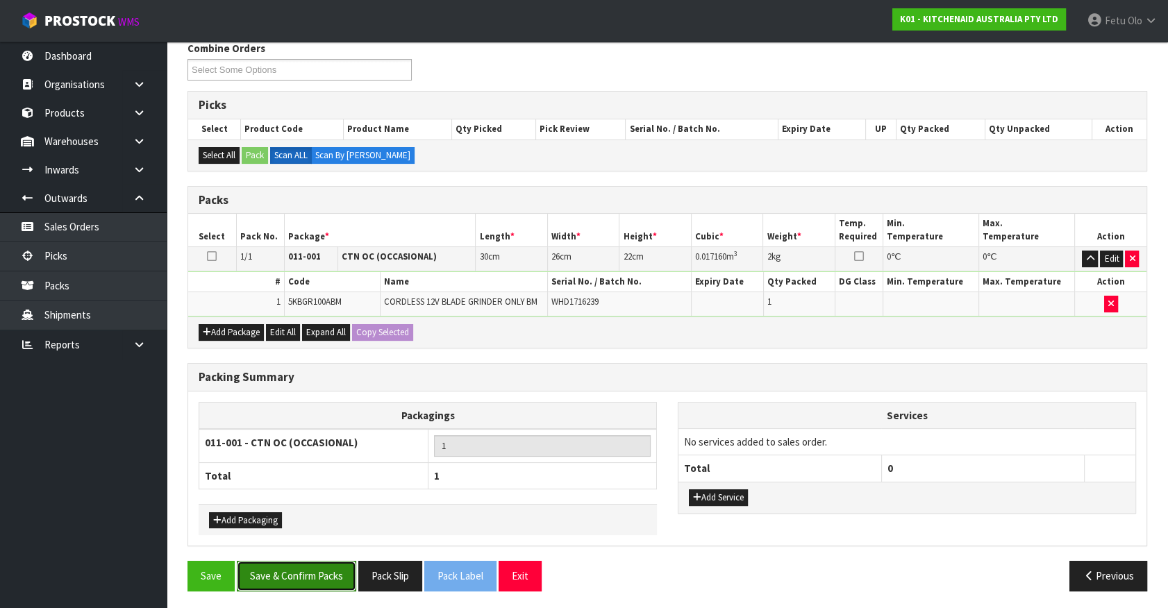
click at [335, 569] on button "Save & Confirm Packs" at bounding box center [296, 576] width 119 height 30
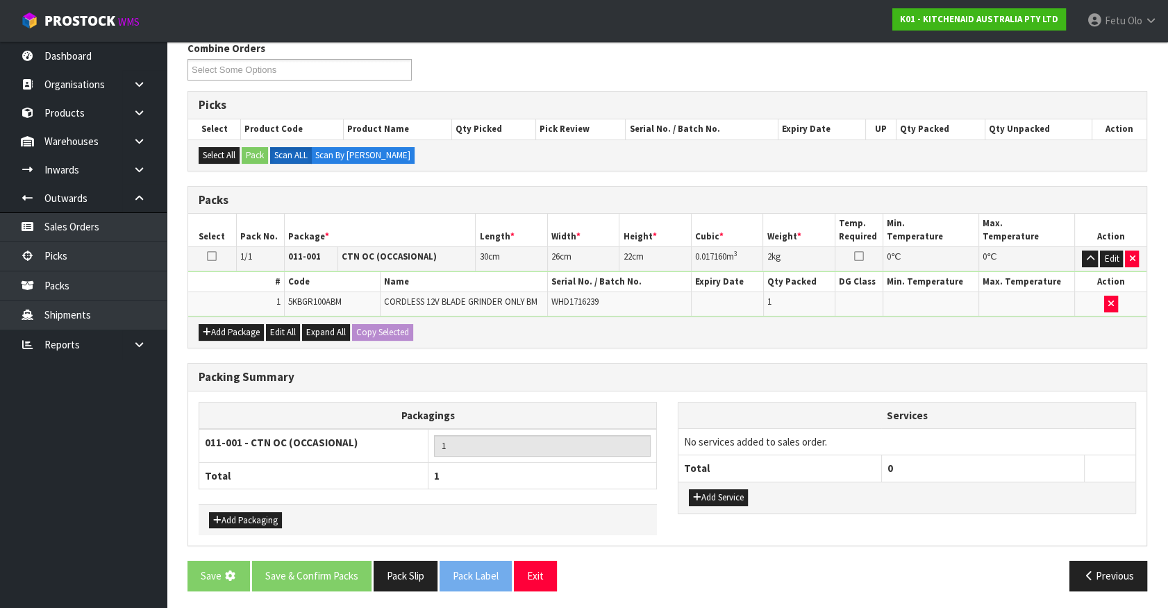
scroll to position [0, 0]
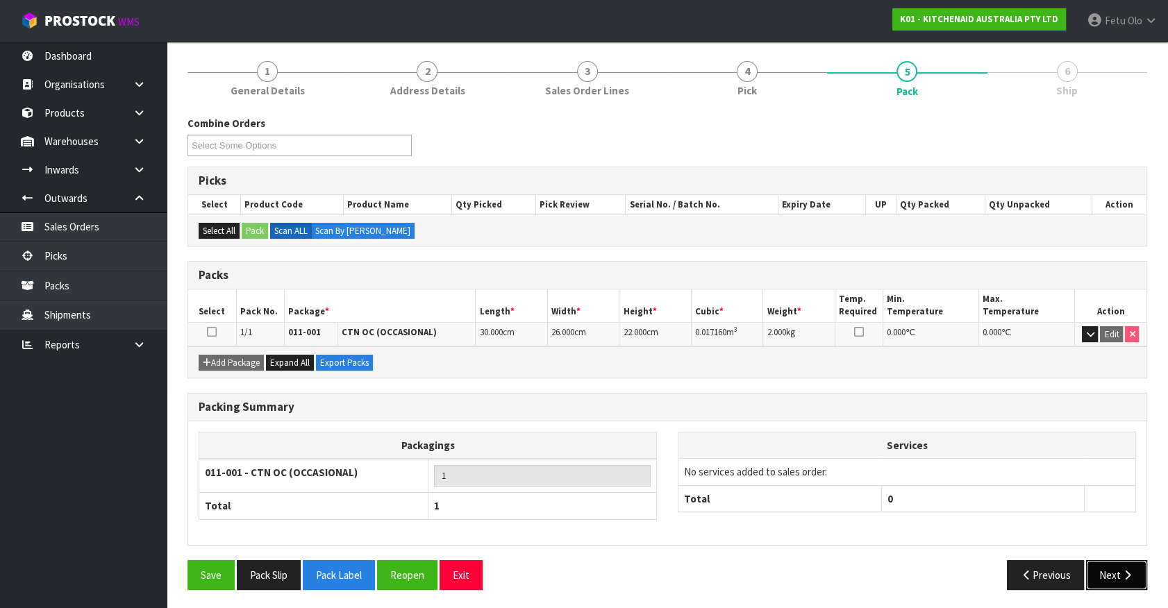
click at [1118, 565] on button "Next" at bounding box center [1116, 575] width 61 height 30
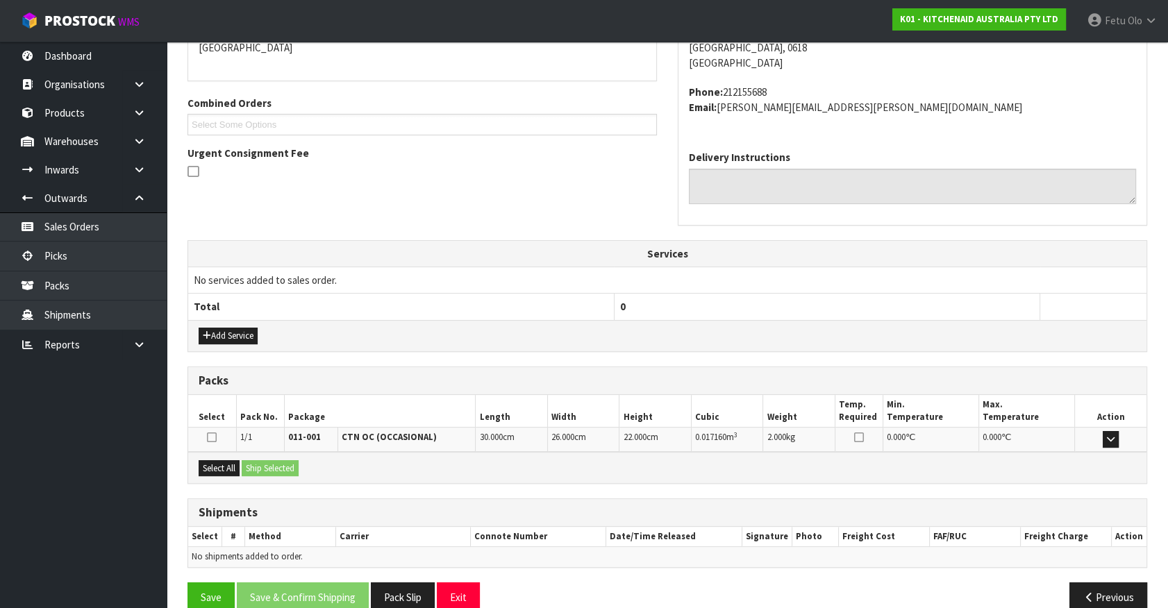
scroll to position [337, 0]
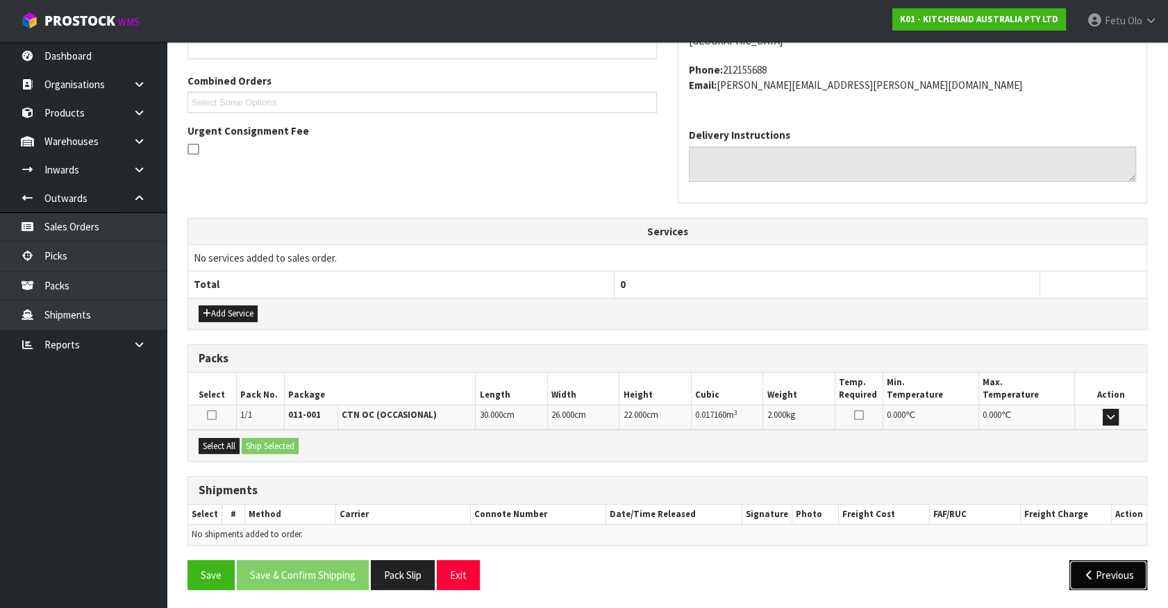
click at [1110, 577] on button "Previous" at bounding box center [1108, 575] width 78 height 30
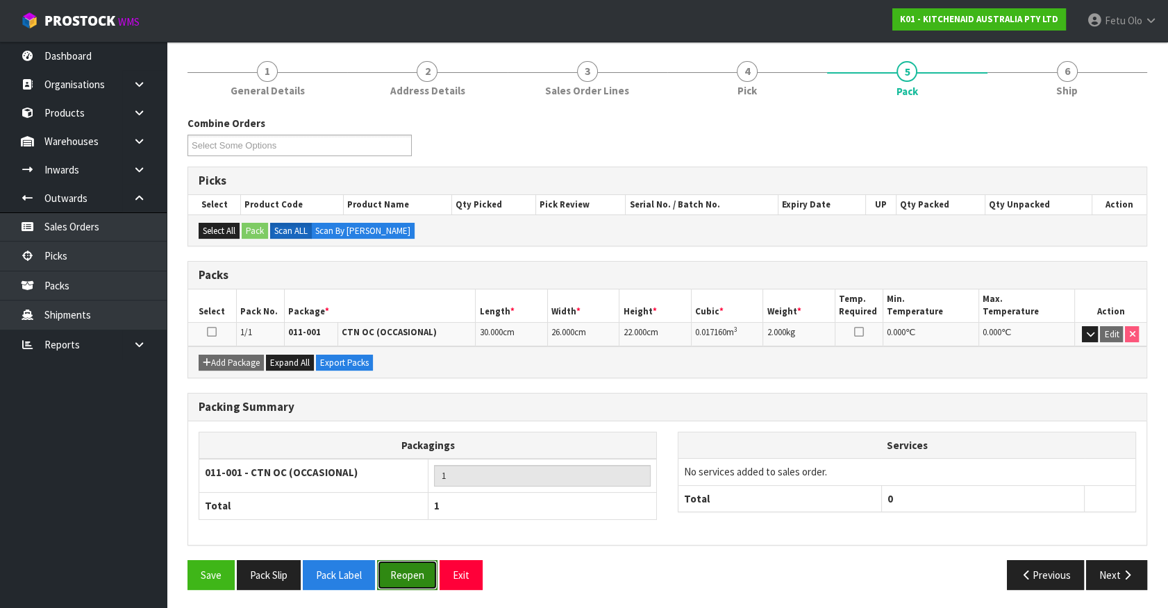
click at [393, 569] on button "Reopen" at bounding box center [407, 575] width 60 height 30
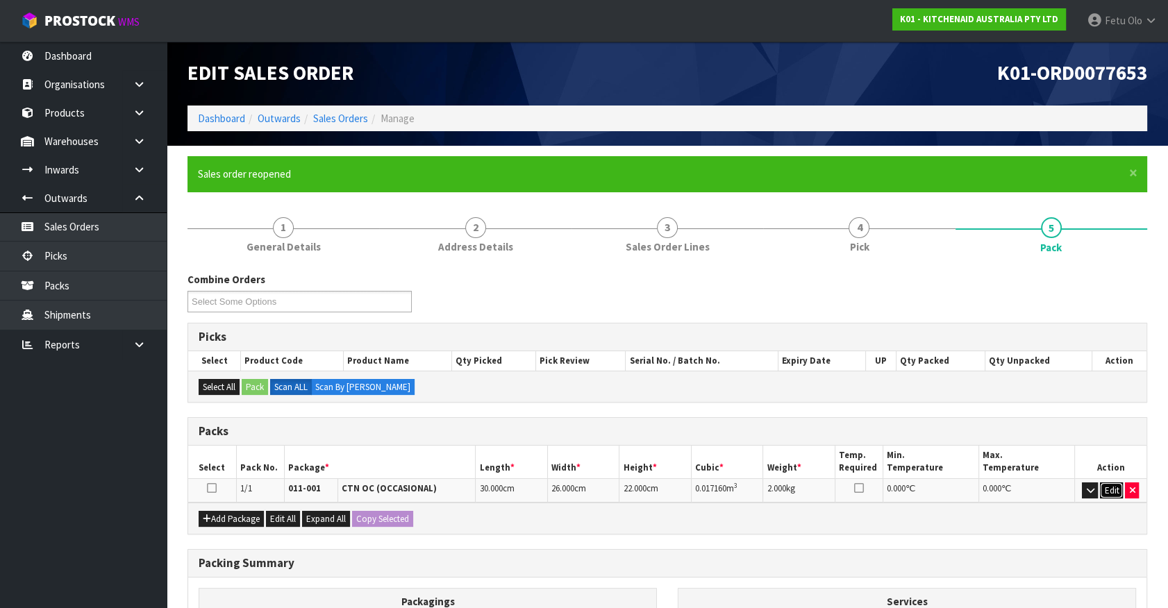
click at [1116, 491] on button "Edit" at bounding box center [1111, 490] width 23 height 17
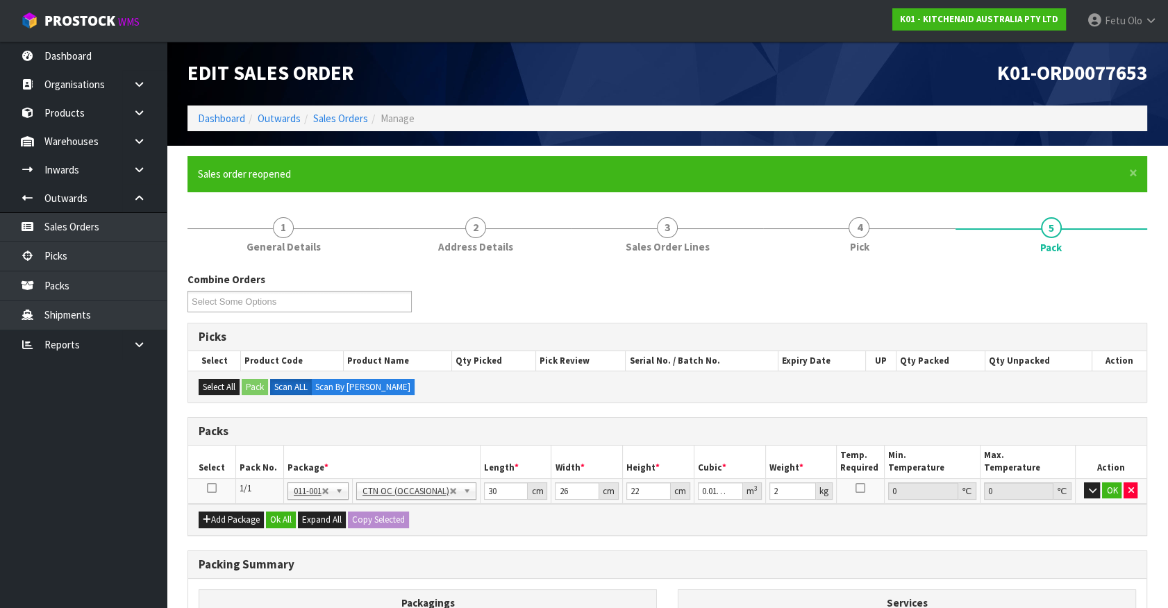
drag, startPoint x: 299, startPoint y: 489, endPoint x: 298, endPoint y: 500, distance: 10.5
drag, startPoint x: 298, startPoint y: 503, endPoint x: 305, endPoint y: 501, distance: 7.1
click at [302, 502] on input "text" at bounding box center [319, 509] width 56 height 17
type input "011-084"
type input "0"
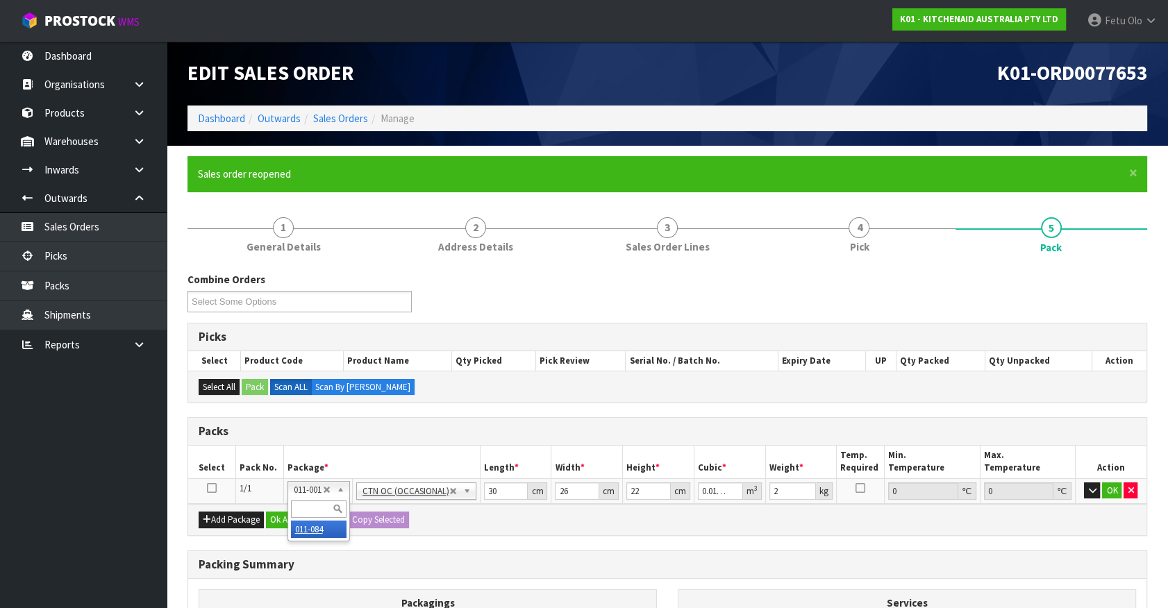
type input "0"
type input "1.42"
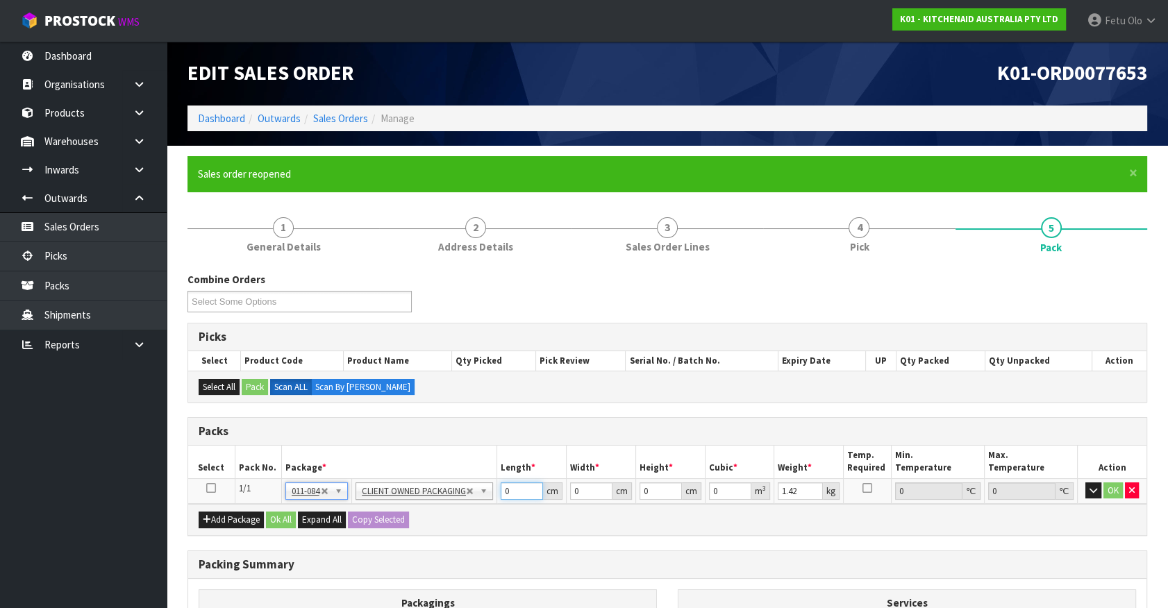
drag, startPoint x: 509, startPoint y: 494, endPoint x: 378, endPoint y: 494, distance: 130.5
click at [378, 494] on tr "1/1 NONE 007-001 007-002 007-004 007-009 007-013 007-014 007-015 007-017 007-01…" at bounding box center [667, 490] width 958 height 25
type input "30"
type input "26"
type input "1"
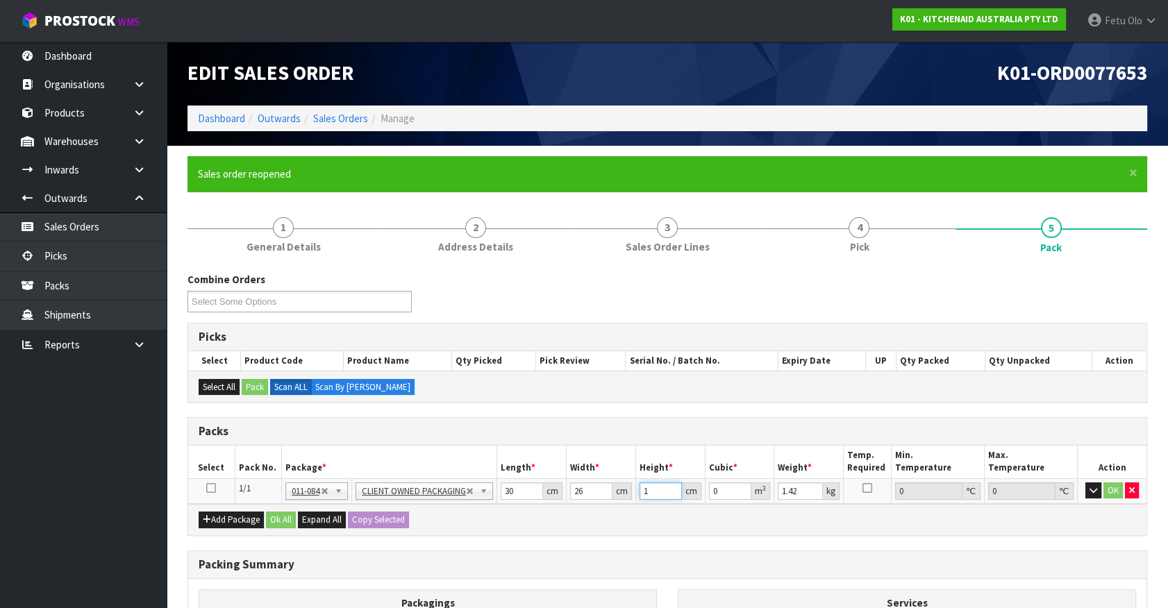
type input "0.00078"
type input "18"
type input "0.01404"
type input "18"
type input "2"
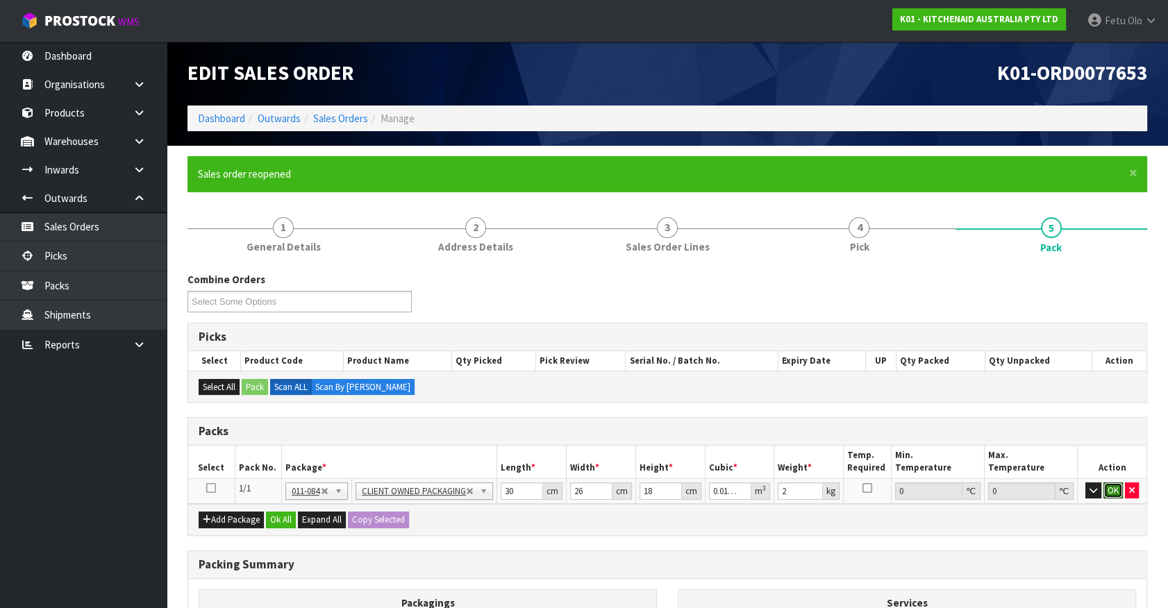
click button "OK" at bounding box center [1112, 490] width 19 height 17
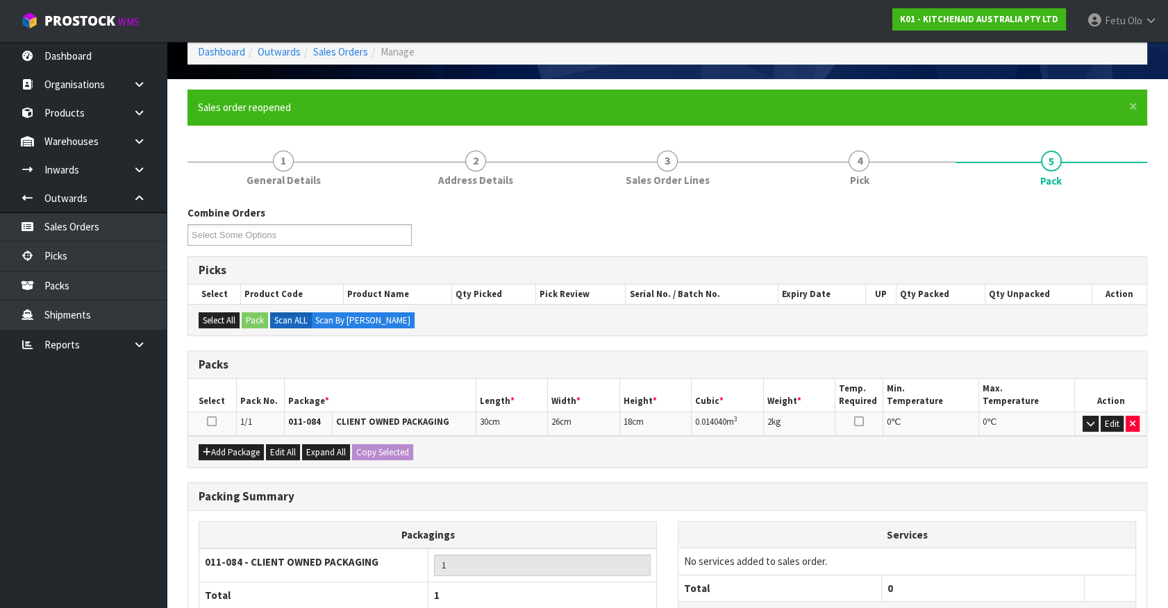
scroll to position [187, 0]
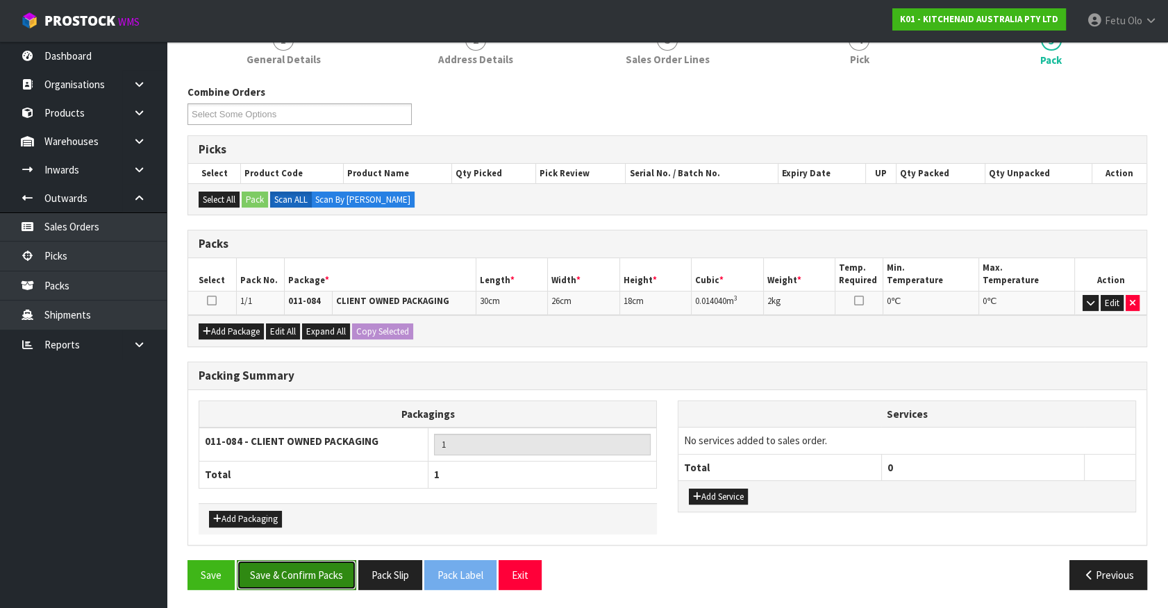
click at [314, 576] on button "Save & Confirm Packs" at bounding box center [296, 575] width 119 height 30
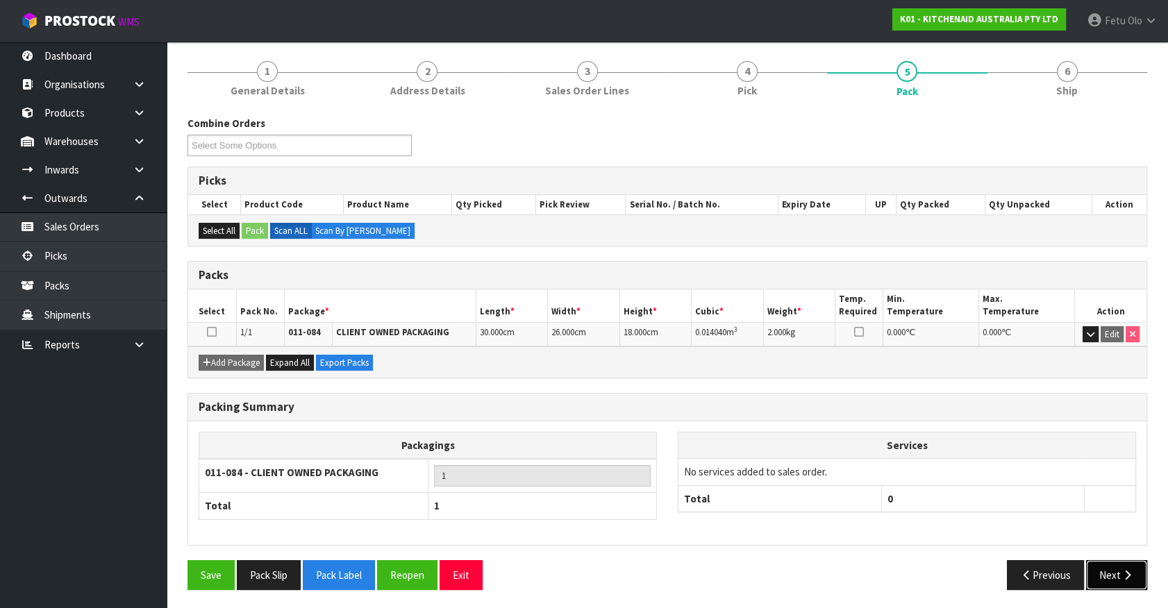
click at [1115, 568] on button "Next" at bounding box center [1116, 575] width 61 height 30
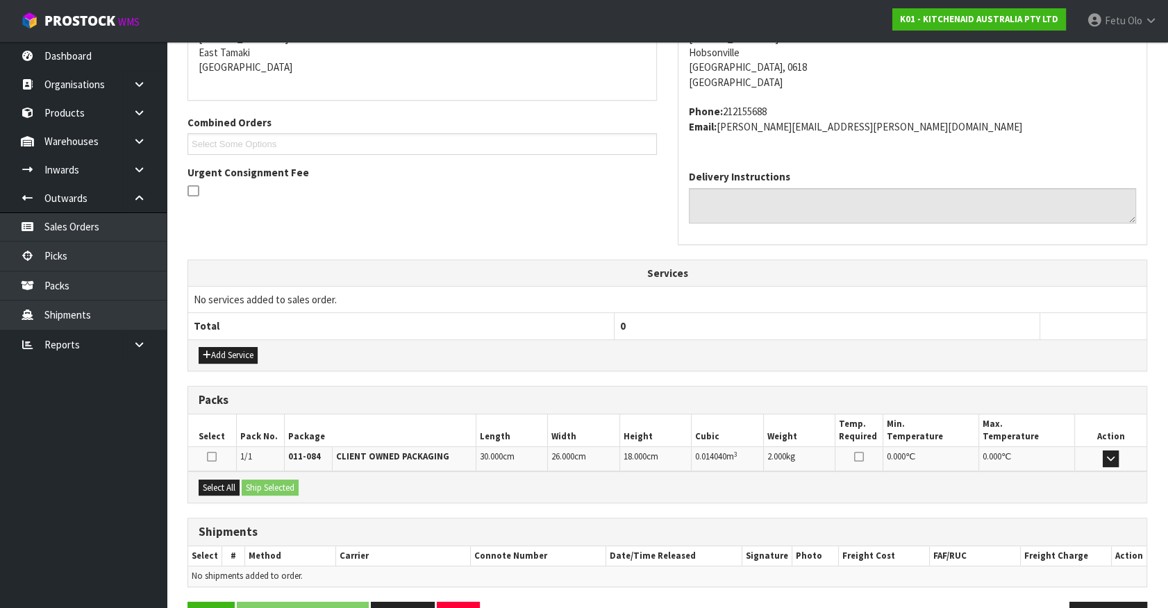
scroll to position [337, 0]
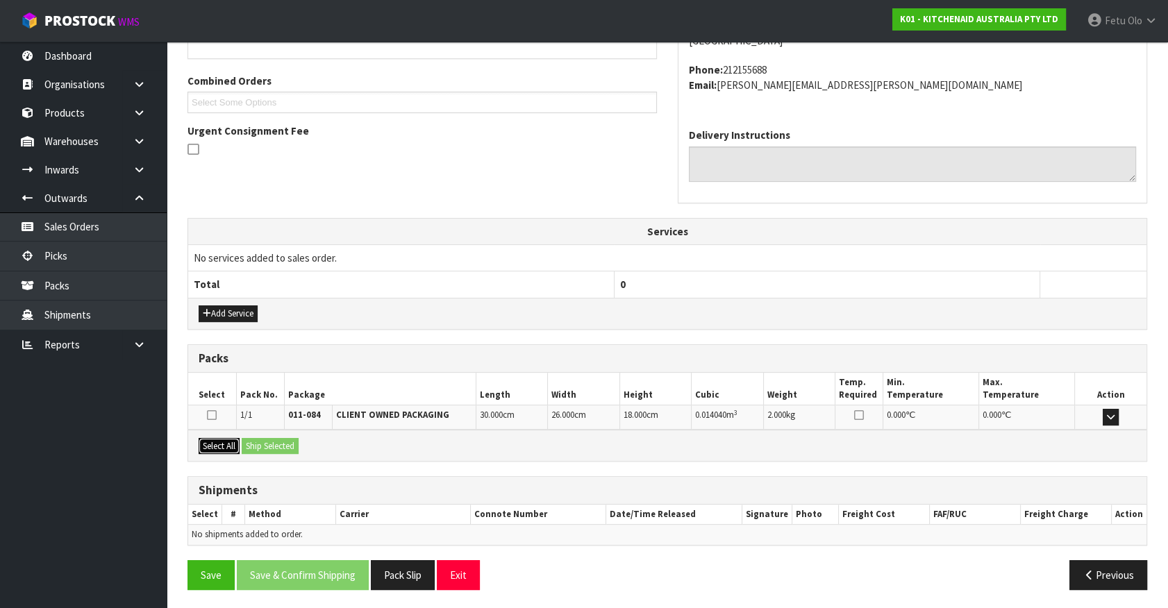
click at [216, 448] on button "Select All" at bounding box center [219, 446] width 41 height 17
click at [258, 451] on button "Ship Selected" at bounding box center [270, 446] width 57 height 17
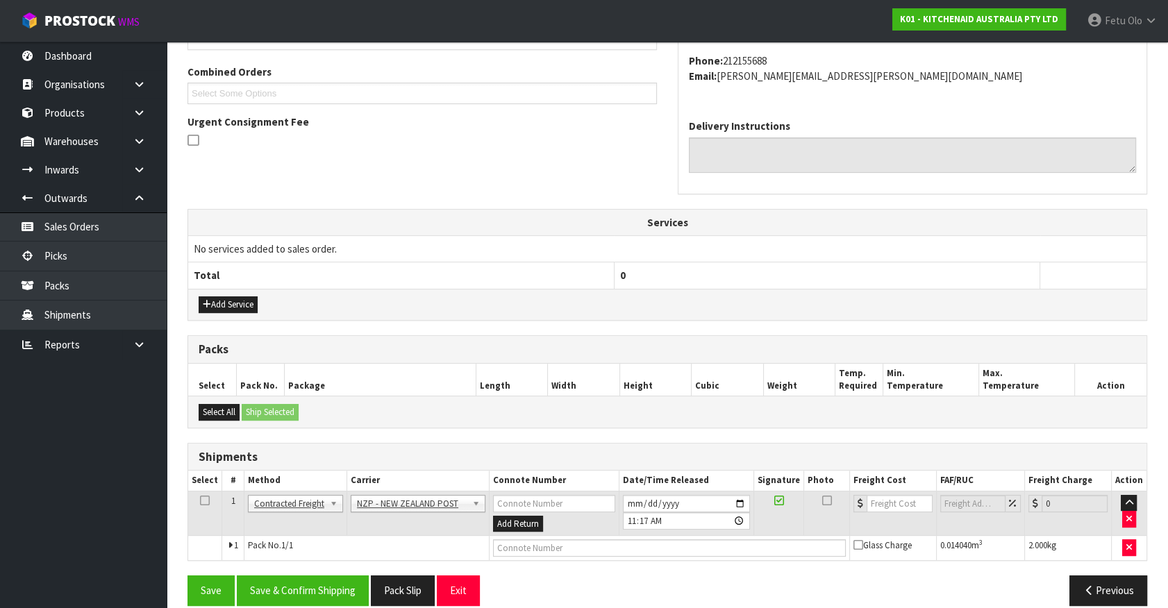
scroll to position [362, 0]
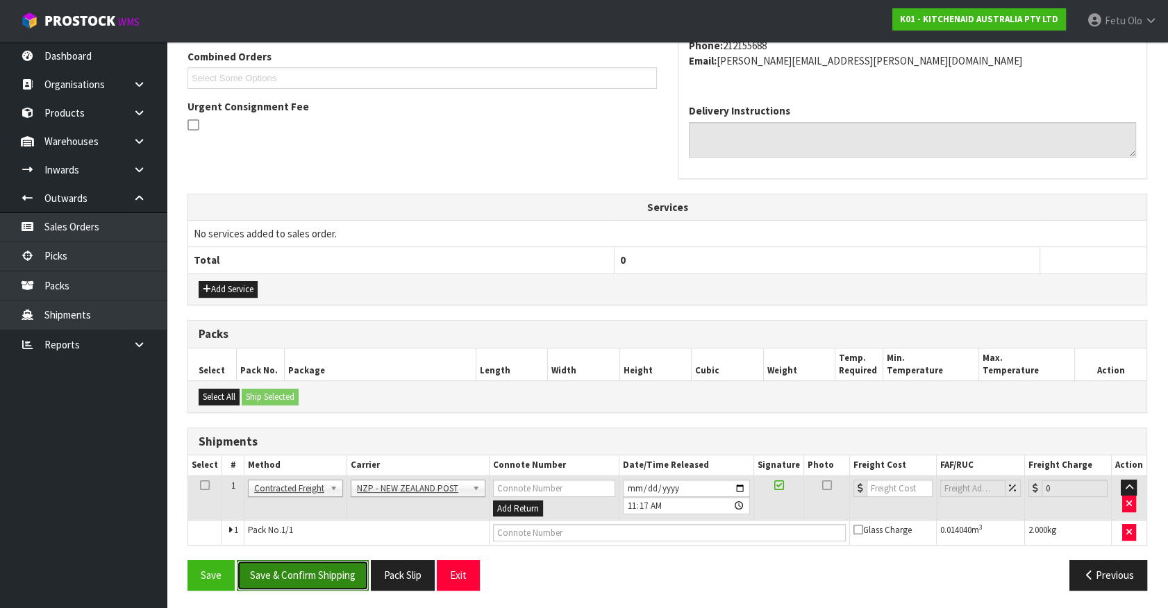
click at [333, 571] on button "Save & Confirm Shipping" at bounding box center [303, 575] width 132 height 30
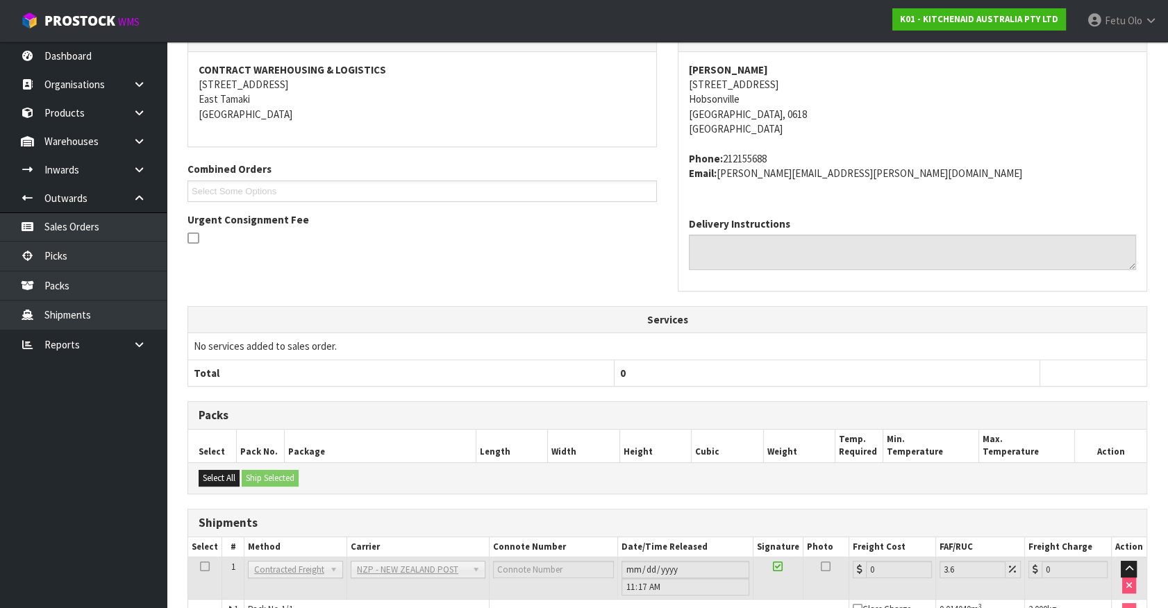
scroll to position [342, 0]
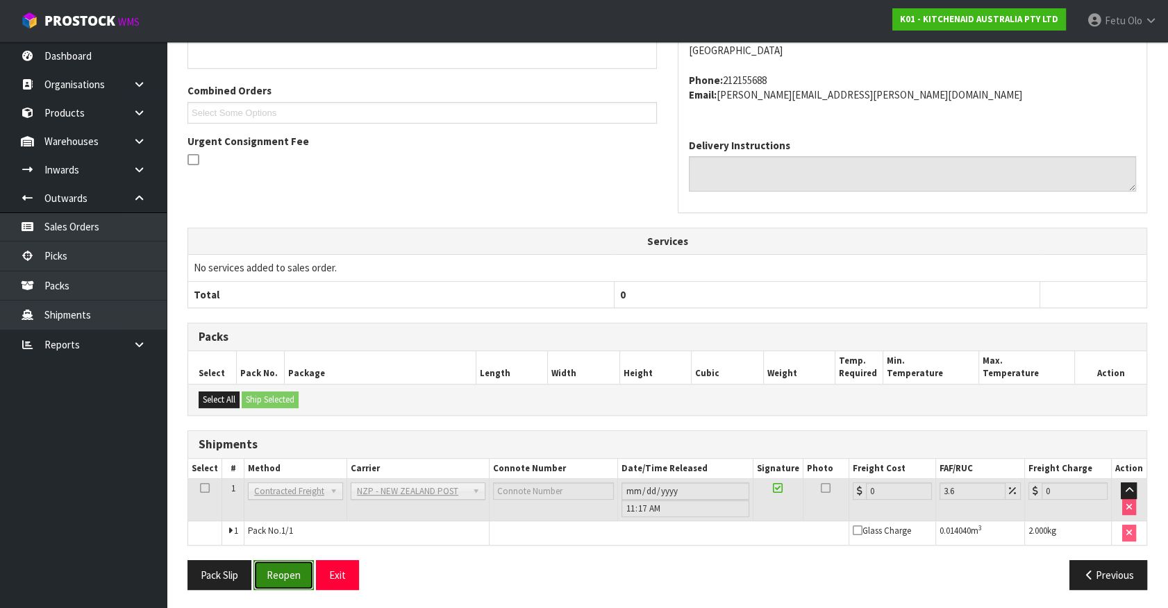
click at [287, 568] on button "Reopen" at bounding box center [283, 575] width 60 height 30
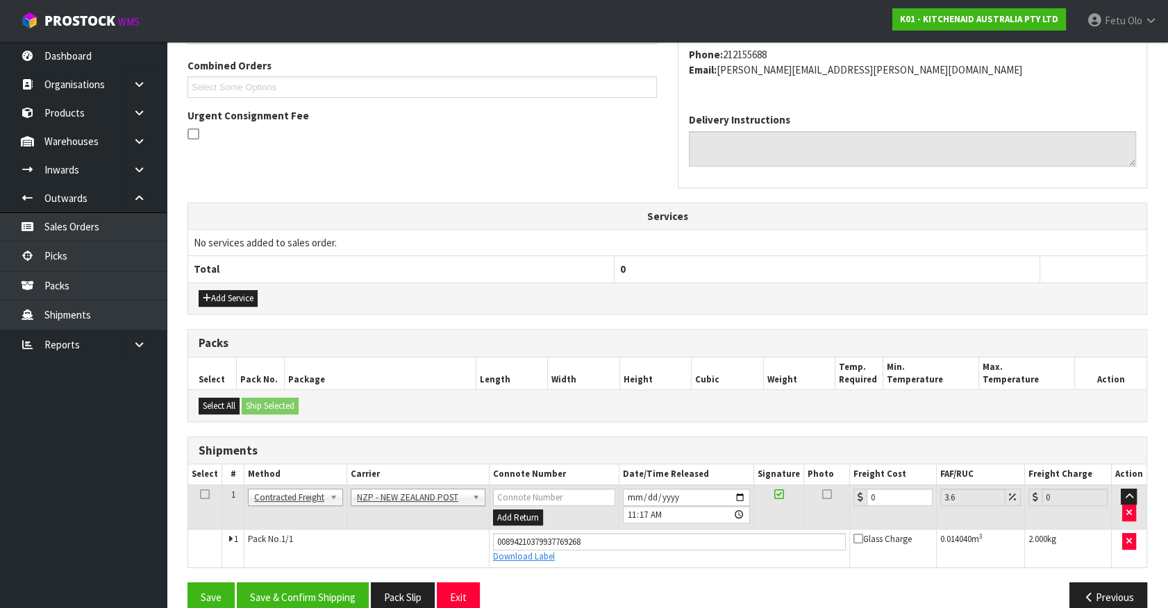
scroll to position [375, 0]
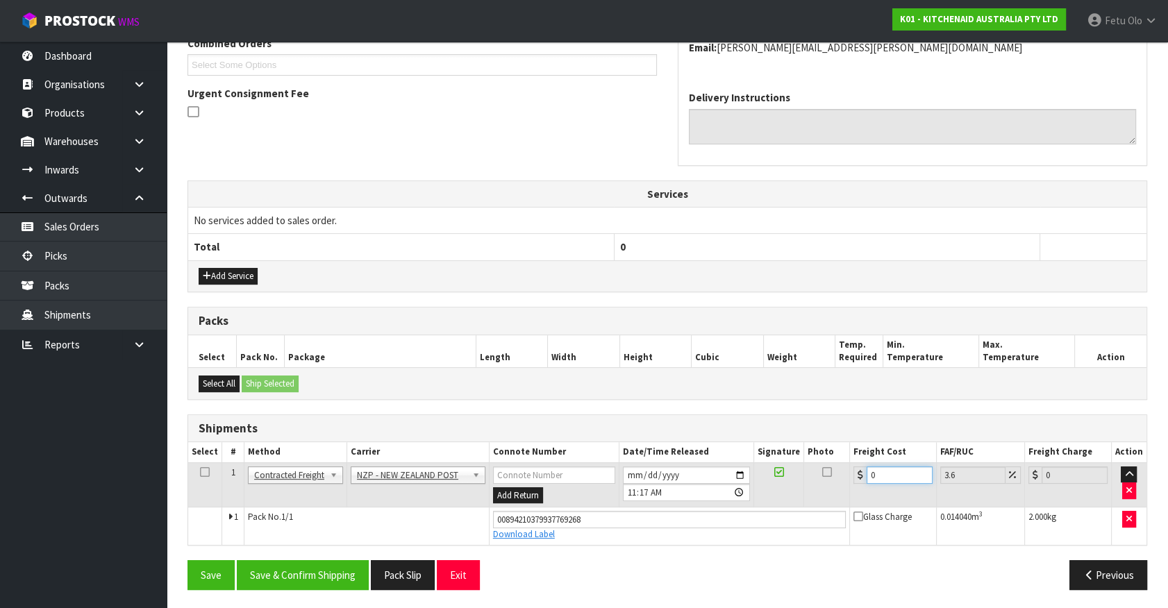
drag, startPoint x: 888, startPoint y: 478, endPoint x: 677, endPoint y: 494, distance: 211.7
click at [675, 494] on tr "1 Client Local Pickup Customer Local Pickup Company Freight Contracted Freight …" at bounding box center [667, 484] width 958 height 45
type input "4"
type input "4.14"
type input "4.3"
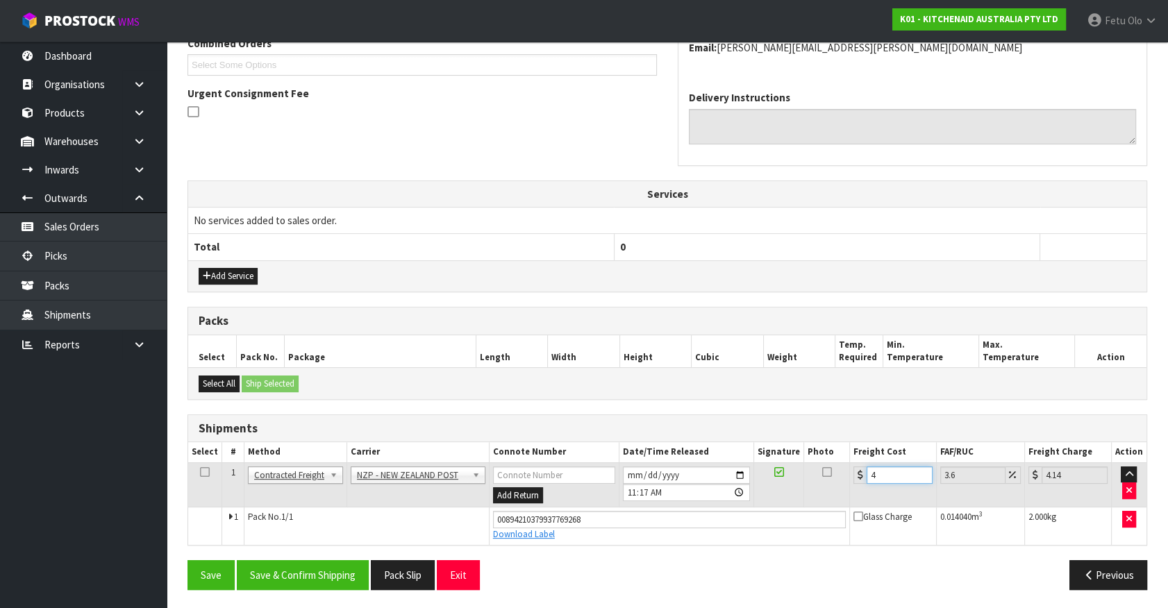
type input "4.45"
type input "4.33"
type input "4.49"
type input "4.33"
click at [329, 577] on button "Save & Confirm Shipping" at bounding box center [303, 575] width 132 height 30
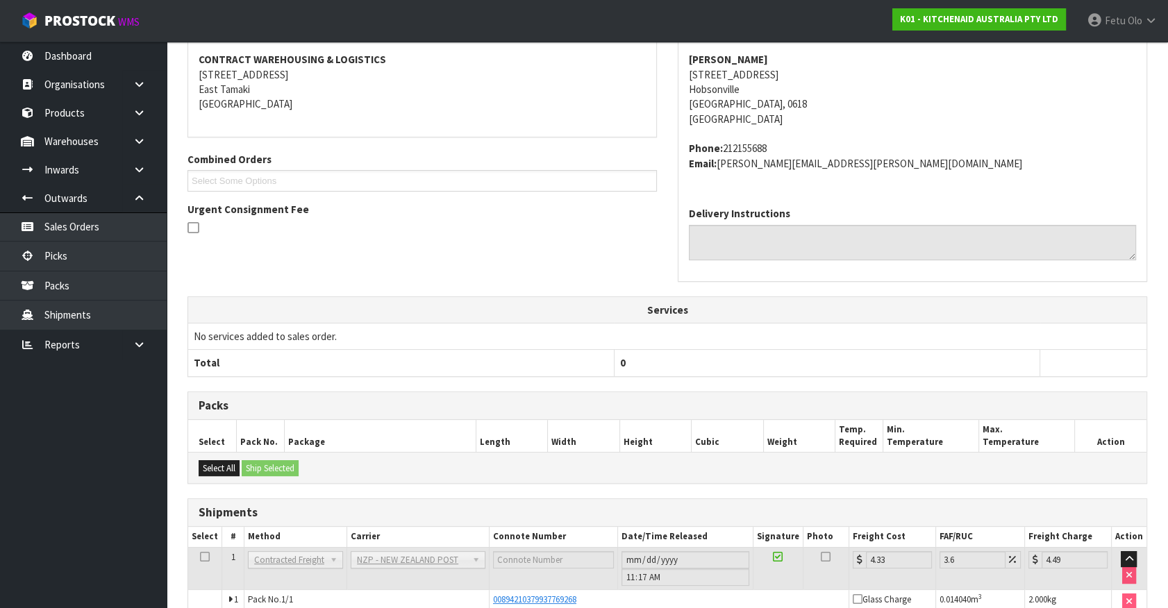
scroll to position [337, 0]
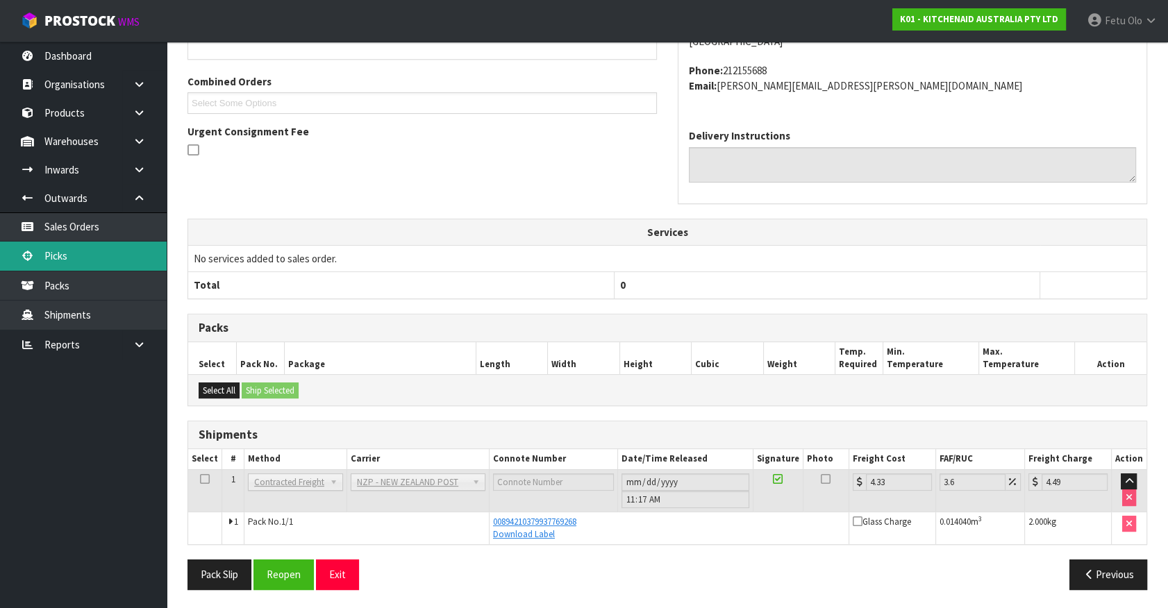
click at [83, 252] on link "Picks" at bounding box center [83, 256] width 167 height 28
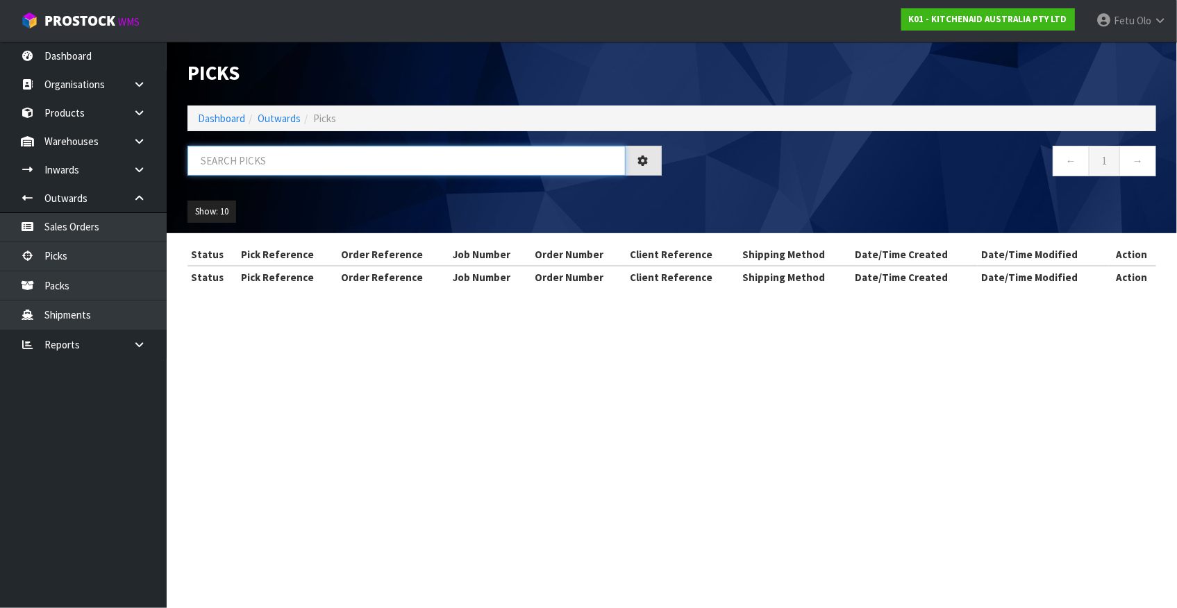
click at [328, 164] on input "text" at bounding box center [406, 161] width 438 height 30
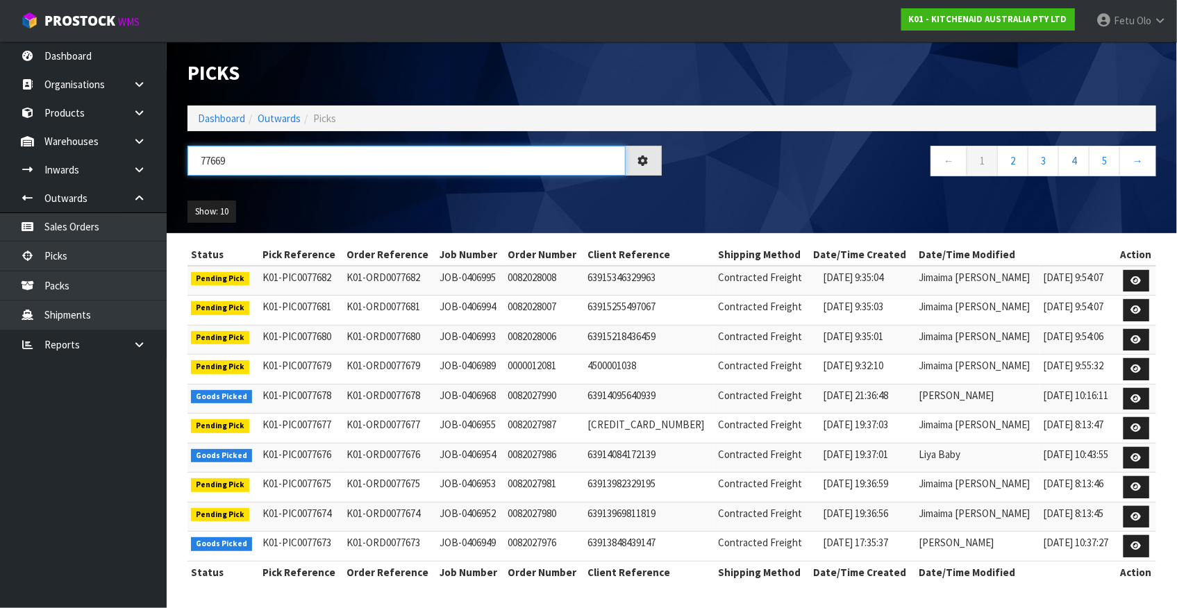
type input "77669"
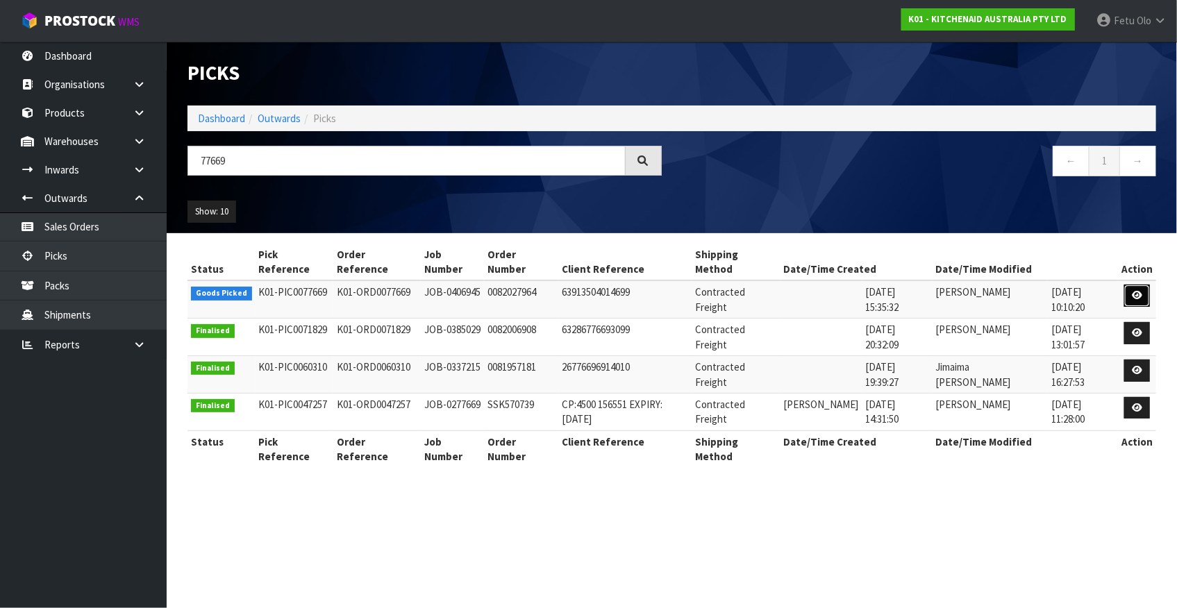
click at [1140, 291] on icon at bounding box center [1137, 295] width 10 height 9
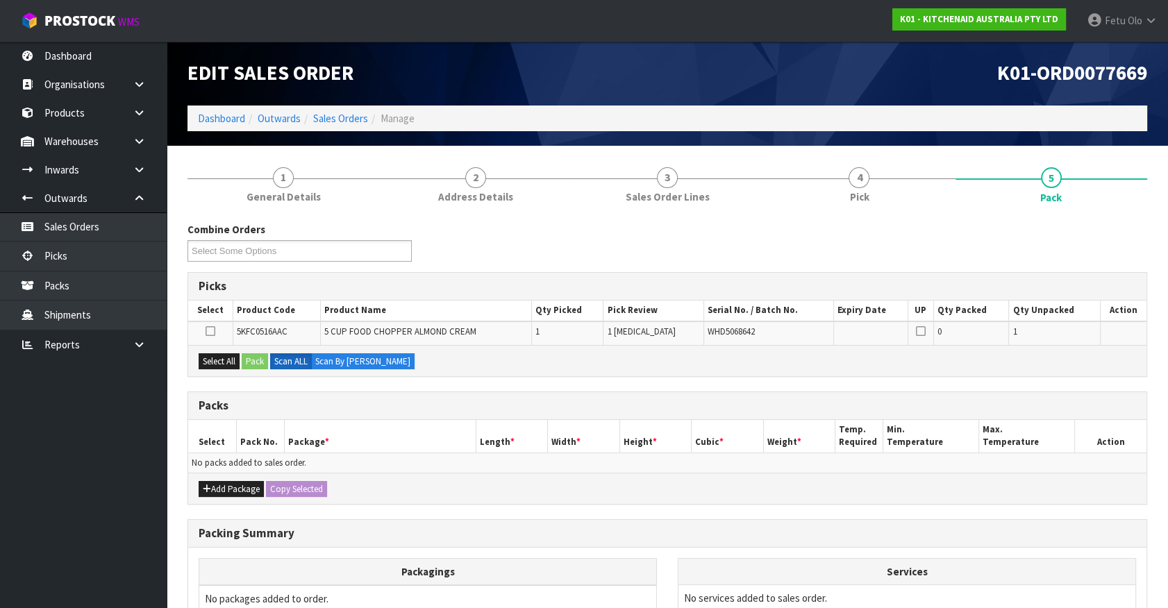
click at [125, 514] on ul "Dashboard Organisations Clients Consignees Carriers Products Categories Serial …" at bounding box center [83, 325] width 167 height 567
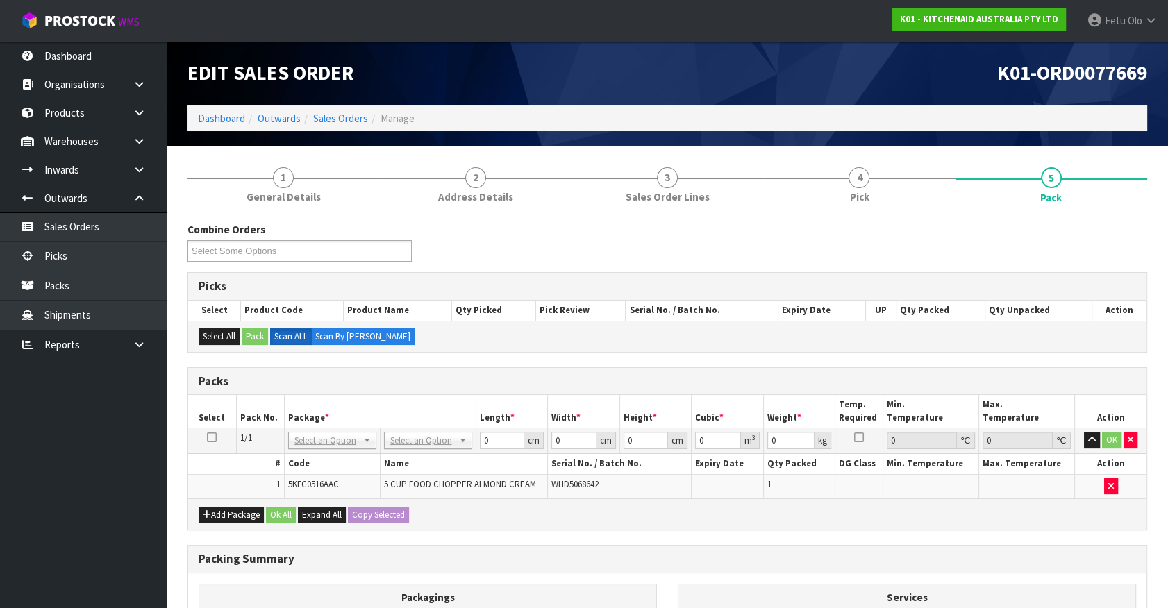
drag, startPoint x: 348, startPoint y: 441, endPoint x: 343, endPoint y: 462, distance: 21.4
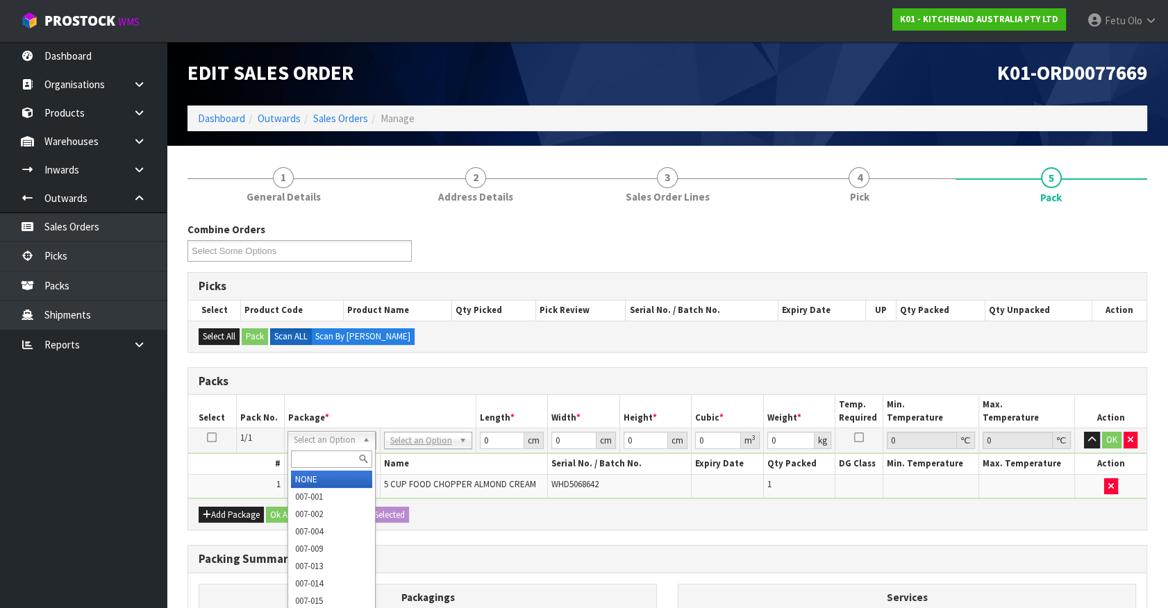
click at [343, 462] on input "text" at bounding box center [331, 459] width 81 height 17
type input "011"
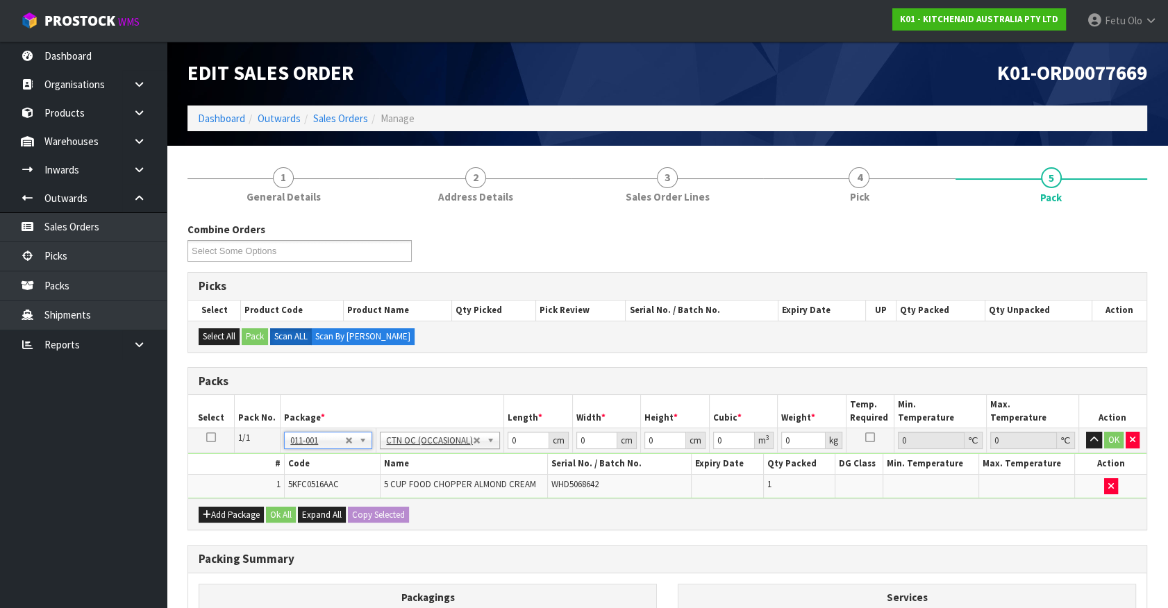
type input "1.94"
drag, startPoint x: 526, startPoint y: 444, endPoint x: 436, endPoint y: 446, distance: 89.6
click at [436, 446] on tr "1/1 NONE 007-001 007-002 007-004 007-009 007-013 007-014 007-015 007-017 007-01…" at bounding box center [667, 440] width 958 height 25
type input "38"
type input "22"
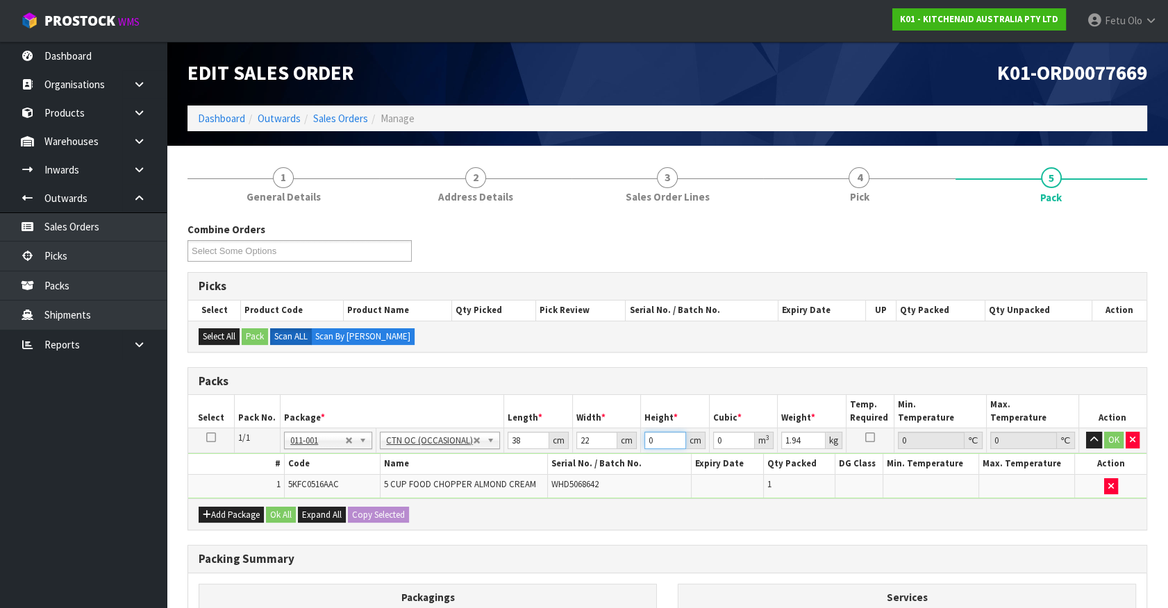
type input "2"
type input "0.001672"
type input "22"
type input "0.018392"
type input "22"
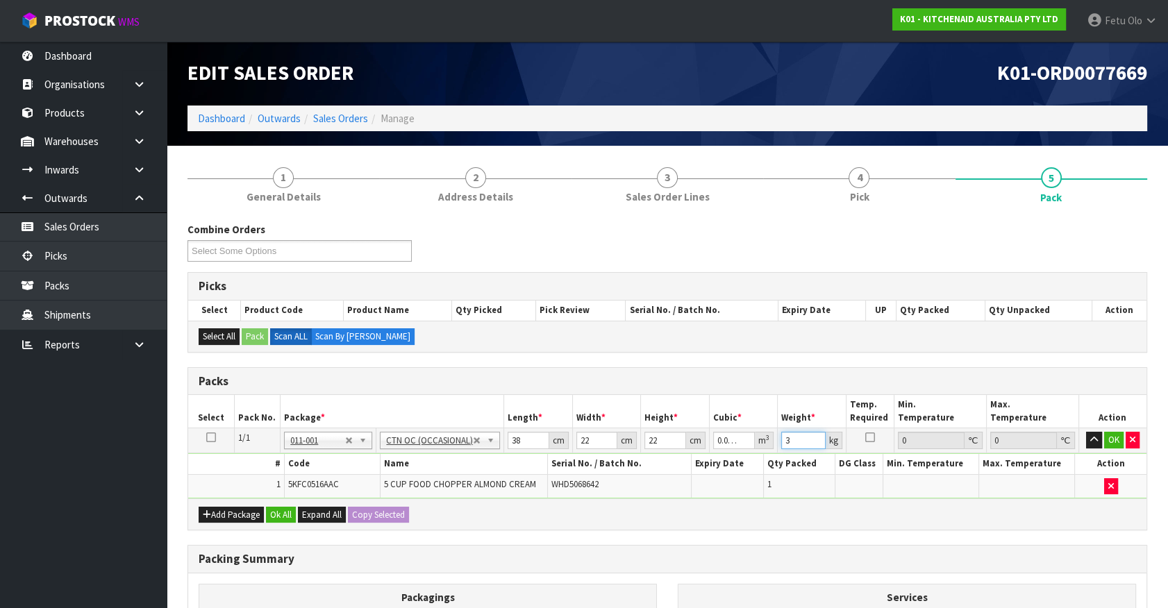
type input "3"
click button "OK" at bounding box center [1113, 440] width 19 height 17
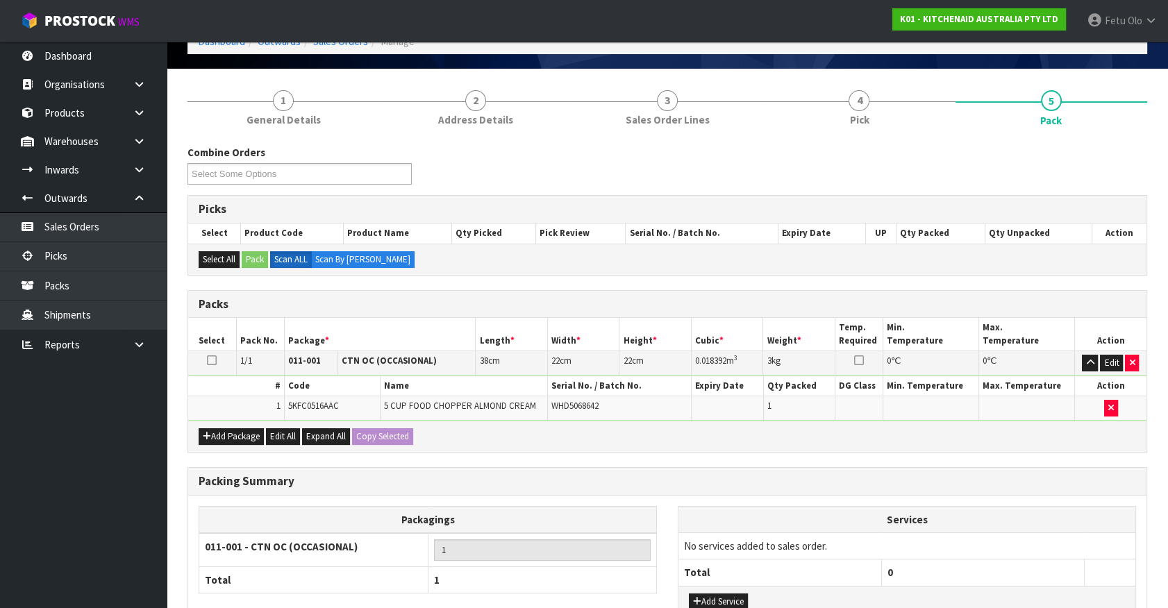
scroll to position [181, 0]
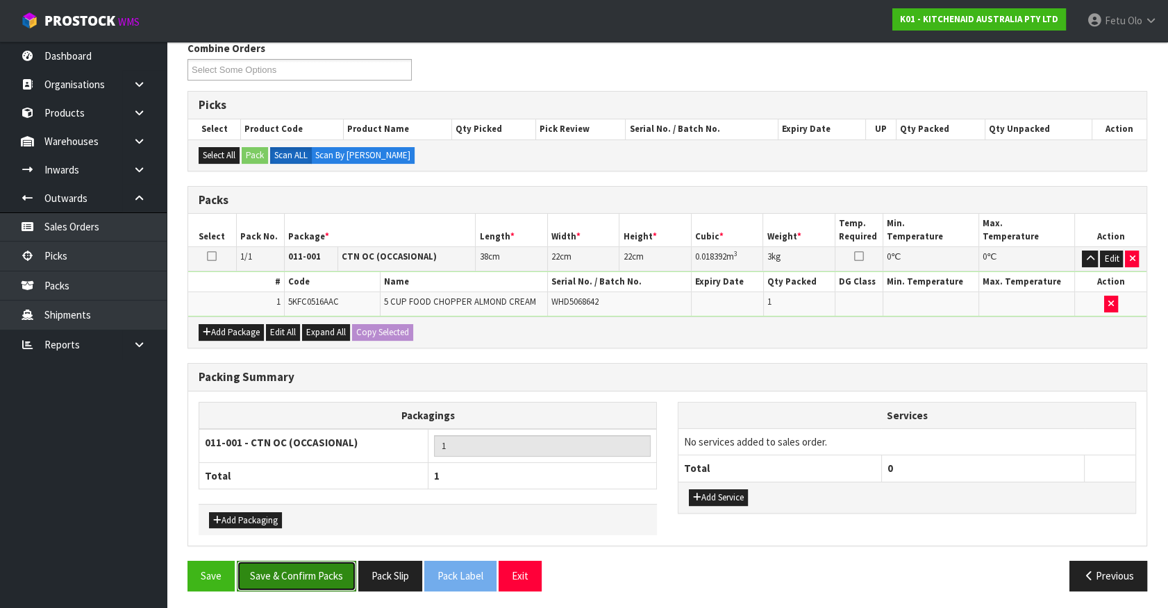
click at [308, 564] on button "Save & Confirm Packs" at bounding box center [296, 576] width 119 height 30
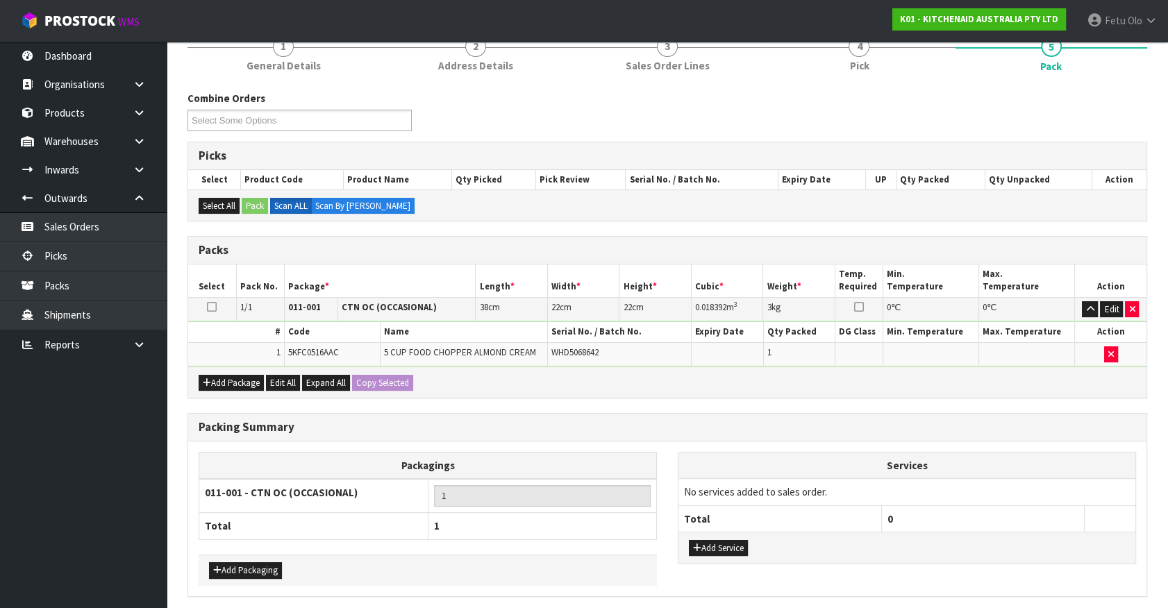
scroll to position [0, 0]
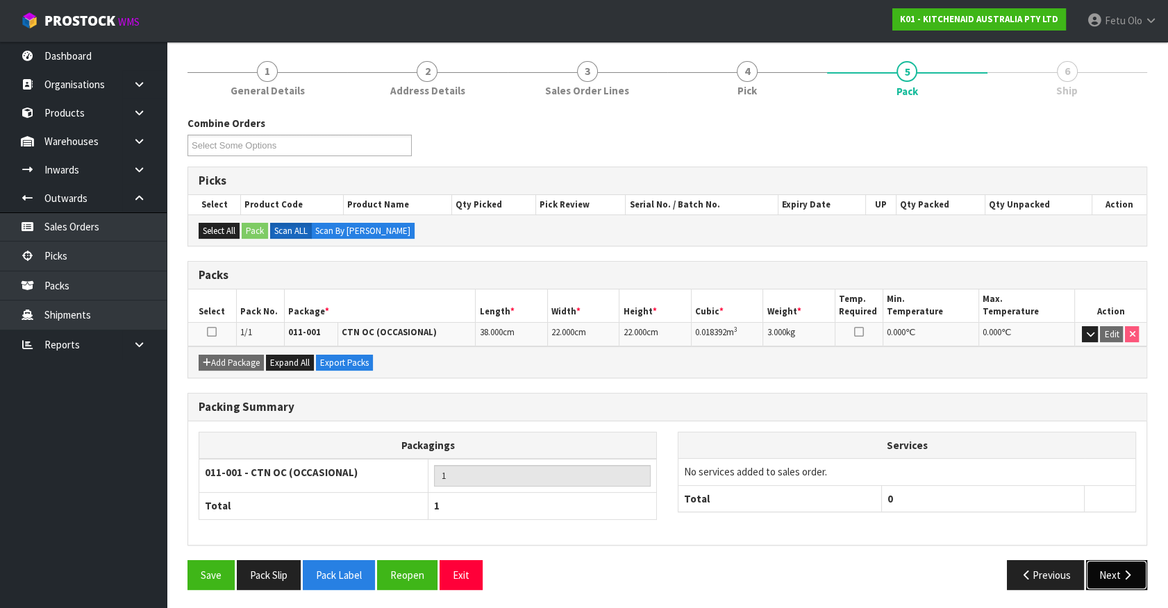
click at [1091, 566] on button "Next" at bounding box center [1116, 575] width 61 height 30
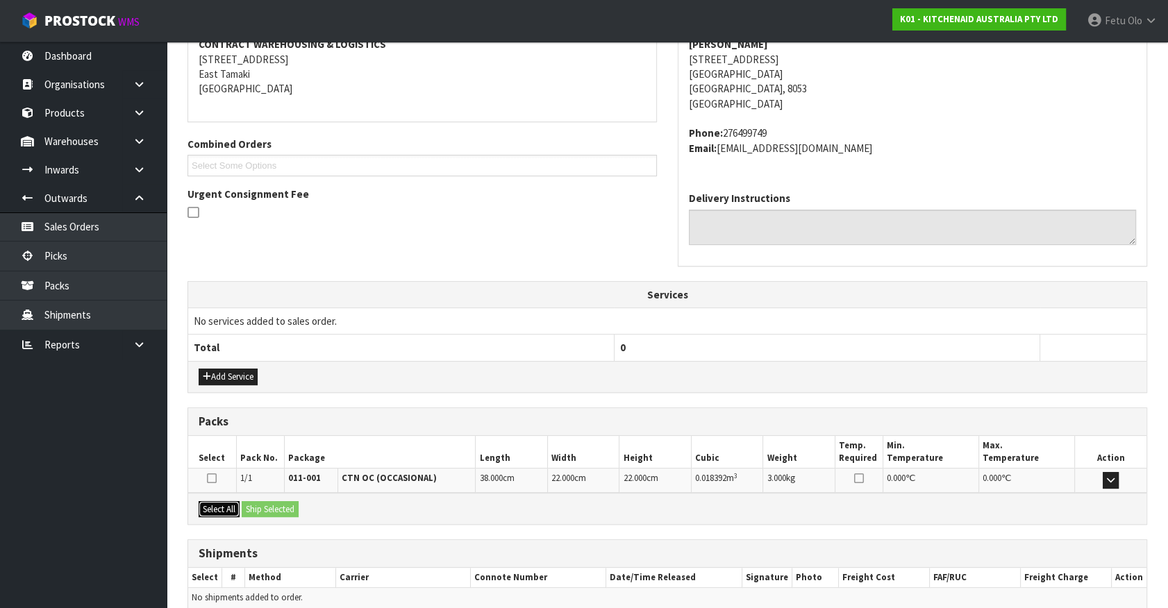
click at [215, 508] on button "Select All" at bounding box center [219, 509] width 41 height 17
click at [249, 505] on button "Ship Selected" at bounding box center [270, 509] width 57 height 17
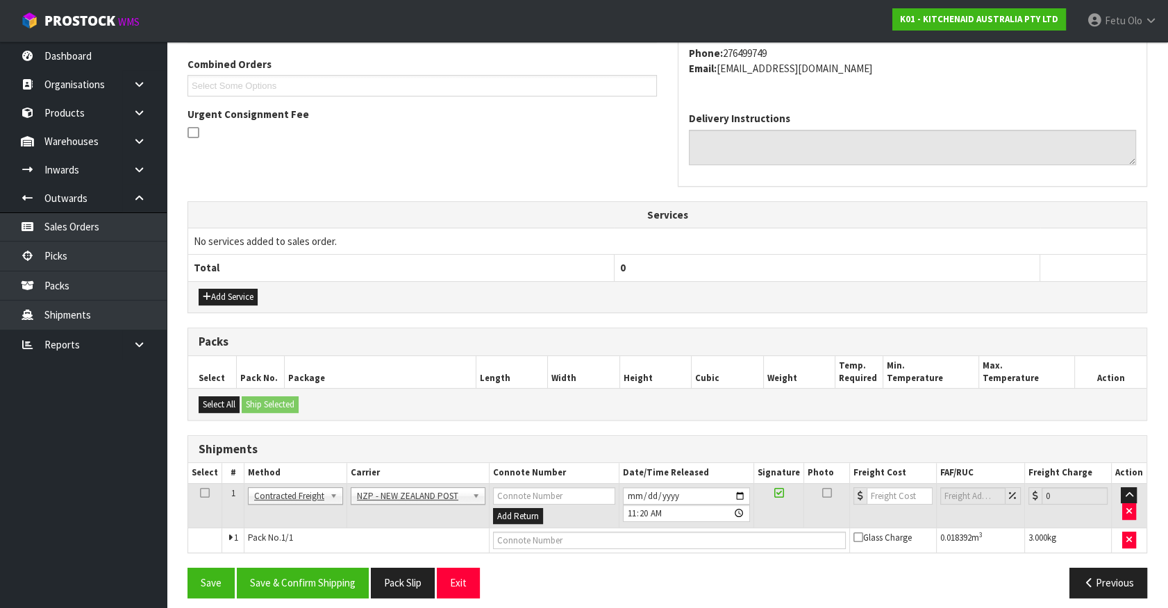
scroll to position [362, 0]
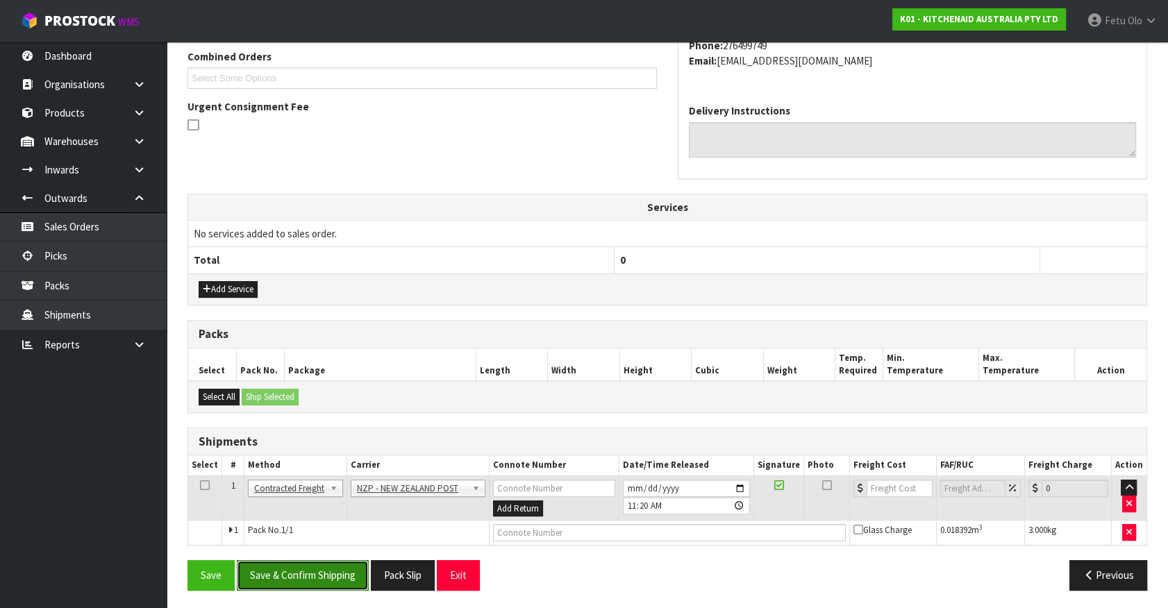
click at [346, 580] on button "Save & Confirm Shipping" at bounding box center [303, 575] width 132 height 30
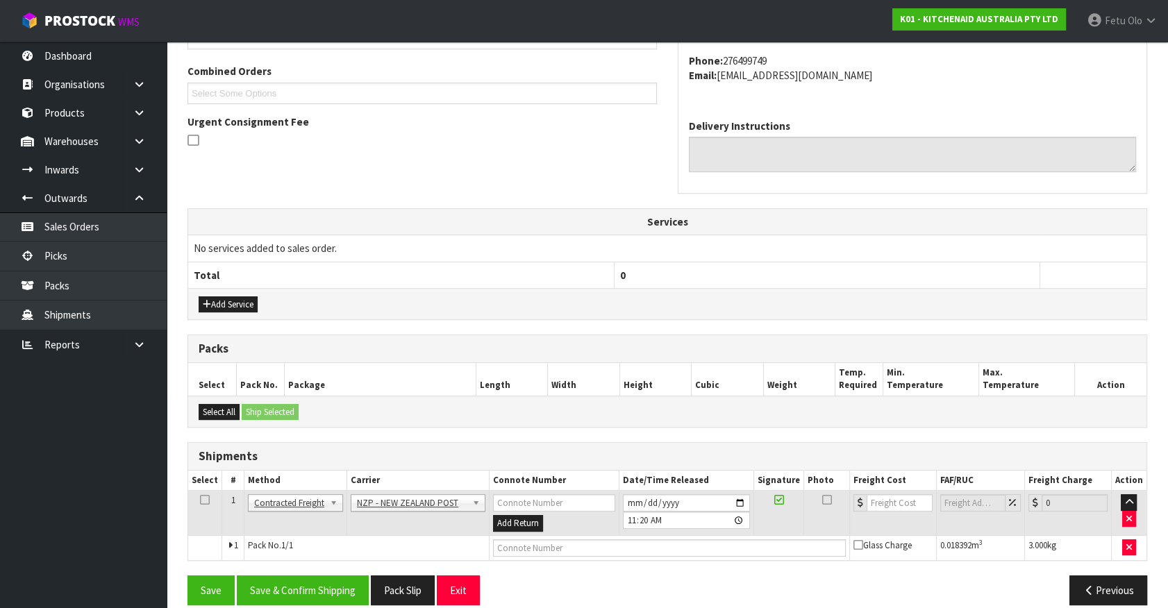
scroll to position [0, 0]
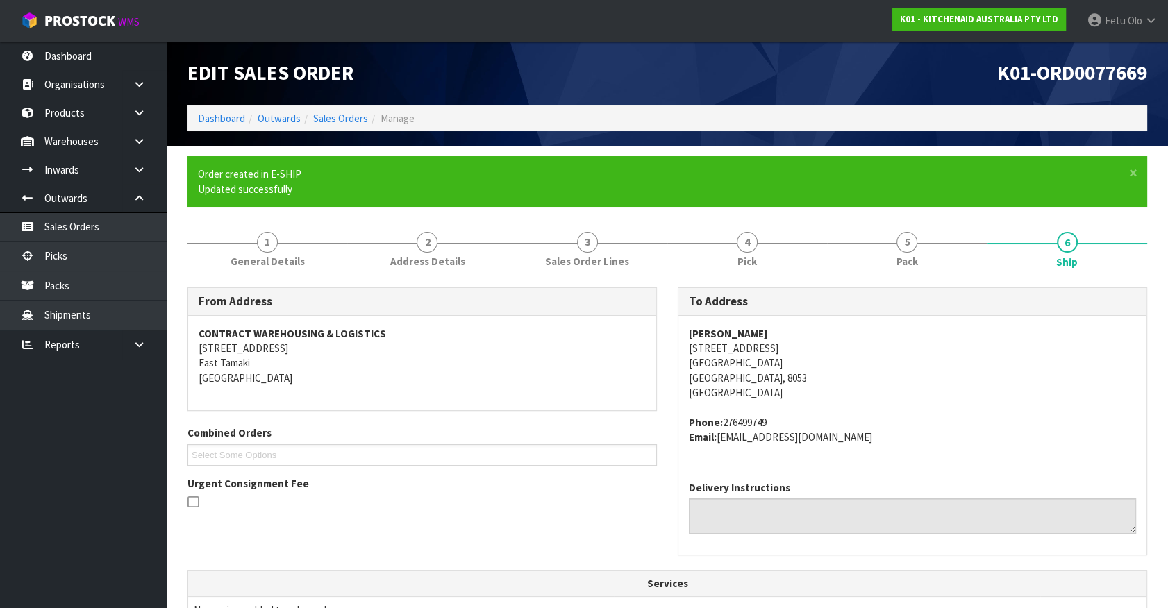
click at [563, 410] on div "From Address CONTRACT WAREHOUSING & LOGISTICS 17 Allens Road East Tamaki Auckla…" at bounding box center [422, 404] width 490 height 235
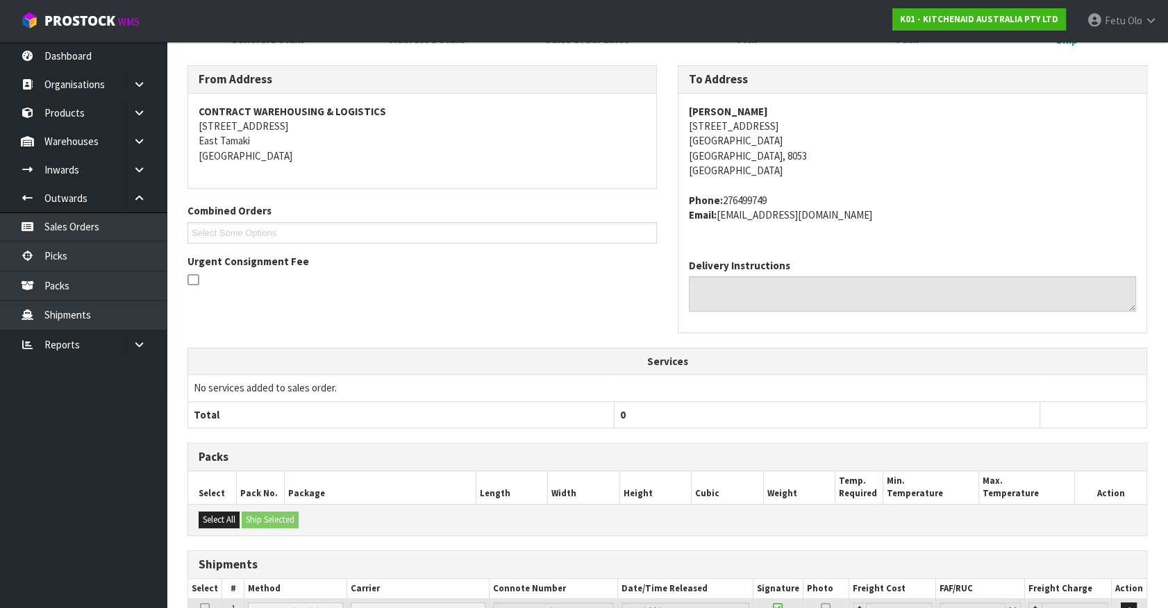
scroll to position [342, 0]
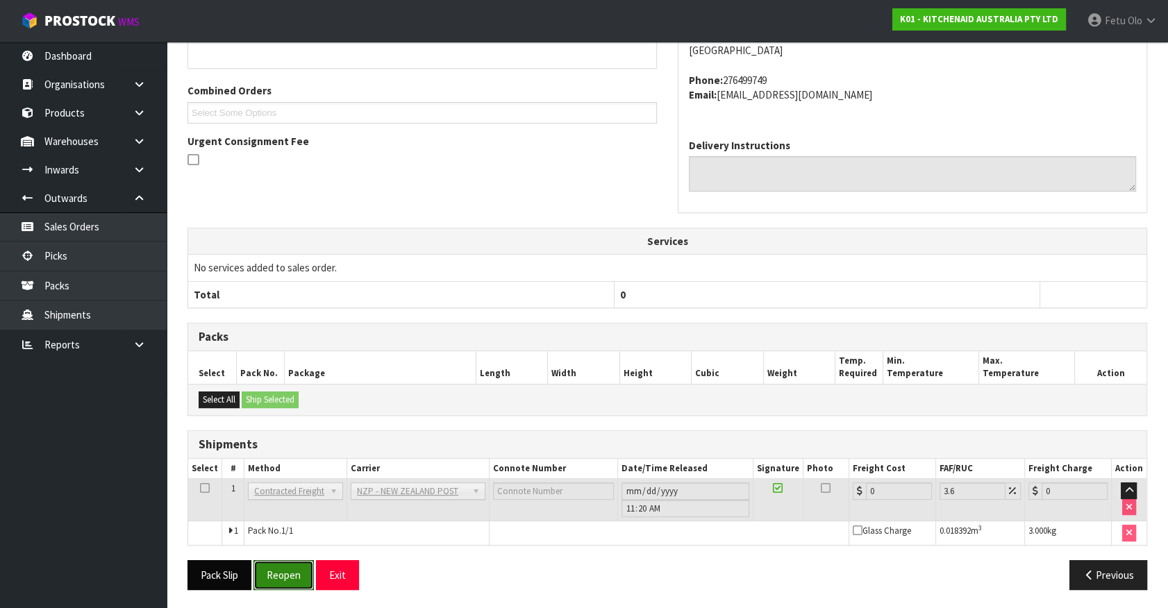
drag, startPoint x: 274, startPoint y: 576, endPoint x: 250, endPoint y: 563, distance: 27.3
click at [275, 576] on button "Reopen" at bounding box center [283, 575] width 60 height 30
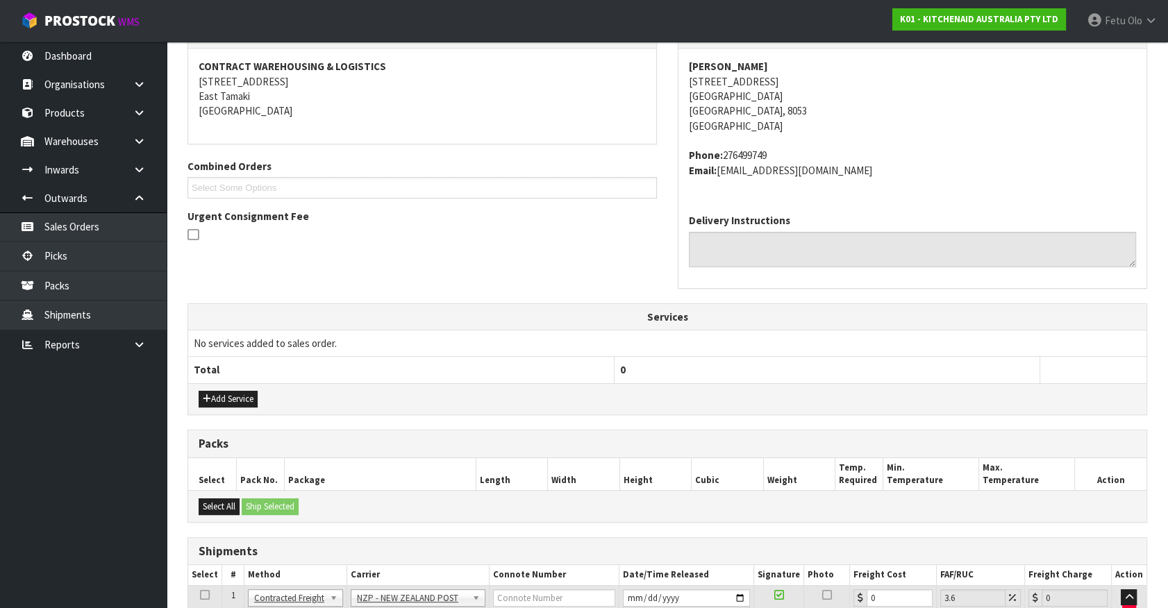
scroll to position [375, 0]
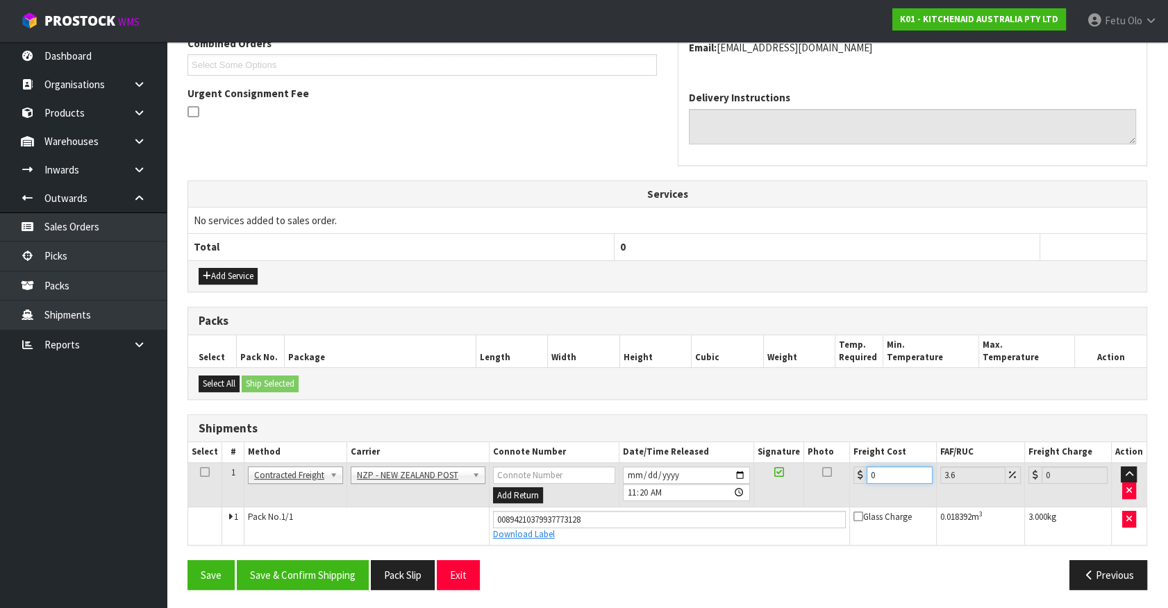
drag, startPoint x: 880, startPoint y: 476, endPoint x: 763, endPoint y: 512, distance: 122.1
click at [763, 512] on tbody "1 Client Local Pickup Customer Local Pickup Company Freight Contracted Freight …" at bounding box center [667, 503] width 958 height 82
type input "1"
type input "1.04"
type input "11"
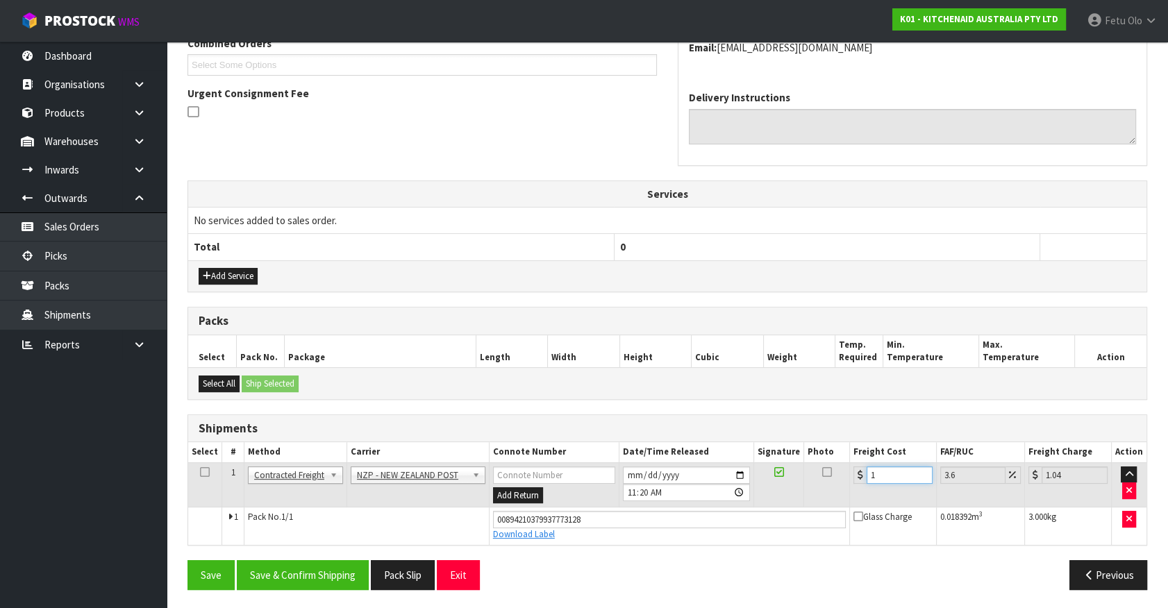
type input "11.4"
type input "11.6"
type input "12.02"
type input "11.61"
type input "12.03"
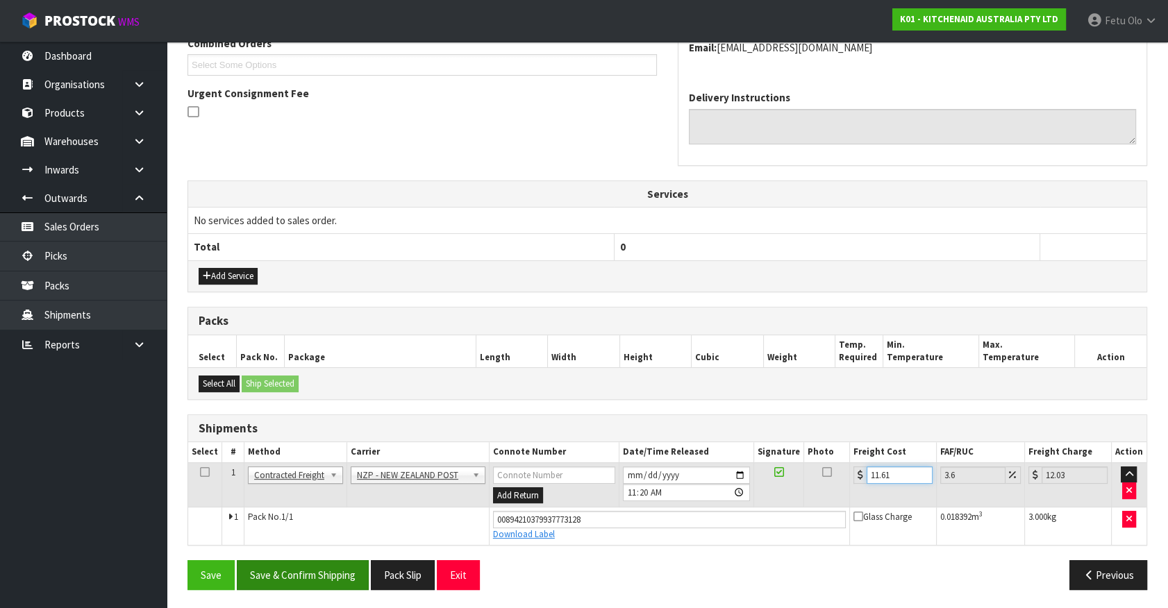
type input "11.61"
click at [342, 574] on button "Save & Confirm Shipping" at bounding box center [303, 575] width 132 height 30
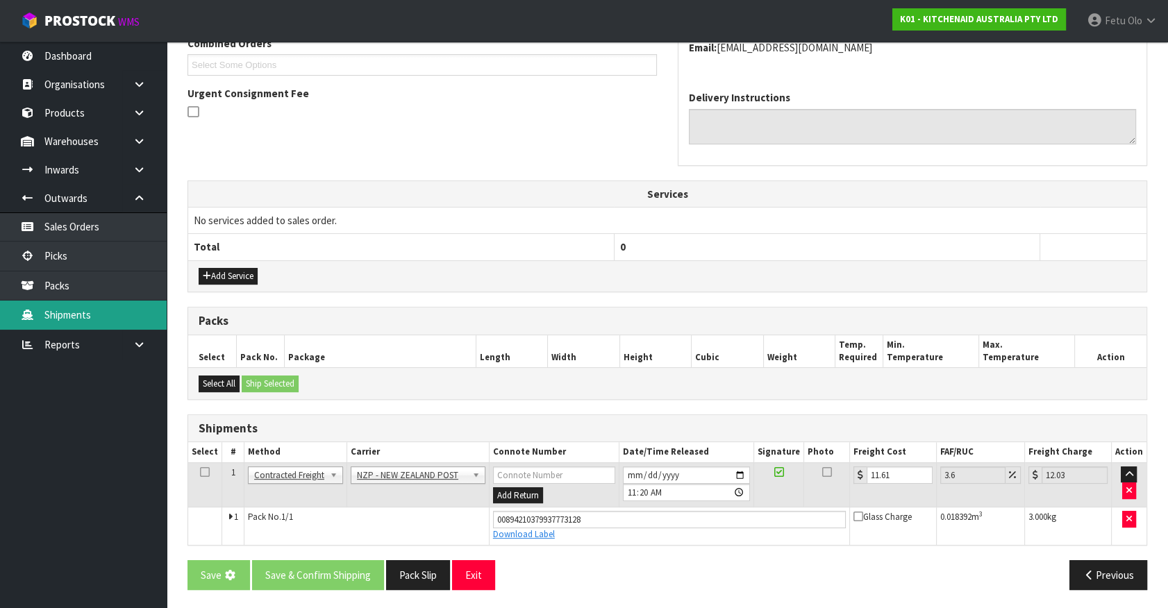
scroll to position [0, 0]
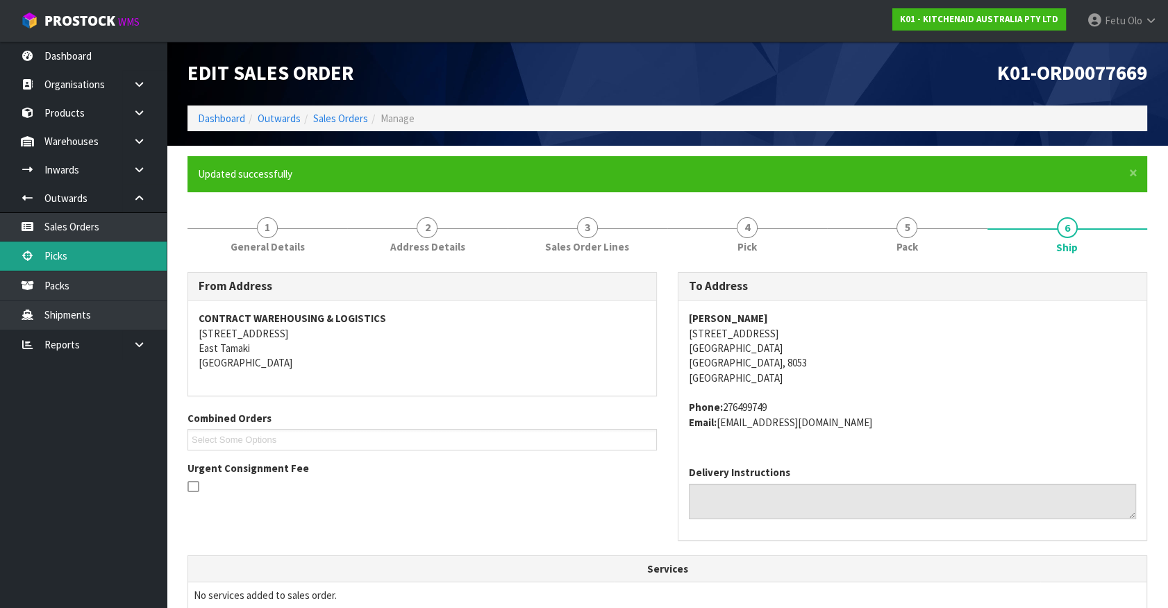
click at [79, 253] on link "Picks" at bounding box center [83, 256] width 167 height 28
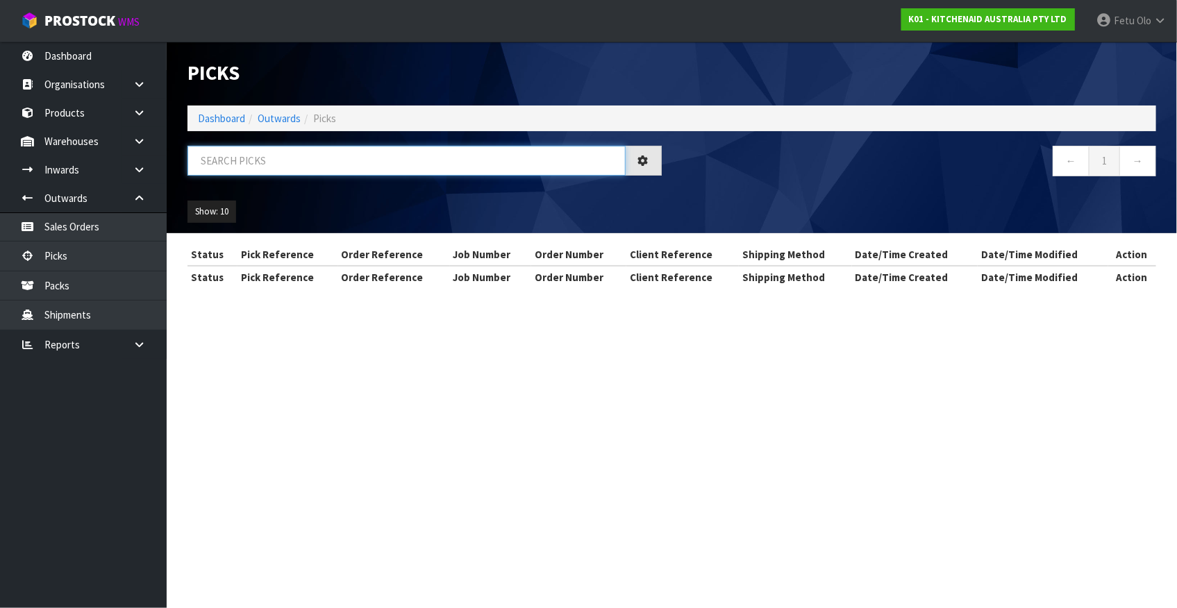
click at [288, 153] on input "text" at bounding box center [406, 161] width 438 height 30
type input "77665"
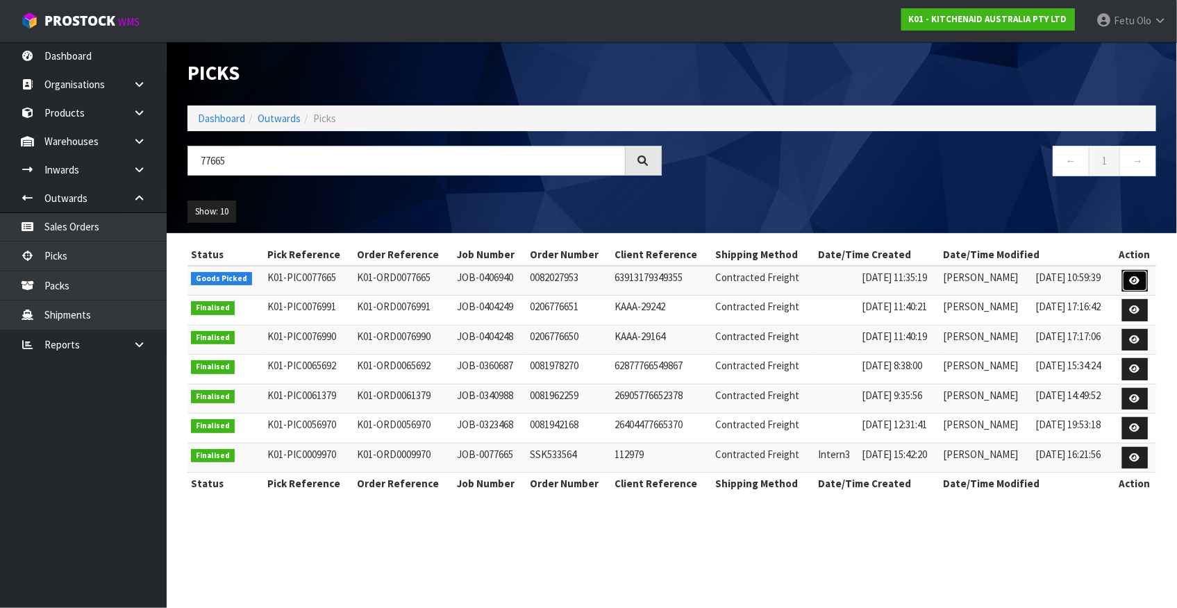
click at [1138, 280] on icon at bounding box center [1135, 280] width 10 height 9
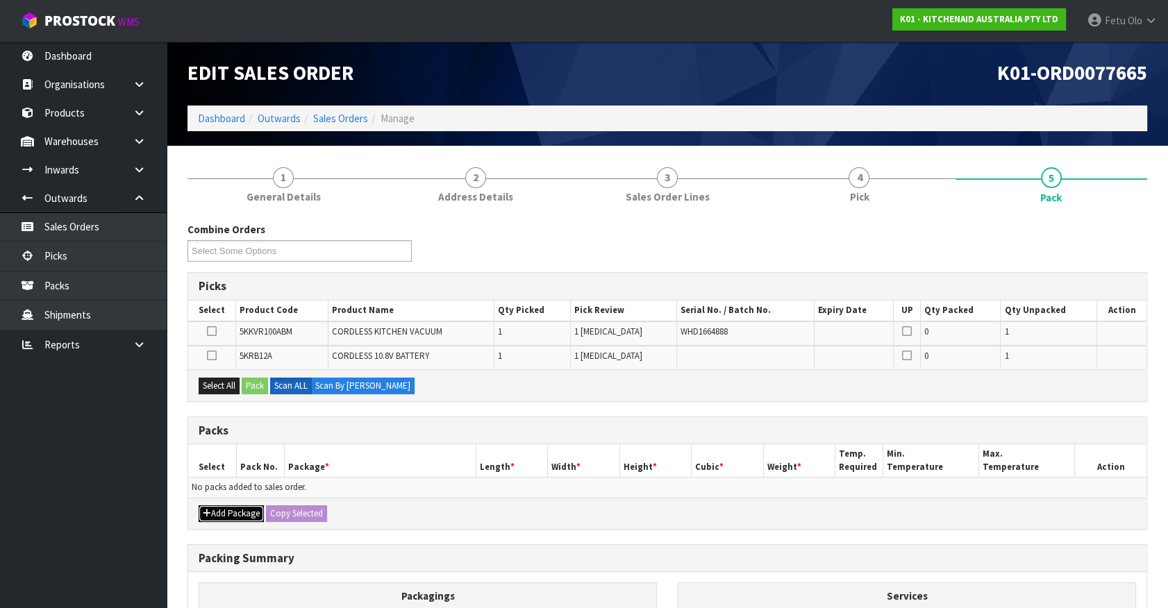
click at [216, 517] on button "Add Package" at bounding box center [231, 513] width 65 height 17
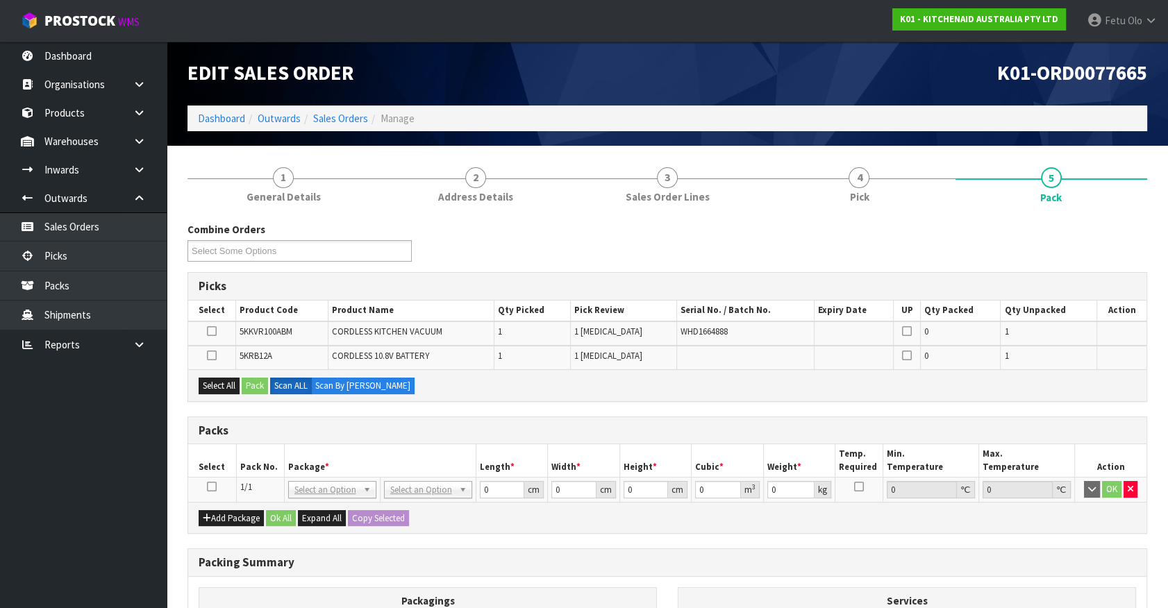
click at [214, 487] on icon at bounding box center [212, 487] width 10 height 1
click at [278, 461] on th "Pack No." at bounding box center [260, 460] width 48 height 33
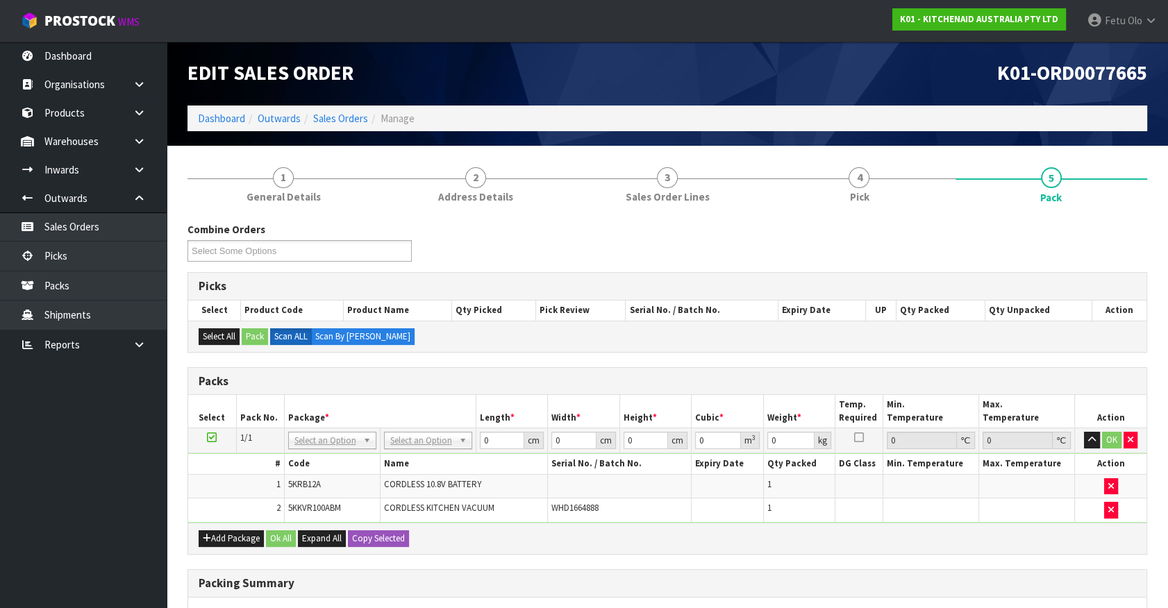
click at [455, 390] on div "Packs" at bounding box center [667, 382] width 958 height 28
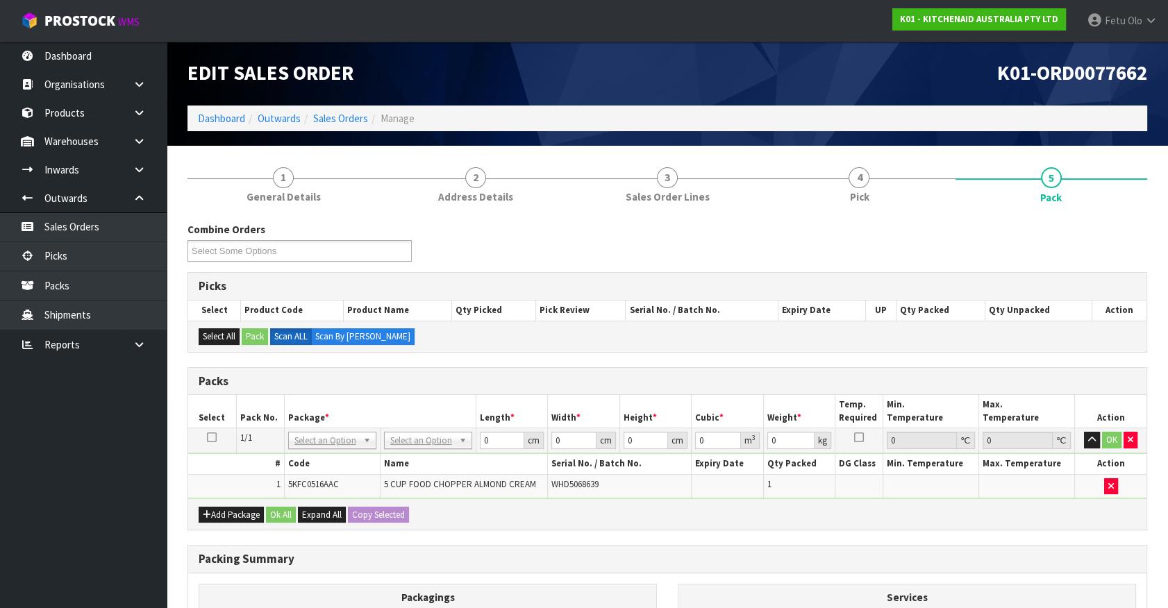
click at [214, 125] on li "Dashboard" at bounding box center [221, 118] width 47 height 15
click at [219, 122] on link "Dashboard" at bounding box center [221, 118] width 47 height 13
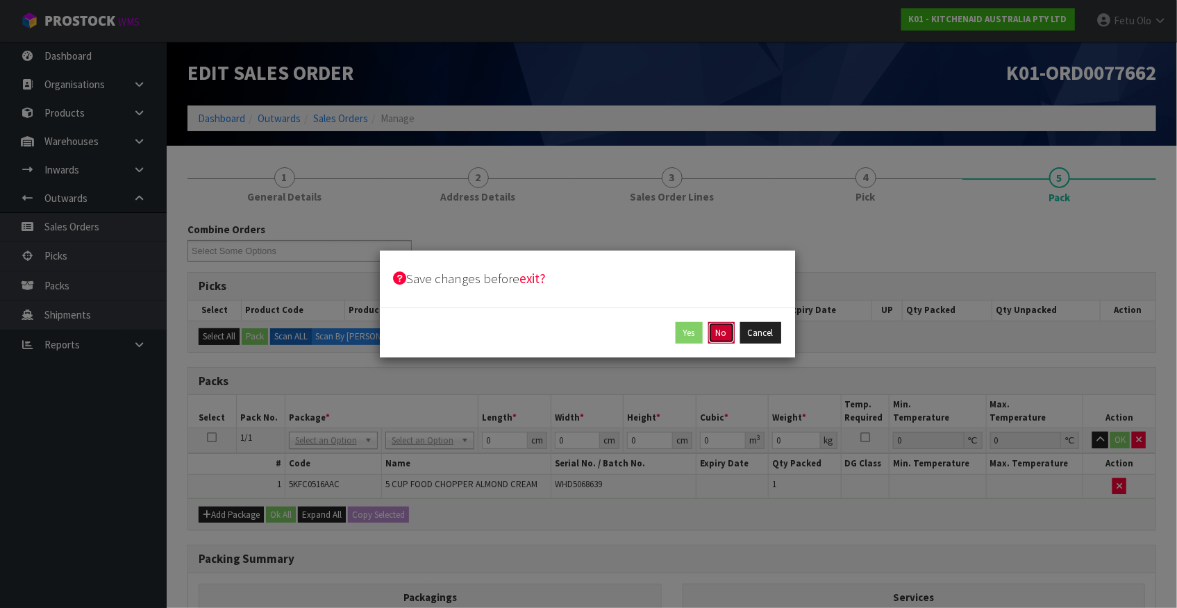
click at [726, 333] on button "No" at bounding box center [721, 333] width 26 height 22
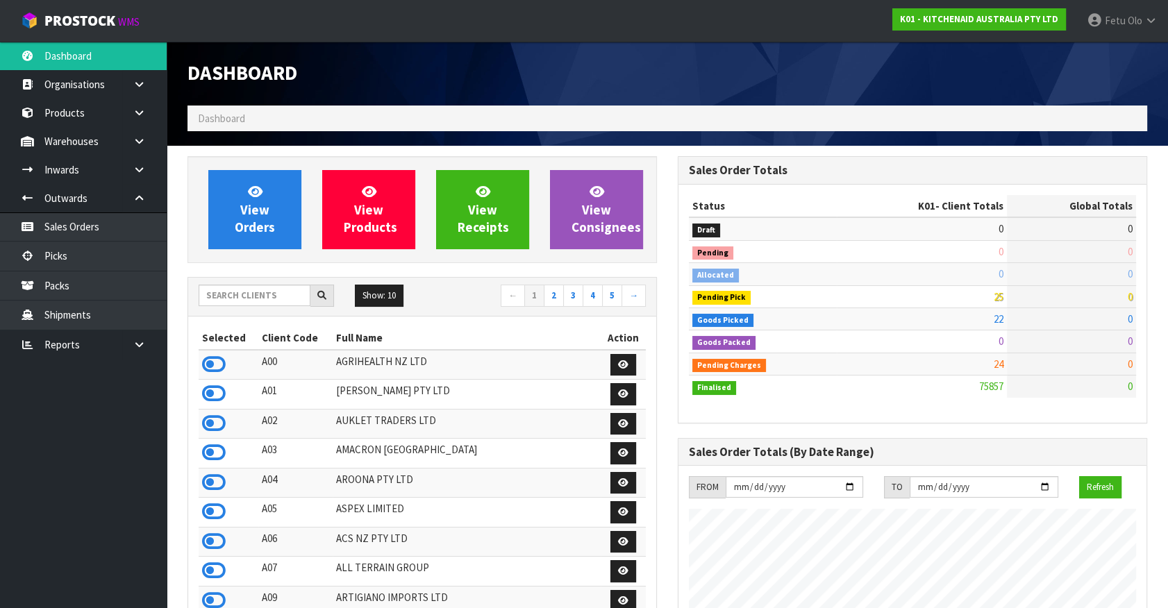
scroll to position [1050, 489]
click at [233, 285] on input "text" at bounding box center [255, 296] width 112 height 22
type input "NERO"
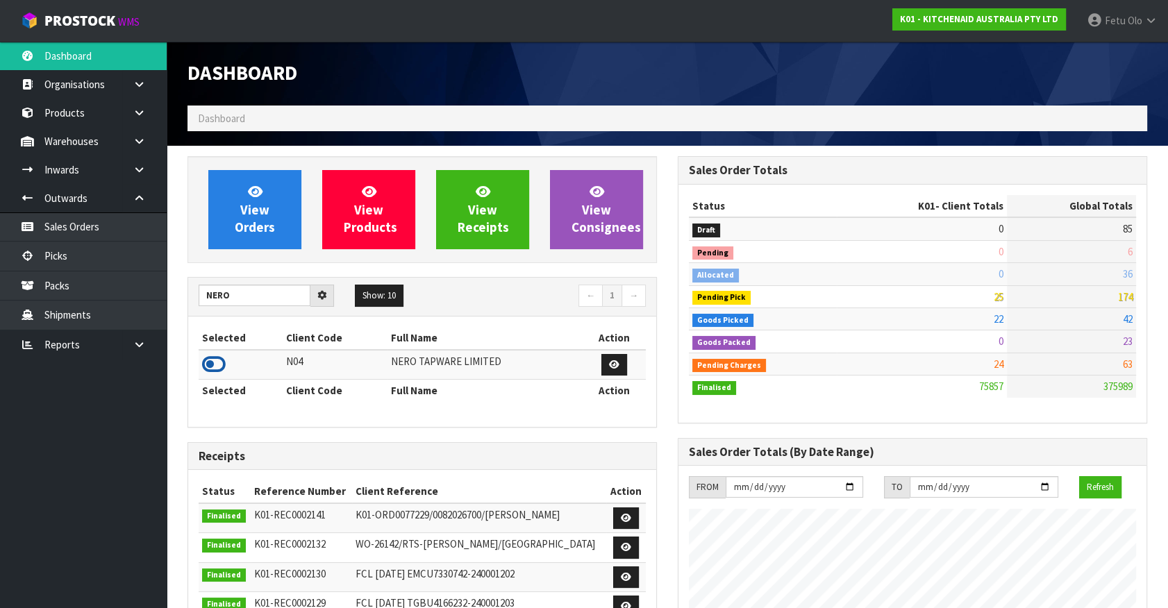
click at [216, 368] on icon at bounding box center [214, 364] width 24 height 21
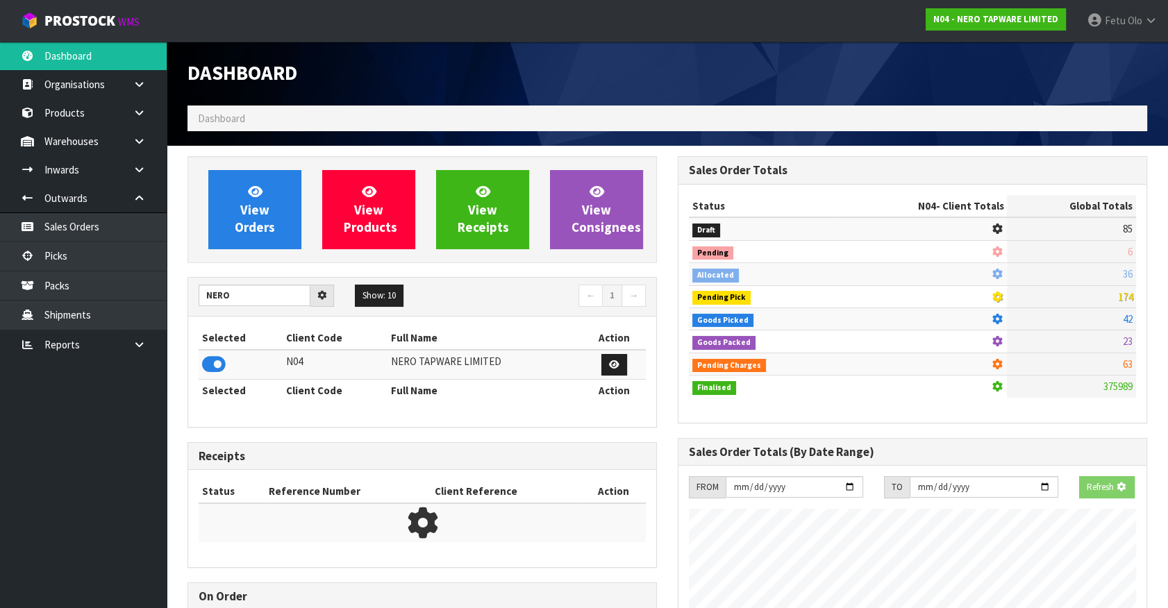
scroll to position [1109, 489]
